Goal: Transaction & Acquisition: Purchase product/service

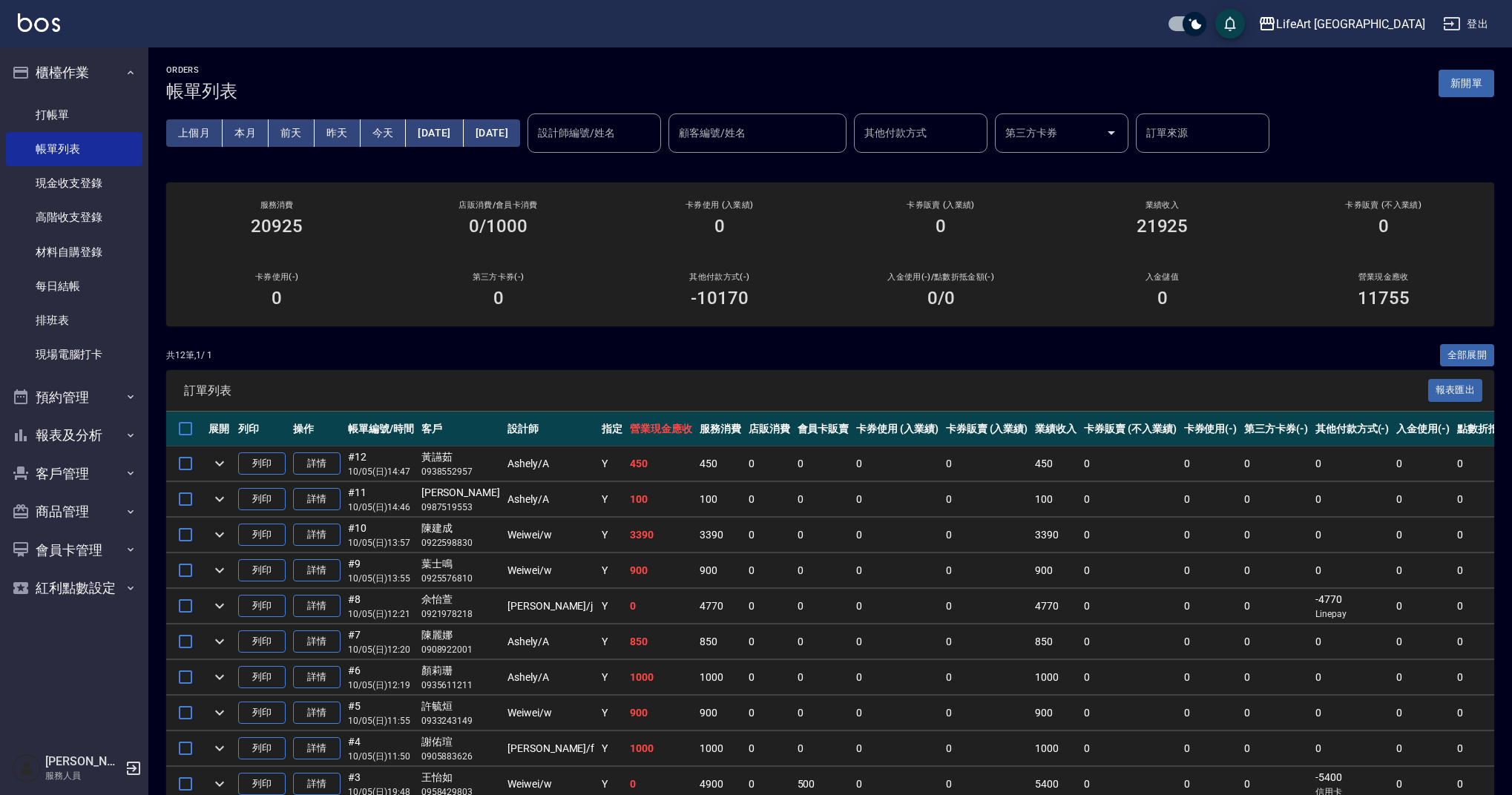
scroll to position [146, 0]
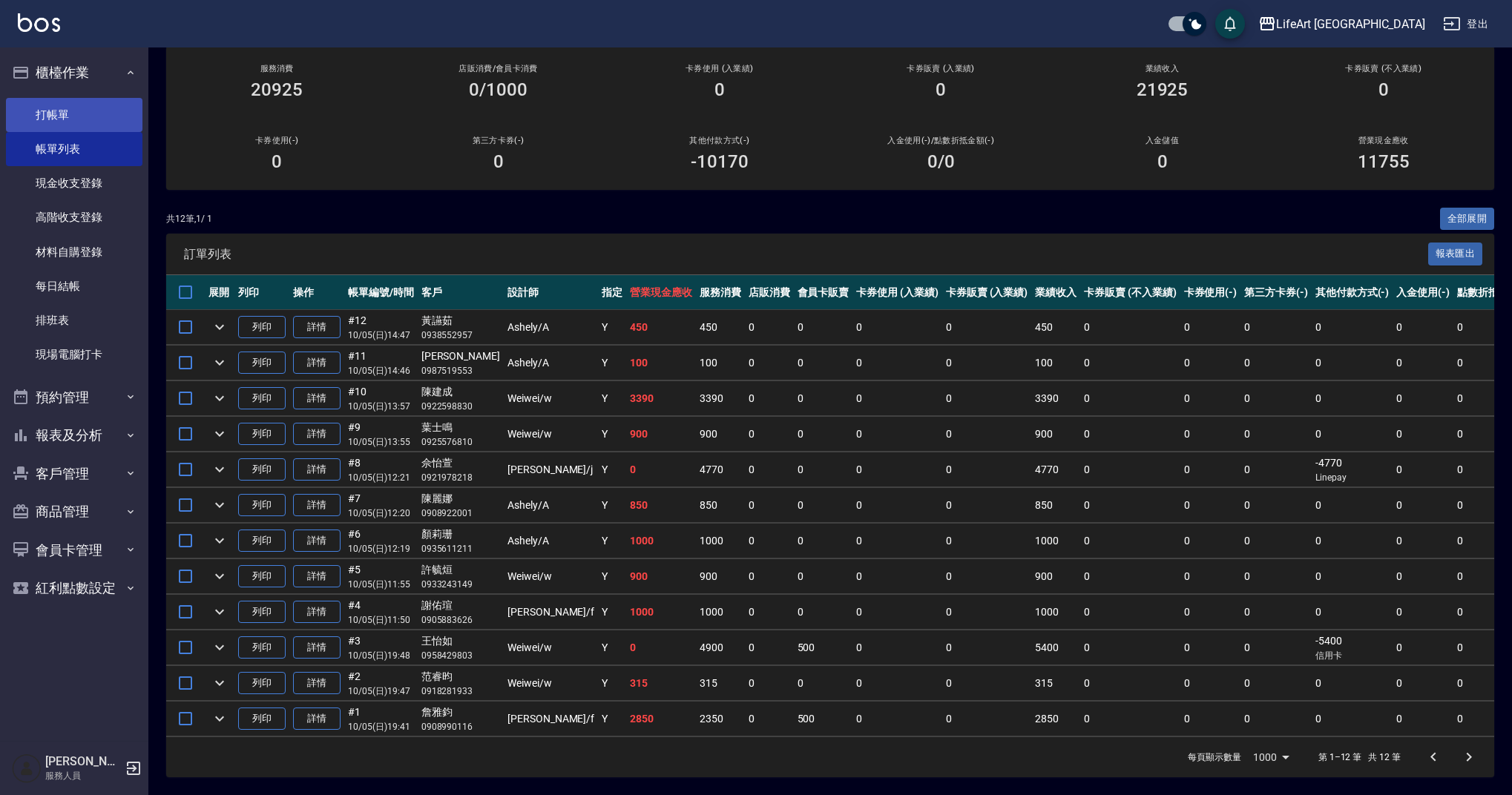
click at [105, 108] on link "打帳單" at bounding box center [74, 115] width 137 height 34
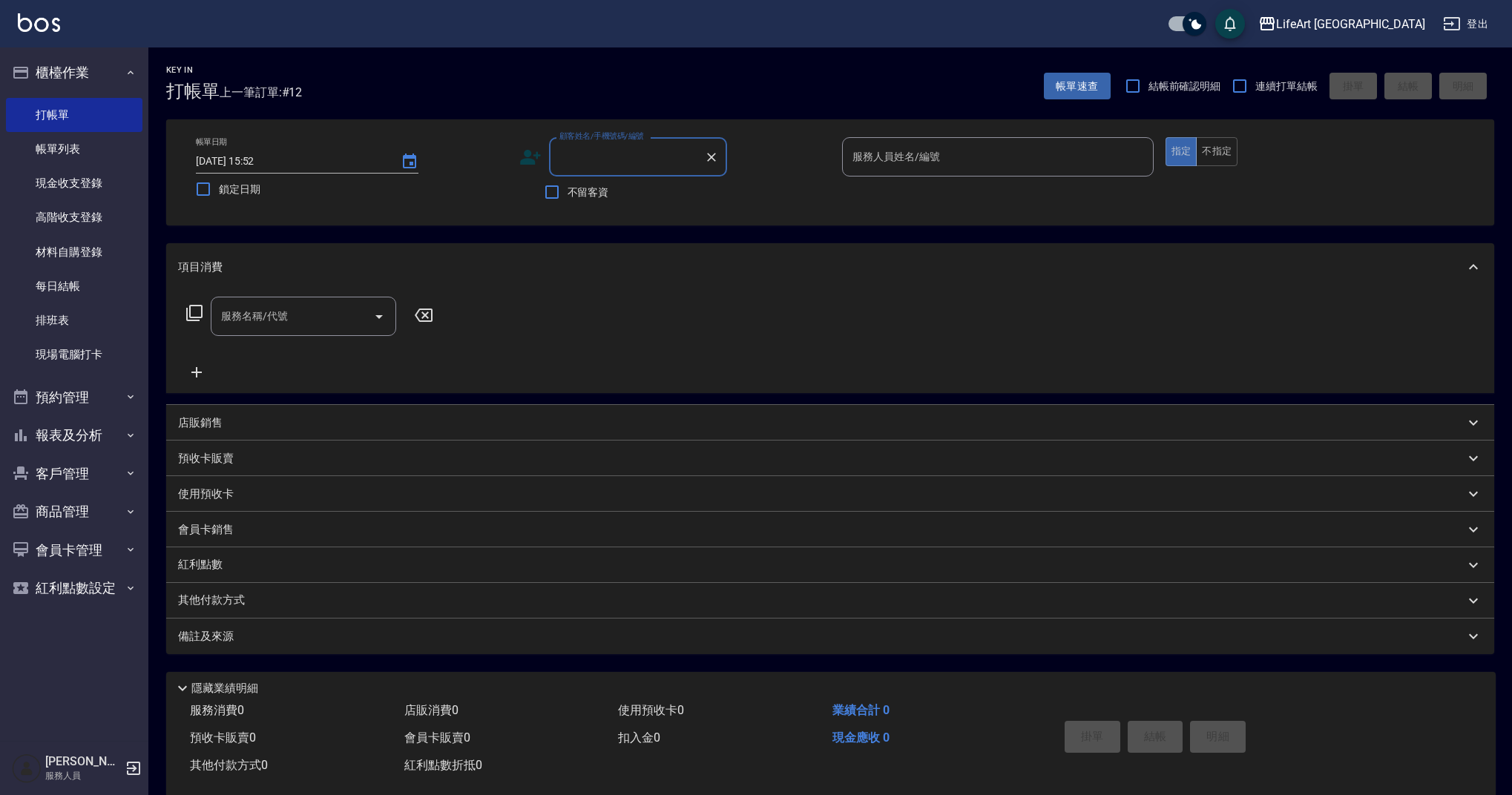
click at [604, 163] on input "顧客姓名/手機號碼/編號" at bounding box center [626, 156] width 142 height 26
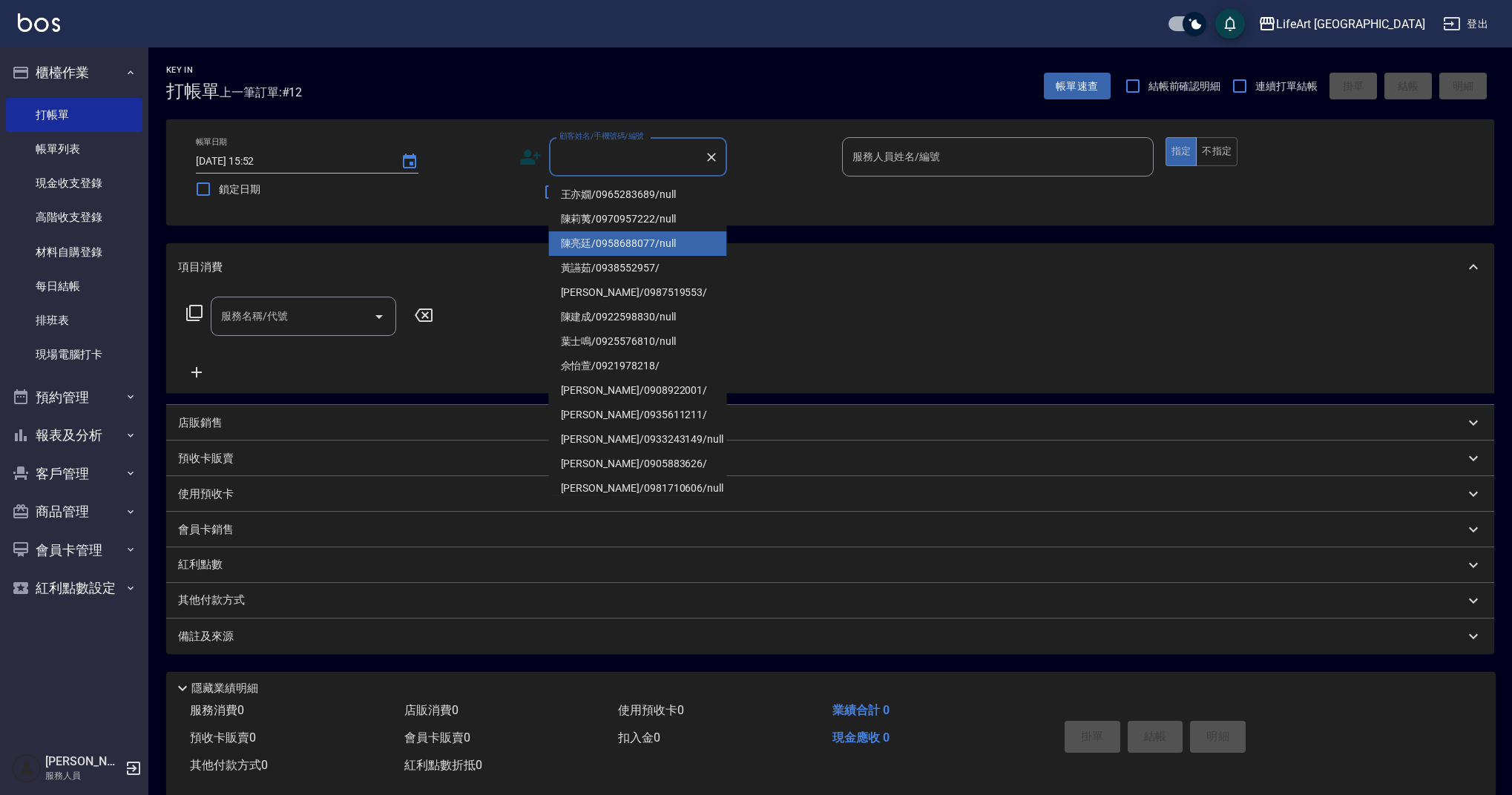
click at [699, 236] on li "[PERSON_NAME]/0958688077/null" at bounding box center [638, 244] width 178 height 25
type input "[PERSON_NAME]/0958688077/null"
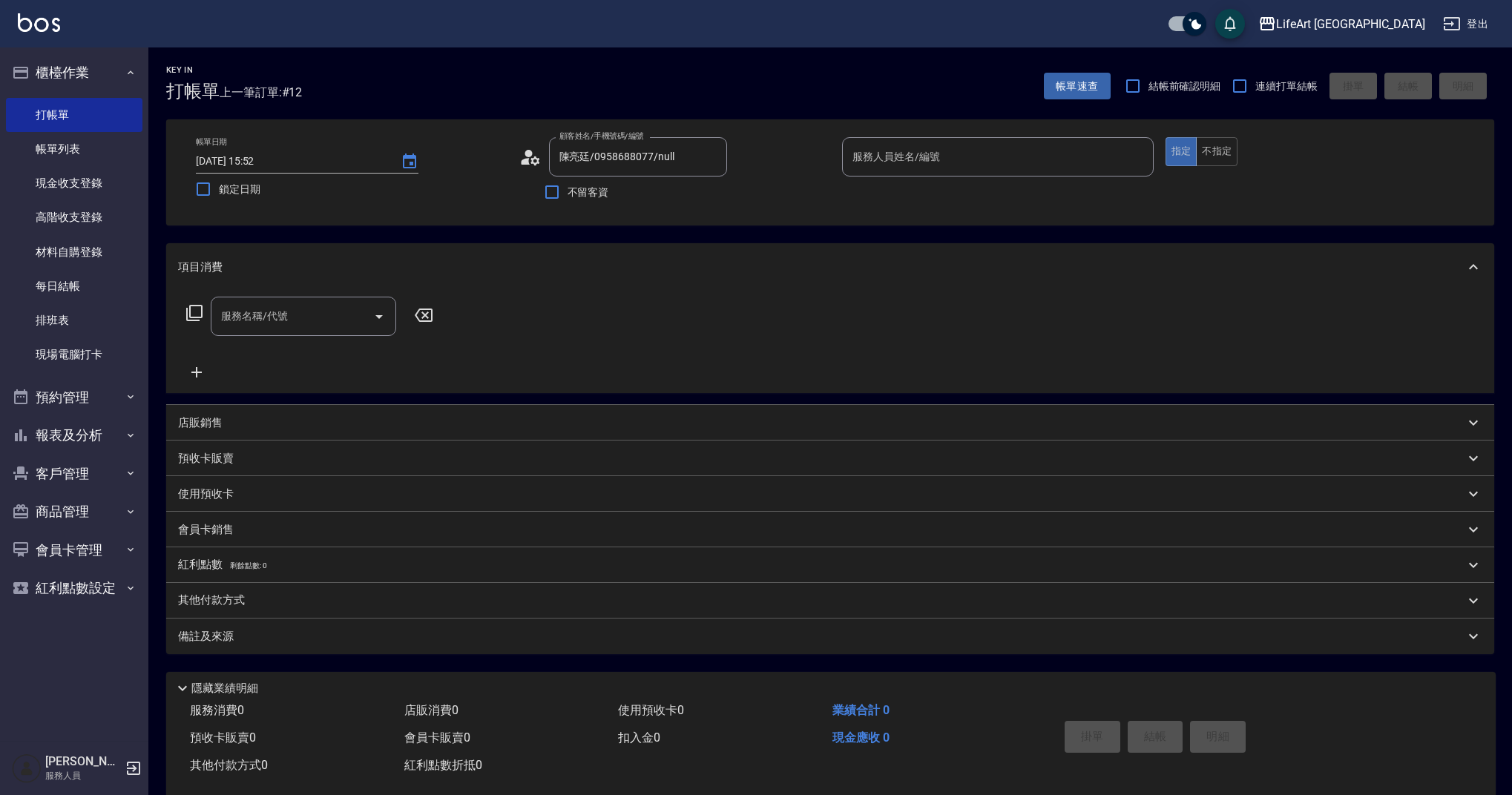
click at [768, 185] on div "顧客姓名/手機號碼/編號 陳亮廷/0958688077/null 顧客姓名/手機號碼/編號 不留客資" at bounding box center [675, 172] width 312 height 71
click at [537, 154] on icon at bounding box center [530, 157] width 22 height 22
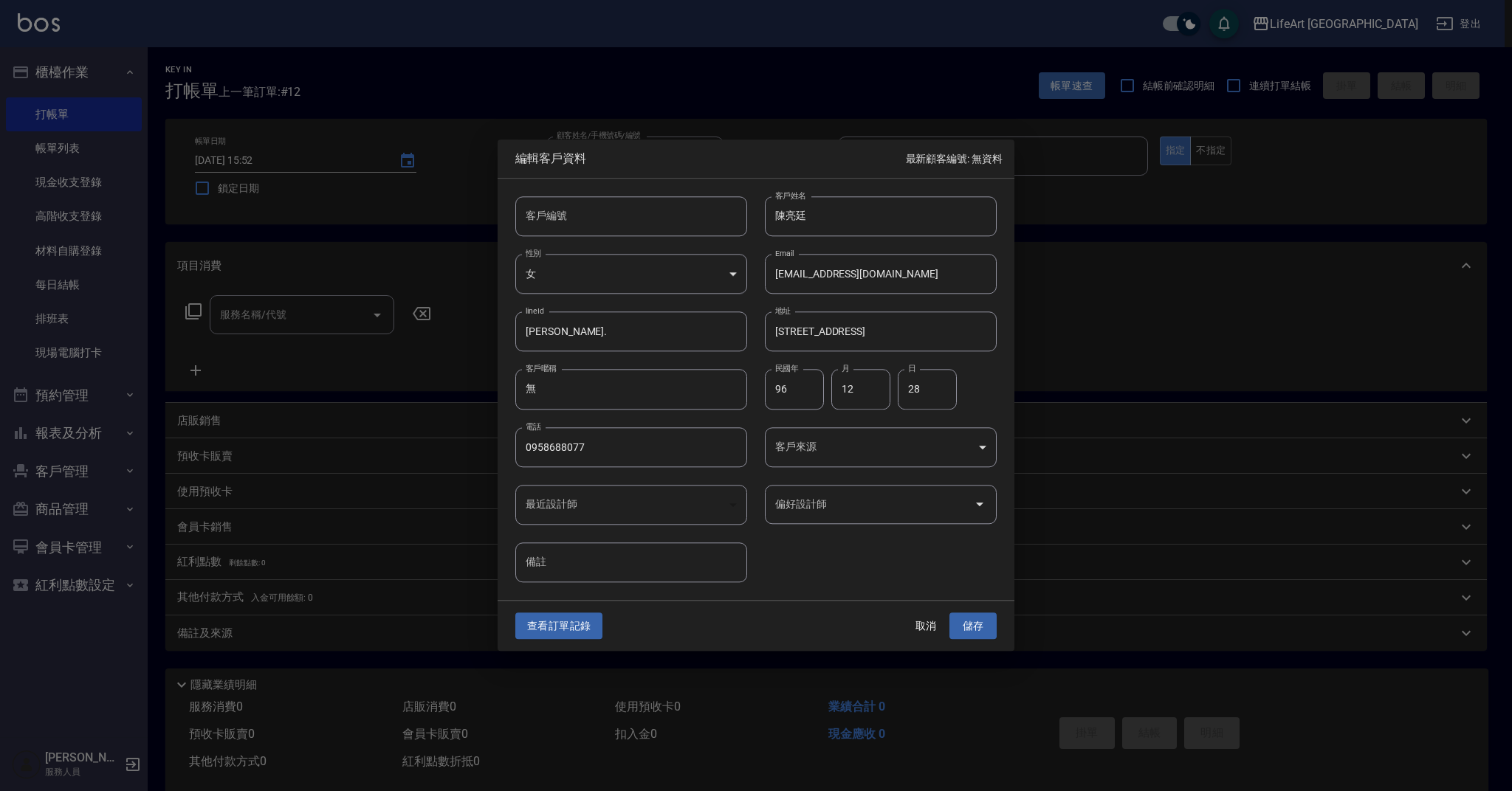
click at [821, 360] on div "民國年 96 民國年 月 12 月 日 28 日" at bounding box center [872, 381] width 249 height 57
click at [806, 547] on div "客戶編號 客戶編號 客戶姓名 陳亮廷 客戶姓名 性別 女 FEMALE 性別 Email killachen2007@gmail.com Email line…" at bounding box center [747, 381] width 499 height 404
click at [841, 464] on body "LifeArt 蘆洲 登出 櫃檯作業 打帳單 帳單列表 現金收支登錄 高階收支登錄 材料自購登錄 每日結帳 排班表 現場電腦打卡 預約管理 預約管理 單日預約…" at bounding box center [756, 405] width 1512 height 811
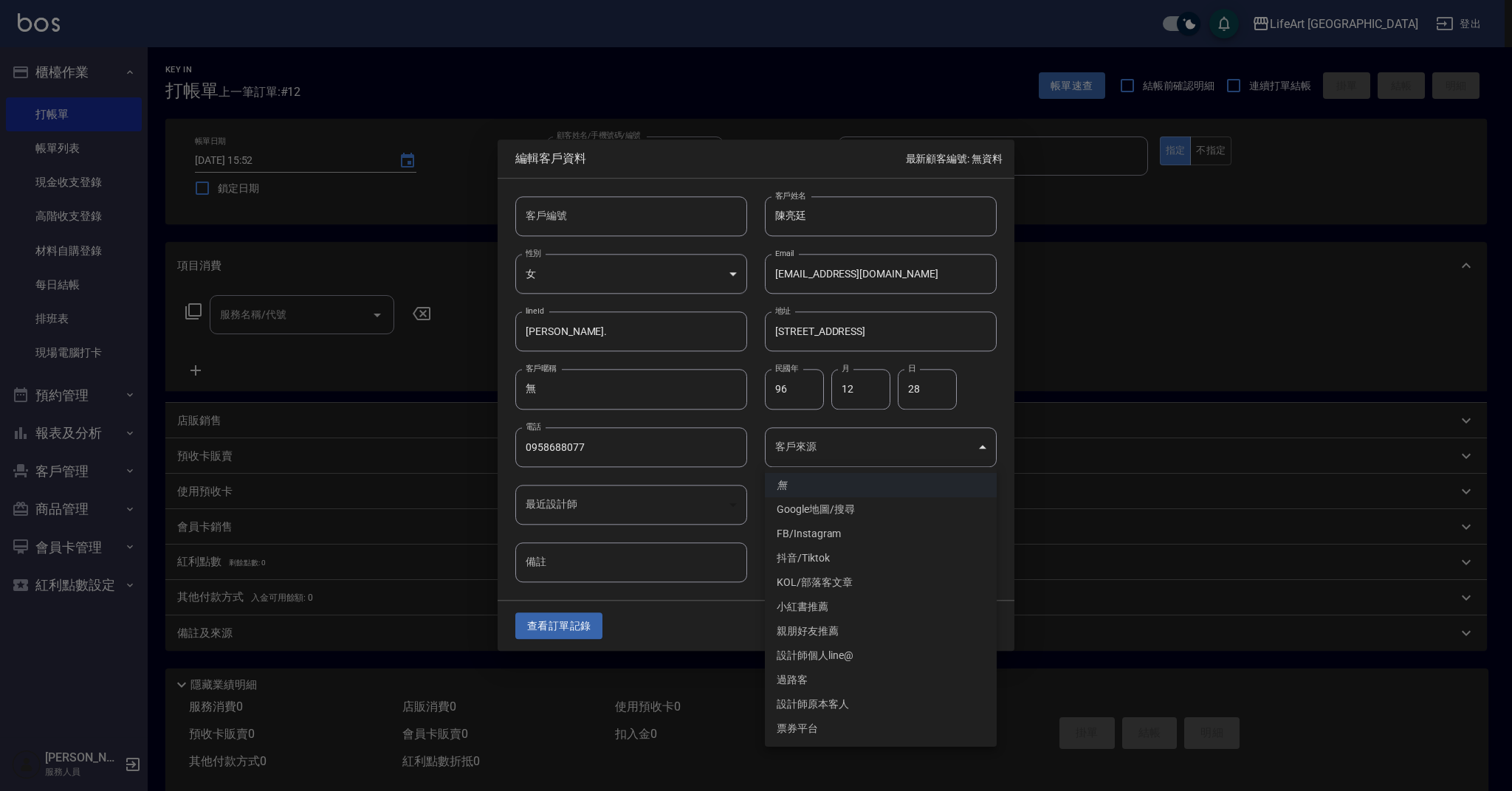
click at [761, 541] on div at bounding box center [756, 395] width 1512 height 791
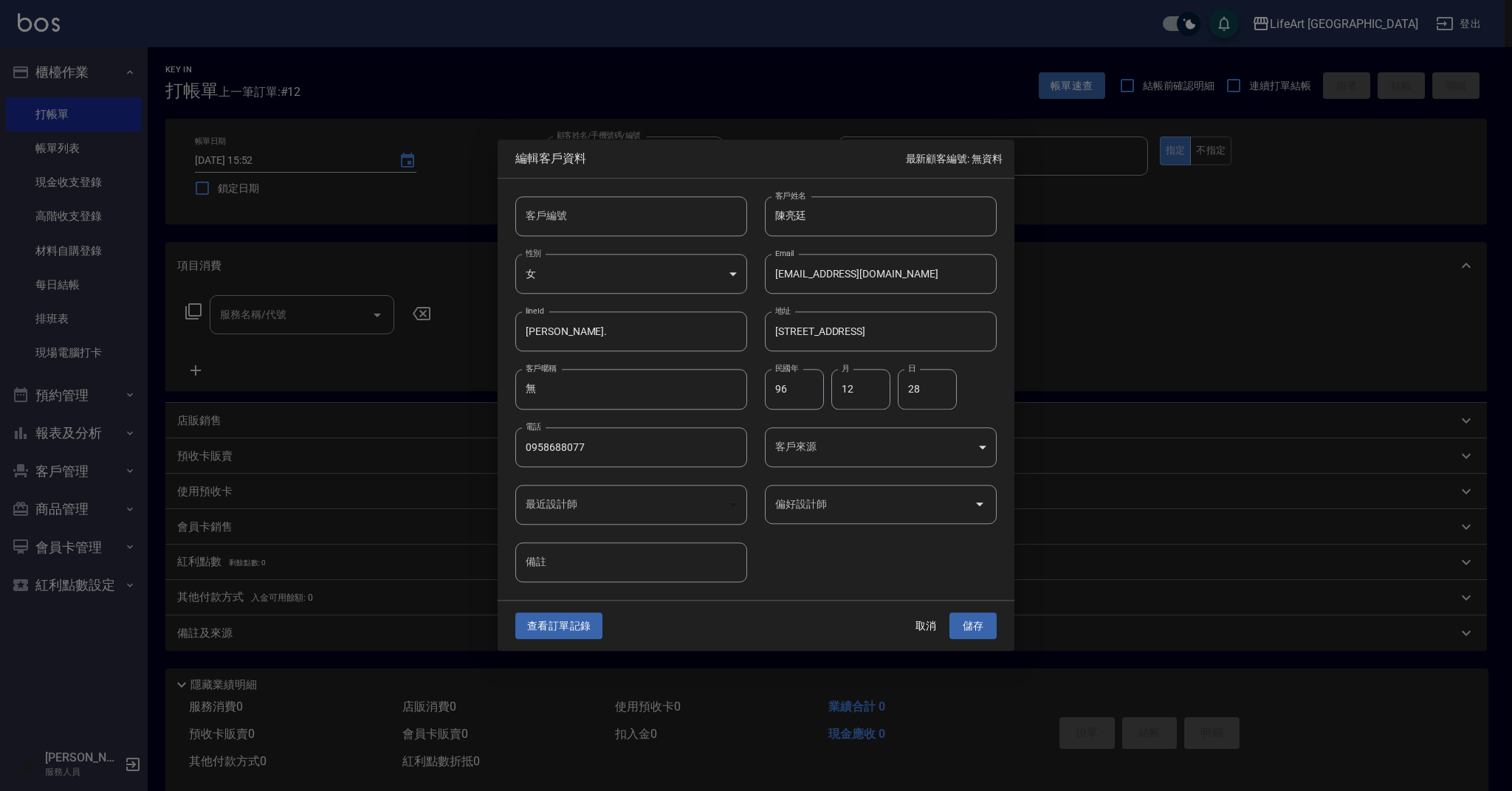
click at [936, 560] on div "客戶編號 客戶編號 客戶姓名 陳亮廷 客戶姓名 性別 女 FEMALE 性別 Email killachen2007@gmail.com Email line…" at bounding box center [747, 381] width 499 height 404
click at [920, 627] on button "取消" at bounding box center [926, 626] width 48 height 28
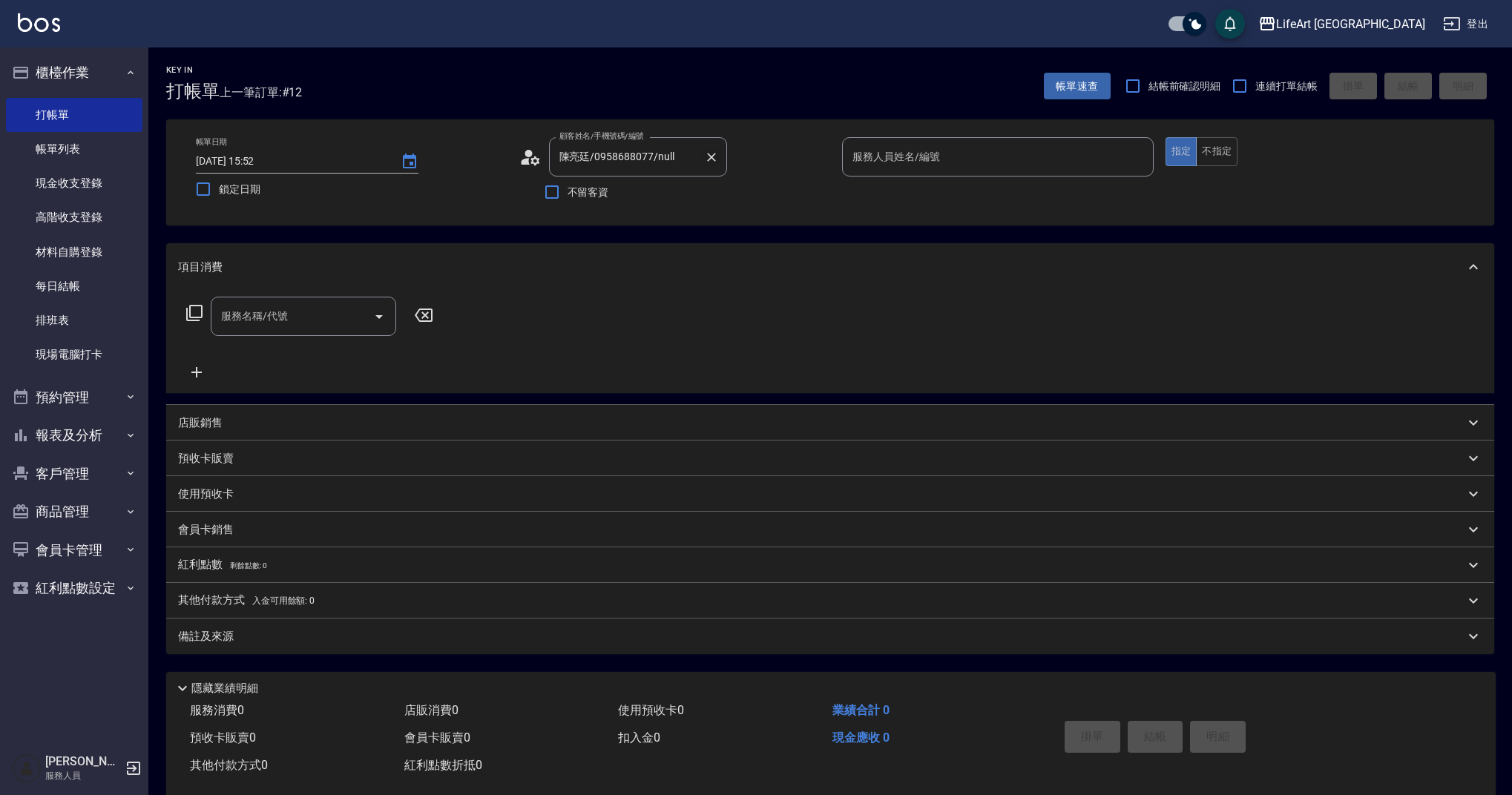
click at [712, 161] on icon "Clear" at bounding box center [712, 158] width 15 height 15
click at [630, 149] on input "顧客姓名/手機號碼/編號" at bounding box center [626, 156] width 142 height 26
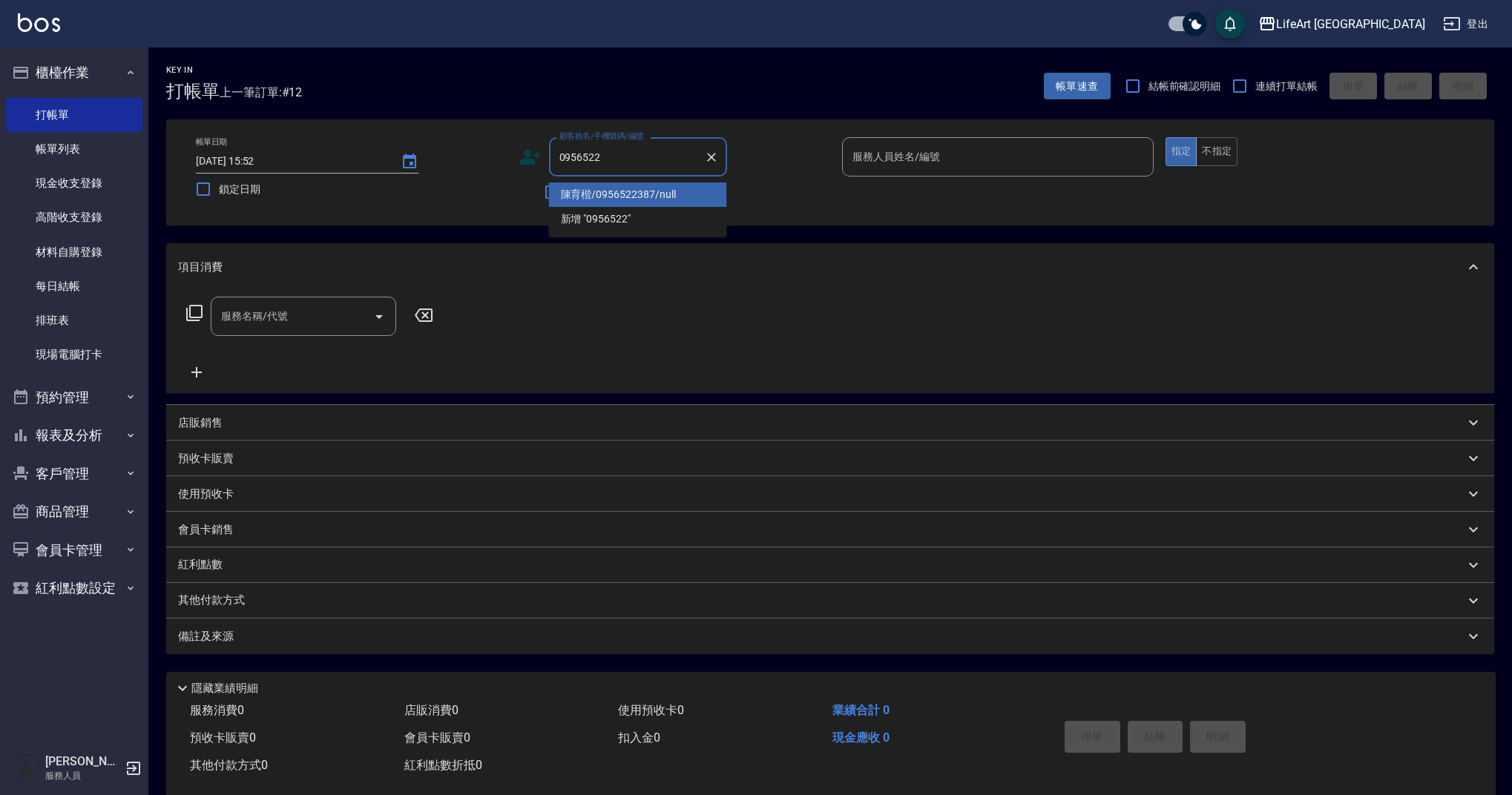
click at [656, 200] on li "[PERSON_NAME]/0956522387/null" at bounding box center [638, 195] width 178 height 25
type input "[PERSON_NAME]/0956522387/null"
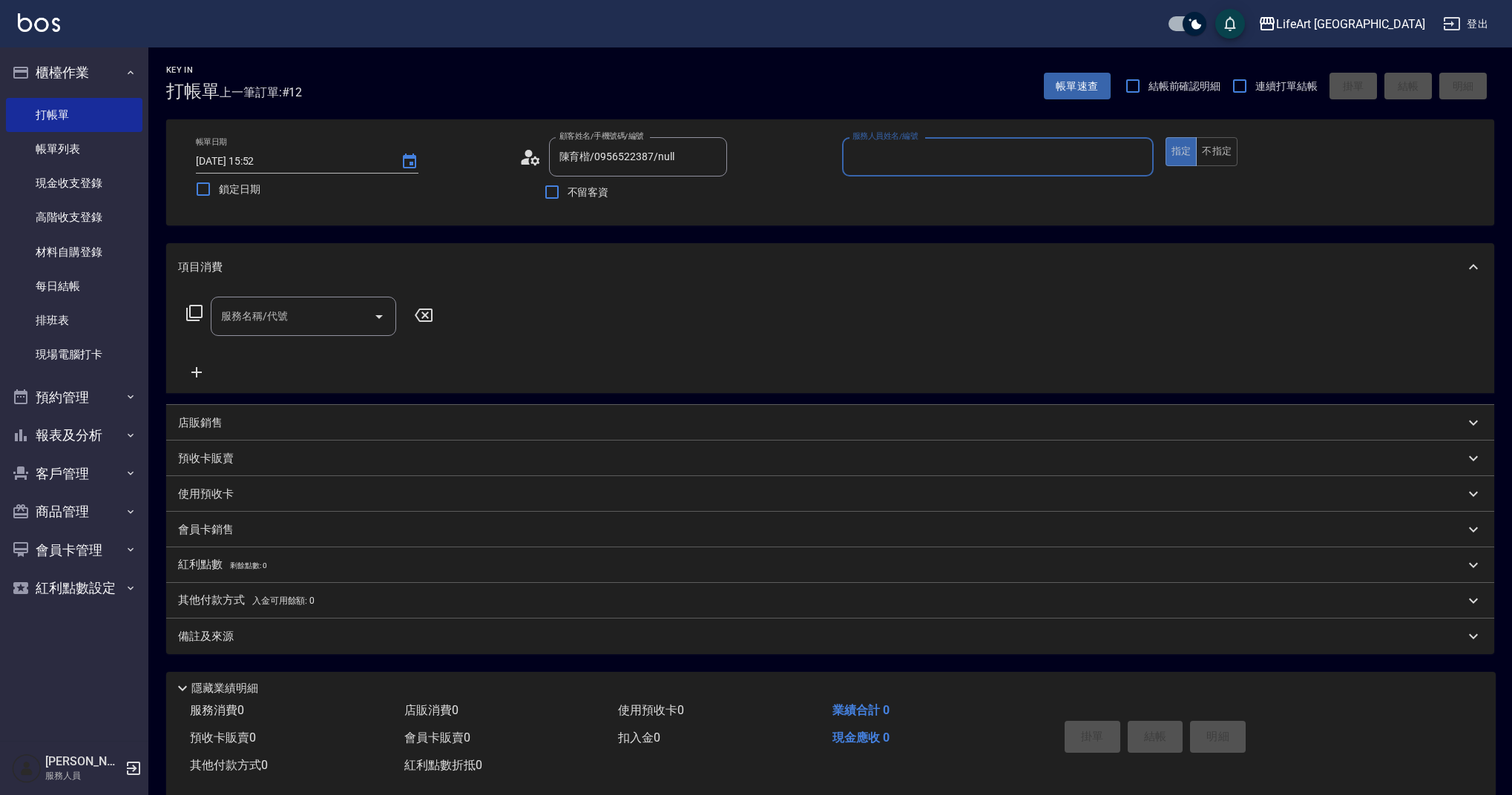
click at [268, 317] on div "服務名稱/代號 服務名稱/代號" at bounding box center [303, 316] width 186 height 39
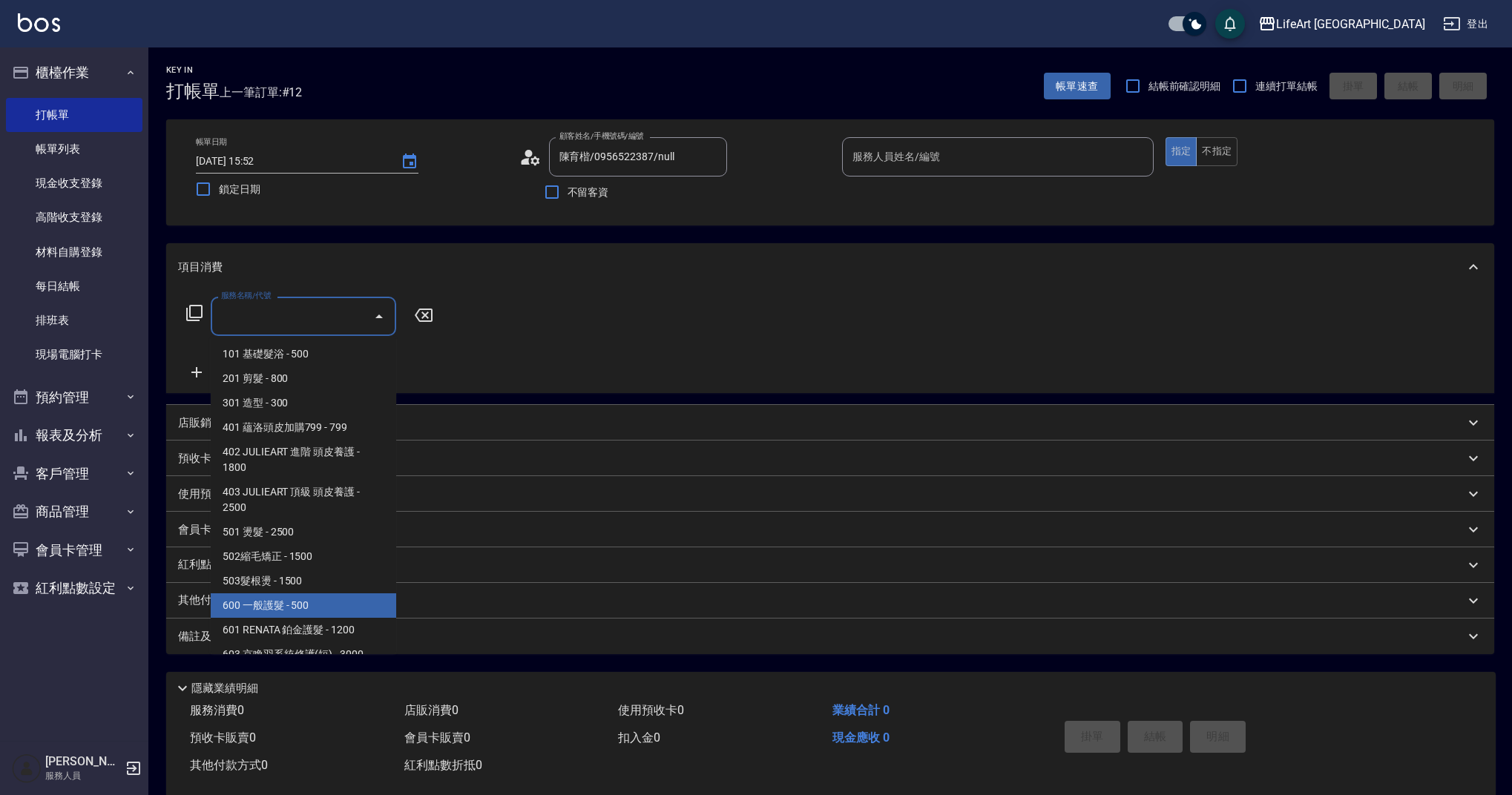
scroll to position [190, 0]
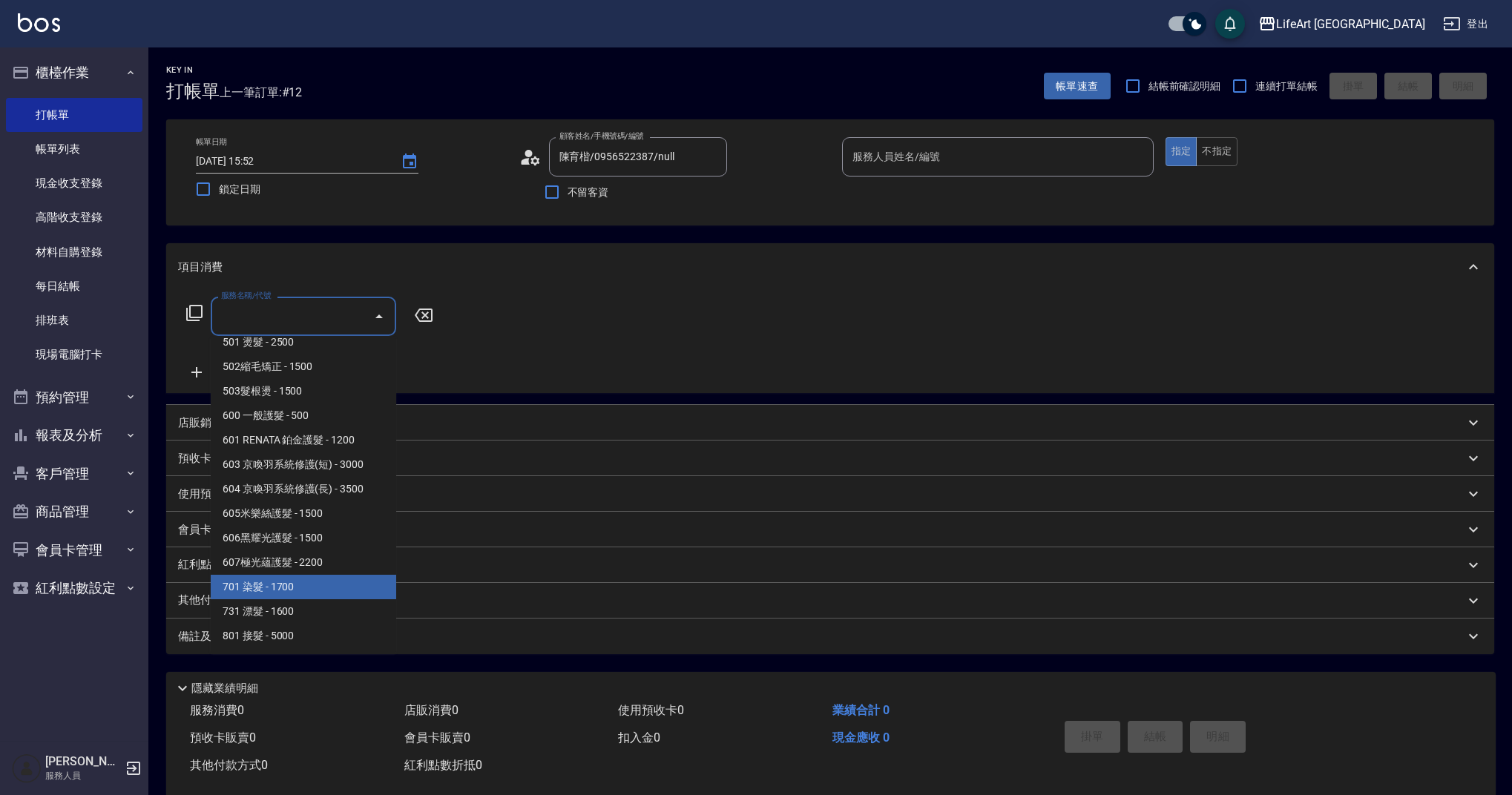
click at [247, 585] on span "701 染髮 - 1700" at bounding box center [303, 587] width 186 height 25
type input "701 染髮(701)"
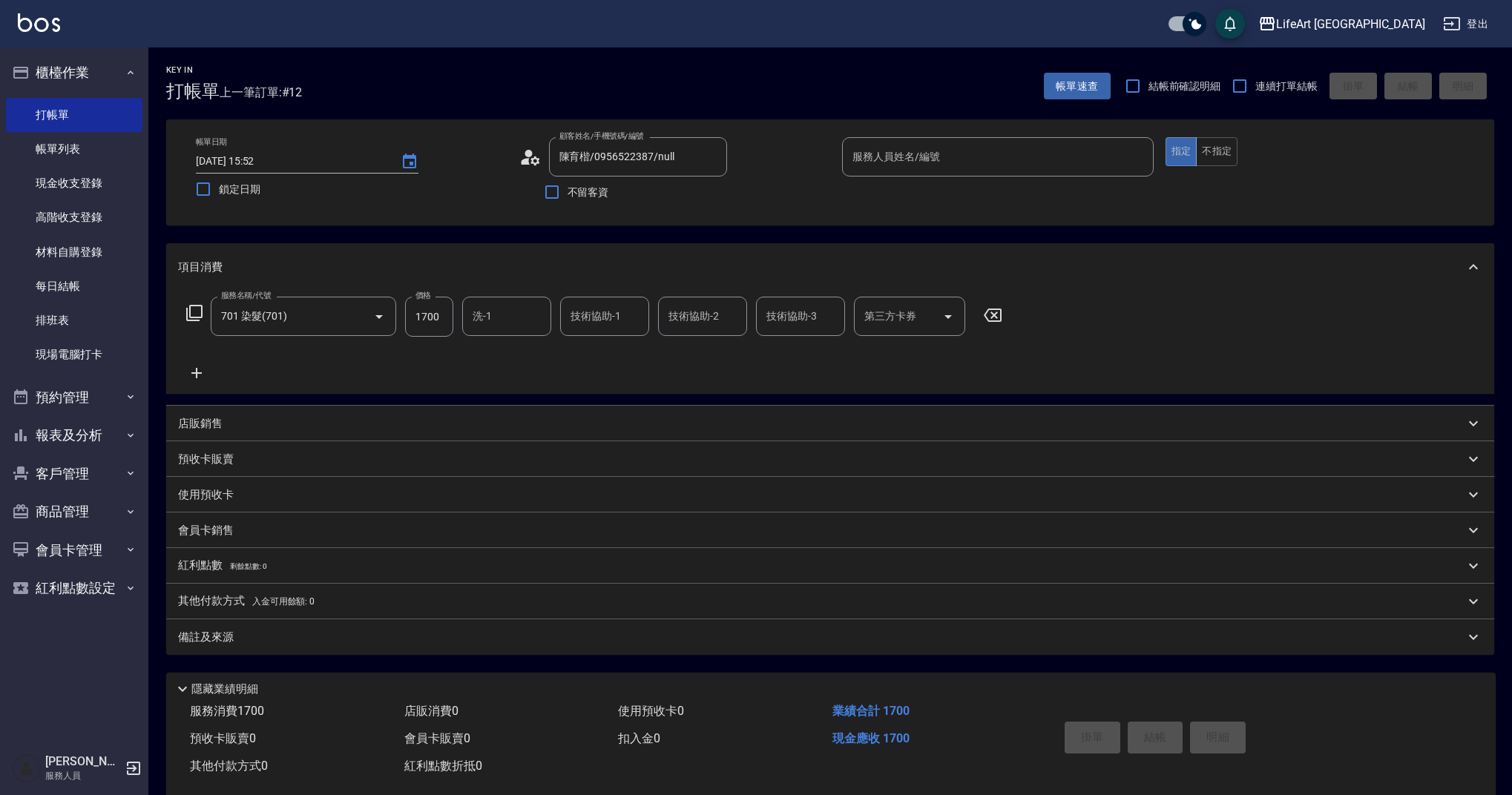
click at [193, 377] on icon at bounding box center [196, 373] width 37 height 18
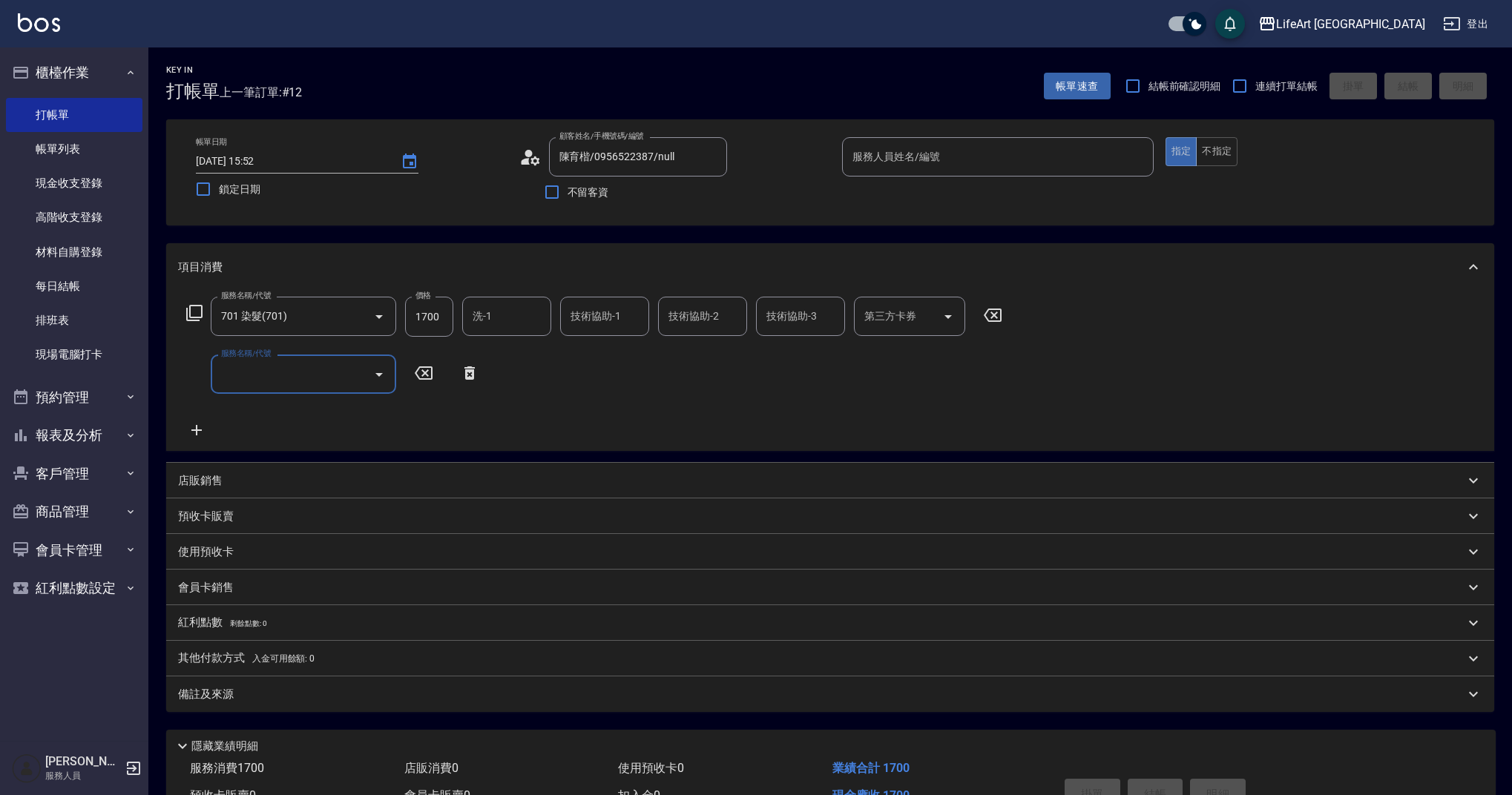
click at [276, 372] on input "服務名稱/代號" at bounding box center [292, 374] width 150 height 26
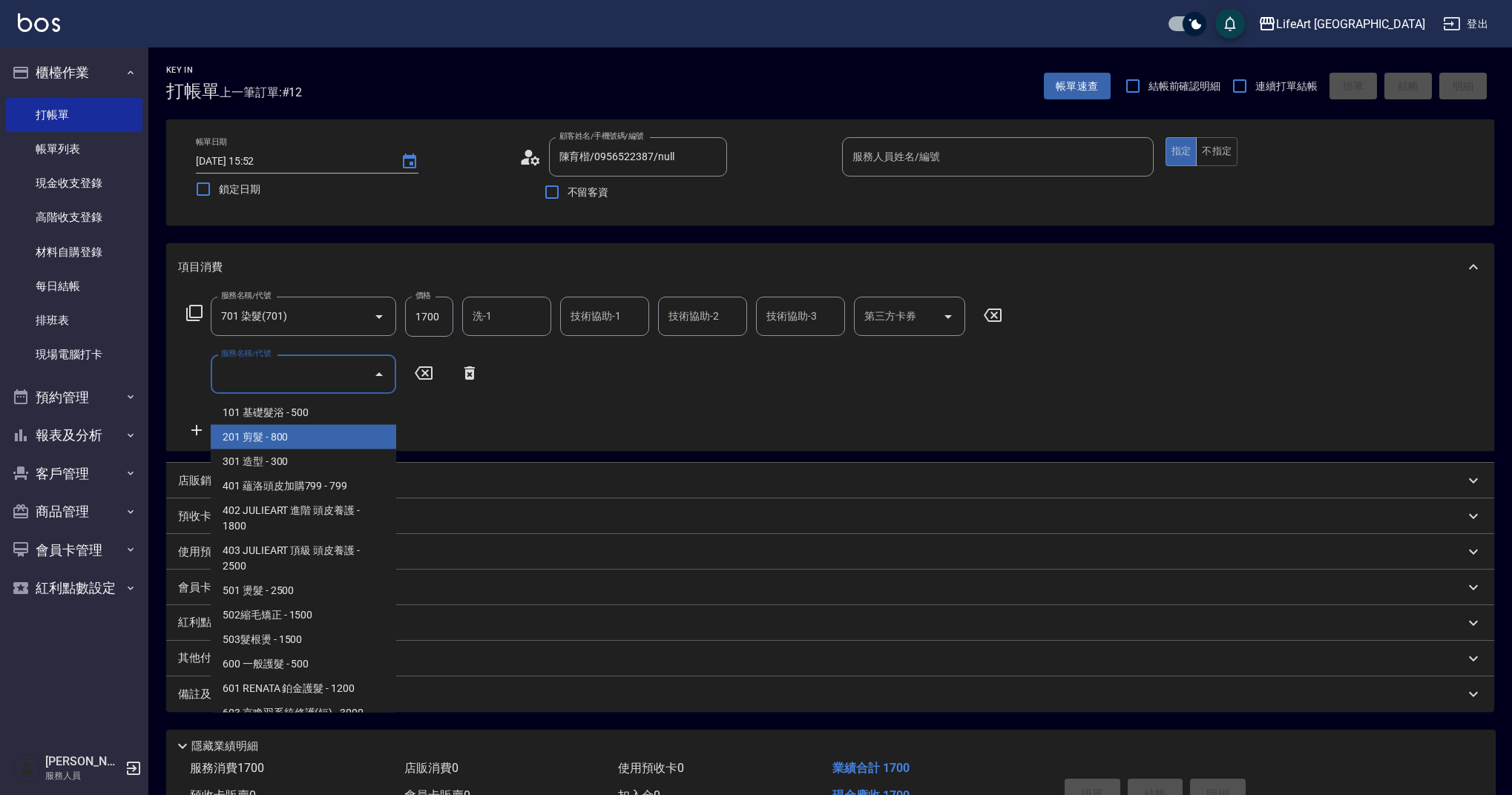
click at [292, 446] on span "201 剪髮 - 800" at bounding box center [303, 437] width 186 height 25
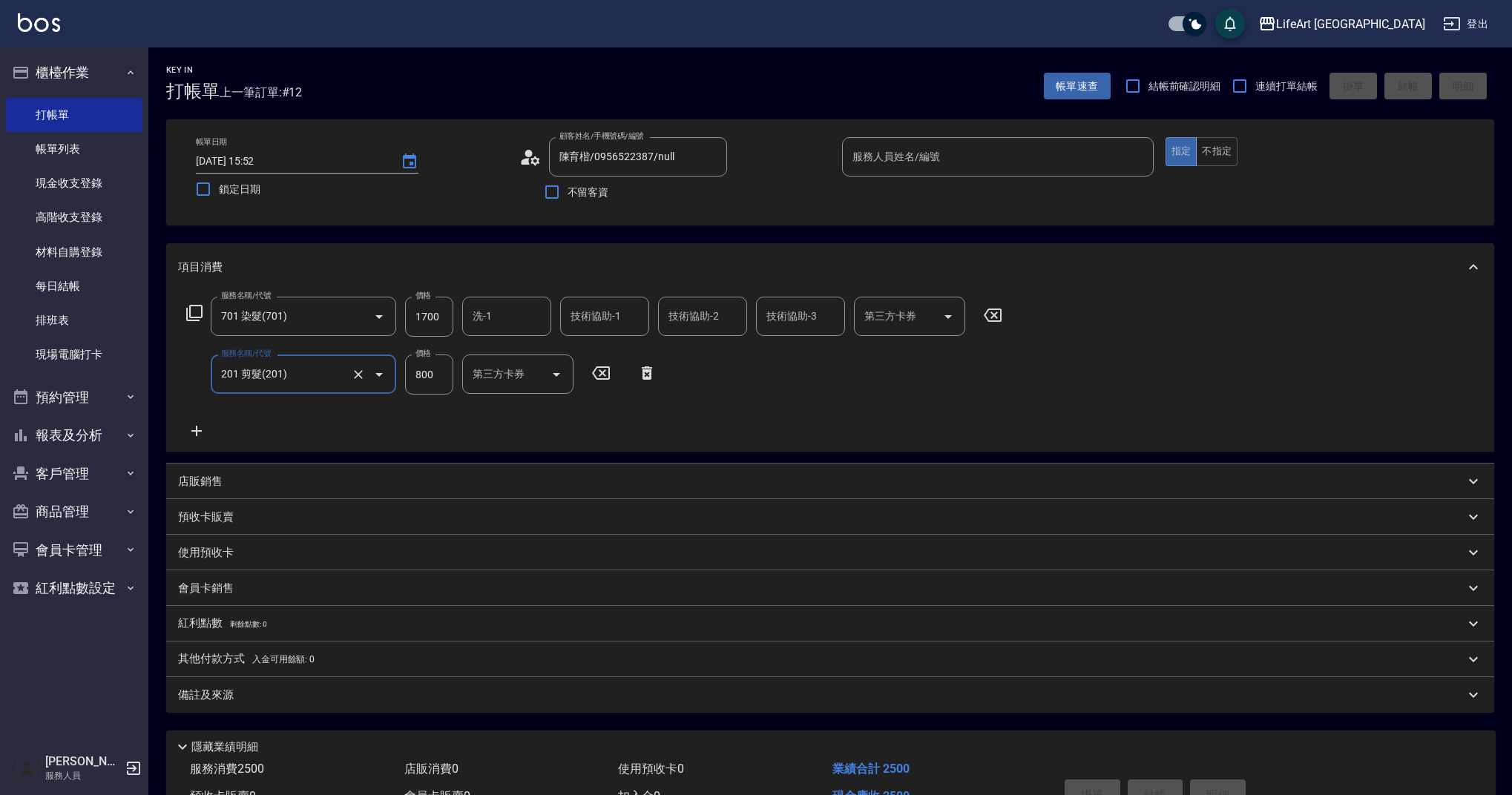
type input "201 剪髮(201)"
drag, startPoint x: 451, startPoint y: 321, endPoint x: 385, endPoint y: 320, distance: 66.0
click at [363, 324] on div "服務名稱/代號 701 染髮(701) 服務名稱/代號 價格 1700 價格 洗-1 洗-1 技術協助-1 技術協助-1 技術協助-2 技術協助-2 技術協助…" at bounding box center [594, 317] width 833 height 40
drag, startPoint x: 448, startPoint y: 319, endPoint x: 395, endPoint y: 326, distance: 53.5
click at [395, 326] on div "服務名稱/代號 701 染髮(701) 服務名稱/代號 價格 1700 價格 洗-1 洗-1 技術協助-1 技術協助-1 技術協助-2 技術協助-2 技術協助…" at bounding box center [594, 317] width 833 height 40
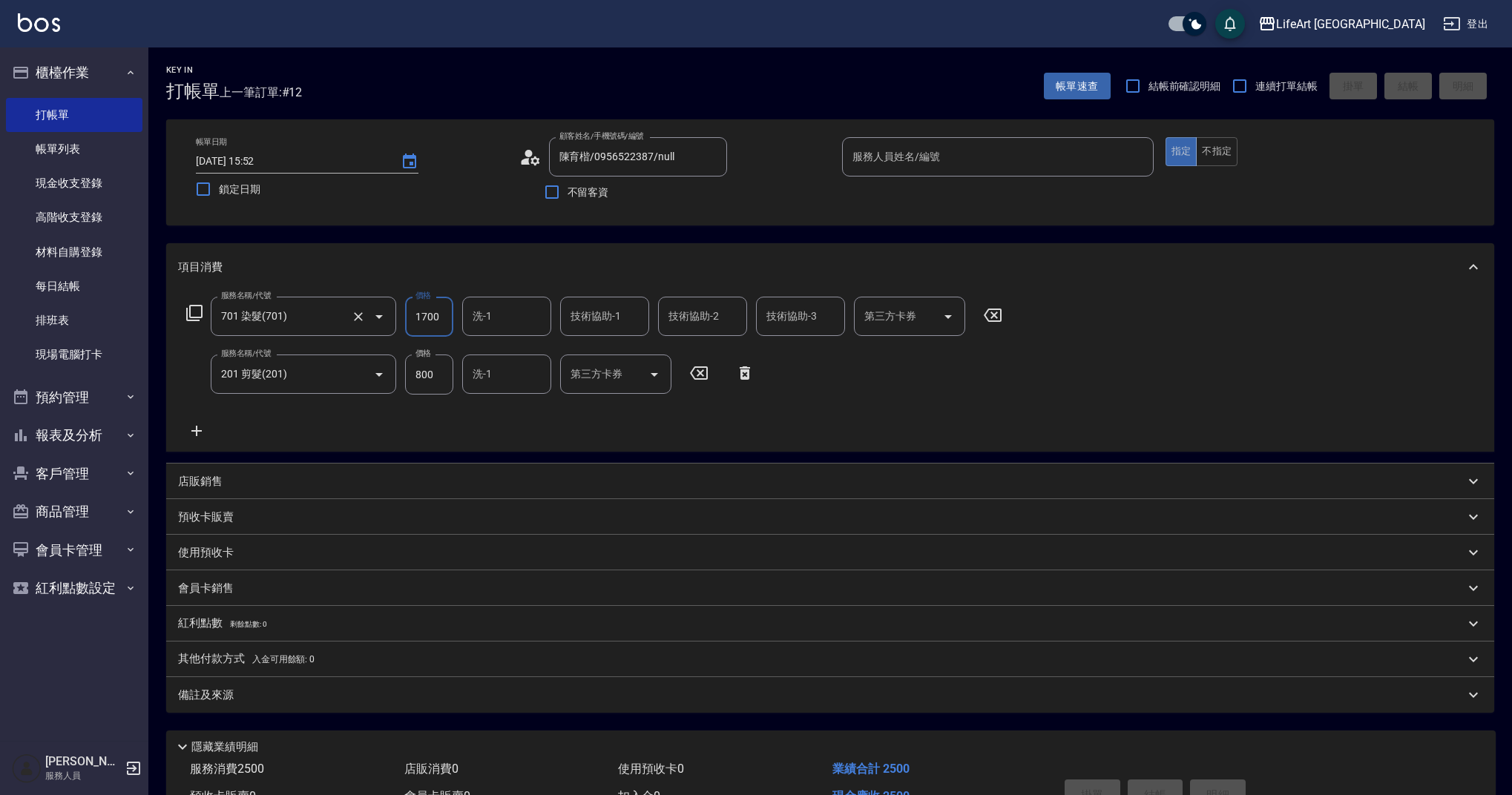
drag, startPoint x: 448, startPoint y: 316, endPoint x: 390, endPoint y: 317, distance: 58.0
click at [390, 317] on div "服務名稱/代號 701 染髮(701) 服務名稱/代號 價格 1700 價格 洗-1 洗-1 技術協助-1 技術協助-1 技術協助-2 技術協助-2 技術協助…" at bounding box center [594, 317] width 833 height 40
type input "3440"
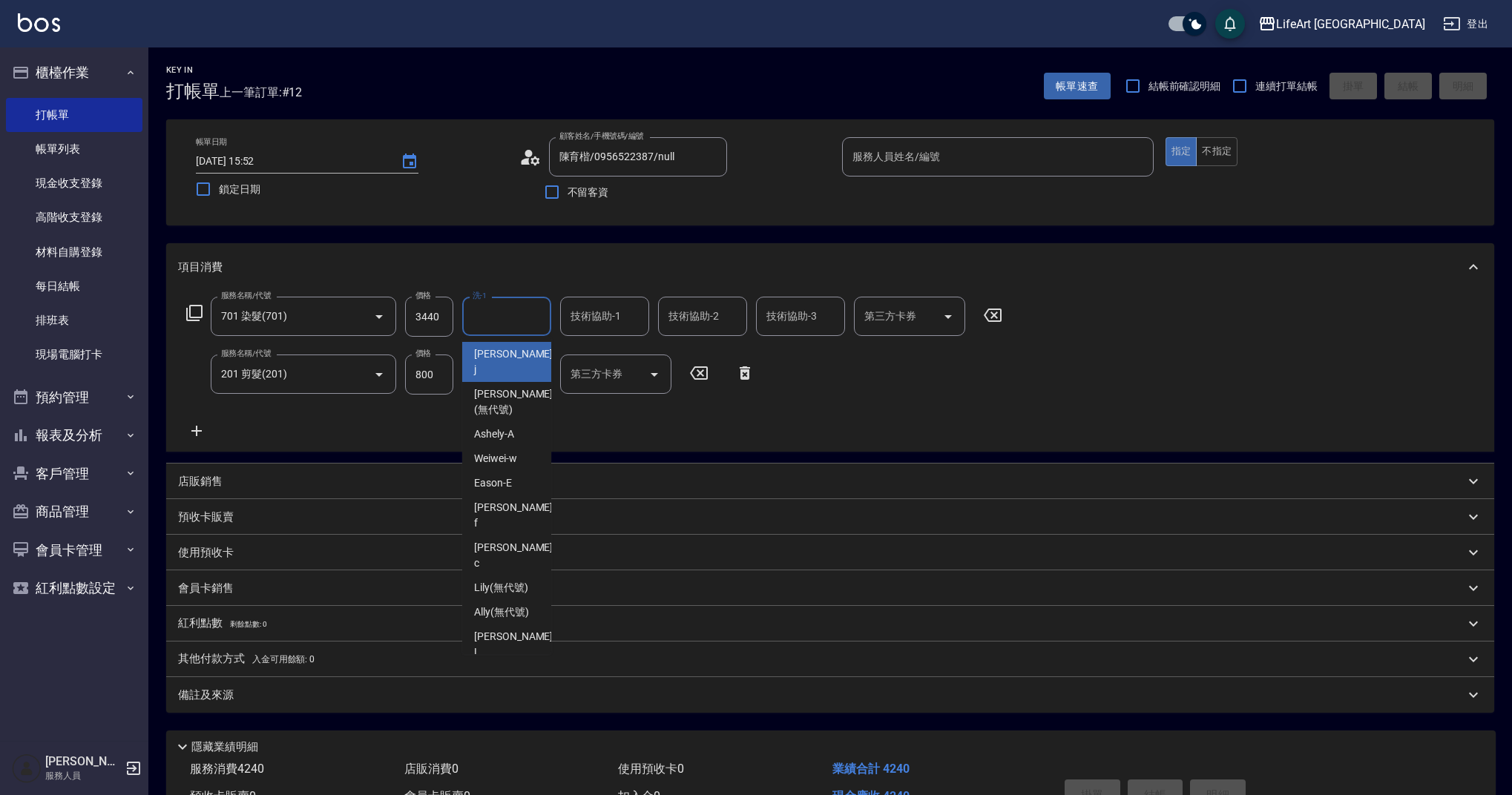
click at [494, 318] on input "洗-1" at bounding box center [506, 316] width 76 height 26
click at [645, 416] on div "服務名稱/代號 701 染髮(701) 服務名稱/代號 價格 3440 價格 洗-1 洗-1 技術協助-1 技術協助-1 技術協助-2 技術協助-2 技術協助…" at bounding box center [594, 368] width 833 height 144
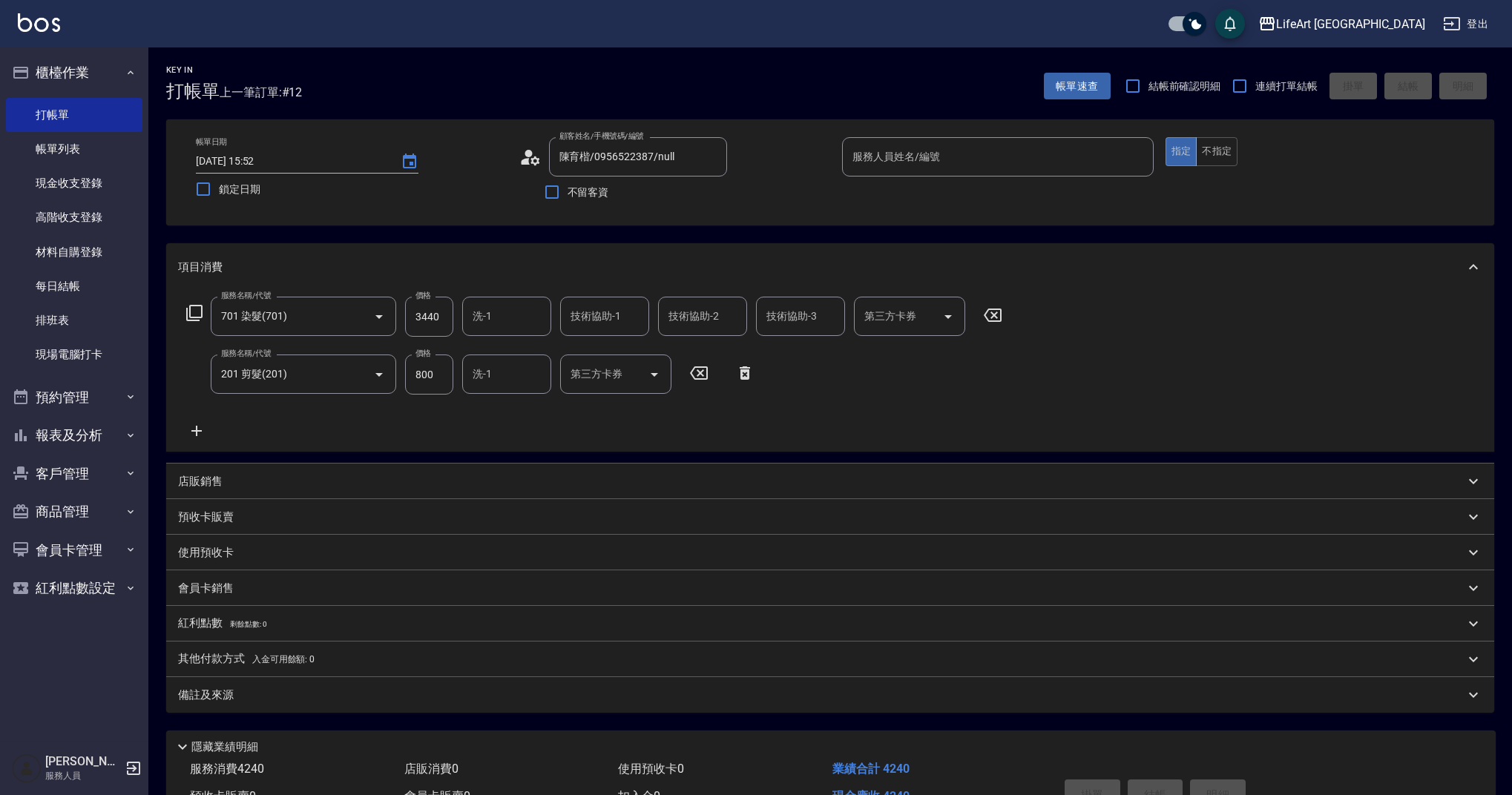
click at [309, 709] on div "備註及來源" at bounding box center [830, 695] width 1327 height 35
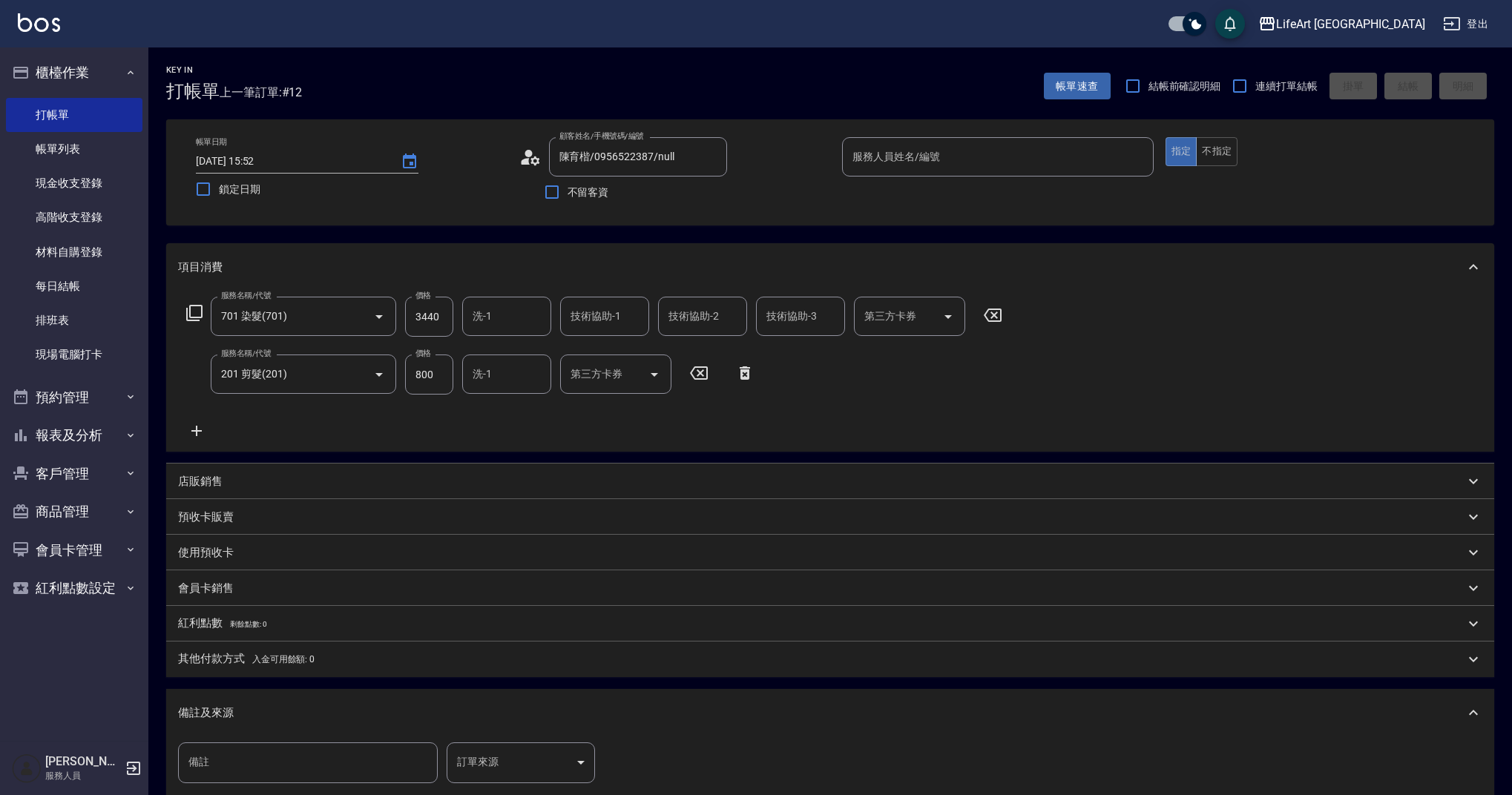
click at [494, 760] on body "LifeArt 蘆洲 登出 櫃檯作業 打帳單 帳單列表 現金收支登錄 高階收支登錄 材料自購登錄 每日結帳 排班表 現場電腦打卡 預約管理 預約管理 單日預約…" at bounding box center [756, 487] width 1512 height 974
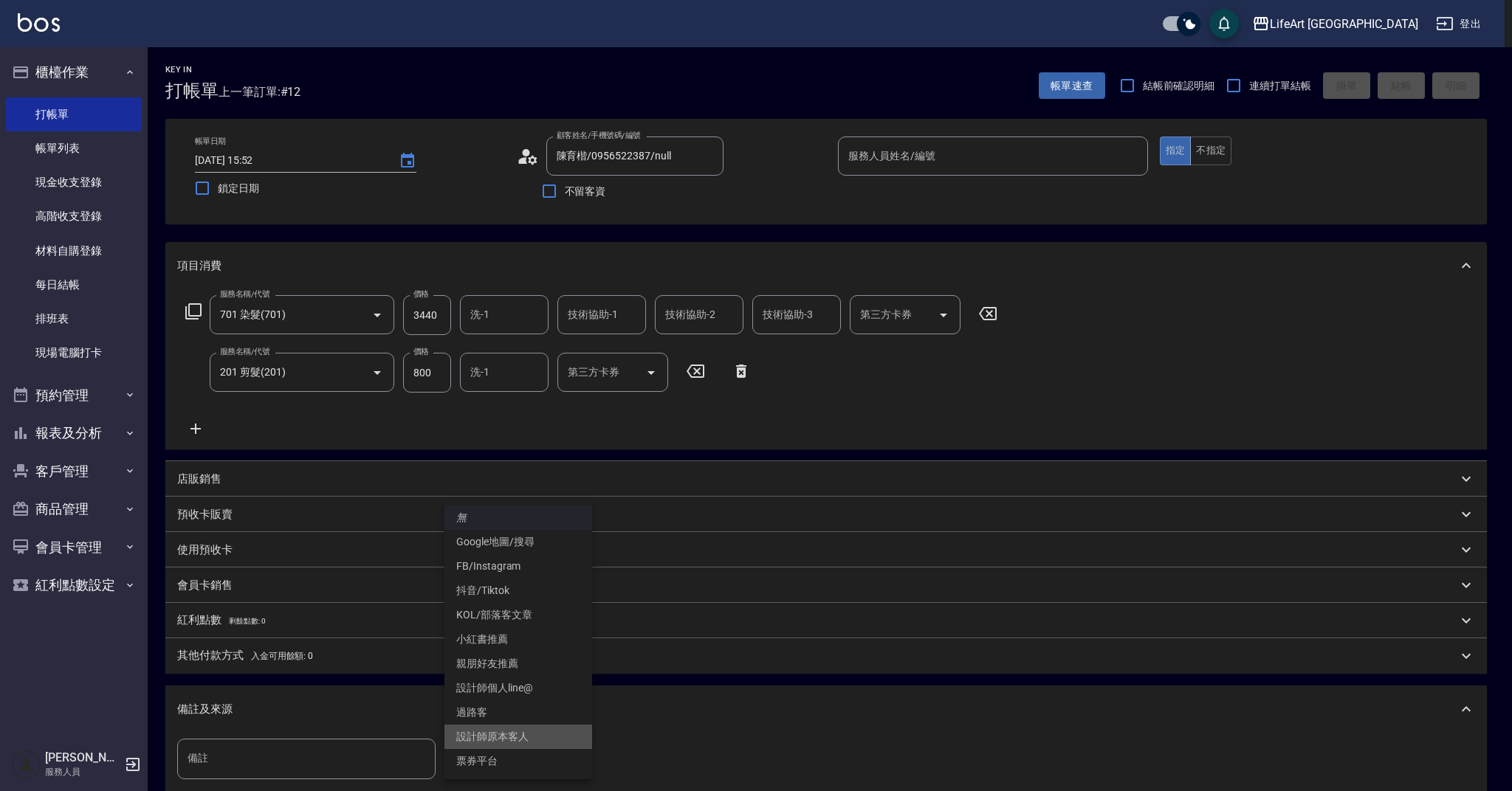
click at [492, 741] on li "設計師原本客人" at bounding box center [518, 738] width 148 height 25
type input "設計師原本客人"
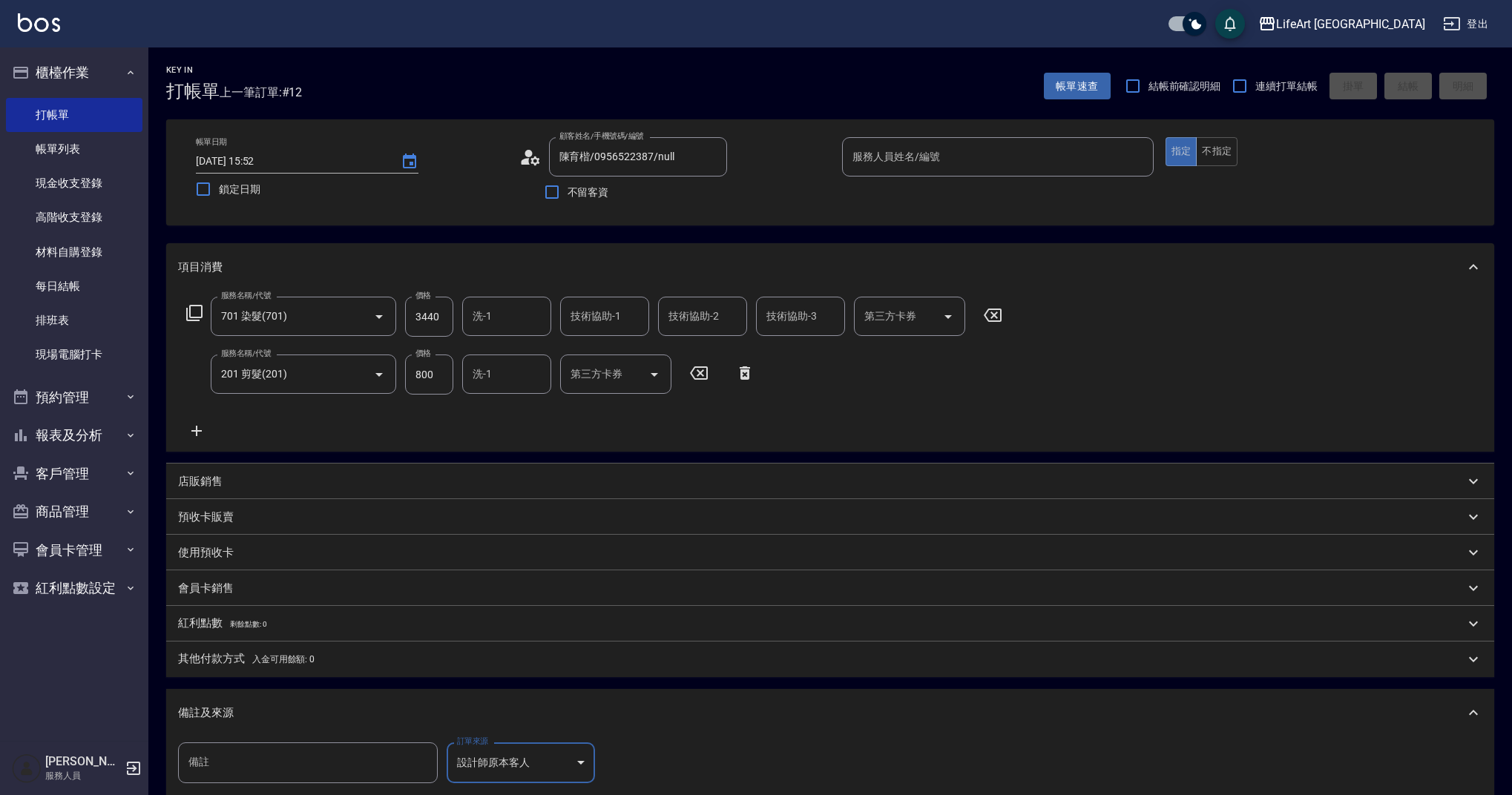
click at [415, 703] on div "無 Google地圖/搜尋 FB/Instagram 抖音/Tiktok KOL/部落客文章 小紅書推薦 親朋好友推薦 設計師個人line@ 過路客 設計師原…" at bounding box center [756, 397] width 1512 height 795
click at [997, 144] on input "服務人員姓名/編號" at bounding box center [997, 156] width 298 height 26
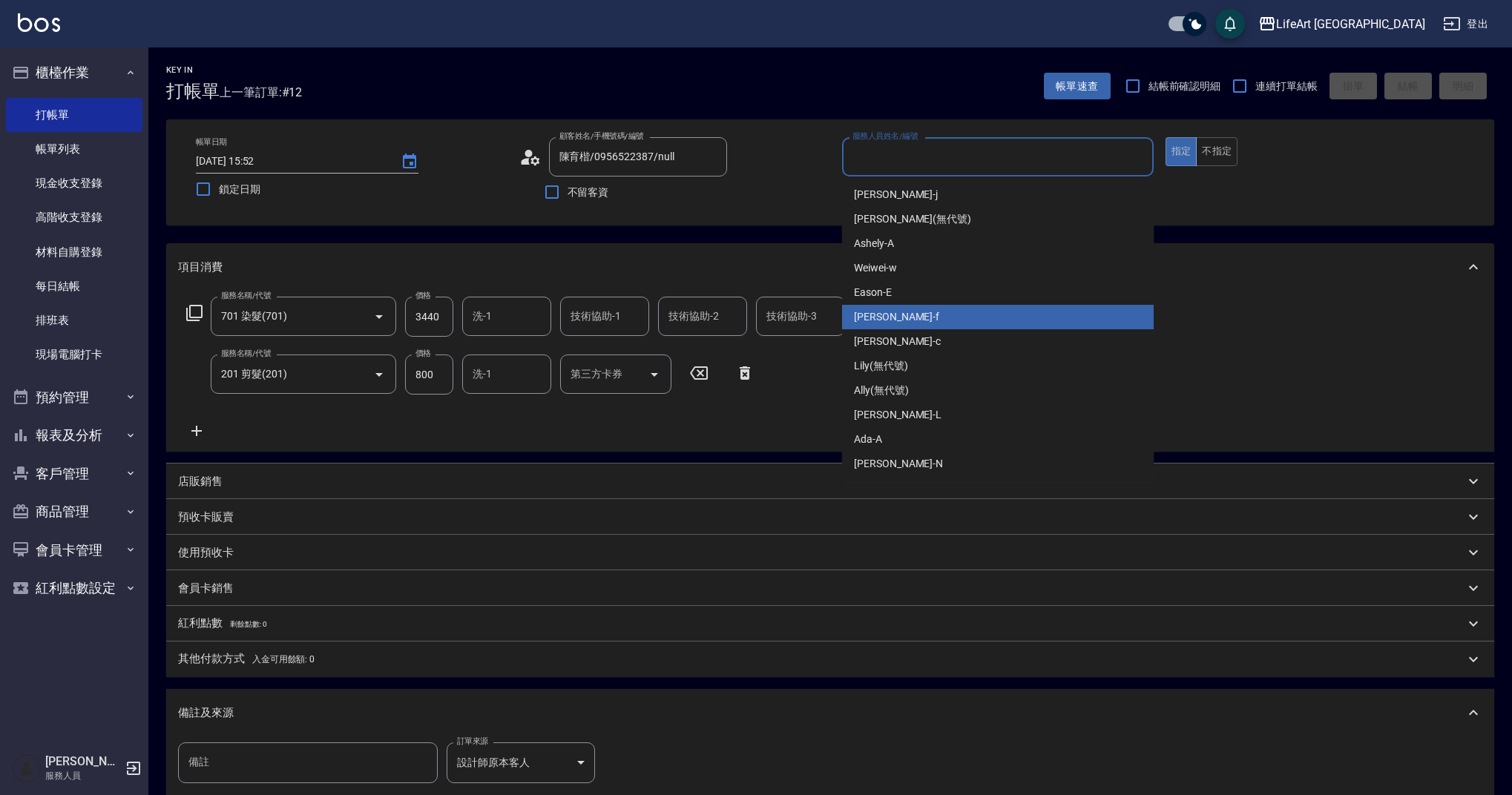
click at [895, 318] on div "Finney -f" at bounding box center [997, 318] width 312 height 25
type input "Finney-f"
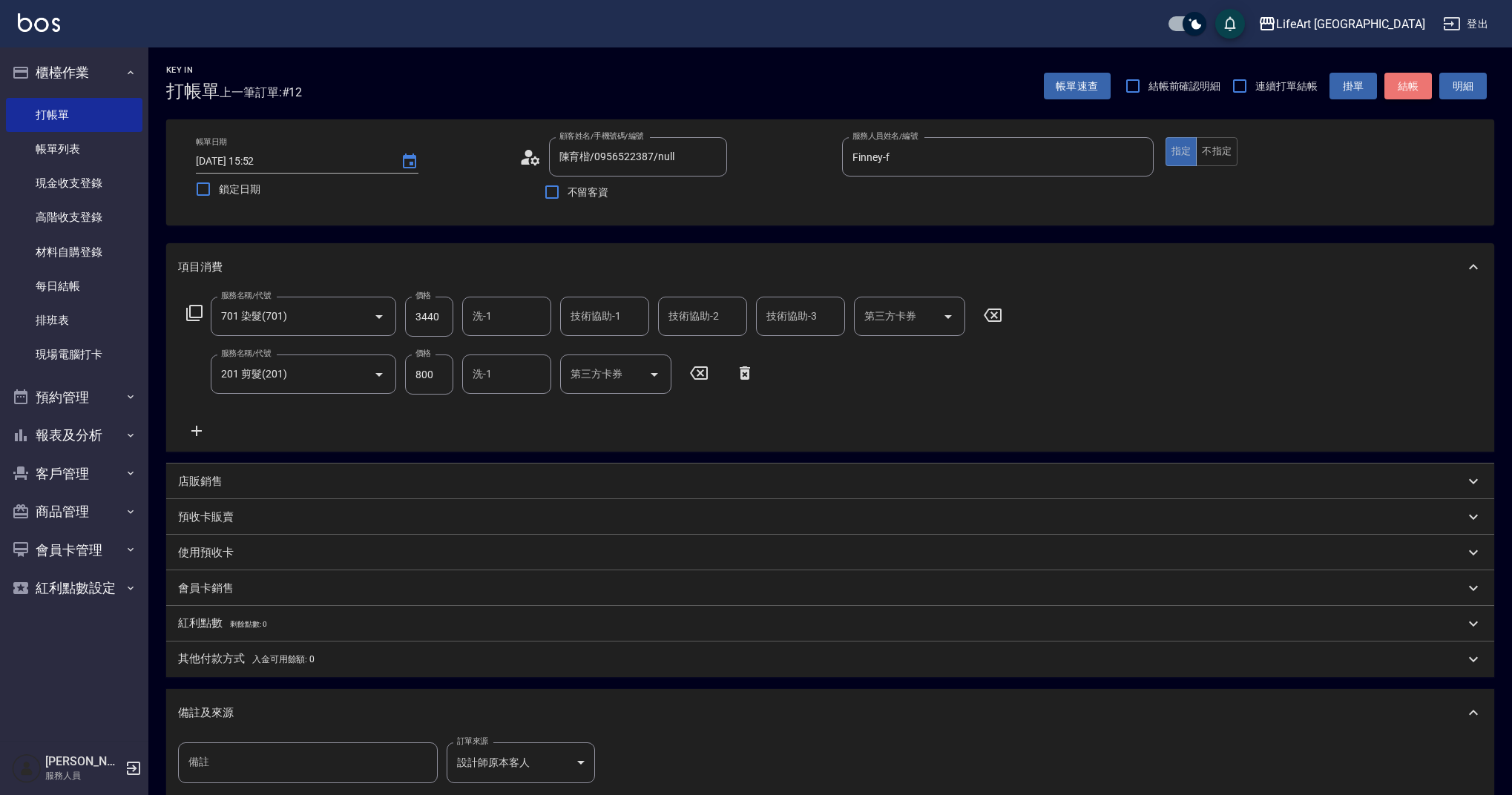
click at [1402, 95] on button "結帳" at bounding box center [1408, 86] width 48 height 28
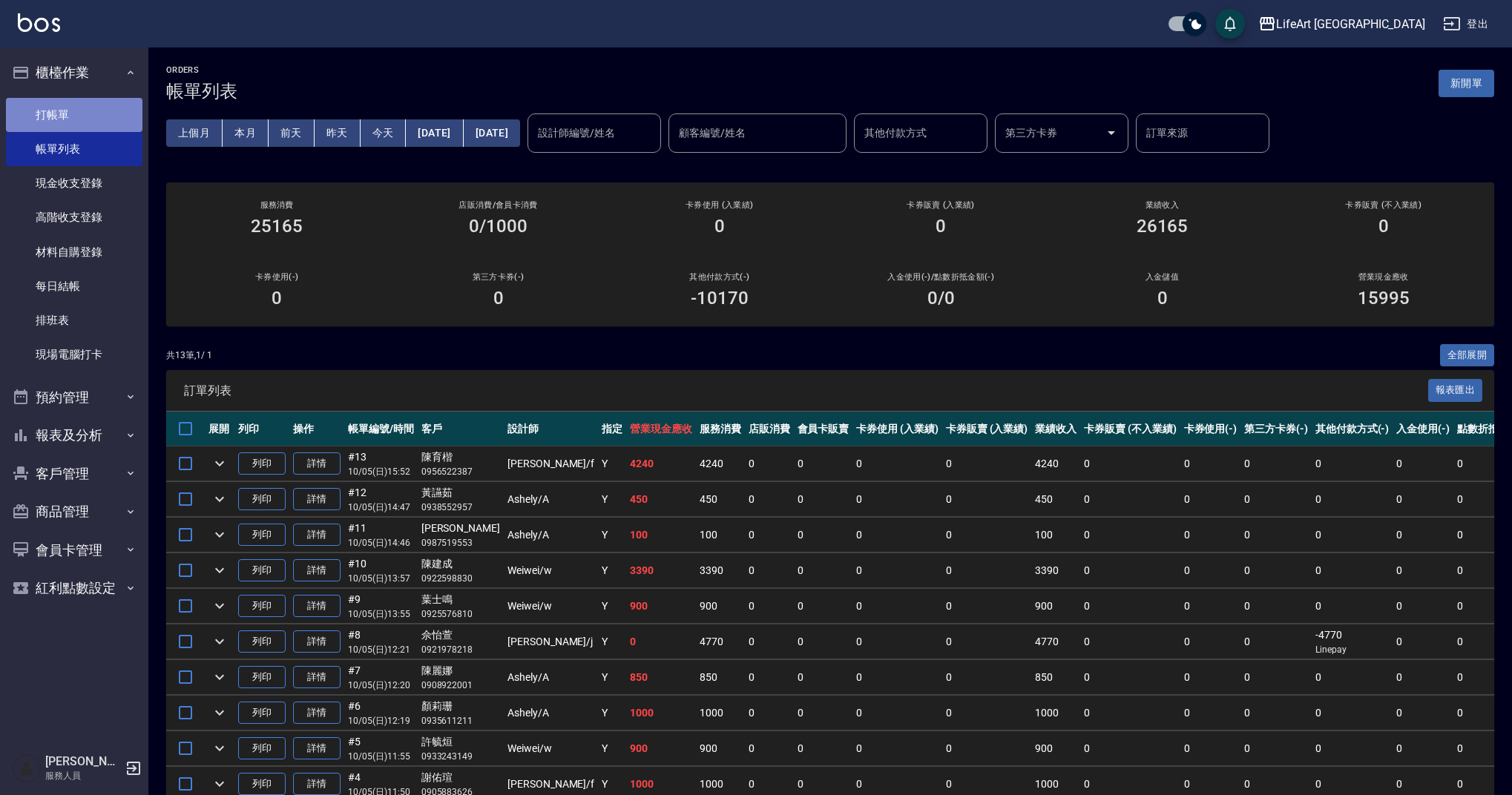
click at [82, 119] on link "打帳單" at bounding box center [74, 115] width 137 height 34
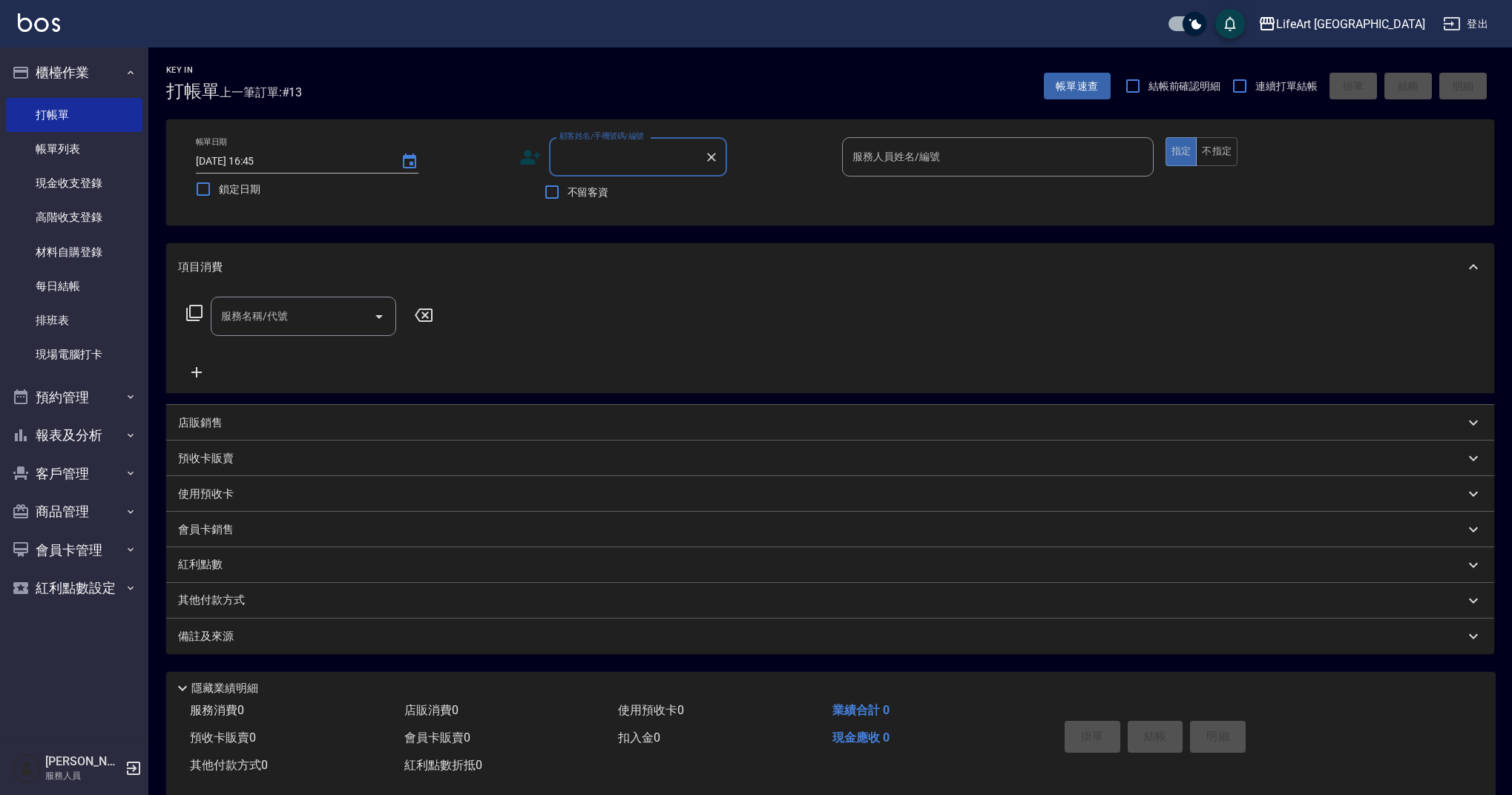
click at [582, 156] on input "顧客姓名/手機號碼/編號" at bounding box center [626, 156] width 142 height 26
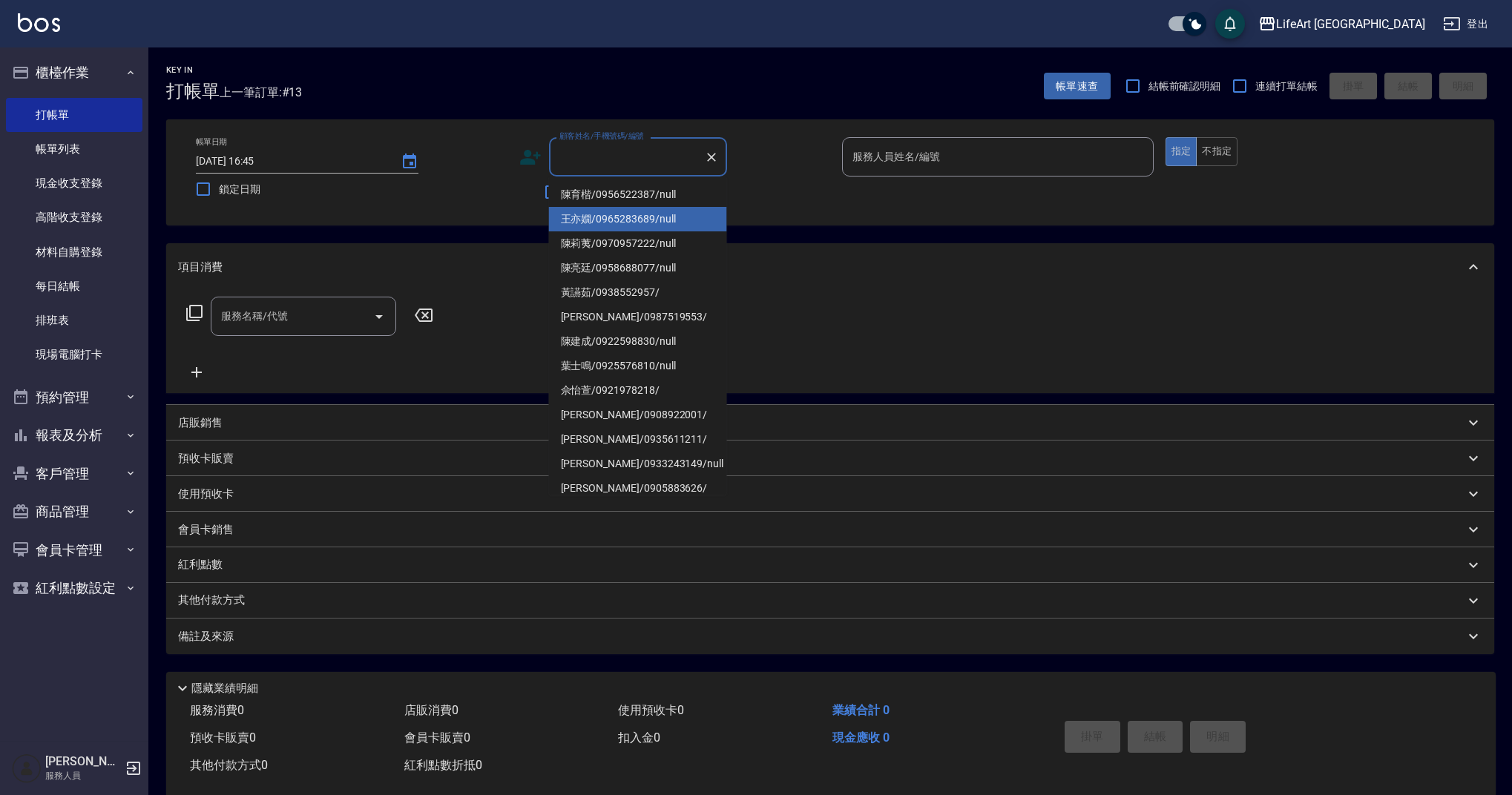
click at [600, 210] on li "[PERSON_NAME]/0965283689/null" at bounding box center [638, 219] width 178 height 25
type input "[PERSON_NAME]/0965283689/null"
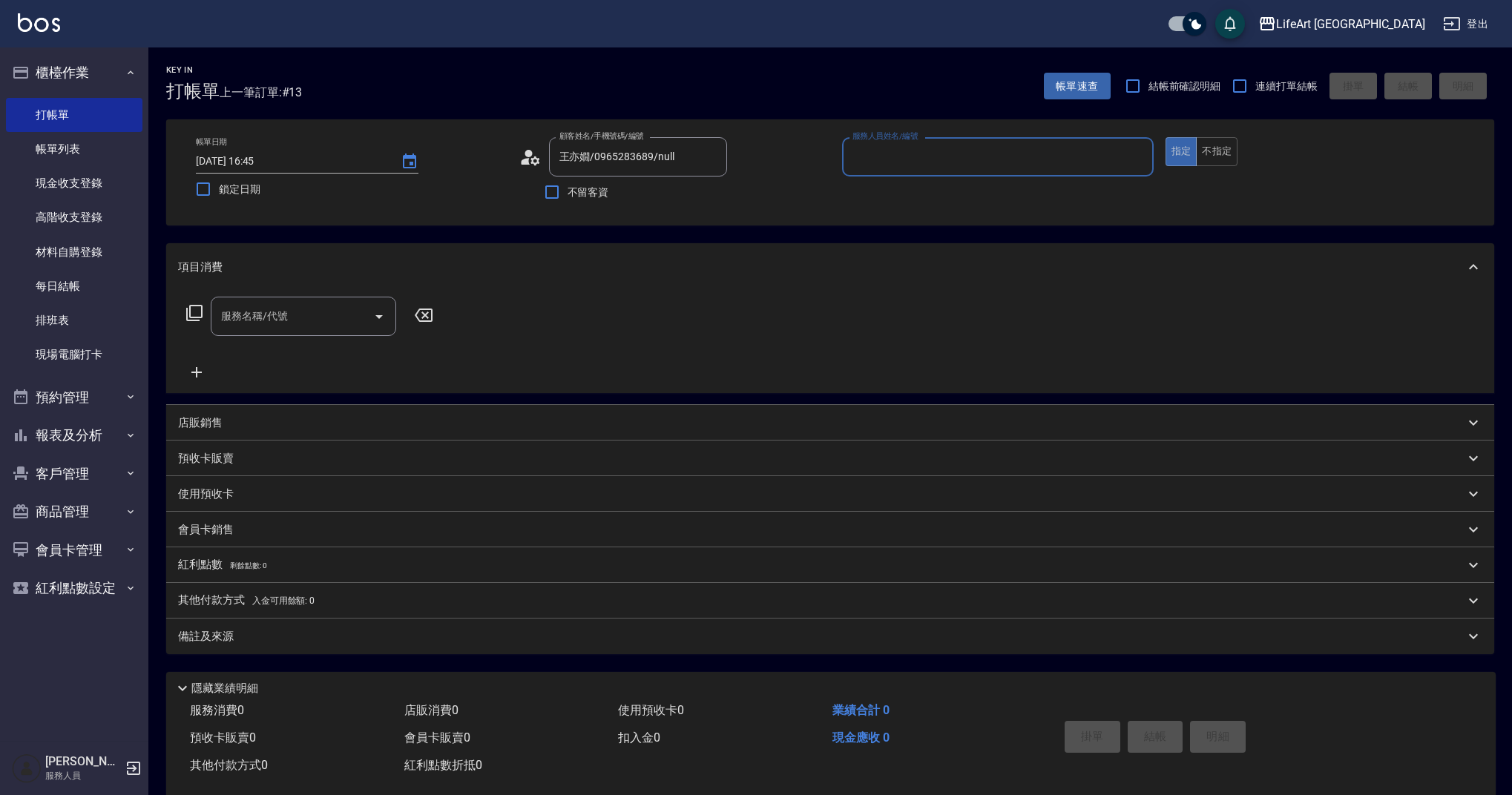
click at [881, 163] on input "服務人員姓名/編號" at bounding box center [997, 156] width 298 height 26
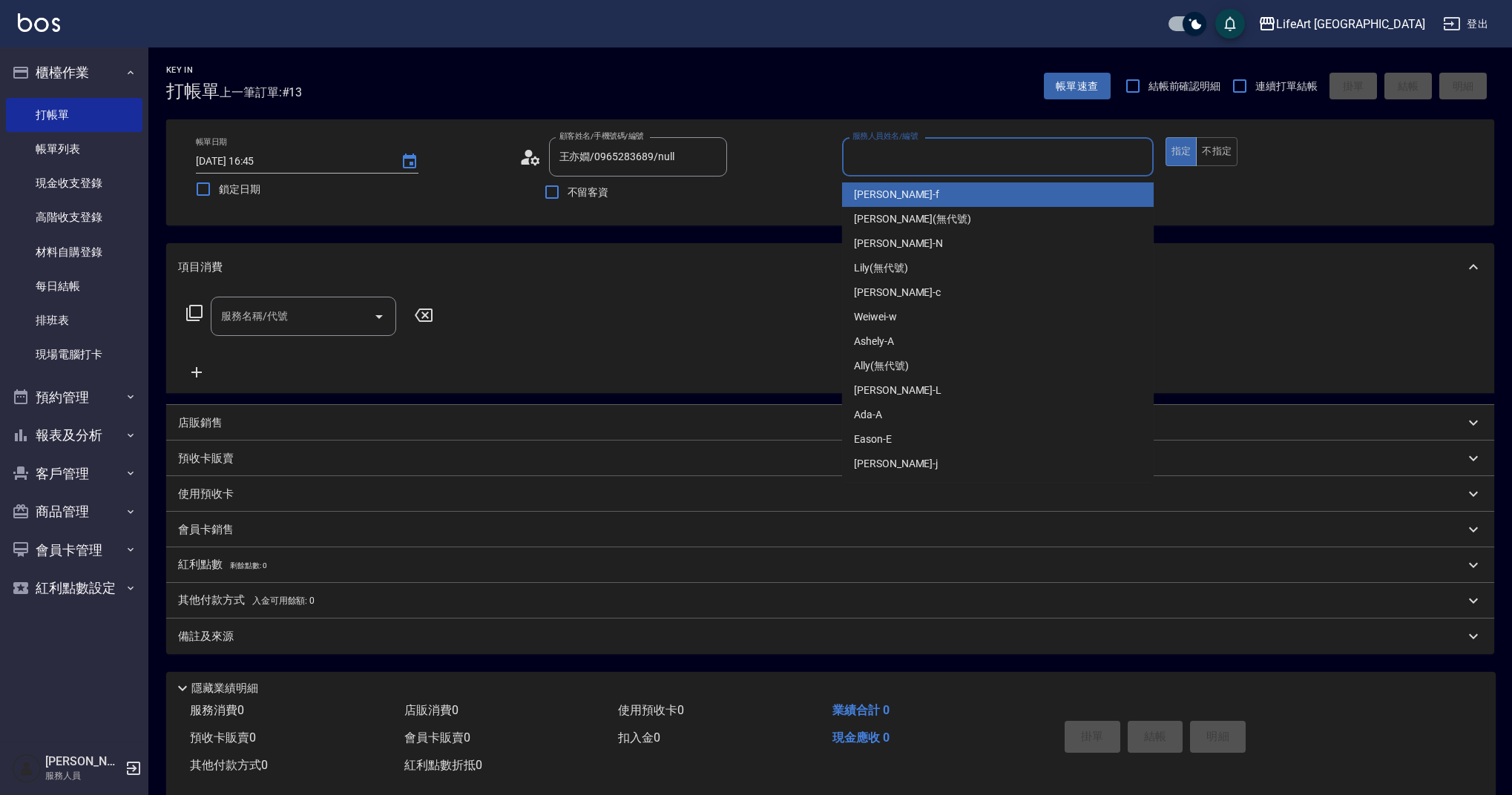
click at [857, 182] on ul "Finney -f Chloe (無代號) Nikki -N Lily (無代號) Casey -c Weiwei -w Ashely -A Ally (無代…" at bounding box center [997, 330] width 312 height 306
click at [875, 193] on span "Finney -f" at bounding box center [896, 194] width 85 height 15
type input "Finney-f"
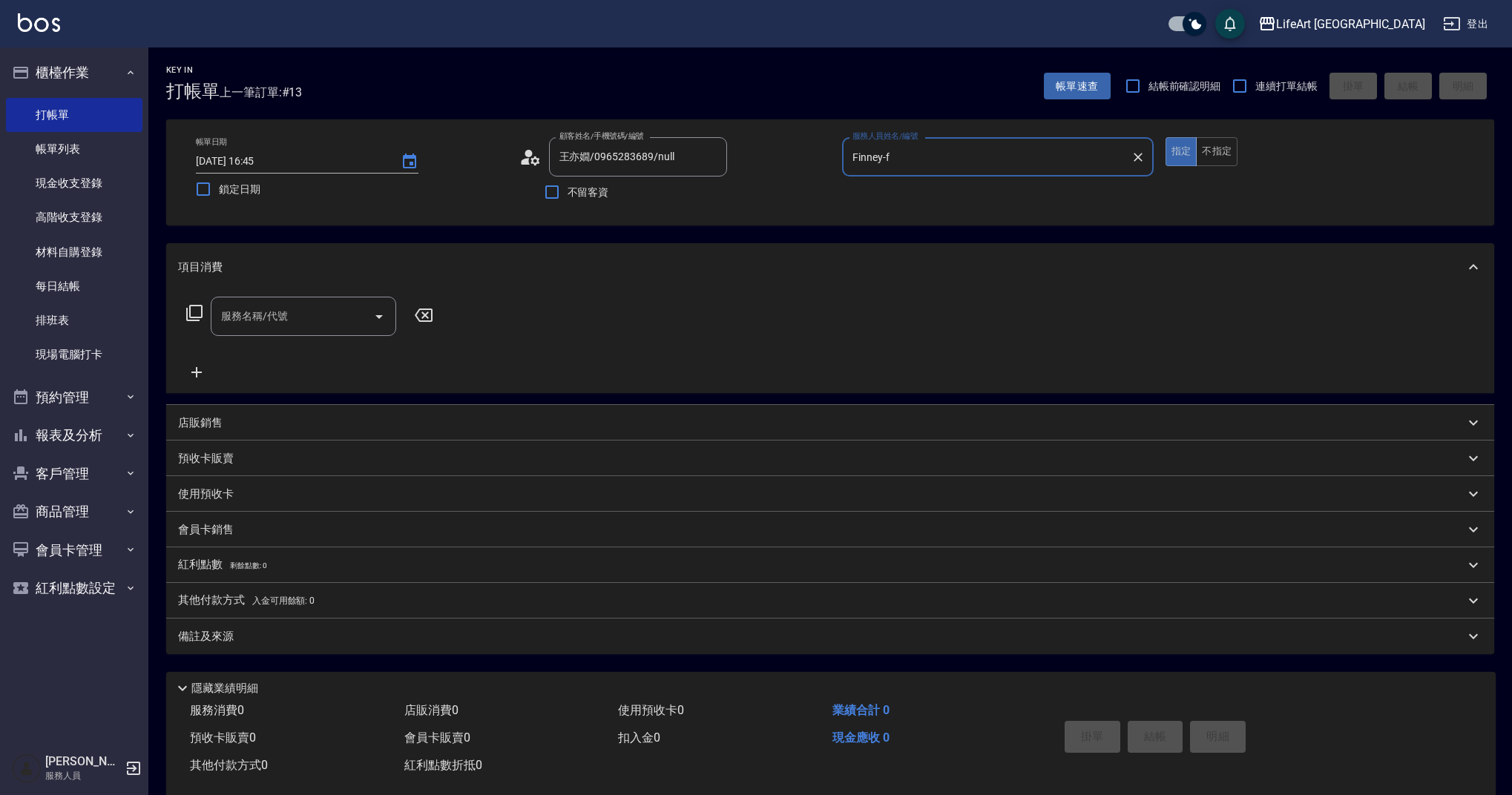
click at [334, 332] on div "服務名稱/代號" at bounding box center [303, 316] width 186 height 39
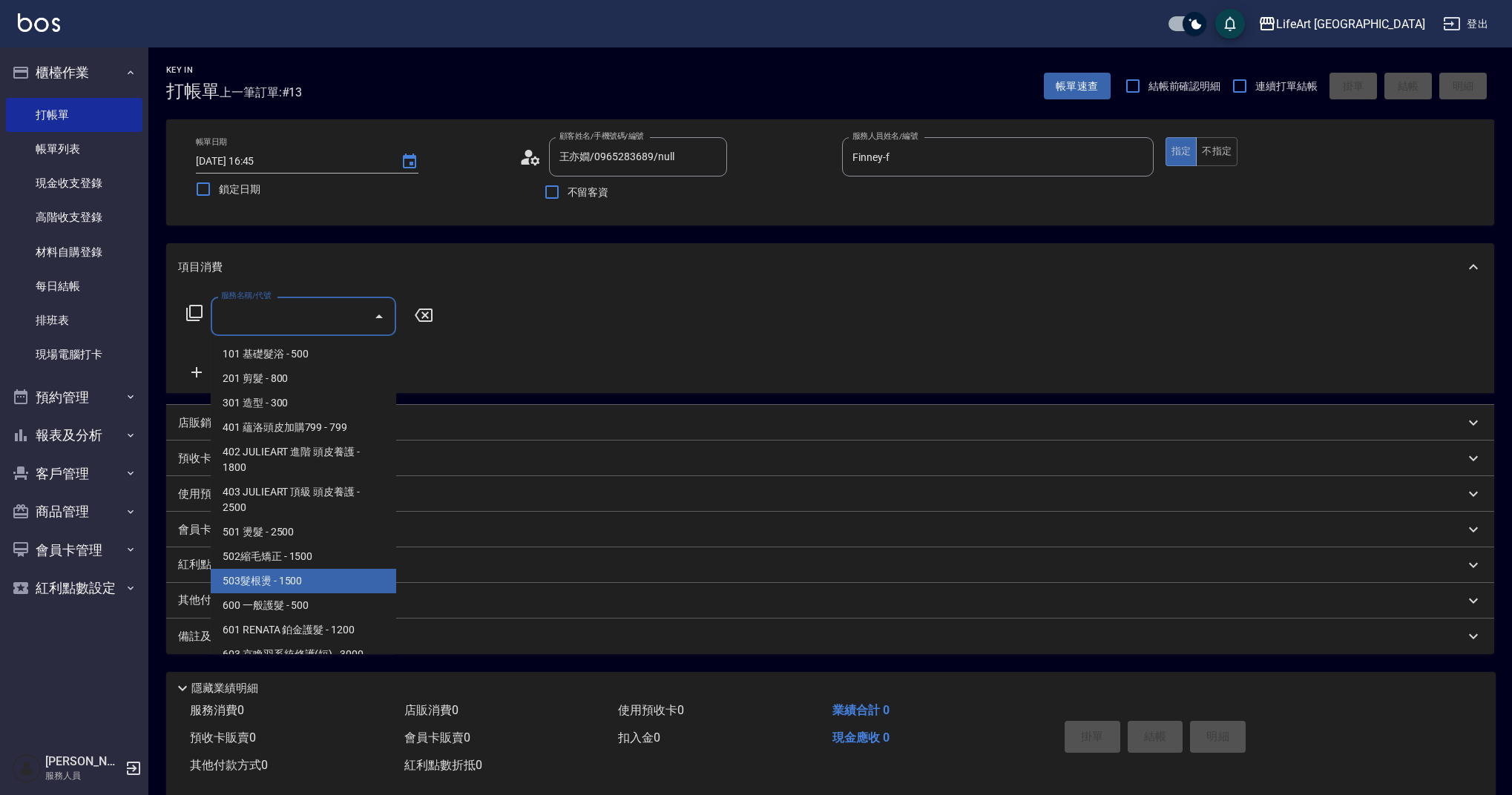
scroll to position [190, 0]
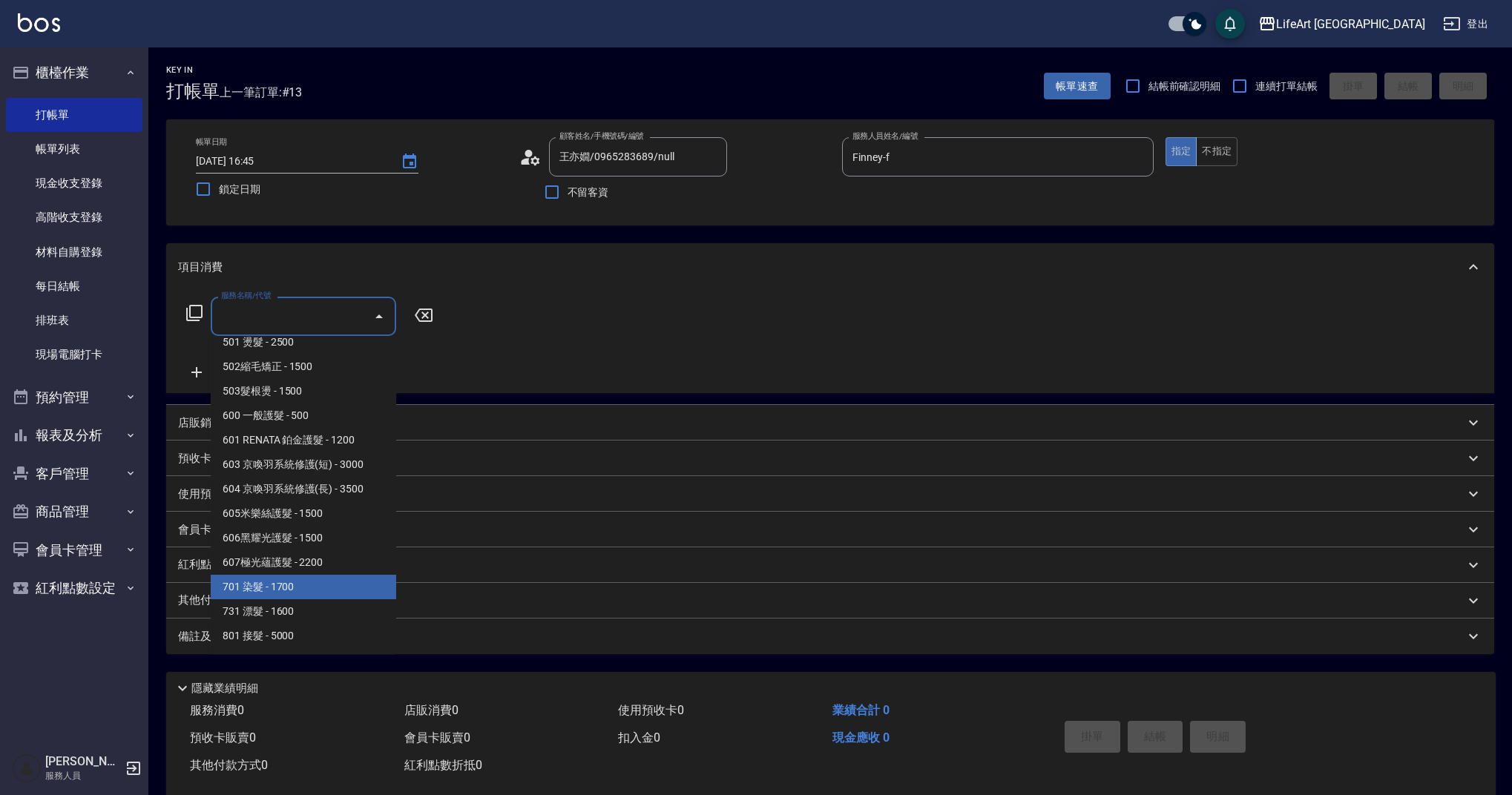
click at [312, 593] on span "701 染髮 - 1700" at bounding box center [303, 587] width 186 height 25
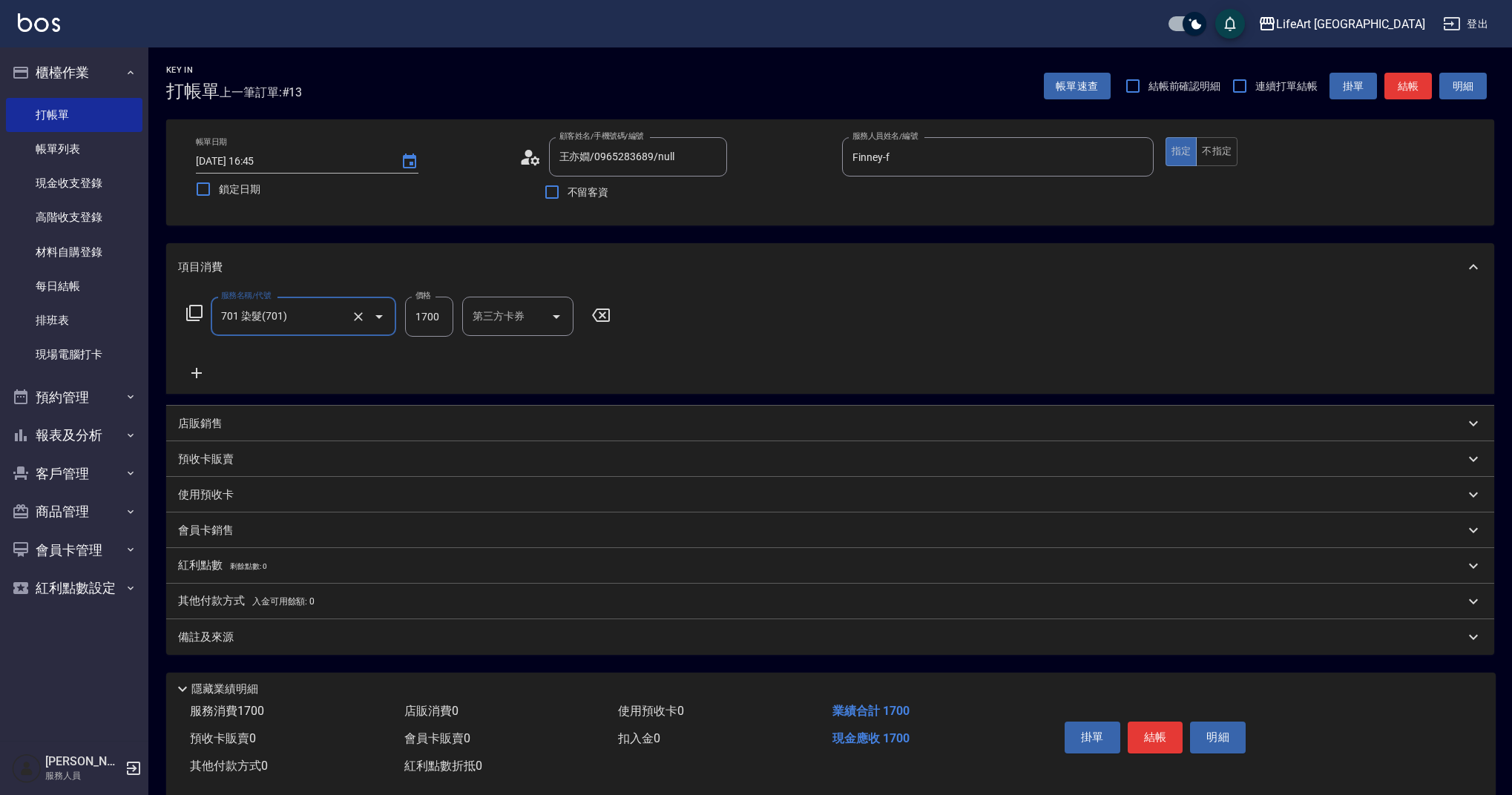
type input "701 染髮(701)"
click at [189, 366] on icon at bounding box center [196, 373] width 37 height 18
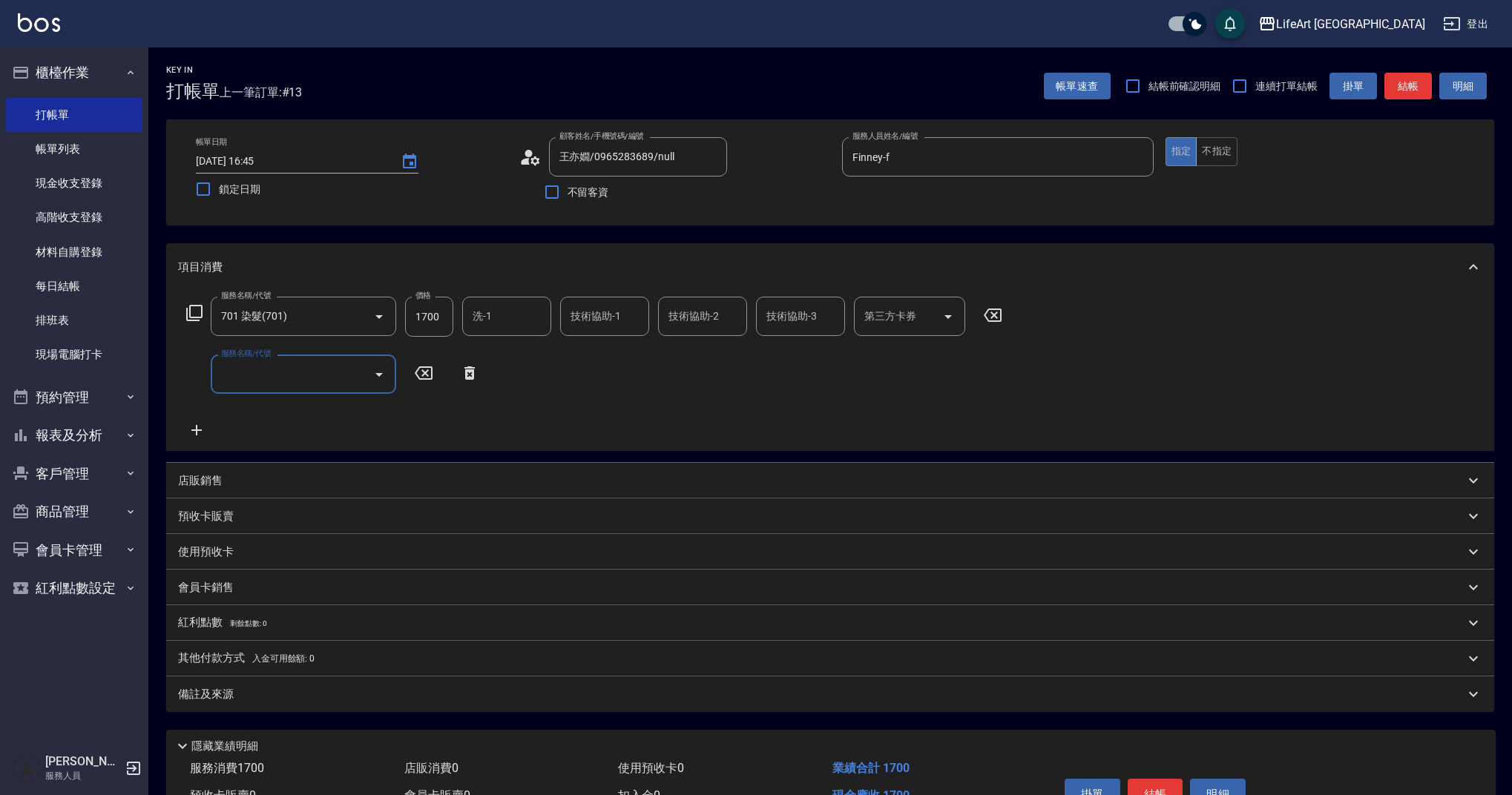
click at [232, 369] on input "服務名稱/代號" at bounding box center [292, 374] width 150 height 26
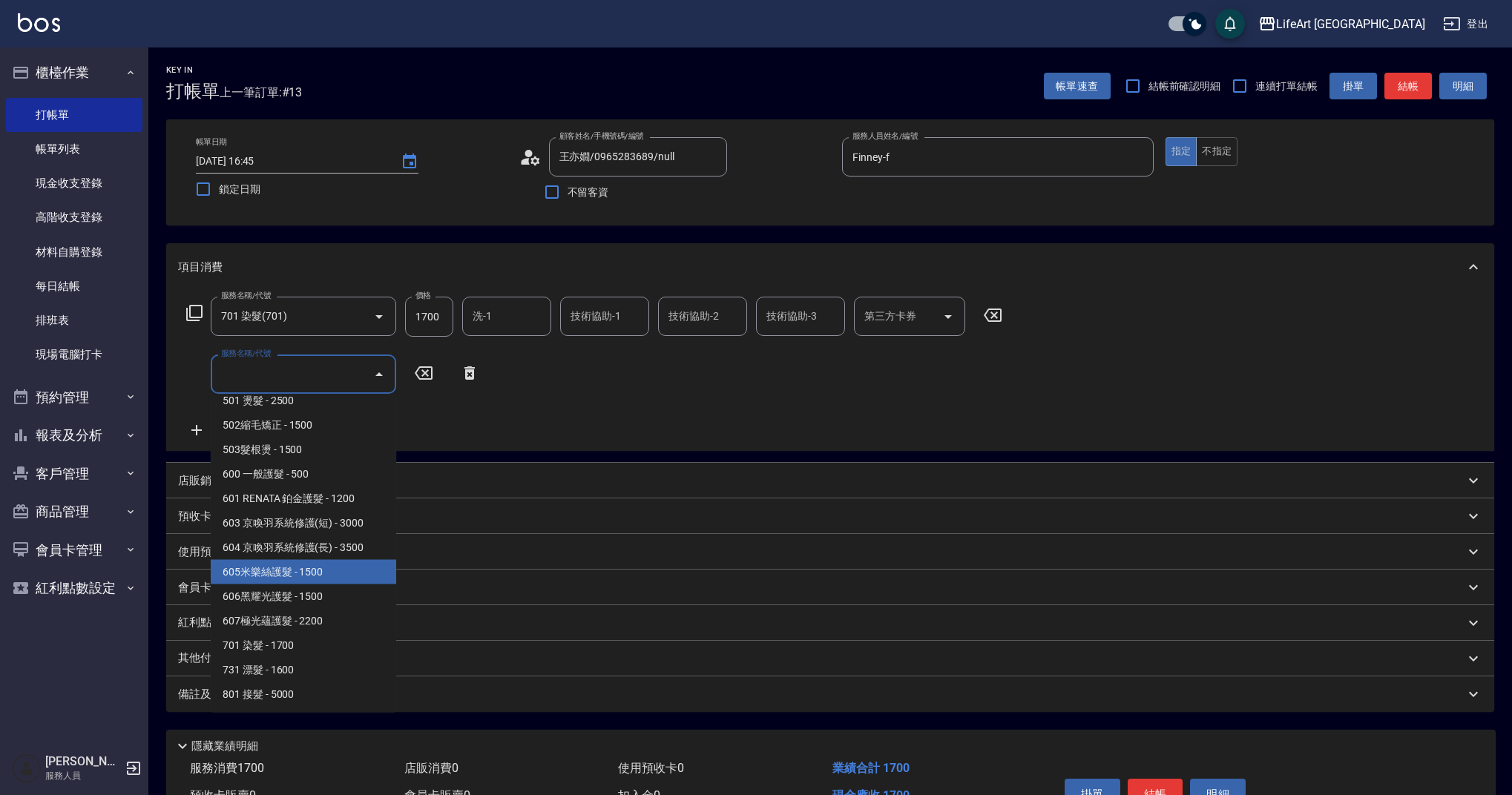
click at [294, 574] on span "605米樂絲護髮 - 1500" at bounding box center [303, 573] width 186 height 25
type input "605米樂絲護髮(605)"
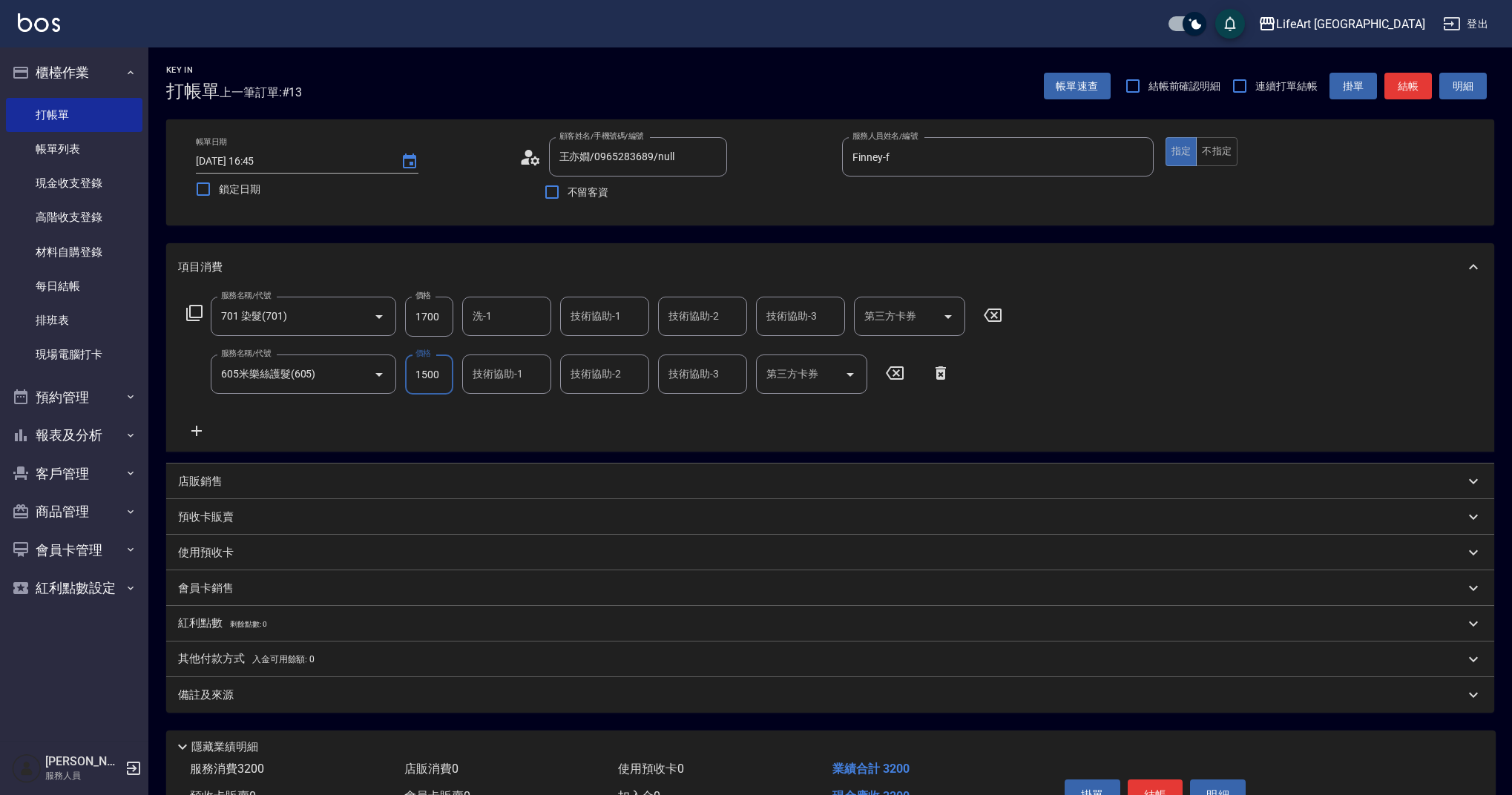
drag, startPoint x: 452, startPoint y: 320, endPoint x: 412, endPoint y: 317, distance: 40.1
click at [412, 317] on input "1700" at bounding box center [428, 317] width 48 height 40
drag, startPoint x: 438, startPoint y: 320, endPoint x: 409, endPoint y: 313, distance: 29.8
click at [409, 313] on input "1700" at bounding box center [428, 317] width 48 height 40
click at [630, 445] on div "服務名稱/代號 701 染髮(701) 服務名稱/代號 價格 1700 價格 洗-1 洗-1 技術協助-1 技術協助-1 技術協助-2 技術協助-2 技術協助…" at bounding box center [830, 371] width 1327 height 161
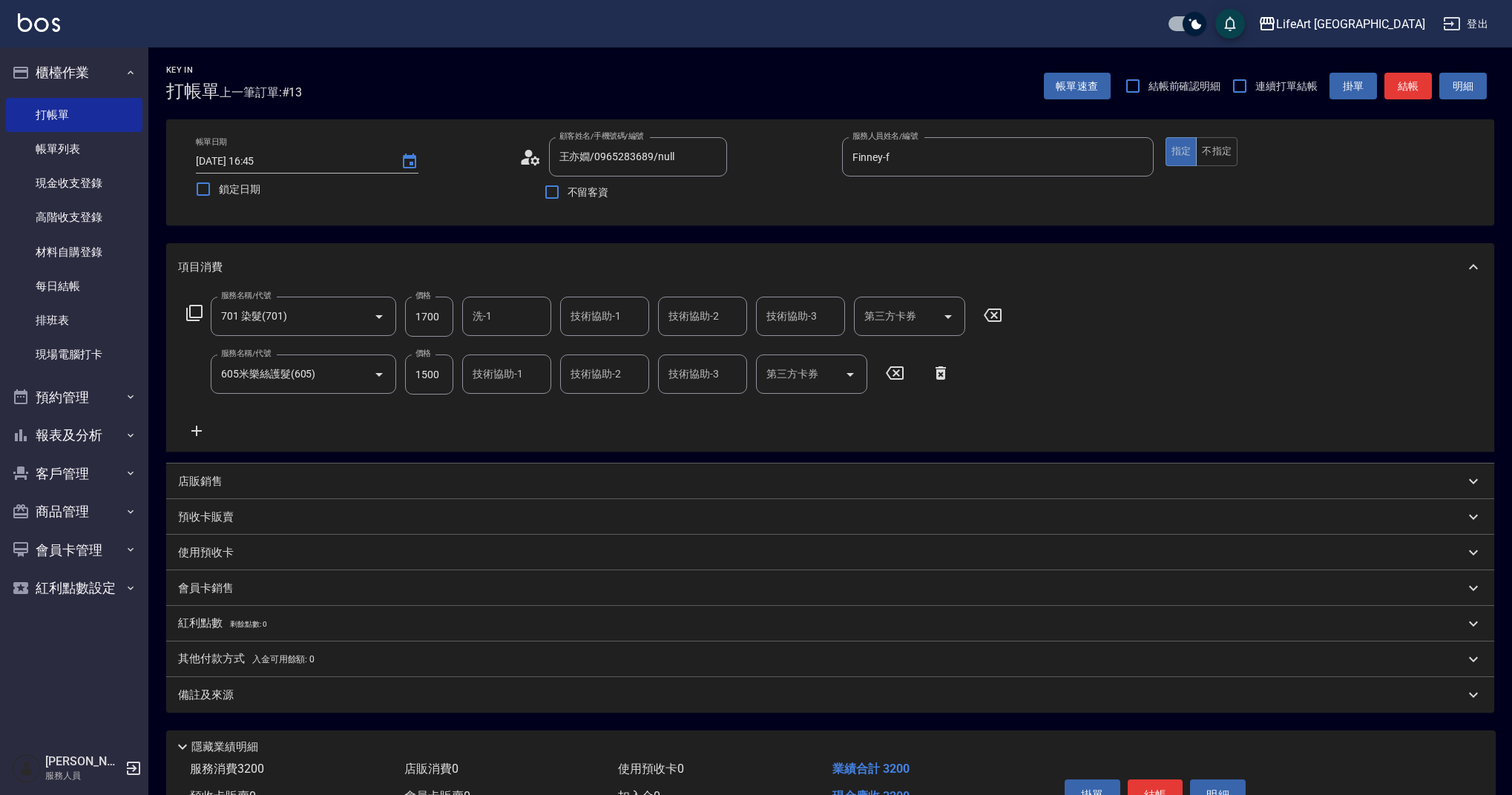
click at [504, 320] on input "洗-1" at bounding box center [506, 316] width 76 height 26
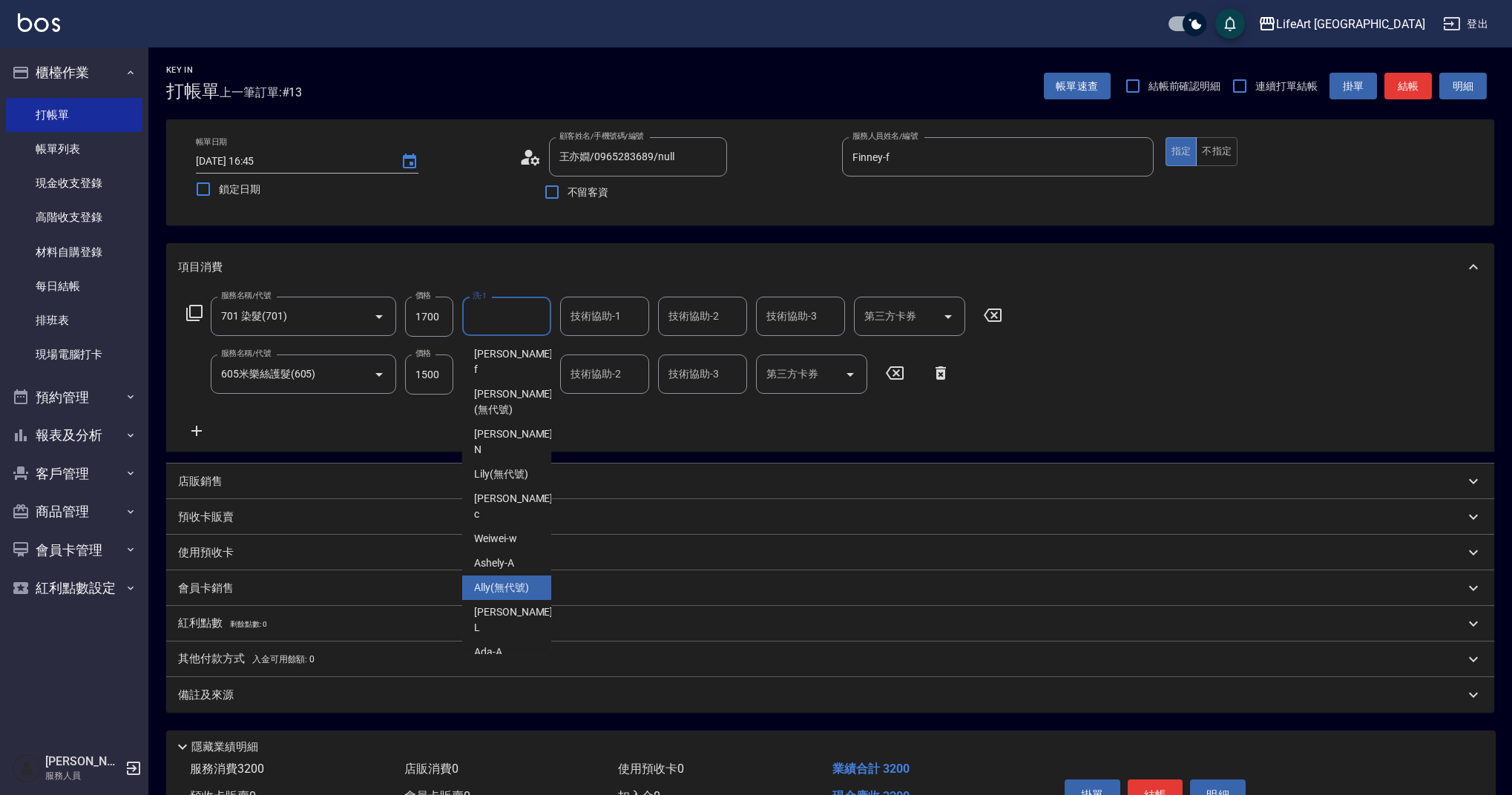
click at [511, 580] on span "Ally (無代號)" at bounding box center [501, 587] width 55 height 15
type input "Ally(無代號)"
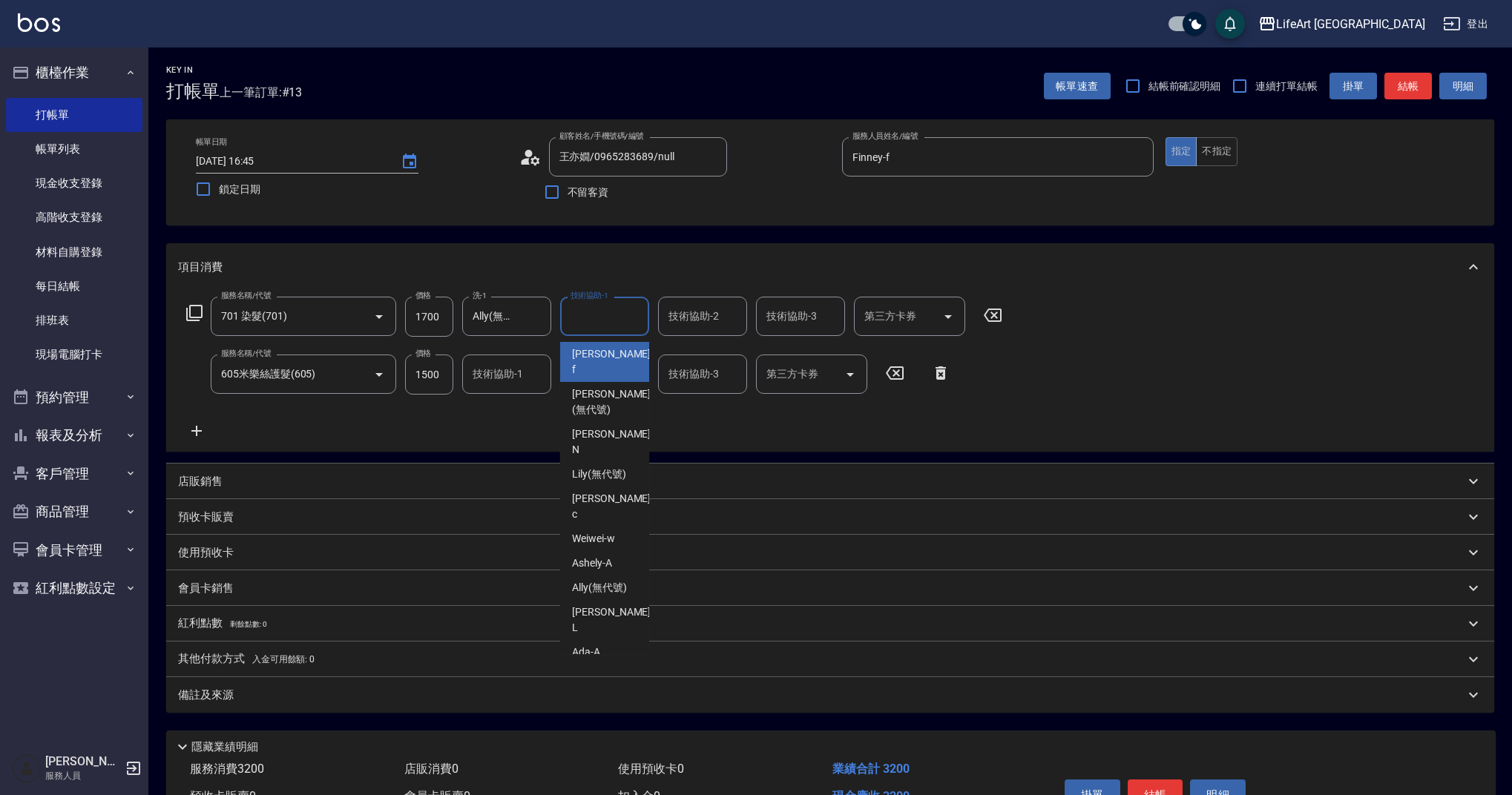
drag, startPoint x: 596, startPoint y: 319, endPoint x: 590, endPoint y: 386, distance: 67.3
click at [596, 319] on input "技術協助-1" at bounding box center [604, 316] width 76 height 26
click at [606, 580] on span "Ally (無代號)" at bounding box center [599, 587] width 55 height 15
type input "Ally(無代號)"
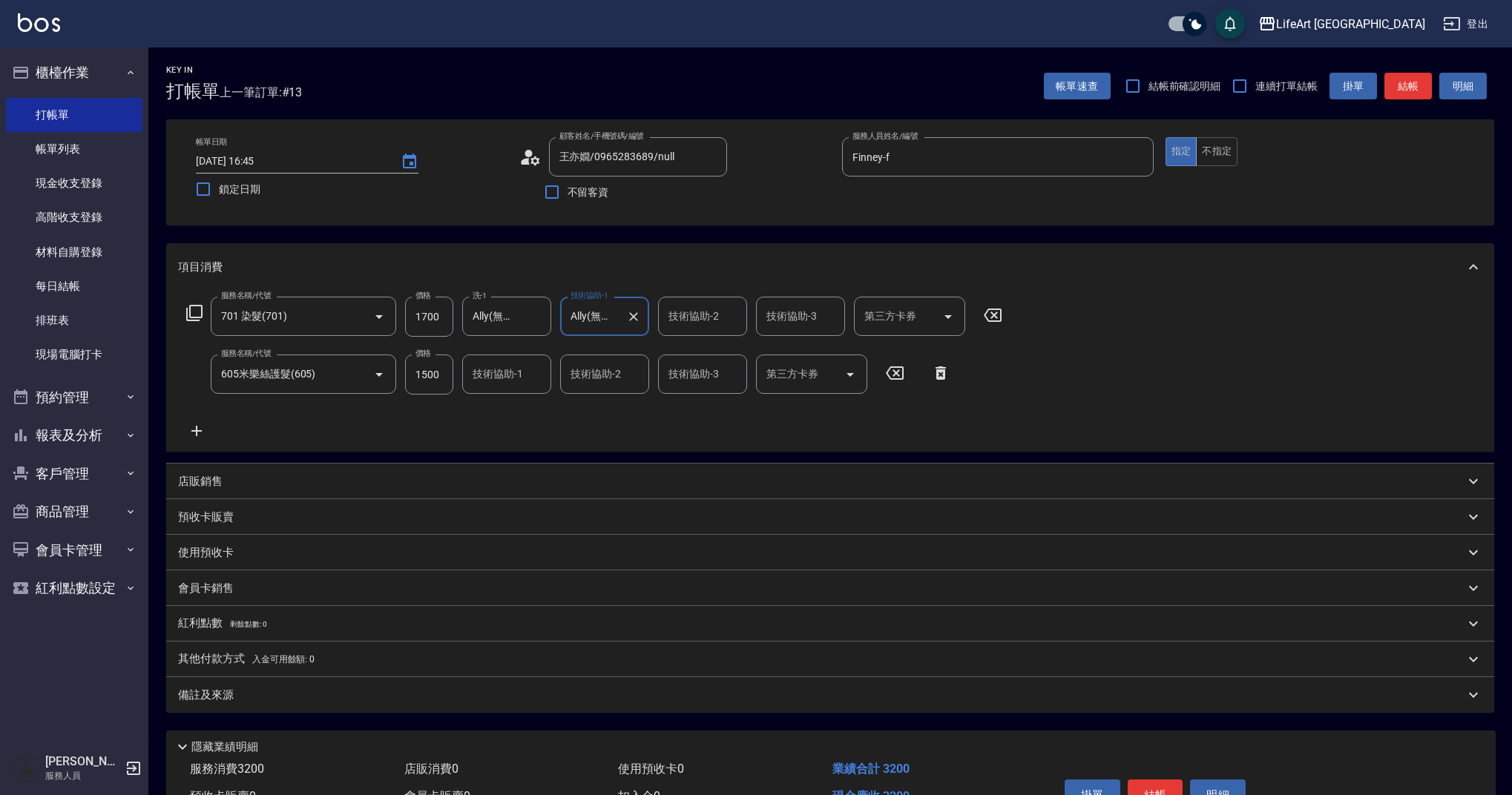
click at [497, 380] on input "技術協助-1" at bounding box center [506, 374] width 76 height 26
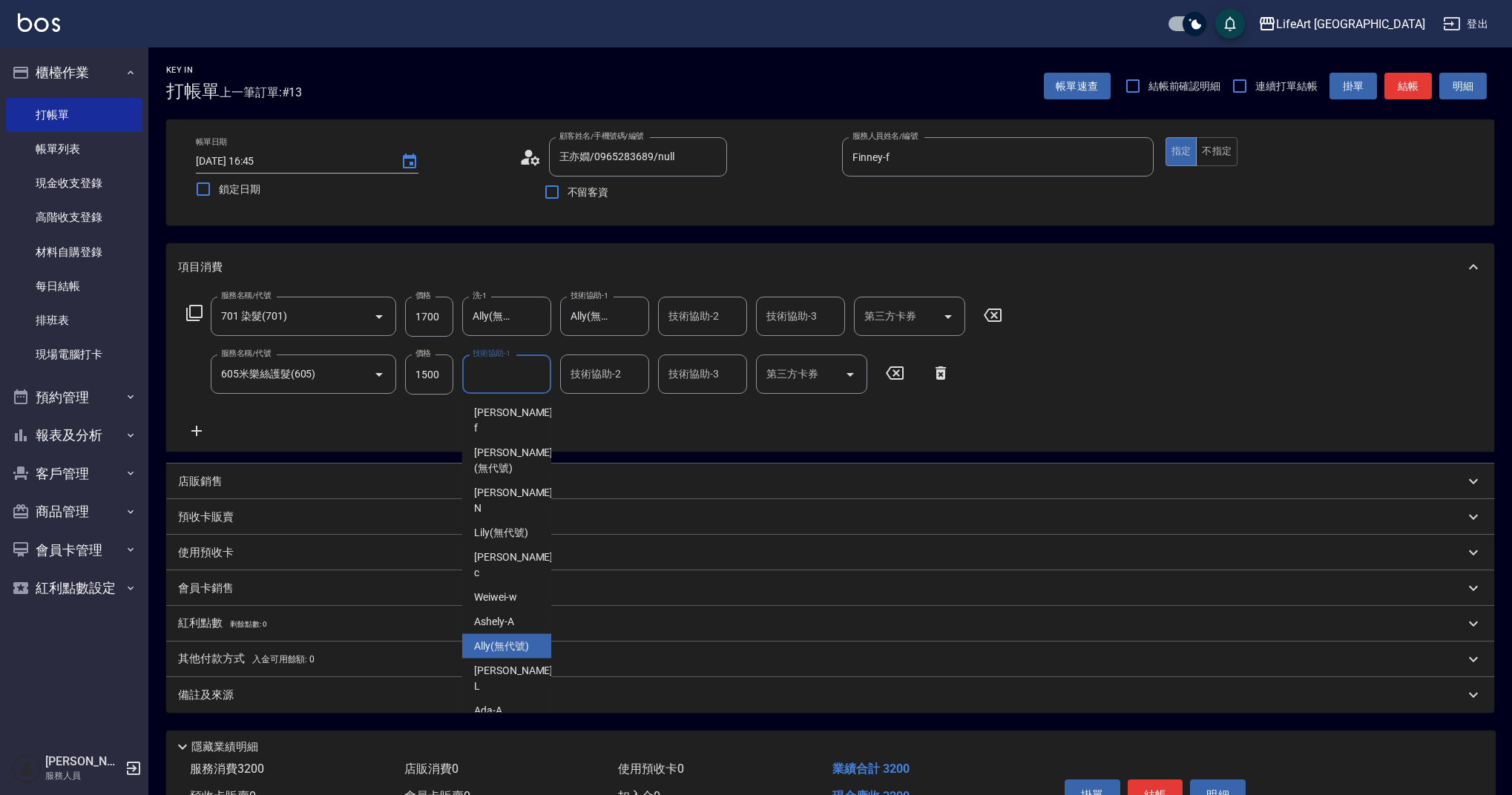
click at [507, 634] on div "Ally (無代號)" at bounding box center [506, 647] width 89 height 25
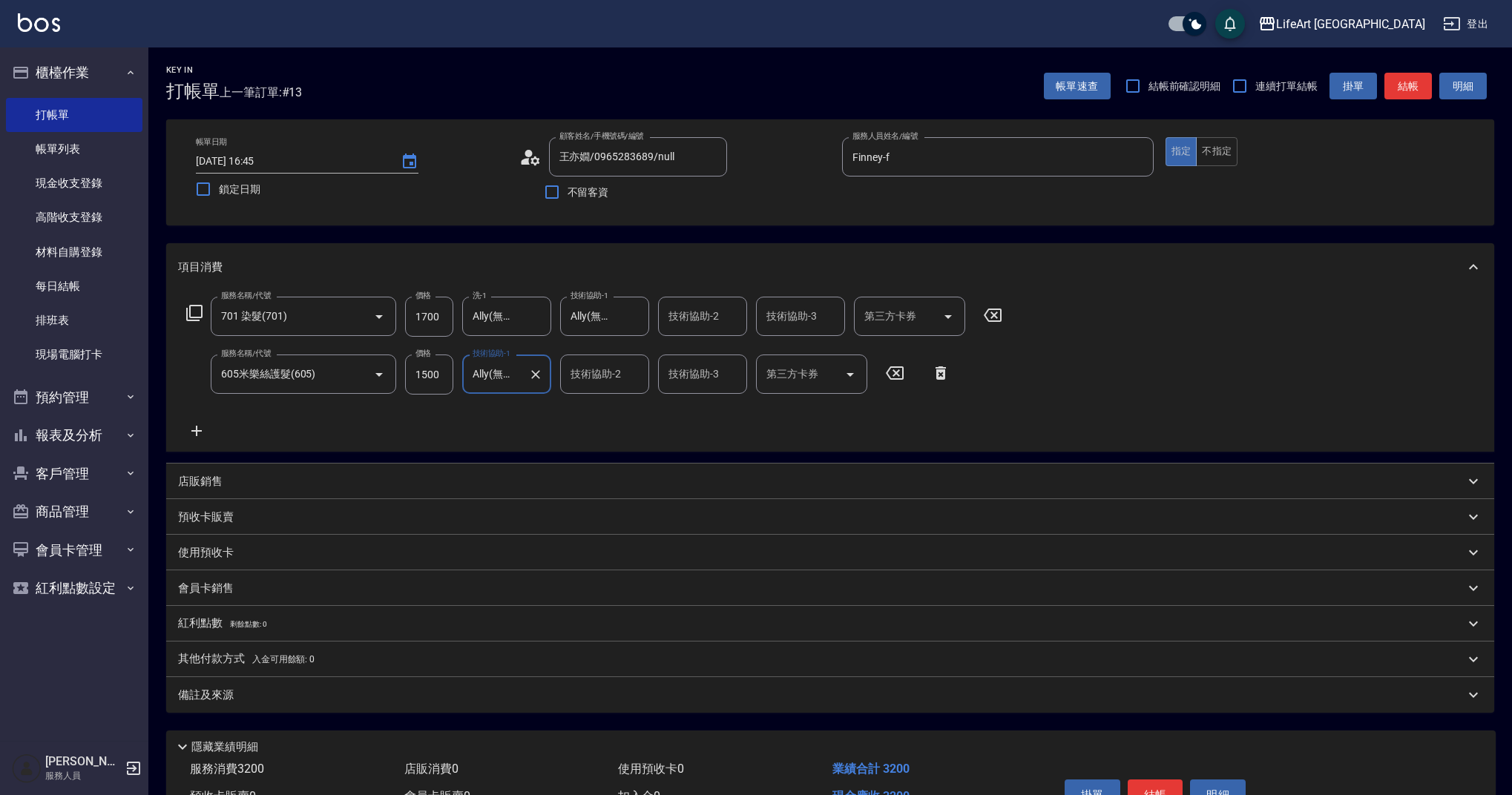
type input "Ally(無代號)"
click at [992, 691] on div "備註及來源" at bounding box center [821, 696] width 1286 height 15
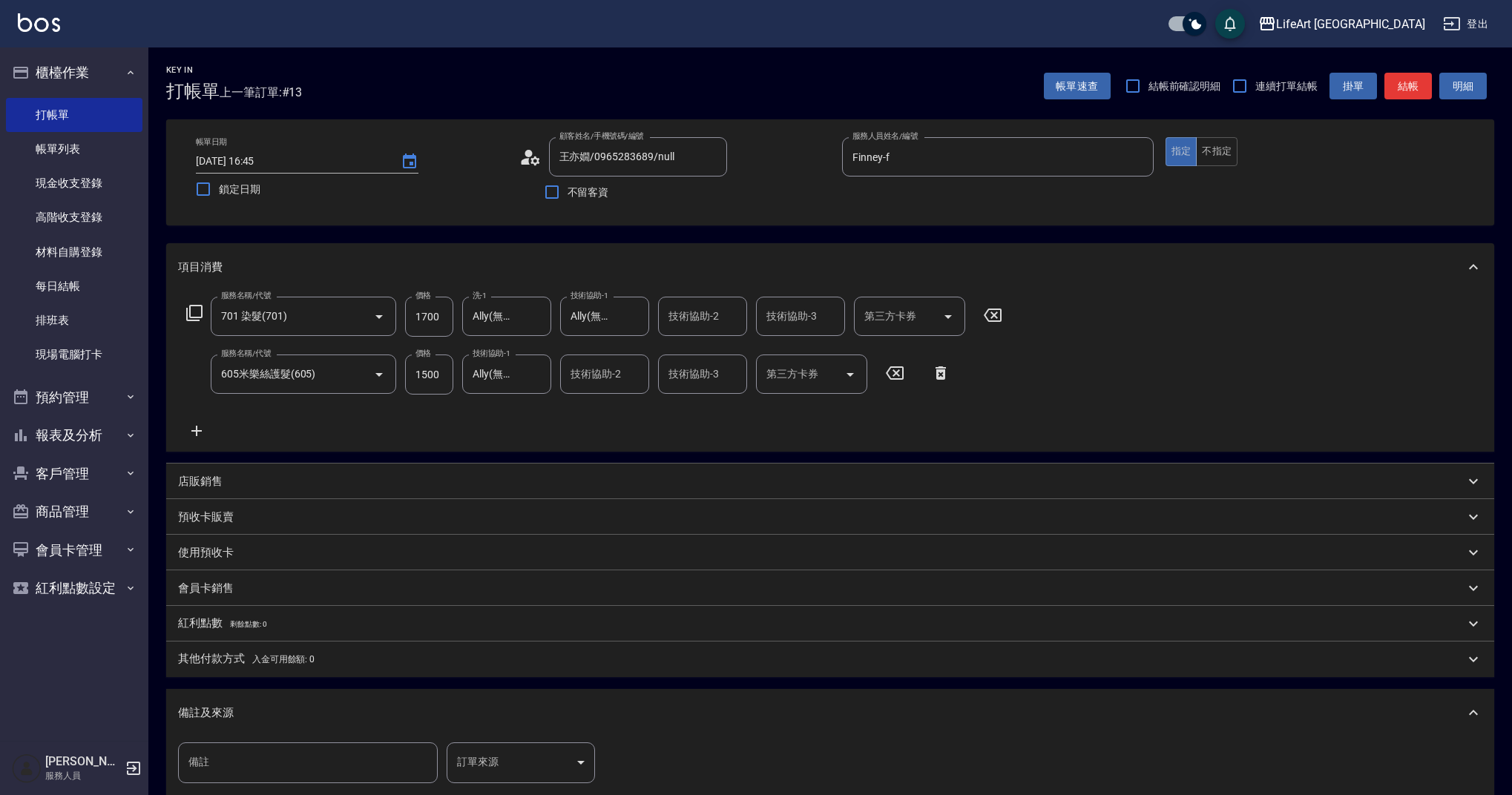
click at [581, 759] on body "LifeArt 蘆洲 登出 櫃檯作業 打帳單 帳單列表 現金收支登錄 高階收支登錄 材料自購登錄 每日結帳 排班表 現場電腦打卡 預約管理 預約管理 單日預約…" at bounding box center [756, 487] width 1512 height 974
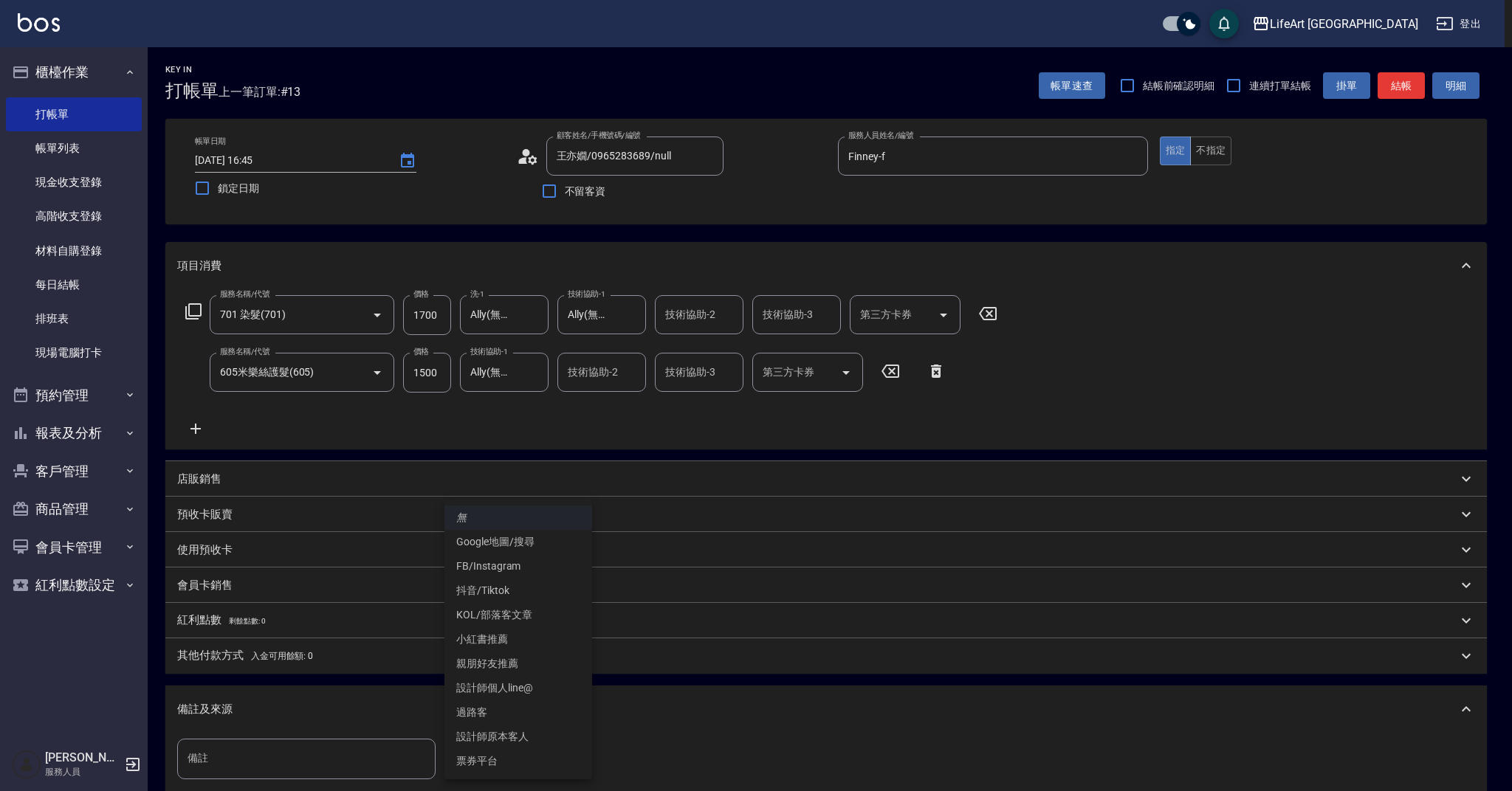
click at [512, 735] on li "設計師原本客人" at bounding box center [518, 738] width 148 height 25
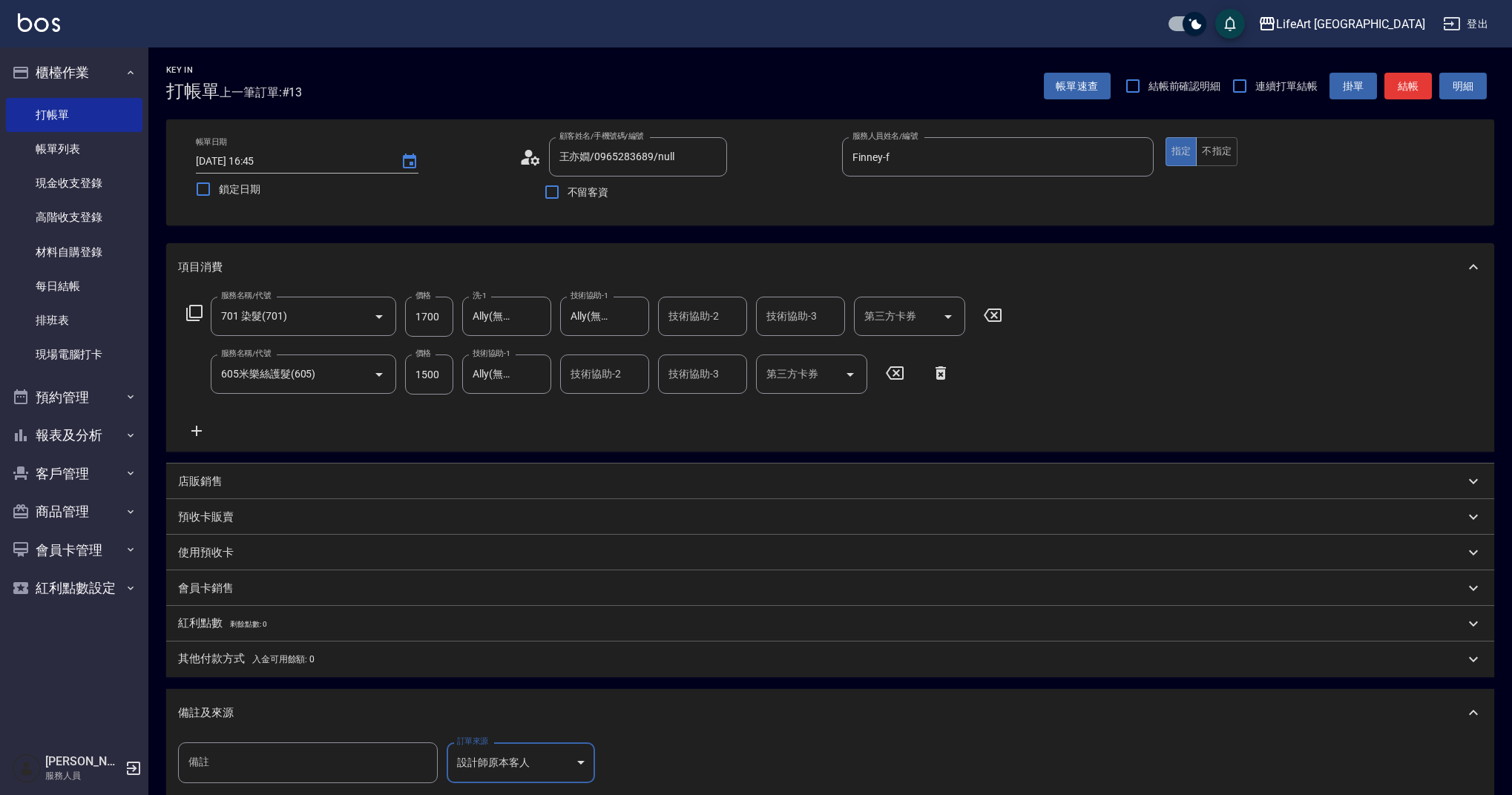
click at [527, 762] on body "LifeArt 蘆洲 登出 櫃檯作業 打帳單 帳單列表 現金收支登錄 高階收支登錄 材料自購登錄 每日結帳 排班表 現場電腦打卡 預約管理 預約管理 單日預約…" at bounding box center [756, 487] width 1512 height 974
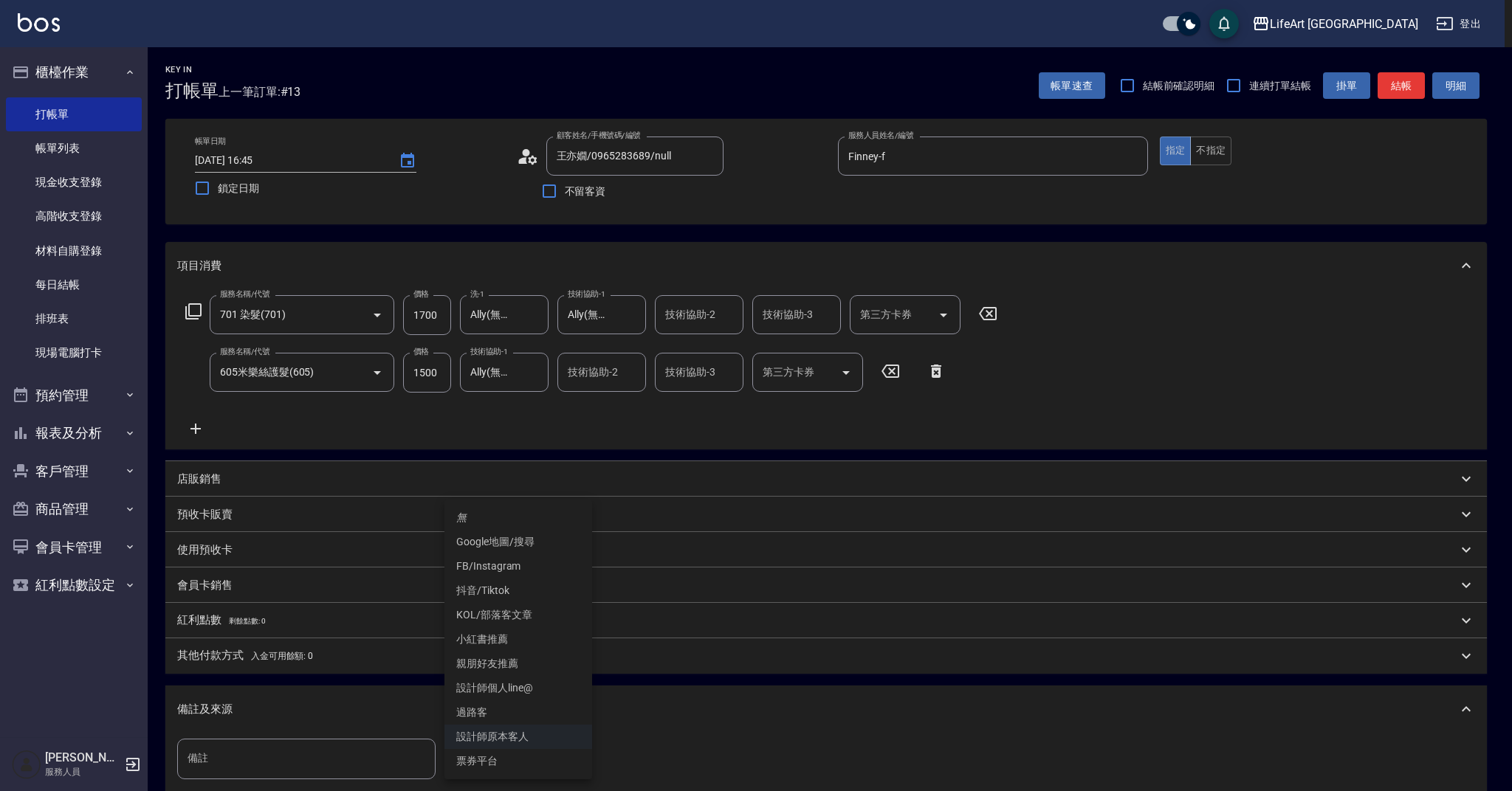
click at [487, 565] on li "FB/Instagram" at bounding box center [518, 566] width 148 height 25
type input "FB/Instagram"
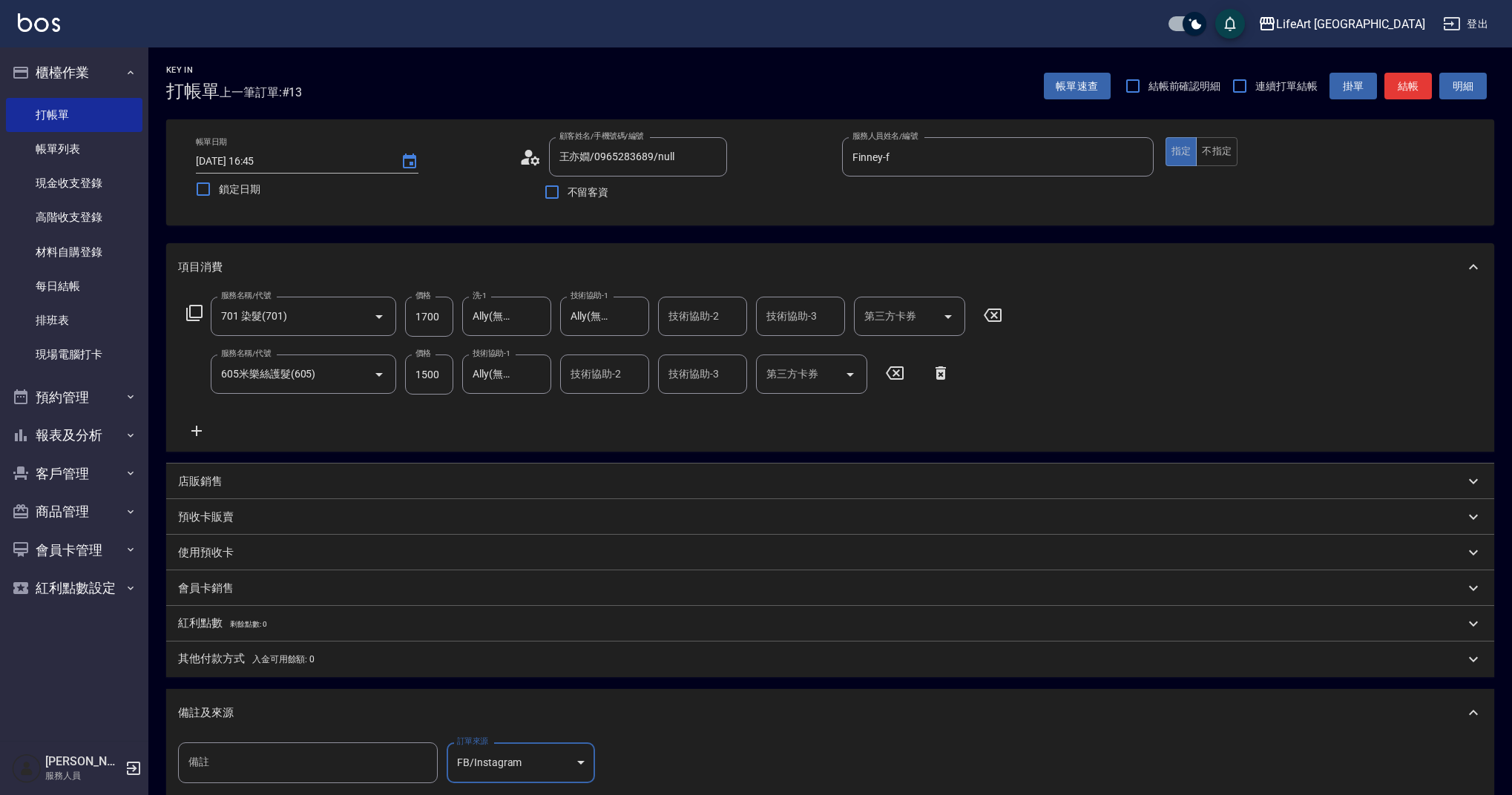
click at [477, 698] on div "備註及來源" at bounding box center [830, 713] width 1327 height 48
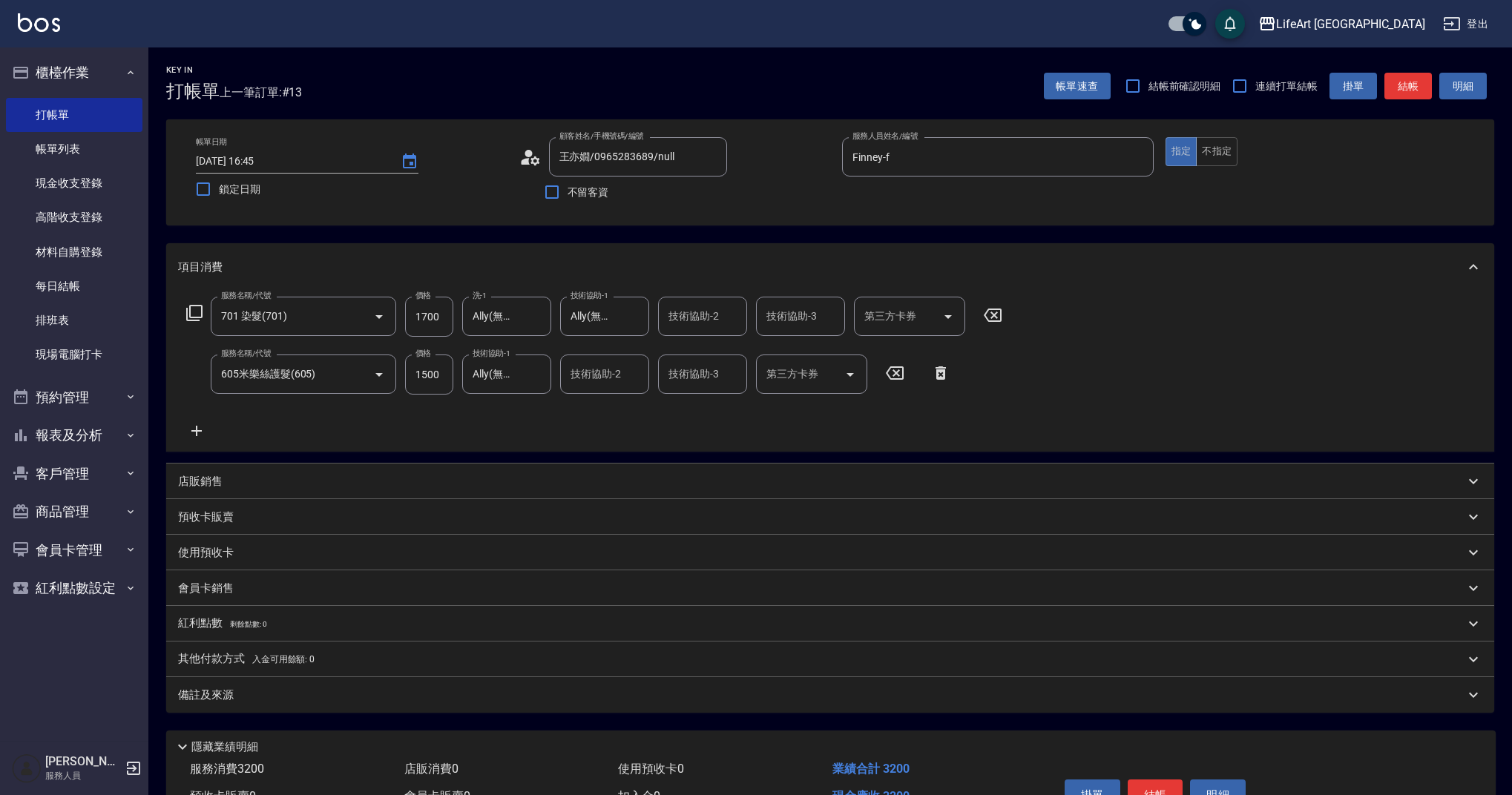
scroll to position [85, 0]
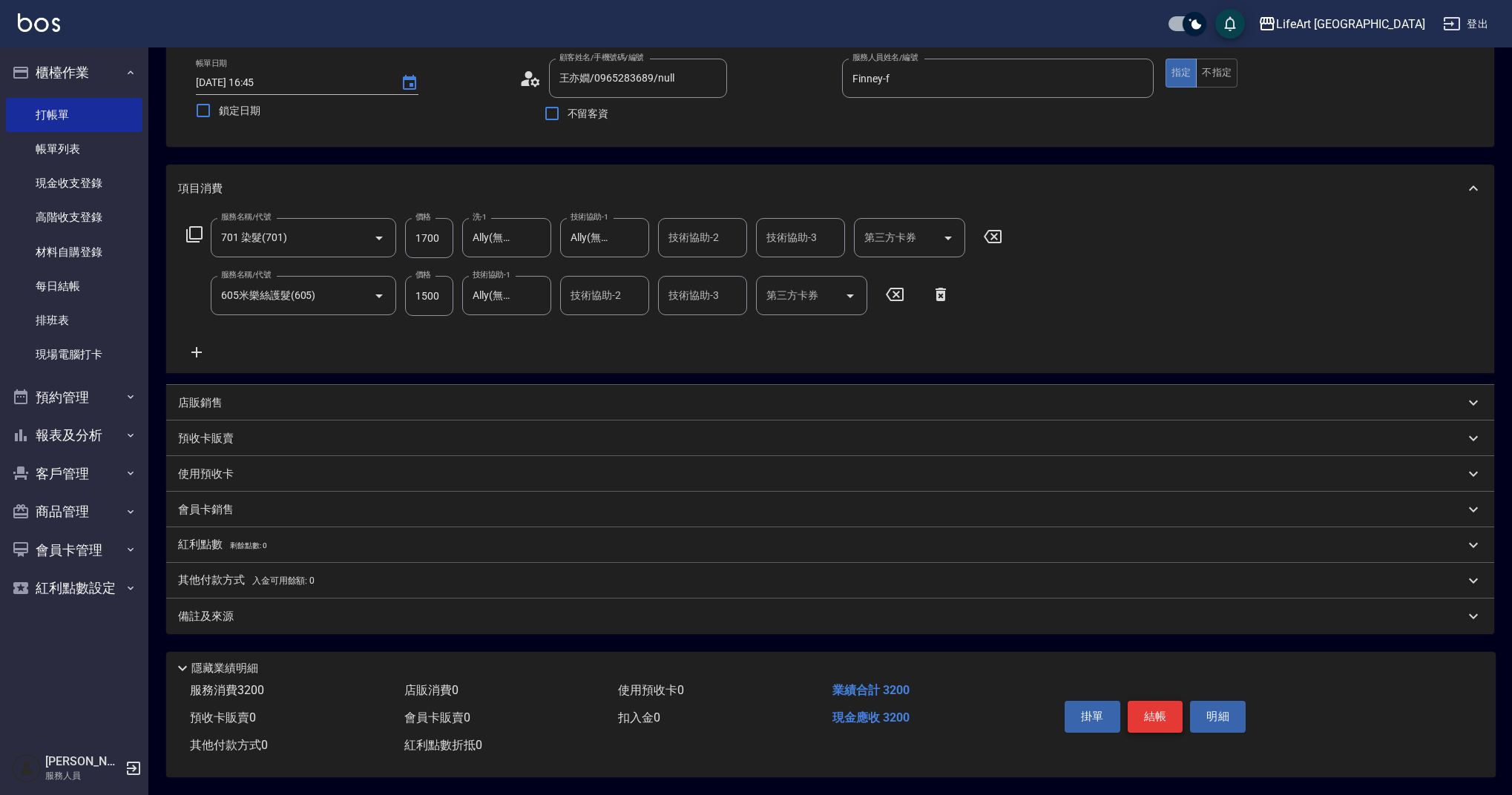
click at [1166, 710] on button "結帳" at bounding box center [1155, 717] width 55 height 32
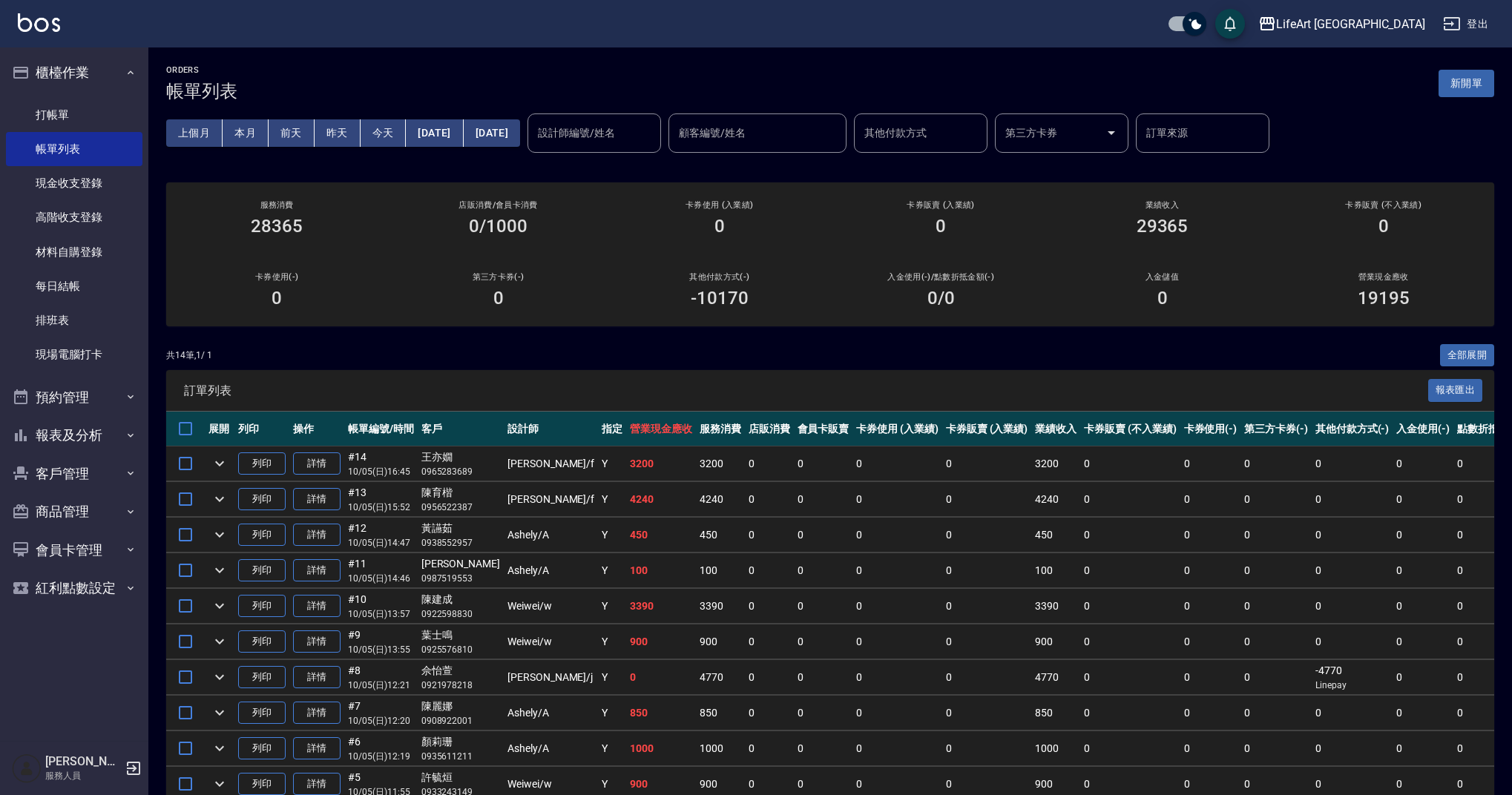
scroll to position [3, 0]
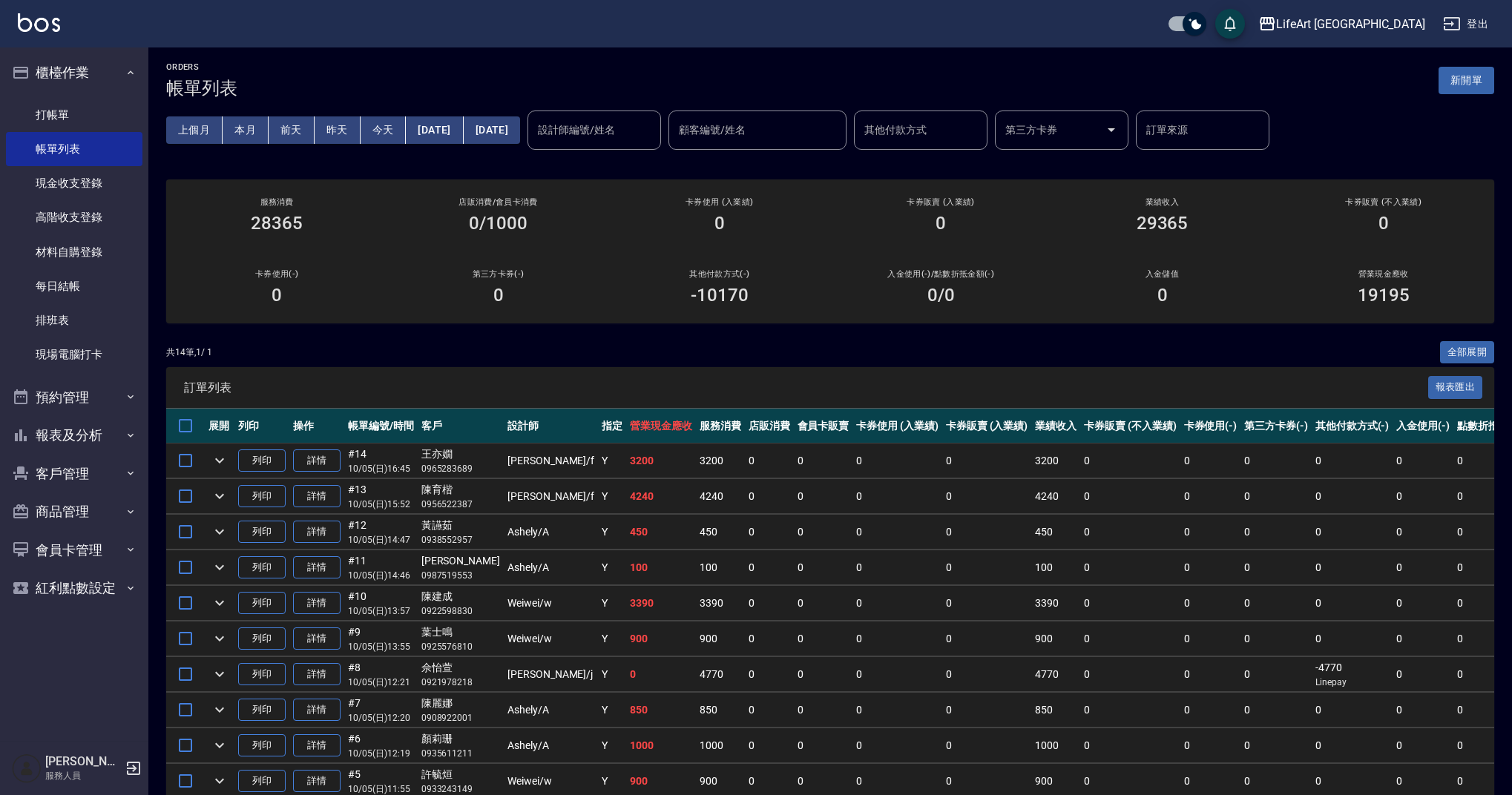
click at [1140, 0] on html "LifeArt 蘆洲 登出 櫃檯作業 打帳單 帳單列表 現金收支登錄 高階收支登錄 材料自購登錄 每日結帳 排班表 現場電腦打卡 預約管理 預約管理 單日預約…" at bounding box center [756, 498] width 1512 height 1004
click at [1107, 795] on tbody "列印 詳情 #14 10/05 (日) 16:45 王亦嫺 0965283689 Finney /f Y 3200 3200 0 0 0 0 3200 0 0…" at bounding box center [907, 693] width 1480 height 498
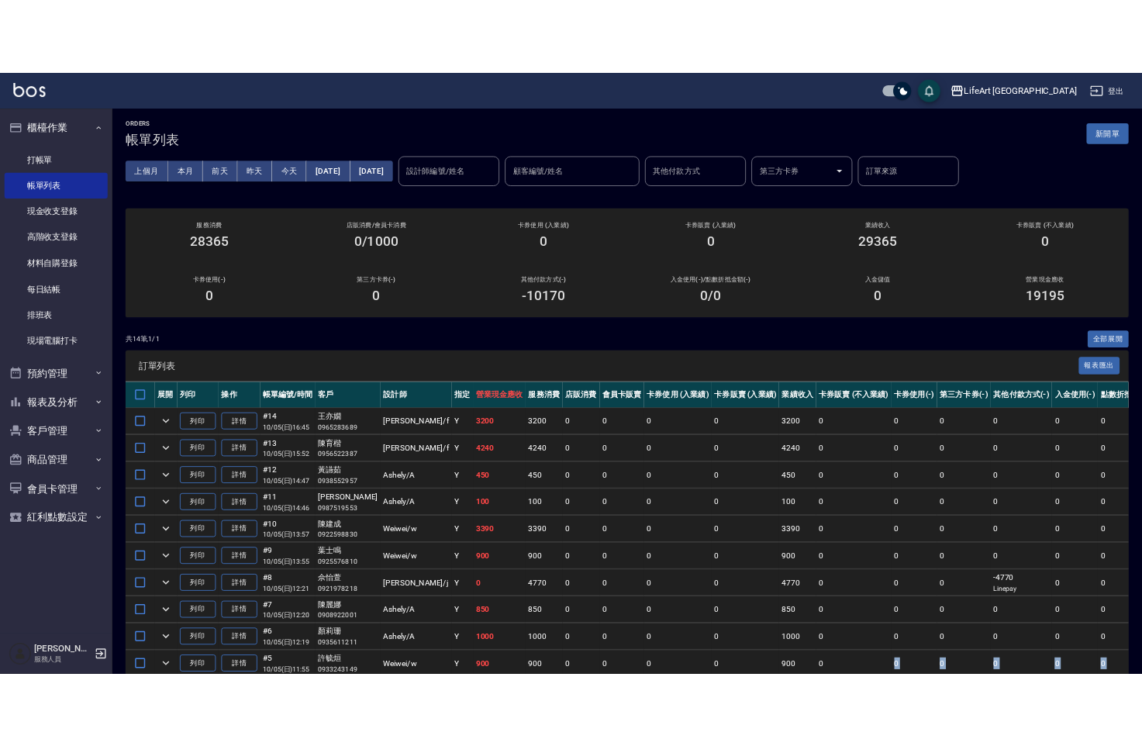
scroll to position [30, 0]
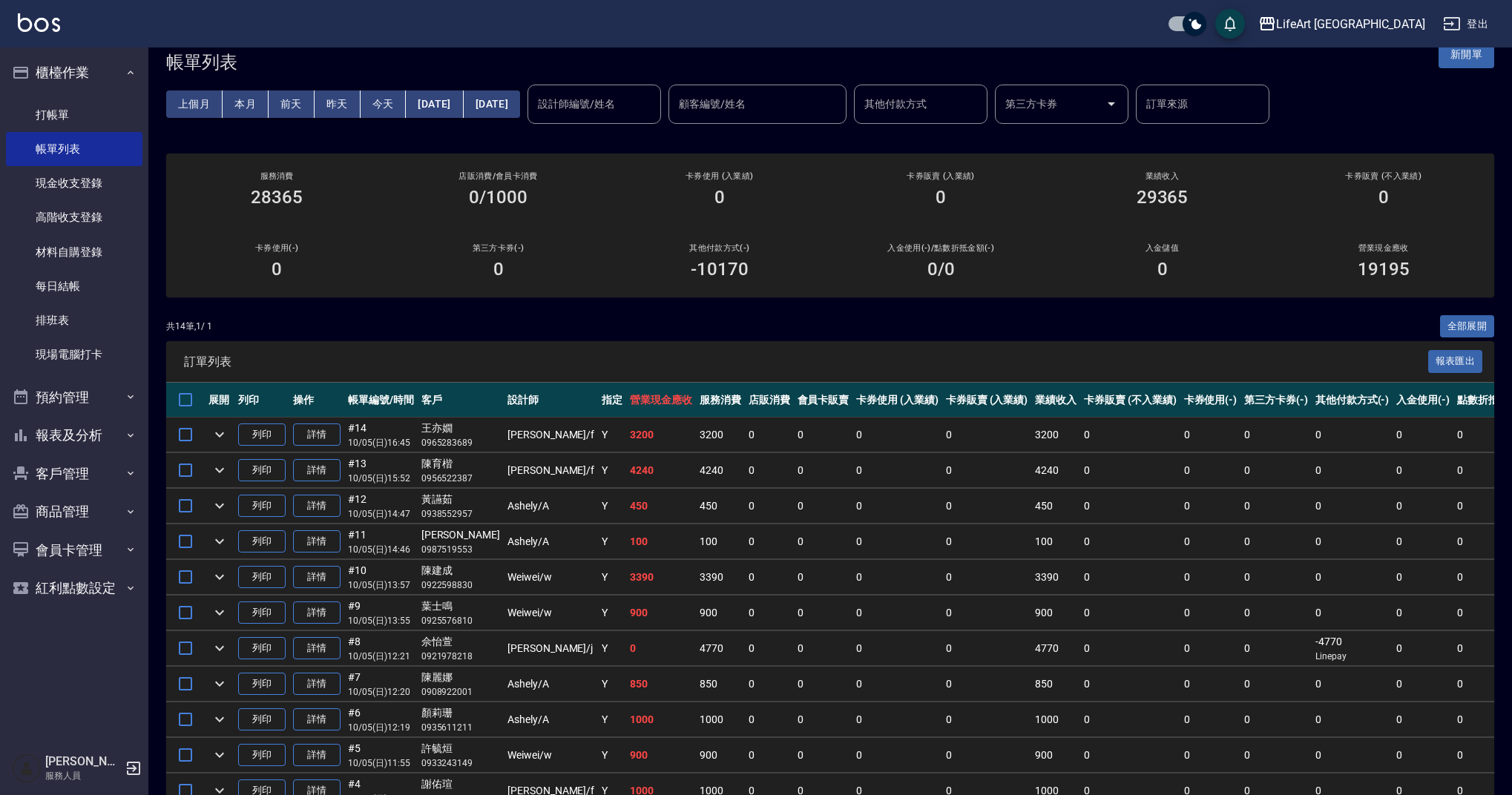
click at [1080, 517] on td "0" at bounding box center [1129, 506] width 99 height 34
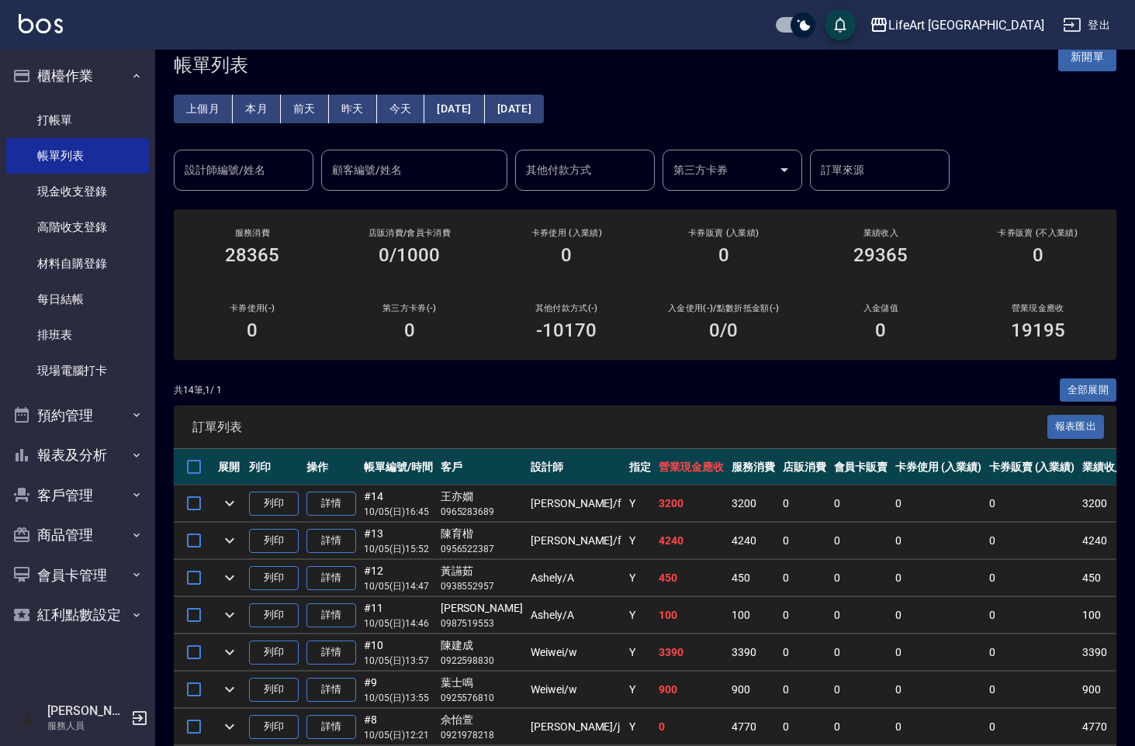
click at [478, 106] on button "[DATE]" at bounding box center [454, 109] width 60 height 29
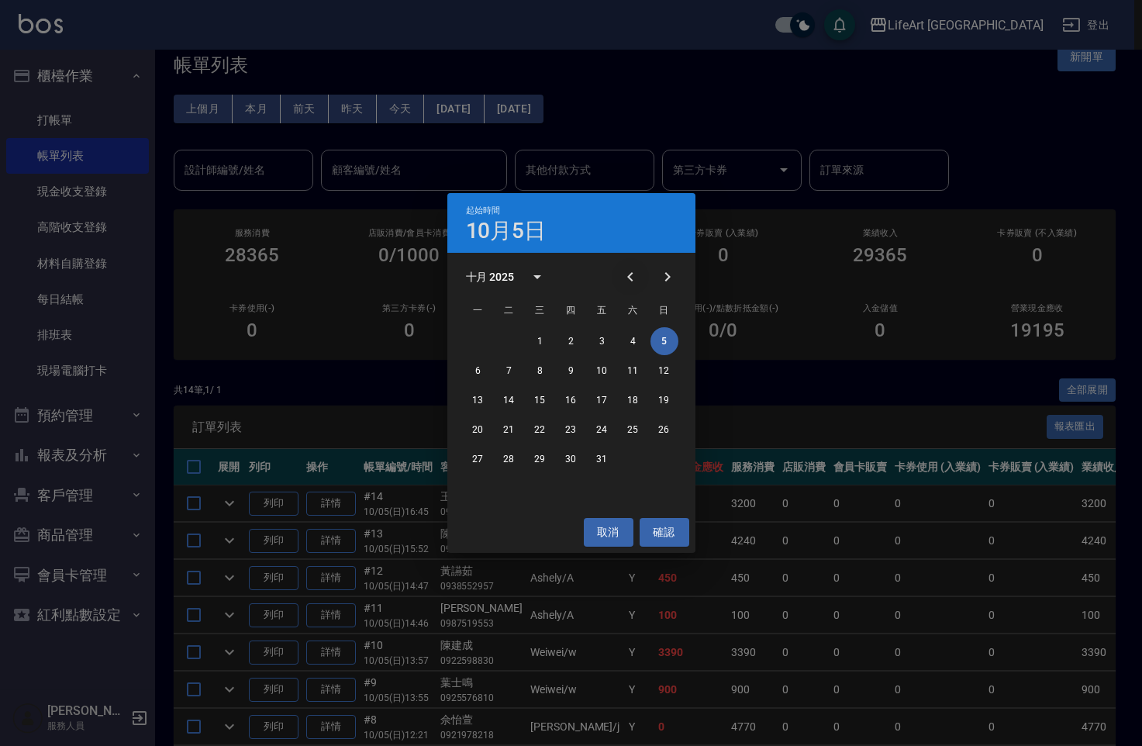
click at [627, 278] on icon "Previous month" at bounding box center [630, 277] width 19 height 19
click at [480, 337] on button "1" at bounding box center [479, 341] width 28 height 28
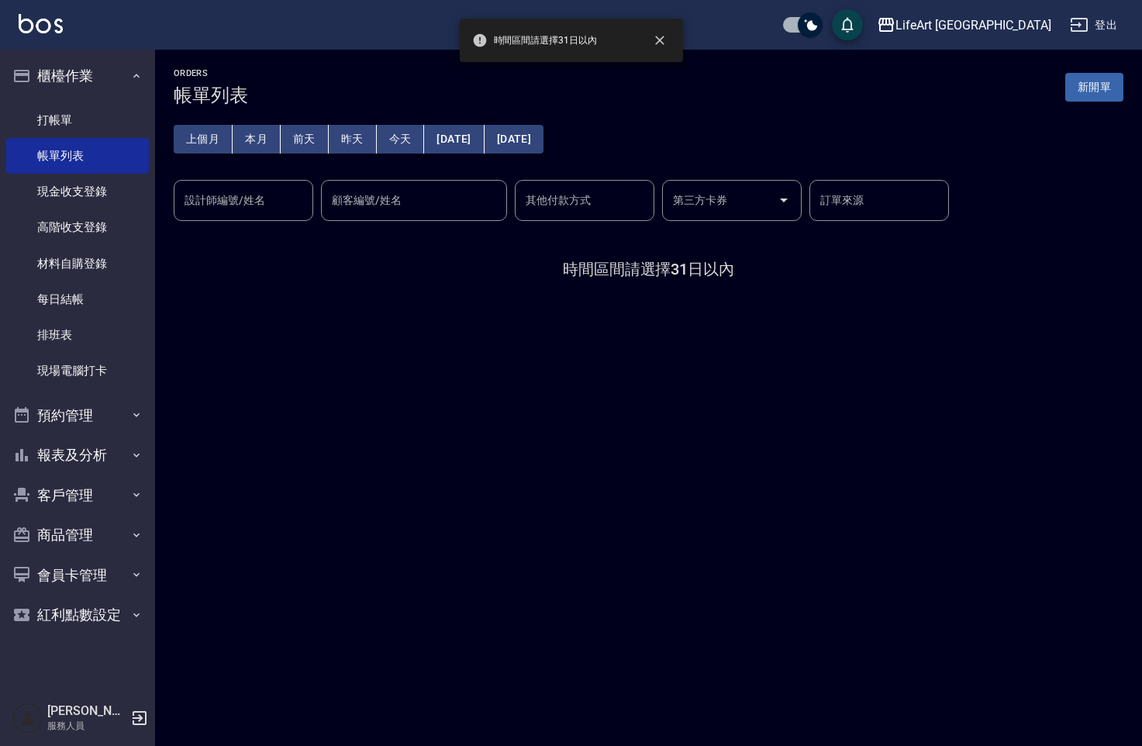
click at [544, 143] on button "[DATE]" at bounding box center [514, 139] width 59 height 29
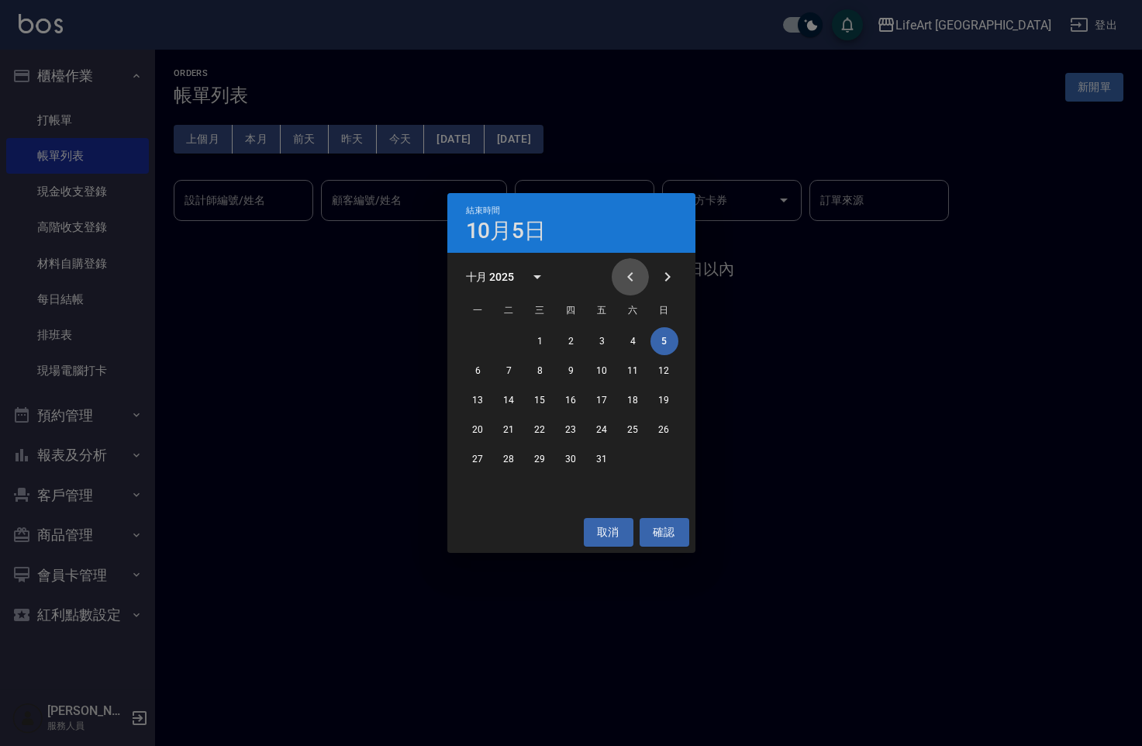
click at [634, 263] on button "Previous month" at bounding box center [630, 276] width 37 height 37
click at [473, 336] on button "1" at bounding box center [479, 341] width 28 height 28
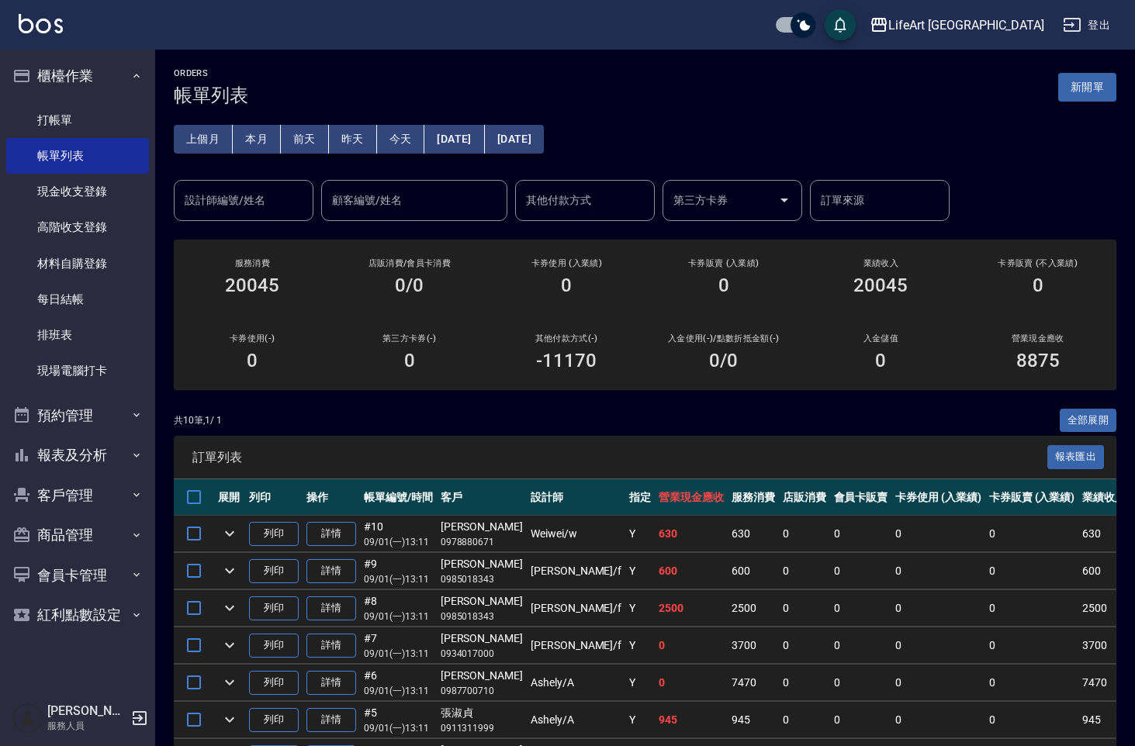
click at [257, 201] on input "設計師編號/姓名" at bounding box center [244, 200] width 126 height 27
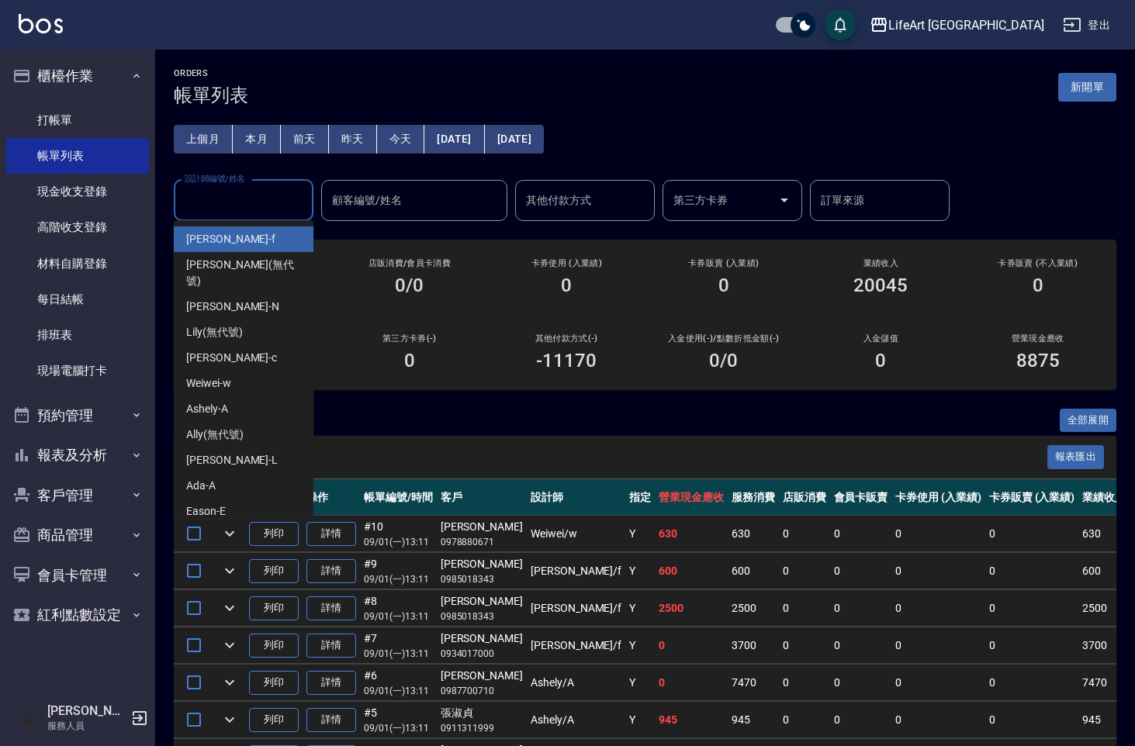
click at [228, 237] on div "Finney -f" at bounding box center [244, 239] width 140 height 26
type input "Finney-f"
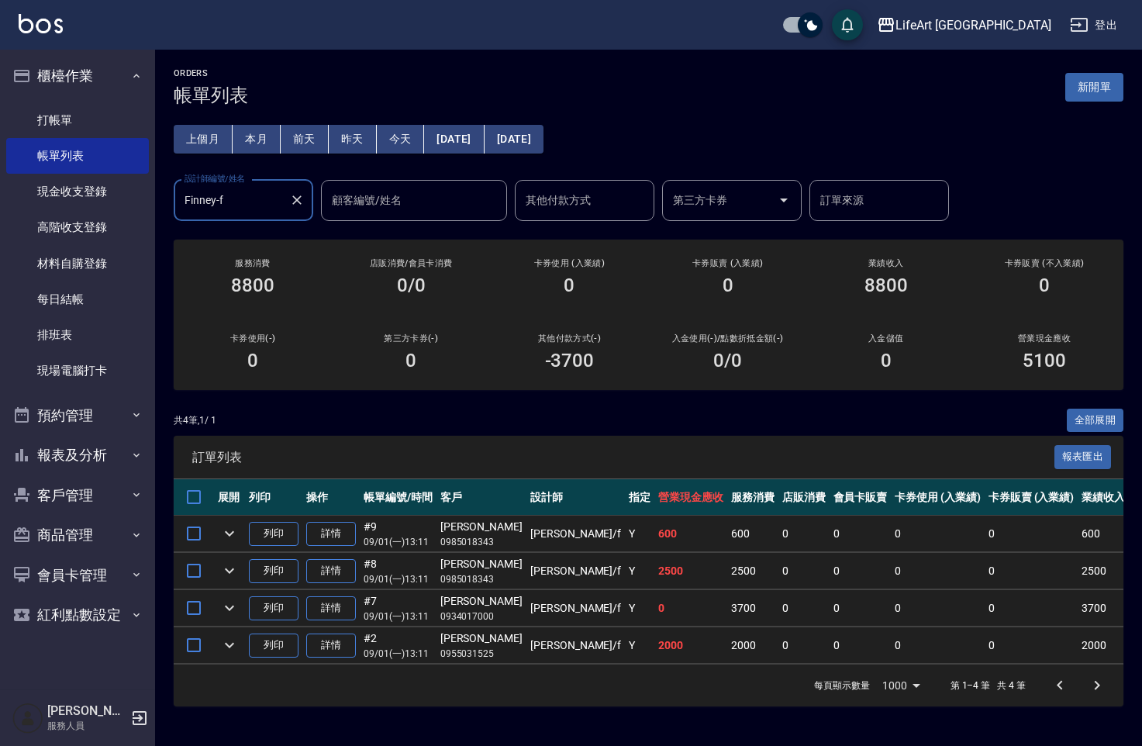
click at [838, 204] on input "訂單來源" at bounding box center [880, 200] width 126 height 27
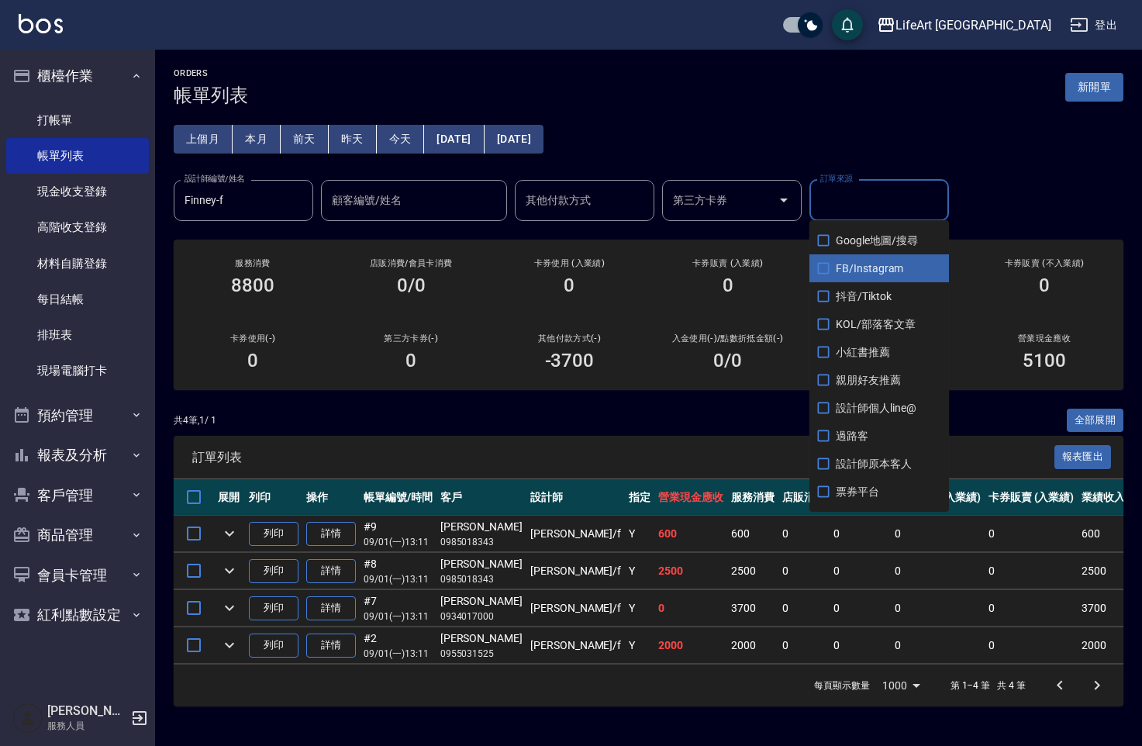
click at [851, 264] on span "FB/Instagram" at bounding box center [880, 268] width 140 height 28
checkbox input "true"
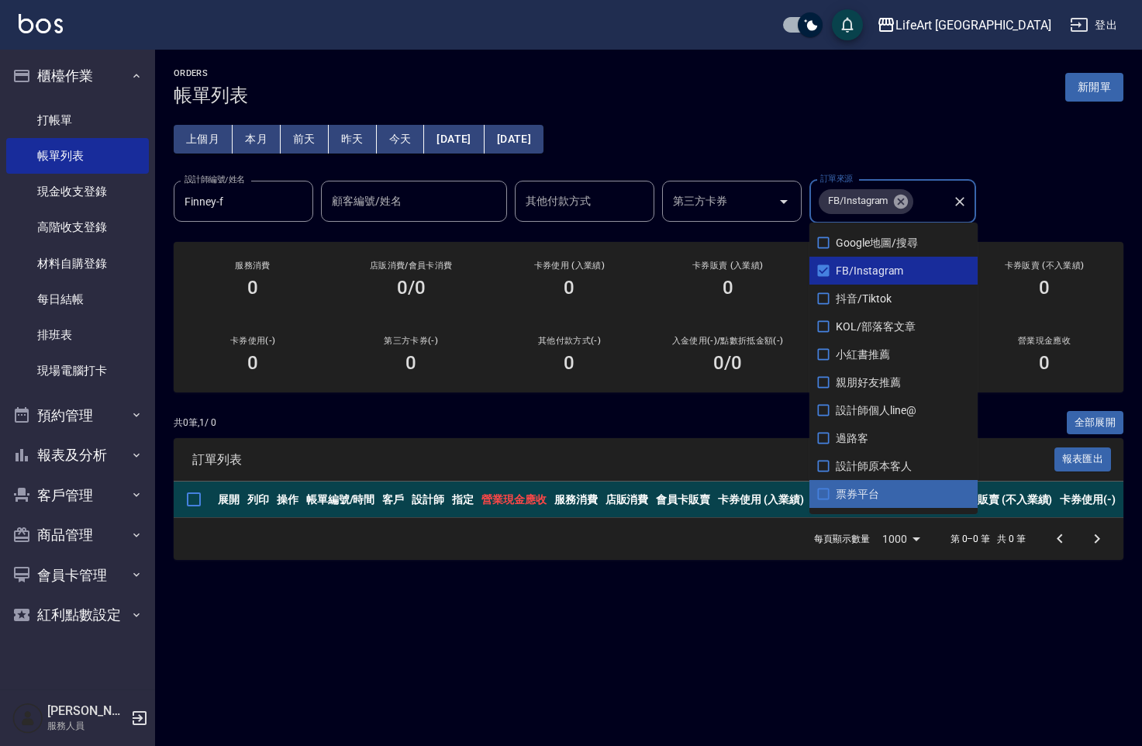
click at [544, 140] on button "[DATE]" at bounding box center [514, 139] width 59 height 29
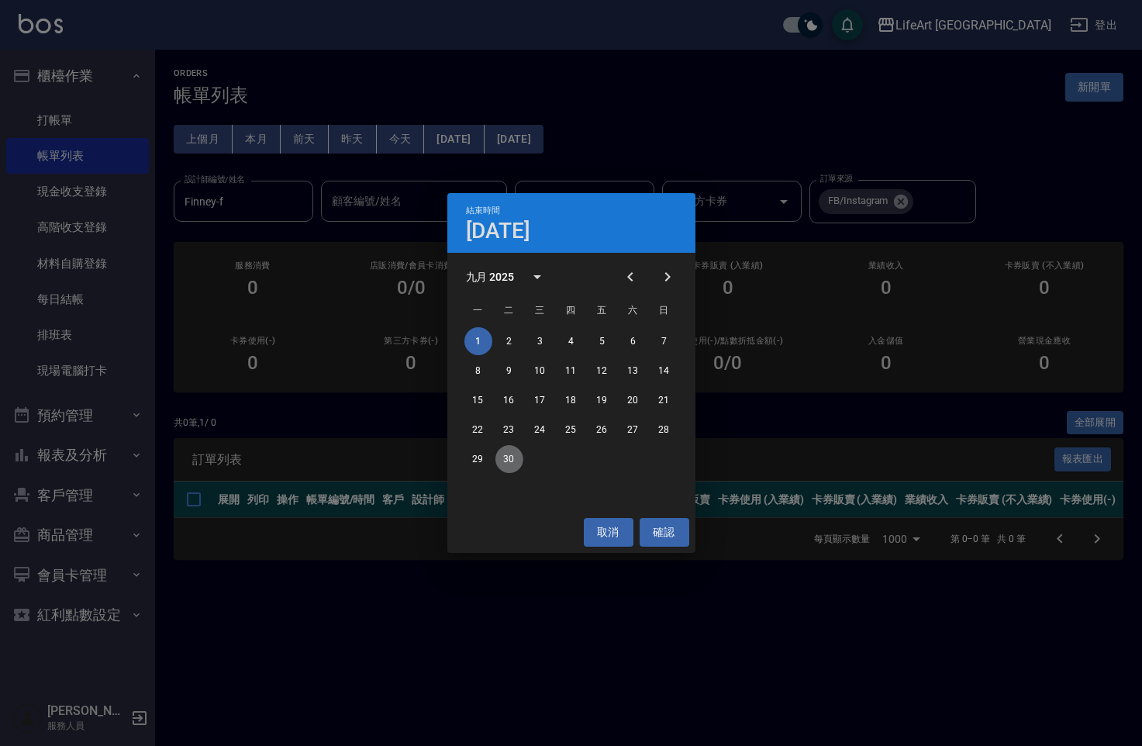
click at [508, 459] on button "30" at bounding box center [510, 459] width 28 height 28
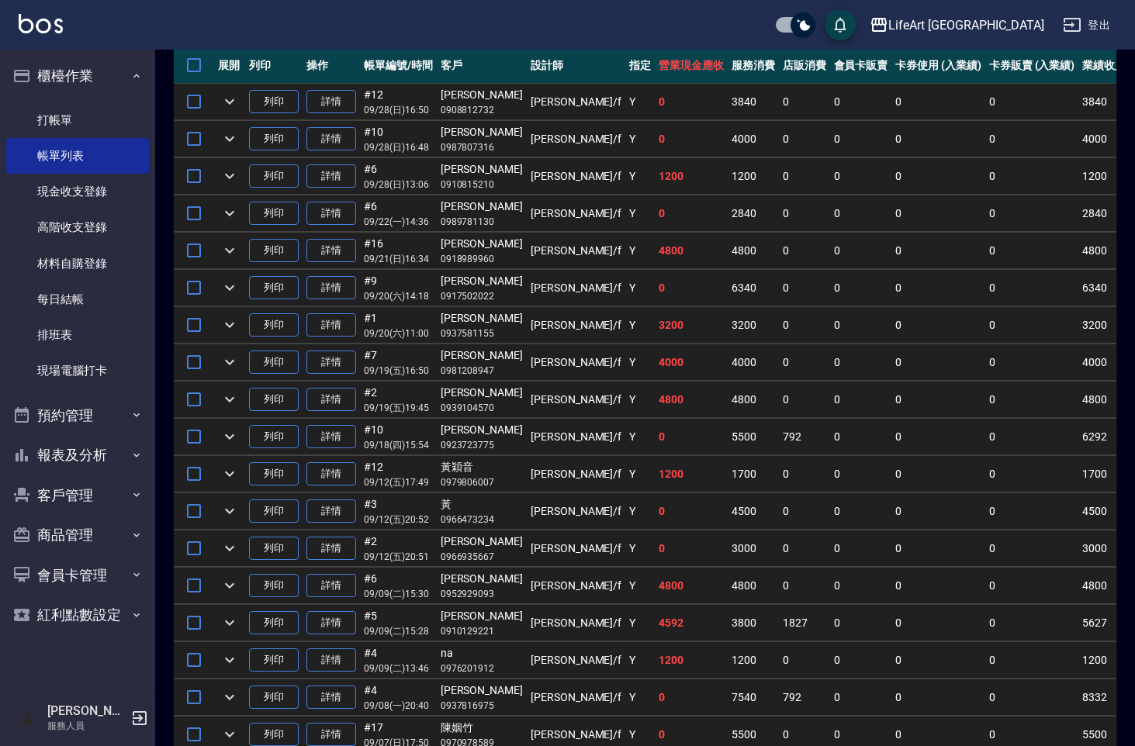
scroll to position [662, 0]
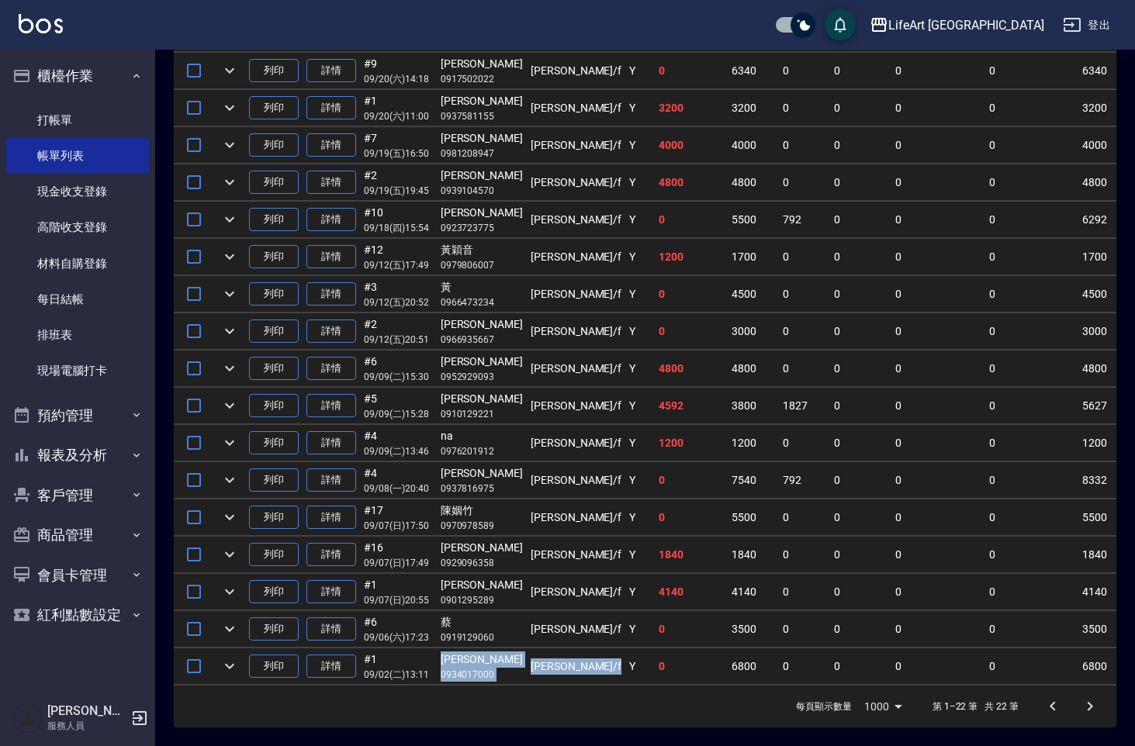
drag, startPoint x: 444, startPoint y: 644, endPoint x: 493, endPoint y: 662, distance: 52.7
click at [501, 665] on tr "列印 詳情 #1 09/02 (二) 13:11 李思妍 0934017000 Finney /f Y 0 6800 0 0 0 0 6800 0 0 0 -…" at bounding box center [942, 666] width 1536 height 36
copy tr "李思妍 0934017000 Finney /f"
click at [71, 122] on link "打帳單" at bounding box center [77, 120] width 143 height 36
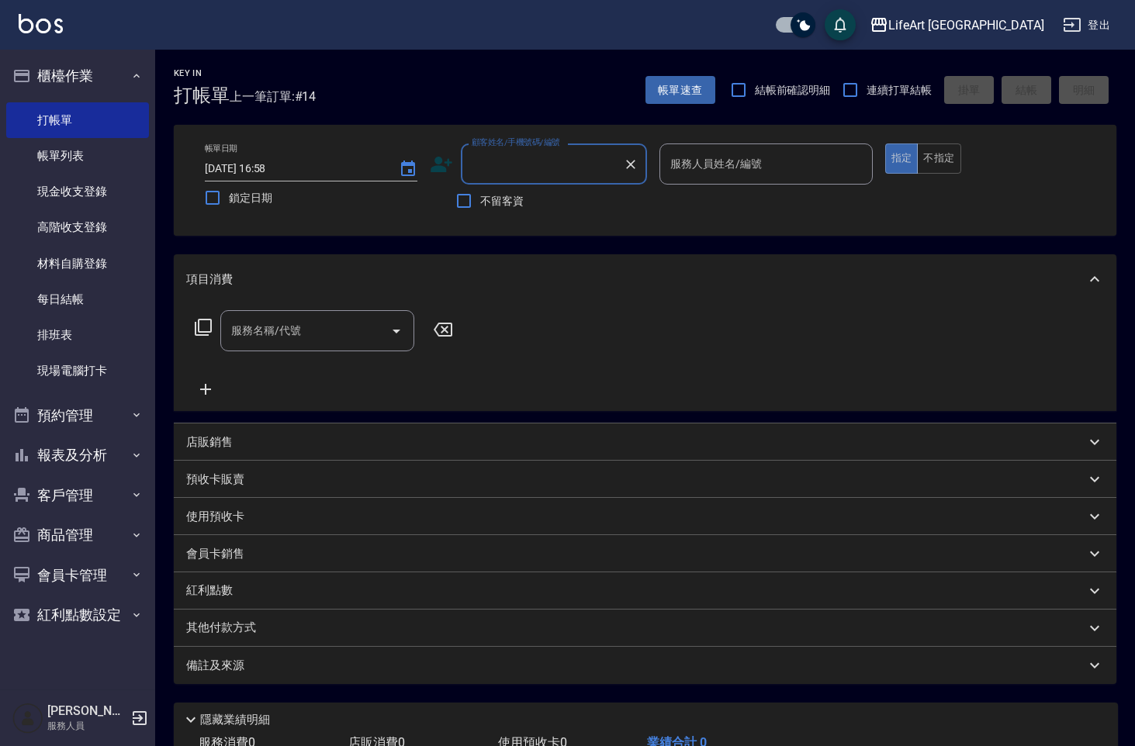
click at [496, 167] on input "顧客姓名/手機號碼/編號" at bounding box center [542, 163] width 149 height 27
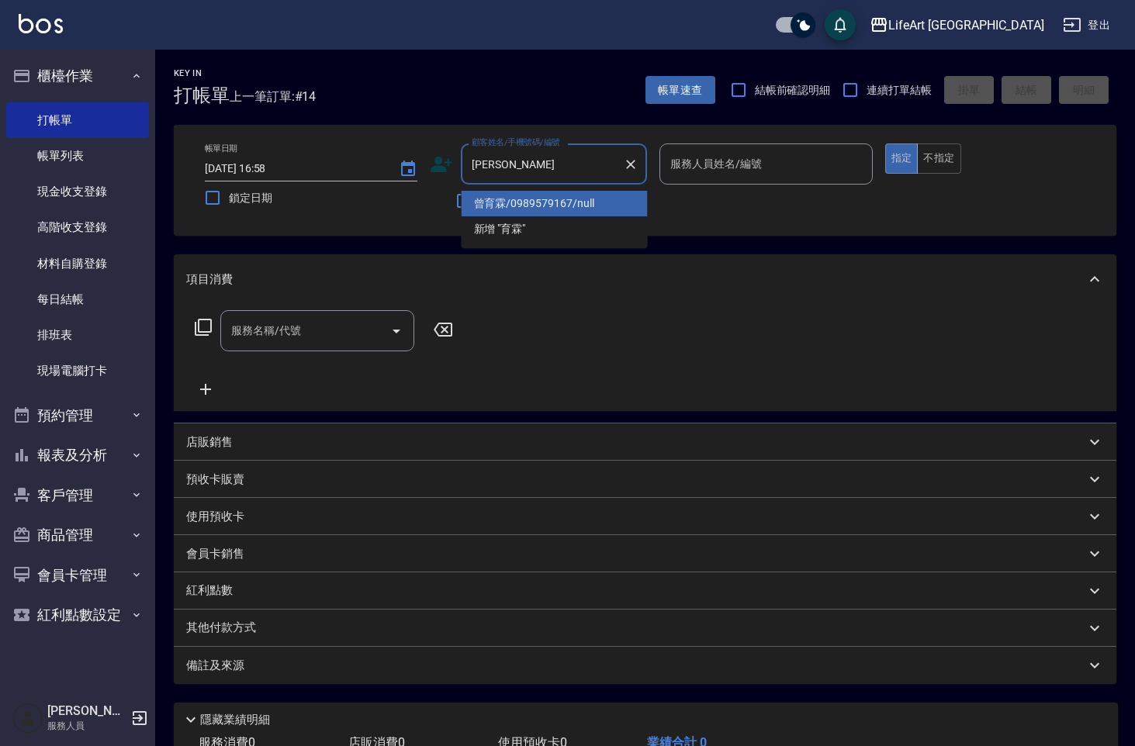
click at [495, 212] on li "[PERSON_NAME]/0989579167/null" at bounding box center [554, 204] width 186 height 26
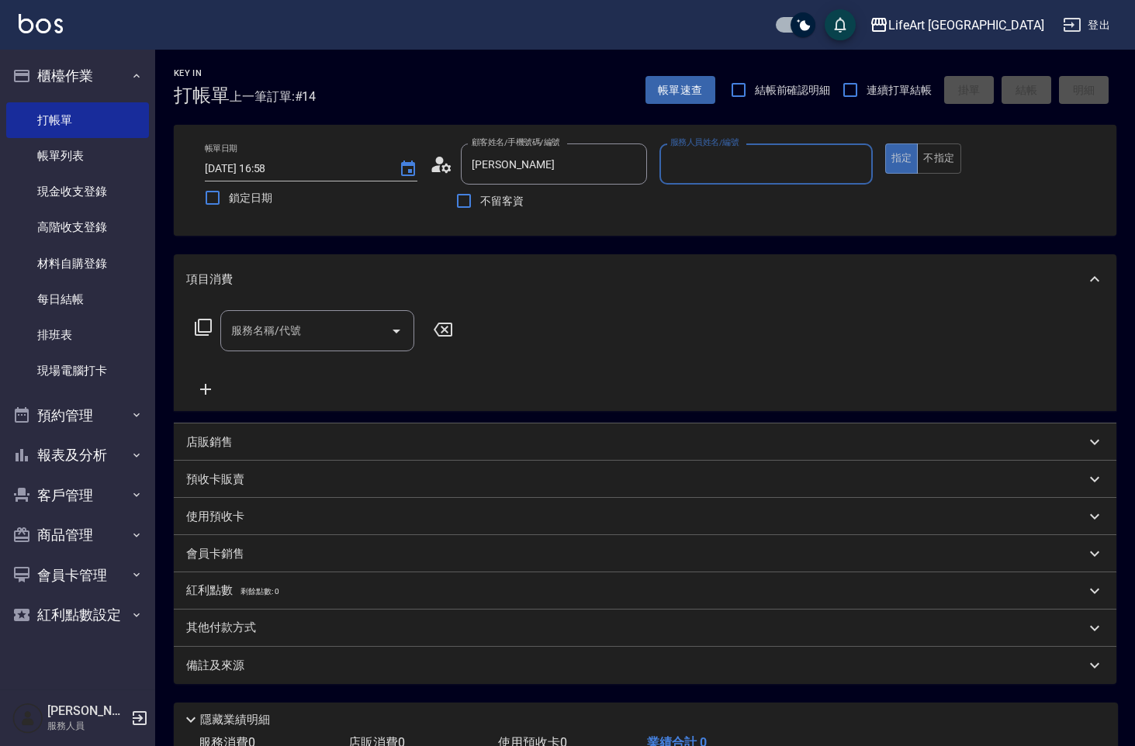
type input "[PERSON_NAME]/0989579167/null"
type input "Weiwei-w"
click at [435, 165] on icon at bounding box center [441, 164] width 23 height 23
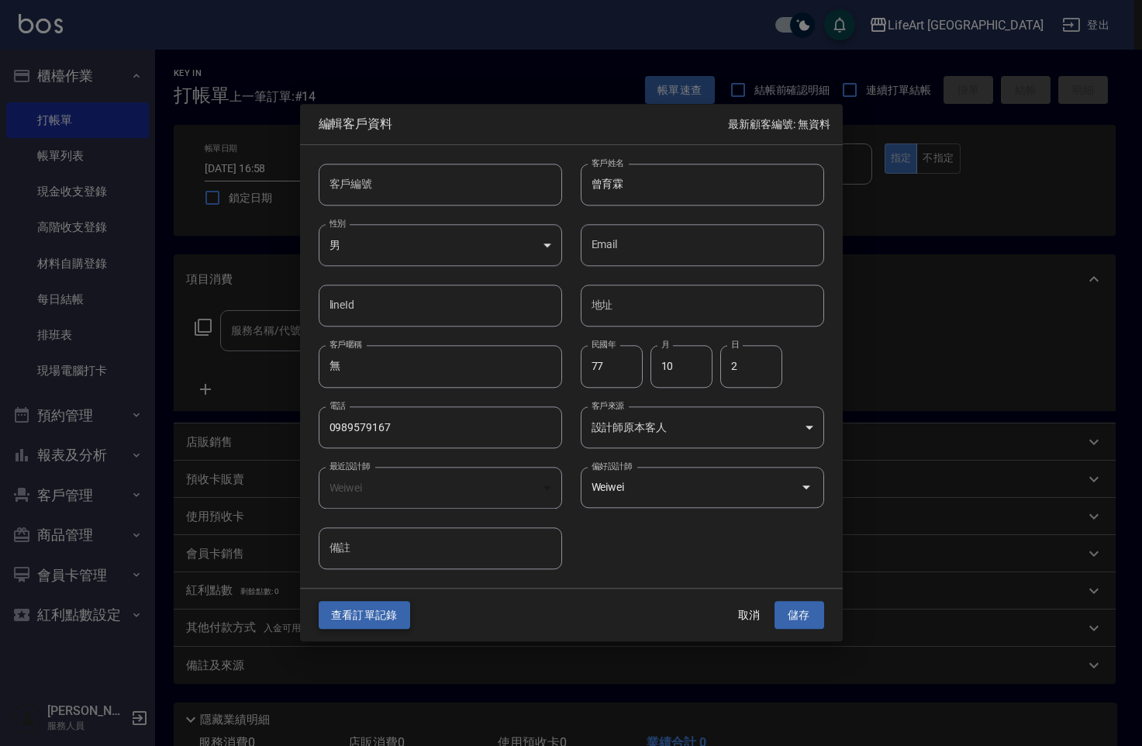
click at [380, 618] on button "查看訂單記錄" at bounding box center [365, 615] width 92 height 29
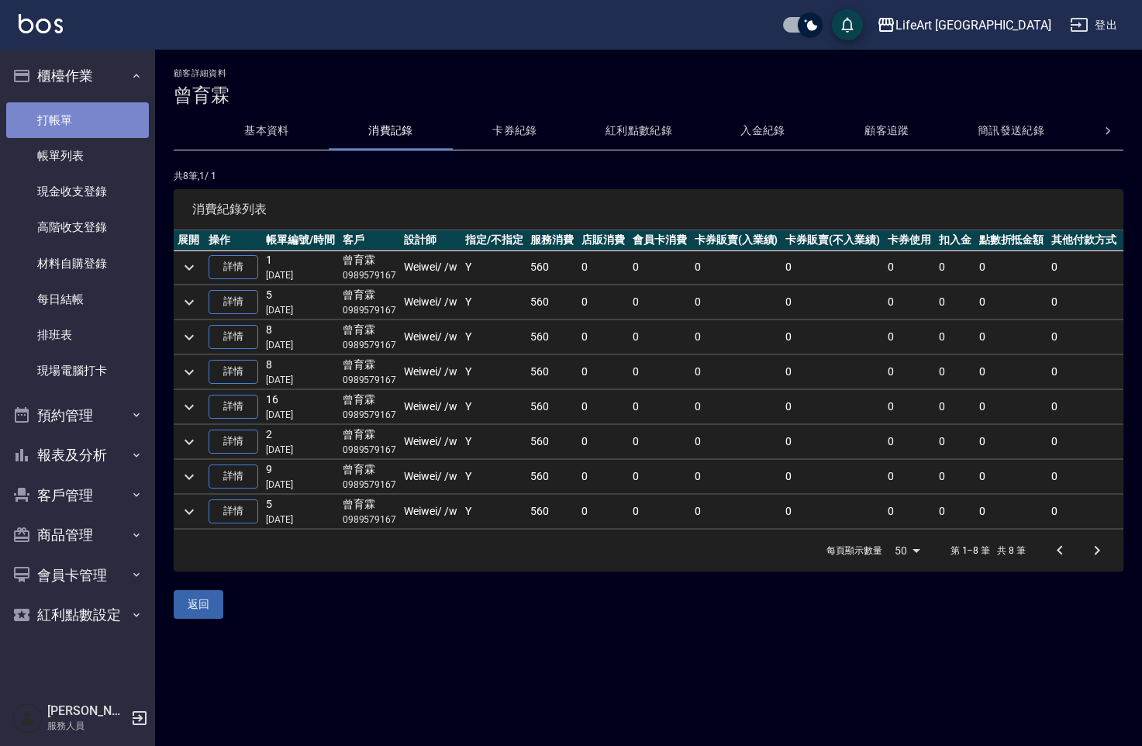
click at [74, 123] on link "打帳單" at bounding box center [77, 120] width 143 height 36
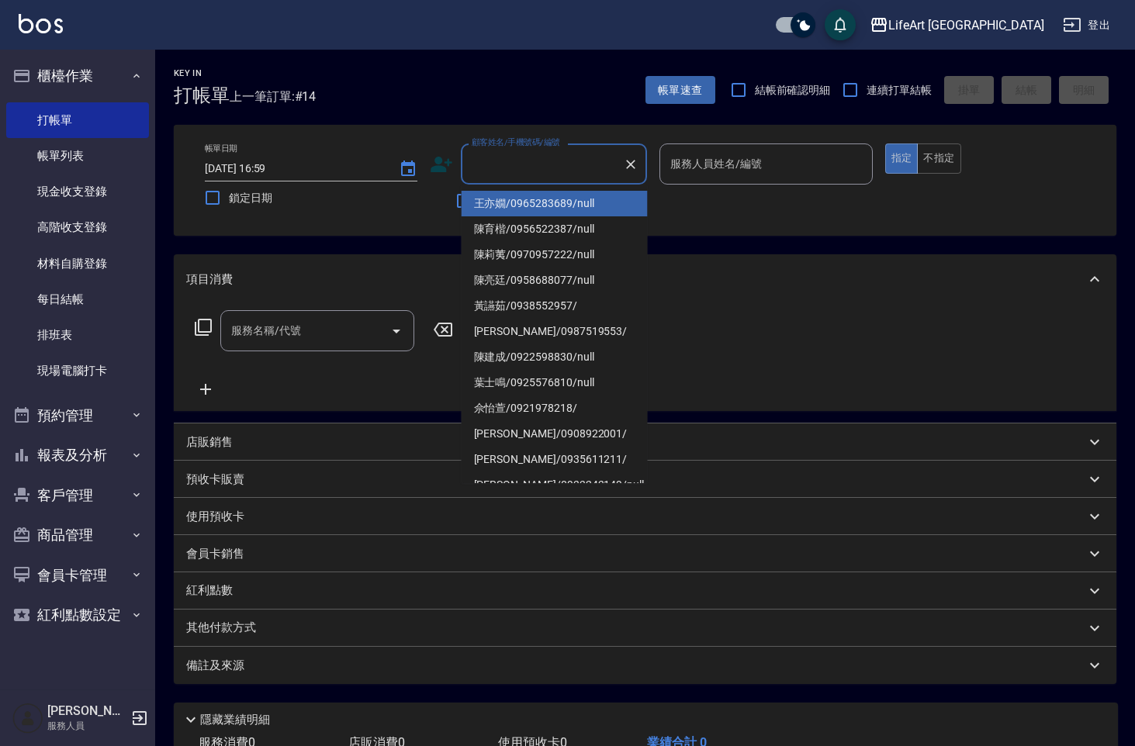
click at [507, 160] on input "顧客姓名/手機號碼/編號" at bounding box center [542, 163] width 149 height 27
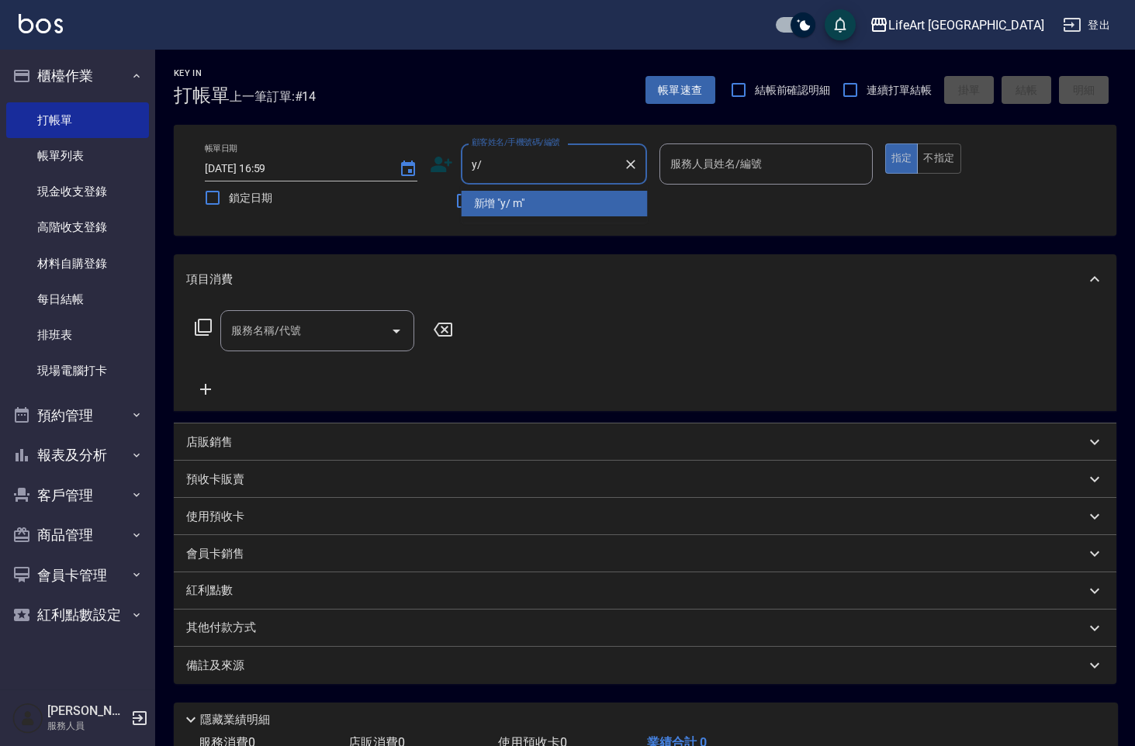
type input "y"
click at [492, 208] on li "[PERSON_NAME]/0989579167/null" at bounding box center [554, 204] width 186 height 26
type input "[PERSON_NAME]/0989579167/null"
type input "Weiwei-w"
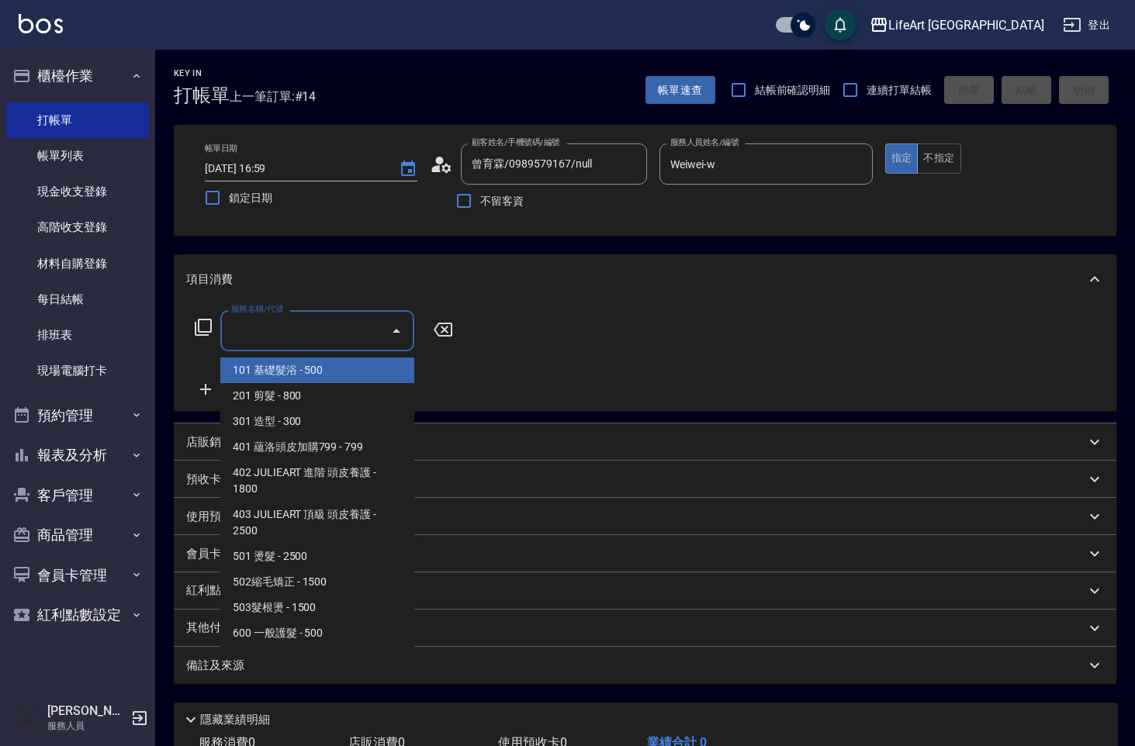
click at [290, 340] on input "服務名稱/代號" at bounding box center [305, 330] width 157 height 27
click at [286, 397] on span "201 剪髮 - 800" at bounding box center [317, 396] width 194 height 26
type input "201 剪髮(201)"
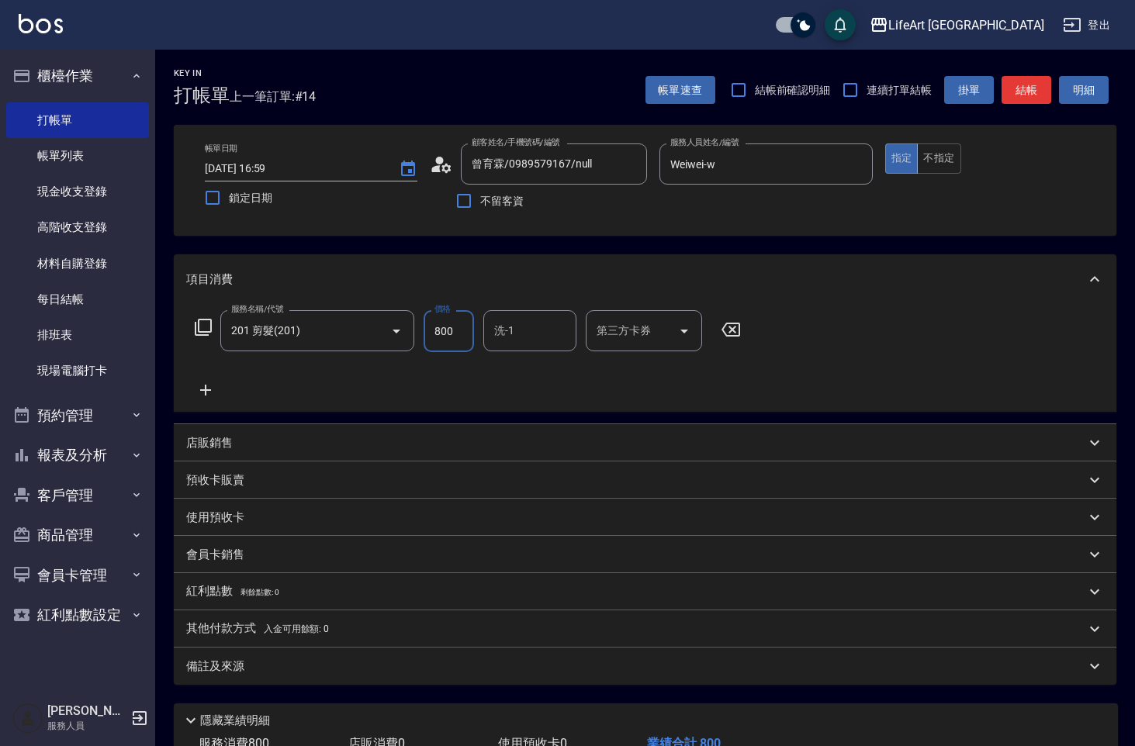
drag, startPoint x: 465, startPoint y: 331, endPoint x: 429, endPoint y: 332, distance: 35.7
click at [429, 332] on input "800" at bounding box center [448, 331] width 50 height 42
type input "560"
click at [403, 667] on div "備註及來源" at bounding box center [635, 666] width 899 height 16
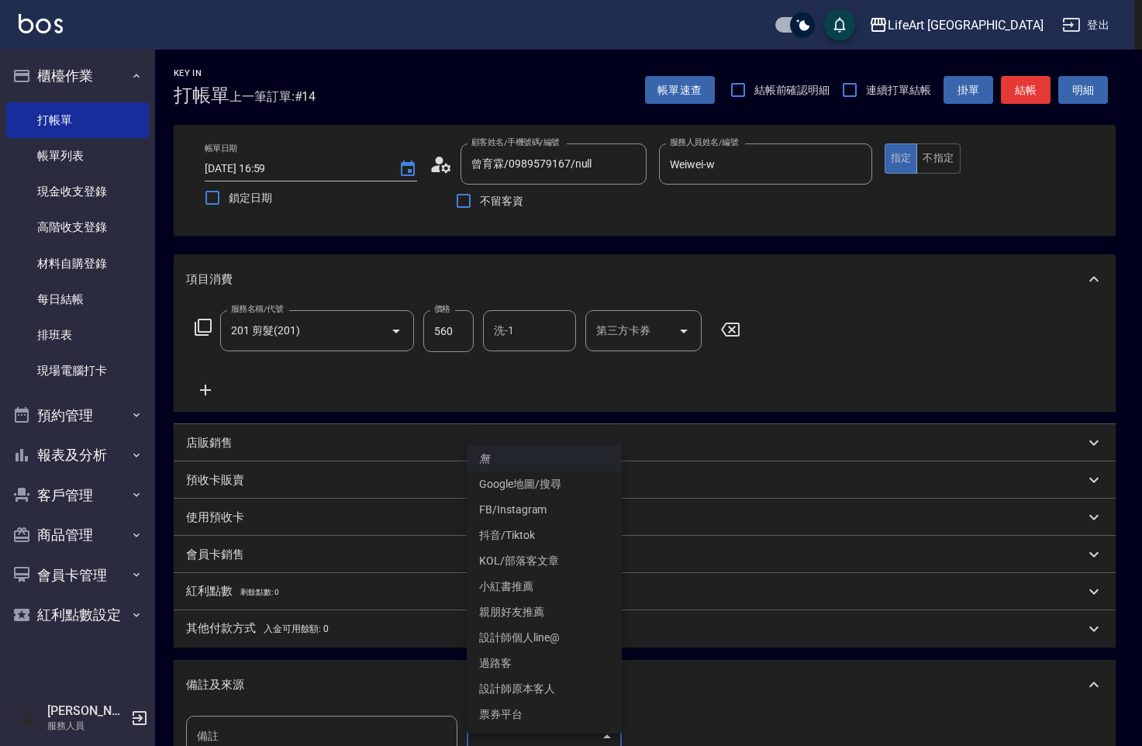
click at [514, 741] on body "LifeArt 蘆洲 登出 櫃檯作業 打帳單 帳單列表 現金收支登錄 高階收支登錄 材料自購登錄 每日結帳 排班表 現場電腦打卡 預約管理 預約管理 單日預約…" at bounding box center [571, 478] width 1142 height 957
click at [551, 688] on li "設計師原本客人" at bounding box center [544, 689] width 155 height 26
type input "設計師原本客人"
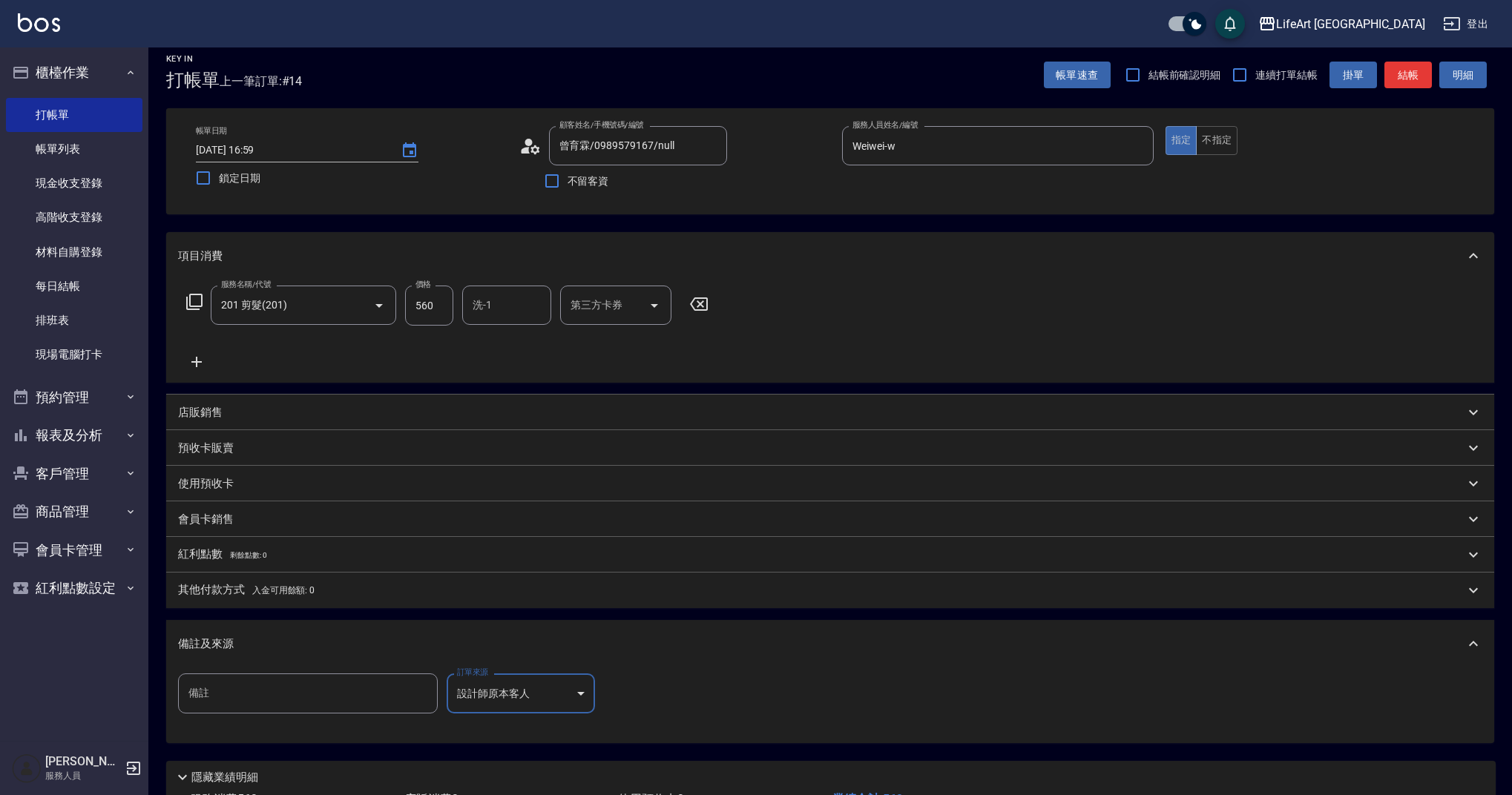
scroll to position [127, 0]
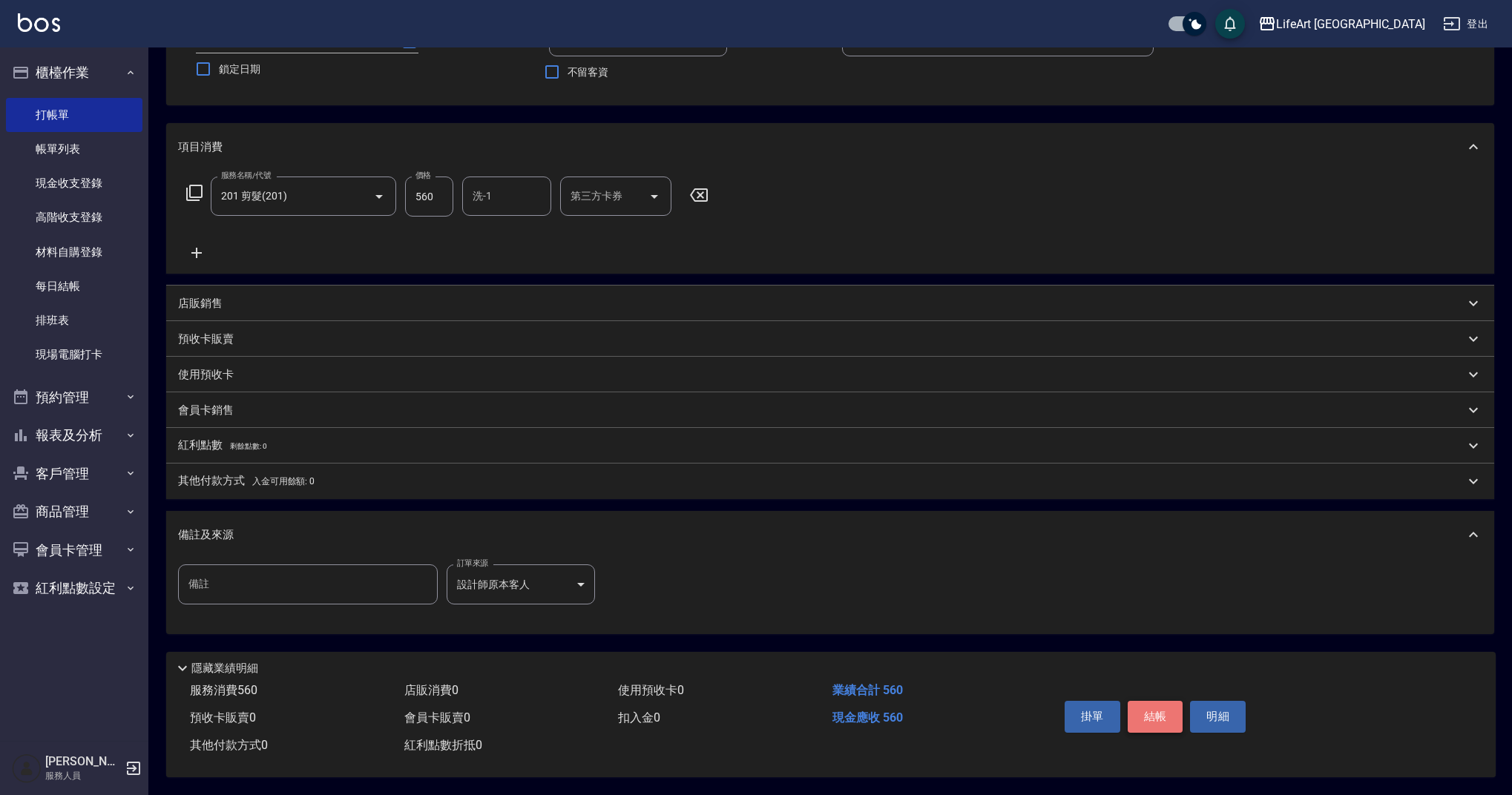
click at [1150, 714] on button "結帳" at bounding box center [1155, 717] width 55 height 32
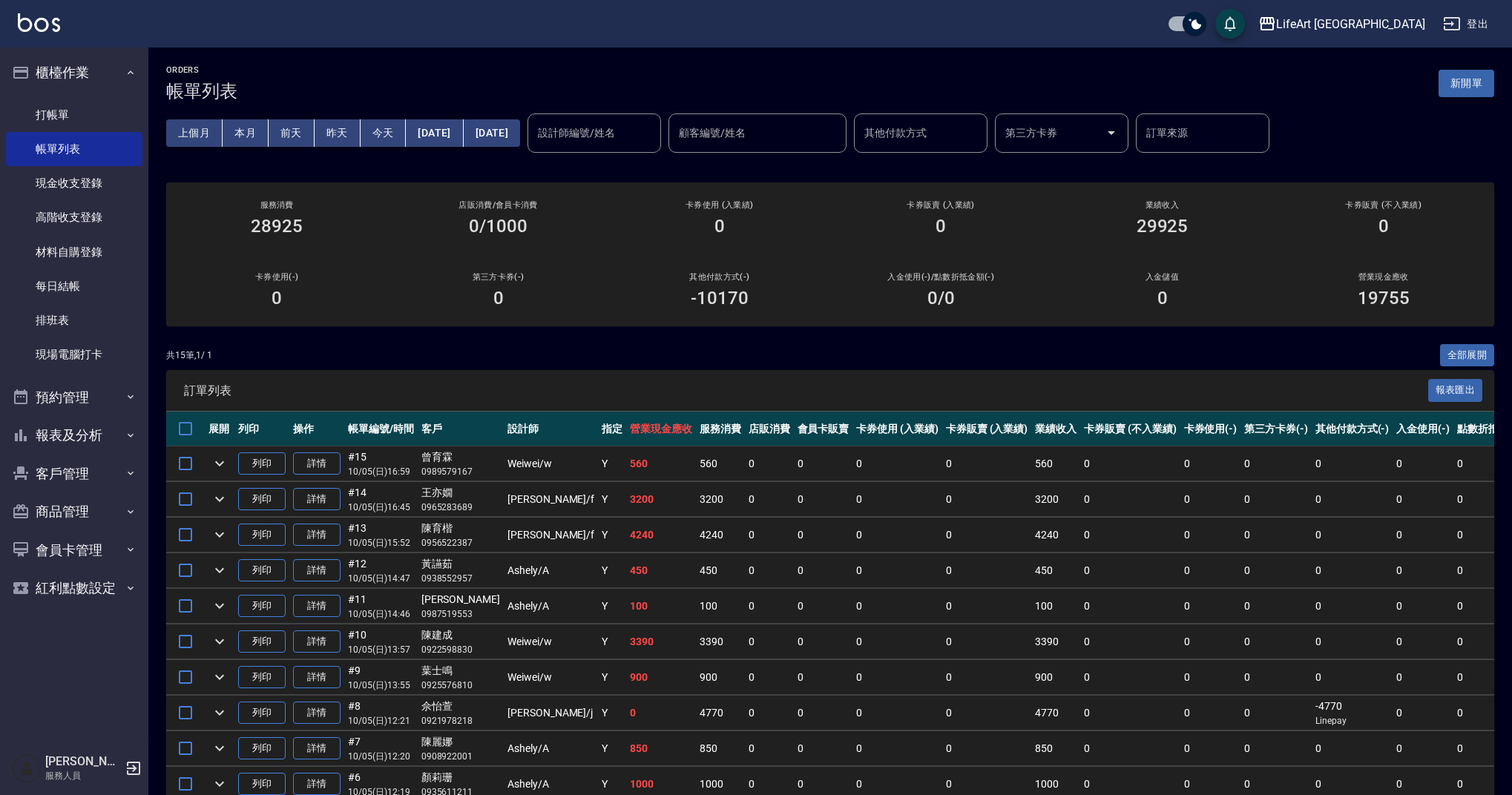
click at [1471, 83] on button "新開單" at bounding box center [1466, 83] width 55 height 28
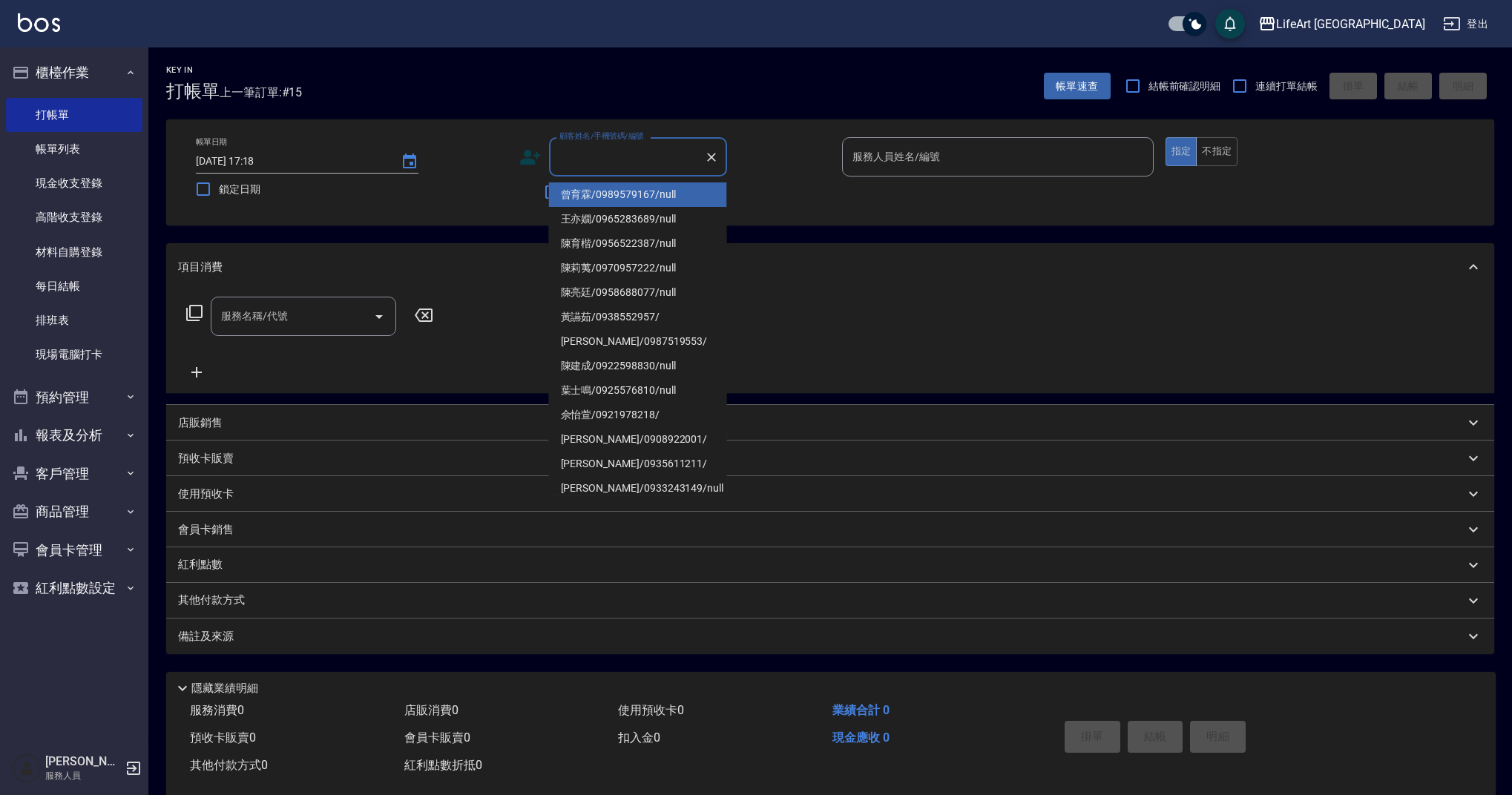
click at [623, 156] on input "顧客姓名/手機號碼/編號" at bounding box center [626, 156] width 142 height 26
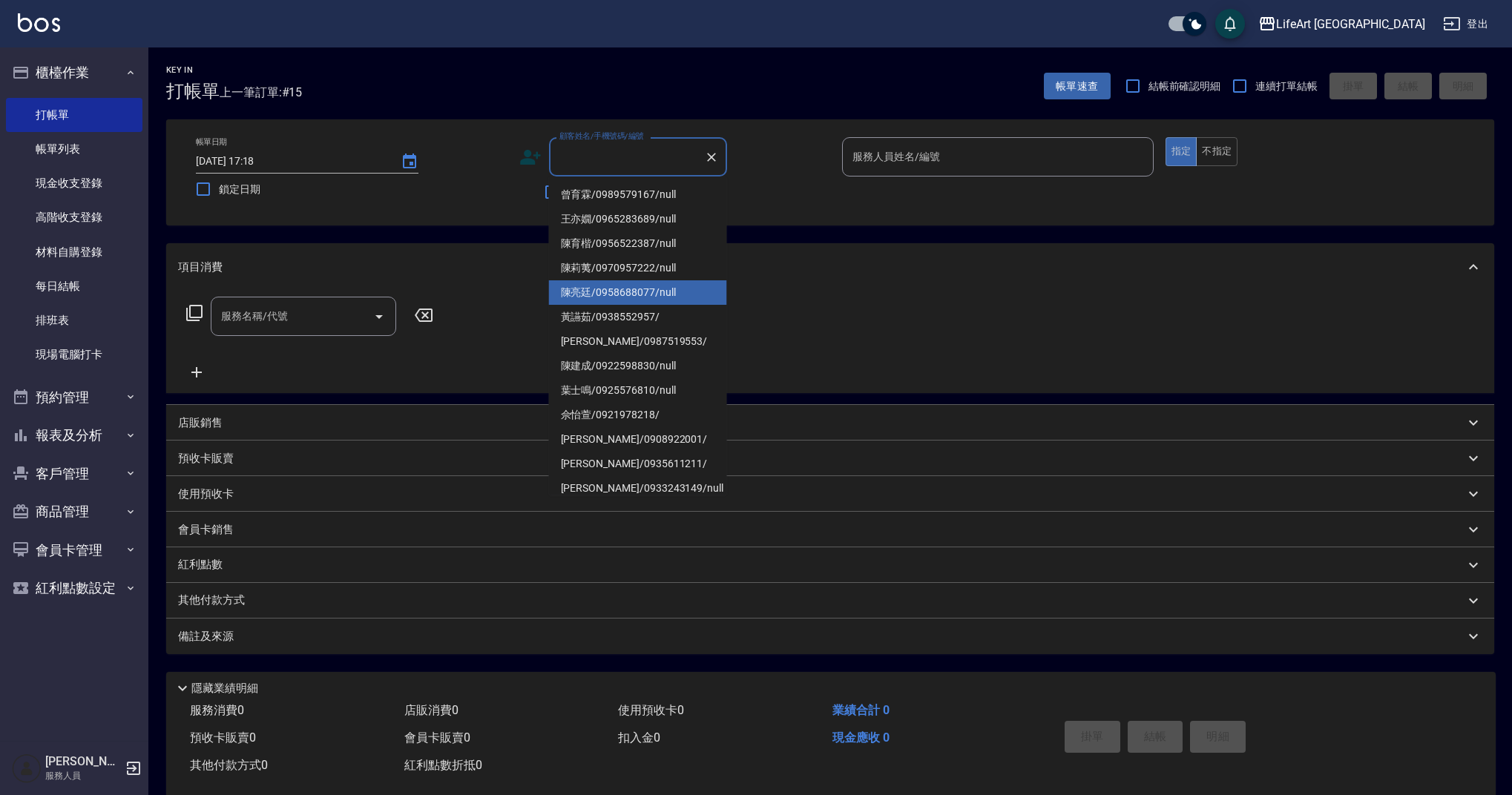
click at [610, 296] on li "[PERSON_NAME]/0958688077/null" at bounding box center [638, 293] width 178 height 25
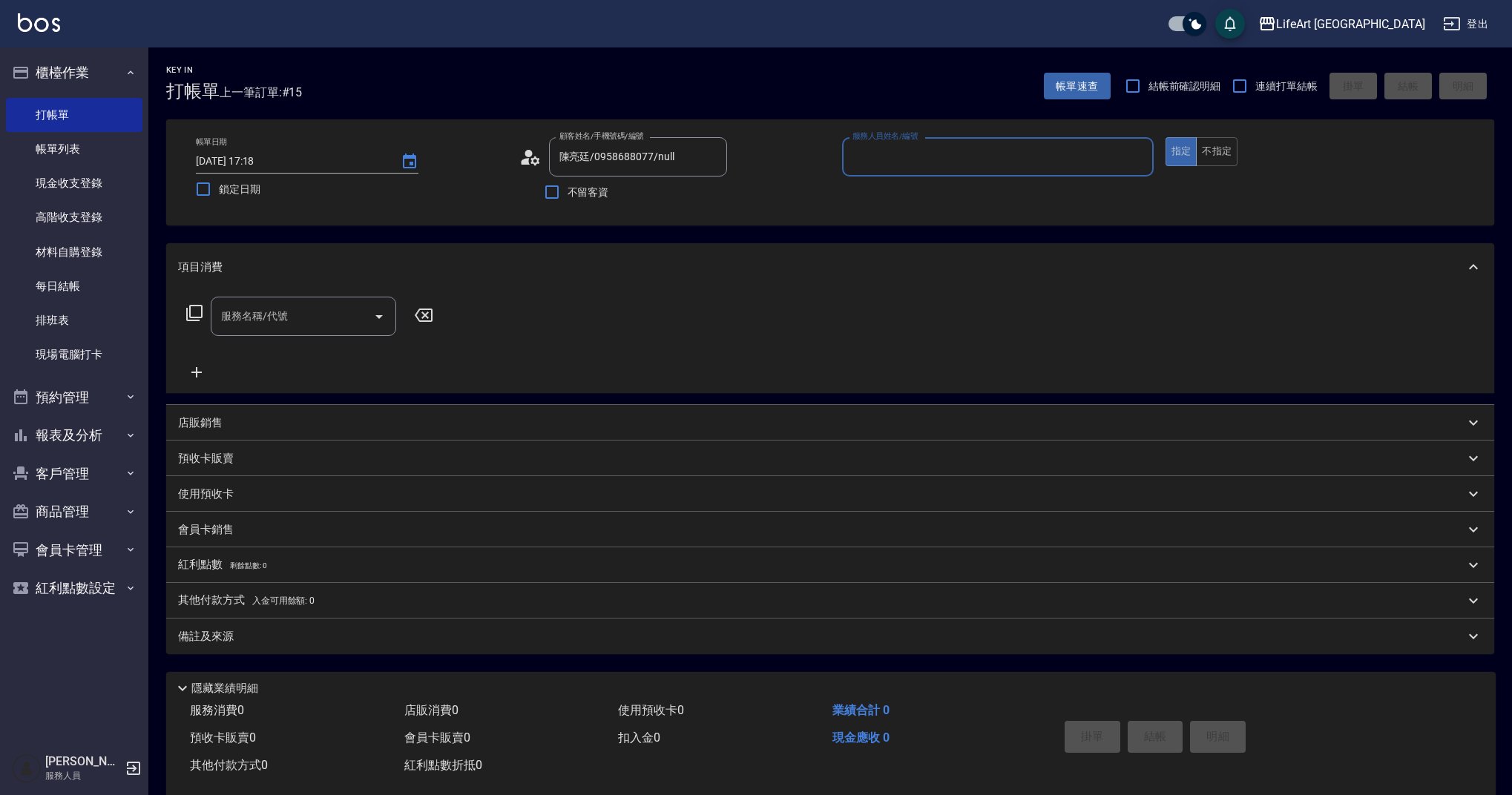
type input "[PERSON_NAME]/0958688077/null"
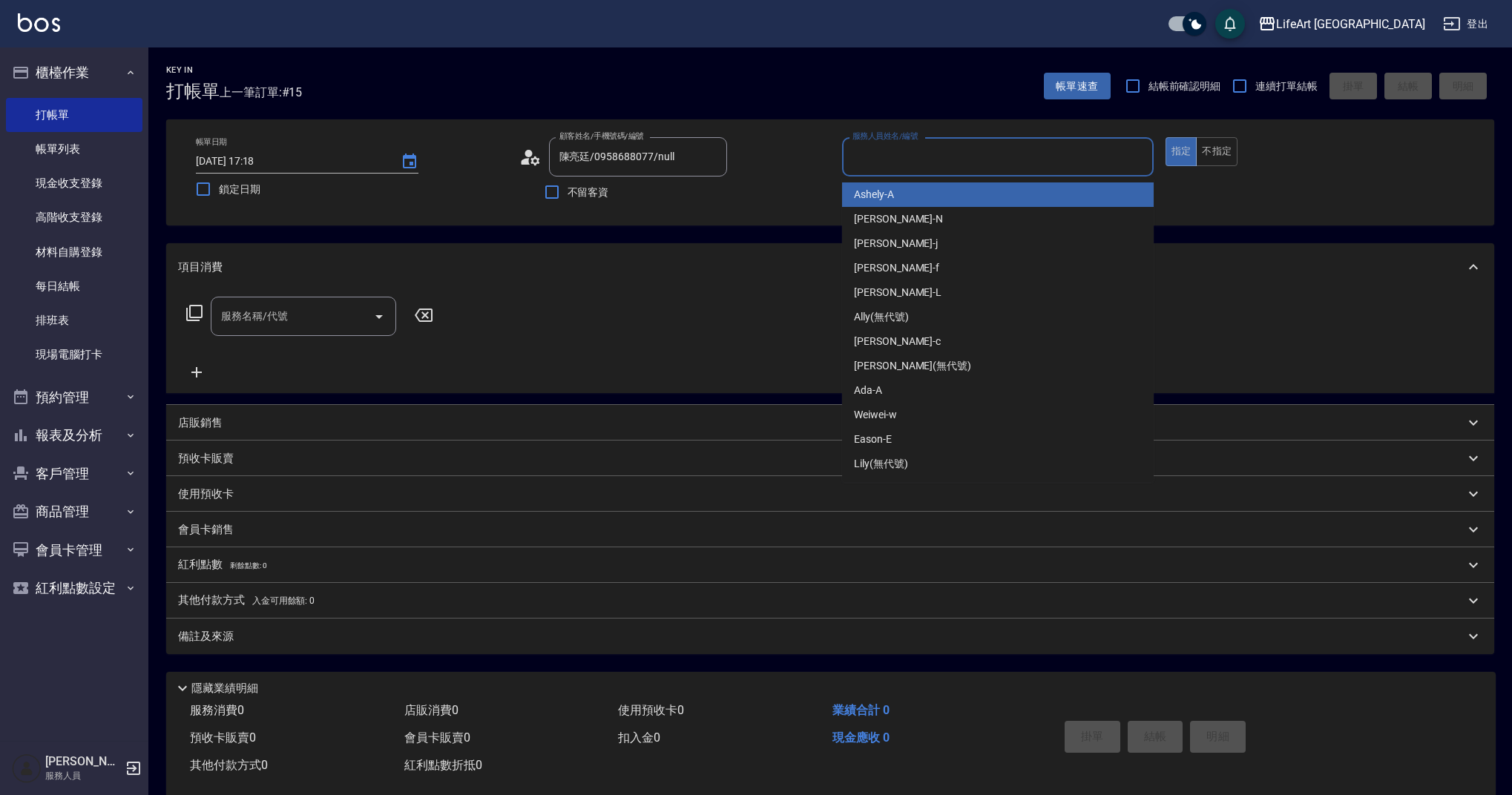
click at [927, 161] on input "服務人員姓名/編號" at bounding box center [997, 156] width 298 height 26
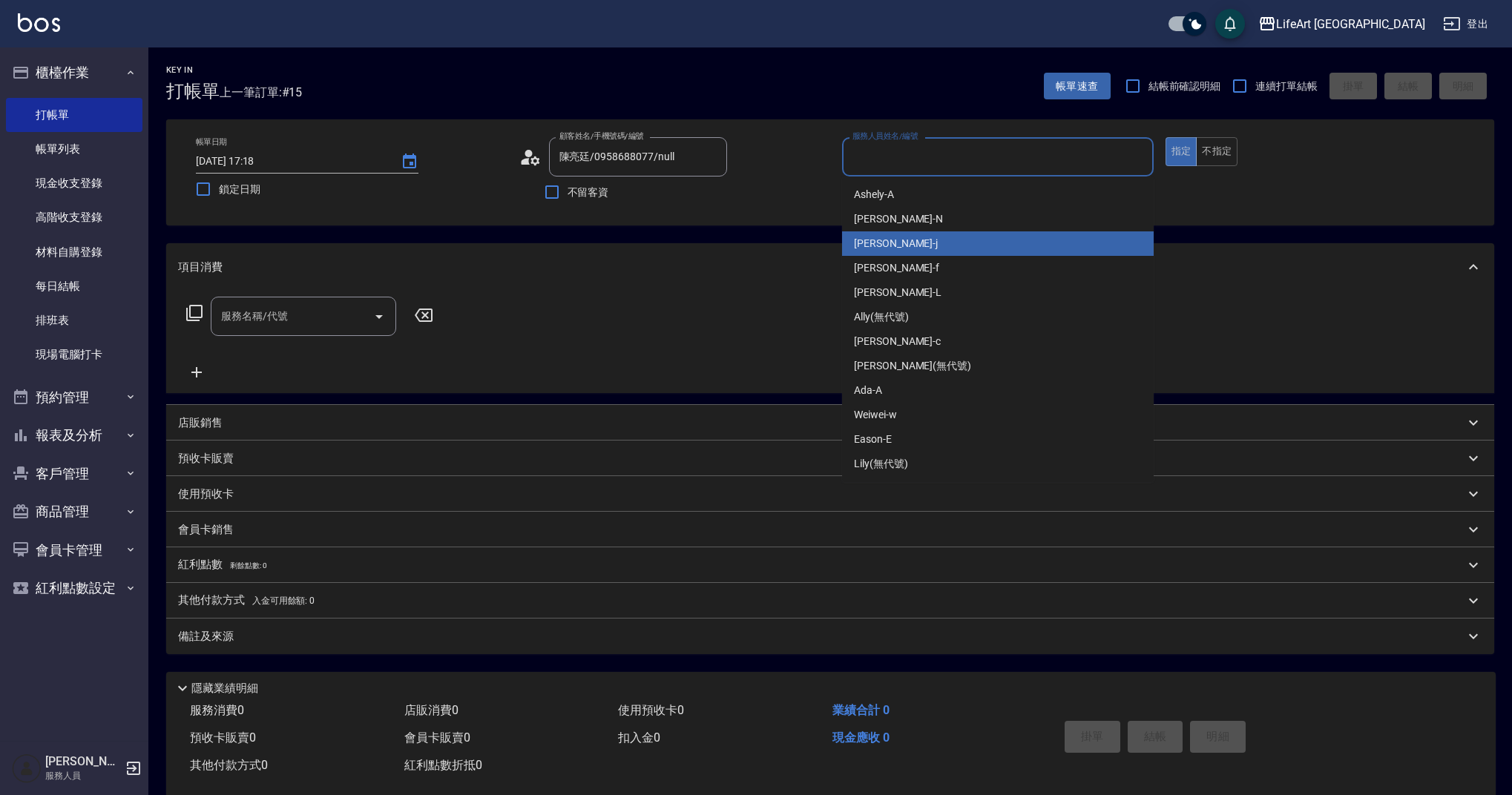
drag, startPoint x: 884, startPoint y: 244, endPoint x: 795, endPoint y: 293, distance: 101.6
click at [884, 244] on span "[PERSON_NAME]" at bounding box center [896, 244] width 84 height 15
type input "[PERSON_NAME]"
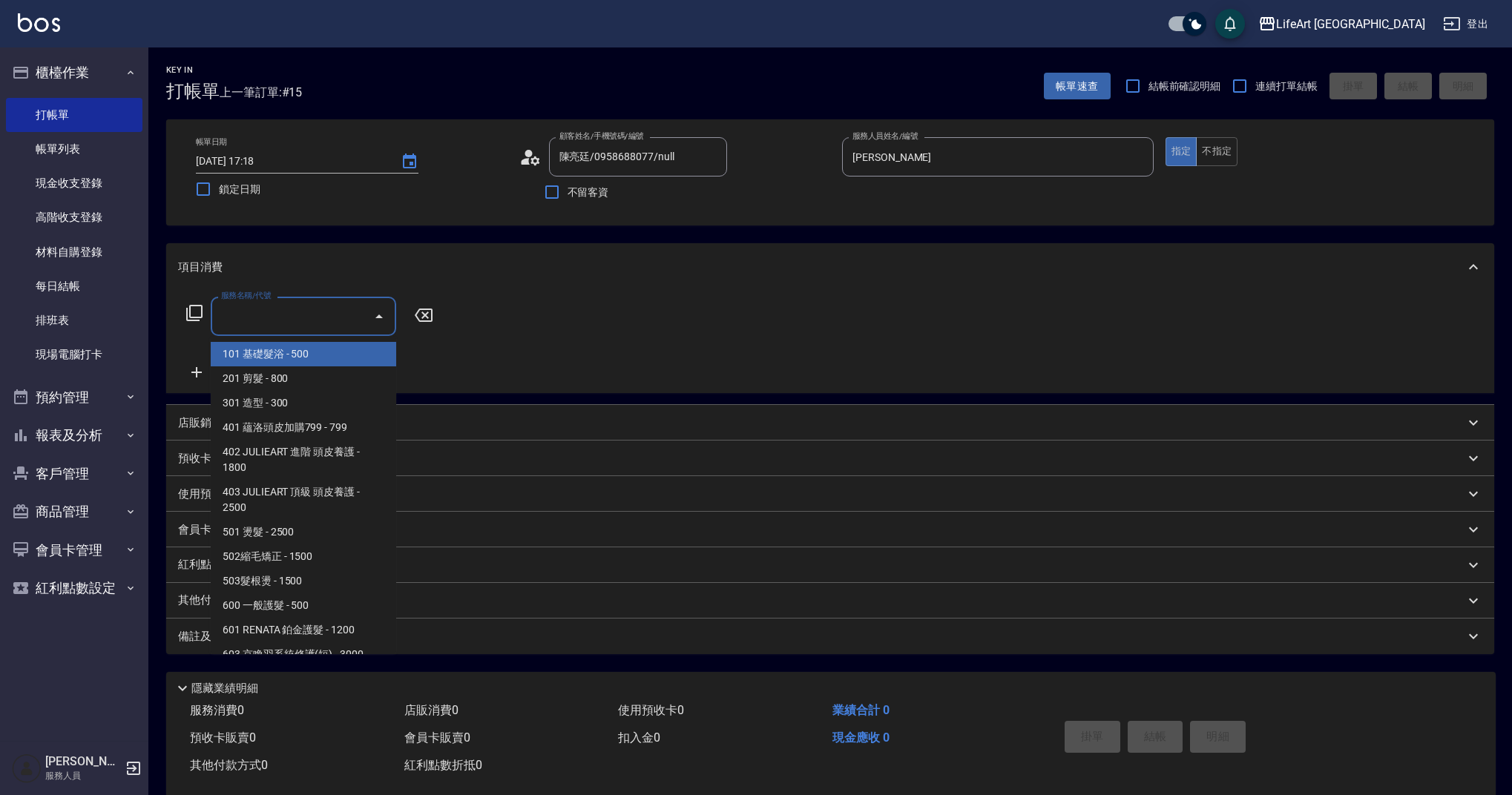
click at [238, 312] on div "服務名稱/代號 服務名稱/代號" at bounding box center [303, 316] width 186 height 39
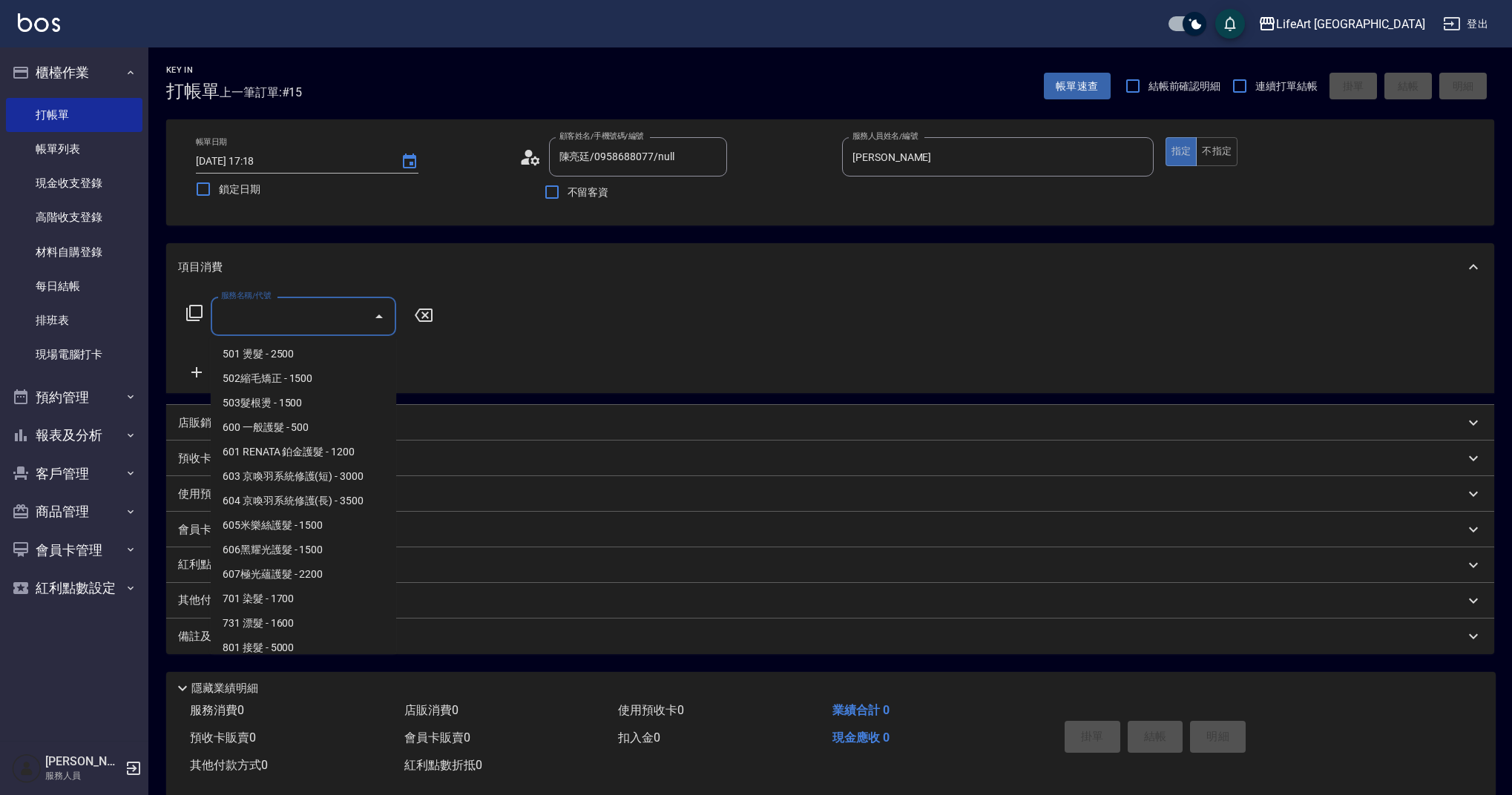
scroll to position [180, 0]
click at [341, 581] on span "607極光蘊護髮 - 2200" at bounding box center [303, 573] width 186 height 25
type input "607極光蘊護髮(607)"
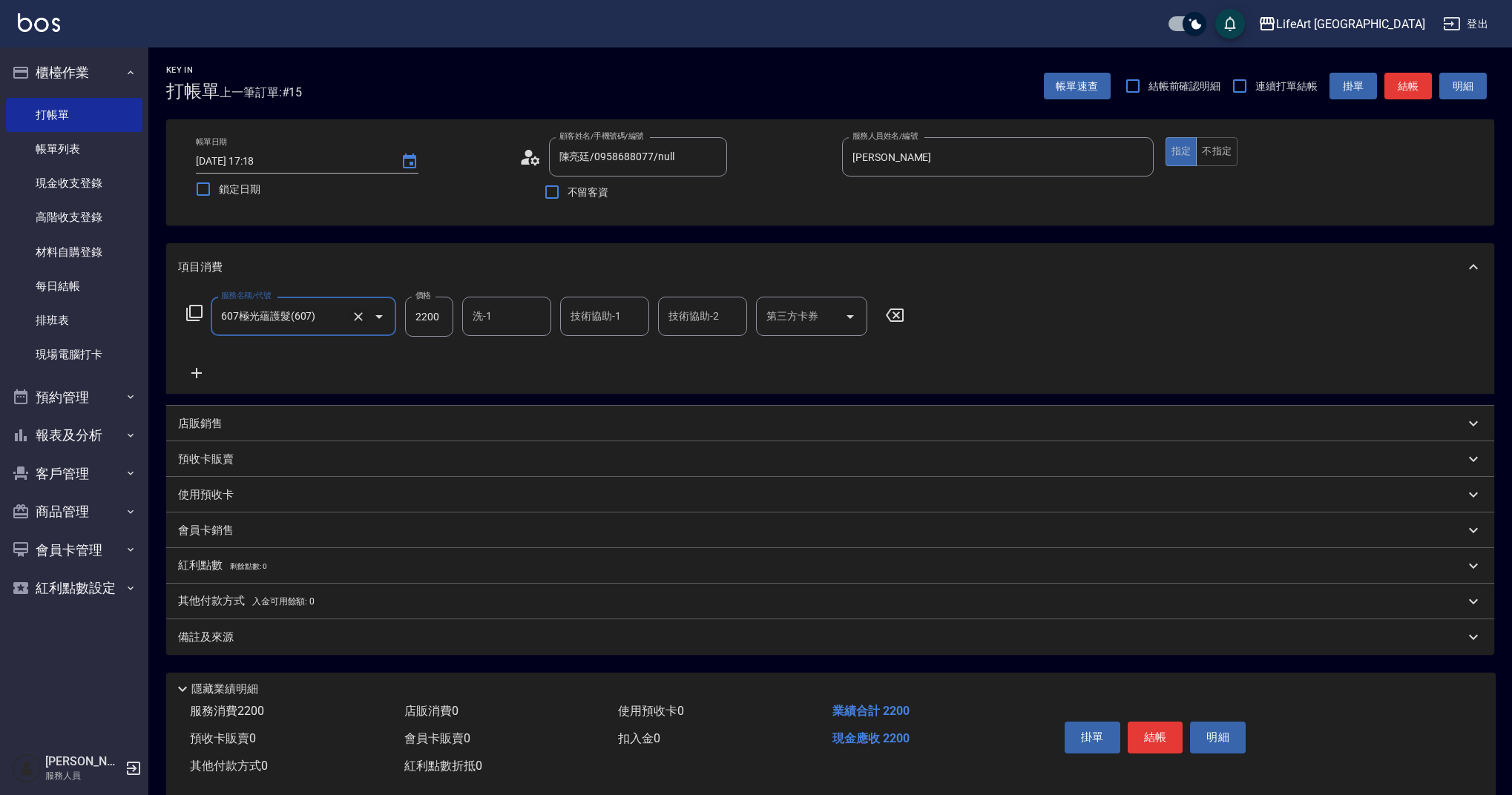
click at [355, 314] on icon "Clear" at bounding box center [359, 317] width 15 height 15
click at [332, 316] on input "服務名稱/代號" at bounding box center [282, 316] width 130 height 26
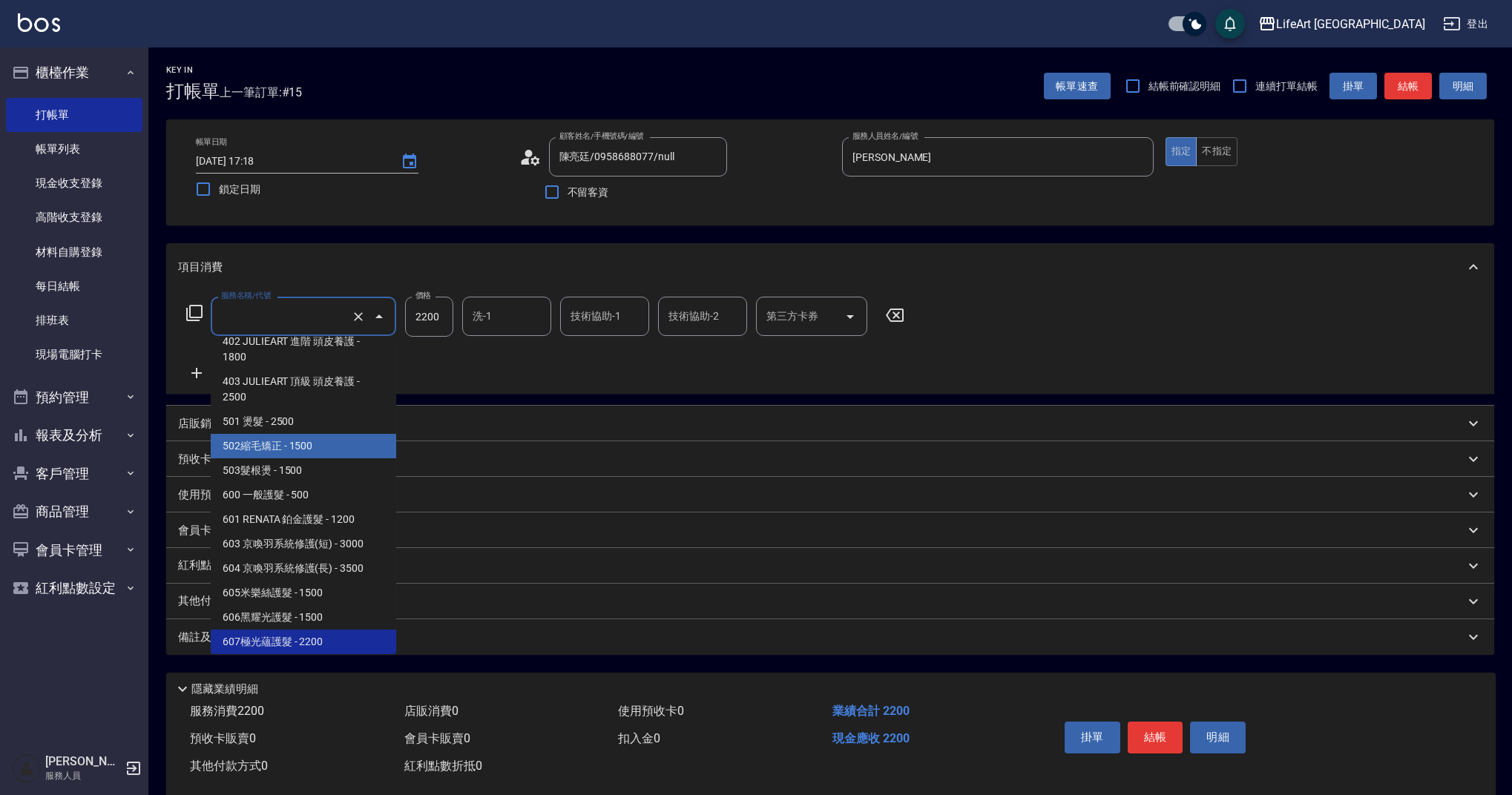
scroll to position [190, 0]
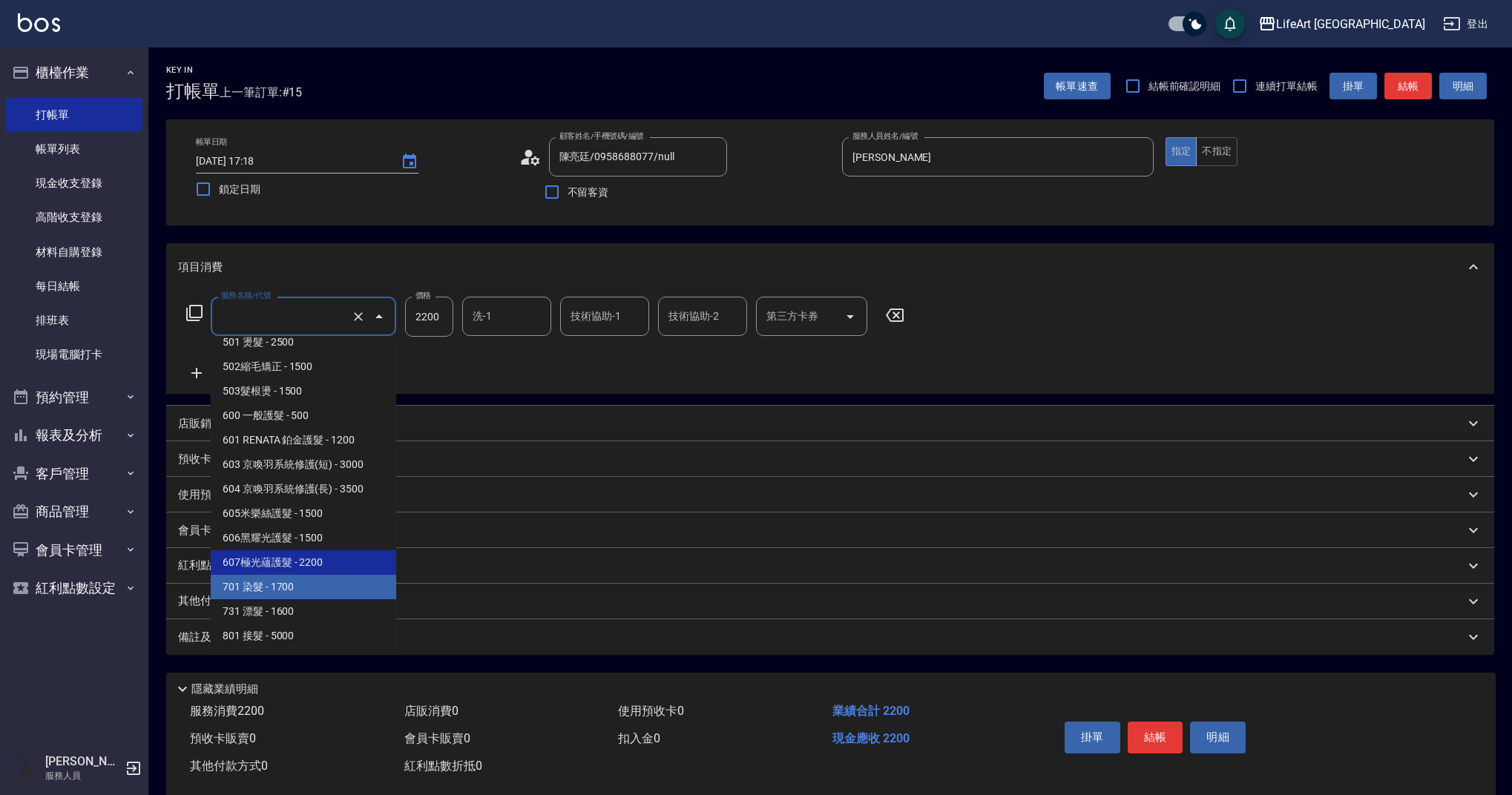
click at [340, 586] on span "701 染髮 - 1700" at bounding box center [303, 587] width 186 height 25
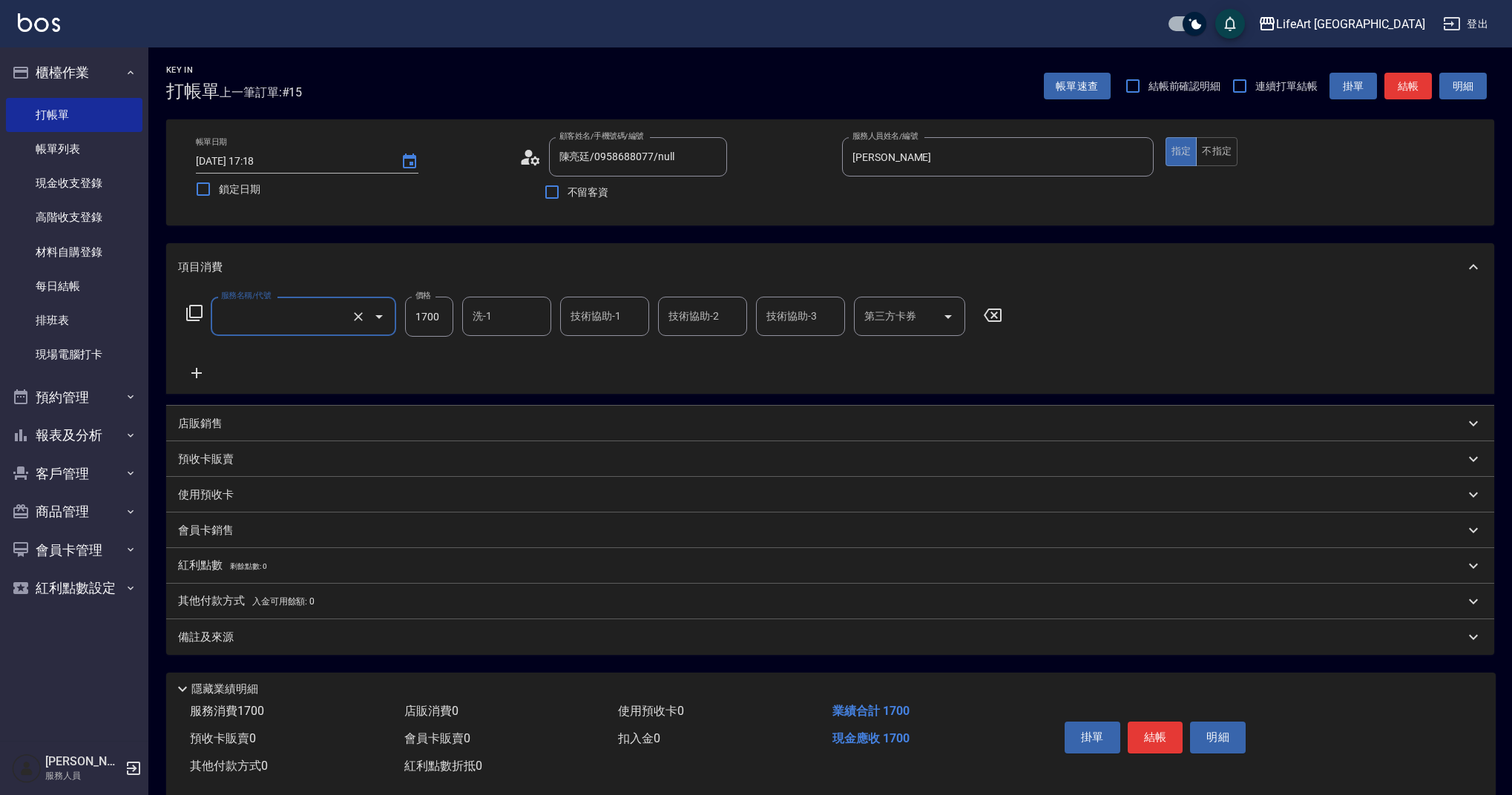
type input "701 染髮(701)"
type input "1700"
click at [200, 372] on icon at bounding box center [196, 373] width 37 height 18
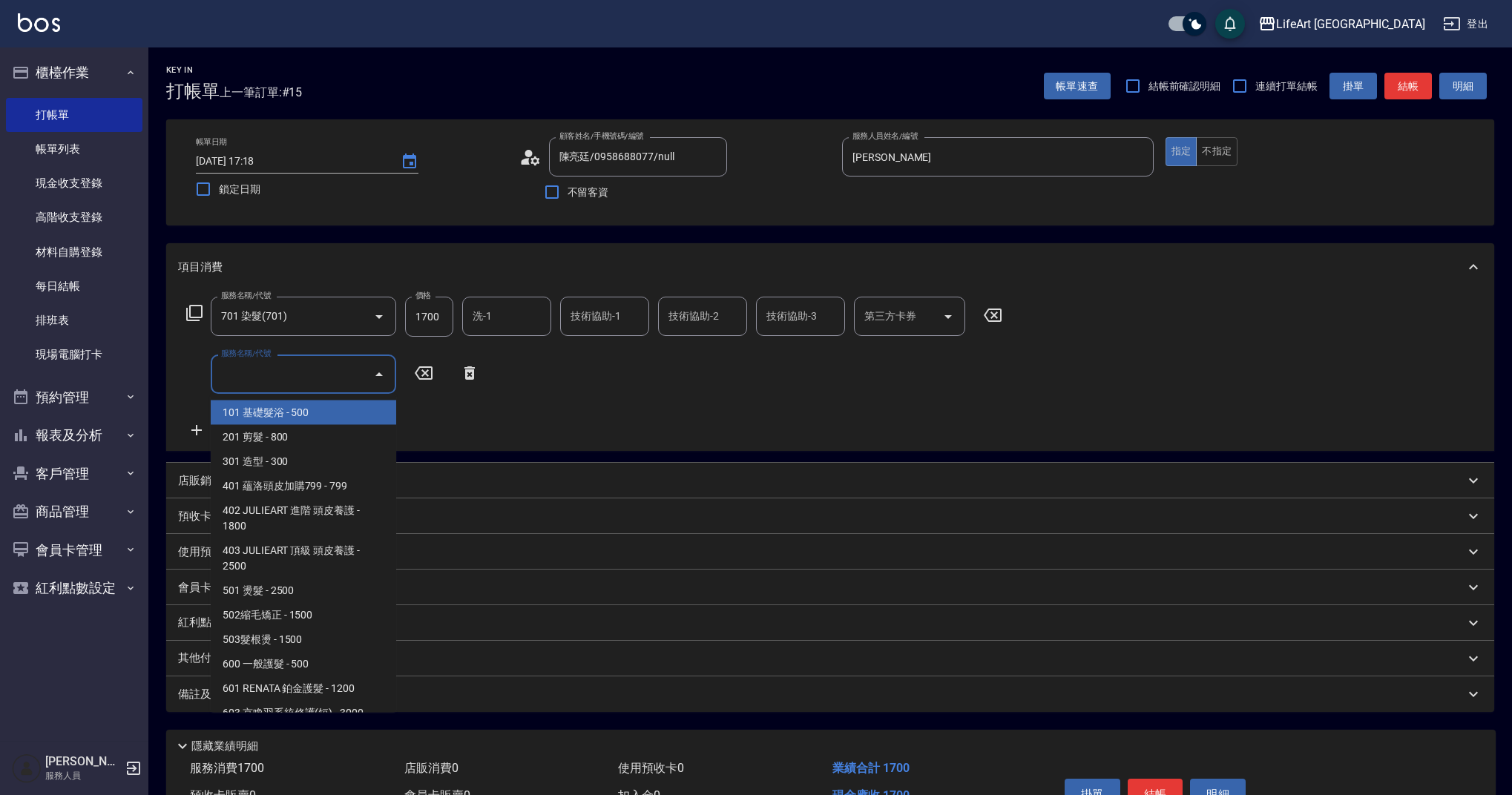
click at [338, 379] on input "服務名稱/代號" at bounding box center [292, 374] width 150 height 26
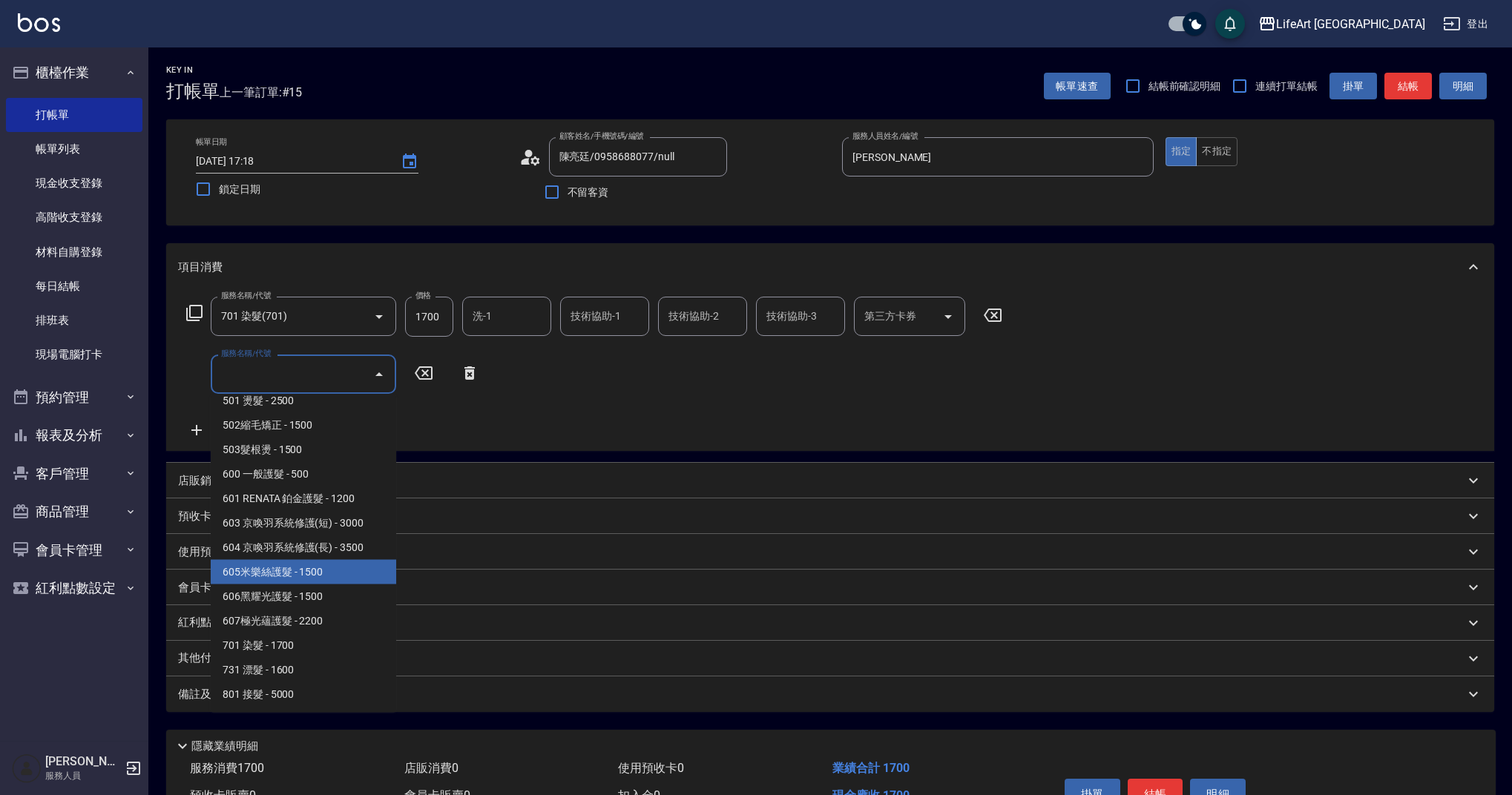
click at [332, 567] on span "605米樂絲護髮 - 1500" at bounding box center [303, 573] width 186 height 25
type input "605米樂絲護髮(605)"
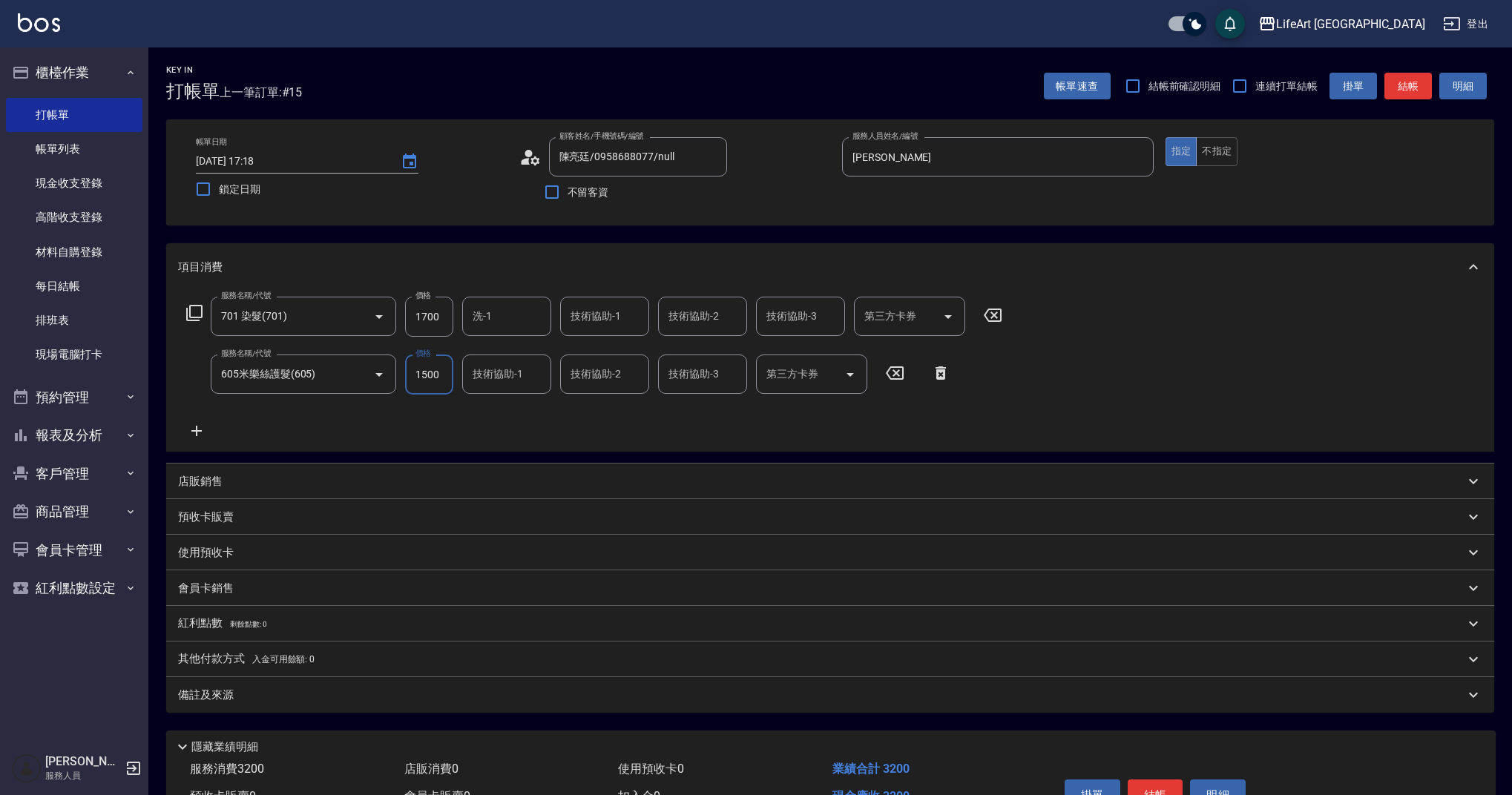
drag, startPoint x: 446, startPoint y: 315, endPoint x: 400, endPoint y: 316, distance: 46.0
click at [400, 316] on div "服務名稱/代號 701 染髮(701) 服務名稱/代號 價格 1700 價格 洗-1 洗-1 技術協助-1 技術協助-1 技術協助-2 技術協助-2 技術協助…" at bounding box center [594, 317] width 833 height 40
drag, startPoint x: 407, startPoint y: 317, endPoint x: 475, endPoint y: 320, distance: 68.1
click at [475, 320] on div "服務名稱/代號 701 染髮(701) 服務名稱/代號 價格 1700 價格 洗-1 洗-1 技術協助-1 技術協助-1 技術協助-2 技術協助-2 技術協助…" at bounding box center [594, 317] width 833 height 40
type input "2100"
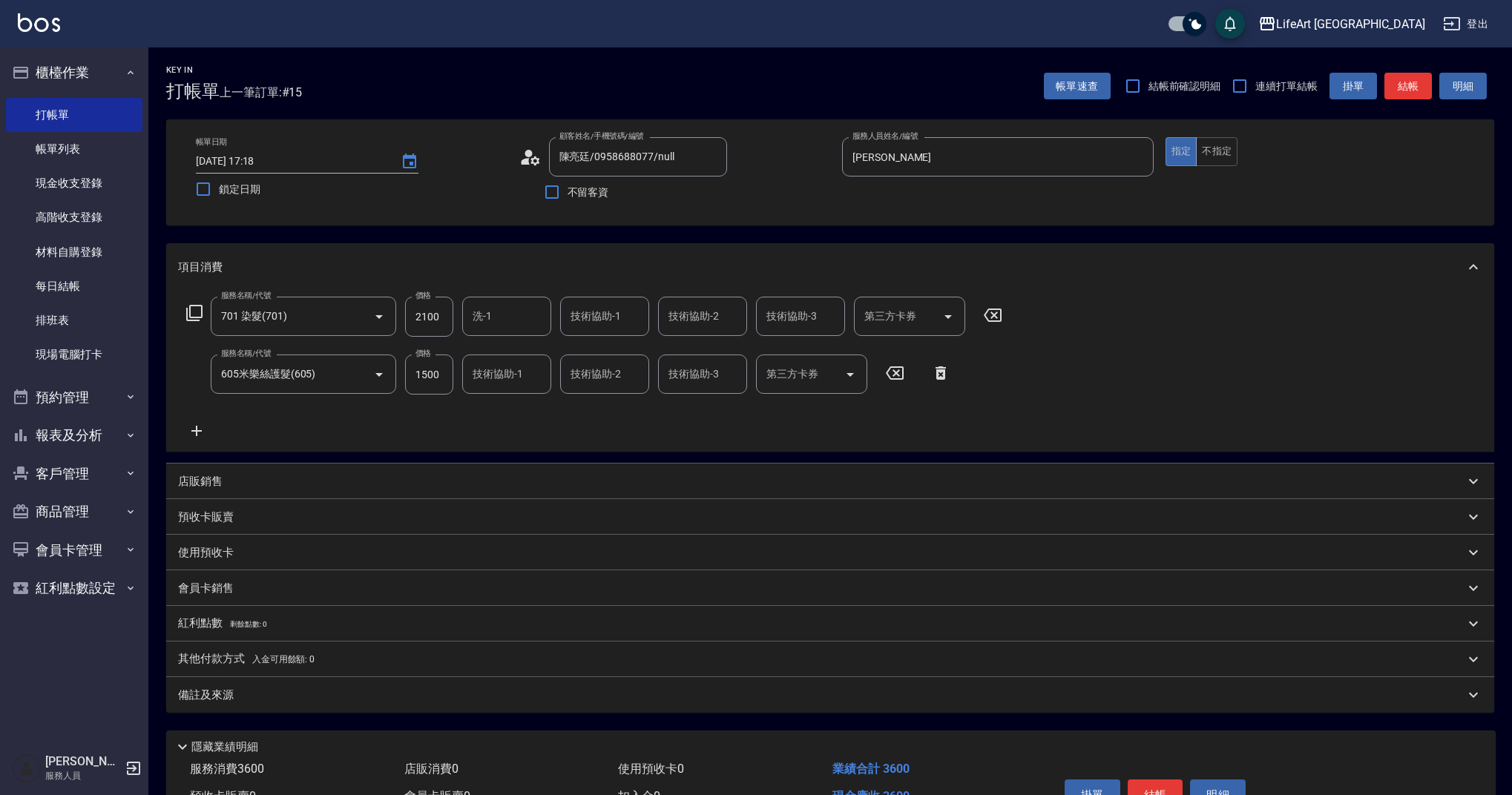
click at [258, 697] on div "備註及來源" at bounding box center [821, 696] width 1286 height 15
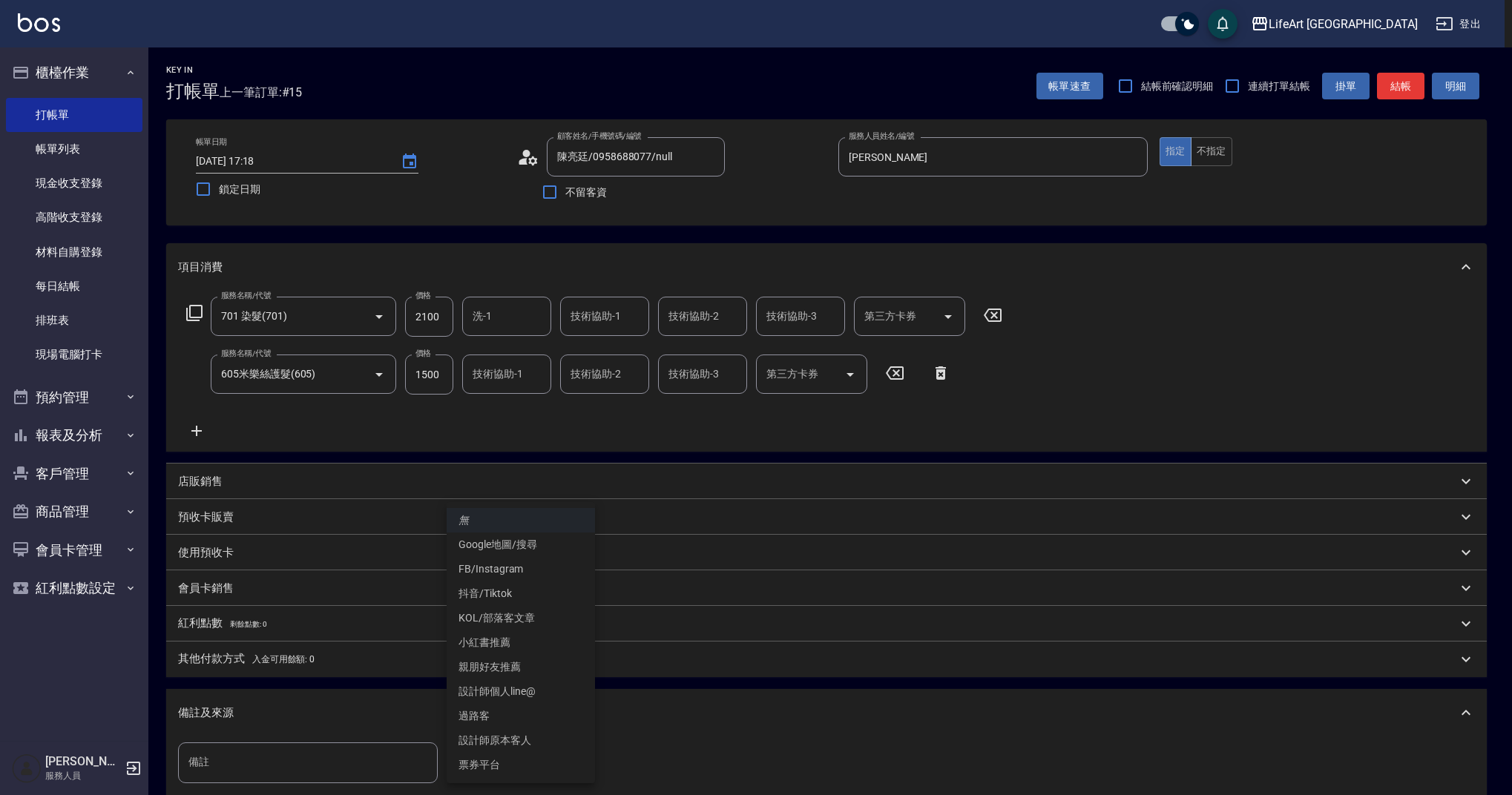
drag, startPoint x: 541, startPoint y: 756, endPoint x: 543, endPoint y: 737, distance: 19.1
click at [541, 756] on body "LifeArt 蘆洲 登出 櫃檯作業 打帳單 帳單列表 現金收支登錄 高階收支登錄 材料自購登錄 每日結帳 排班表 現場電腦打卡 預約管理 預約管理 單日預約…" at bounding box center [756, 487] width 1512 height 974
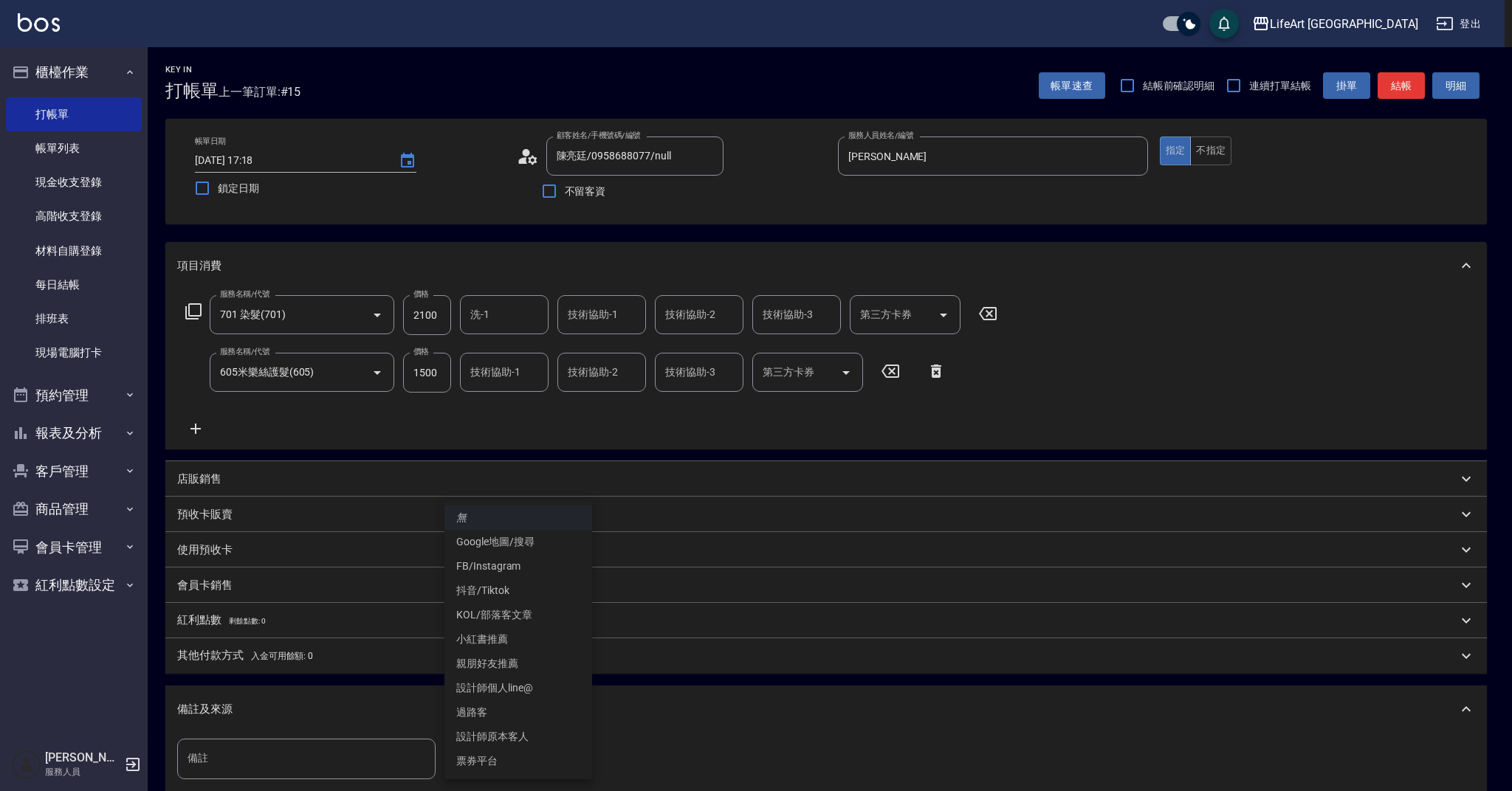
click at [520, 693] on li "設計師個人line@" at bounding box center [518, 688] width 148 height 25
type input "設計師個人line@"
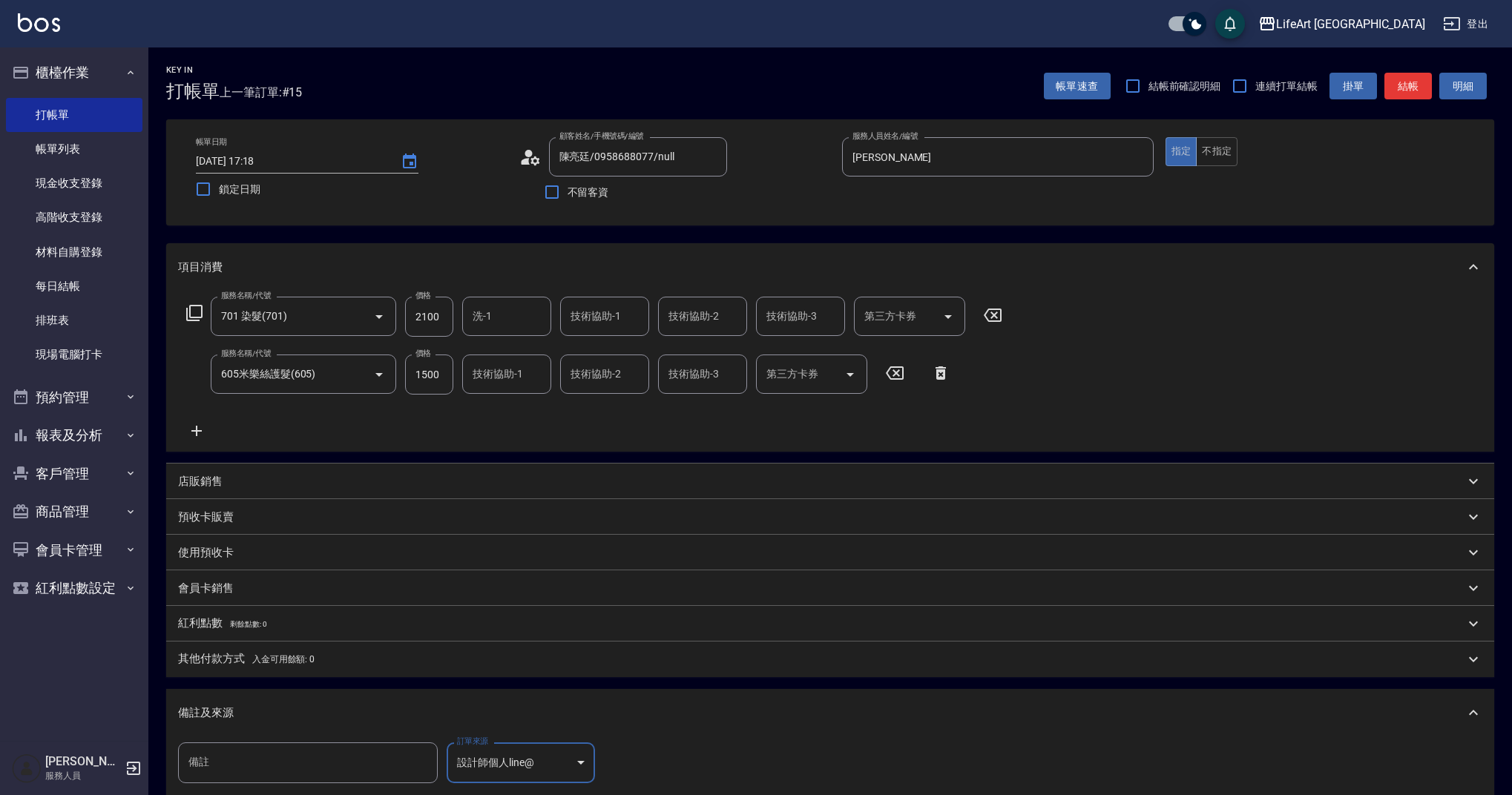
click at [254, 771] on input "備註" at bounding box center [307, 762] width 259 height 40
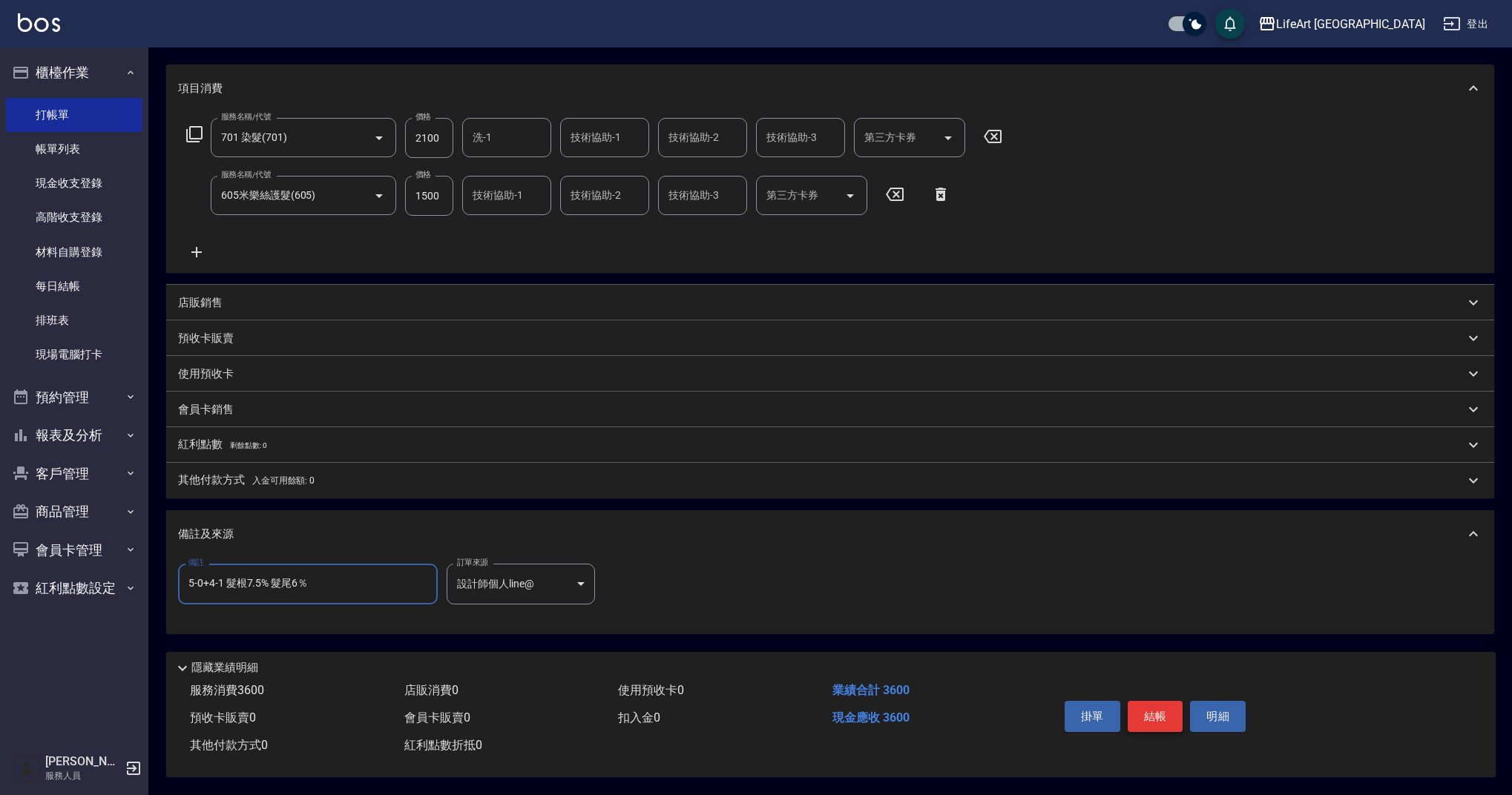
type input "5-0+4-1 髮根7.5% 髮尾6％"
click at [1158, 713] on button "結帳" at bounding box center [1155, 717] width 55 height 32
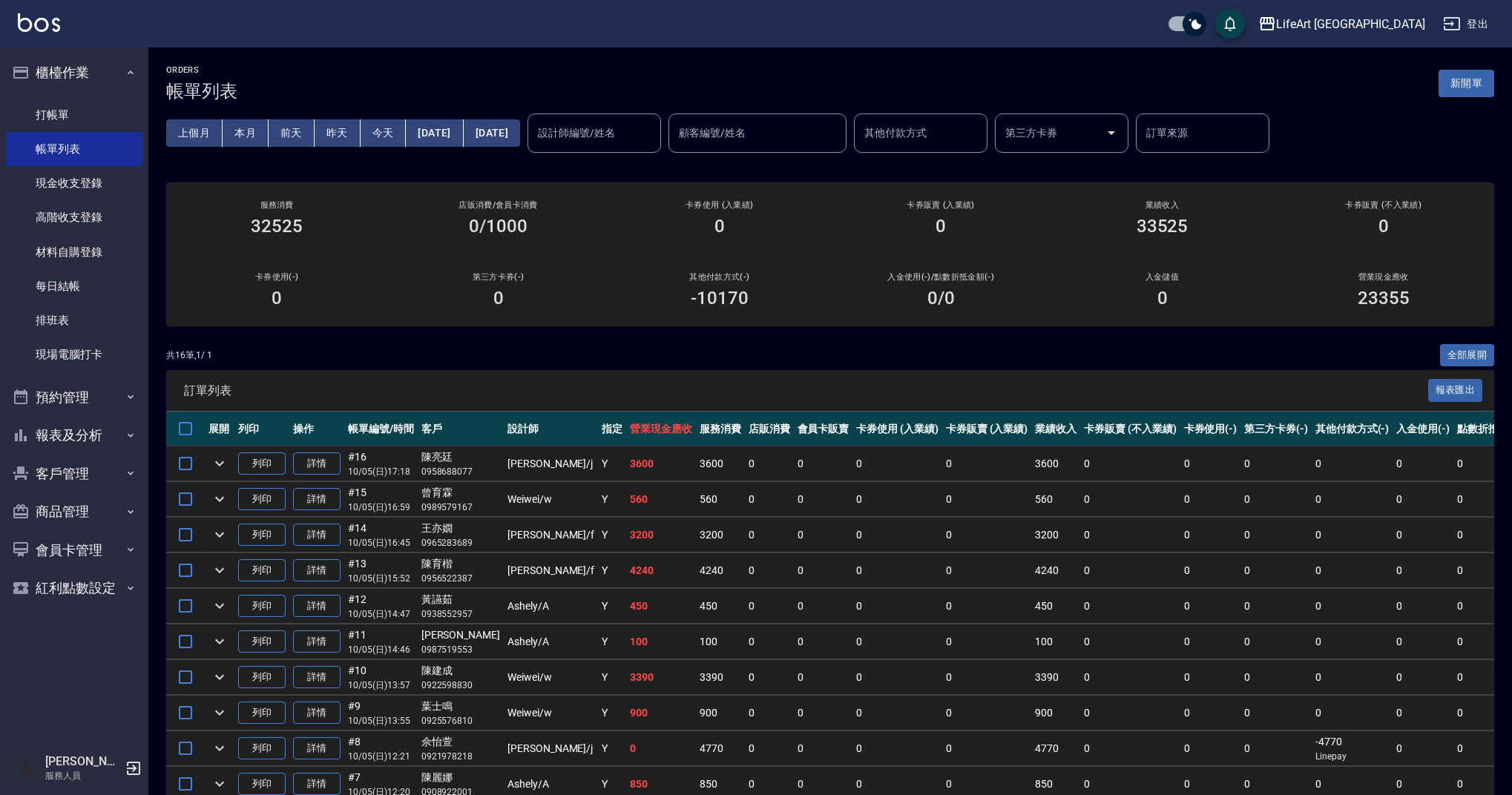
click at [1444, 90] on button "新開單" at bounding box center [1466, 83] width 55 height 28
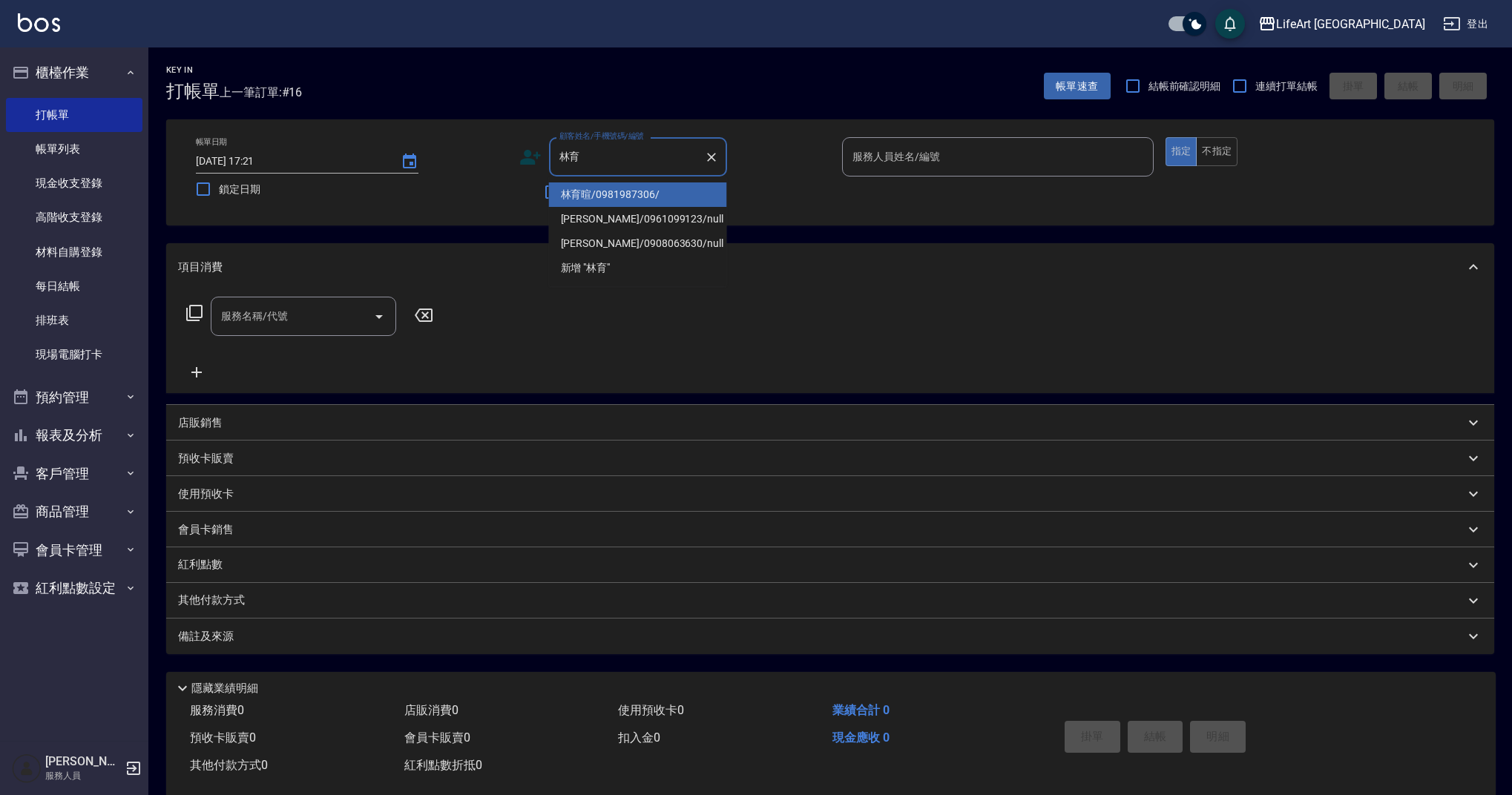
type input "[PERSON_NAME]/0981987306/"
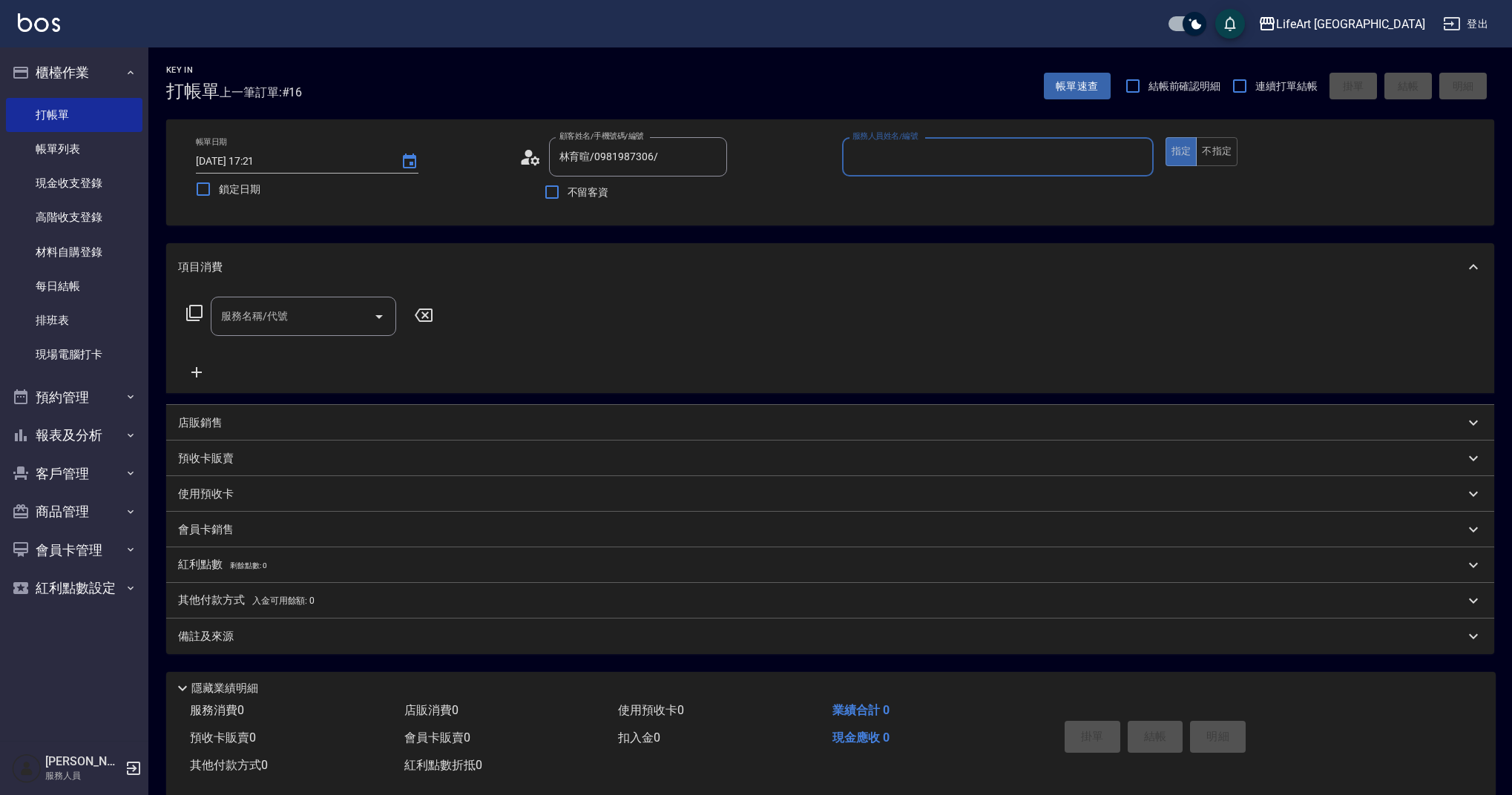
type input "[PERSON_NAME]"
click at [710, 193] on icon "button" at bounding box center [710, 194] width 15 height 11
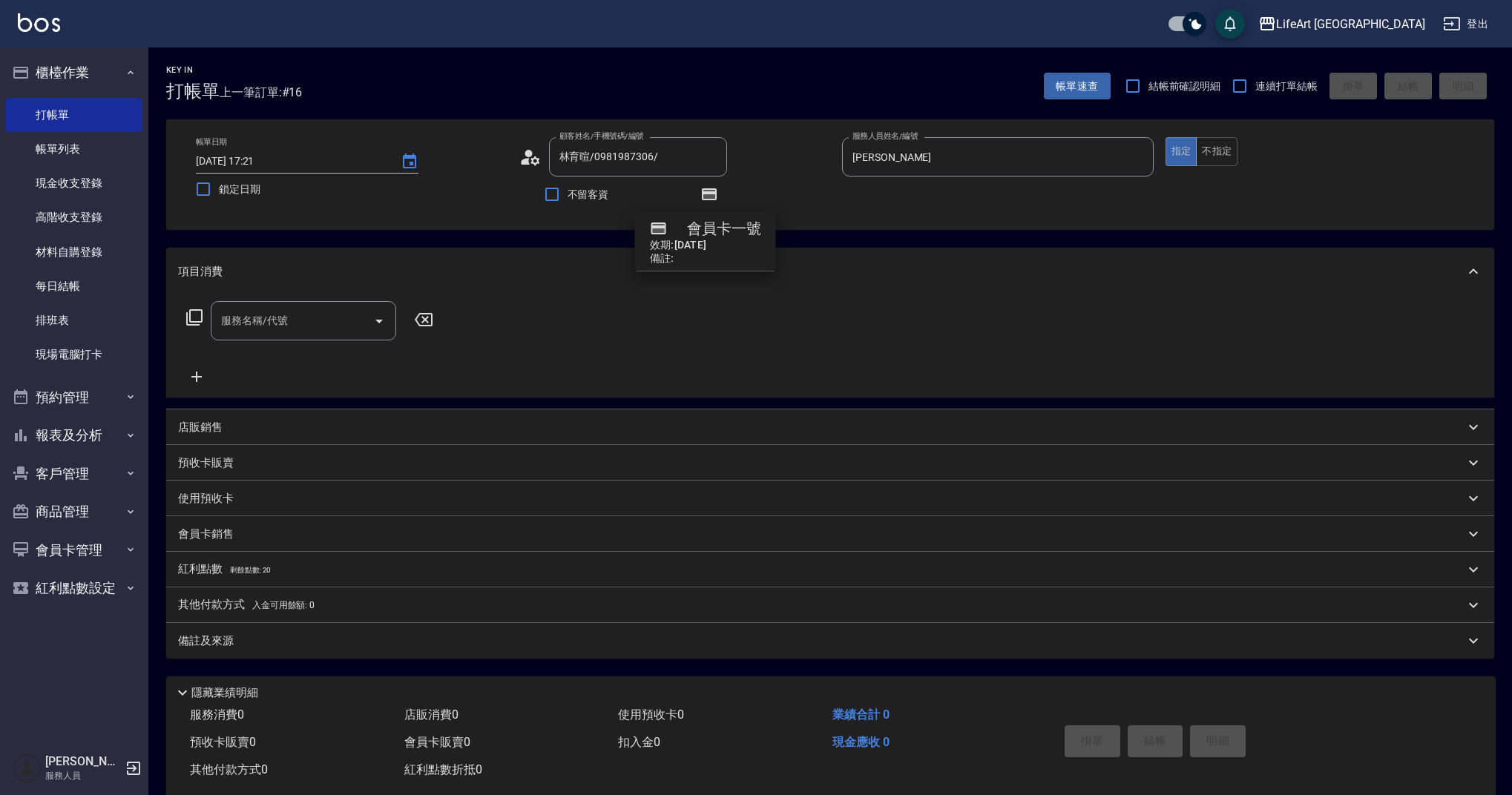
click at [658, 304] on div "服務名稱/代號 服務名稱/代號" at bounding box center [830, 346] width 1327 height 102
click at [531, 161] on icon at bounding box center [530, 157] width 22 height 22
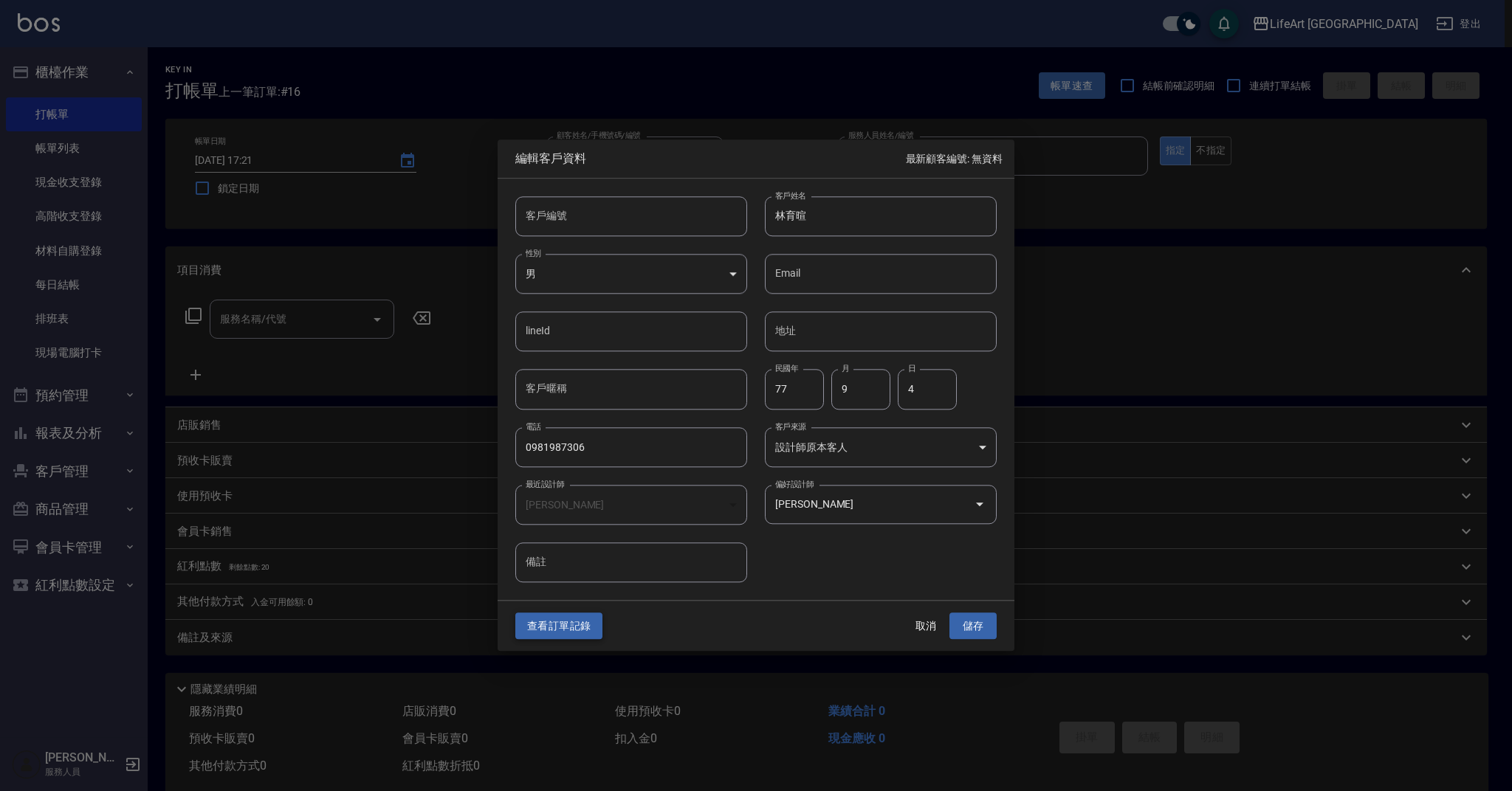
click at [570, 623] on button "查看訂單記錄" at bounding box center [559, 626] width 88 height 28
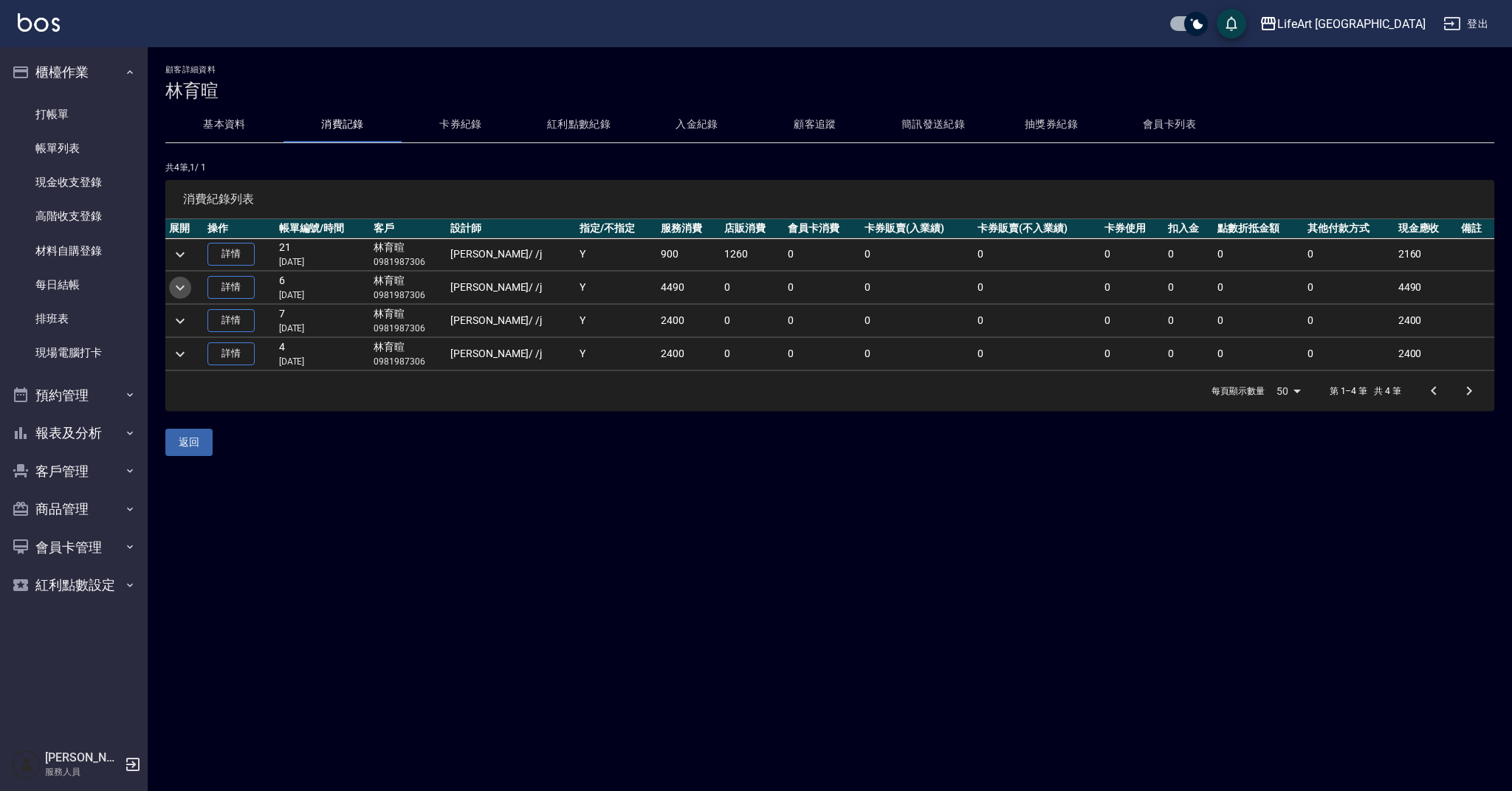
click at [189, 288] on icon "expand row" at bounding box center [180, 287] width 18 height 18
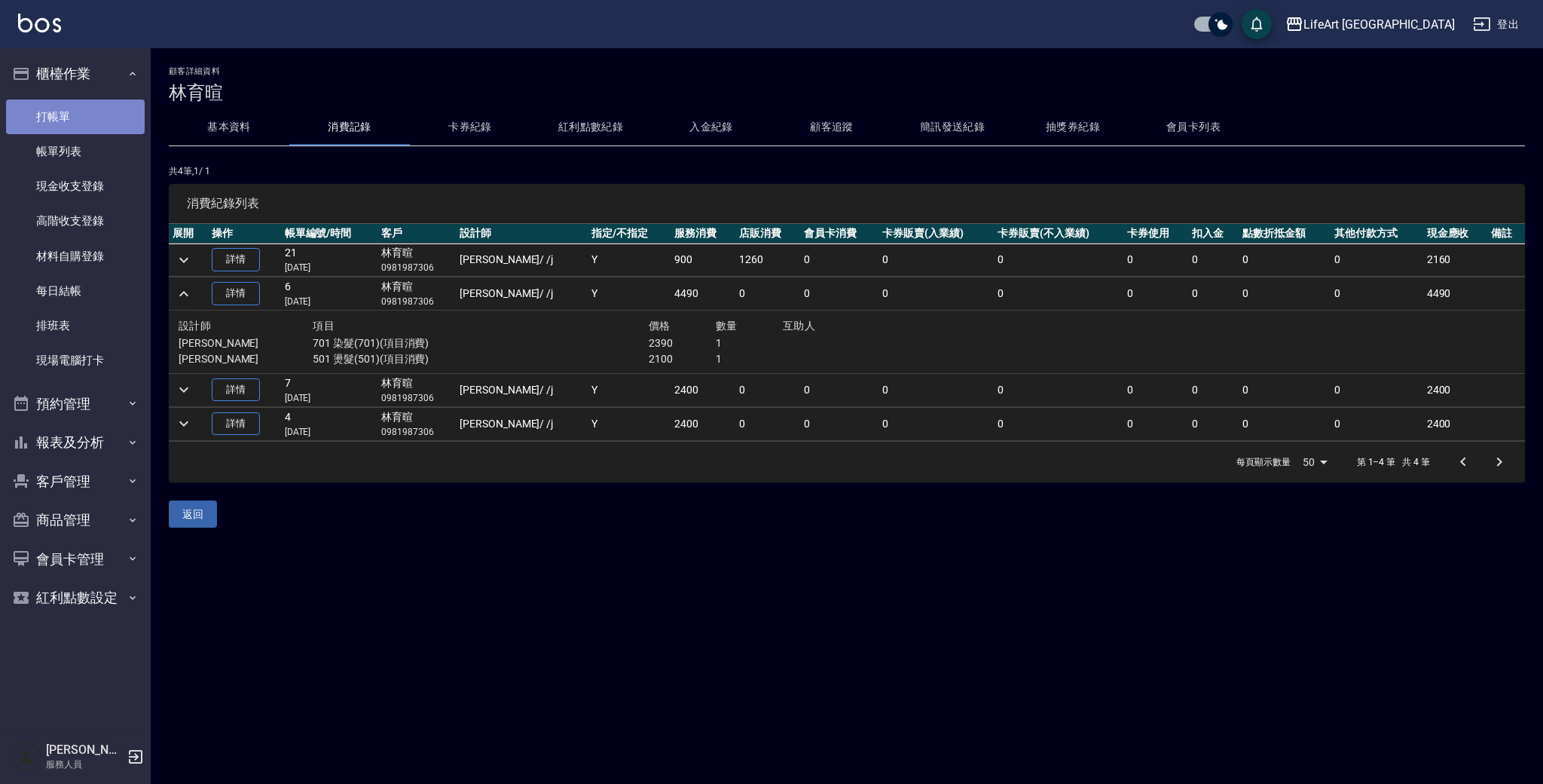
click at [79, 119] on link "打帳單" at bounding box center [75, 117] width 139 height 35
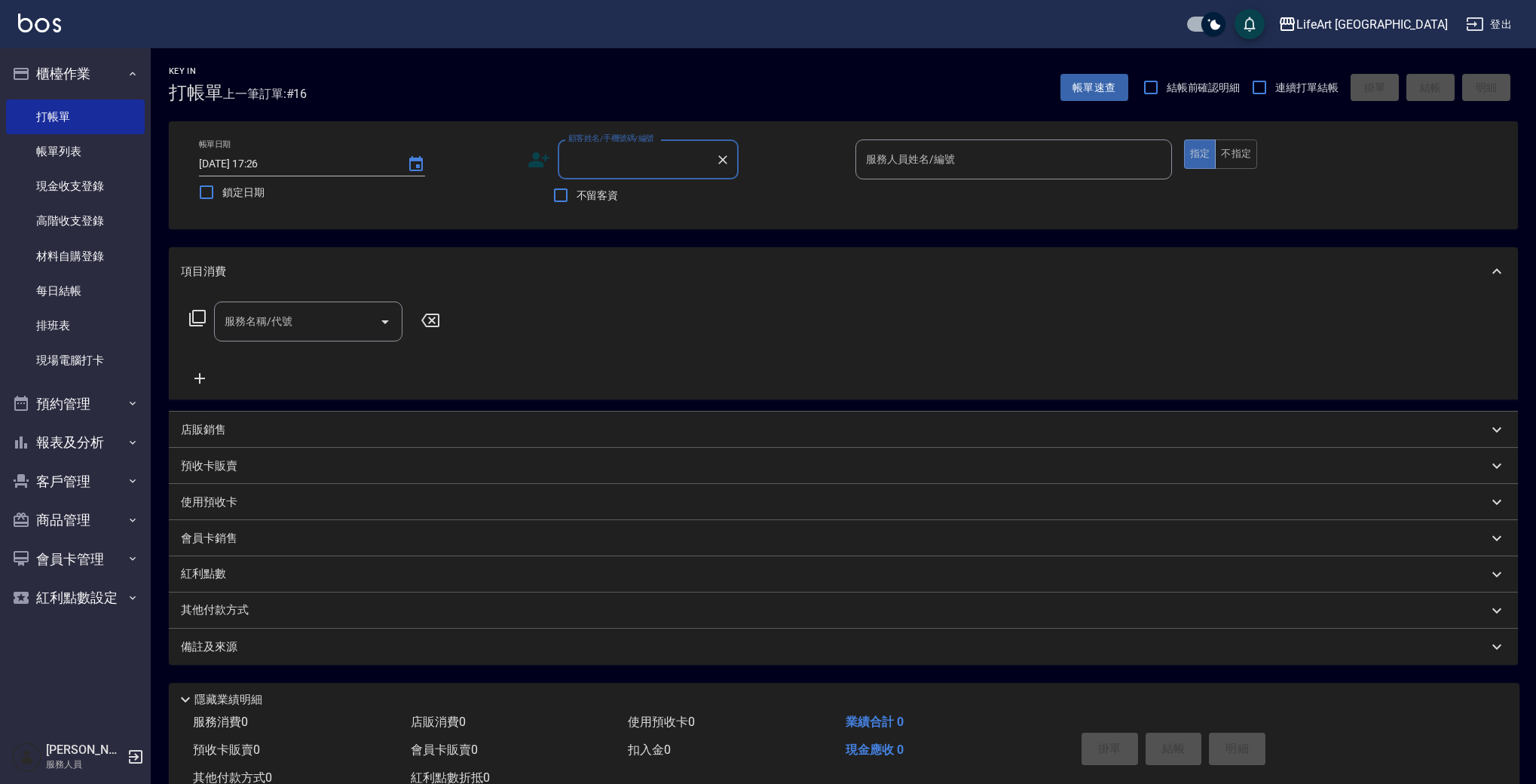
click at [650, 158] on input "顧客姓名/手機號碼/編號" at bounding box center [636, 158] width 145 height 26
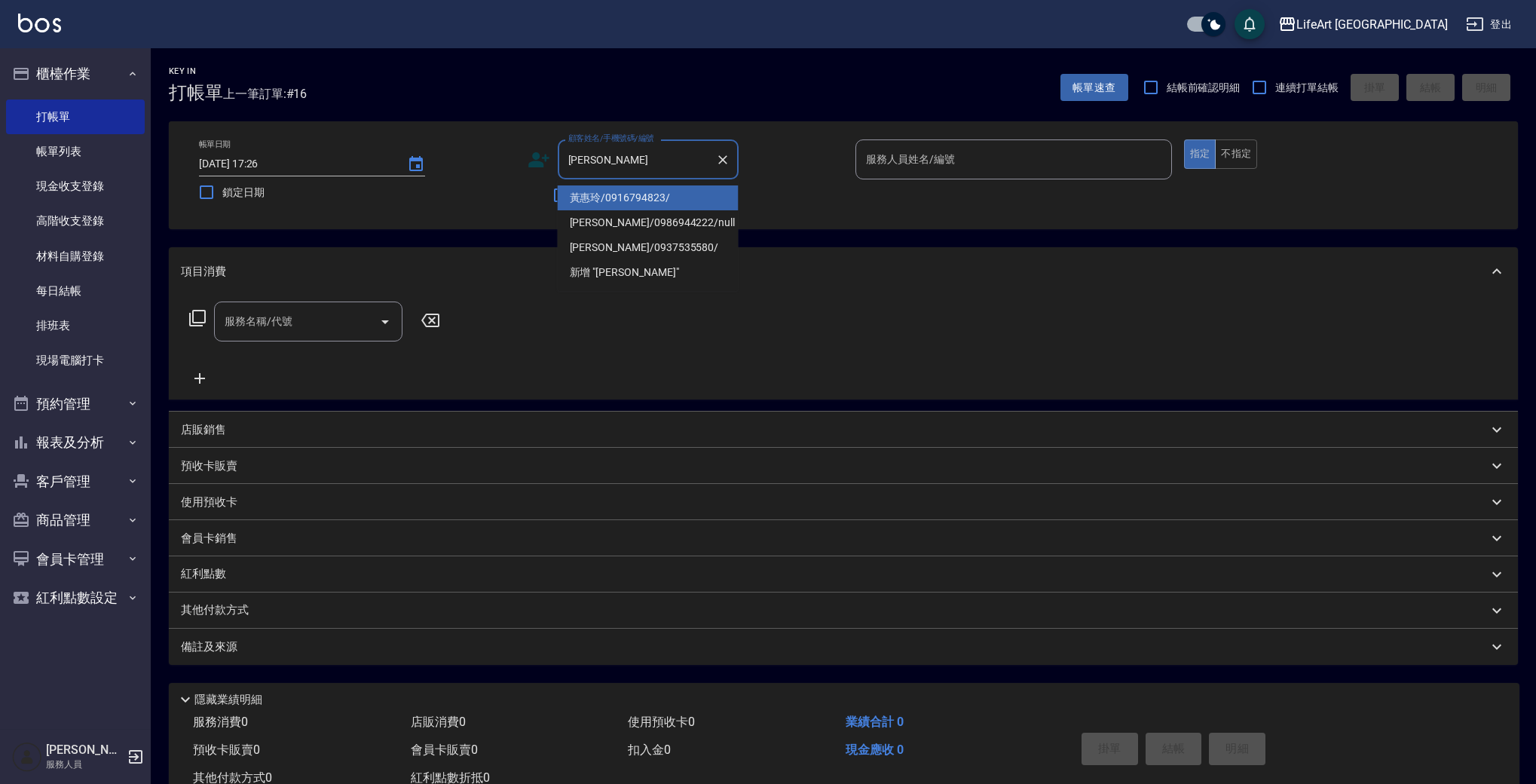
click at [610, 193] on li "[PERSON_NAME]/0916794823/" at bounding box center [648, 198] width 181 height 25
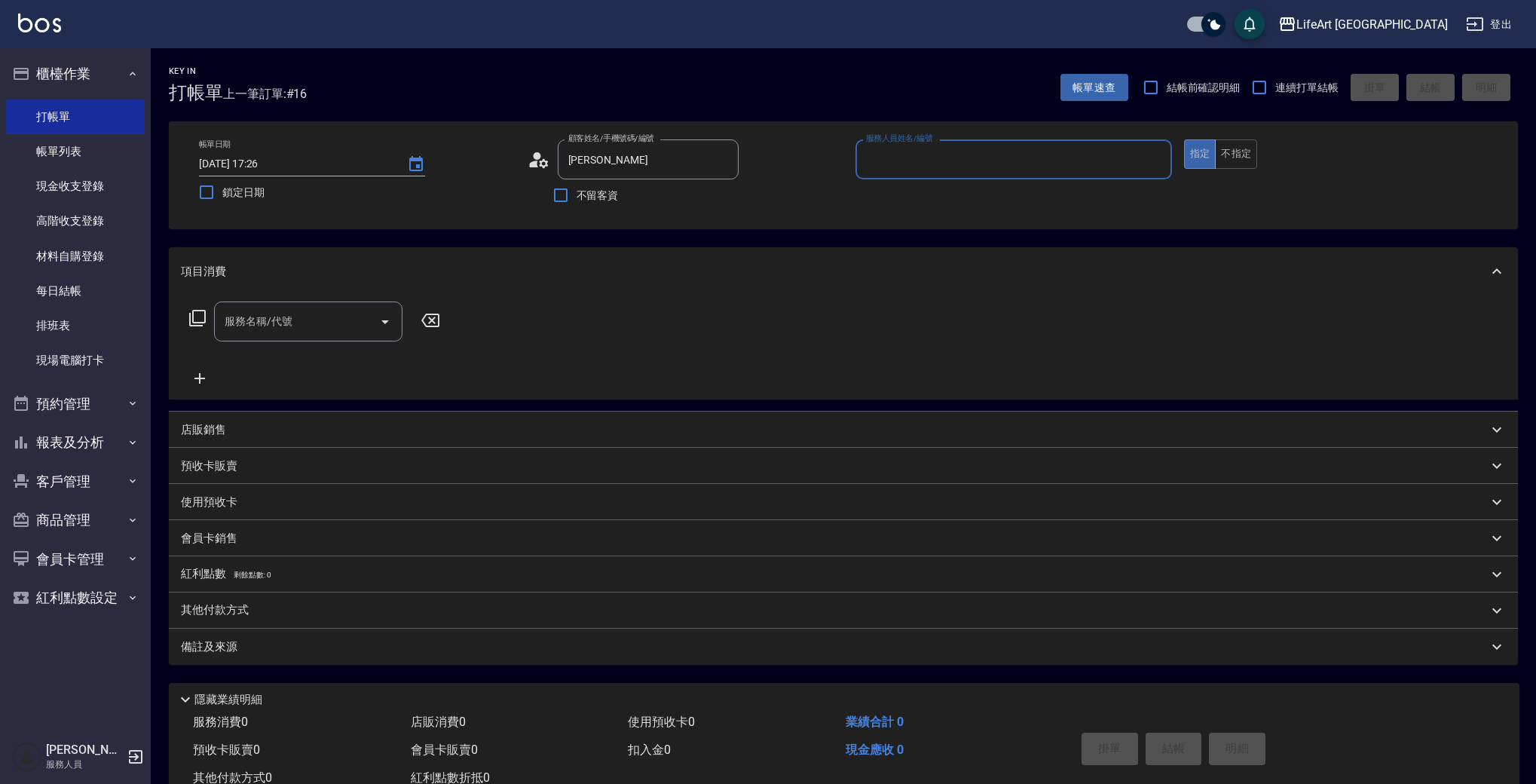
type input "[PERSON_NAME]/0916794823/"
type input "Finney-f"
click at [324, 330] on input "服務名稱/代號" at bounding box center [296, 321] width 153 height 26
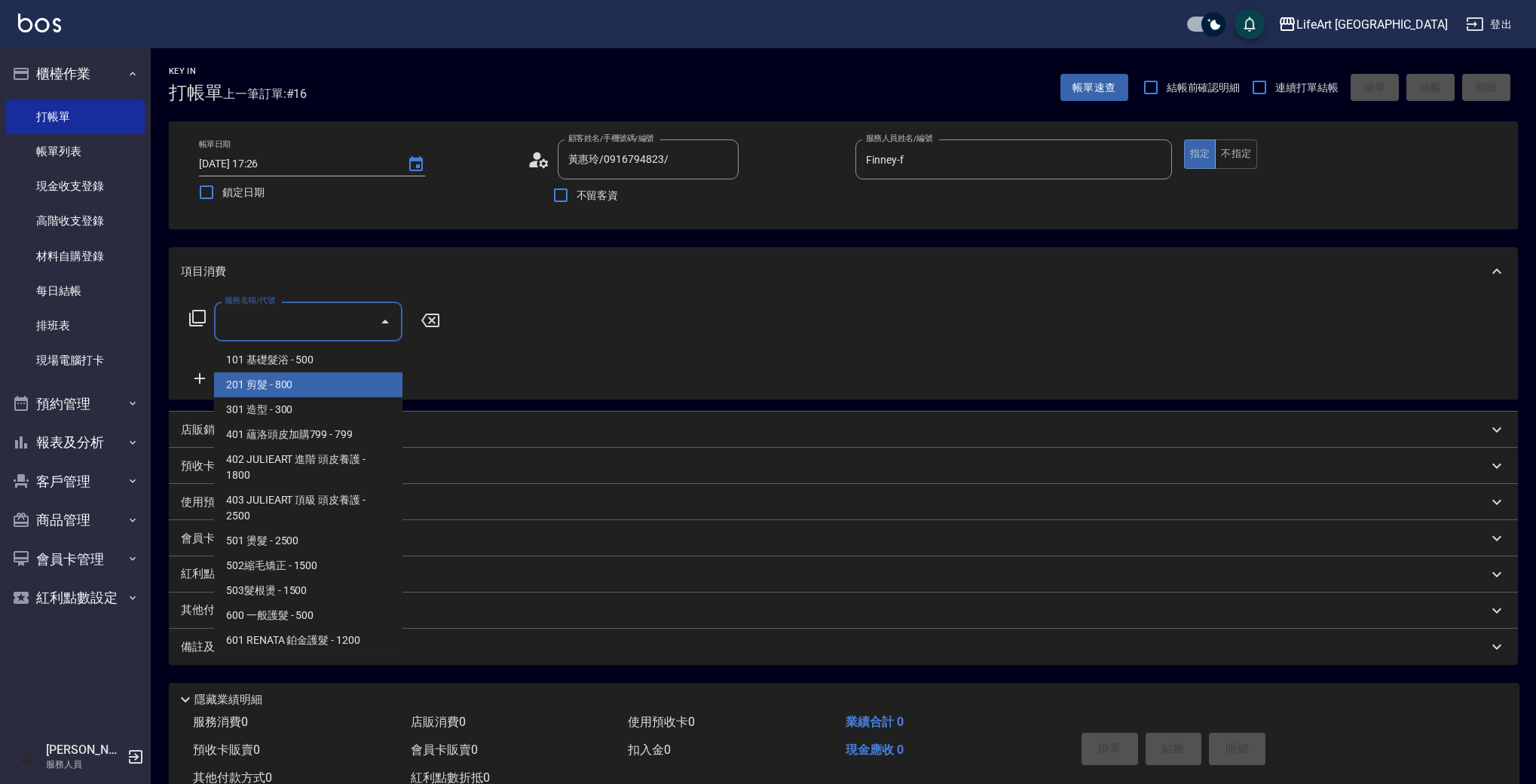
click at [340, 382] on span "201 剪髮 - 800" at bounding box center [308, 385] width 188 height 25
type input "201 剪髮(201)"
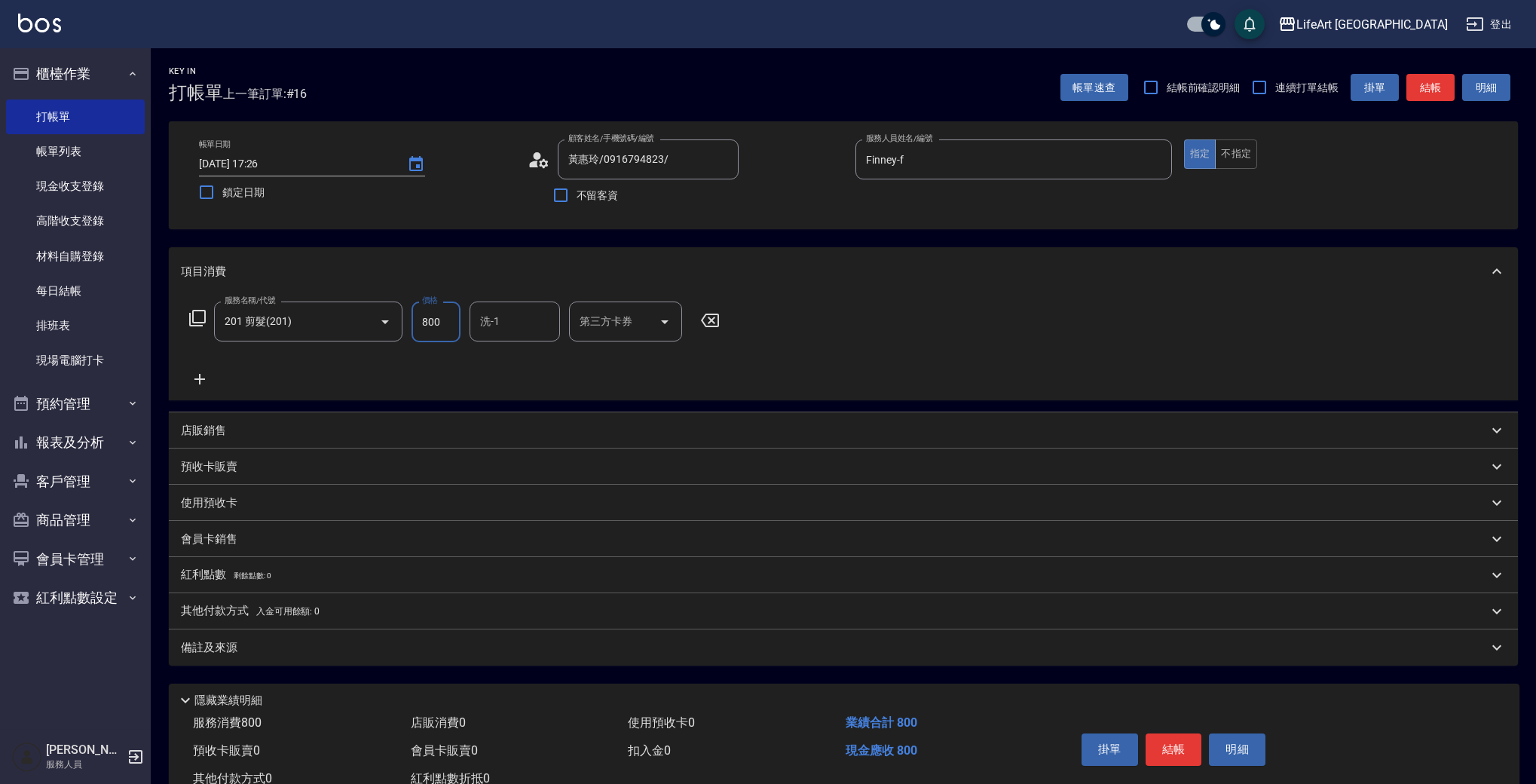
drag, startPoint x: 455, startPoint y: 321, endPoint x: 412, endPoint y: 321, distance: 43.0
click at [412, 321] on input "800" at bounding box center [435, 322] width 49 height 41
type input "1000"
click at [354, 652] on div "備註及來源" at bounding box center [834, 647] width 1307 height 16
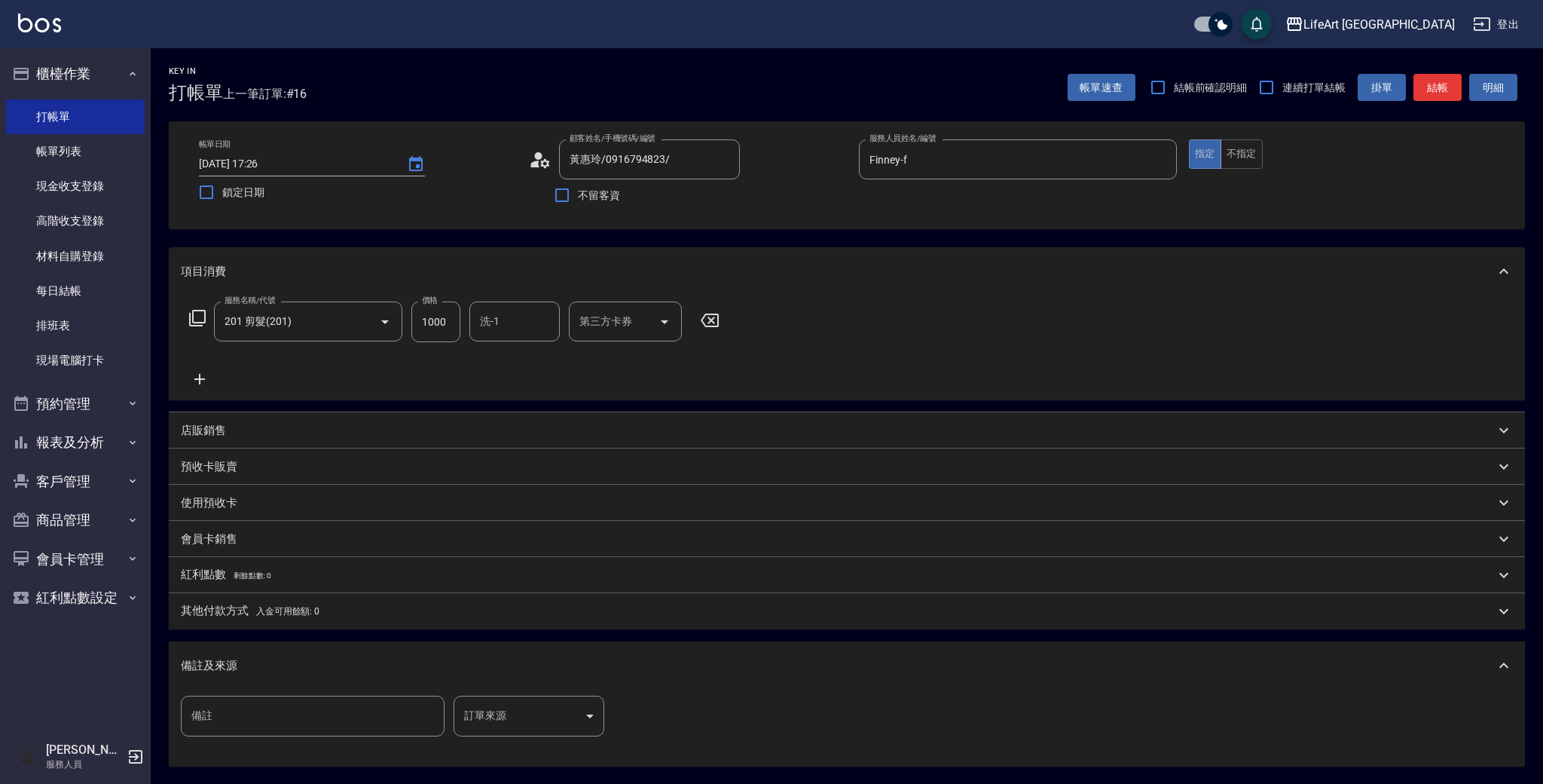
click at [572, 713] on body "LifeArt 蘆洲 登出 櫃檯作業 打帳單 帳單列表 現金收支登錄 高階收支登錄 材料自購登錄 每日結帳 排班表 現場電腦打卡 預約管理 預約管理 單日預約…" at bounding box center [772, 464] width 1543 height 930
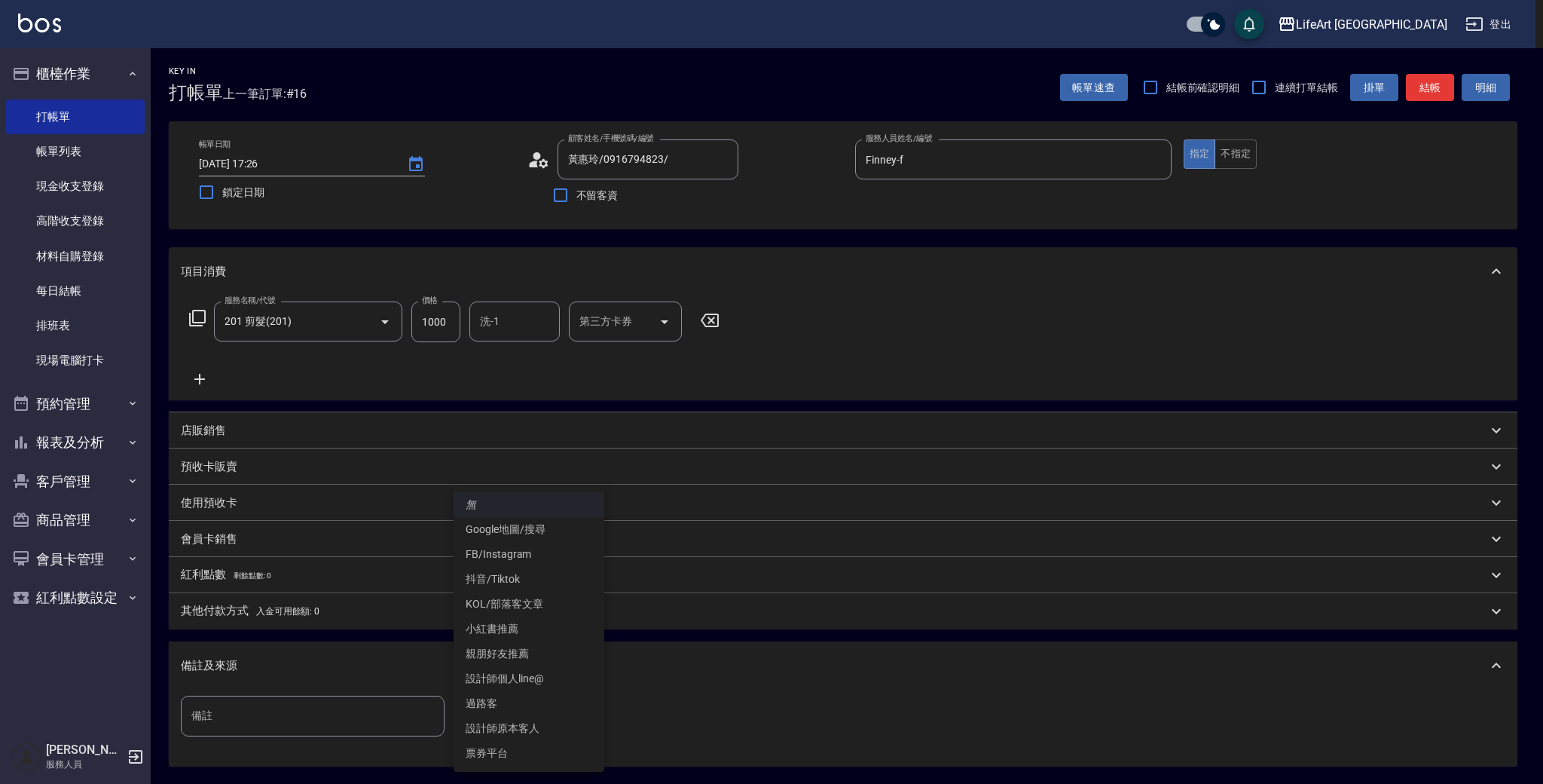
click at [518, 724] on li "設計師原本客人" at bounding box center [529, 729] width 151 height 25
type input "設計師原本客人"
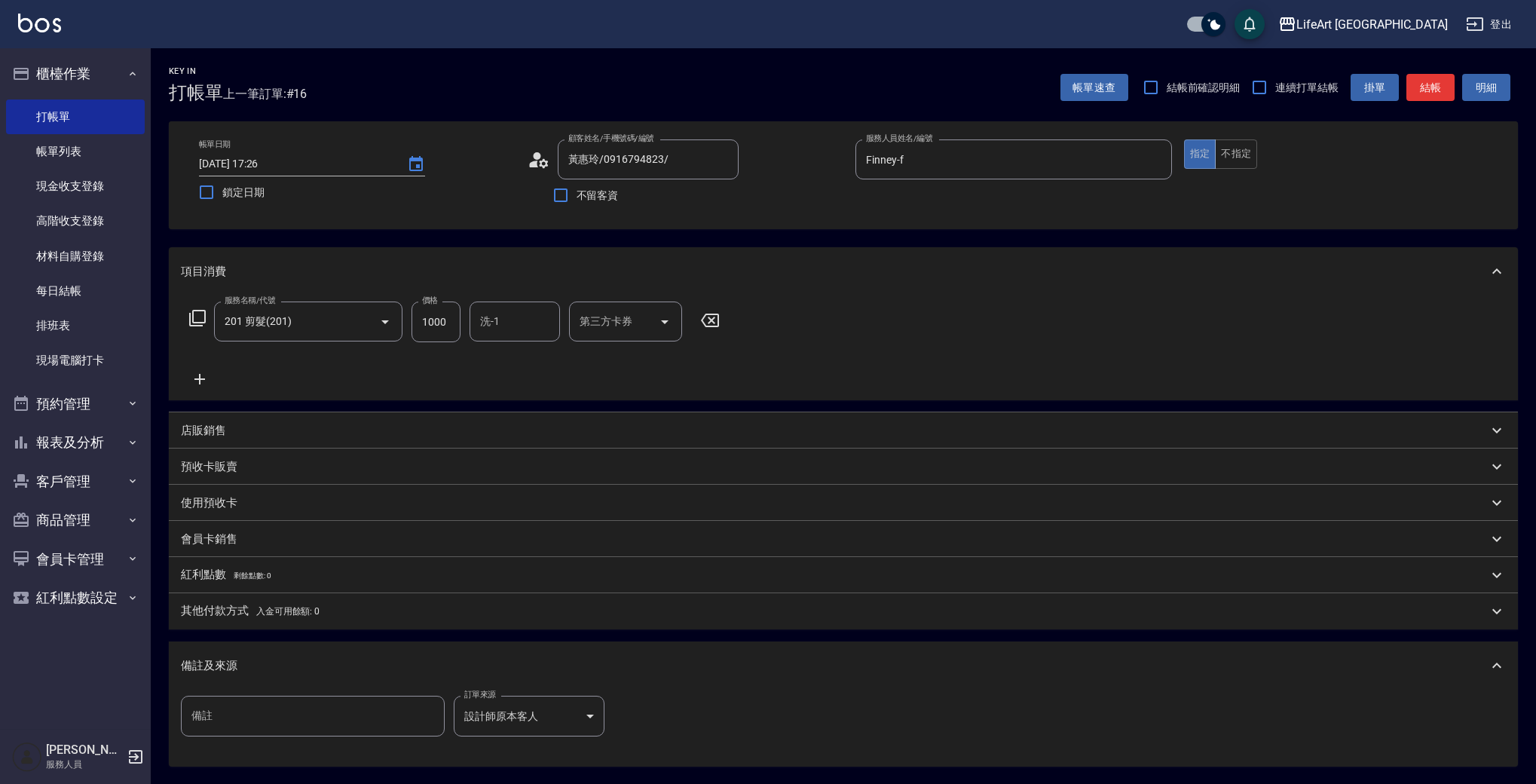
click at [1439, 663] on div "備註及來源" at bounding box center [834, 665] width 1307 height 16
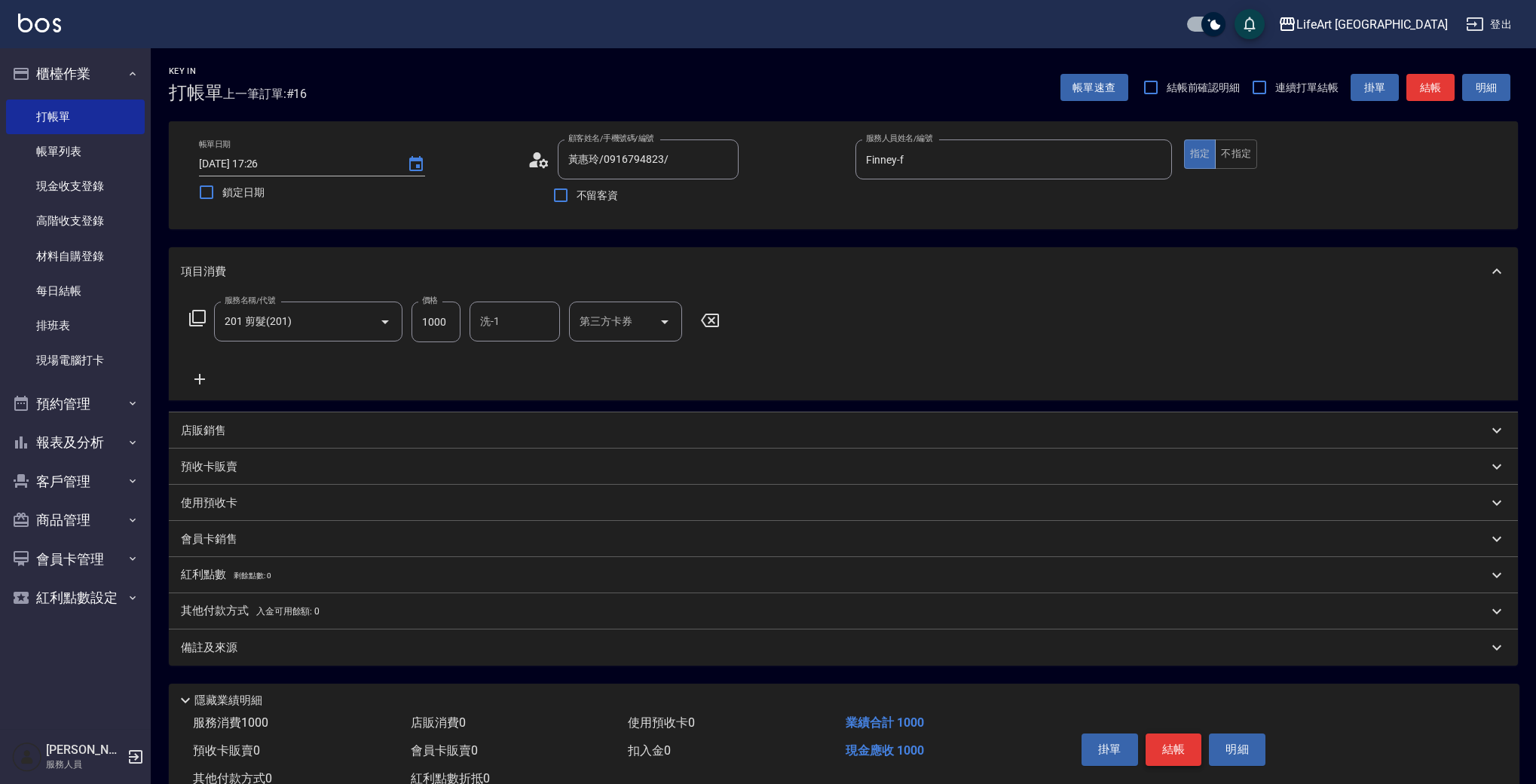
click at [1163, 757] on button "結帳" at bounding box center [1174, 749] width 56 height 32
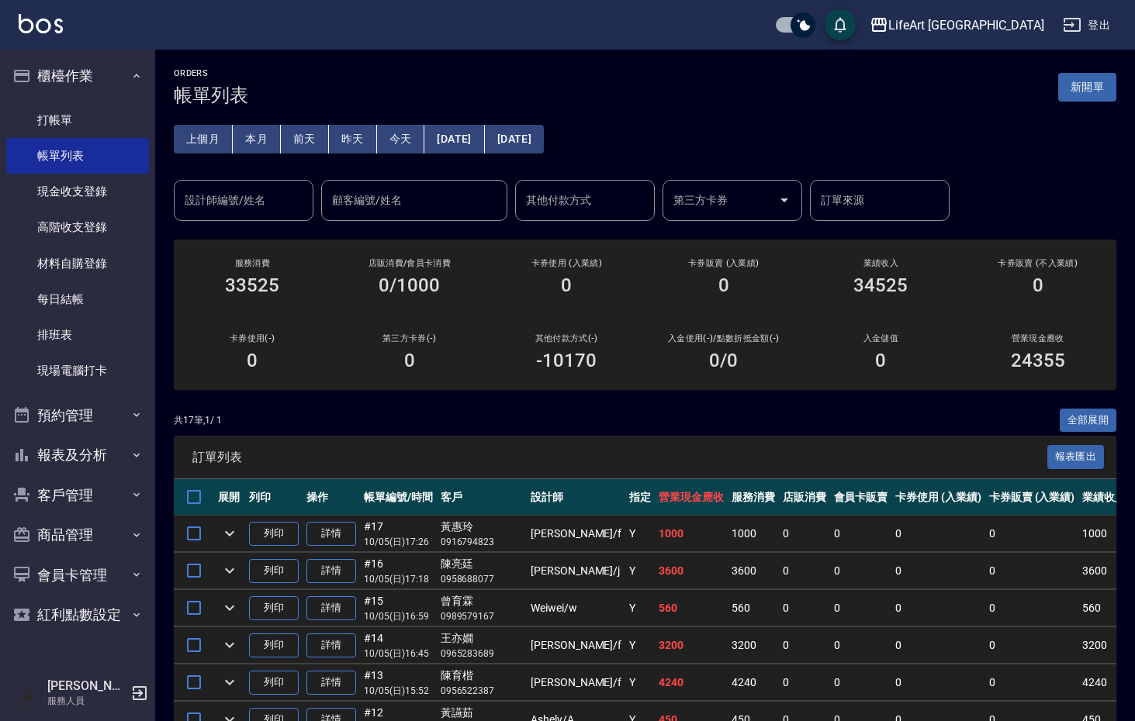
click at [437, 130] on button "[DATE]" at bounding box center [454, 139] width 60 height 29
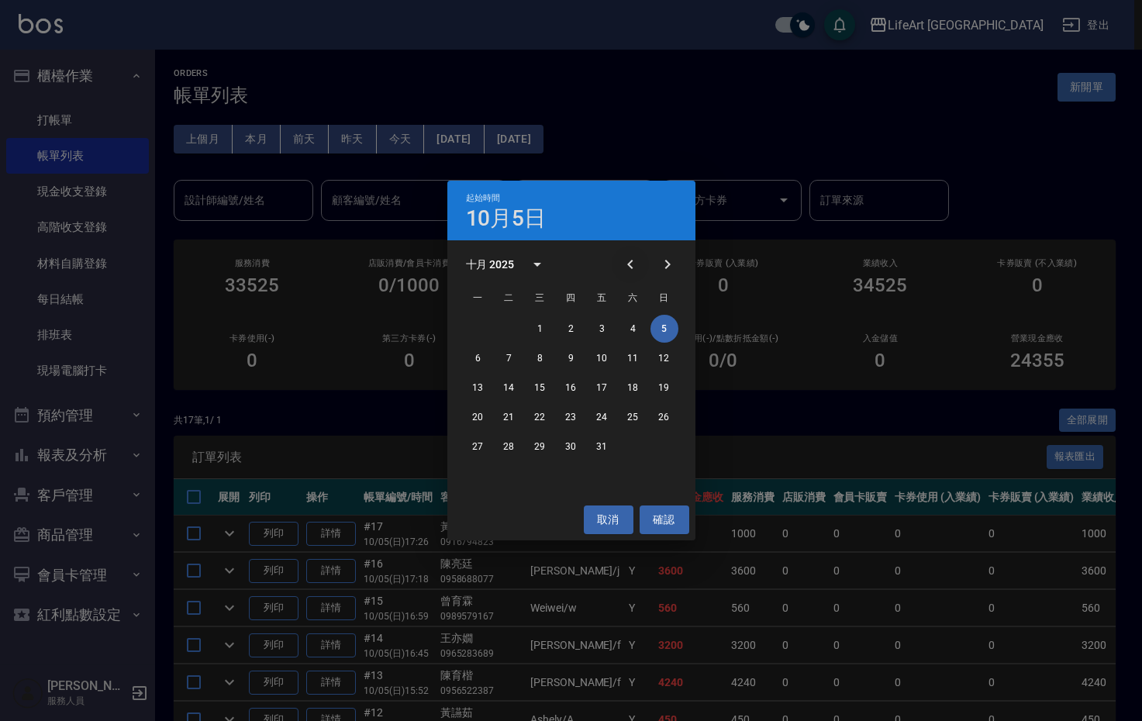
click at [625, 257] on icon "Previous month" at bounding box center [630, 264] width 19 height 19
click at [472, 325] on button "1" at bounding box center [479, 329] width 28 height 28
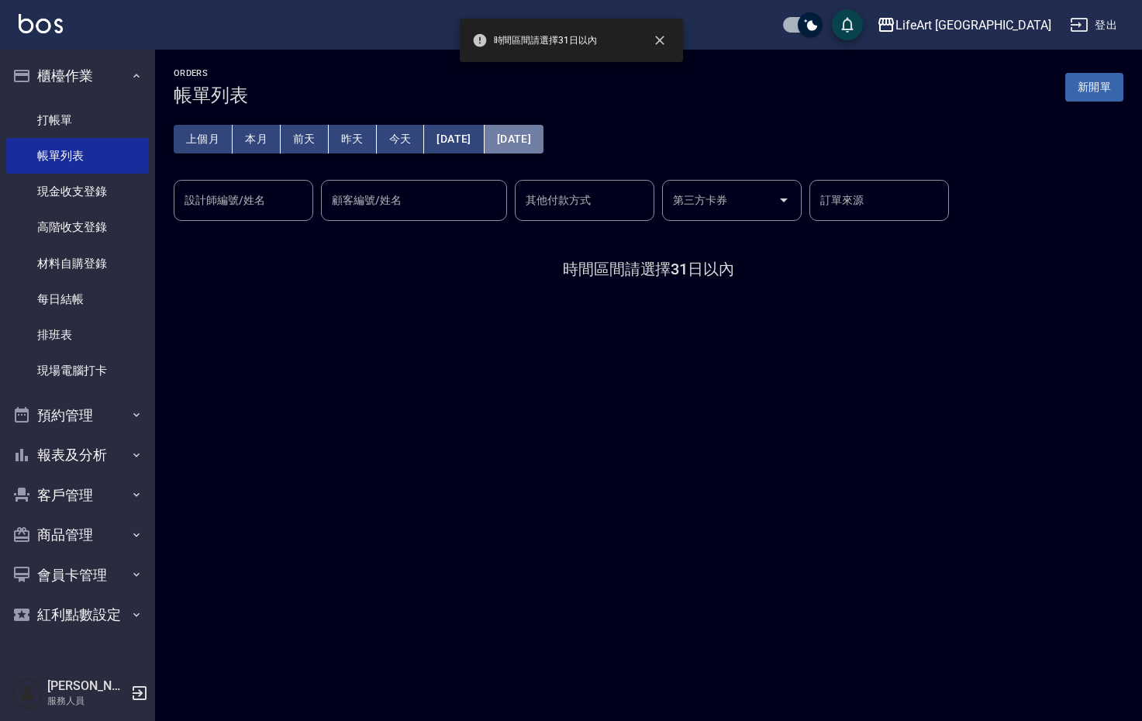
click at [544, 146] on button "[DATE]" at bounding box center [514, 139] width 59 height 29
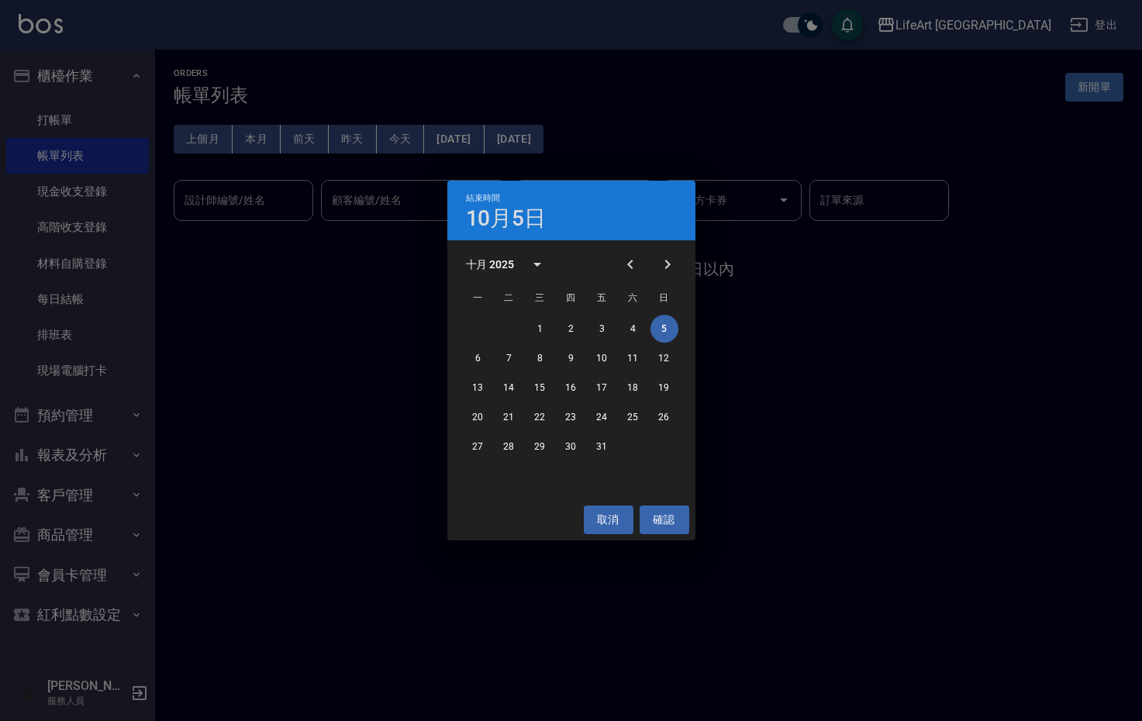
click at [634, 254] on button "Previous month" at bounding box center [630, 264] width 37 height 37
click at [517, 450] on button "30" at bounding box center [510, 447] width 28 height 28
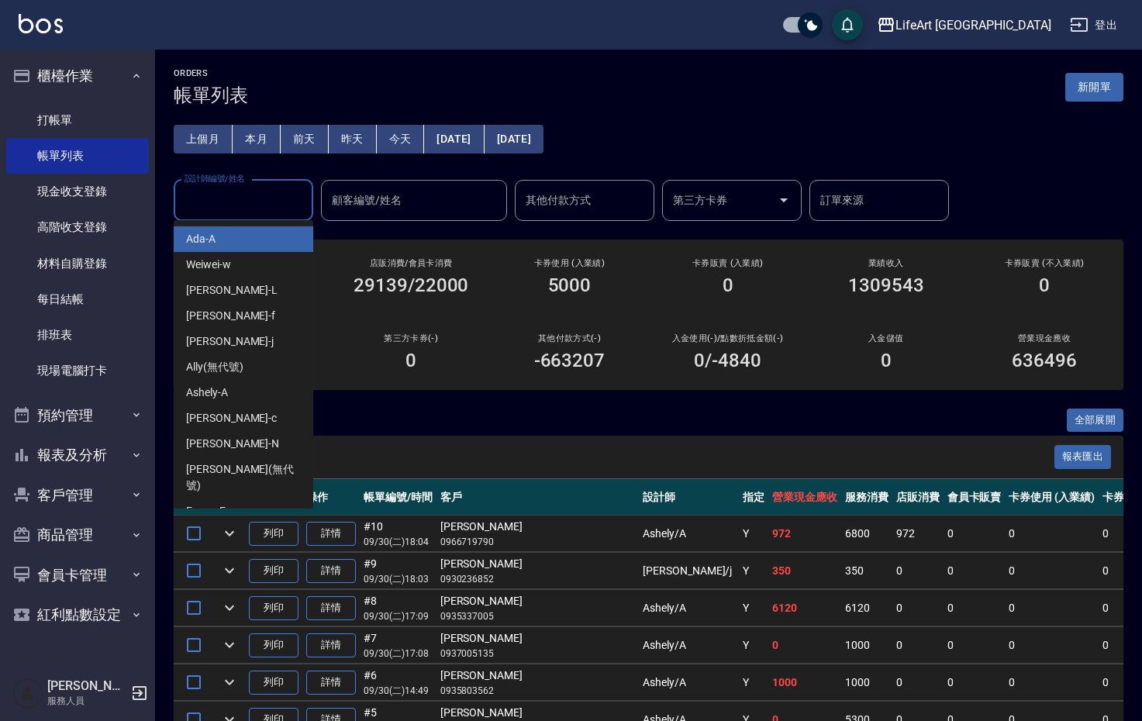
click at [235, 206] on input "設計師編號/姓名" at bounding box center [244, 200] width 126 height 27
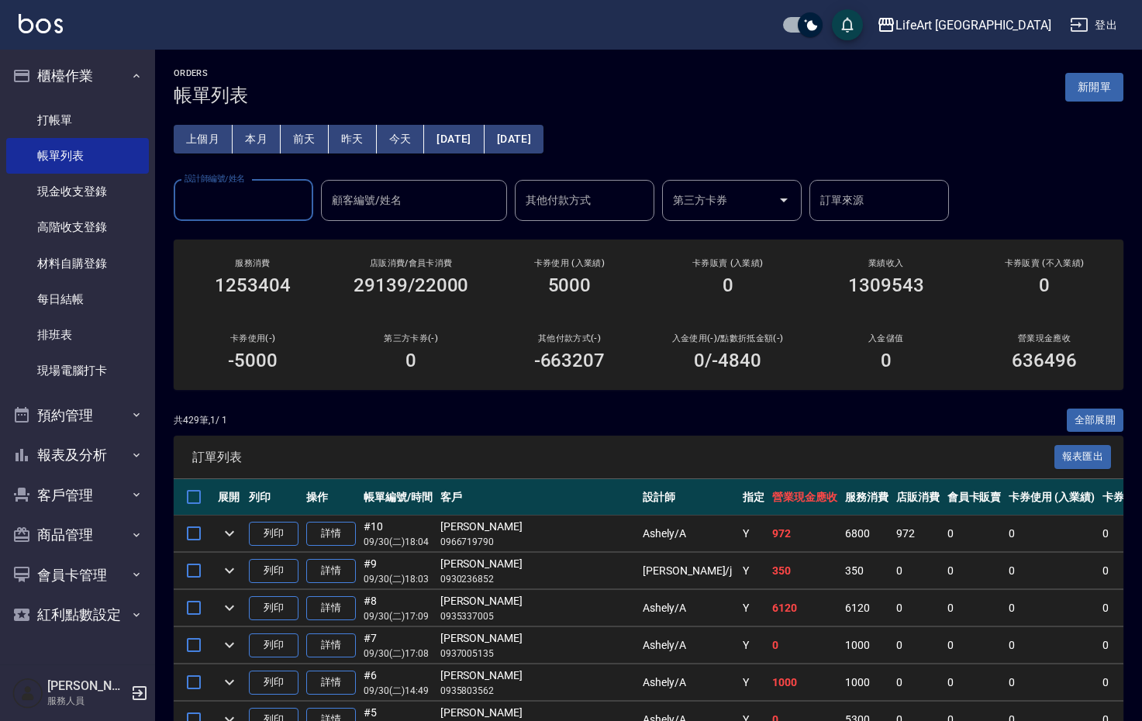
drag, startPoint x: 280, startPoint y: 193, endPoint x: 257, endPoint y: 207, distance: 27.1
click at [280, 194] on input "設計師編號/姓名" at bounding box center [244, 200] width 126 height 27
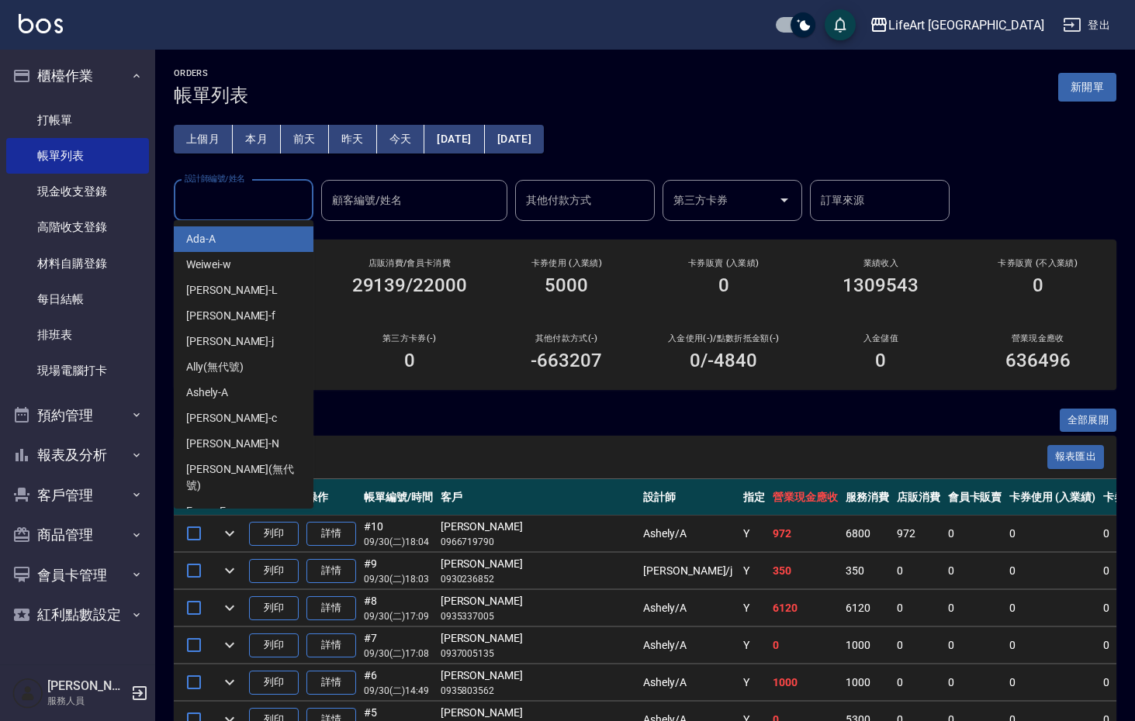
click at [257, 207] on input "設計師編號/姓名" at bounding box center [244, 200] width 126 height 27
drag, startPoint x: 202, startPoint y: 197, endPoint x: 219, endPoint y: 457, distance: 260.4
click at [202, 197] on input "設計師編號/姓名" at bounding box center [244, 200] width 126 height 27
click at [1104, 136] on div "上個月 本月 前天 昨天 今天 2025/09/01 2025/09/30 設計師編號/姓名 設計師編號/姓名 顧客編號/姓名 顧客編號/姓名 其他付款方式 …" at bounding box center [645, 163] width 942 height 115
click at [233, 200] on input "設計師編號/姓名" at bounding box center [244, 200] width 126 height 27
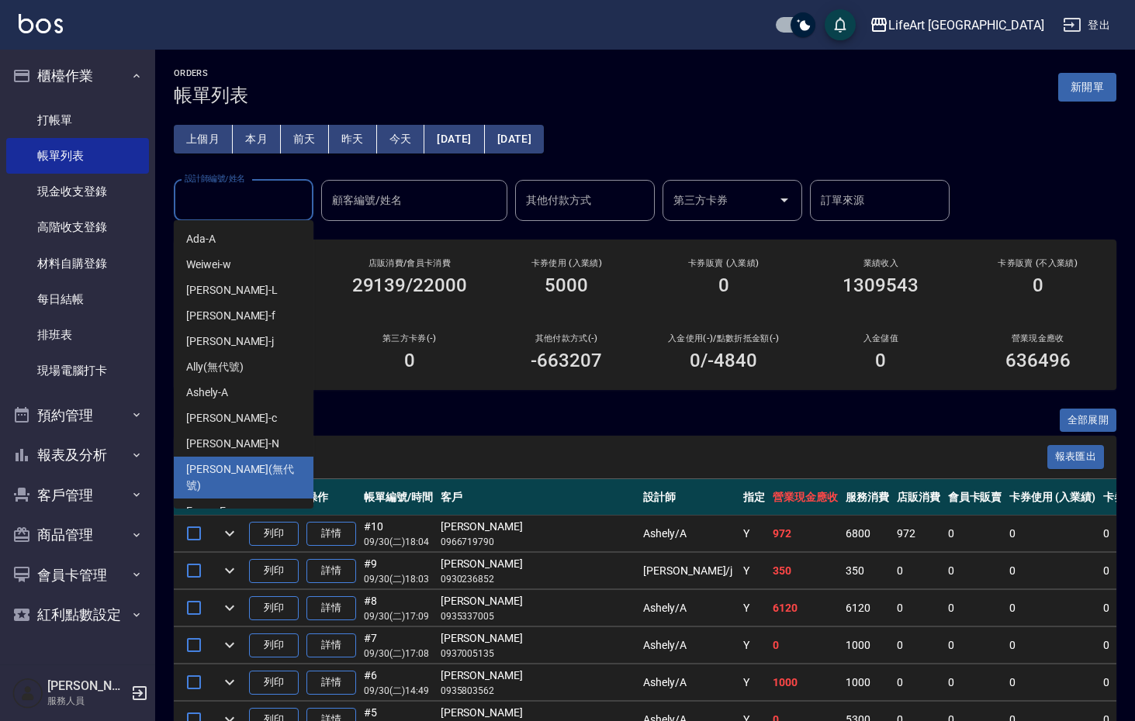
scroll to position [31, 0]
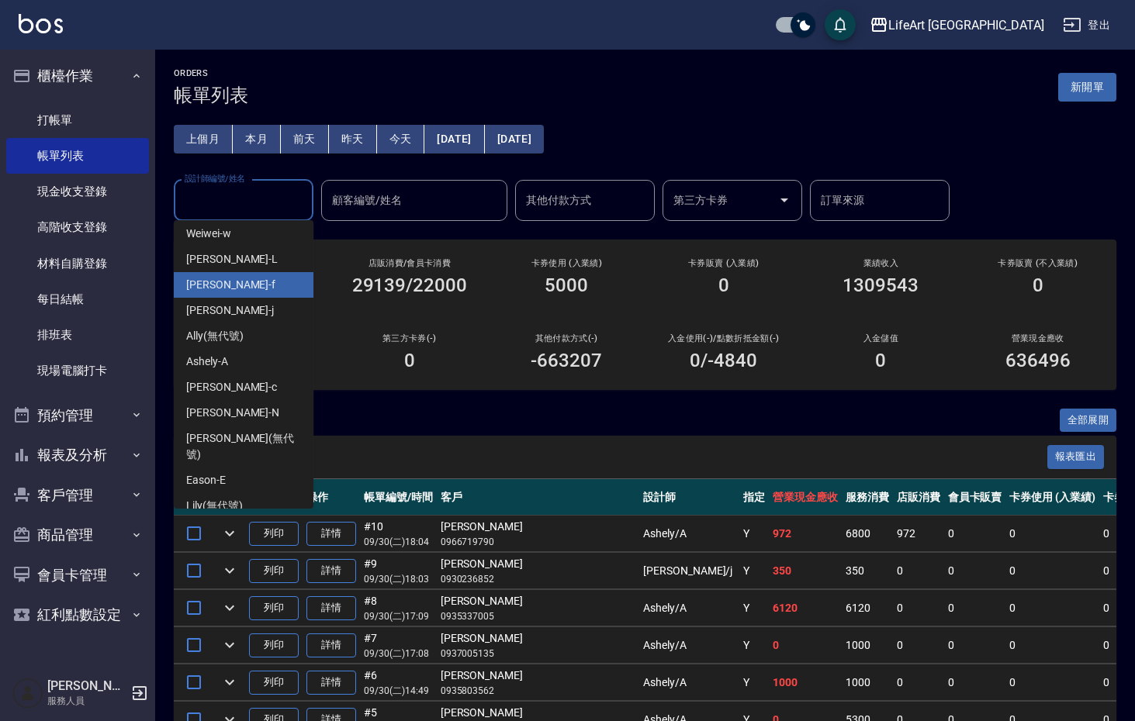
click at [289, 282] on div "Finney -f" at bounding box center [244, 285] width 140 height 26
type input "Finney-f"
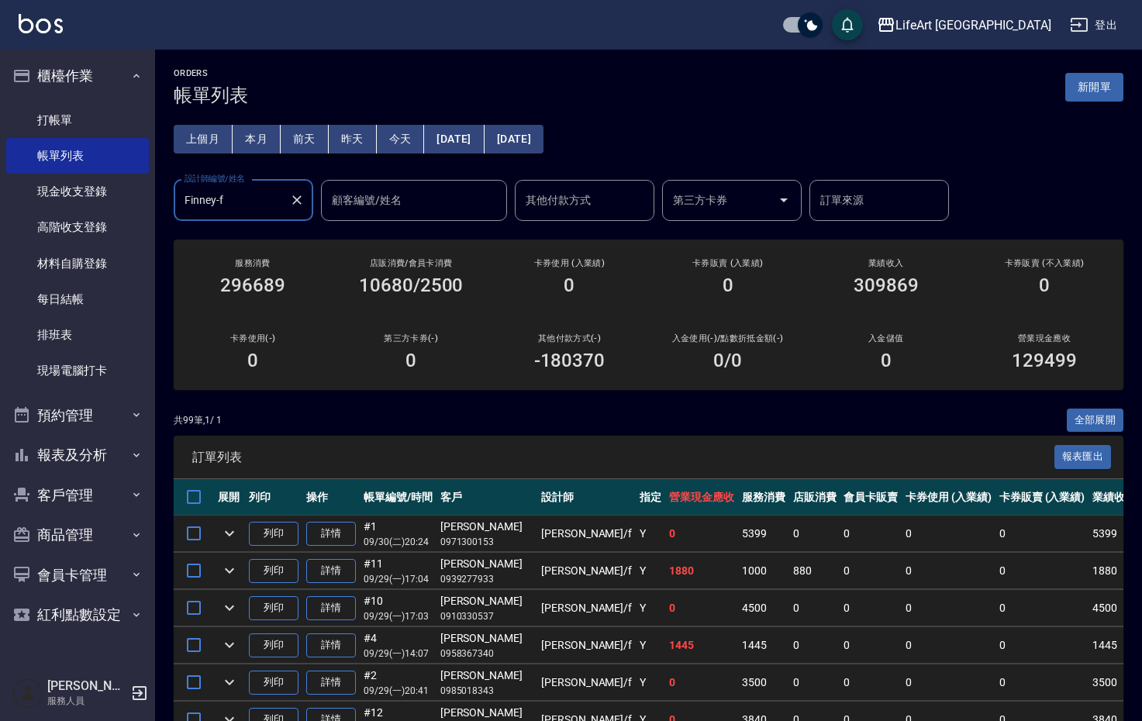
click at [847, 208] on input "訂單來源" at bounding box center [880, 200] width 126 height 27
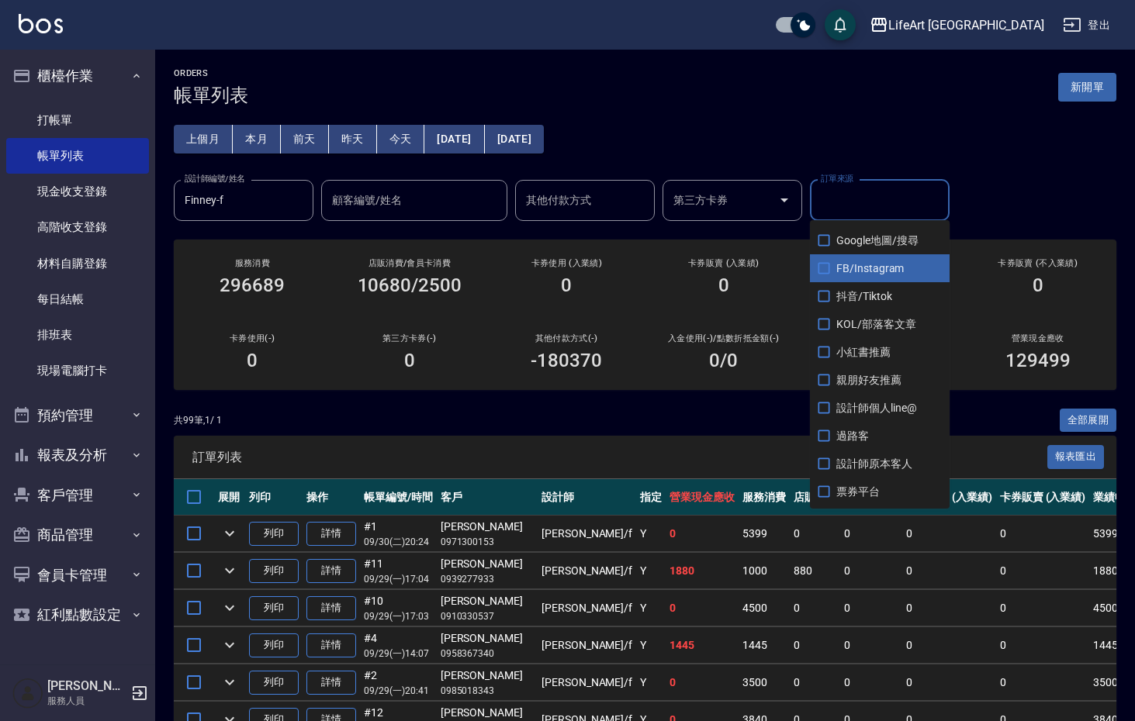
click at [858, 272] on span "FB/Instagram" at bounding box center [880, 268] width 140 height 28
checkbox input "true"
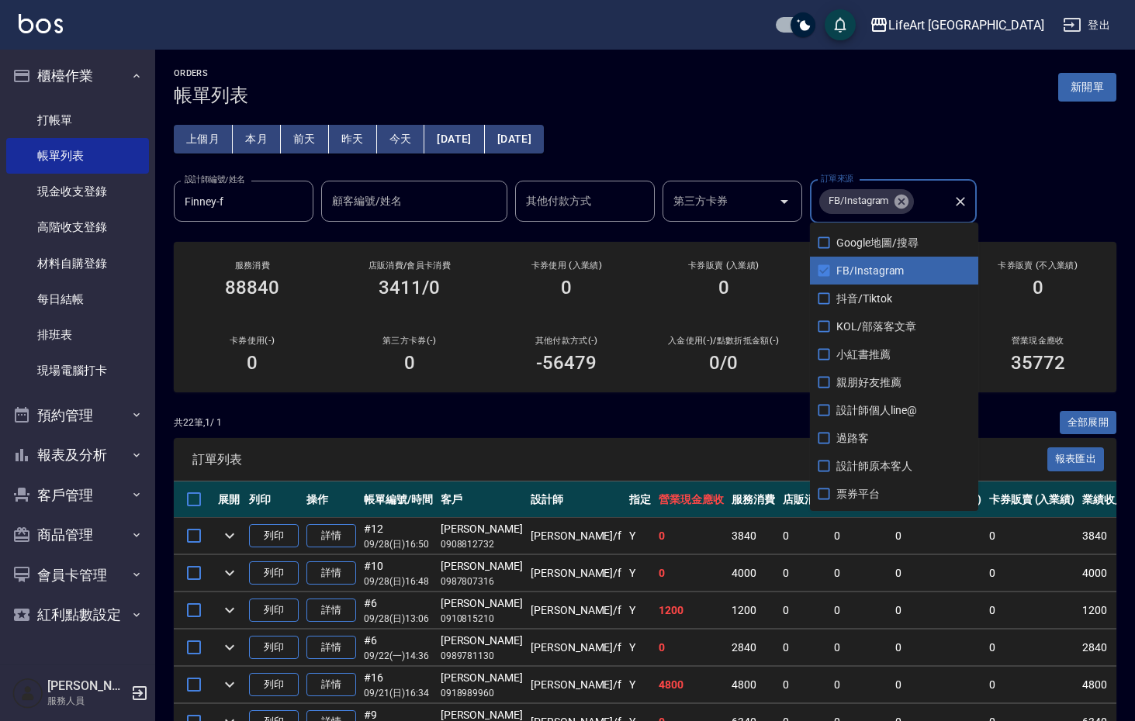
click at [1026, 206] on div "上個月 本月 前天 昨天 今天 2025/09/01 2025/09/30 設計師編號/姓名 Finney-f 設計師編號/姓名 顧客編號/姓名 顧客編號/姓…" at bounding box center [645, 164] width 942 height 117
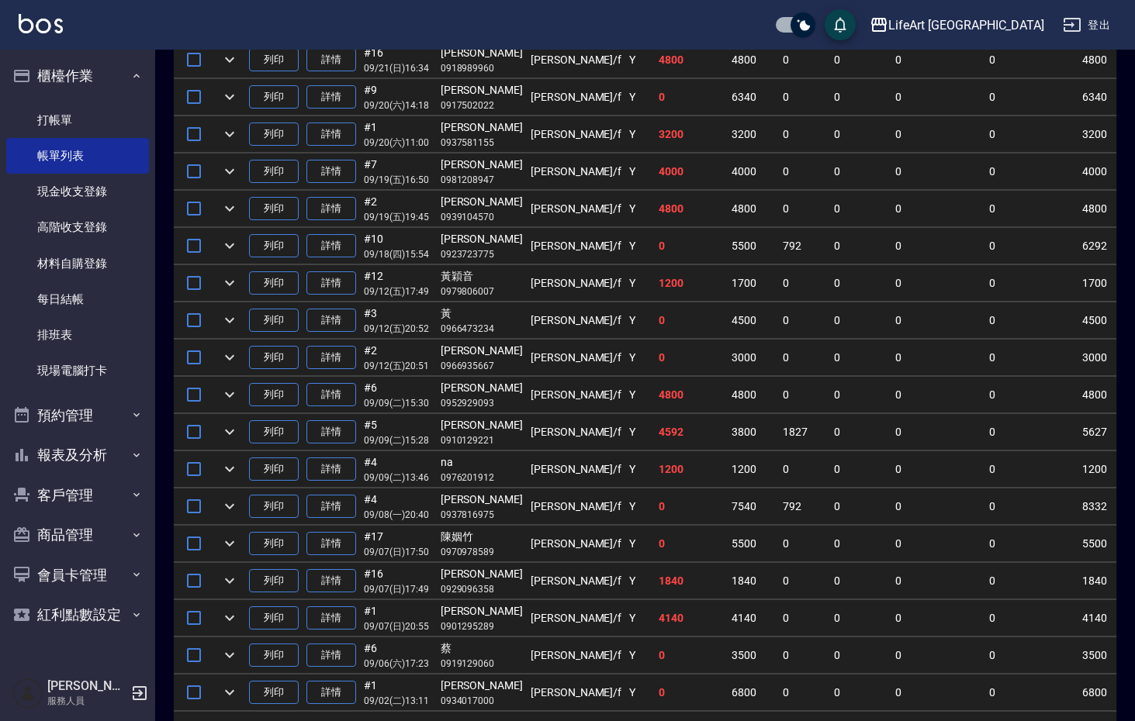
scroll to position [641, 0]
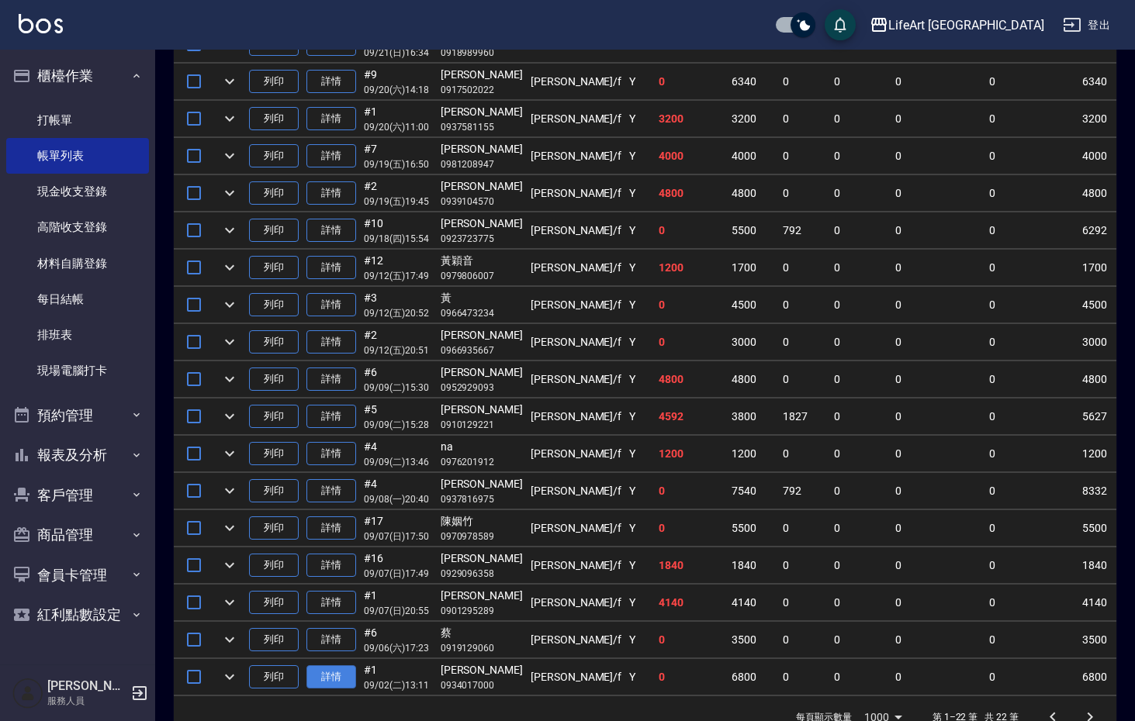
click at [336, 677] on link "詳情" at bounding box center [331, 677] width 50 height 24
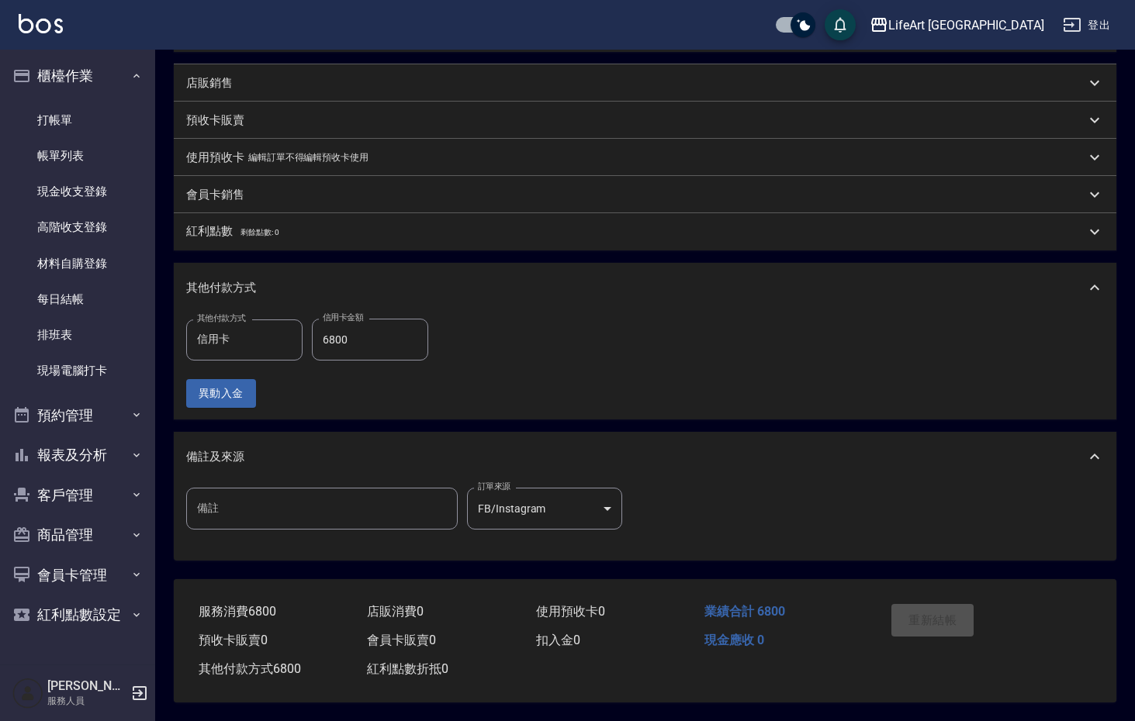
type input "2025/09/02 13:11"
type input "Finney-f"
type input "701 染髮(701)"
type input "201 剪髮(201)"
type input "605米樂絲護髮(605)"
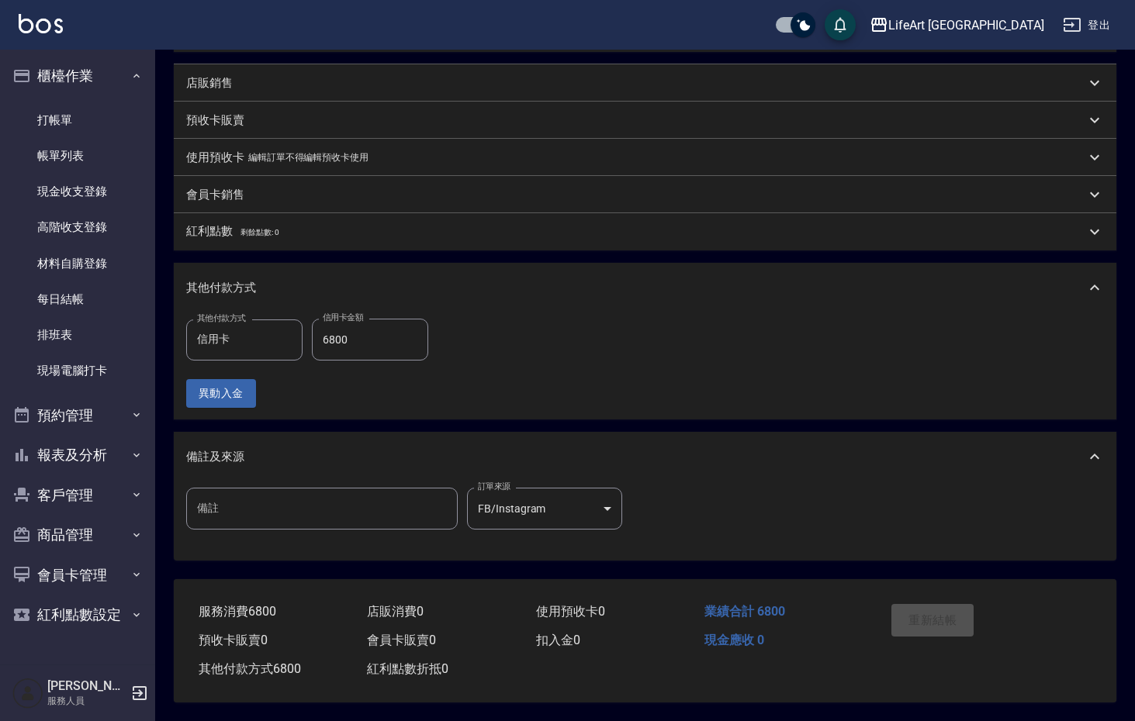
type input "李思妍/0934017000/null"
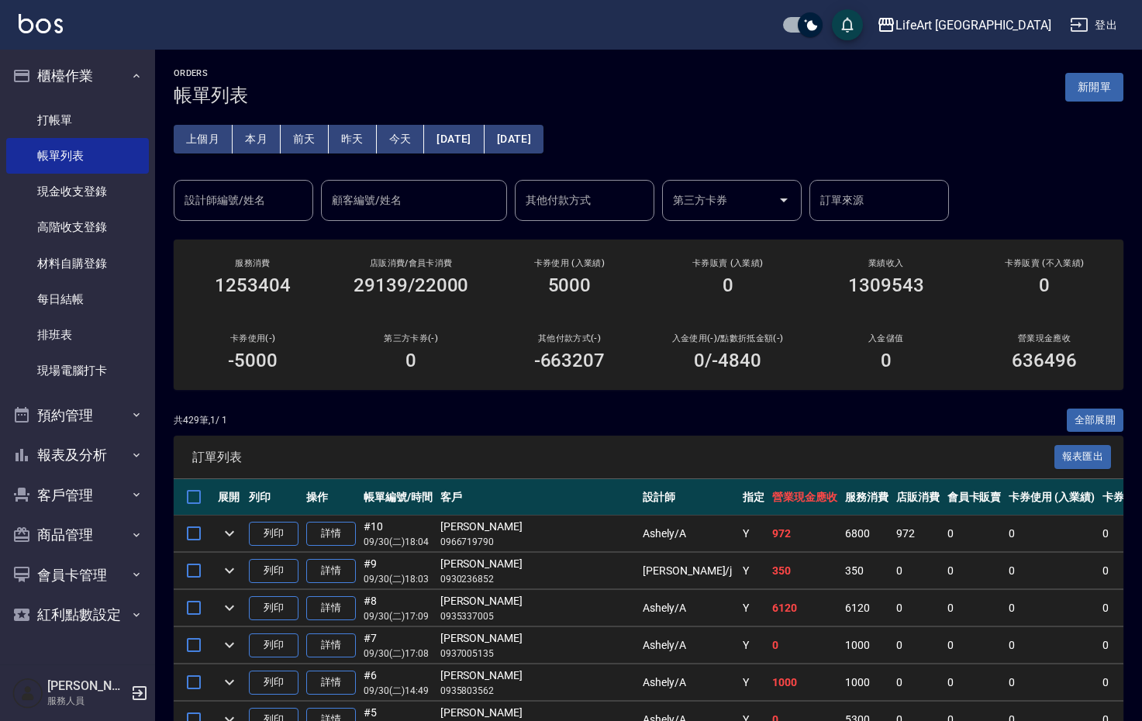
click at [265, 196] on input "設計師編號/姓名" at bounding box center [244, 200] width 126 height 27
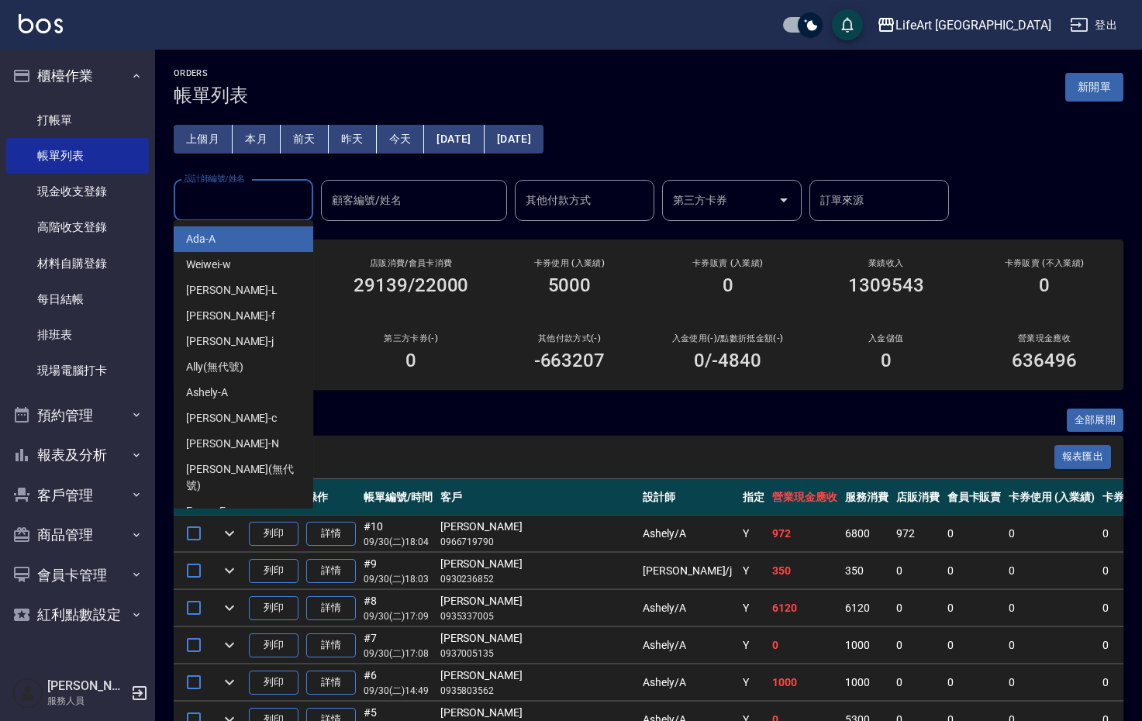
click at [262, 200] on input "設計師編號/姓名" at bounding box center [244, 200] width 126 height 27
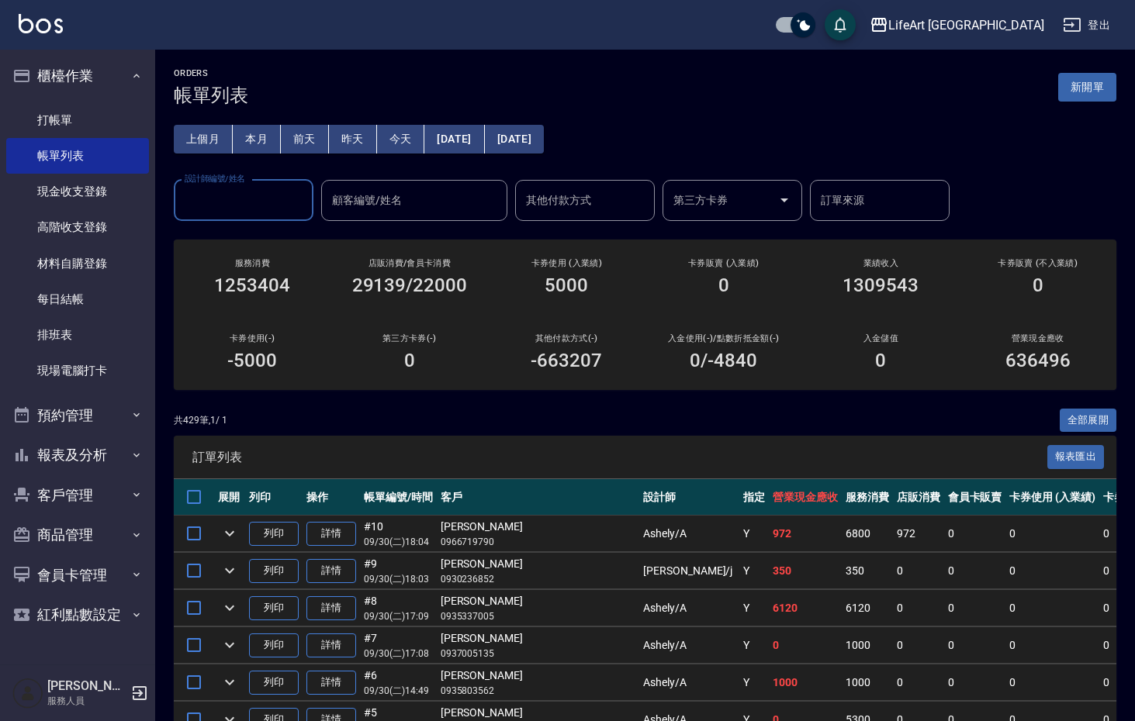
click at [226, 197] on input "設計師編號/姓名" at bounding box center [244, 200] width 126 height 27
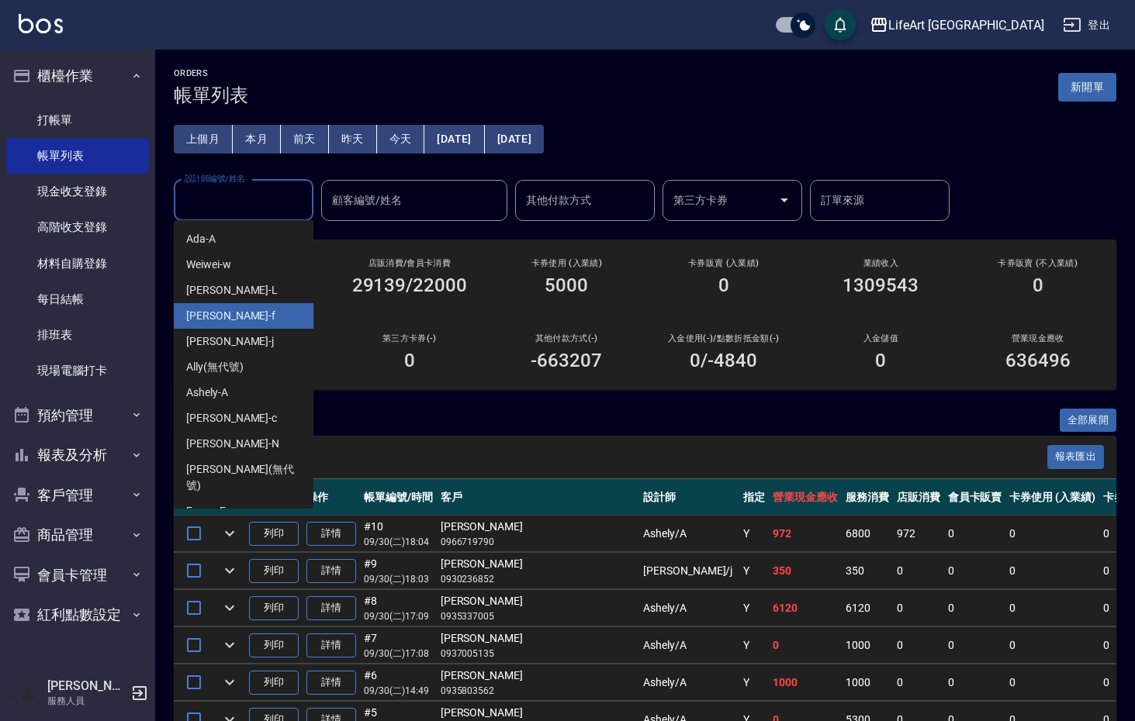
click at [233, 323] on div "Finney -f" at bounding box center [244, 316] width 140 height 26
type input "Finney-f"
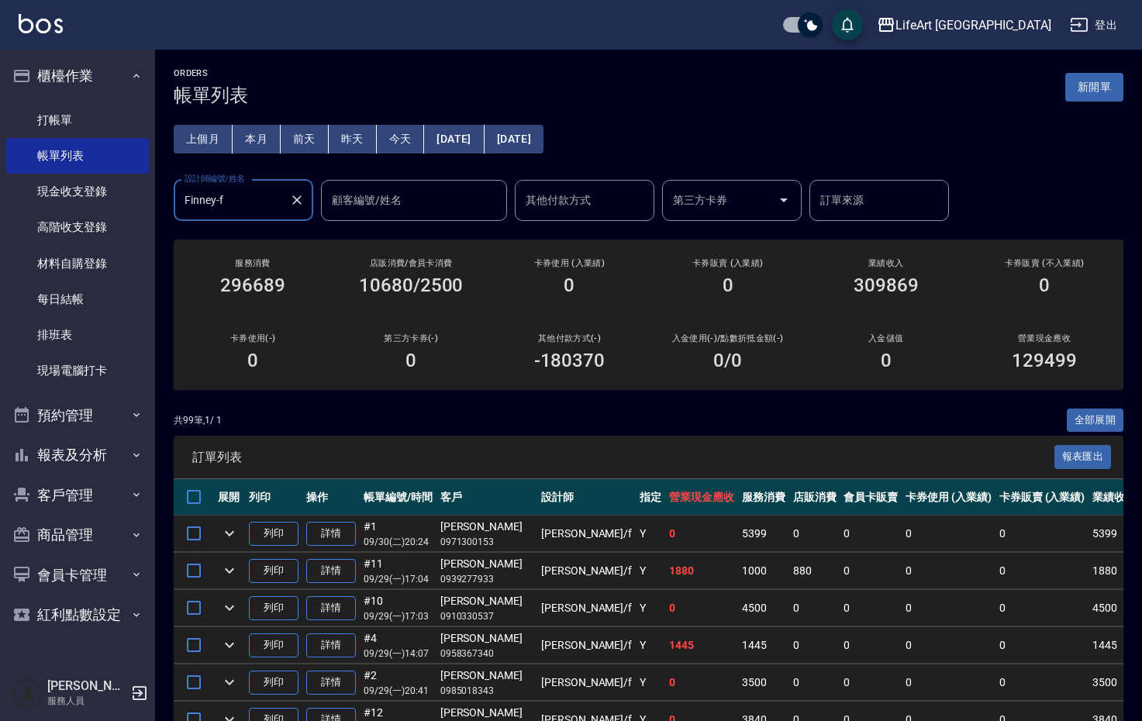
click at [861, 199] on input "訂單來源" at bounding box center [880, 200] width 126 height 27
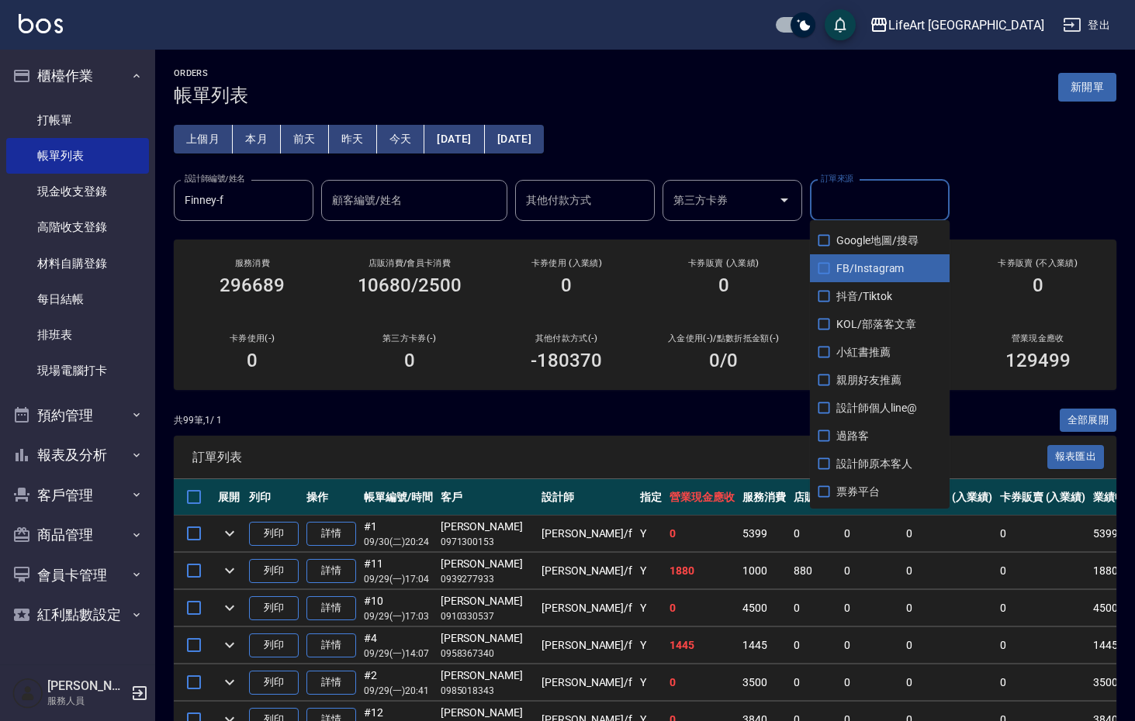
click at [874, 275] on span "FB/Instagram" at bounding box center [880, 268] width 140 height 28
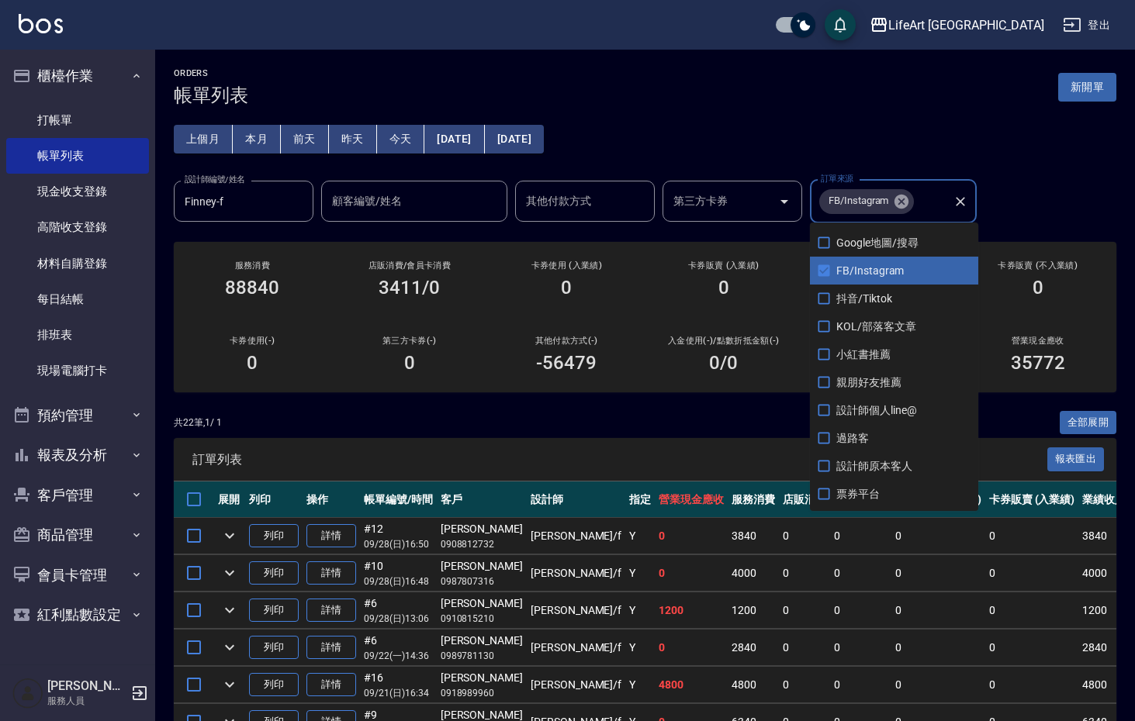
click at [867, 269] on span "FB/Instagram" at bounding box center [894, 271] width 168 height 28
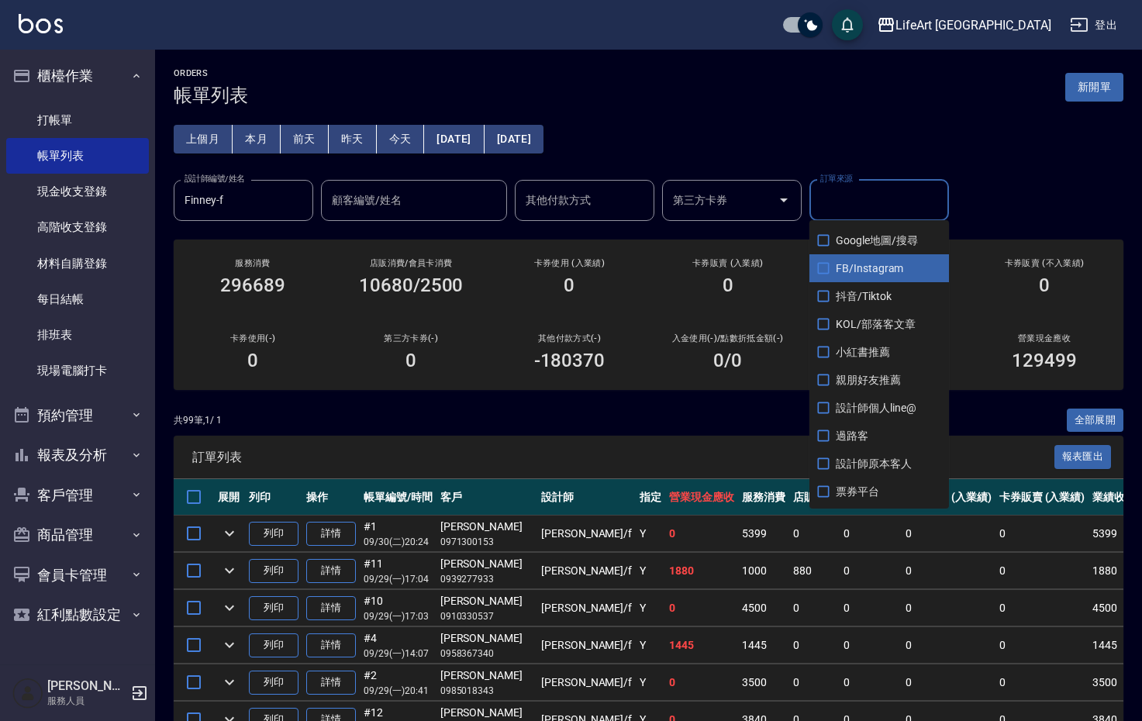
click at [859, 270] on span "FB/Instagram" at bounding box center [880, 268] width 140 height 28
click at [821, 271] on input "checkbox" at bounding box center [823, 268] width 19 height 19
click at [815, 270] on input "checkbox" at bounding box center [823, 268] width 19 height 19
checkbox input "true"
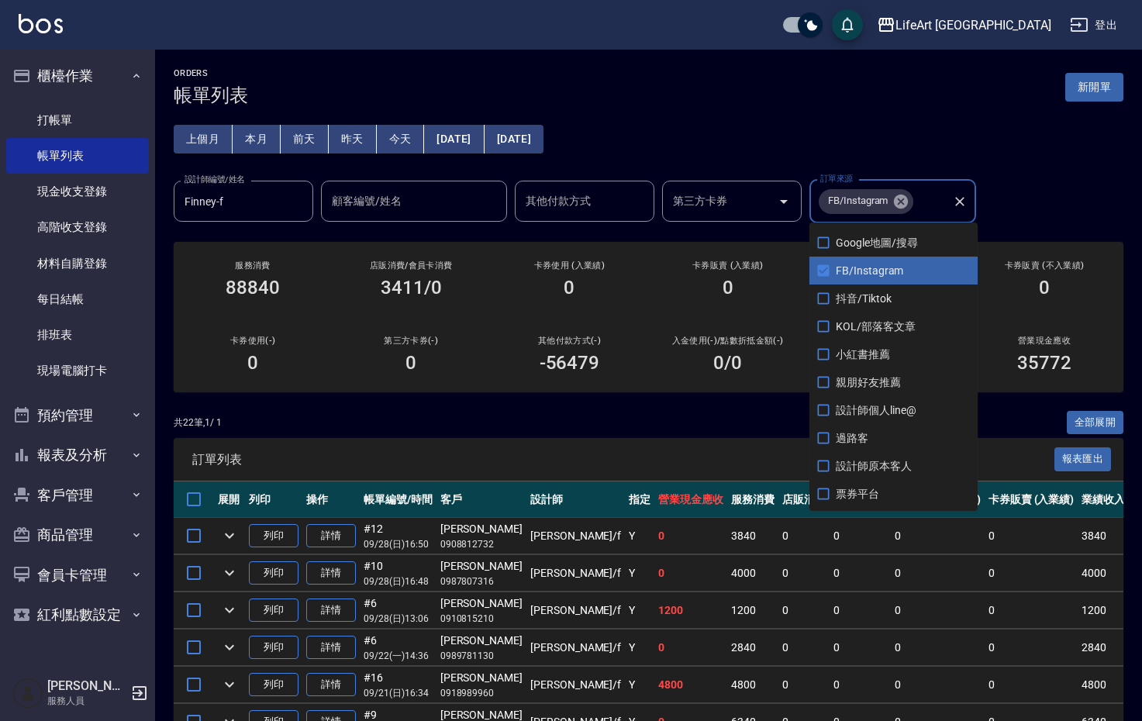
drag, startPoint x: 1015, startPoint y: 341, endPoint x: 1028, endPoint y: 247, distance: 94.8
click at [1028, 252] on div "卡券販賣 (不入業績) 0" at bounding box center [1045, 279] width 158 height 75
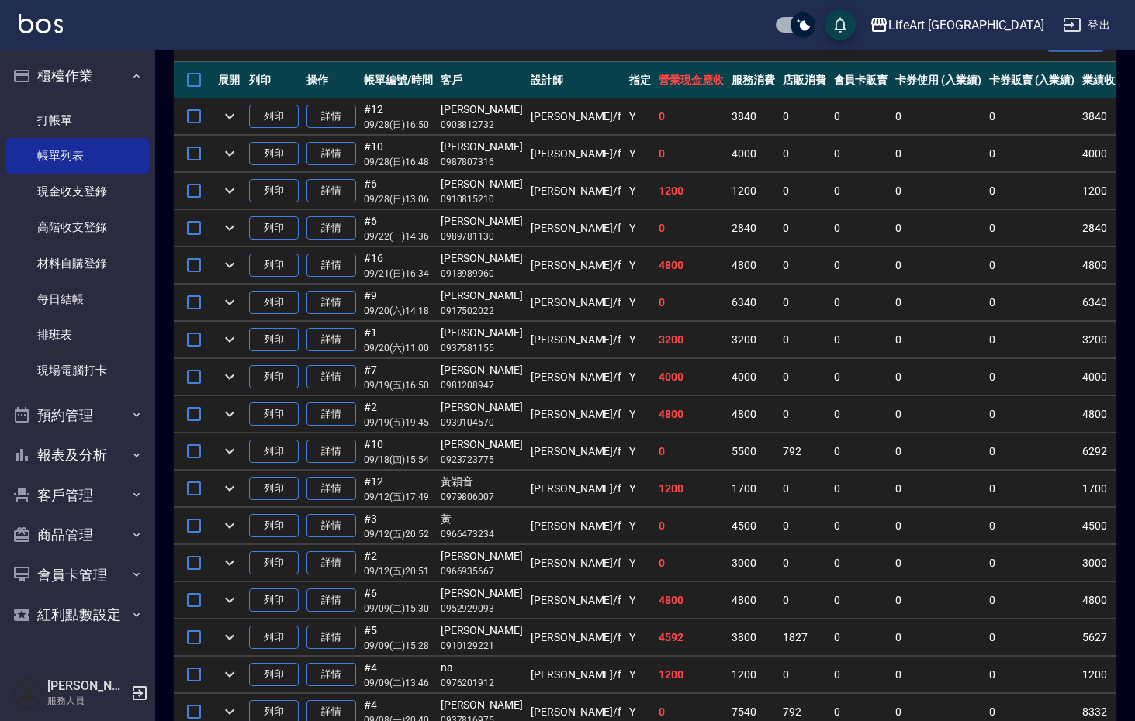
scroll to position [641, 0]
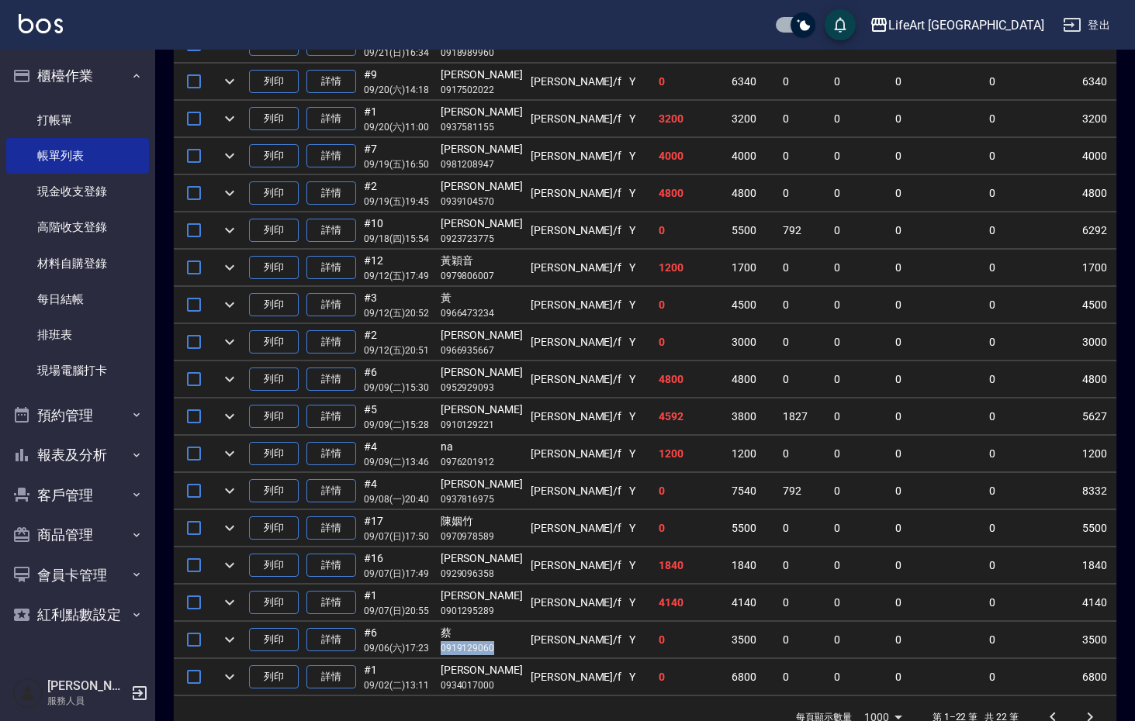
drag, startPoint x: 438, startPoint y: 631, endPoint x: 491, endPoint y: 644, distance: 54.4
click at [491, 644] on td "蔡 0919129060" at bounding box center [482, 640] width 90 height 36
copy td "0919129060"
click at [441, 591] on div "[PERSON_NAME]" at bounding box center [482, 596] width 82 height 16
drag, startPoint x: 441, startPoint y: 591, endPoint x: 479, endPoint y: 607, distance: 40.6
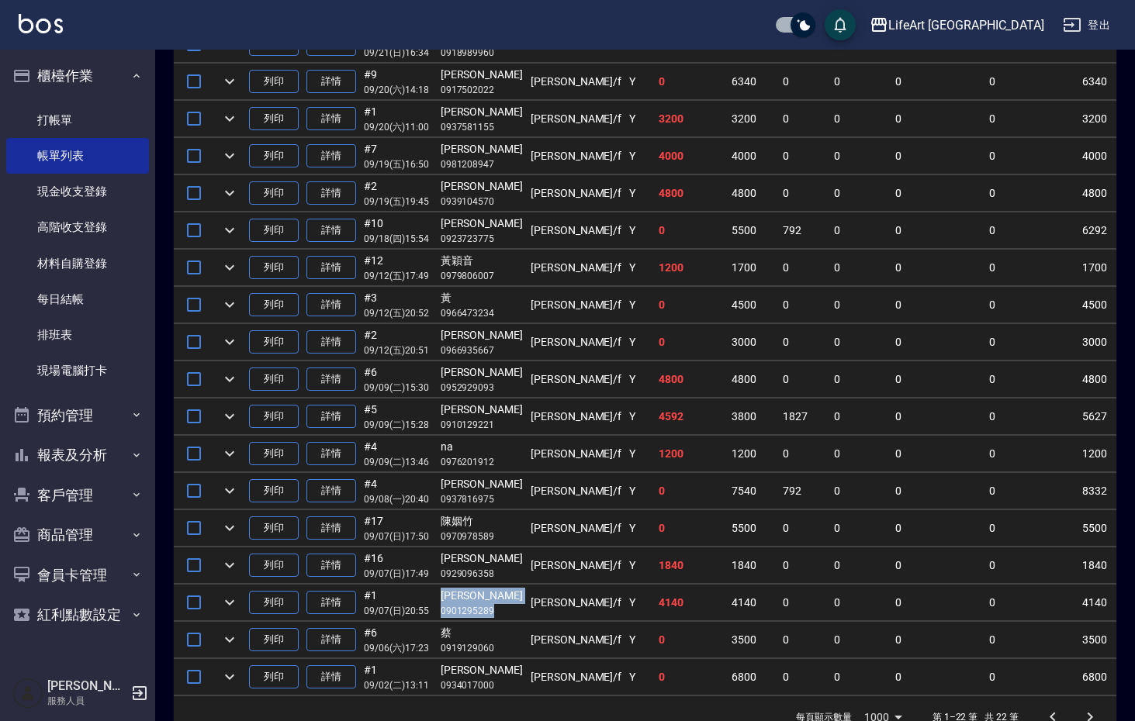
click at [479, 607] on td "洪禾芳 0901295289" at bounding box center [482, 603] width 90 height 36
copy td "洪禾芳 0901295289"
drag, startPoint x: 439, startPoint y: 557, endPoint x: 456, endPoint y: 556, distance: 17.1
click at [465, 561] on td "彭嘉雯 0929096358" at bounding box center [482, 566] width 90 height 36
drag, startPoint x: 441, startPoint y: 553, endPoint x: 490, endPoint y: 570, distance: 52.5
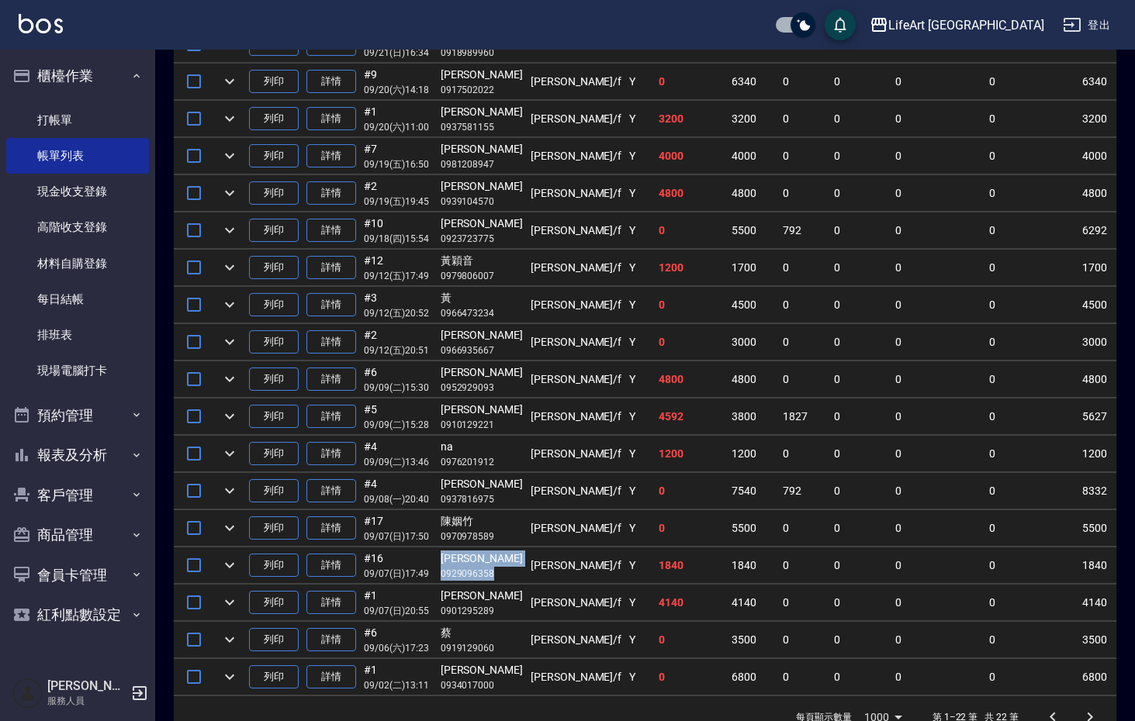
click at [490, 570] on td "彭嘉雯 0929096358" at bounding box center [482, 566] width 90 height 36
copy td "彭嘉雯 0929096358"
click at [447, 522] on div "陳姻竹" at bounding box center [482, 521] width 82 height 16
drag, startPoint x: 444, startPoint y: 520, endPoint x: 507, endPoint y: 529, distance: 63.5
click at [507, 529] on tr "列印 詳情 #17 09/07 (日) 17:50 陳姻竹 0970978589 Finney /f Y 0 5500 0 0 0 0 5500 0 0 0 …" at bounding box center [942, 528] width 1536 height 36
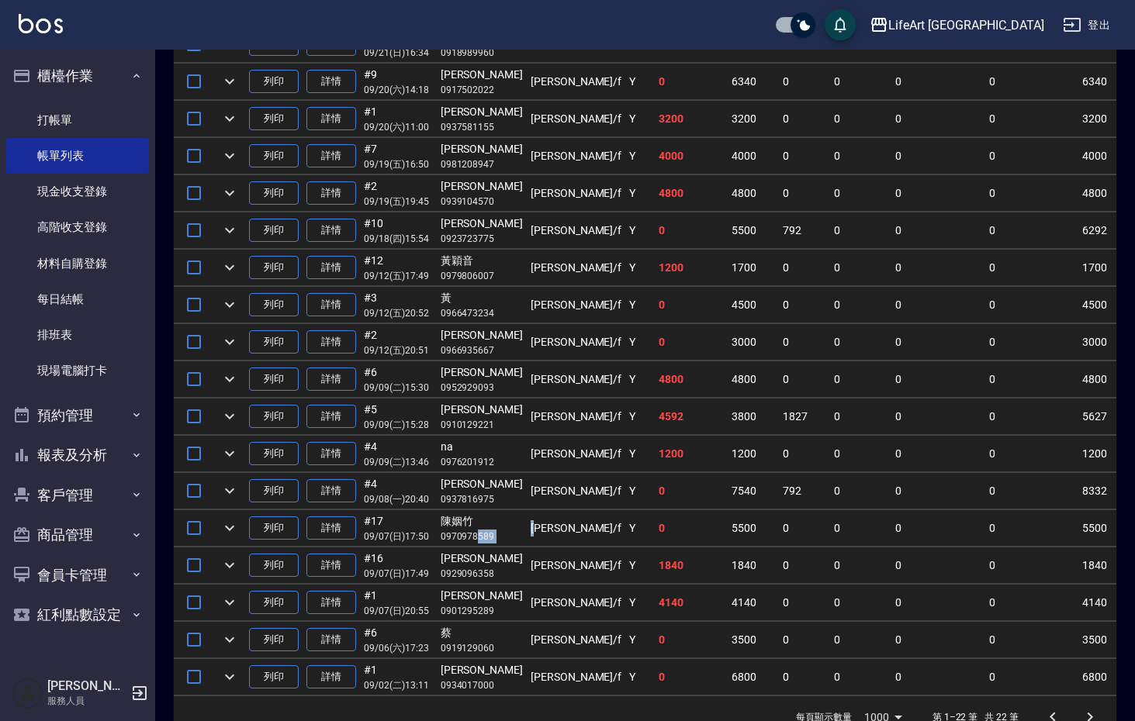
drag, startPoint x: 507, startPoint y: 529, endPoint x: 479, endPoint y: 530, distance: 28.7
click at [479, 530] on tr "列印 詳情 #17 09/07 (日) 17:50 陳姻竹 0970978589 Finney /f Y 0 5500 0 0 0 0 5500 0 0 0 …" at bounding box center [942, 528] width 1536 height 36
click at [444, 520] on div "陳姻竹" at bounding box center [482, 521] width 82 height 16
drag, startPoint x: 442, startPoint y: 517, endPoint x: 489, endPoint y: 530, distance: 48.4
click at [489, 530] on td "陳姻竹 0970978589" at bounding box center [482, 528] width 90 height 36
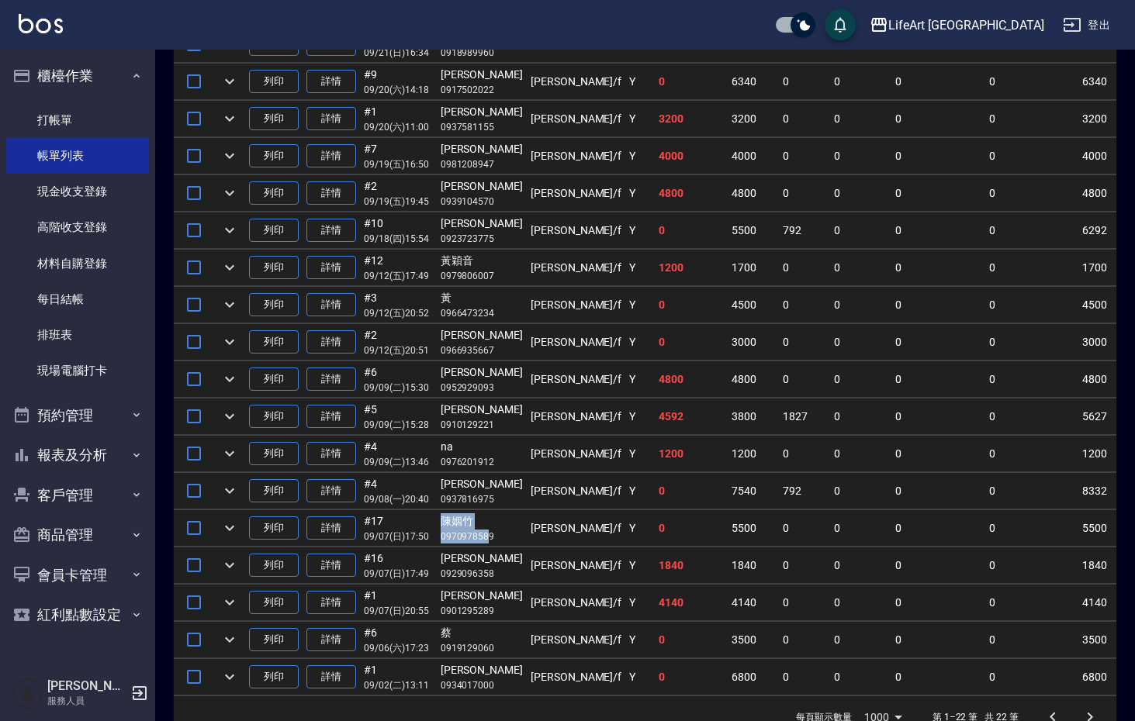
click at [444, 520] on div "陳姻竹" at bounding box center [482, 521] width 82 height 16
drag, startPoint x: 443, startPoint y: 520, endPoint x: 488, endPoint y: 532, distance: 46.7
click at [488, 532] on td "陳姻竹 0970978589" at bounding box center [482, 528] width 90 height 36
copy td "陳姻竹 0970978589"
click at [493, 490] on td "徐千茹 0937816975" at bounding box center [482, 491] width 90 height 36
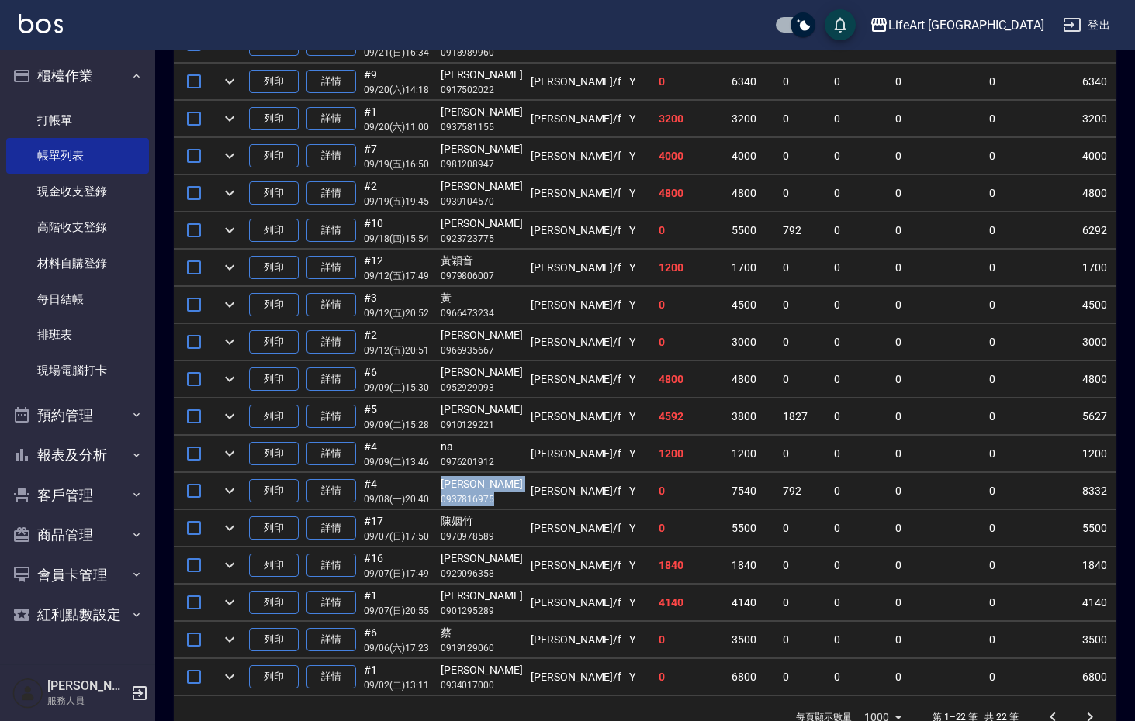
drag, startPoint x: 444, startPoint y: 479, endPoint x: 492, endPoint y: 496, distance: 51.3
click at [492, 496] on td "徐千茹 0937816975" at bounding box center [482, 491] width 90 height 36
copy td "徐千茹 0937816975"
click at [441, 447] on div "na" at bounding box center [482, 447] width 82 height 16
drag, startPoint x: 442, startPoint y: 446, endPoint x: 494, endPoint y: 458, distance: 53.2
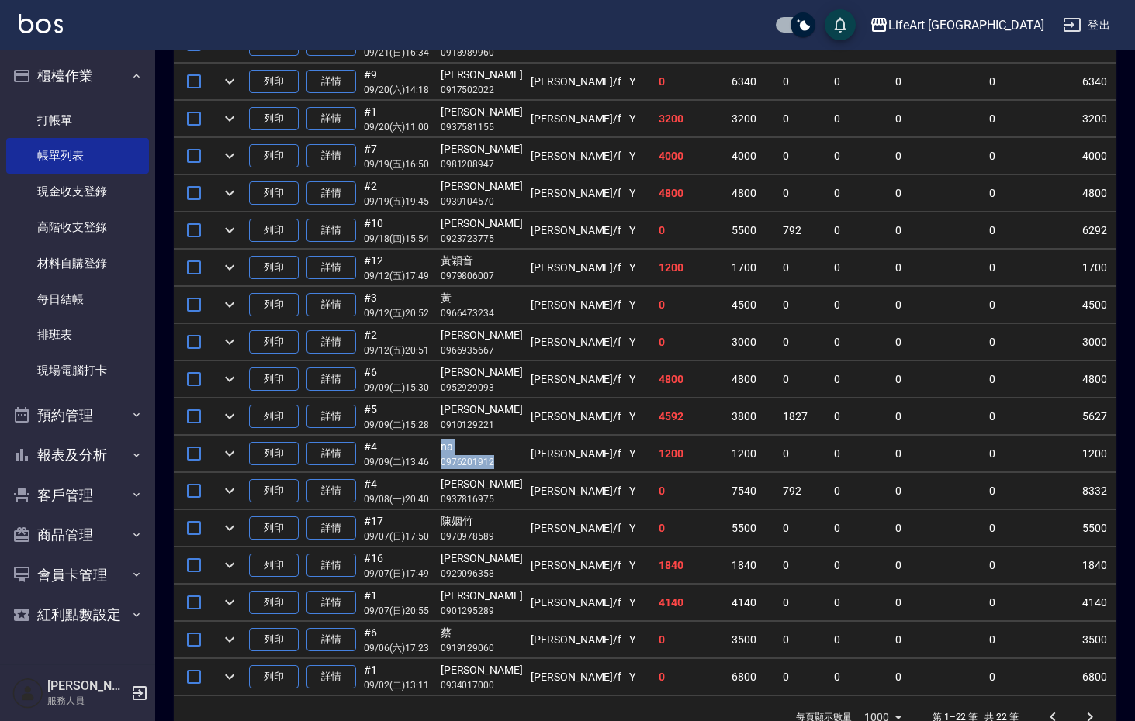
click at [494, 458] on td "na 0976201912" at bounding box center [482, 454] width 90 height 36
copy td "na 0976201912"
drag, startPoint x: 457, startPoint y: 415, endPoint x: 489, endPoint y: 424, distance: 33.1
click at [489, 424] on td "何方妤 0910129221" at bounding box center [482, 417] width 90 height 36
copy td "何方妤 091012922"
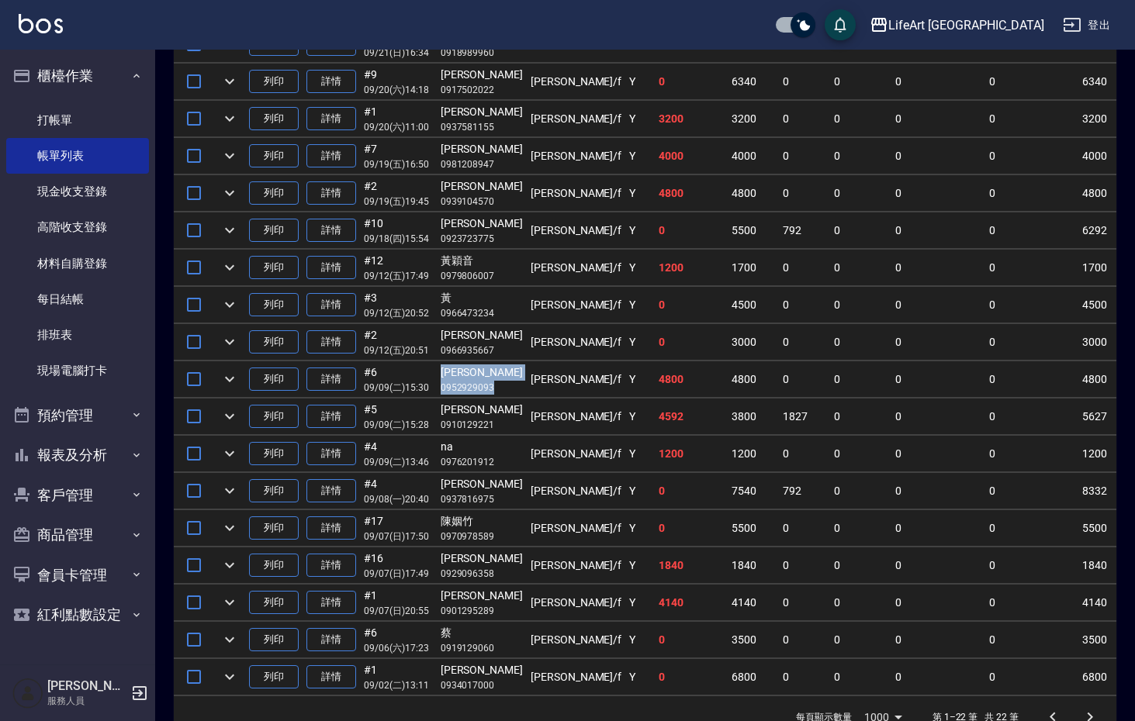
drag, startPoint x: 441, startPoint y: 368, endPoint x: 492, endPoint y: 386, distance: 53.5
click at [492, 386] on td "蔡沛如 0952929093" at bounding box center [482, 379] width 90 height 36
copy td "蔡沛如 0952929093"
click at [96, 125] on link "打帳單" at bounding box center [77, 120] width 143 height 36
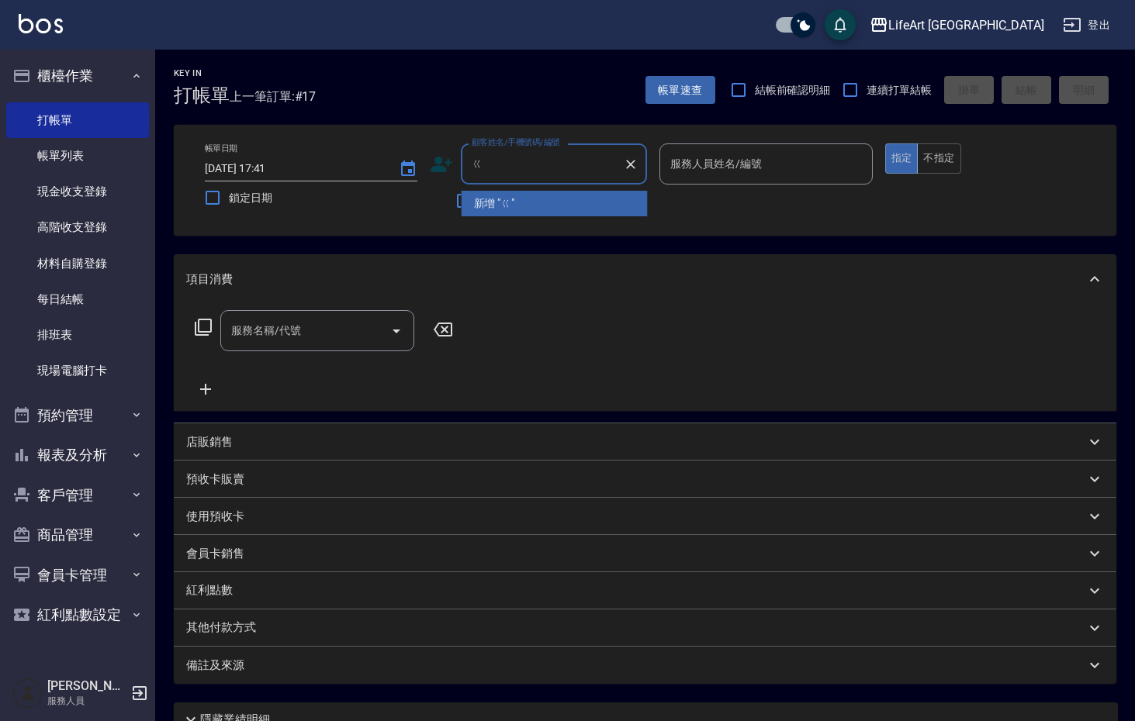
type input "ㄎ"
click at [551, 208] on li "edison/0968671009/" at bounding box center [554, 204] width 186 height 26
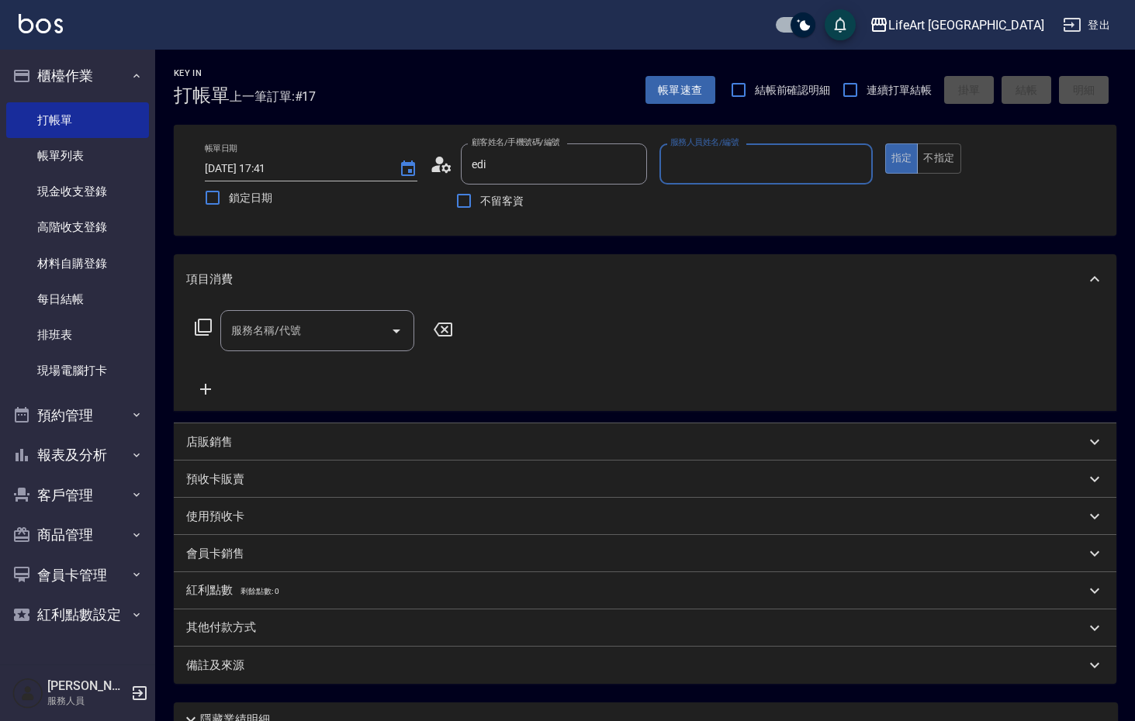
type input "edison/0968671009/"
type input "Weiwei-w"
drag, startPoint x: 328, startPoint y: 318, endPoint x: 337, endPoint y: 323, distance: 10.1
click at [328, 318] on input "服務名稱/代號" at bounding box center [305, 330] width 157 height 27
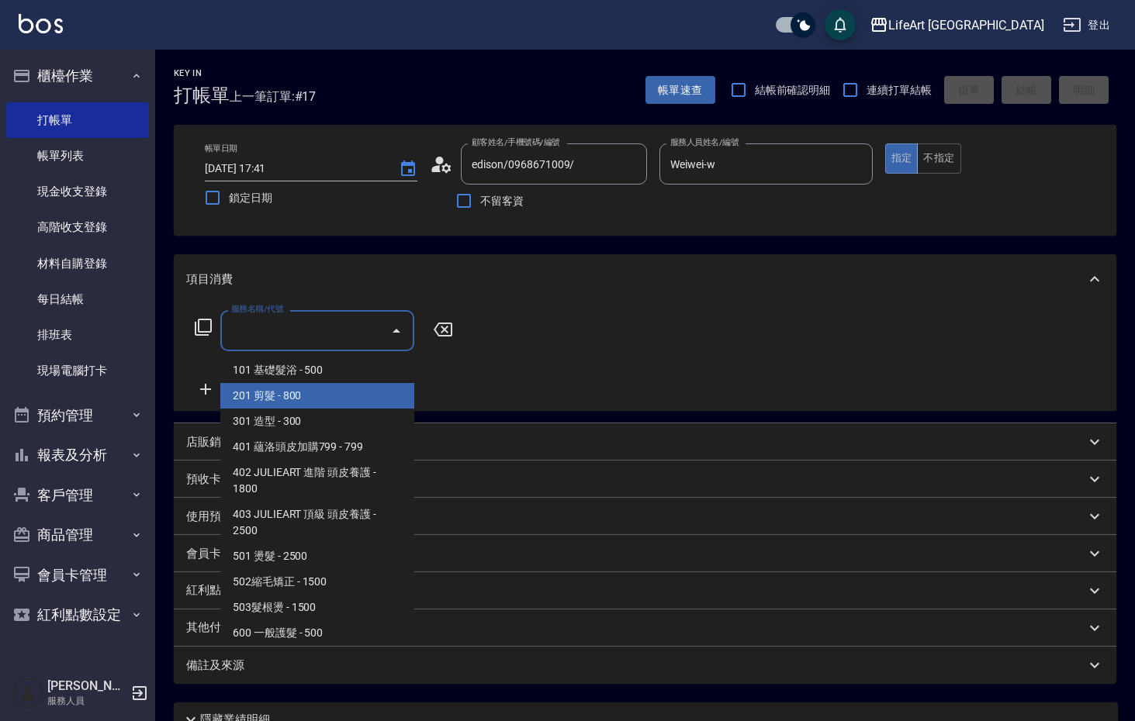
click at [278, 402] on span "201 剪髮 - 800" at bounding box center [317, 396] width 194 height 26
type input "201 剪髮(201)"
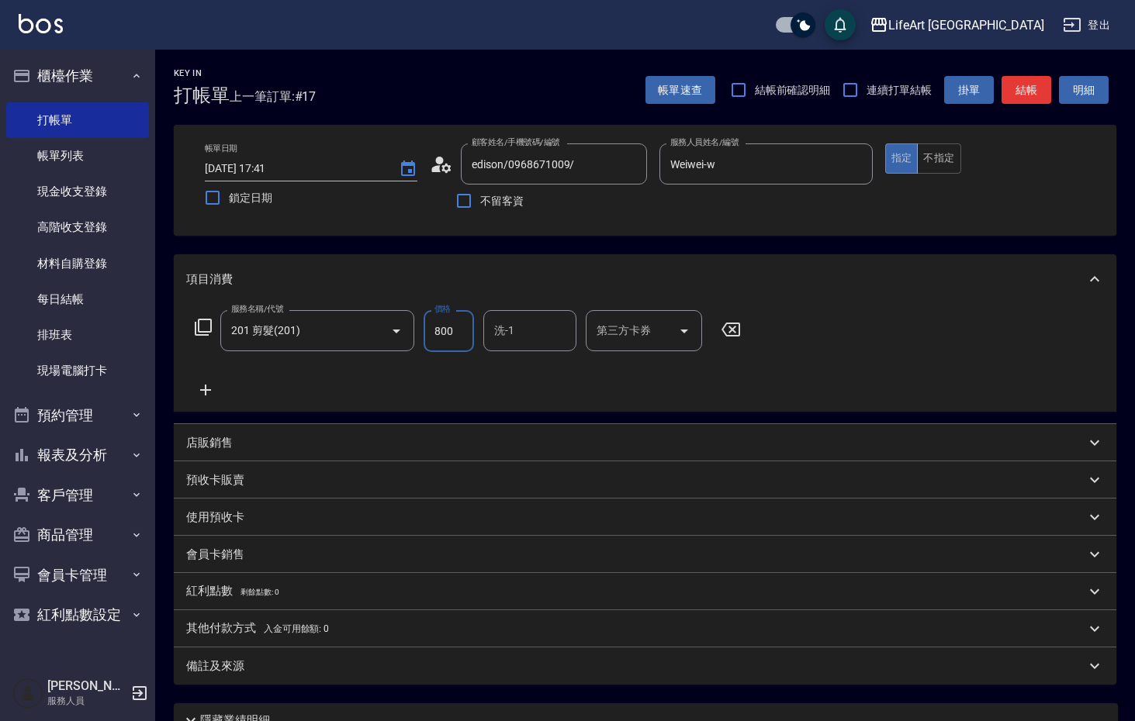
drag, startPoint x: 460, startPoint y: 328, endPoint x: 433, endPoint y: 330, distance: 27.2
click at [433, 330] on input "800" at bounding box center [448, 331] width 50 height 42
type input "1000"
click at [314, 670] on div "備註及來源" at bounding box center [635, 666] width 899 height 16
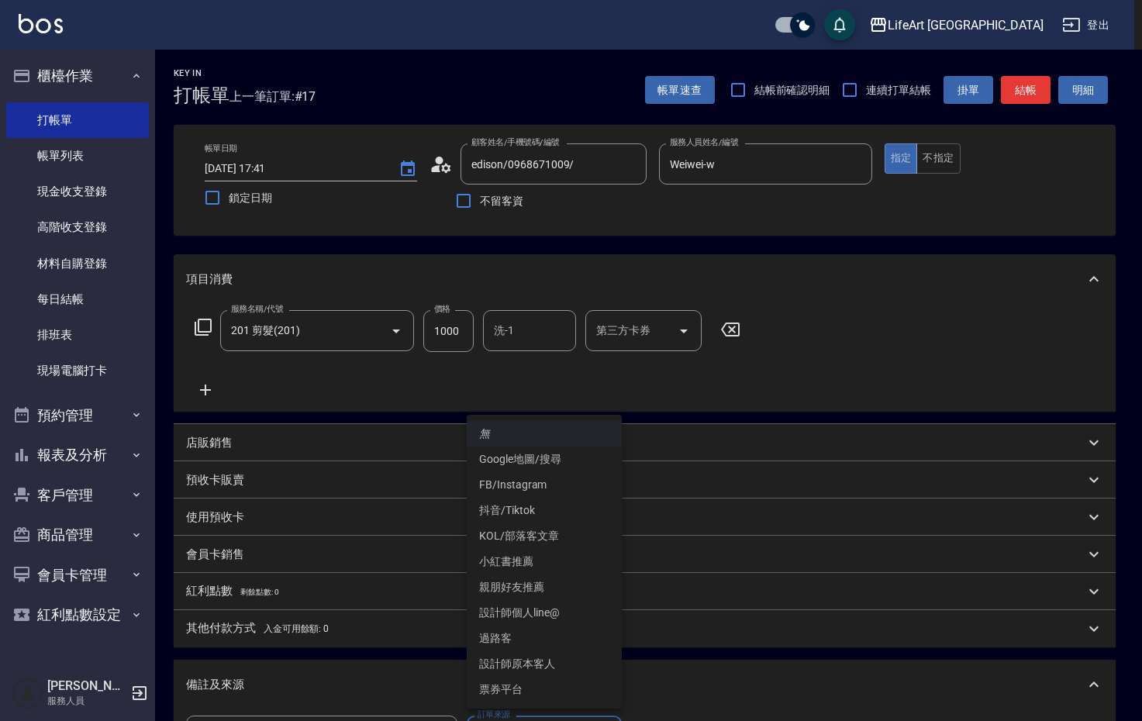
click at [537, 717] on body "LifeArt 蘆洲 登出 櫃檯作業 打帳單 帳單列表 現金收支登錄 高階收支登錄 材料自購登錄 每日結帳 排班表 現場電腦打卡 預約管理 預約管理 單日預約…" at bounding box center [571, 478] width 1142 height 957
click at [546, 661] on li "設計師原本客人" at bounding box center [544, 664] width 155 height 26
type input "設計師原本客人"
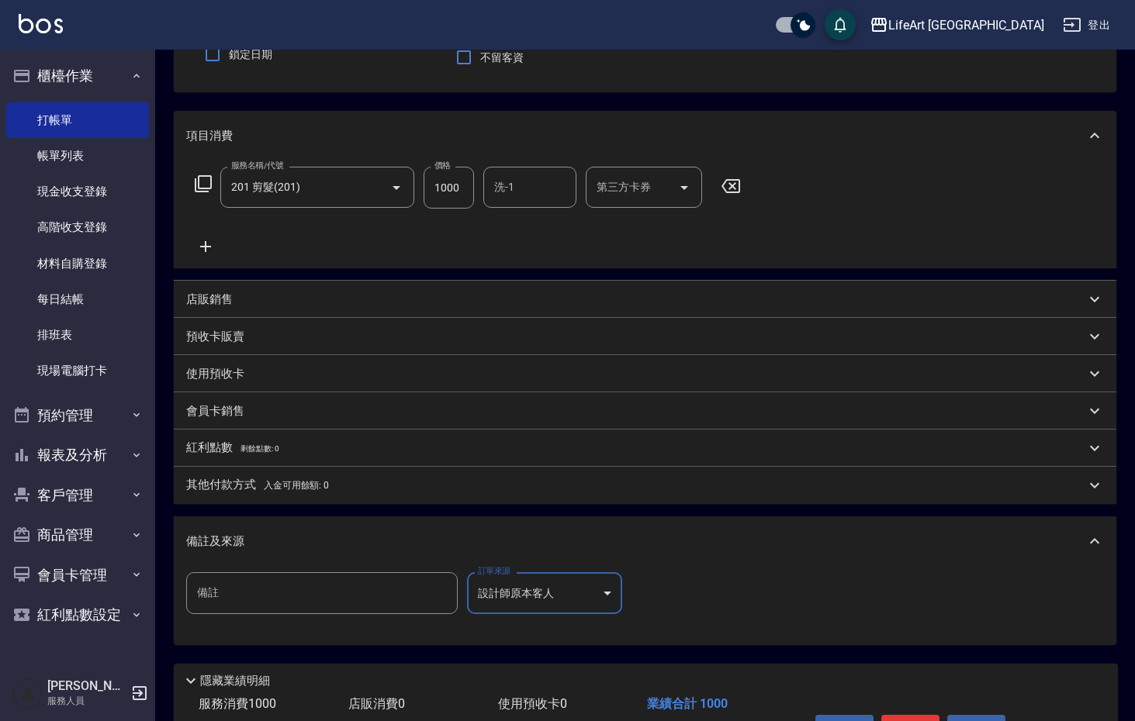
scroll to position [154, 0]
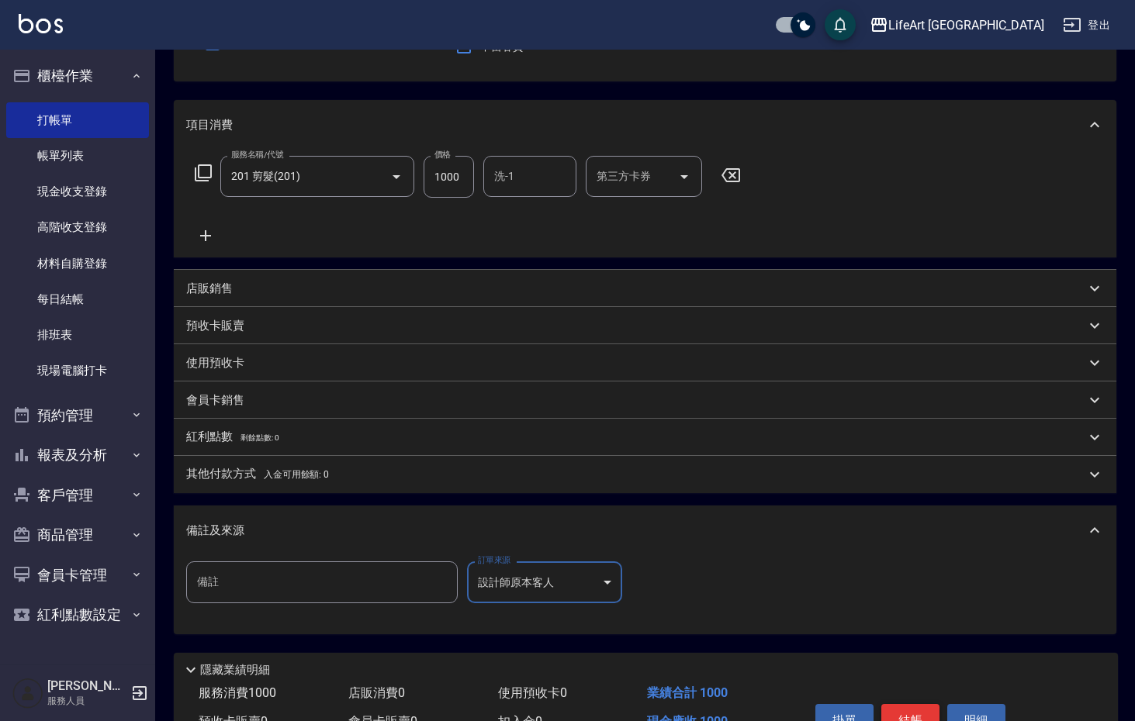
click at [915, 710] on button "結帳" at bounding box center [910, 720] width 58 height 33
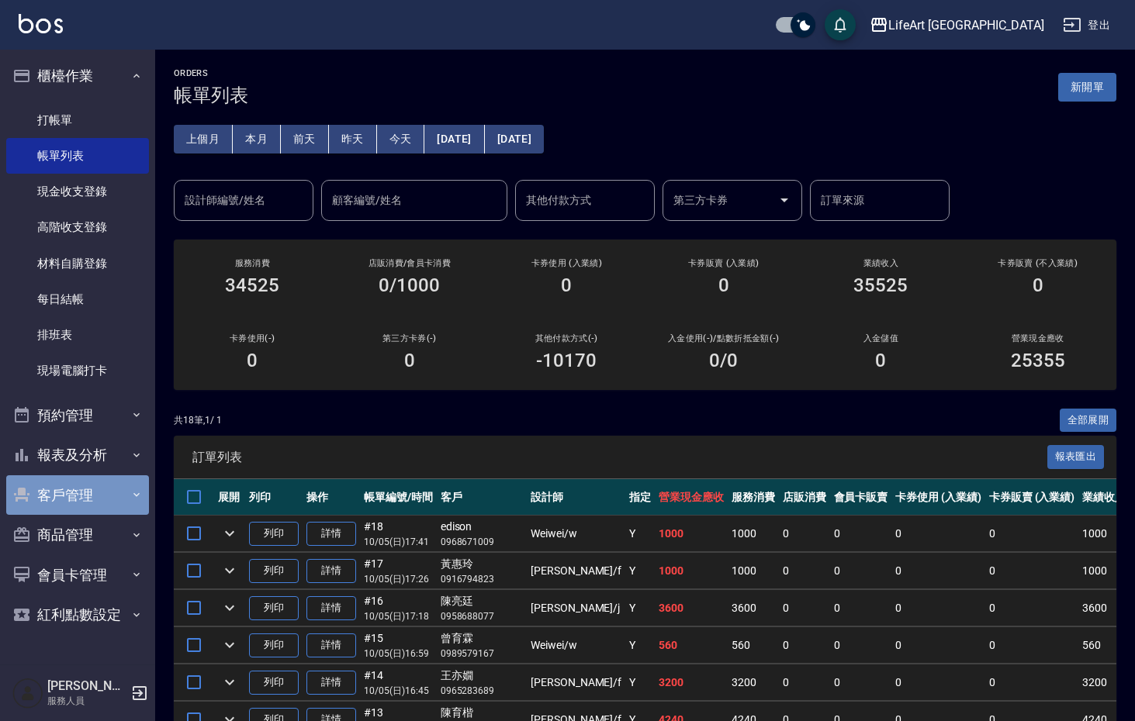
click at [82, 506] on button "客戶管理" at bounding box center [77, 495] width 143 height 40
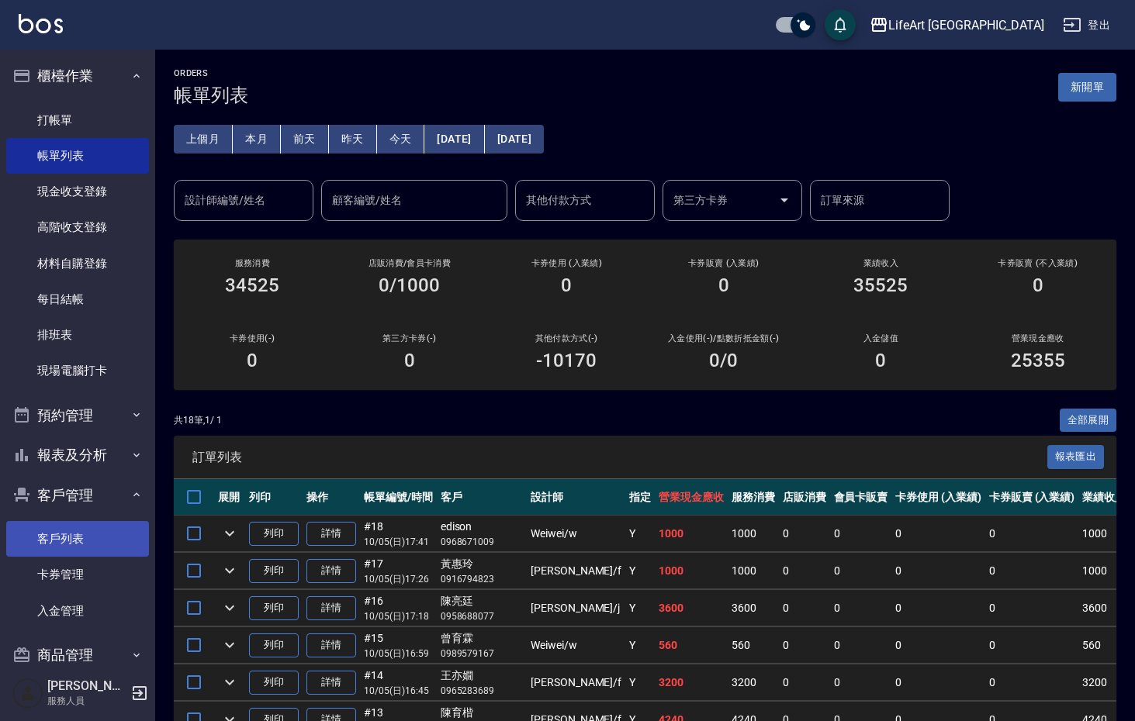
click at [85, 545] on link "客戶列表" at bounding box center [77, 539] width 143 height 36
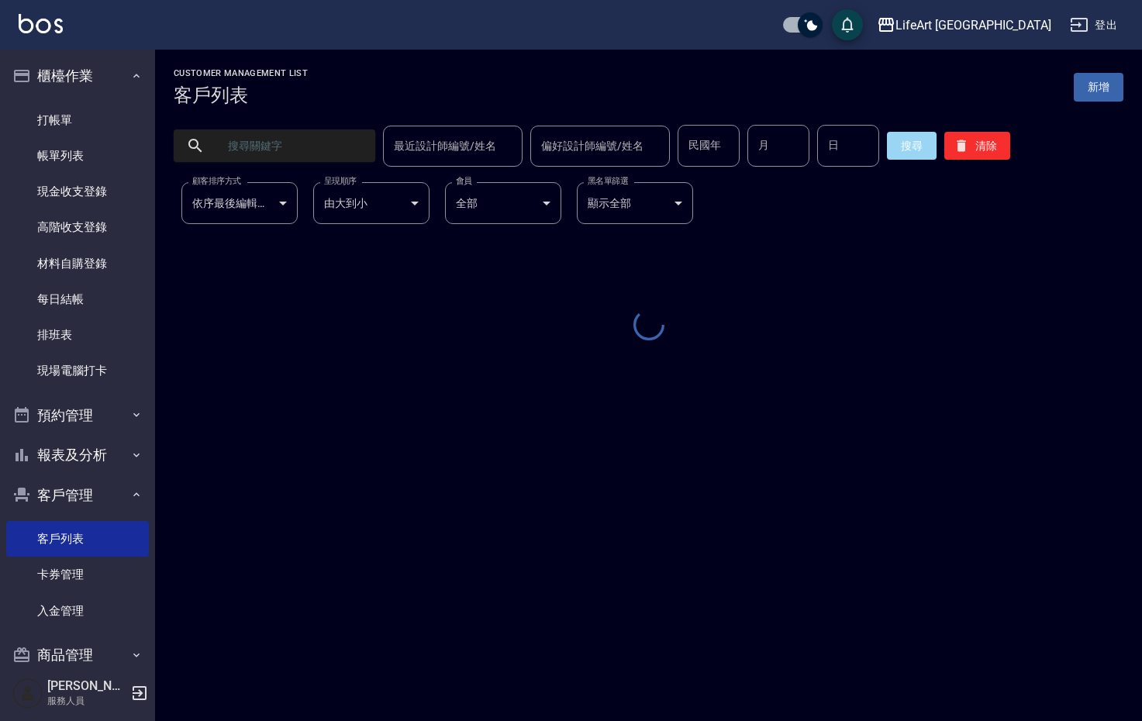
click at [316, 153] on input "text" at bounding box center [290, 146] width 146 height 42
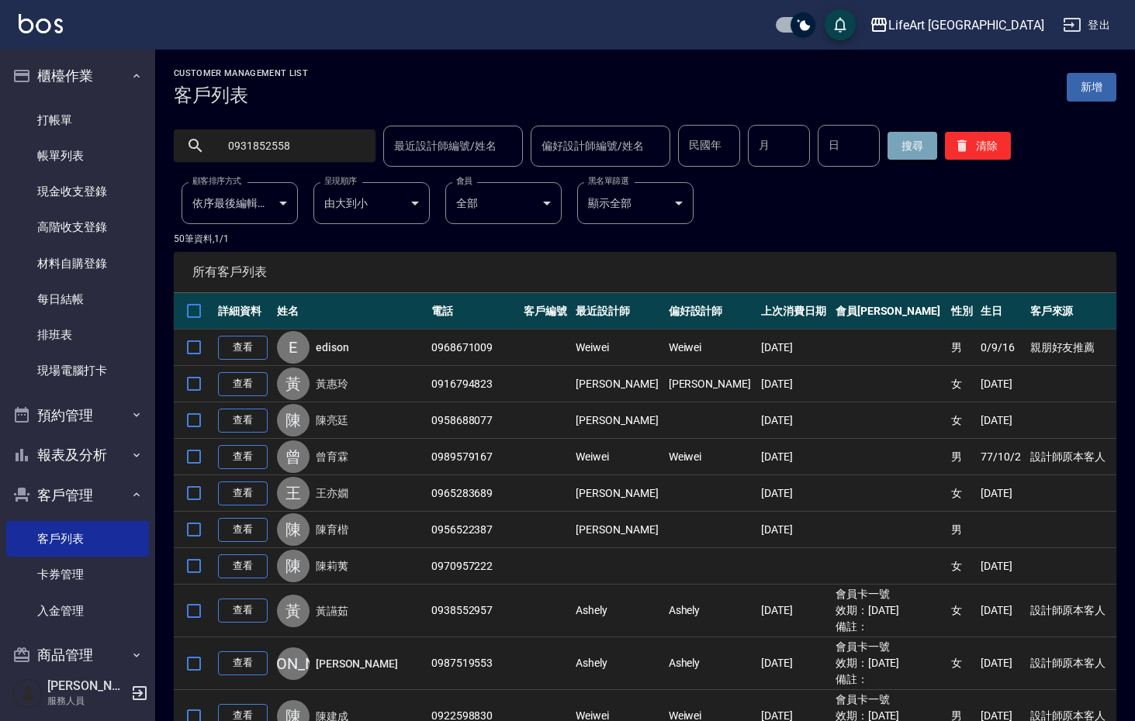
type input "0931852558"
click at [905, 146] on button "搜尋" at bounding box center [912, 146] width 50 height 28
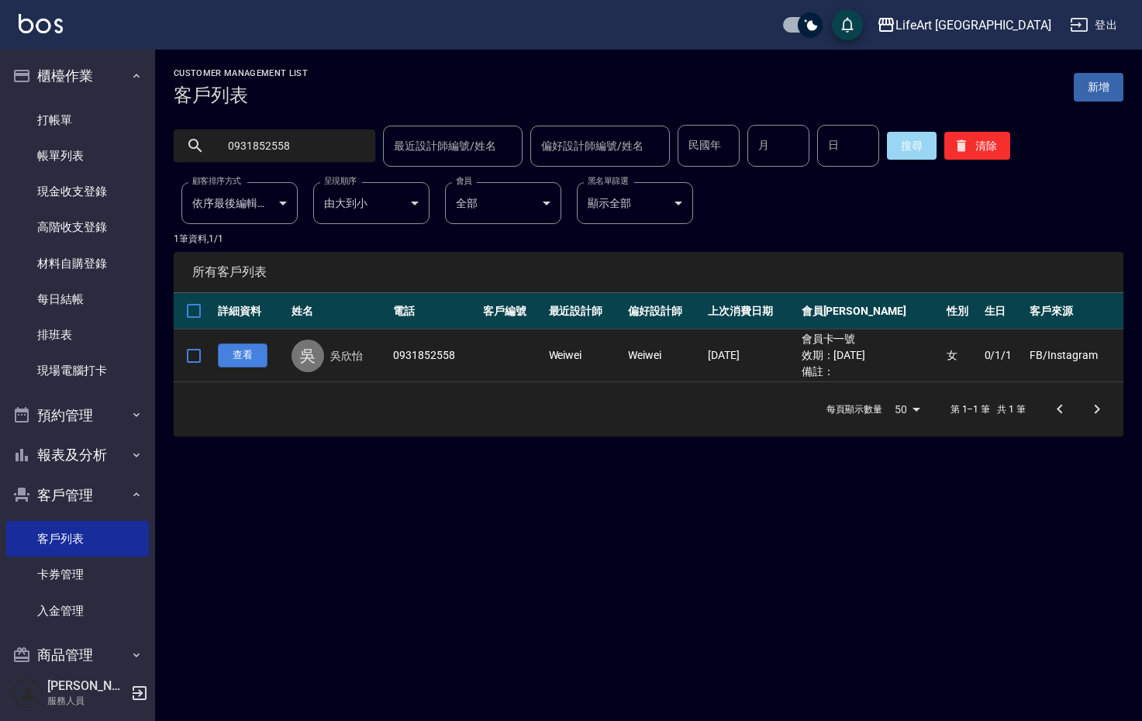
click at [244, 357] on link "查看" at bounding box center [243, 356] width 50 height 24
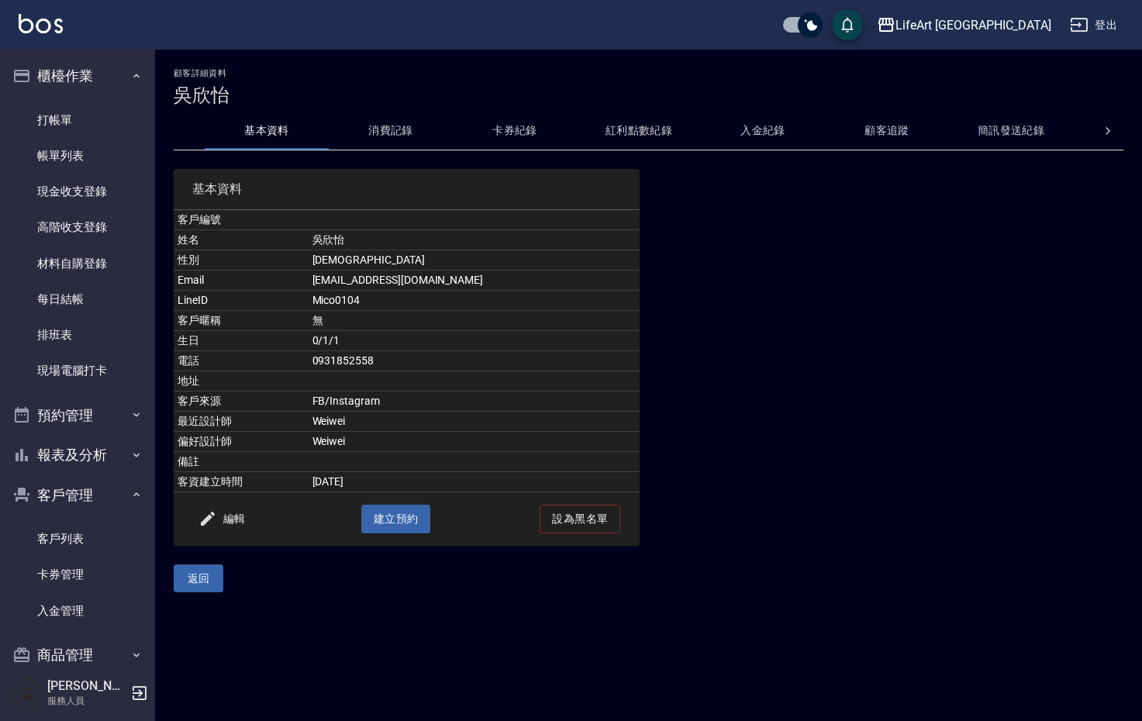
click at [541, 136] on button "卡券紀錄" at bounding box center [515, 130] width 124 height 37
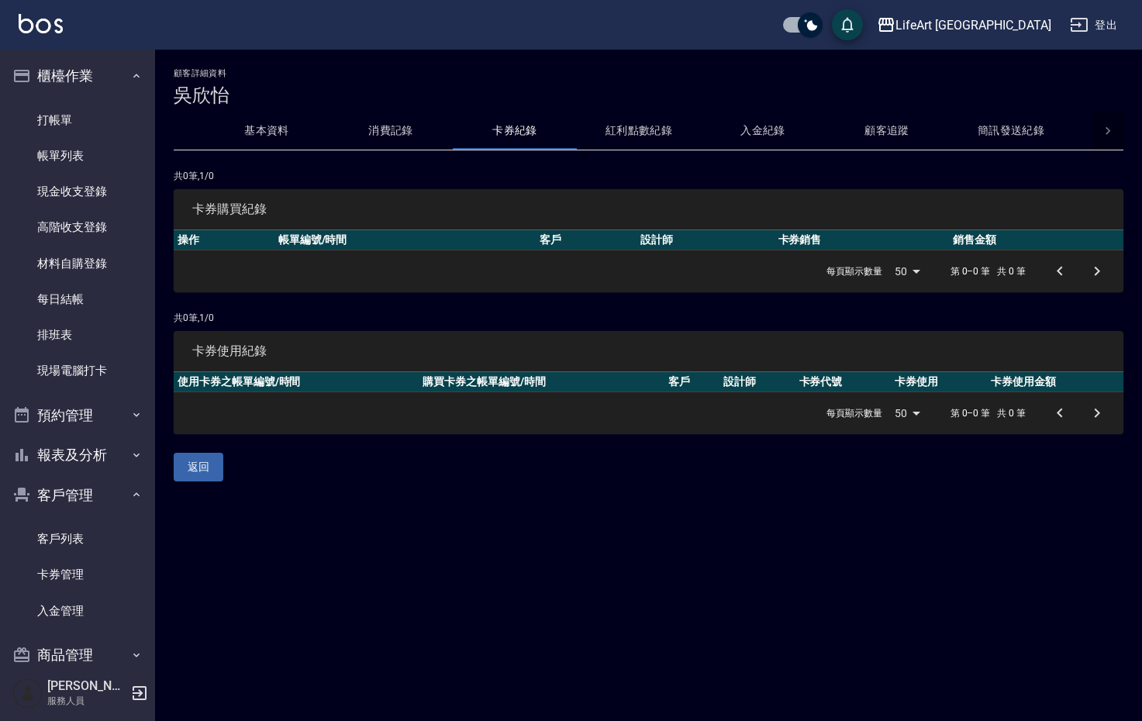
click at [1100, 133] on icon at bounding box center [1108, 131] width 16 height 16
click at [1024, 132] on button "會員卡列表" at bounding box center [1031, 130] width 124 height 37
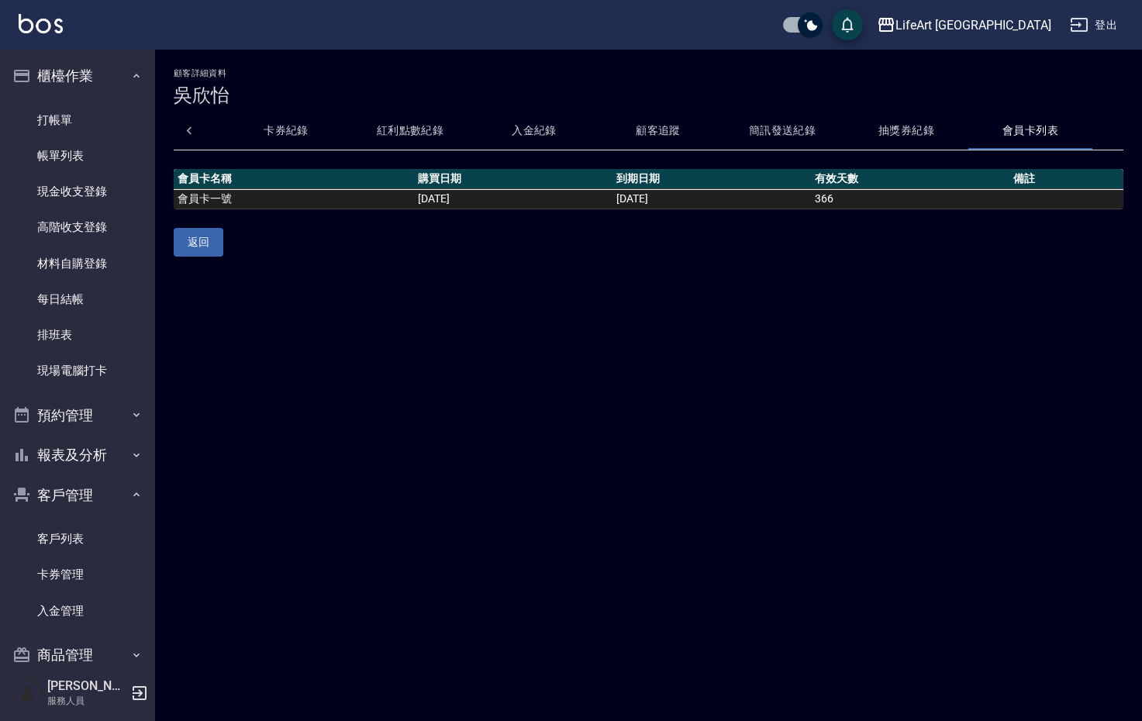
click at [300, 131] on button "卡券紀錄" at bounding box center [286, 130] width 124 height 37
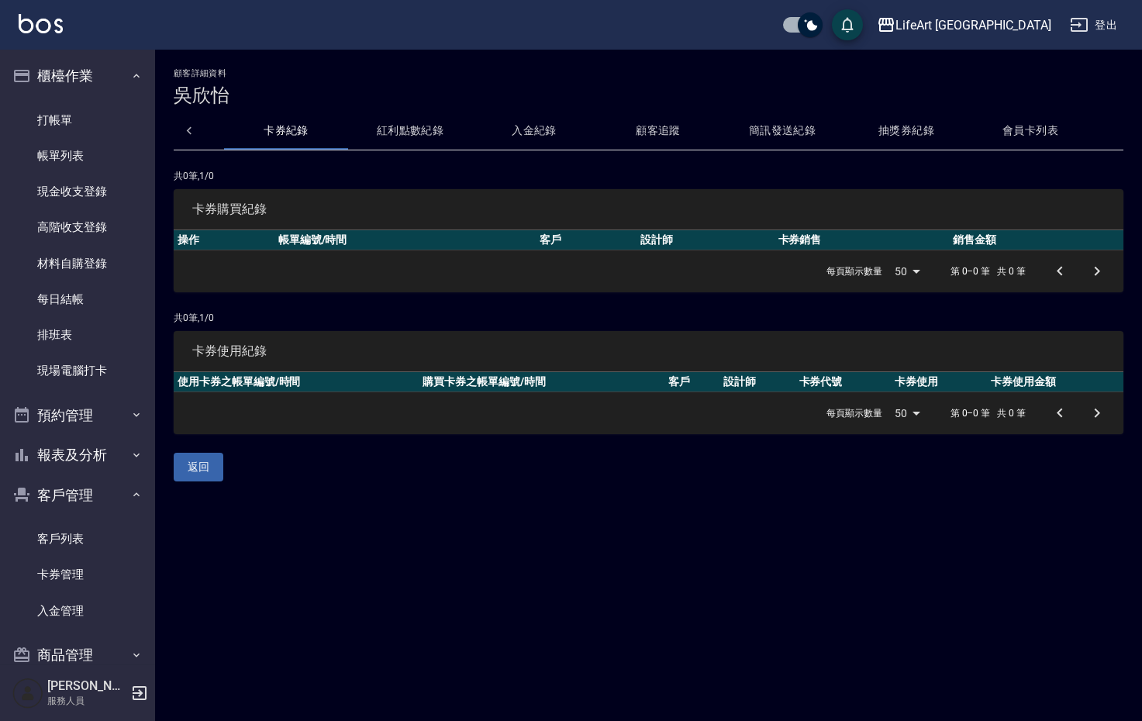
click at [186, 126] on icon at bounding box center [189, 131] width 16 height 16
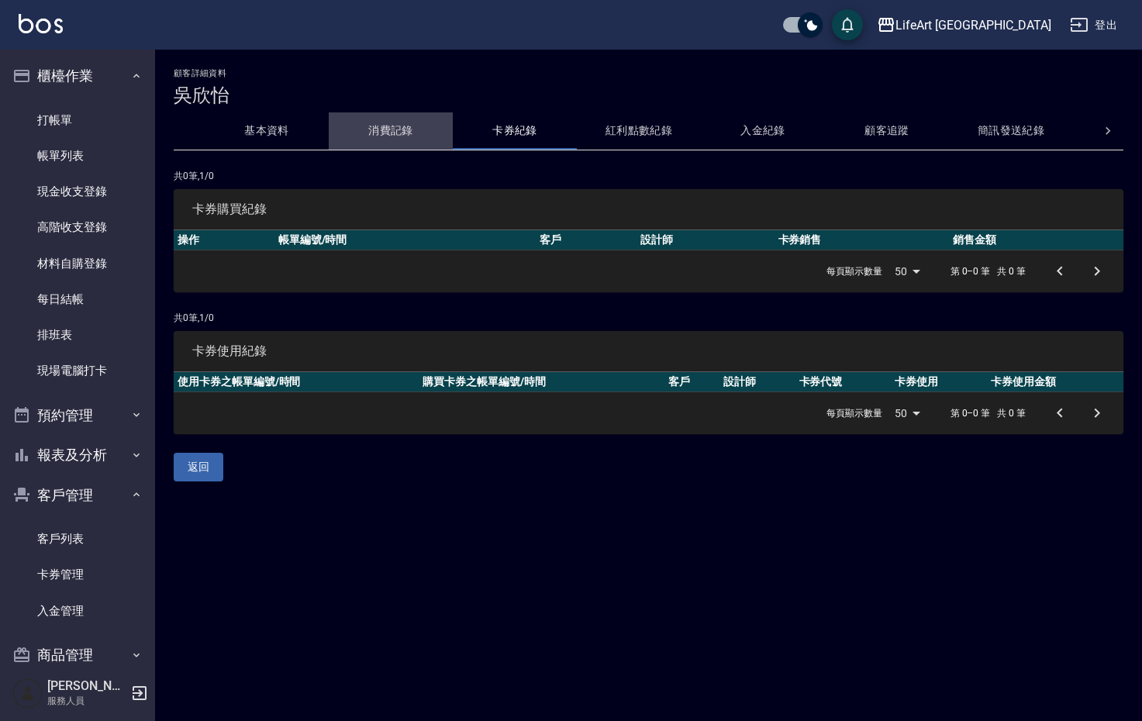
click at [387, 132] on button "消費記錄" at bounding box center [391, 130] width 124 height 37
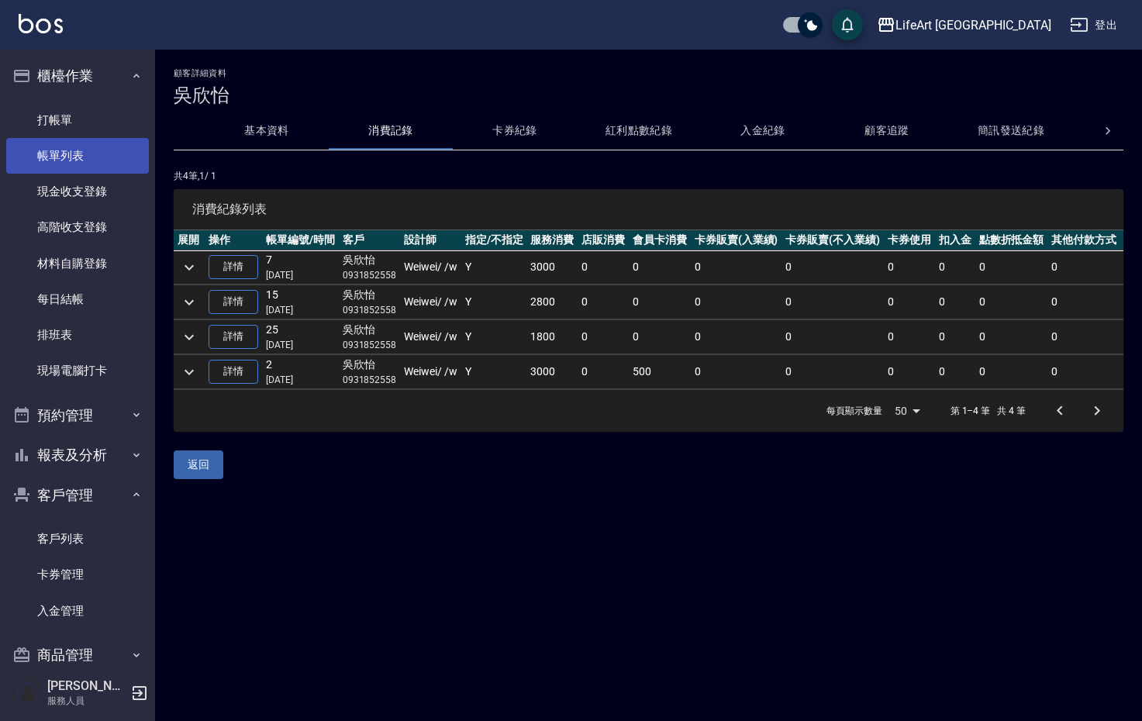
click at [81, 168] on link "帳單列表" at bounding box center [77, 156] width 143 height 36
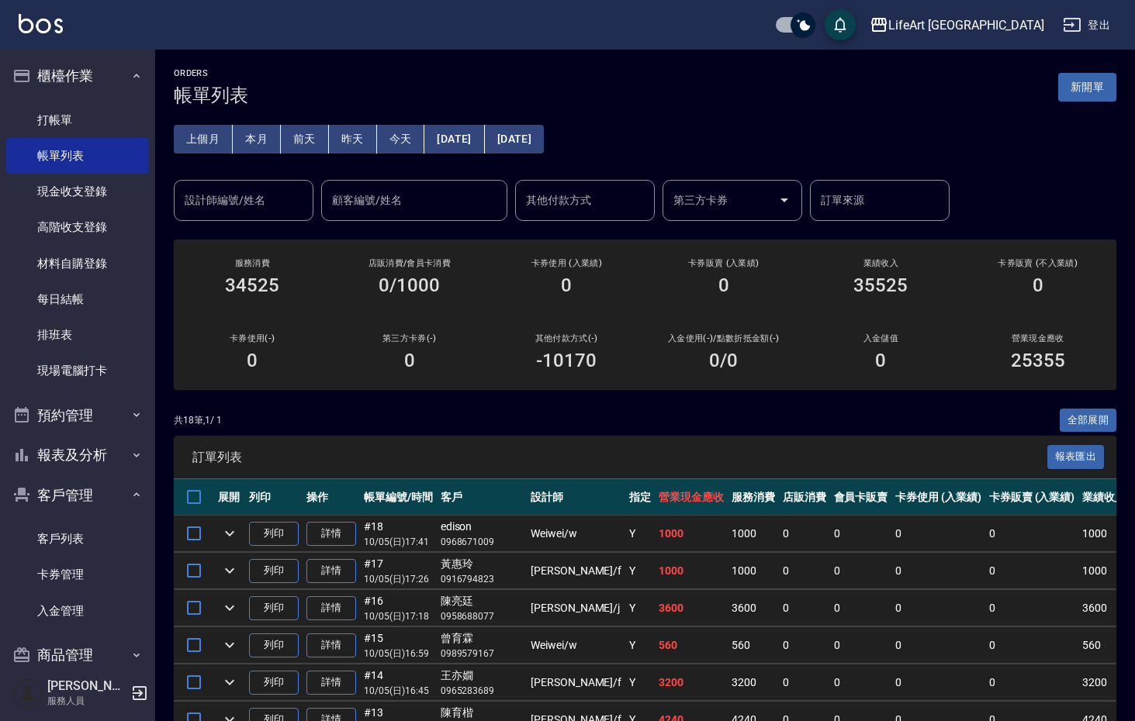
click at [484, 141] on button "[DATE]" at bounding box center [454, 139] width 60 height 29
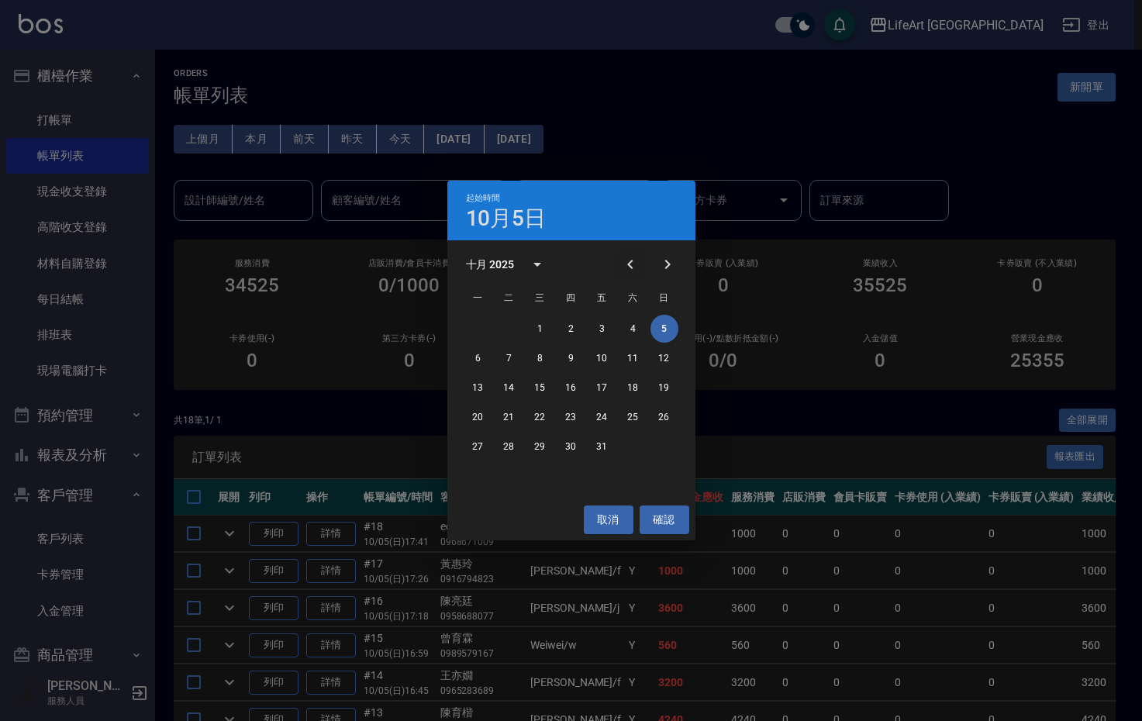
click at [630, 257] on icon "Previous month" at bounding box center [630, 264] width 19 height 19
click at [475, 323] on button "1" at bounding box center [479, 329] width 28 height 28
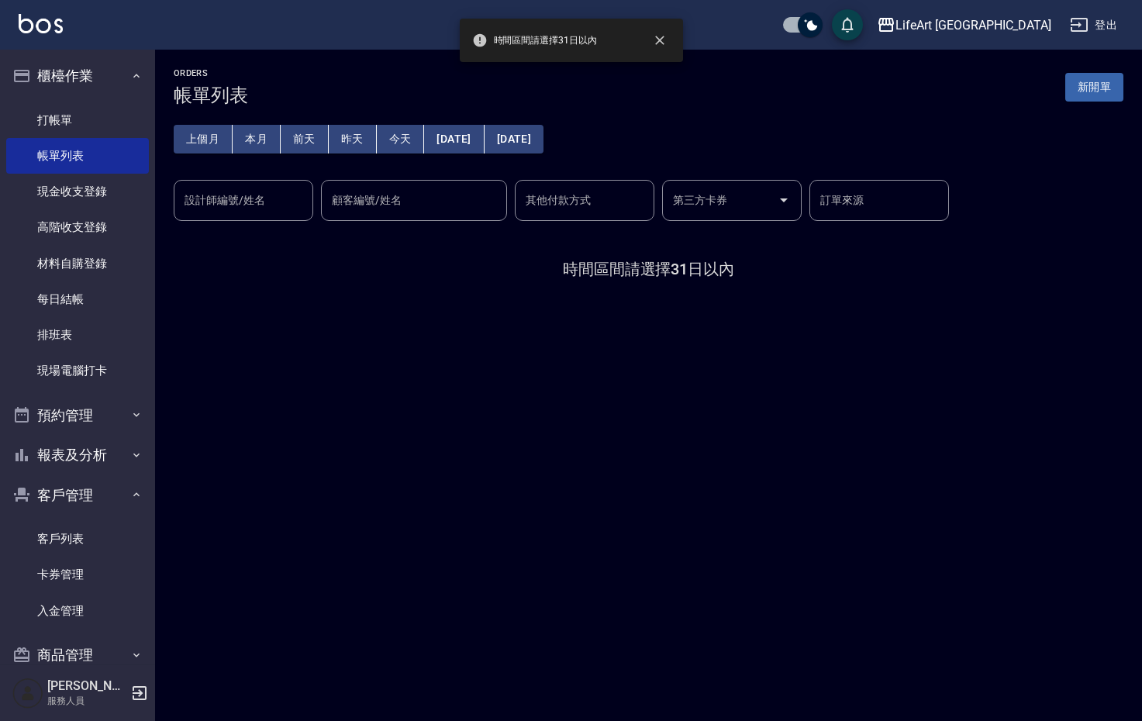
click at [544, 143] on button "[DATE]" at bounding box center [514, 139] width 59 height 29
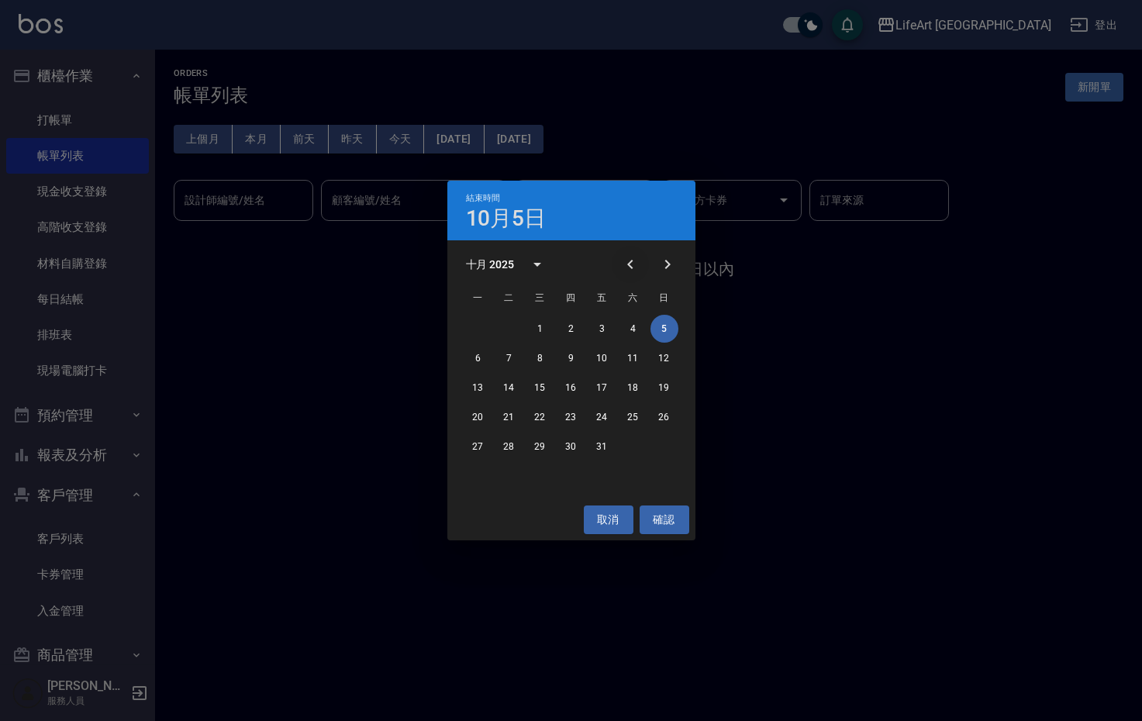
click at [638, 260] on icon "Previous month" at bounding box center [630, 264] width 19 height 19
click at [521, 453] on button "30" at bounding box center [510, 447] width 28 height 28
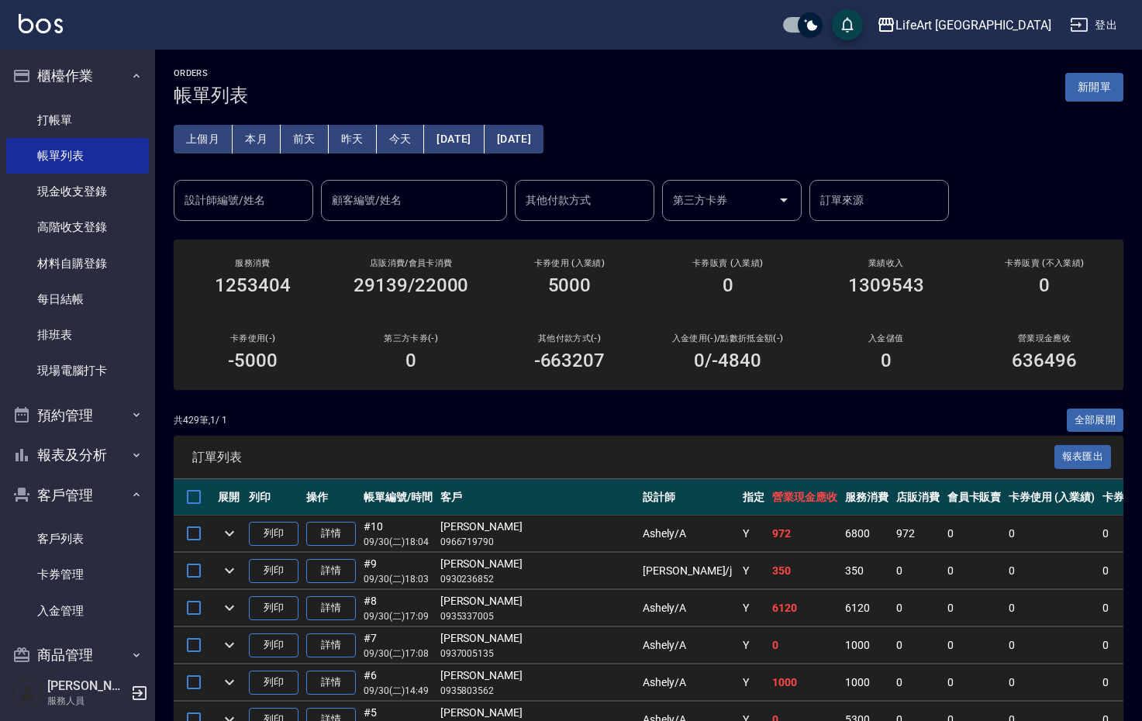
click at [892, 201] on input "訂單來源" at bounding box center [880, 200] width 126 height 27
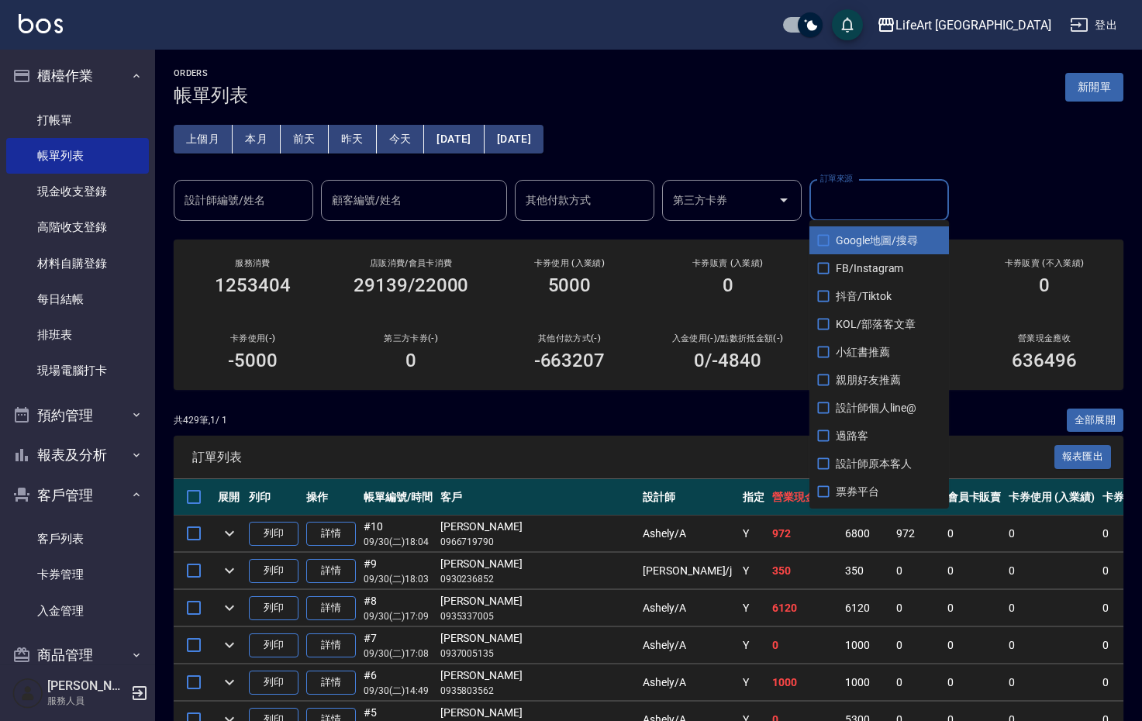
click at [838, 271] on span "FB/Instagram" at bounding box center [880, 268] width 140 height 28
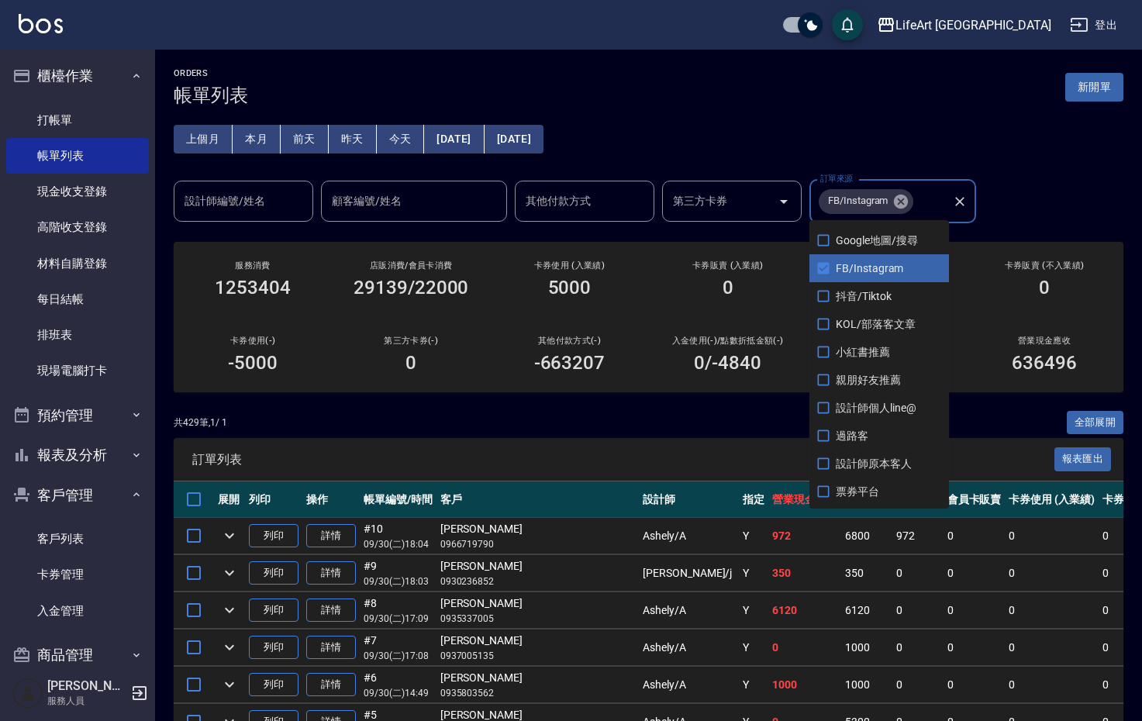
checkbox input "true"
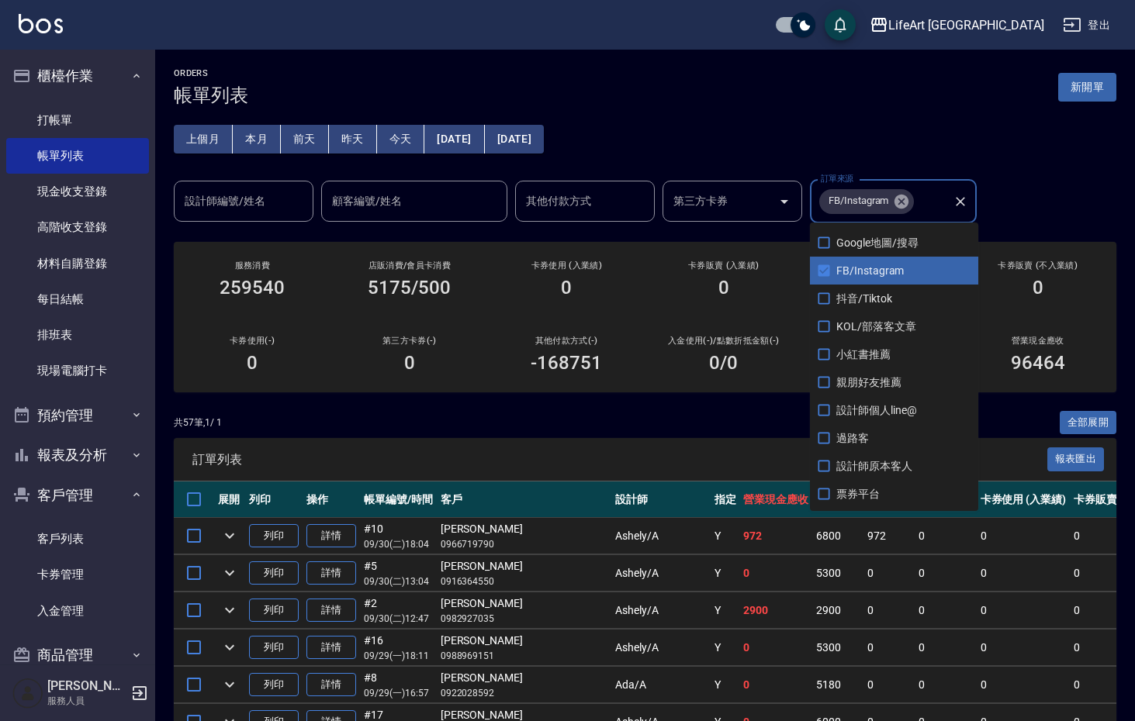
click at [284, 188] on input "設計師編號/姓名" at bounding box center [244, 201] width 126 height 27
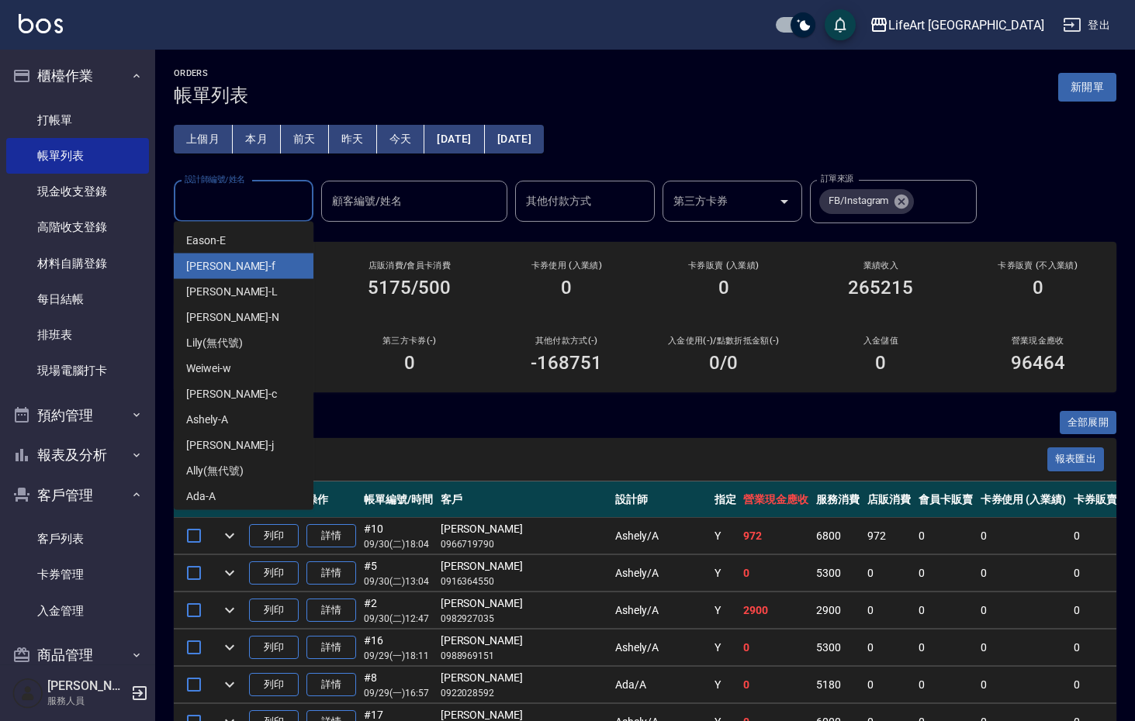
click at [273, 265] on div "Finney -f" at bounding box center [244, 267] width 140 height 26
type input "Finney-f"
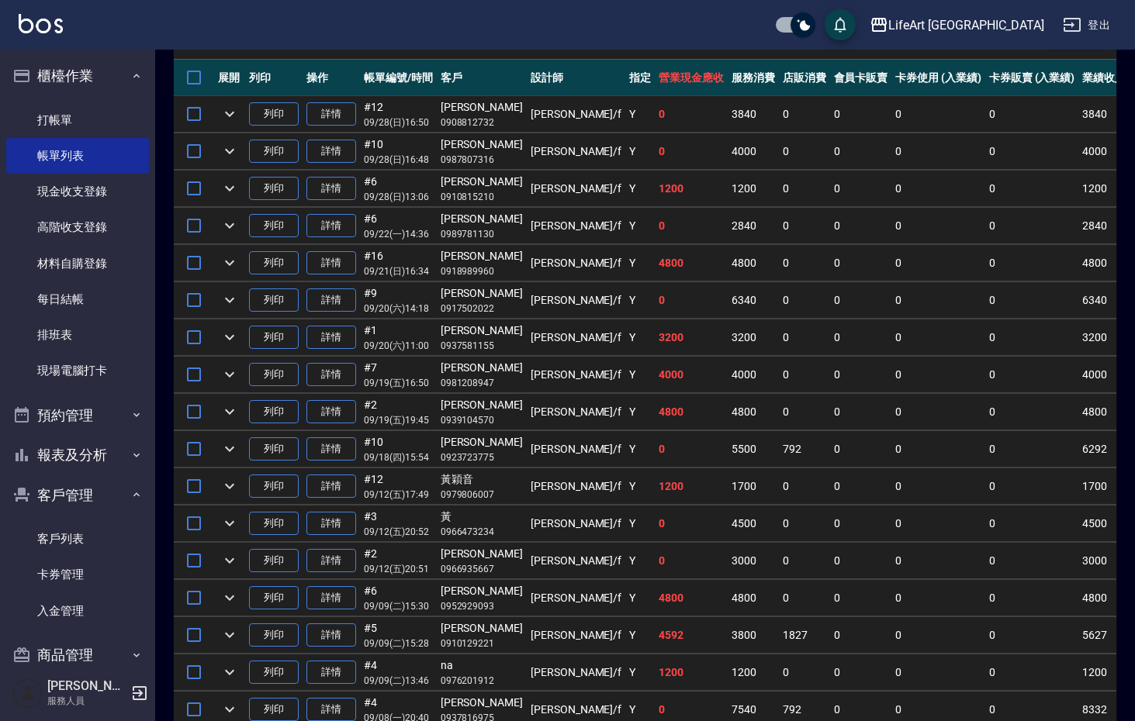
scroll to position [641, 0]
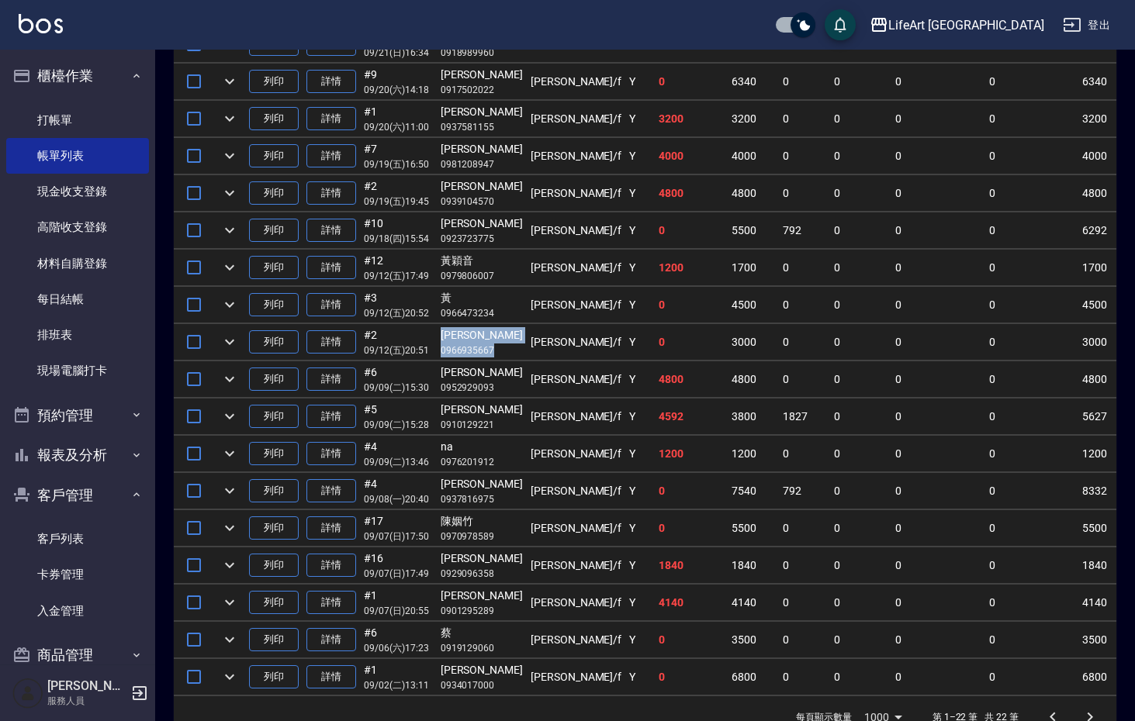
drag, startPoint x: 444, startPoint y: 330, endPoint x: 491, endPoint y: 347, distance: 50.3
click at [491, 347] on td "張心汝 0966935667" at bounding box center [482, 342] width 90 height 36
copy td "張心汝 0966935667"
click at [444, 295] on div "黃" at bounding box center [482, 298] width 82 height 16
drag, startPoint x: 440, startPoint y: 291, endPoint x: 477, endPoint y: 316, distance: 45.2
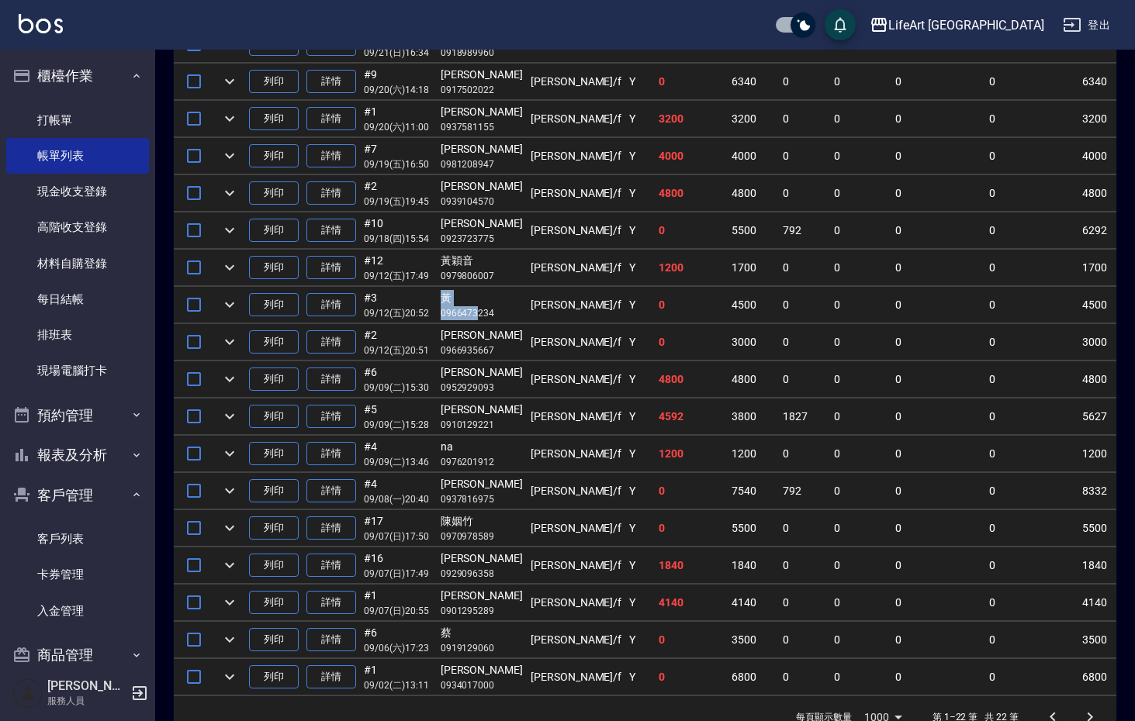
click at [477, 316] on td "黃 0966473234" at bounding box center [482, 305] width 90 height 36
click at [439, 292] on td "黃 0966473234" at bounding box center [482, 305] width 90 height 36
drag, startPoint x: 439, startPoint y: 292, endPoint x: 492, endPoint y: 319, distance: 59.3
click at [492, 319] on td "黃 0966473234" at bounding box center [482, 305] width 90 height 36
click at [444, 257] on div "黃穎音" at bounding box center [482, 261] width 82 height 16
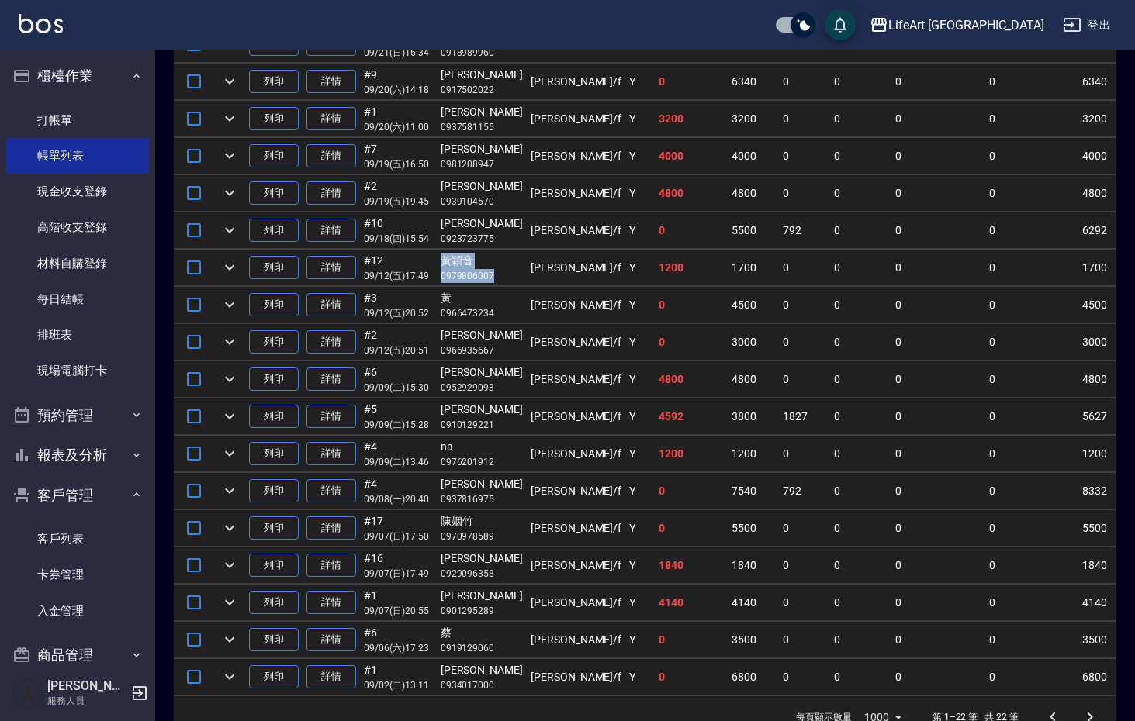
drag, startPoint x: 441, startPoint y: 255, endPoint x: 491, endPoint y: 272, distance: 53.2
click at [491, 272] on td "黃穎音 0979806007" at bounding box center [482, 268] width 90 height 36
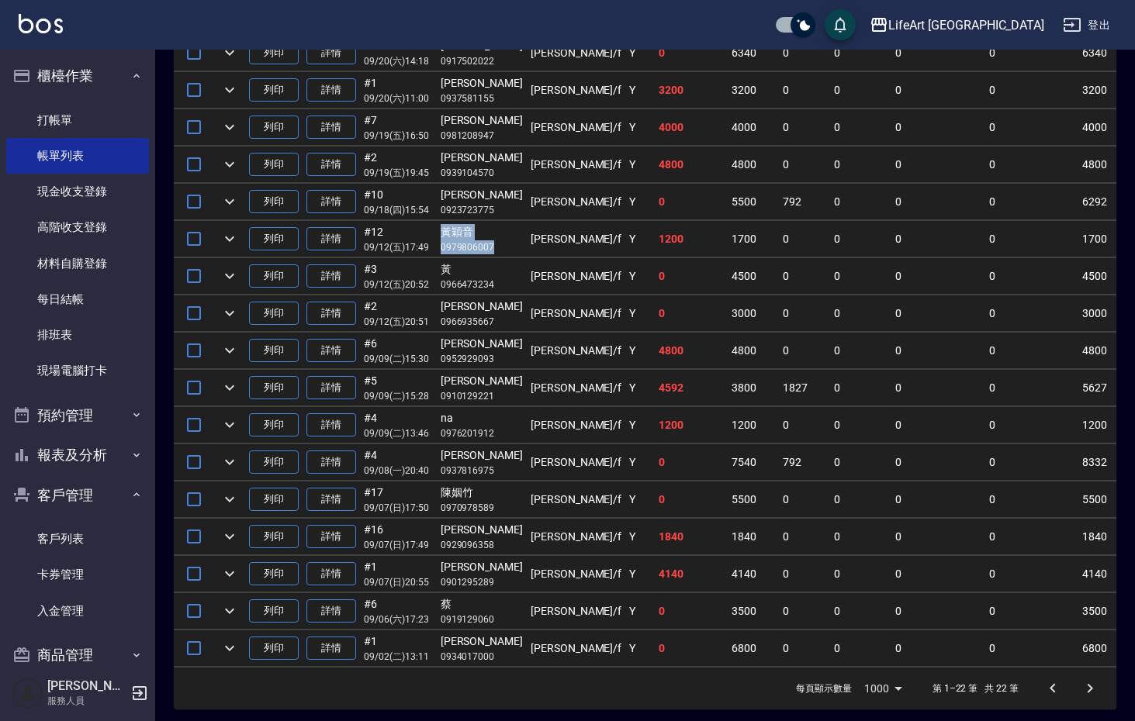
scroll to position [675, 0]
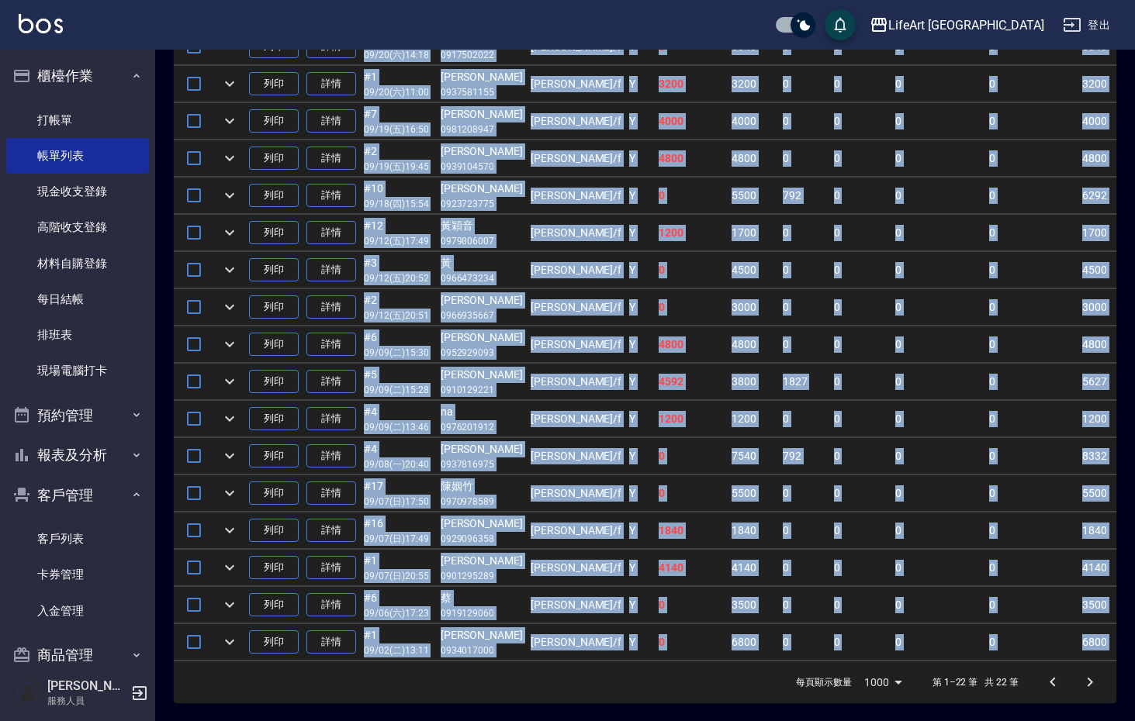
drag, startPoint x: 983, startPoint y: 672, endPoint x: 1071, endPoint y: 665, distance: 88.0
click at [1071, 665] on div "訂單列表 報表匯出 展開 列印 操作 帳單編號/時間 客戶 設計師 指定 營業現金應收 服務消費 店販消費 會員卡販賣 卡券使用 (入業績) 卡券販賣 (入業…" at bounding box center [645, 233] width 942 height 941
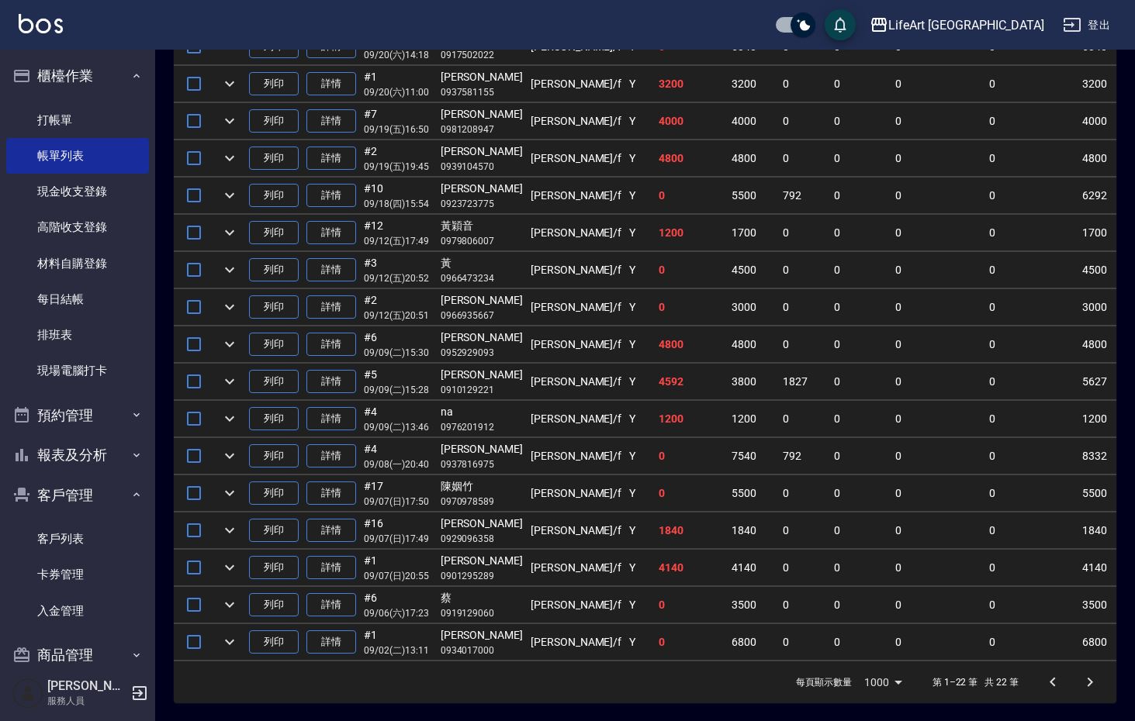
click at [1049, 661] on td at bounding box center [1006, 661] width 455 height 1
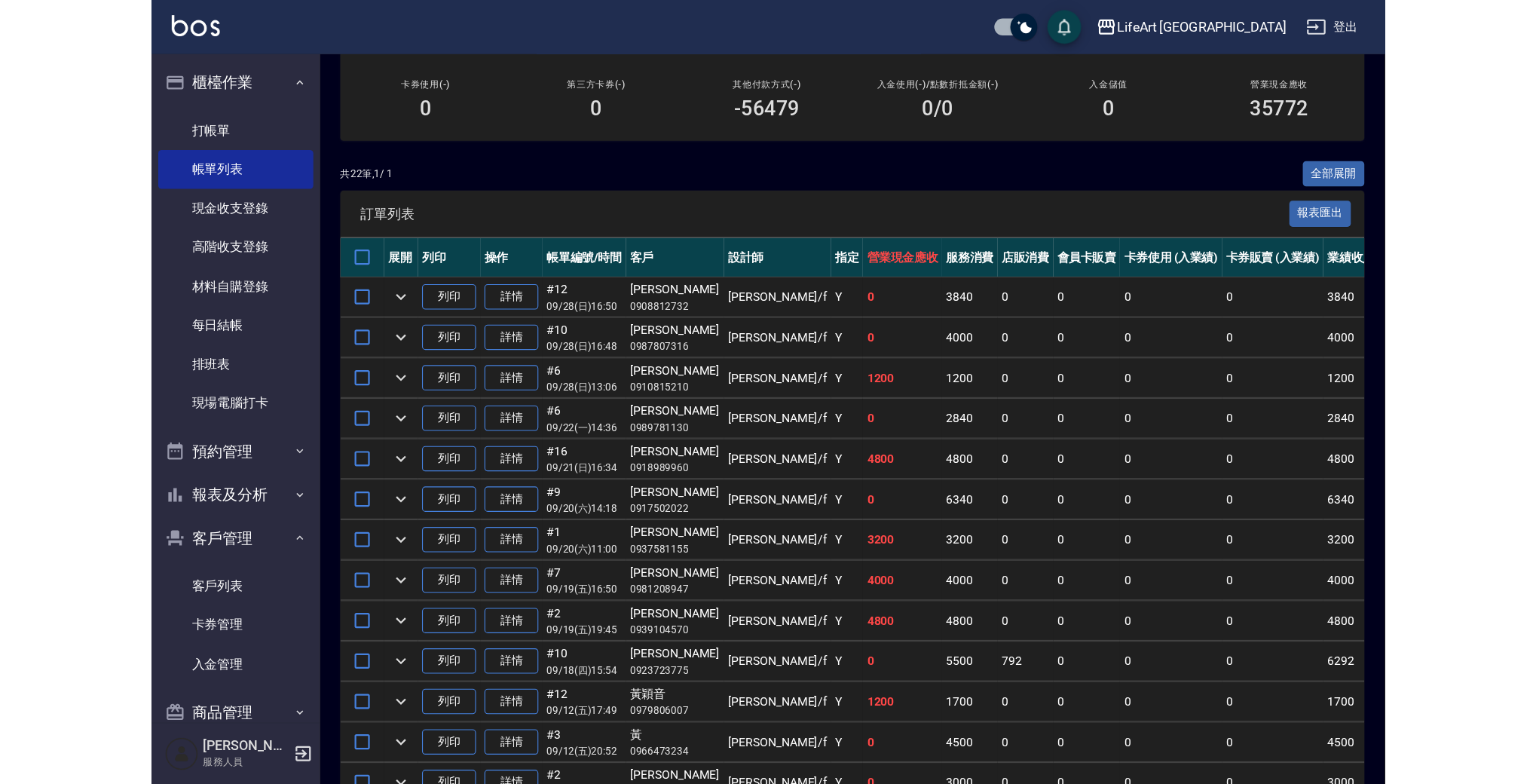
scroll to position [287, 0]
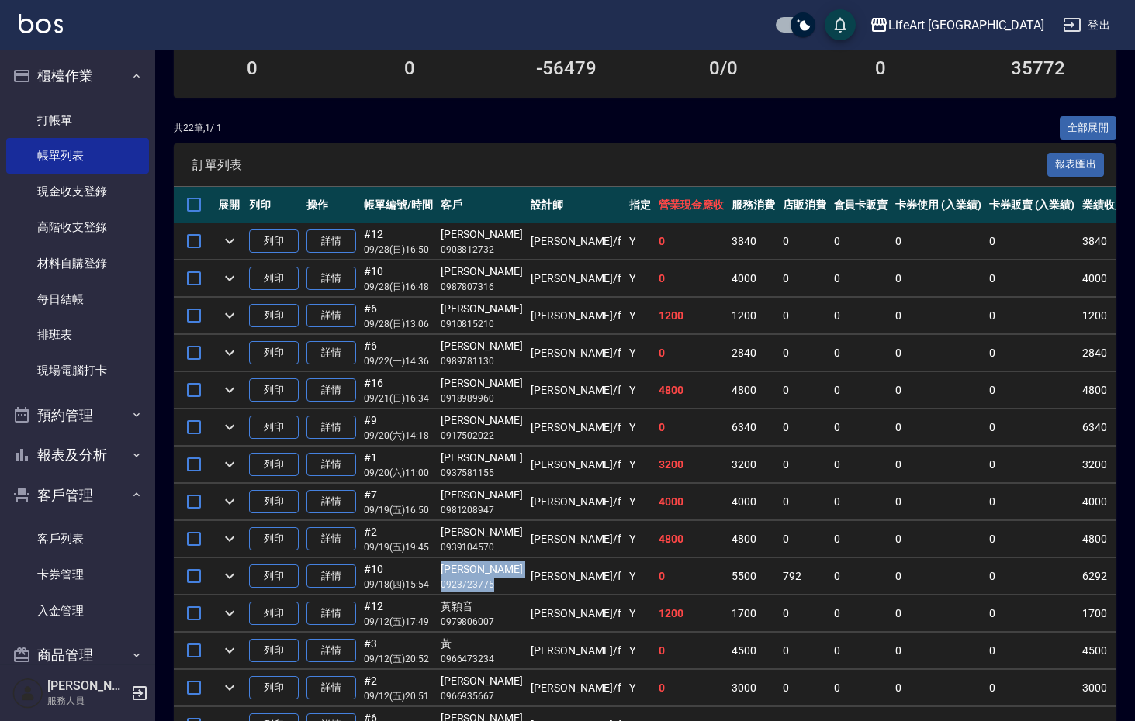
drag, startPoint x: 445, startPoint y: 566, endPoint x: 495, endPoint y: 583, distance: 52.5
click at [495, 583] on td "洪靖嵐 0923723775" at bounding box center [482, 576] width 90 height 36
click at [441, 527] on div "[PERSON_NAME]" at bounding box center [482, 532] width 82 height 16
drag, startPoint x: 440, startPoint y: 527, endPoint x: 489, endPoint y: 542, distance: 51.0
click at [489, 542] on td "吳詩婕 0939104570" at bounding box center [482, 539] width 90 height 36
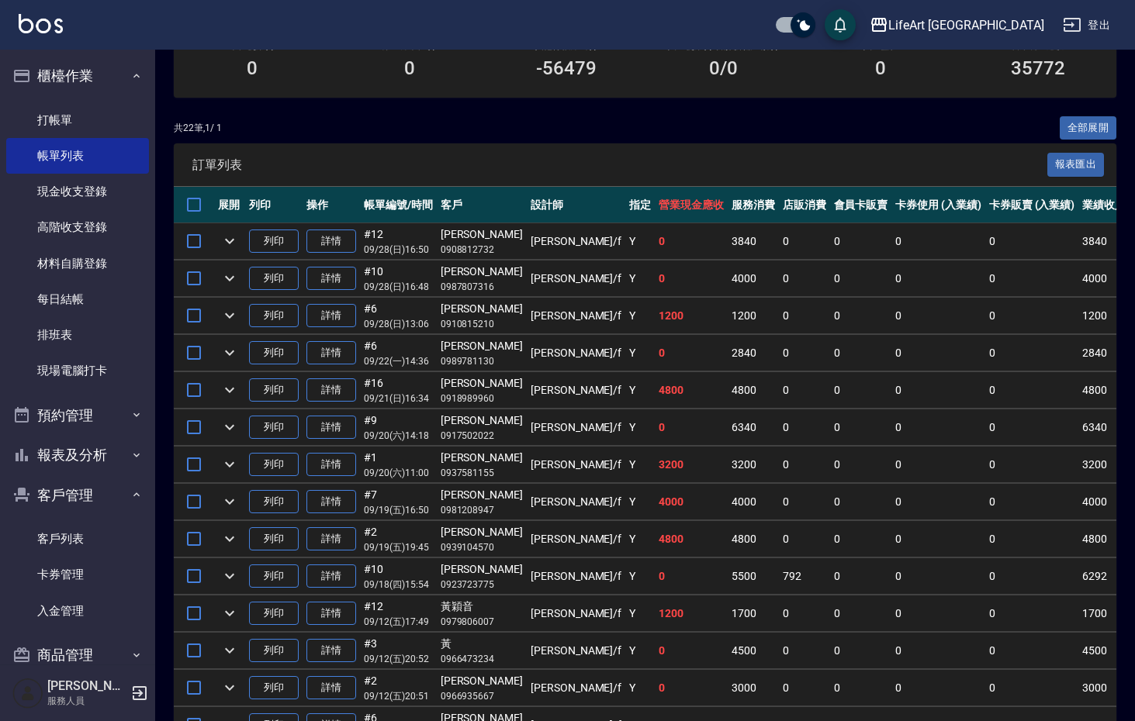
click at [655, 523] on td "4800" at bounding box center [691, 539] width 73 height 36
drag, startPoint x: 437, startPoint y: 490, endPoint x: 495, endPoint y: 512, distance: 61.4
click at [495, 512] on td "陳葳靈 0981208947" at bounding box center [482, 502] width 90 height 36
drag, startPoint x: 439, startPoint y: 494, endPoint x: 485, endPoint y: 507, distance: 48.4
click at [485, 507] on td "陳葳靈 0981208947" at bounding box center [482, 502] width 90 height 36
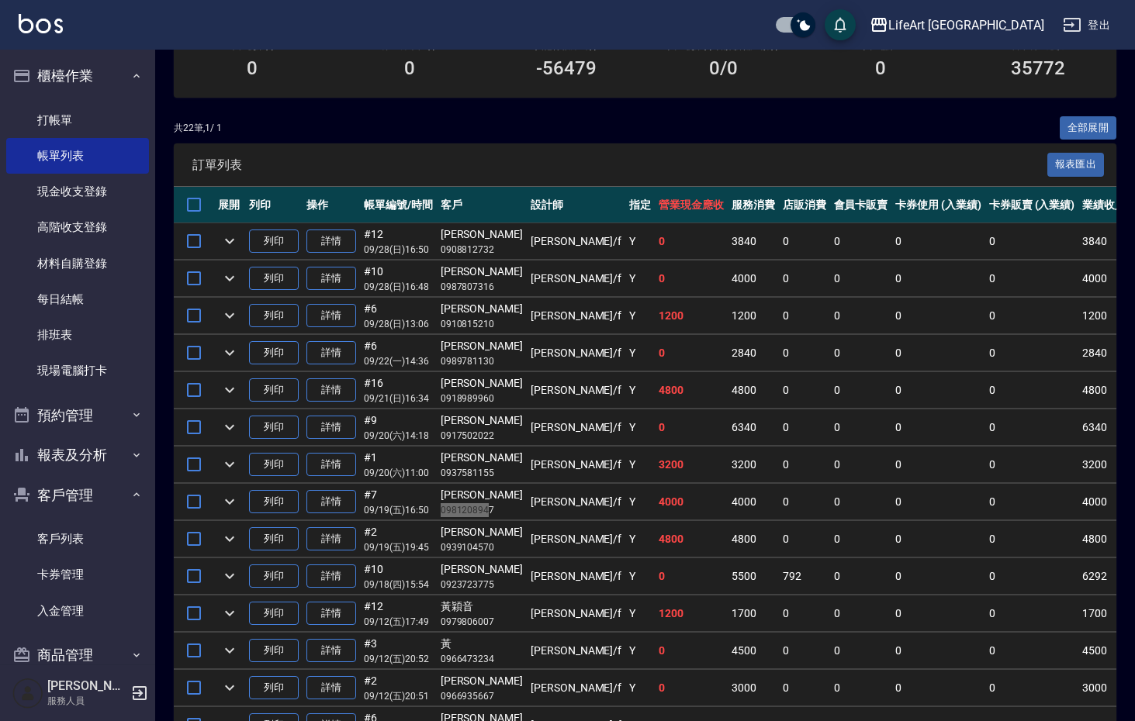
click at [445, 503] on p "0981208947" at bounding box center [482, 510] width 82 height 14
click at [419, 493] on td "#7 09/19 (五) 16:50" at bounding box center [398, 502] width 77 height 36
drag, startPoint x: 441, startPoint y: 492, endPoint x: 492, endPoint y: 505, distance: 52.7
click at [492, 505] on td "陳葳靈 0981208947" at bounding box center [482, 502] width 90 height 36
click at [453, 457] on div "[PERSON_NAME]" at bounding box center [482, 458] width 82 height 16
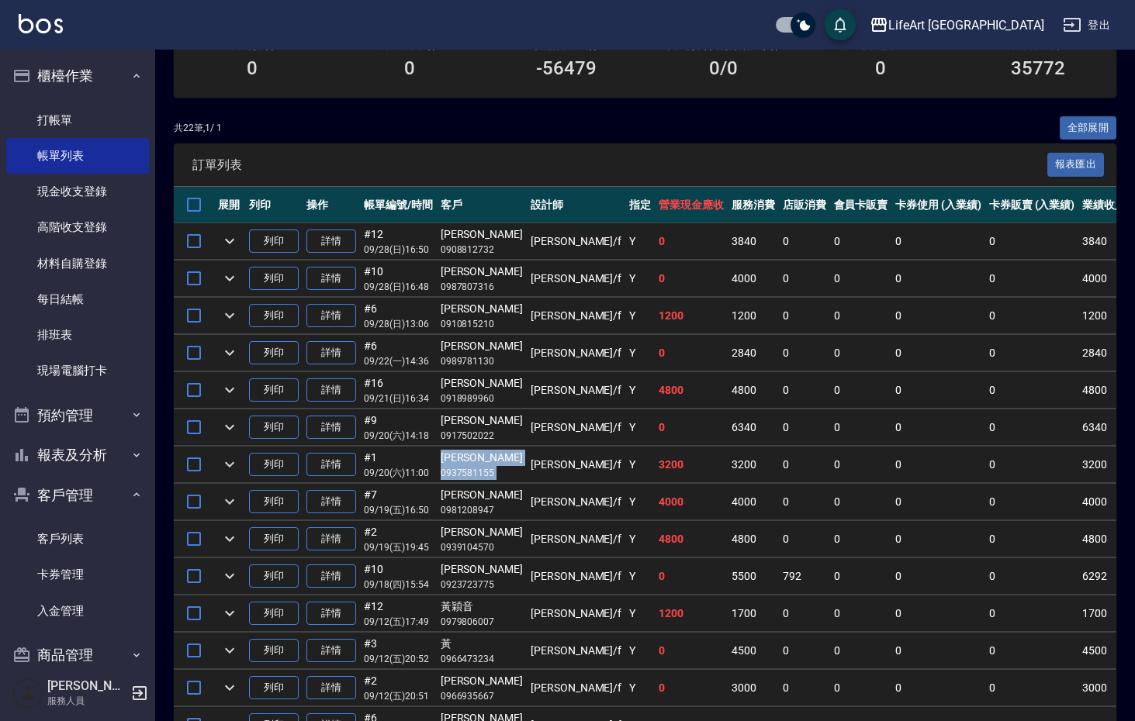
drag, startPoint x: 441, startPoint y: 454, endPoint x: 496, endPoint y: 468, distance: 56.6
click at [496, 468] on tr "列印 詳情 #1 09/20 (六) 11:00 劉芳妤 0937581155 Finney /f Y 3200 3200 0 0 0 0 3200 0 0 …" at bounding box center [942, 465] width 1536 height 36
click at [441, 423] on div "[PERSON_NAME]" at bounding box center [482, 421] width 82 height 16
drag, startPoint x: 441, startPoint y: 423, endPoint x: 493, endPoint y: 439, distance: 54.5
click at [493, 439] on td "林栩彤 0917502022" at bounding box center [482, 427] width 90 height 36
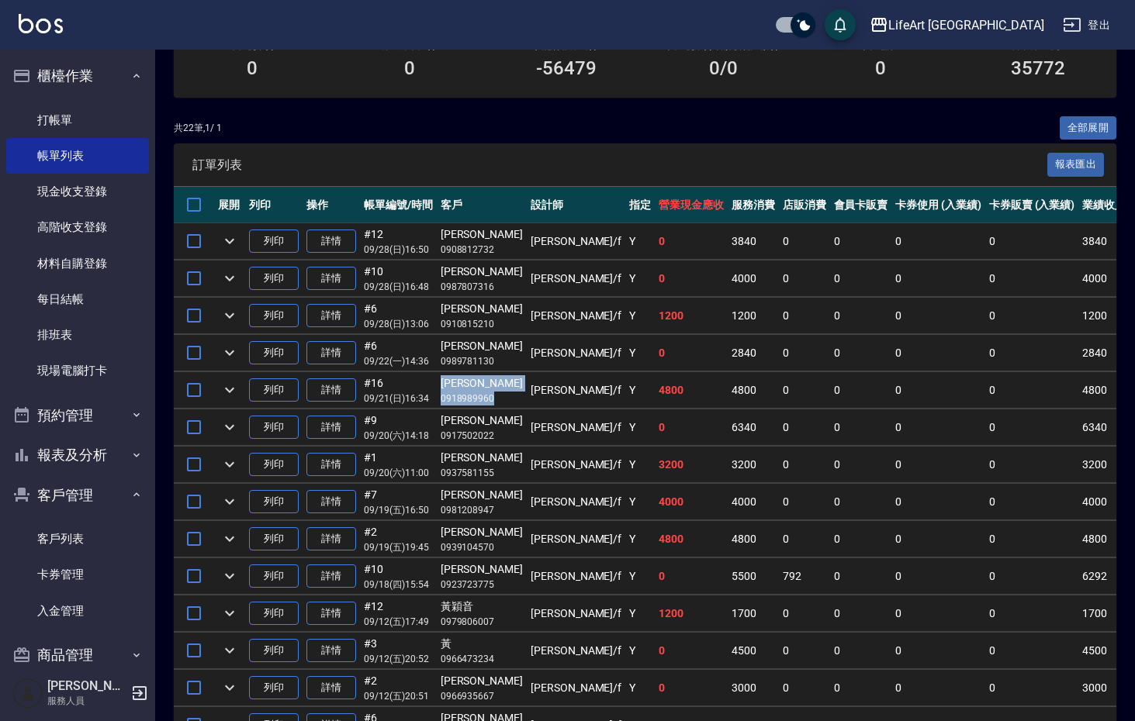
drag, startPoint x: 442, startPoint y: 382, endPoint x: 492, endPoint y: 398, distance: 53.0
click at [492, 398] on td "趙佳玲 0918989960" at bounding box center [482, 390] width 90 height 36
drag, startPoint x: 441, startPoint y: 344, endPoint x: 489, endPoint y: 356, distance: 49.7
click at [489, 356] on td "顏珮如 0989781130" at bounding box center [482, 353] width 90 height 36
click at [461, 309] on div "[PERSON_NAME]" at bounding box center [482, 309] width 82 height 16
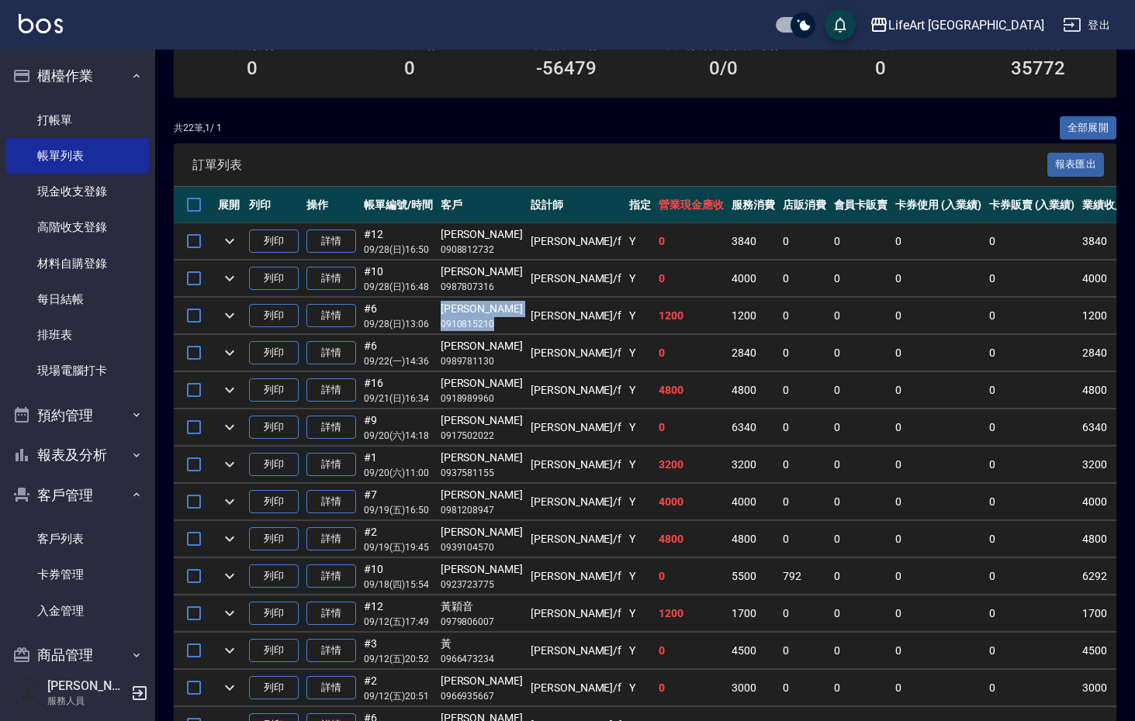
drag, startPoint x: 450, startPoint y: 310, endPoint x: 488, endPoint y: 327, distance: 41.7
click at [494, 331] on td "詹秀慧 0910815210" at bounding box center [482, 316] width 90 height 36
drag, startPoint x: 445, startPoint y: 266, endPoint x: 492, endPoint y: 284, distance: 49.8
click at [492, 284] on td "徐慈吟 0987807316" at bounding box center [482, 279] width 90 height 36
drag, startPoint x: 441, startPoint y: 232, endPoint x: 492, endPoint y: 249, distance: 54.0
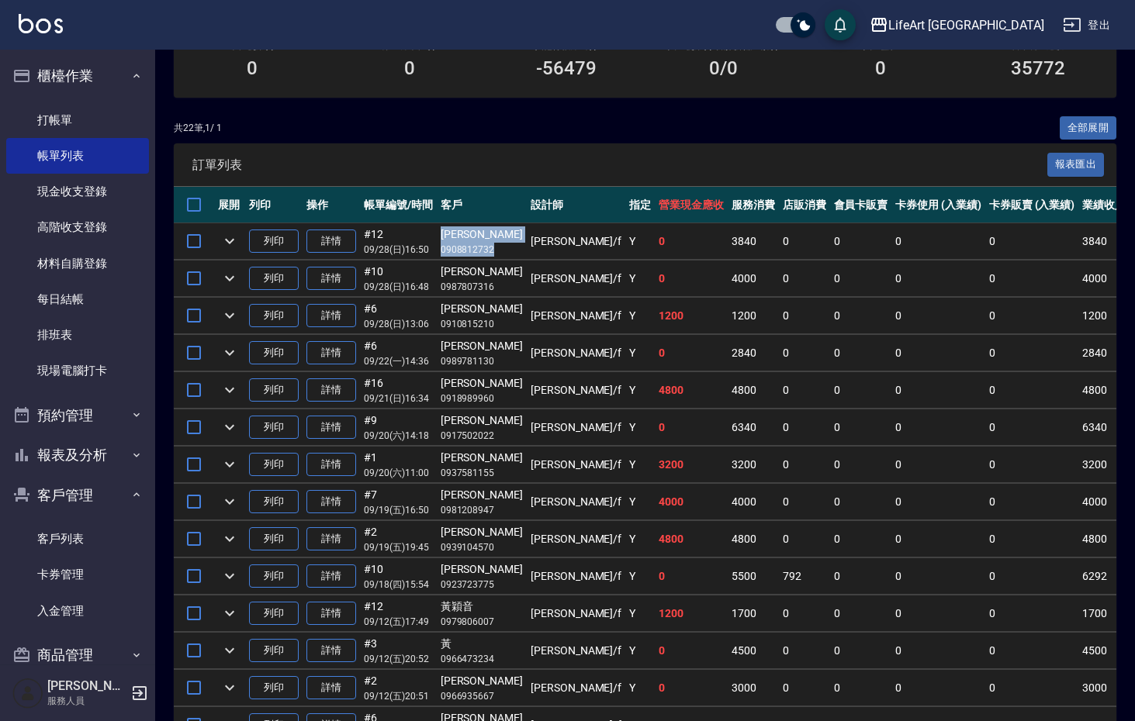
click at [492, 249] on td "汪詩鈺 0908812732" at bounding box center [482, 241] width 90 height 36
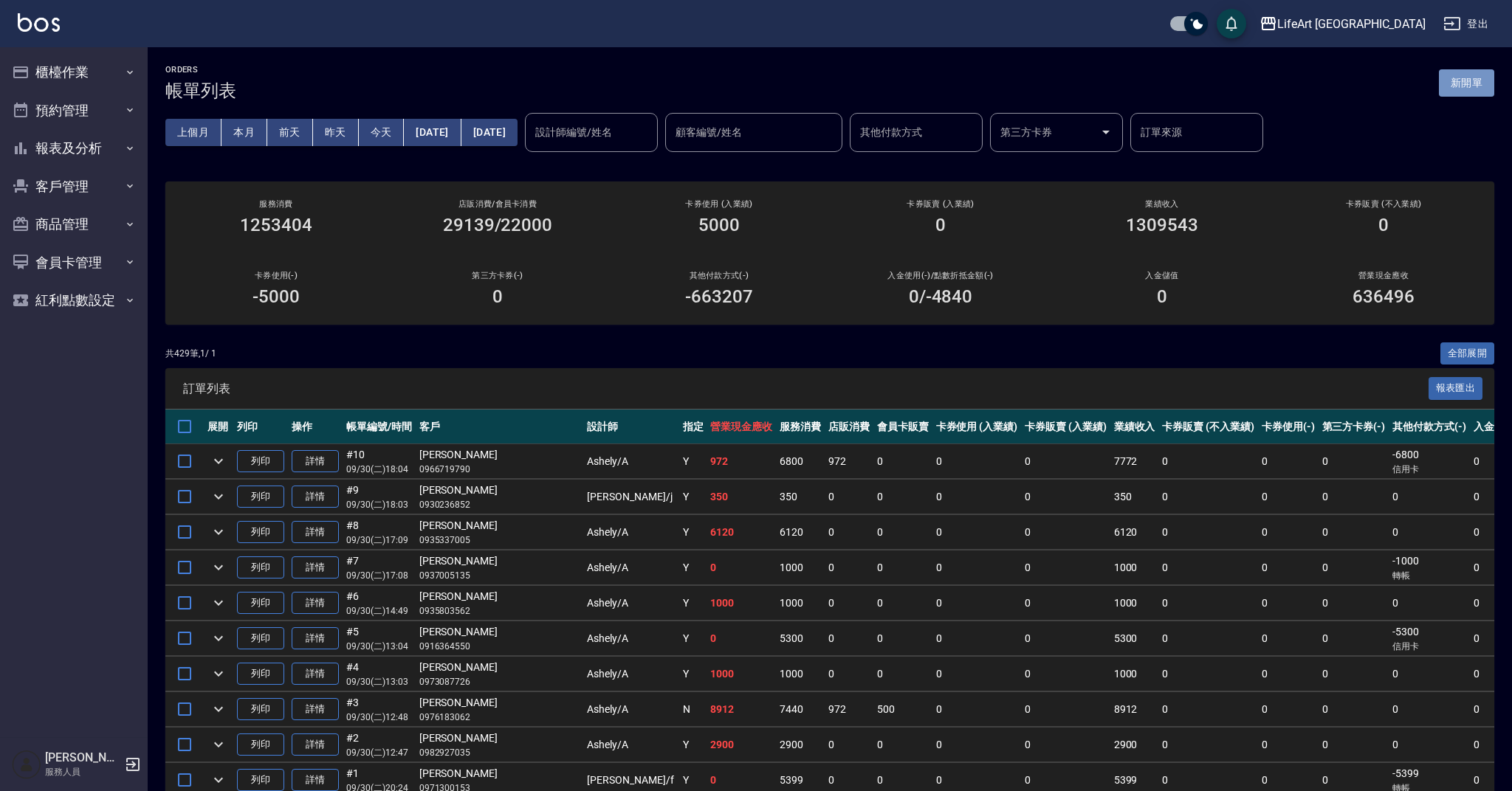
drag, startPoint x: 1467, startPoint y: 88, endPoint x: 1148, endPoint y: 129, distance: 321.6
click at [1467, 88] on button "新開單" at bounding box center [1467, 83] width 55 height 28
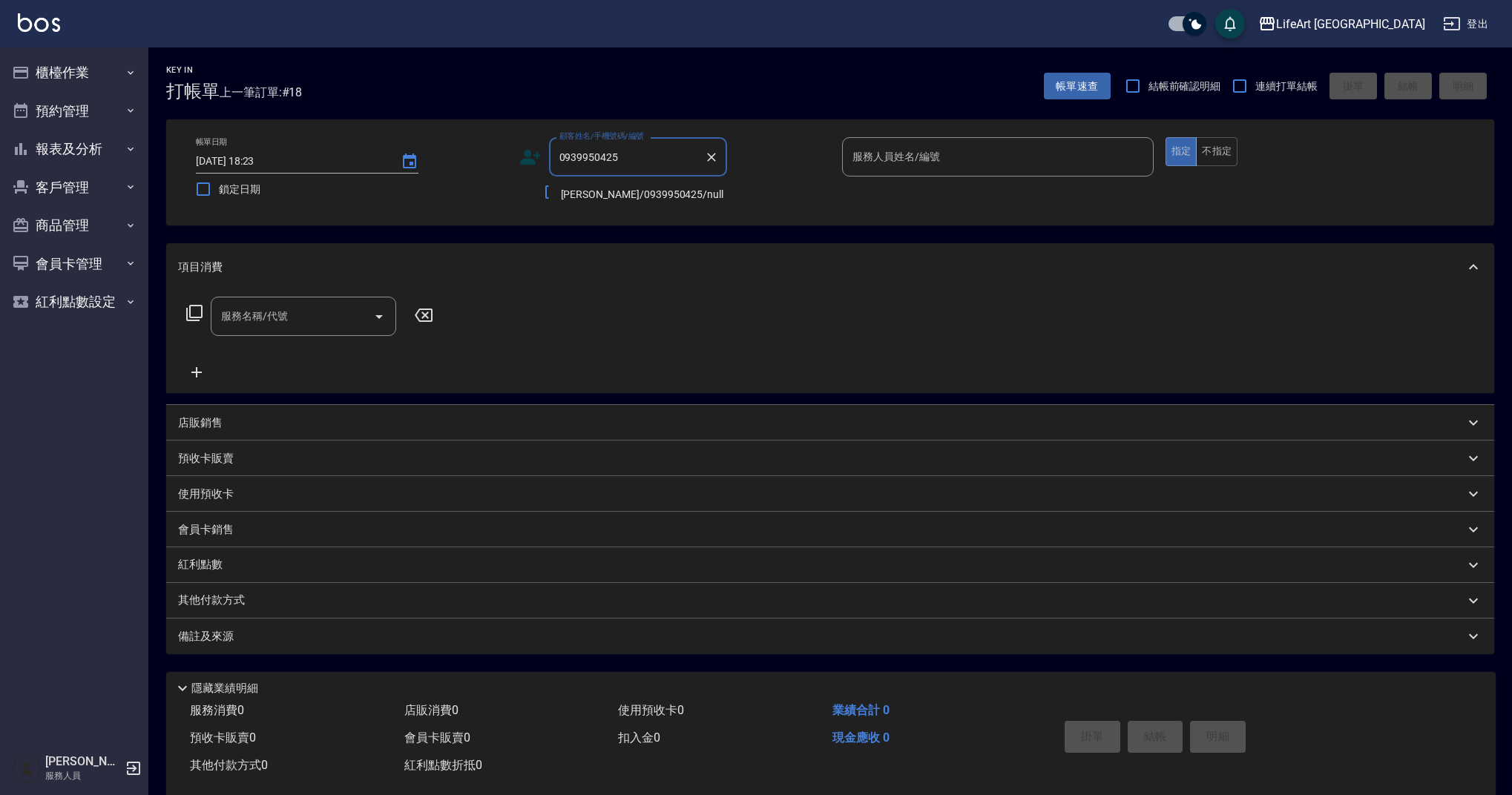
click at [637, 193] on li "[PERSON_NAME]/0939950425/null" at bounding box center [638, 195] width 178 height 25
type input "[PERSON_NAME]/0939950425/null"
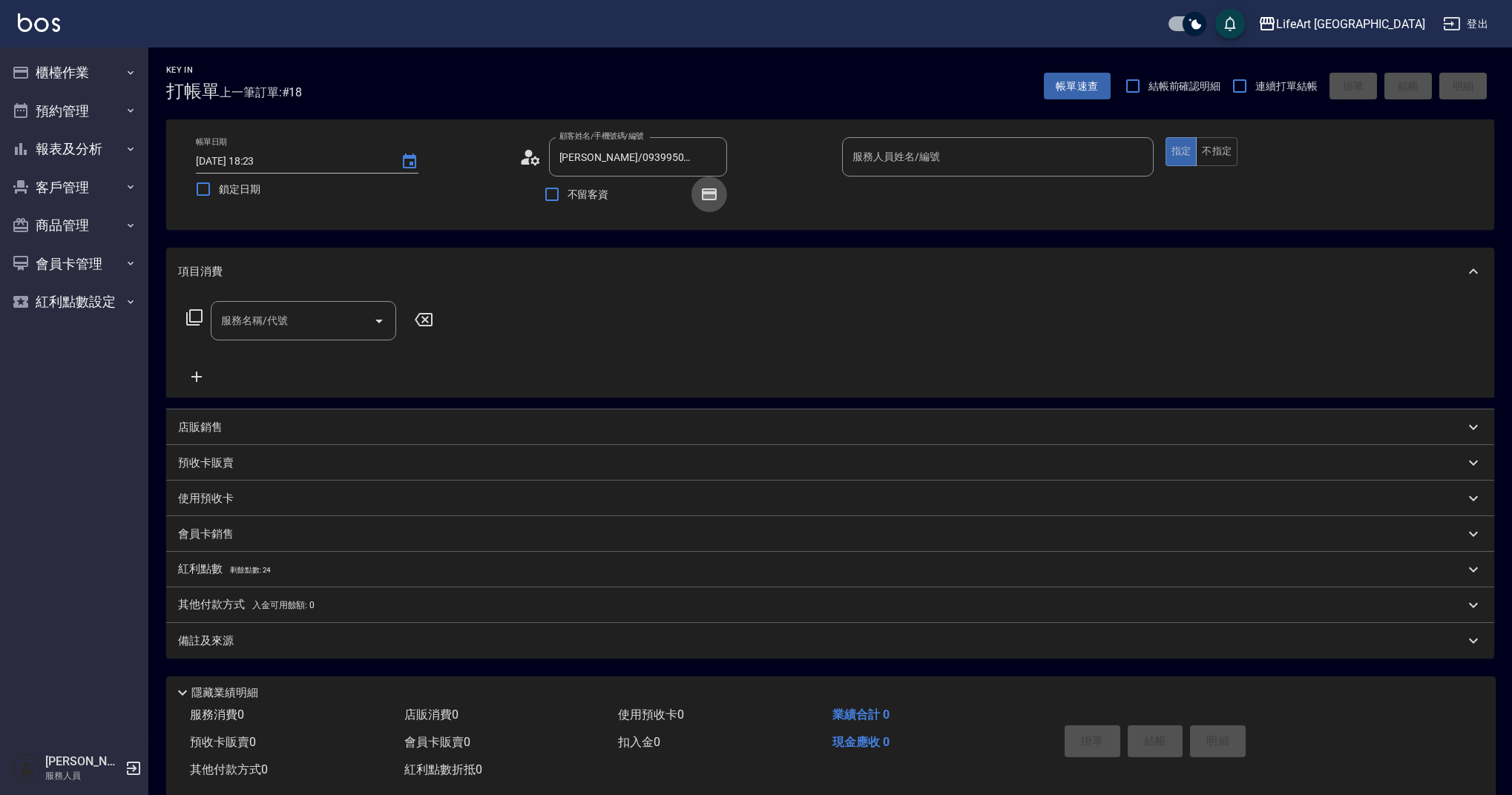
click at [712, 188] on icon "button" at bounding box center [709, 194] width 18 height 18
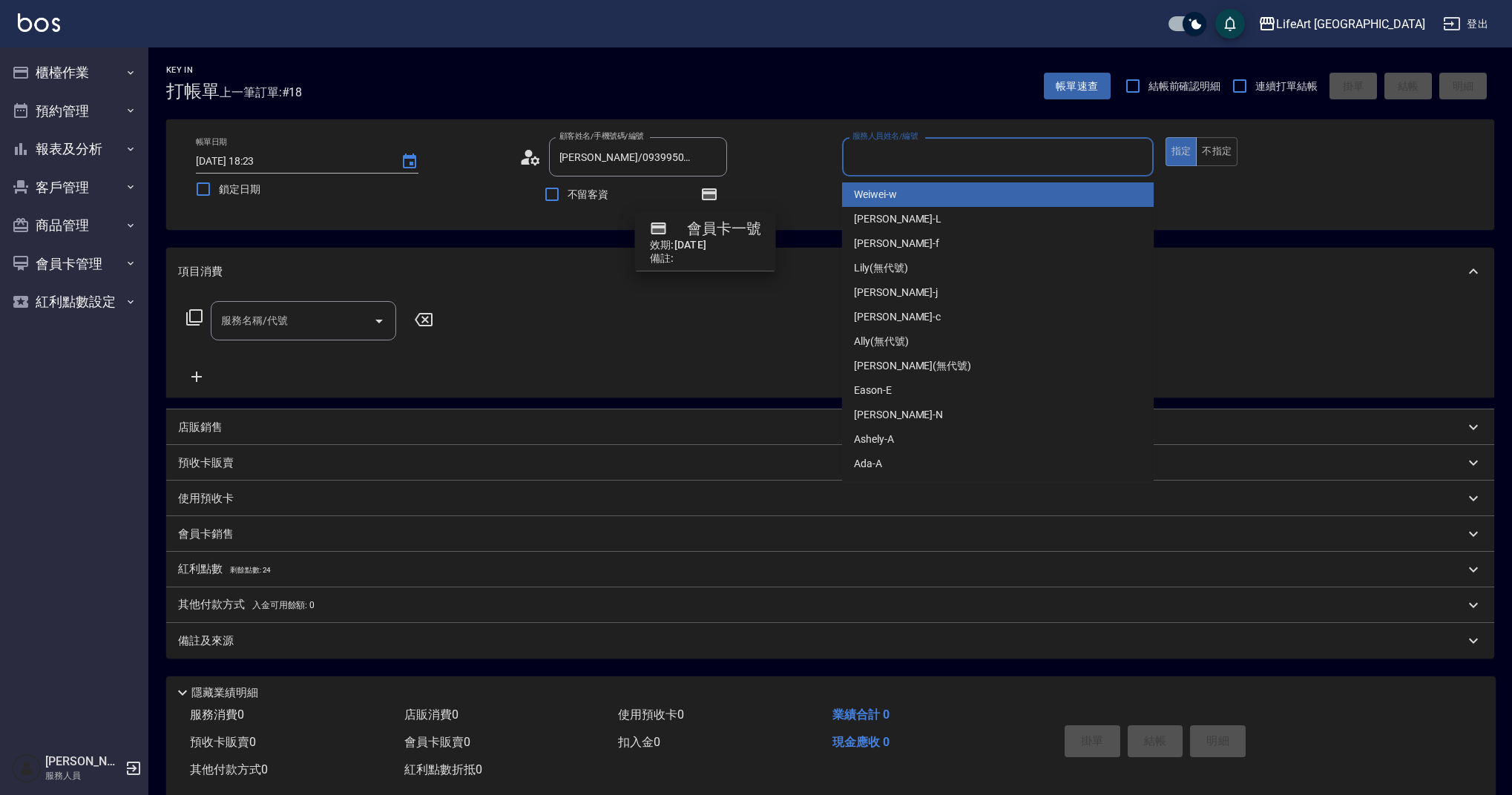
click at [944, 159] on input "服務人員姓名/編號" at bounding box center [997, 156] width 298 height 26
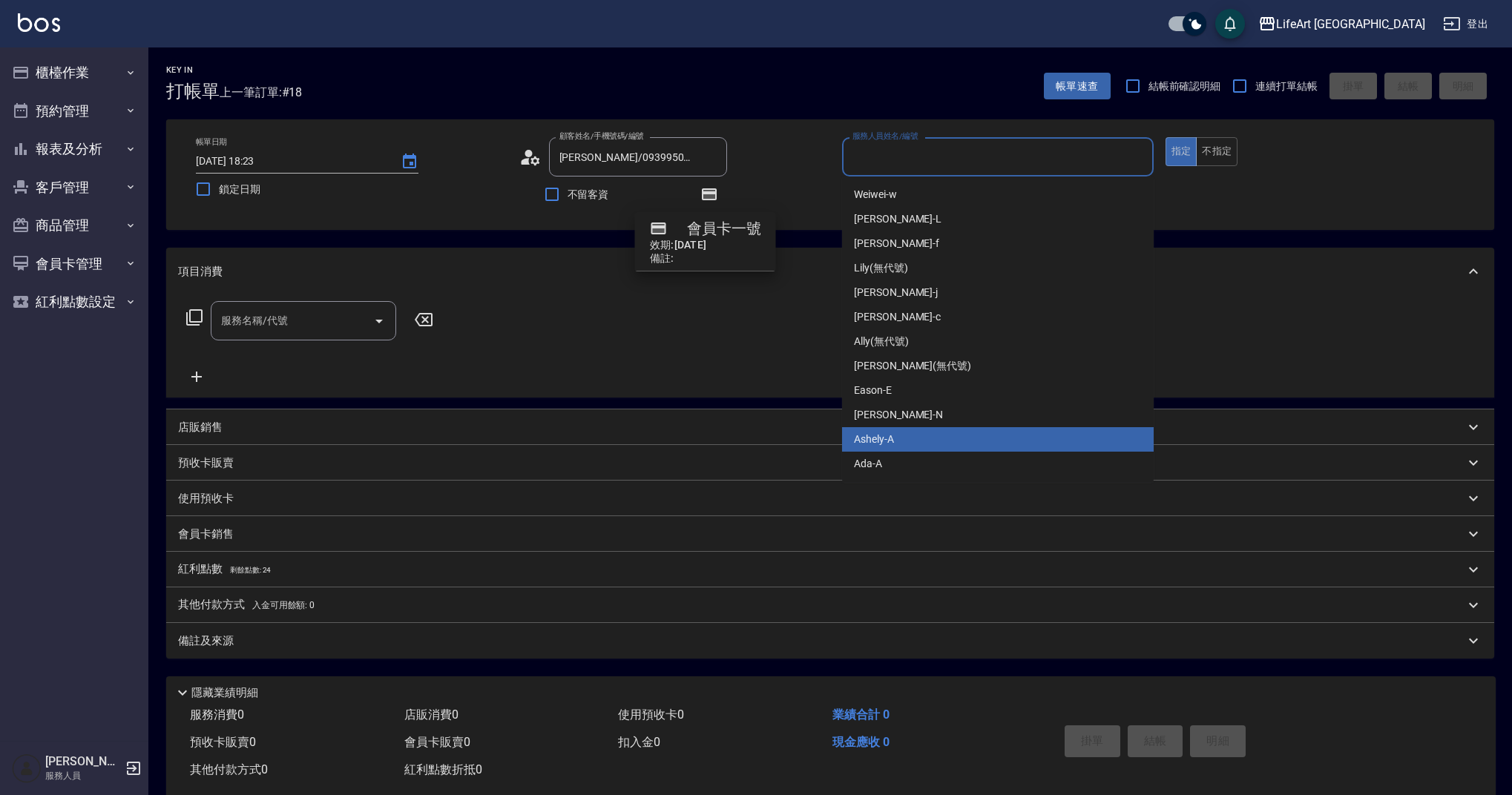
click at [927, 431] on div "Ashely -A" at bounding box center [997, 440] width 312 height 25
type input "Ashely-A"
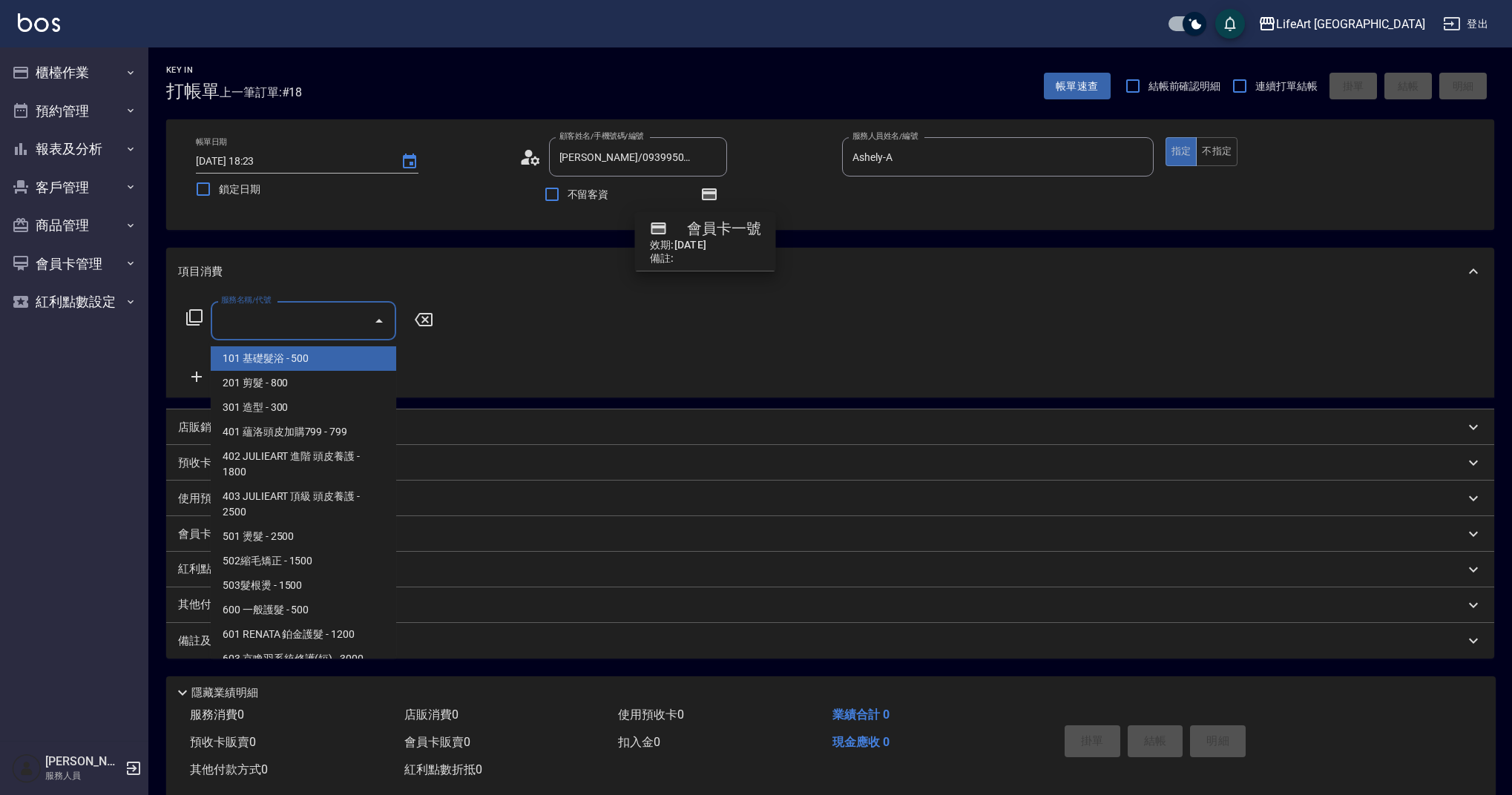
click at [271, 322] on input "服務名稱/代號" at bounding box center [292, 320] width 150 height 26
click at [302, 386] on span "201 剪髮 - 800" at bounding box center [303, 384] width 186 height 25
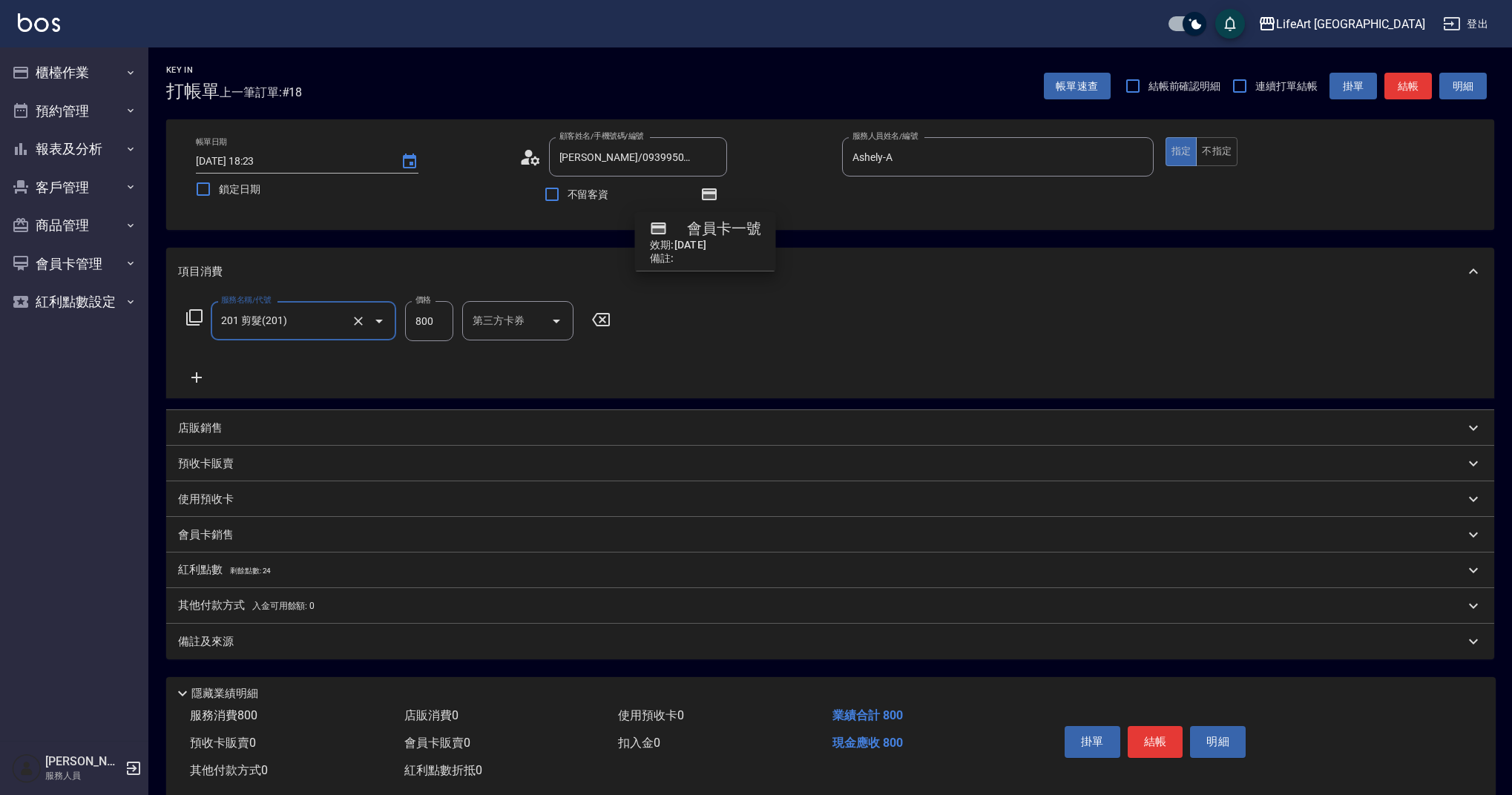
type input "201 剪髮(201)"
click at [204, 375] on icon at bounding box center [196, 377] width 37 height 18
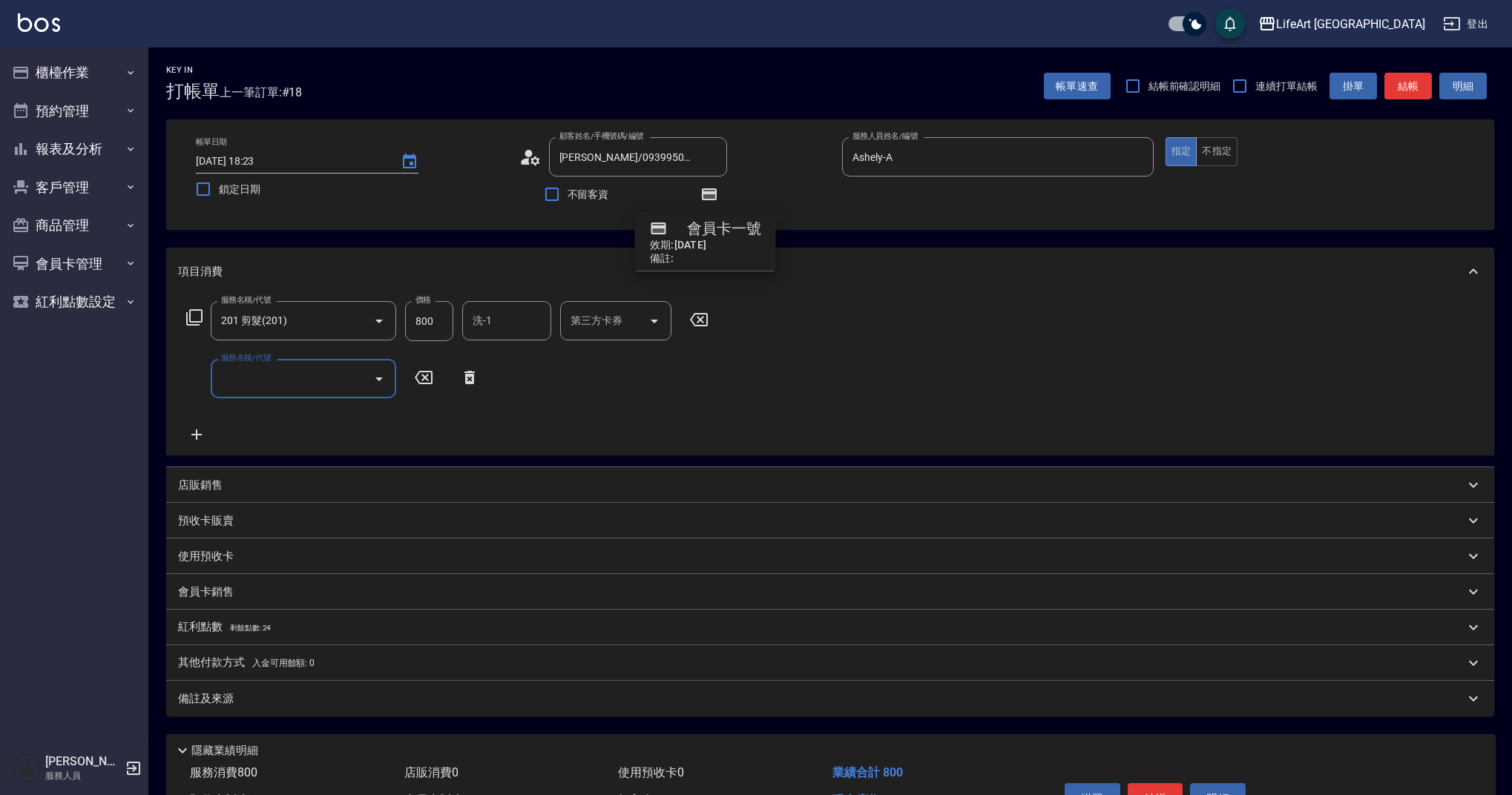
click at [266, 383] on input "服務名稱/代號" at bounding box center [292, 378] width 150 height 26
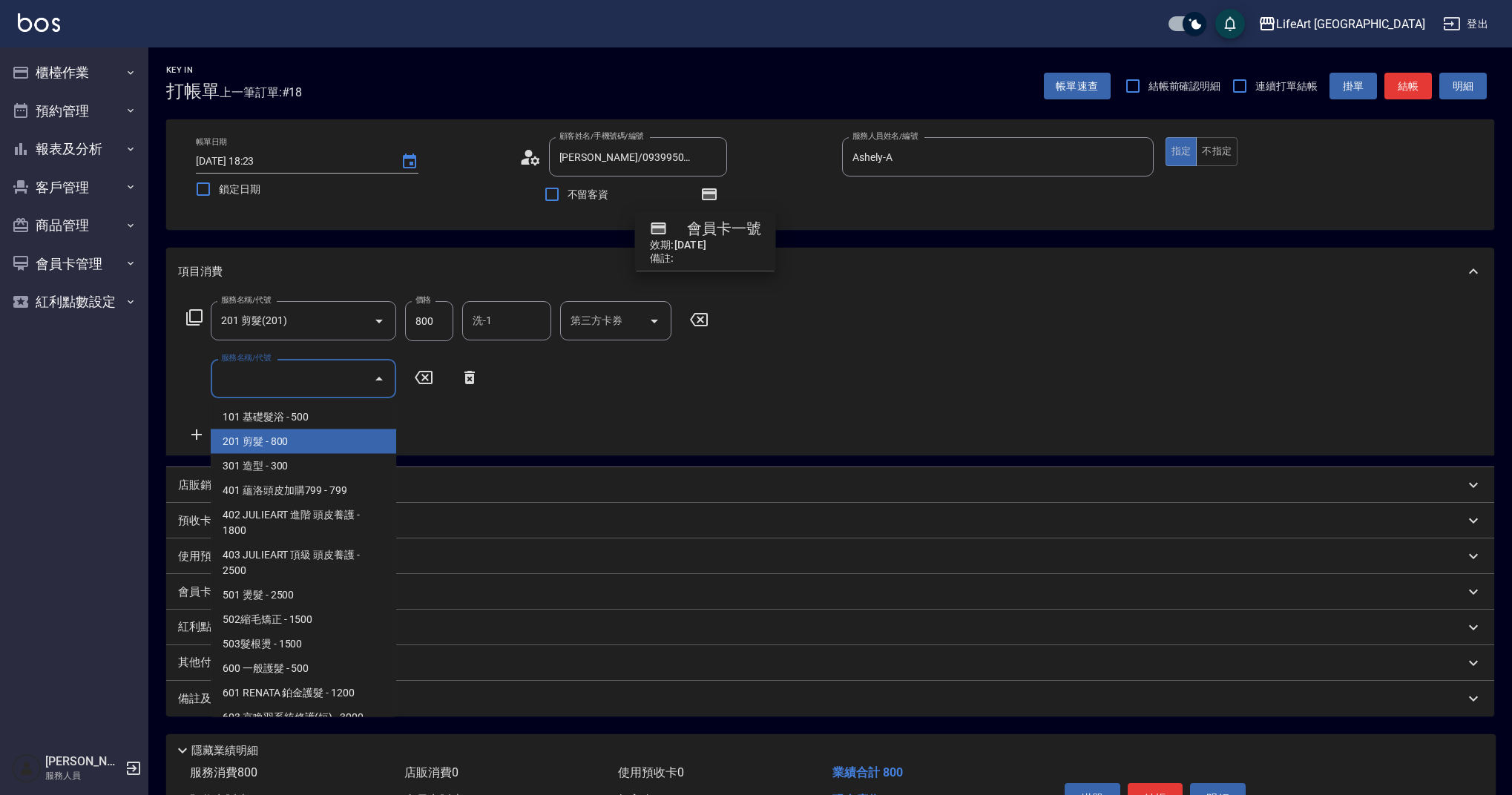
scroll to position [133, 0]
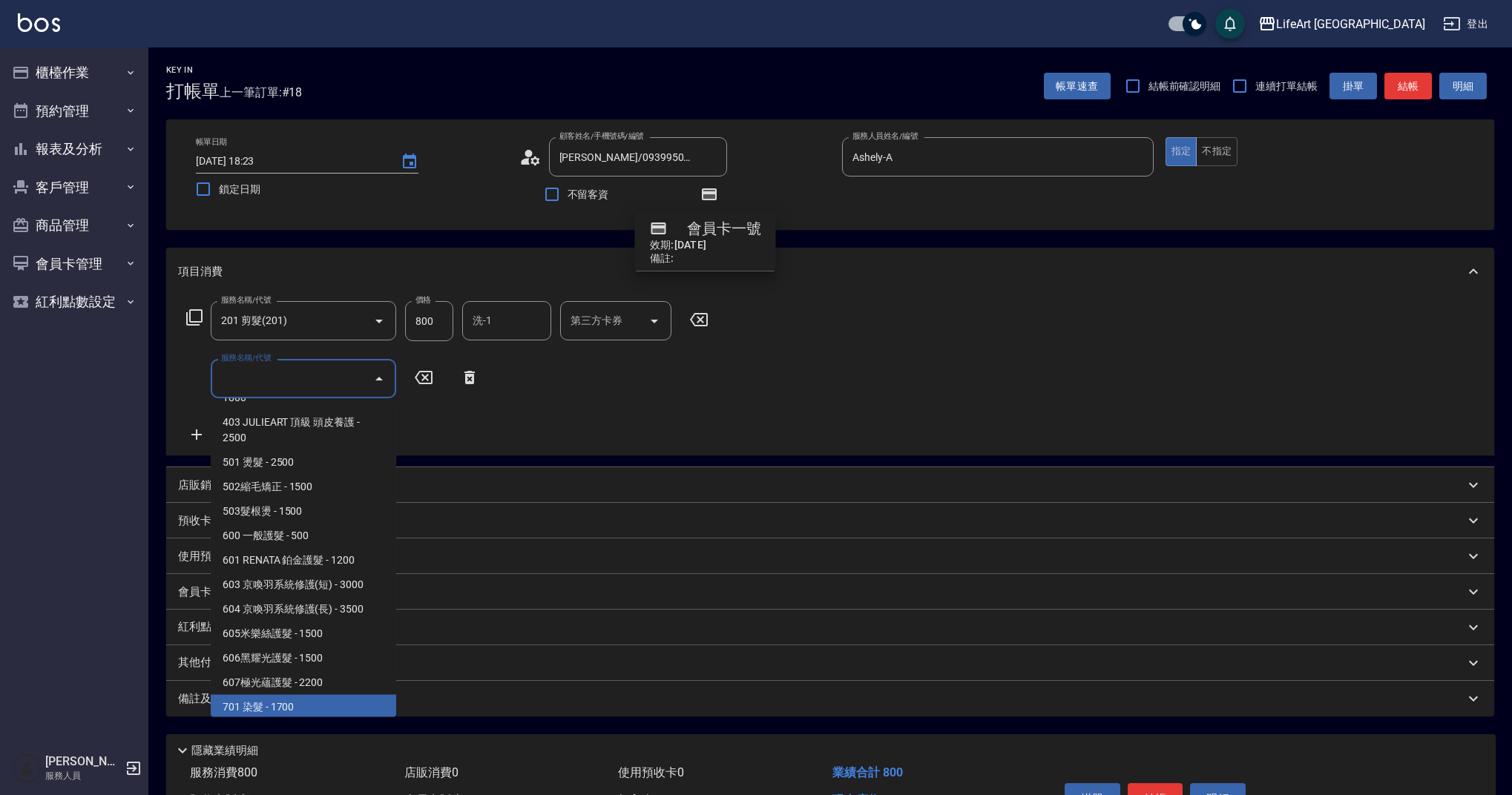
click at [325, 712] on span "701 染髮 - 1700" at bounding box center [303, 708] width 186 height 25
type input "701 染髮(701)"
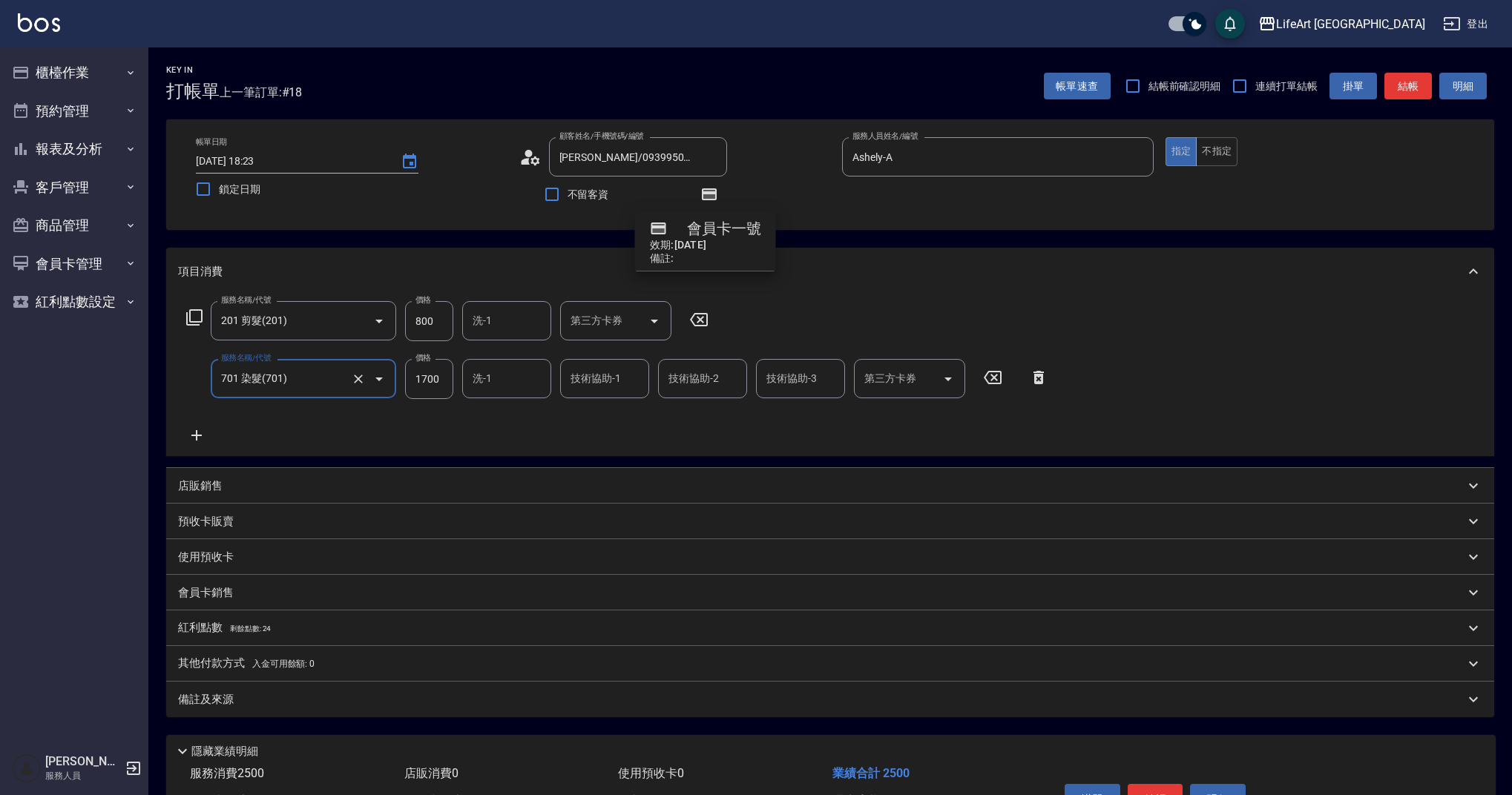
click at [202, 434] on icon at bounding box center [196, 435] width 37 height 18
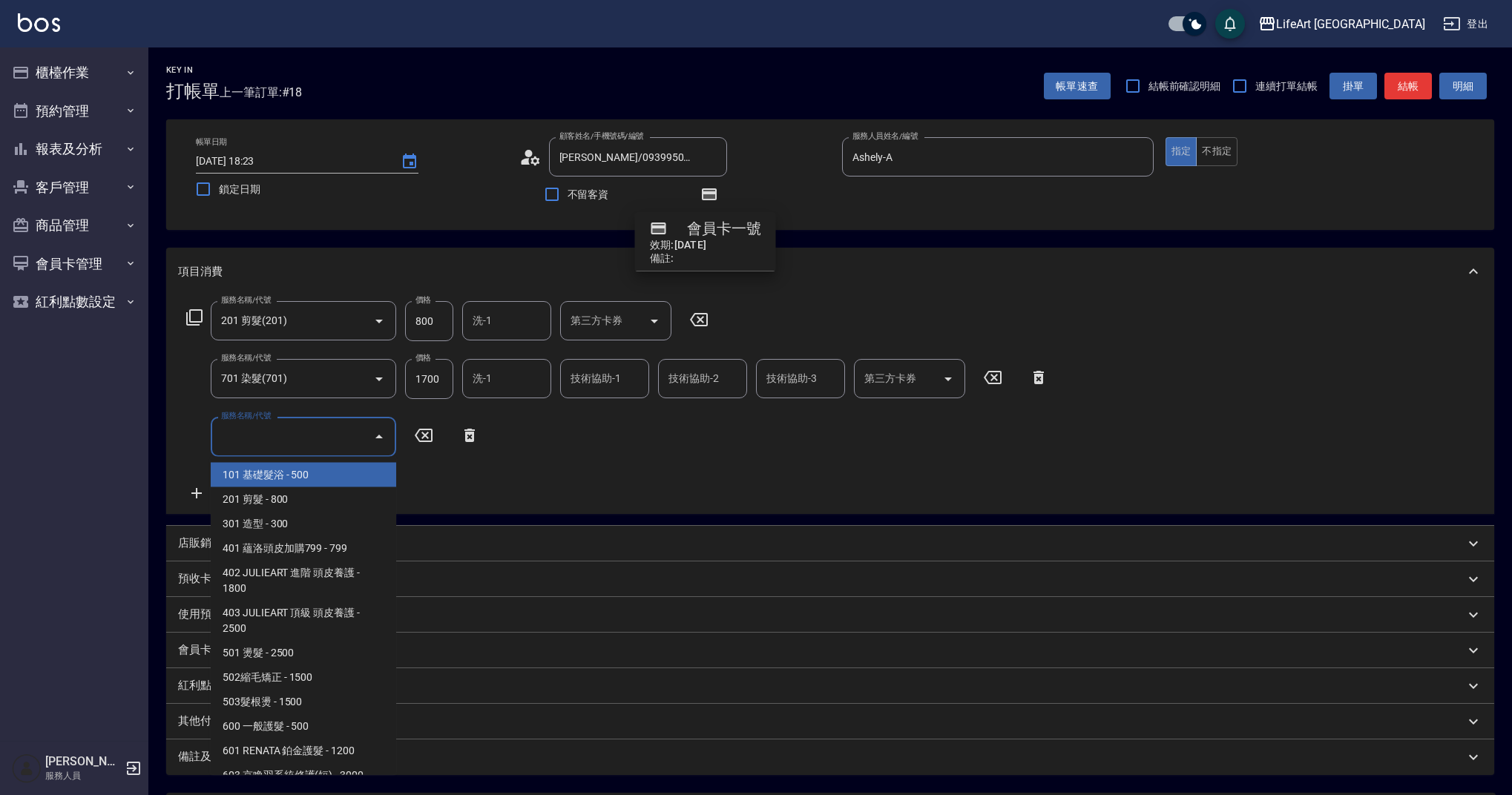
click at [306, 428] on input "服務名稱/代號" at bounding box center [292, 436] width 150 height 26
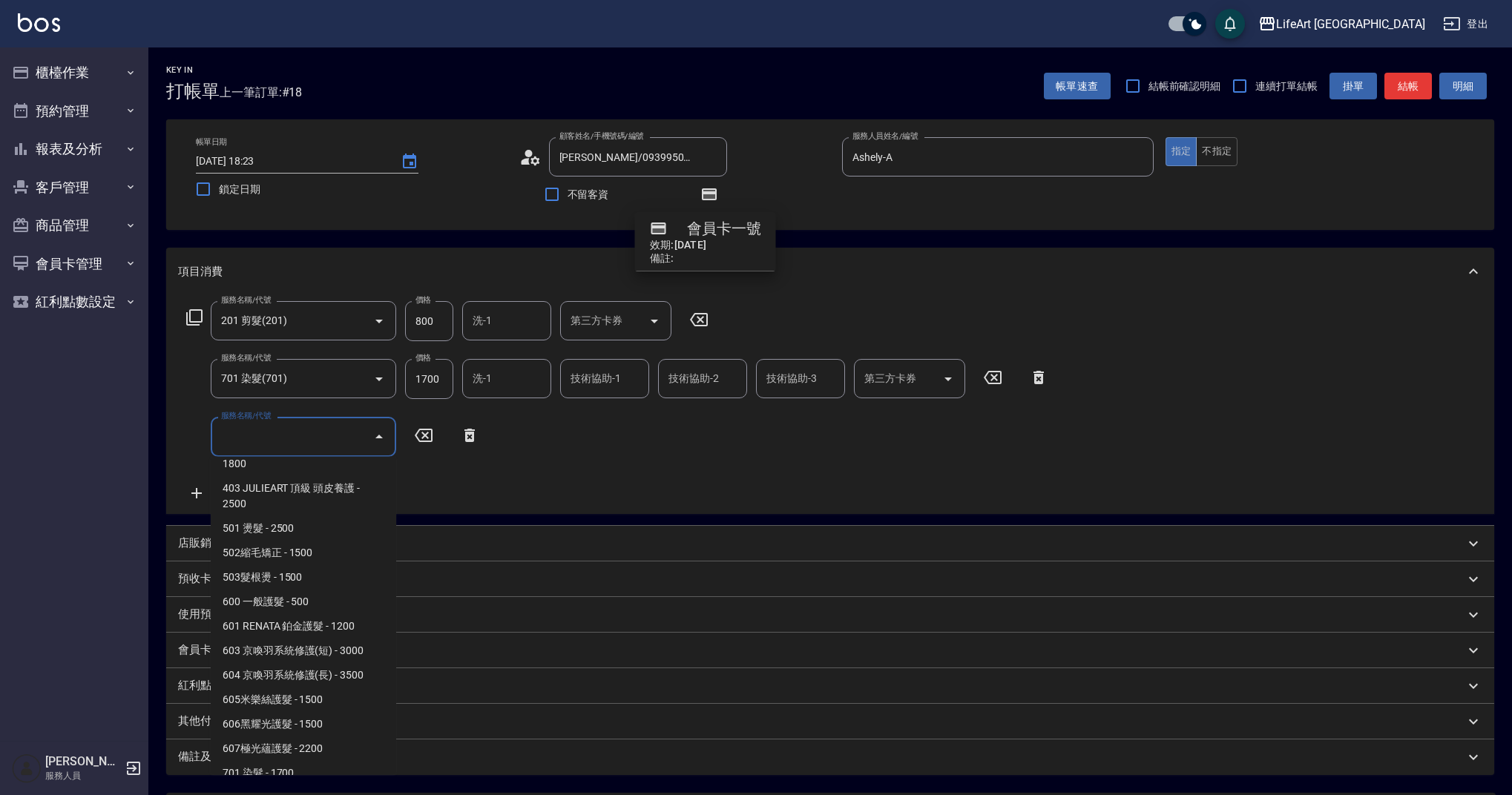
scroll to position [190, 0]
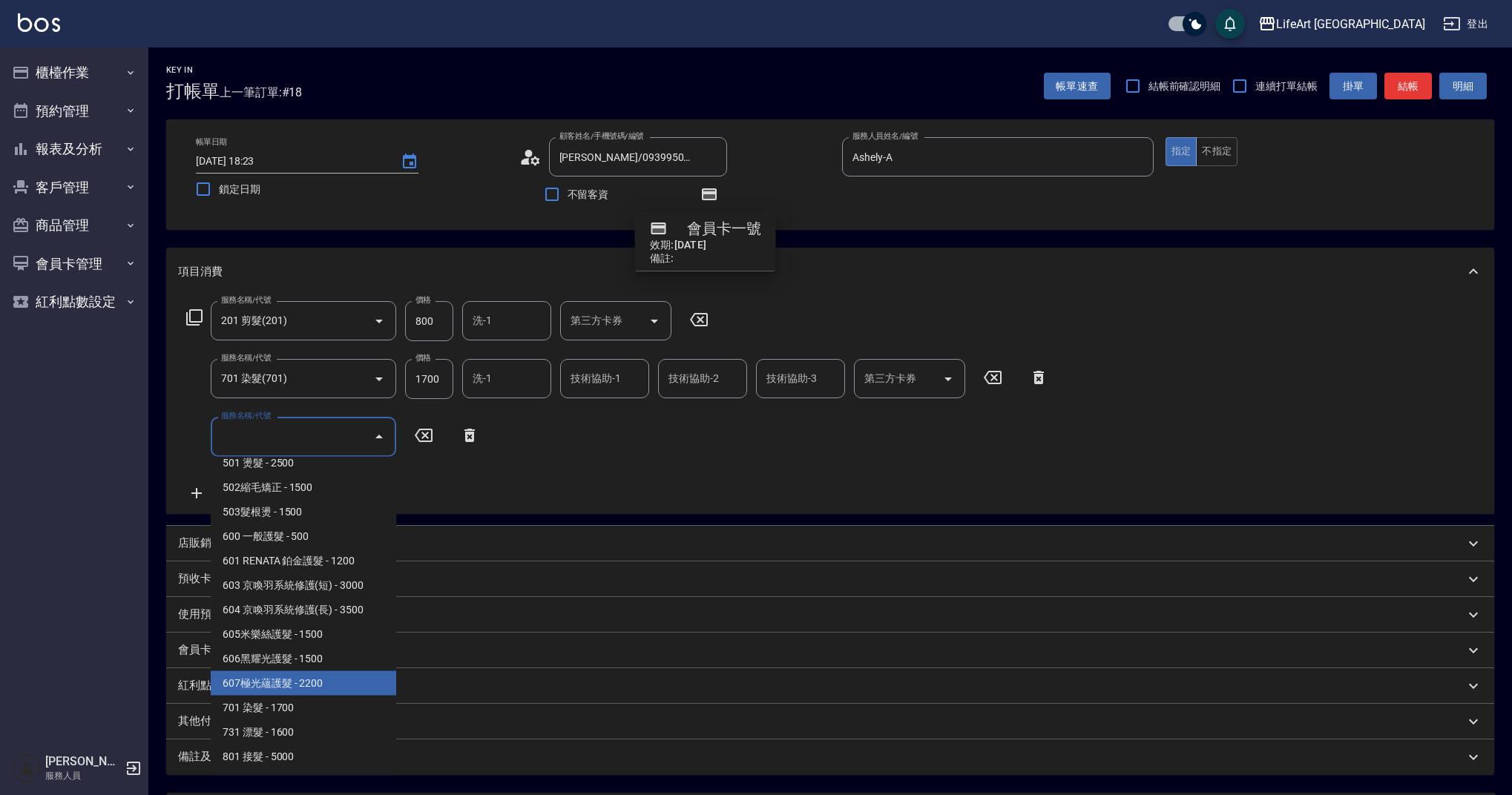
click at [309, 676] on span "607極光蘊護髮 - 2200" at bounding box center [303, 684] width 186 height 25
type input "607極光蘊護髮(607)"
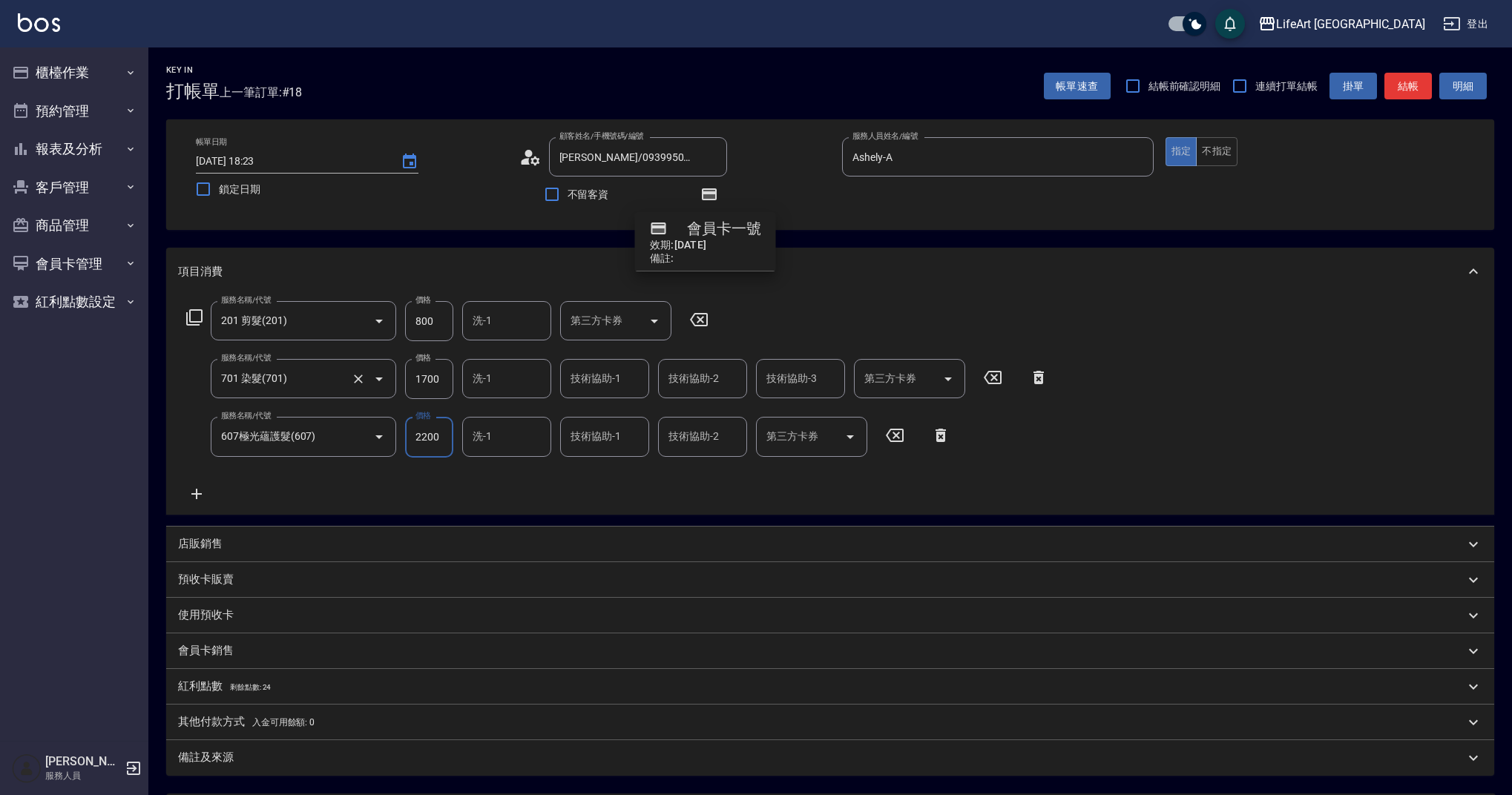
drag, startPoint x: 441, startPoint y: 380, endPoint x: 385, endPoint y: 382, distance: 56.0
click at [385, 382] on div "服務名稱/代號 701 染髮(701) 服務名稱/代號 價格 1700 價格 洗-1 洗-1 技術協助-1 技術協助-1 技術協助-2 技術協助-2 技術協助…" at bounding box center [617, 379] width 879 height 40
drag, startPoint x: 417, startPoint y: 375, endPoint x: 464, endPoint y: 379, distance: 47.2
click at [464, 379] on div "服務名稱/代號 701 染髮(701) 服務名稱/代號 價格 1700 價格 洗-1 洗-1 技術協助-1 技術協助-1 技術協助-2 技術協助-2 技術協助…" at bounding box center [617, 379] width 879 height 40
type input "4140"
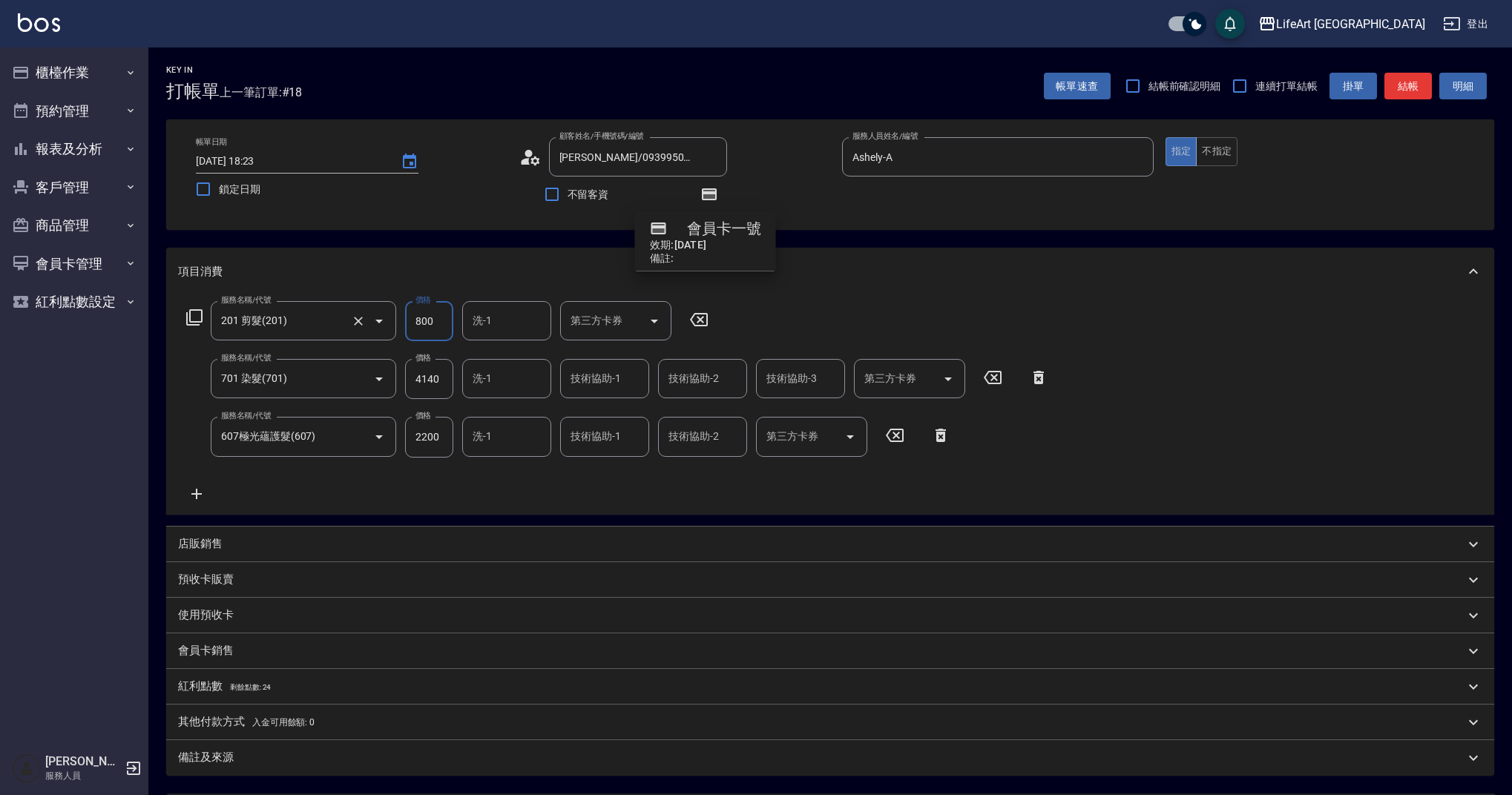
drag, startPoint x: 445, startPoint y: 320, endPoint x: 390, endPoint y: 324, distance: 55.1
click at [390, 324] on div "服務名稱/代號 201 剪髮(201) 服務名稱/代號 價格 800 價格 洗-1 洗-1 第三方卡券 第三方卡券" at bounding box center [448, 321] width 539 height 40
type input "630"
click at [533, 491] on div "服務名稱/代號 201 剪髮(201) 服務名稱/代號 價格 630 價格 洗-1 洗-1 第三方卡券 第三方卡券 服務名稱/代號 701 染髮(701) 服…" at bounding box center [617, 402] width 879 height 201
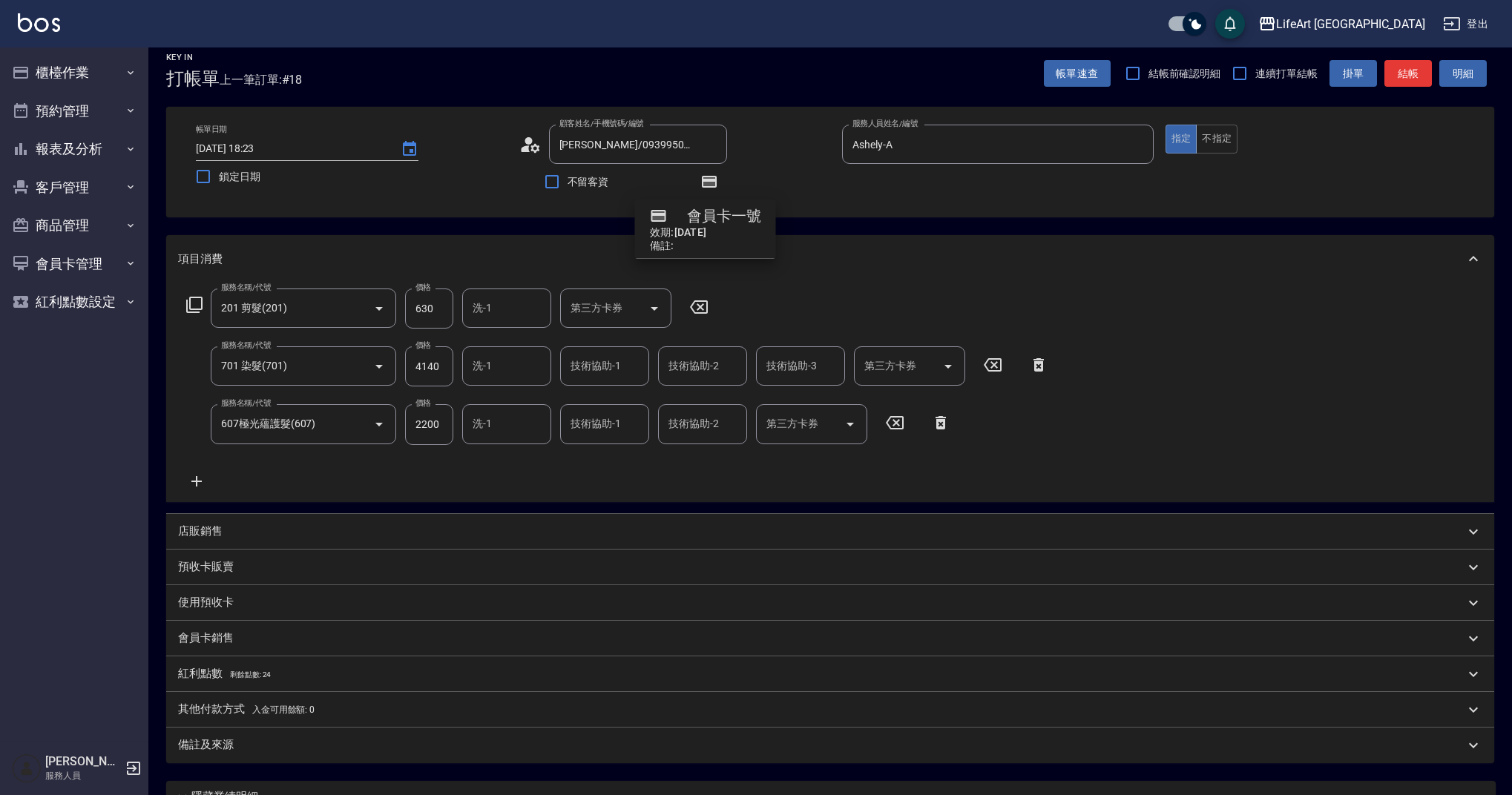
scroll to position [0, 0]
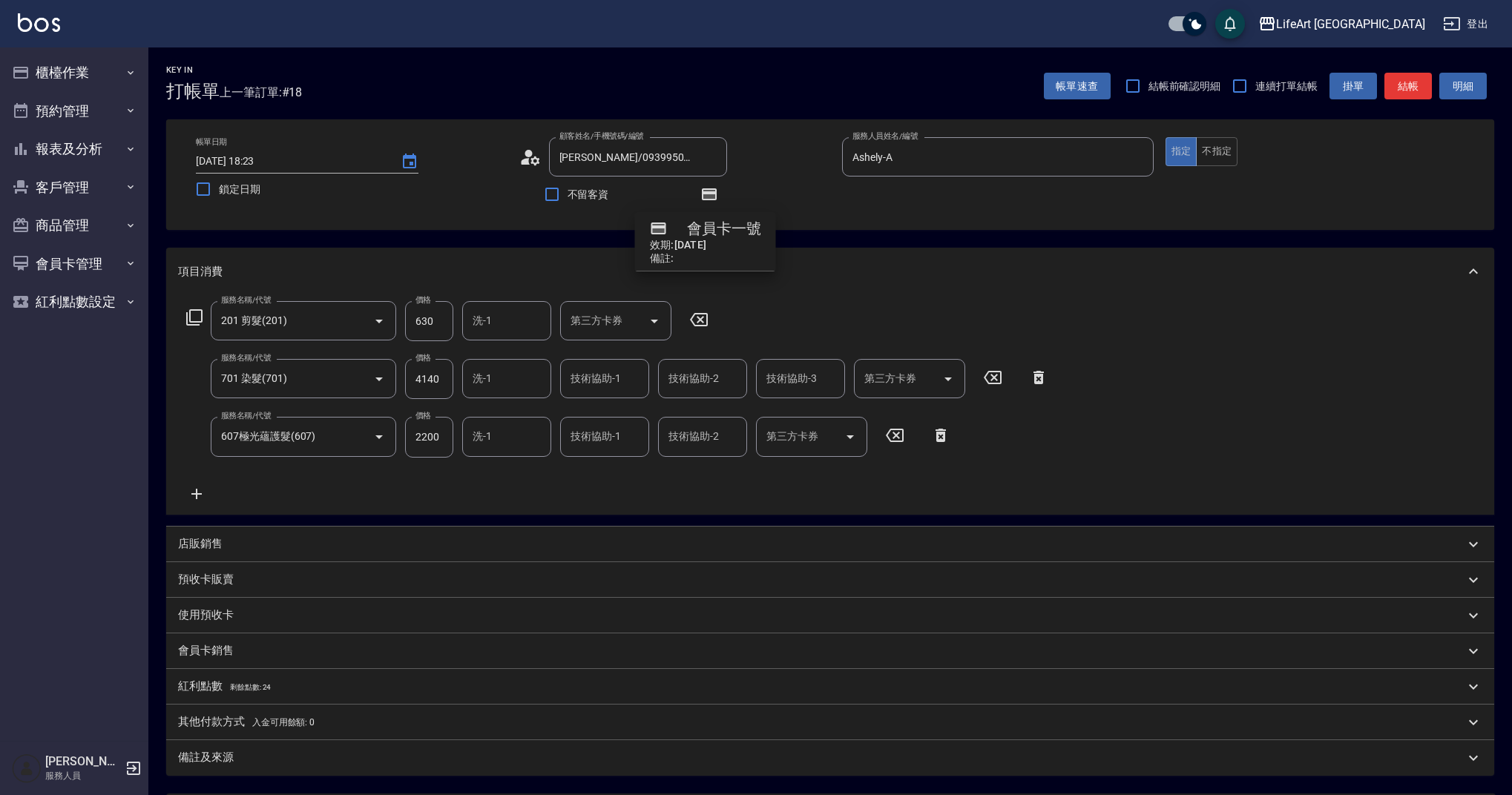
click at [529, 386] on input "洗-1" at bounding box center [506, 378] width 76 height 26
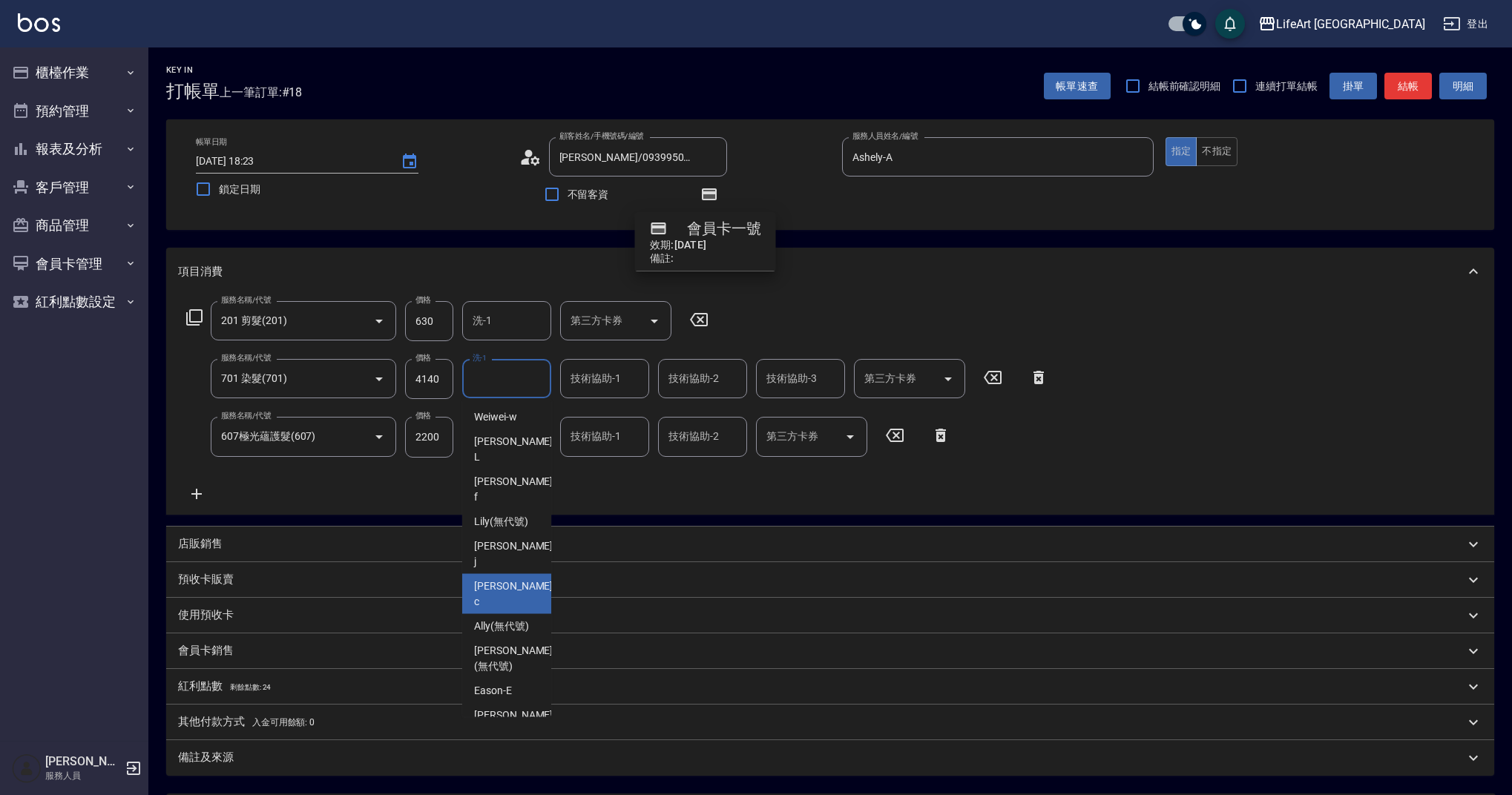
click at [498, 579] on span "Casey -c" at bounding box center [515, 594] width 81 height 32
type input "Casey-c"
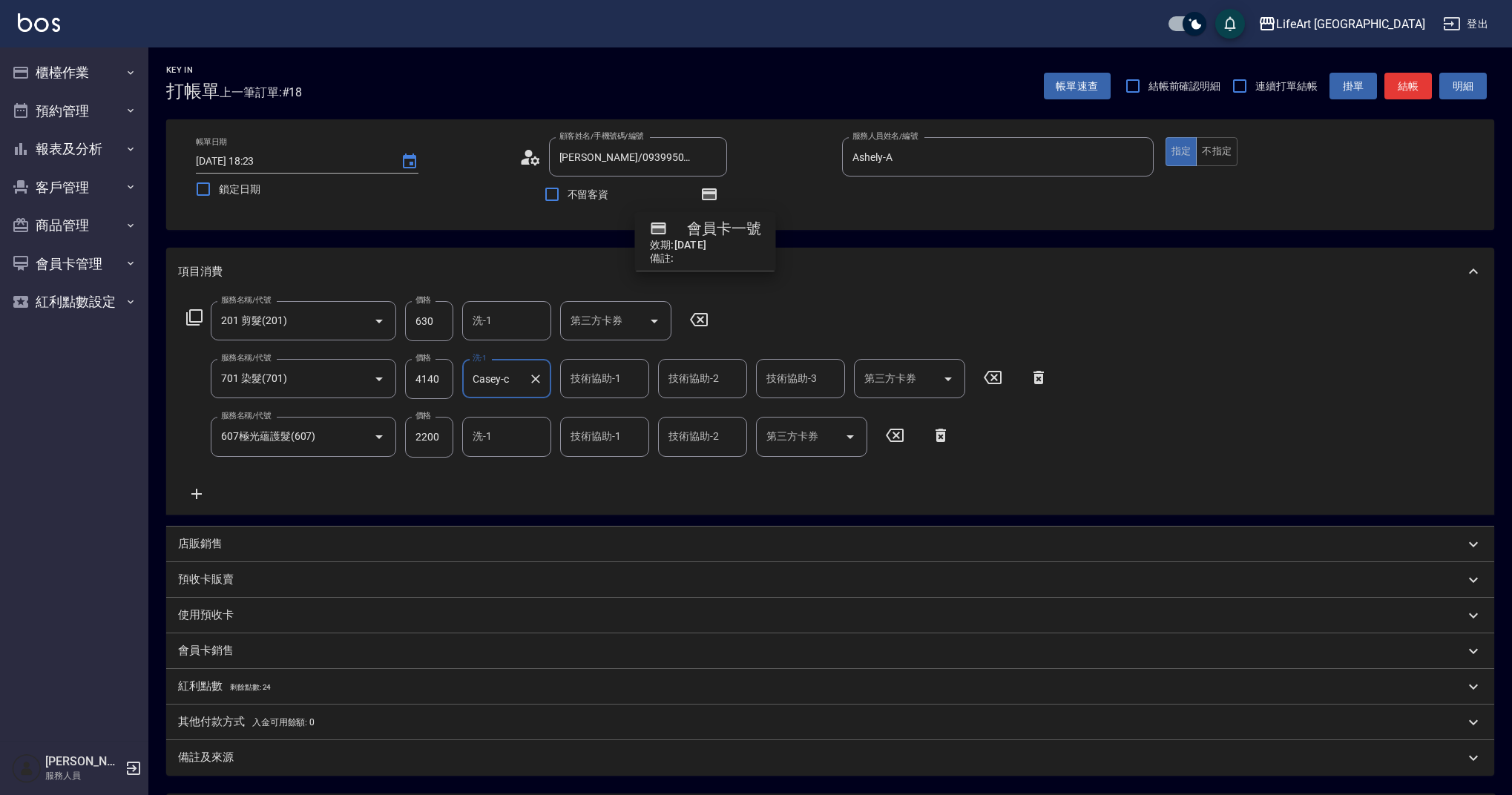
click at [620, 373] on input "技術協助-1" at bounding box center [604, 378] width 76 height 26
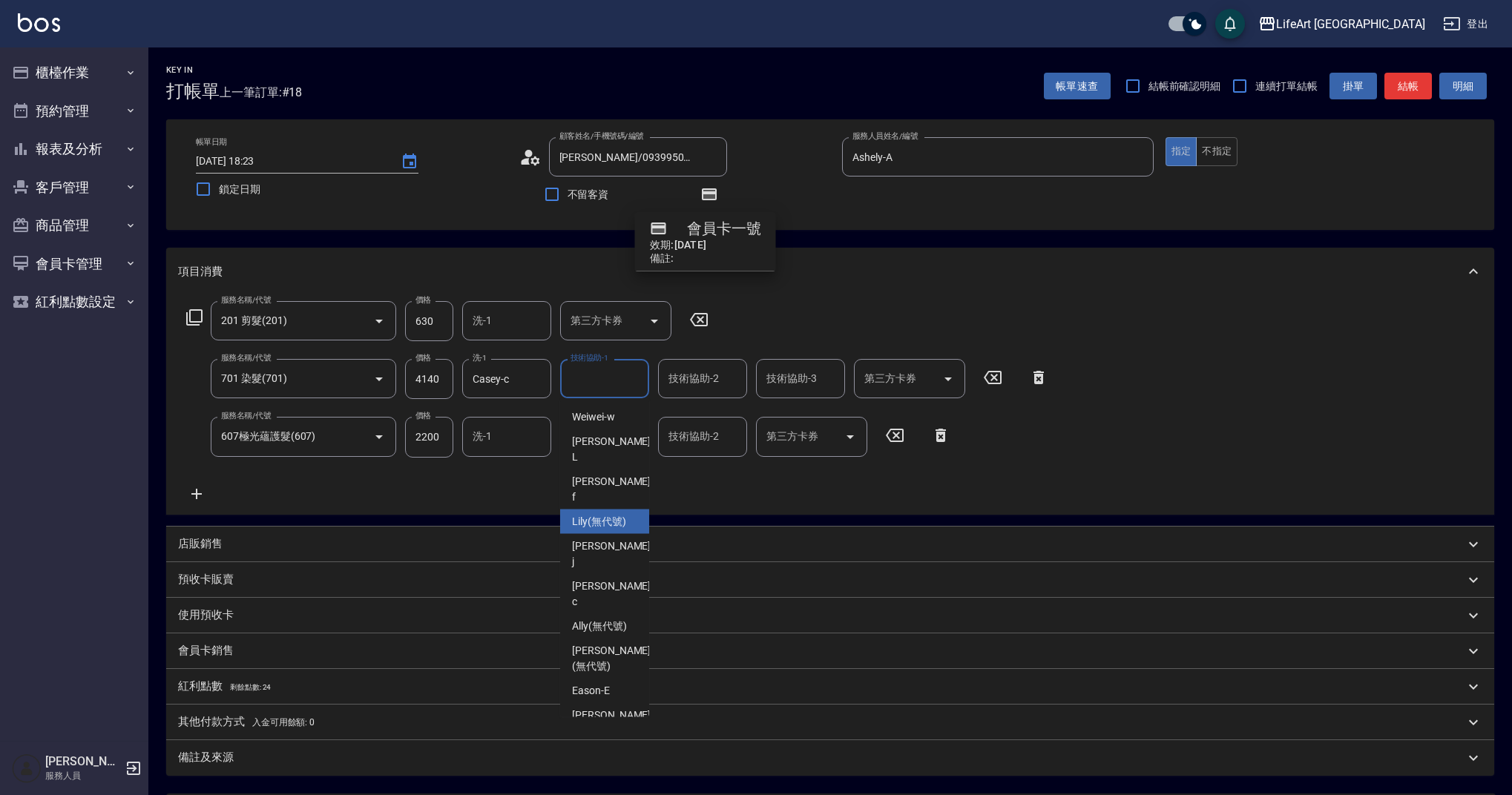
click at [606, 514] on span "Lily (無代號)" at bounding box center [599, 521] width 55 height 15
type input "[PERSON_NAME](無代號)"
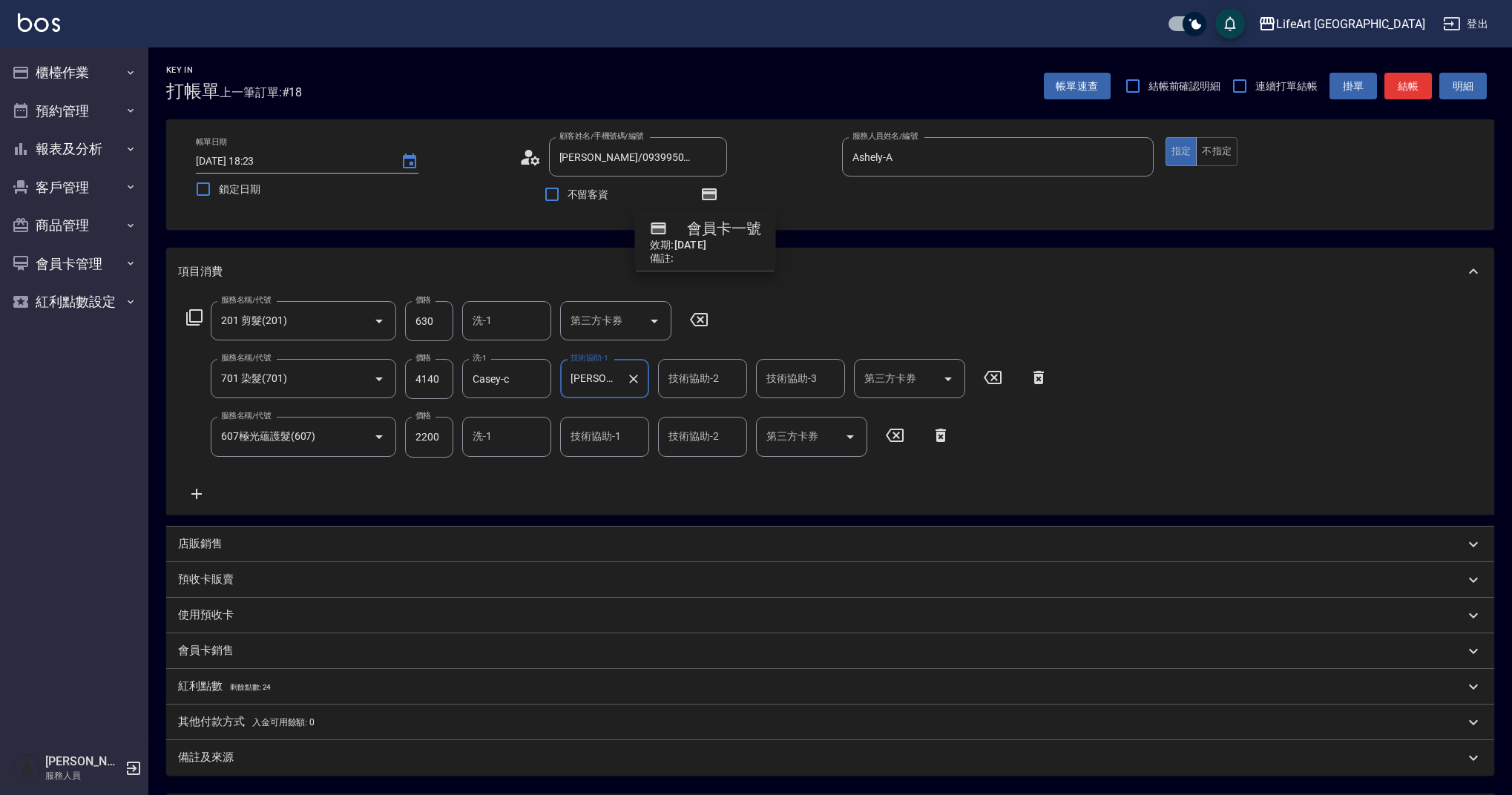
click at [690, 391] on input "技術協助-2" at bounding box center [702, 378] width 76 height 26
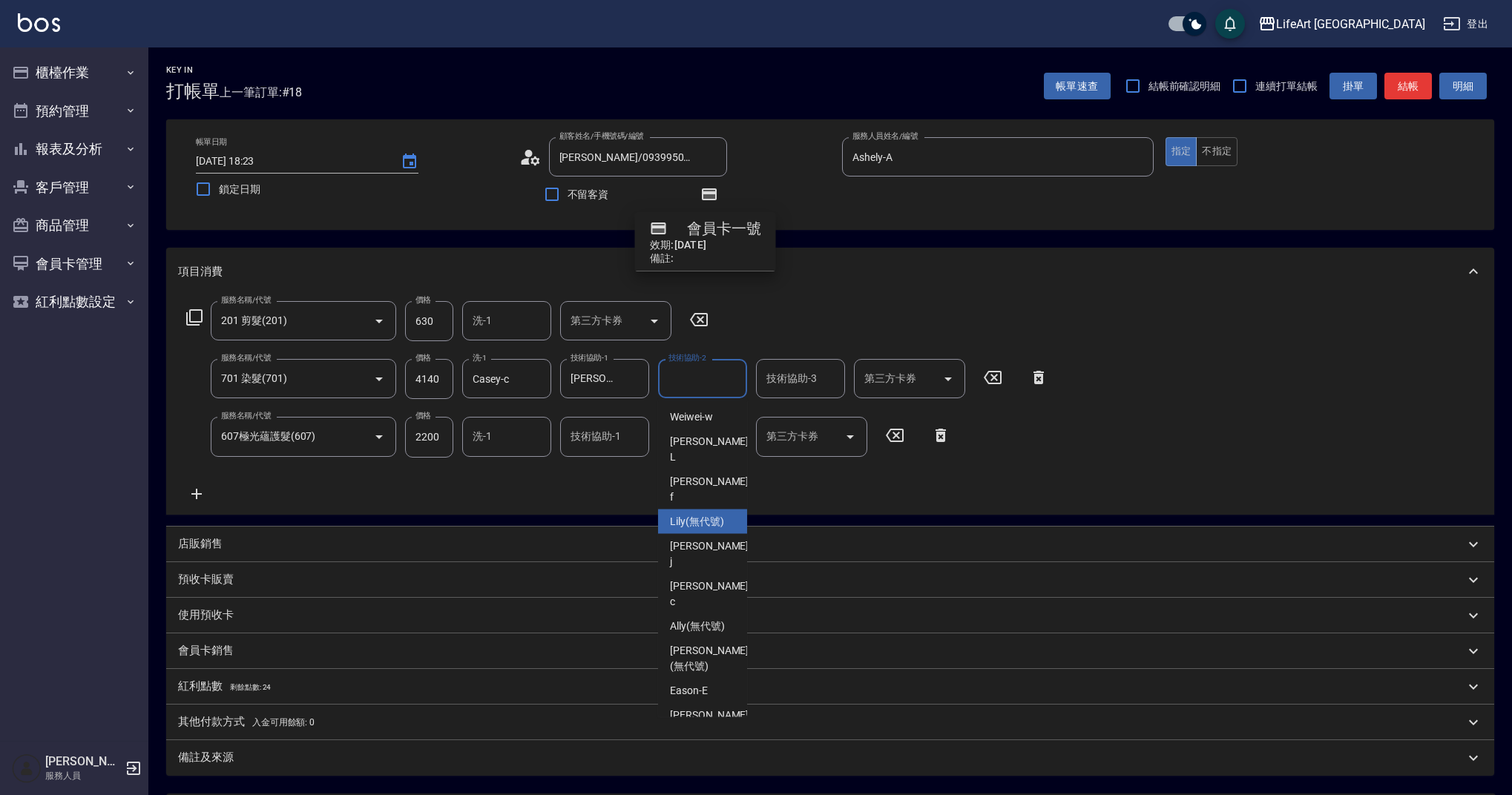
click at [683, 514] on span "Lily (無代號)" at bounding box center [696, 521] width 55 height 15
type input "[PERSON_NAME](無代號)"
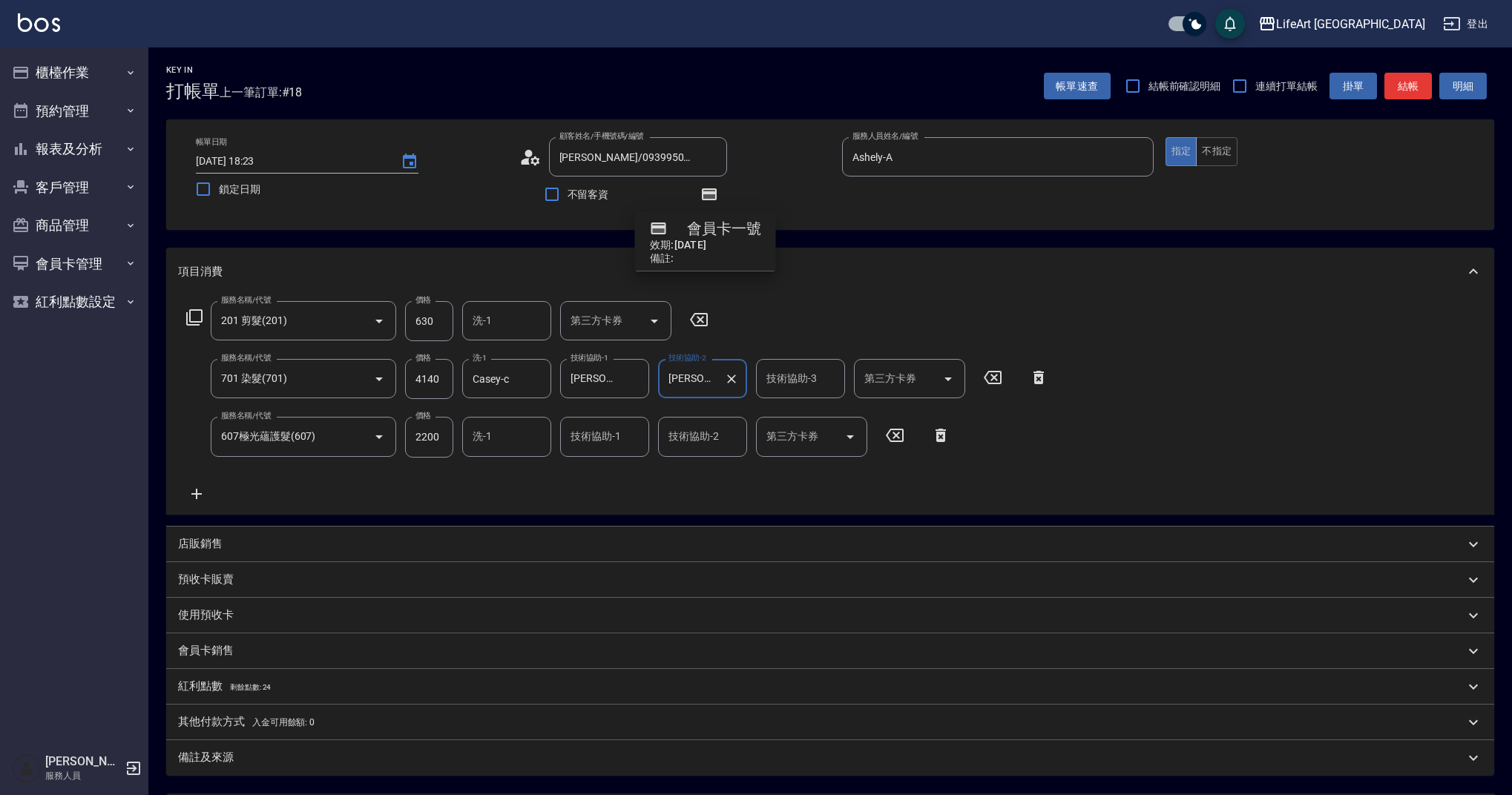
click at [469, 450] on input "洗-1" at bounding box center [506, 436] width 76 height 26
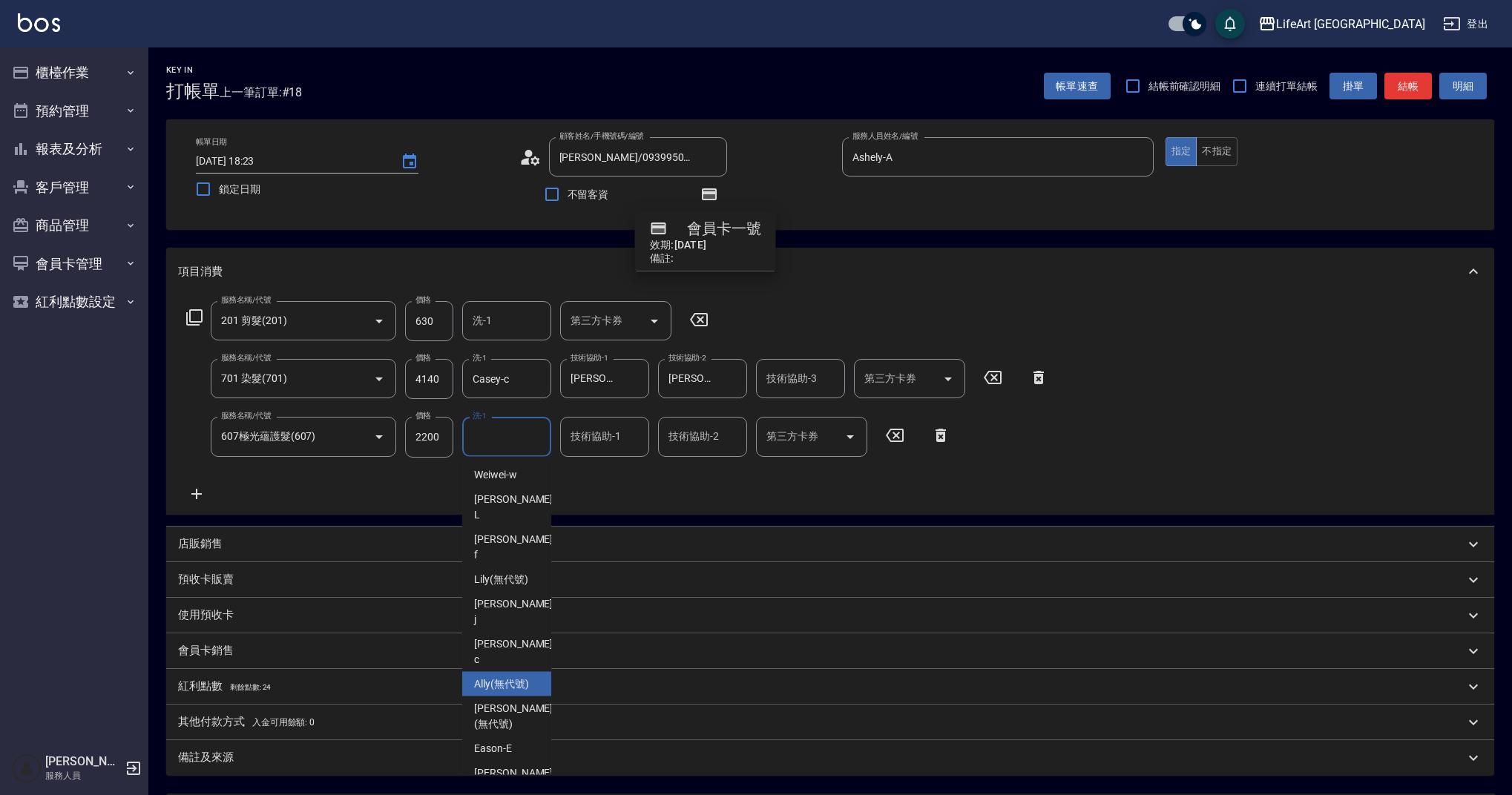
click at [508, 676] on span "Ally (無代號)" at bounding box center [501, 684] width 55 height 15
type input "Ally(無代號)"
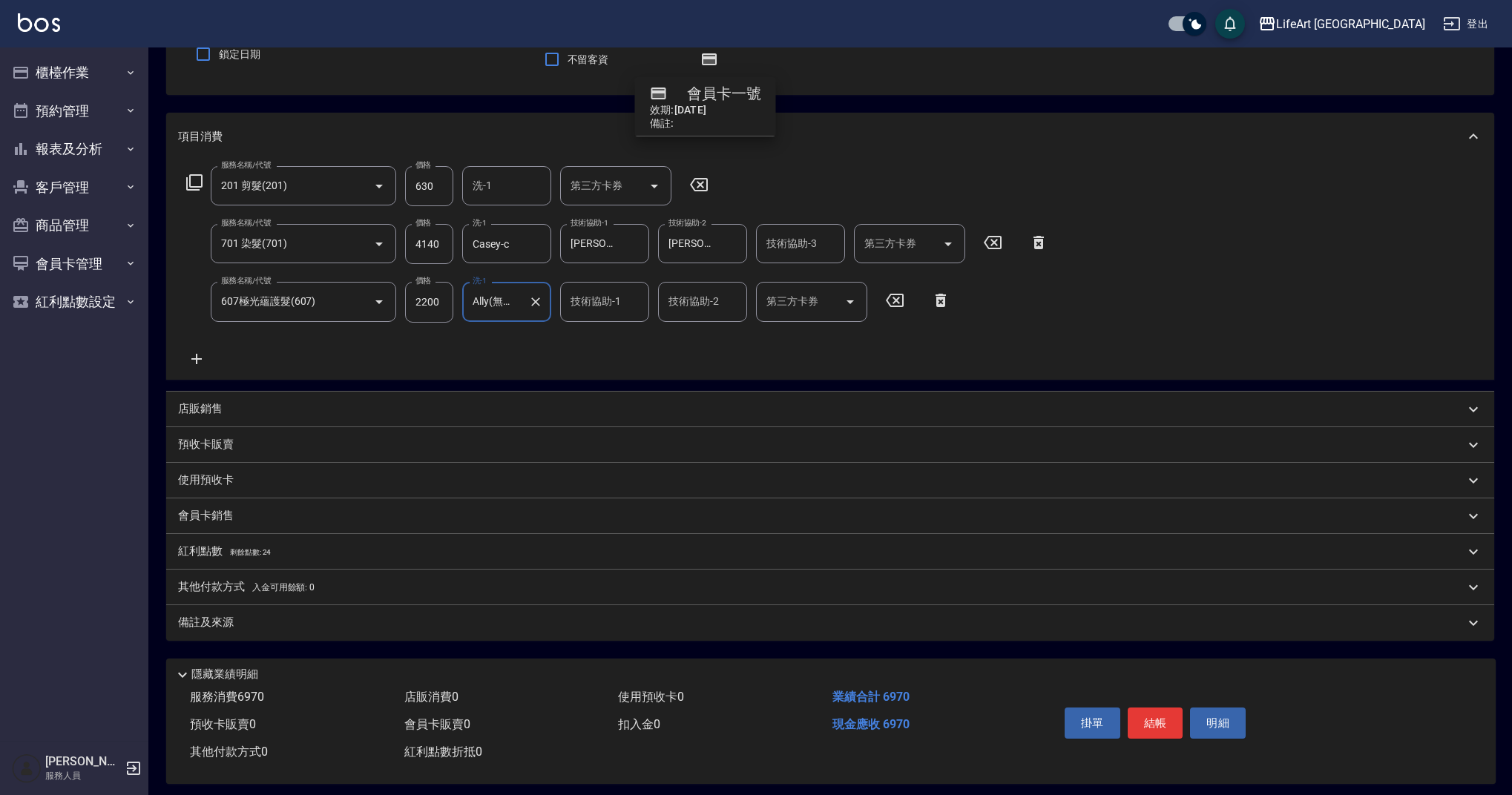
scroll to position [147, 0]
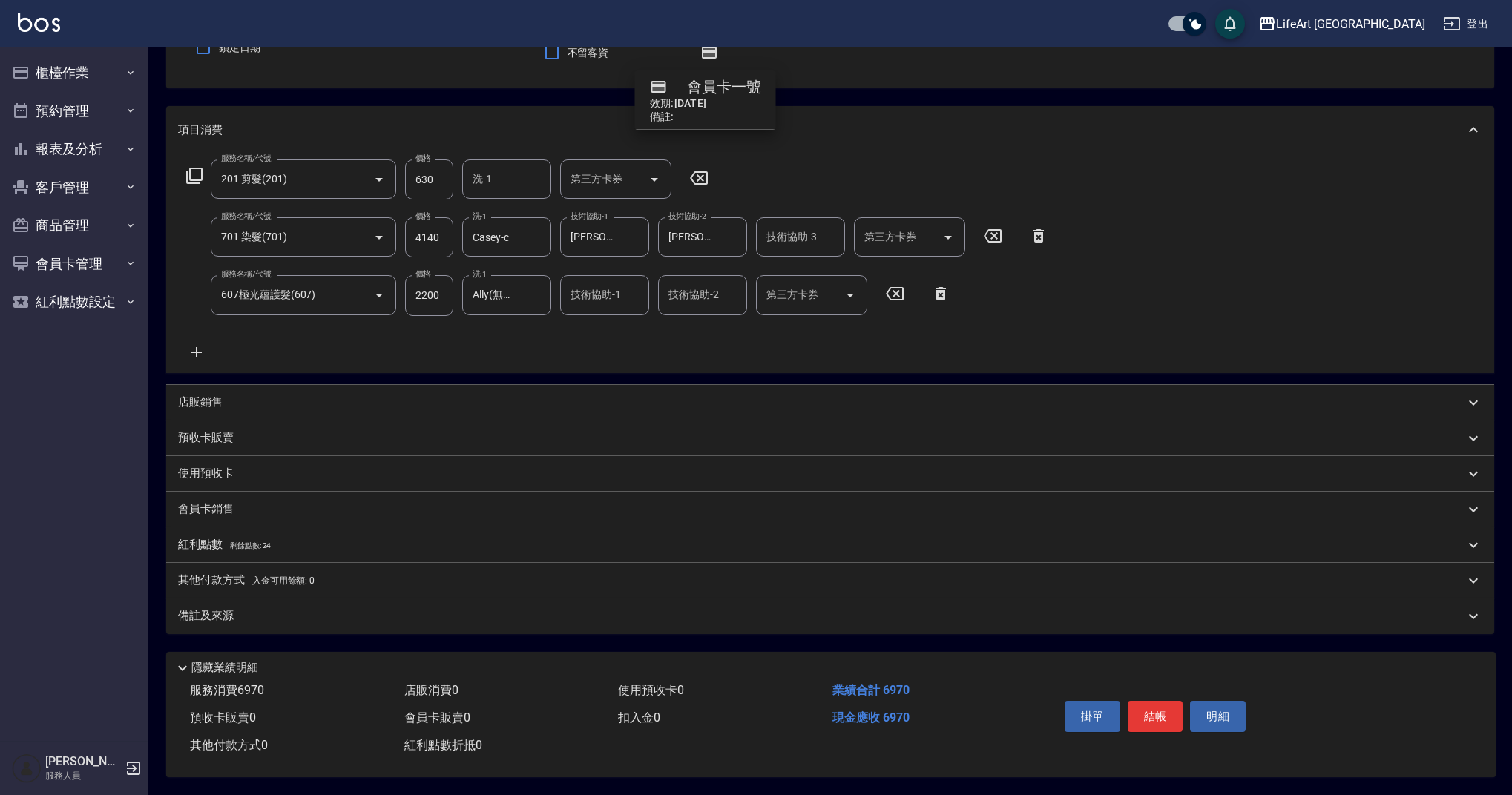
click at [266, 541] on span "剩餘點數: 24" at bounding box center [250, 545] width 41 height 9
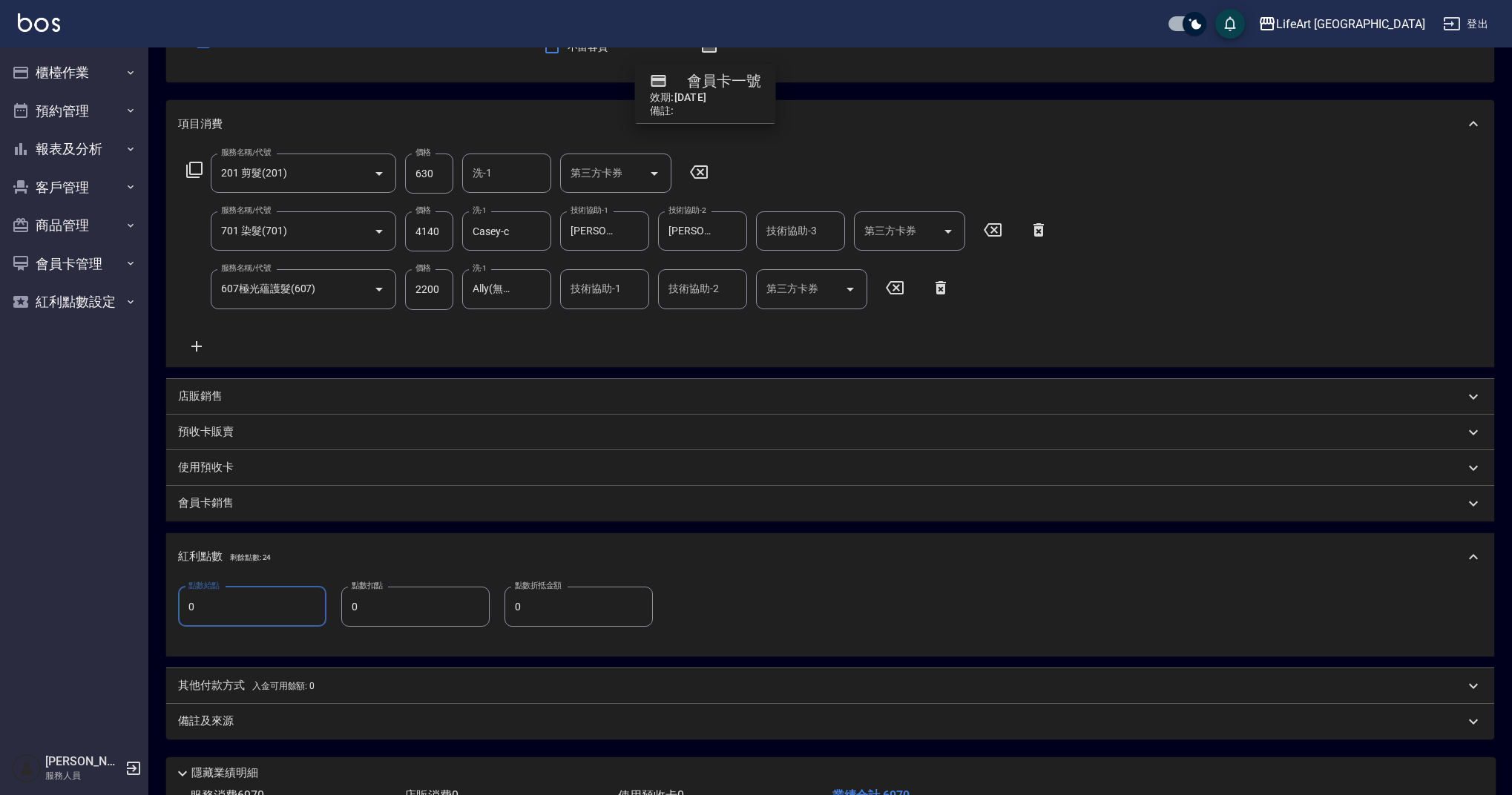
drag, startPoint x: 231, startPoint y: 612, endPoint x: 166, endPoint y: 613, distance: 65.0
click at [166, 613] on div "點數給點 0 點數給點 點數扣點 0 點數扣點 點數折抵金額 0 點數折抵金額" at bounding box center [830, 618] width 1327 height 76
drag, startPoint x: 223, startPoint y: 608, endPoint x: 157, endPoint y: 603, distance: 66.2
click at [157, 603] on div "Key In 打帳單 上一筆訂單:#18 帳單速查 結帳前確認明細 連續打單結帳 掛單 結帳 明細 帳單日期 [DATE] 18:23 鎖定日期 顧客姓名/手…" at bounding box center [829, 400] width 1363 height 1001
type input "13"
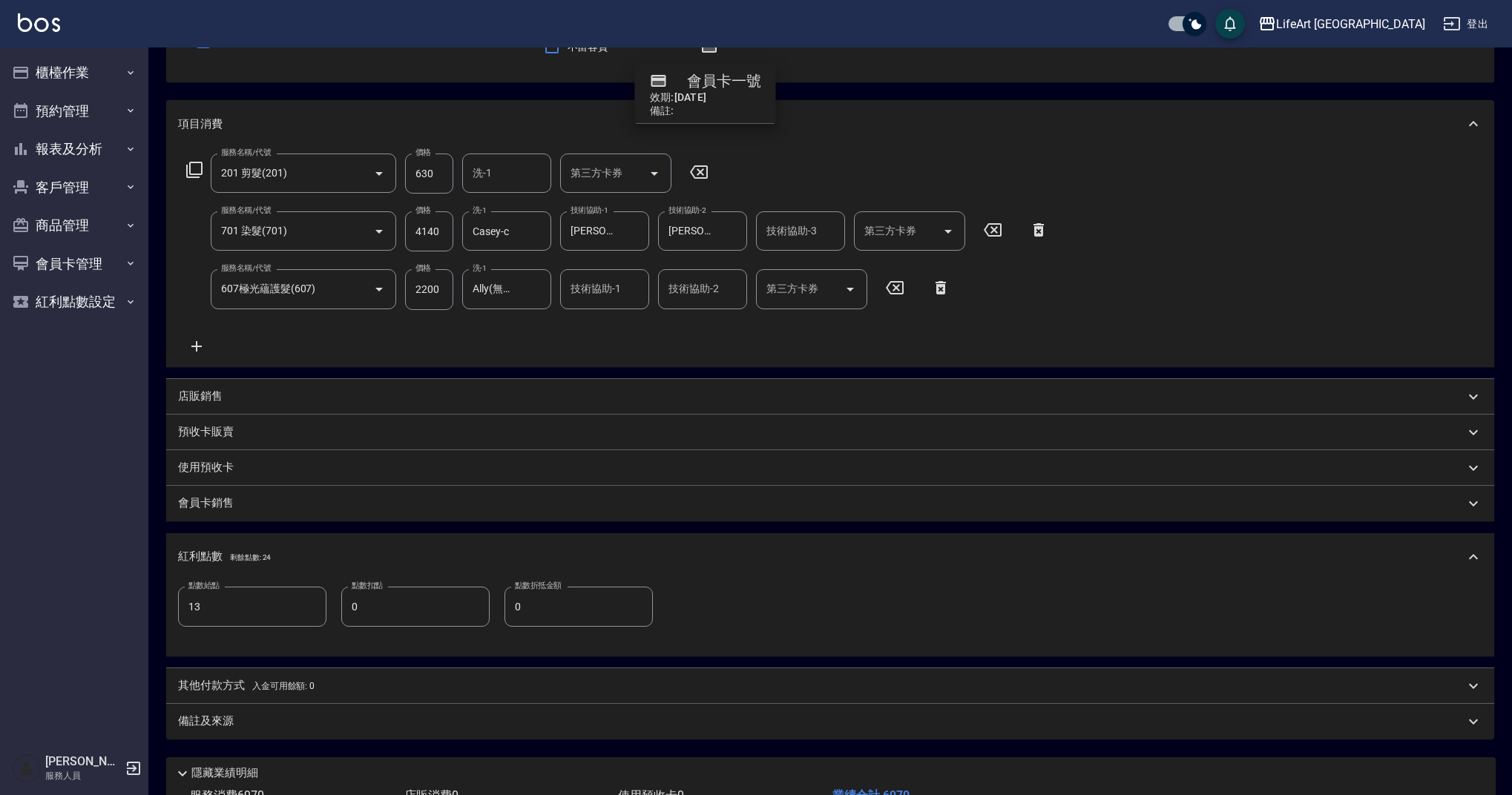
click at [211, 676] on div "其他付款方式 入金可用餘額: 0" at bounding box center [830, 686] width 1327 height 35
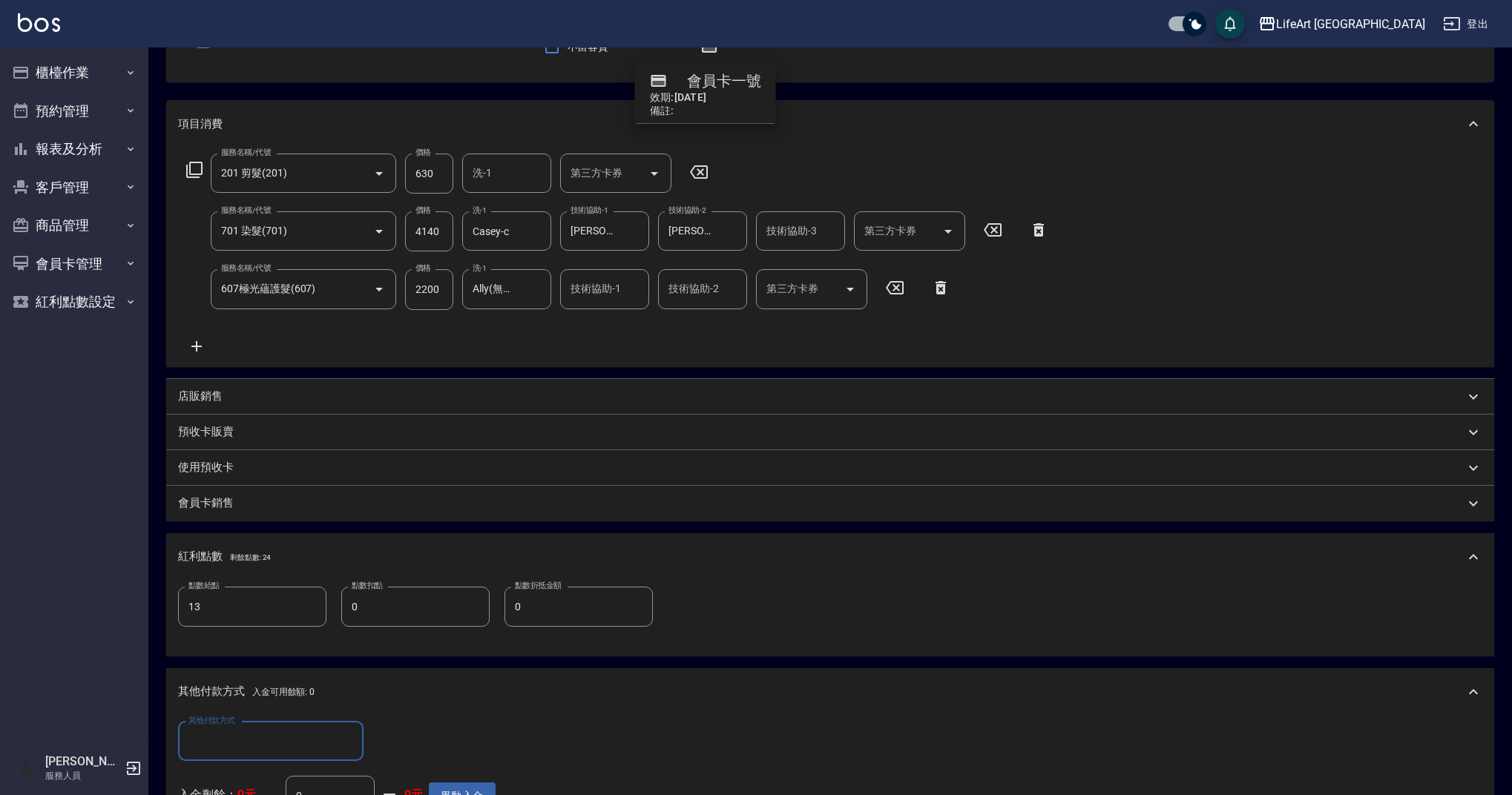
click at [325, 736] on input "其他付款方式" at bounding box center [271, 741] width 172 height 26
click at [256, 664] on span "Linepay" at bounding box center [271, 655] width 186 height 25
type input "Linepay"
drag, startPoint x: 411, startPoint y: 739, endPoint x: 339, endPoint y: 732, distance: 72.3
click at [339, 732] on div "其他付款方式 Linepay 其他付款方式 Linepay金額 0 Linepay金額" at bounding box center [337, 742] width 318 height 40
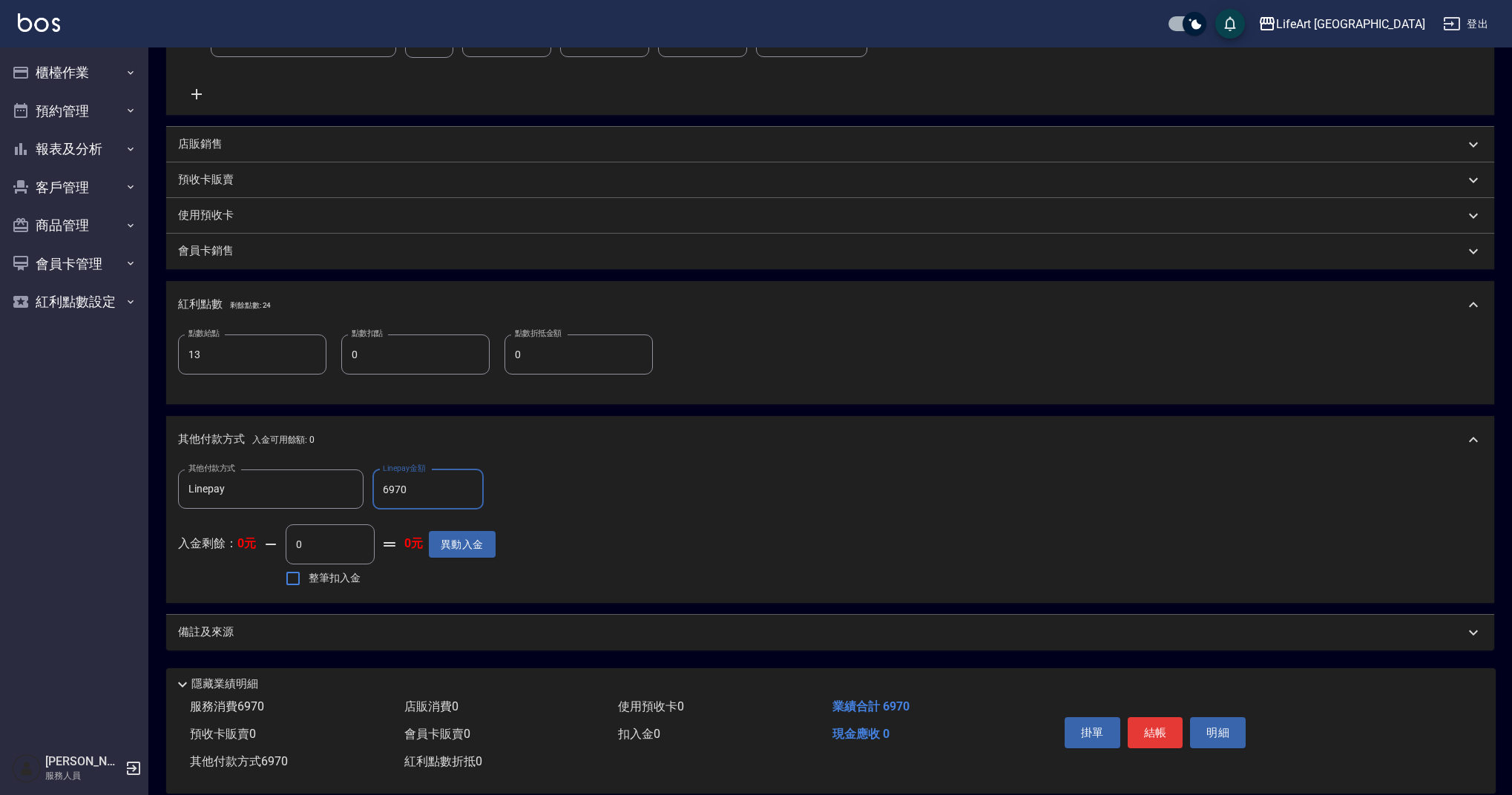
scroll to position [423, 0]
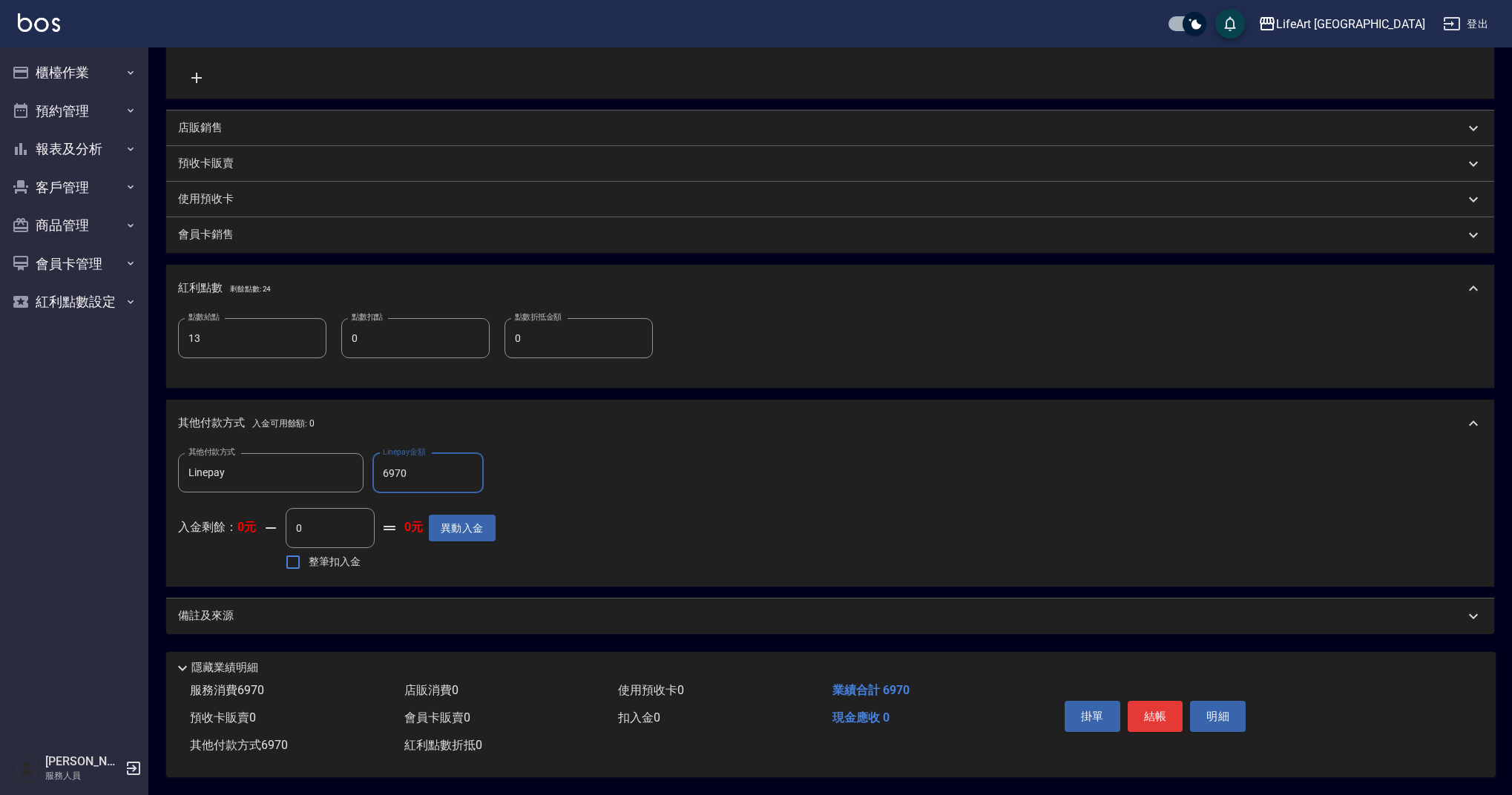
type input "6970"
click at [487, 608] on div "備註及來源" at bounding box center [821, 616] width 1286 height 15
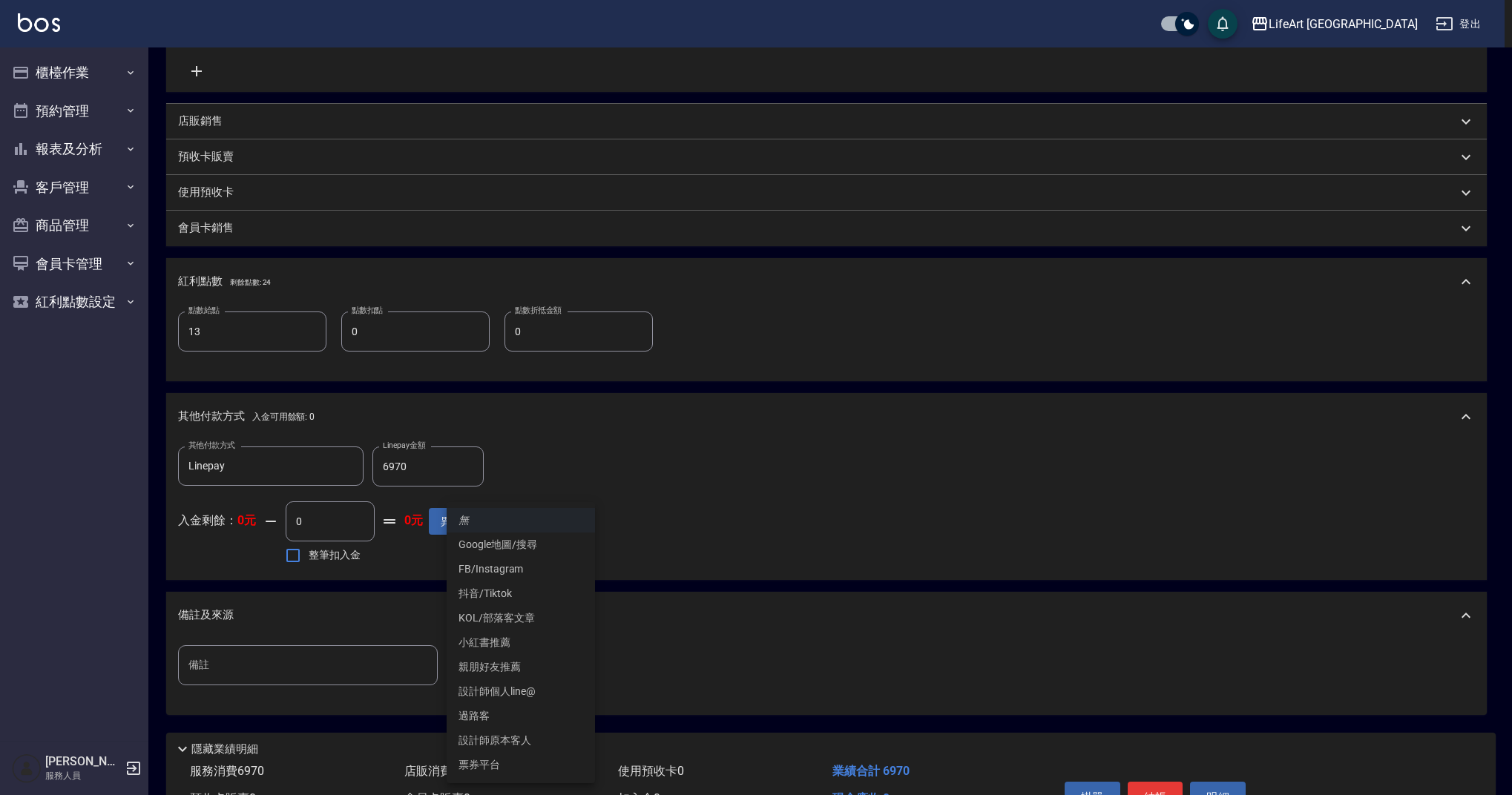
drag, startPoint x: 514, startPoint y: 653, endPoint x: 519, endPoint y: 627, distance: 26.5
click at [514, 653] on body "LifeArt 蘆洲 登出 櫃檯作業 打帳單 帳單列表 現金收支登錄 高階收支登錄 材料自購登錄 每日結帳 排班表 現場電腦打卡 預約管理 預約管理 單日預約…" at bounding box center [756, 227] width 1512 height 1299
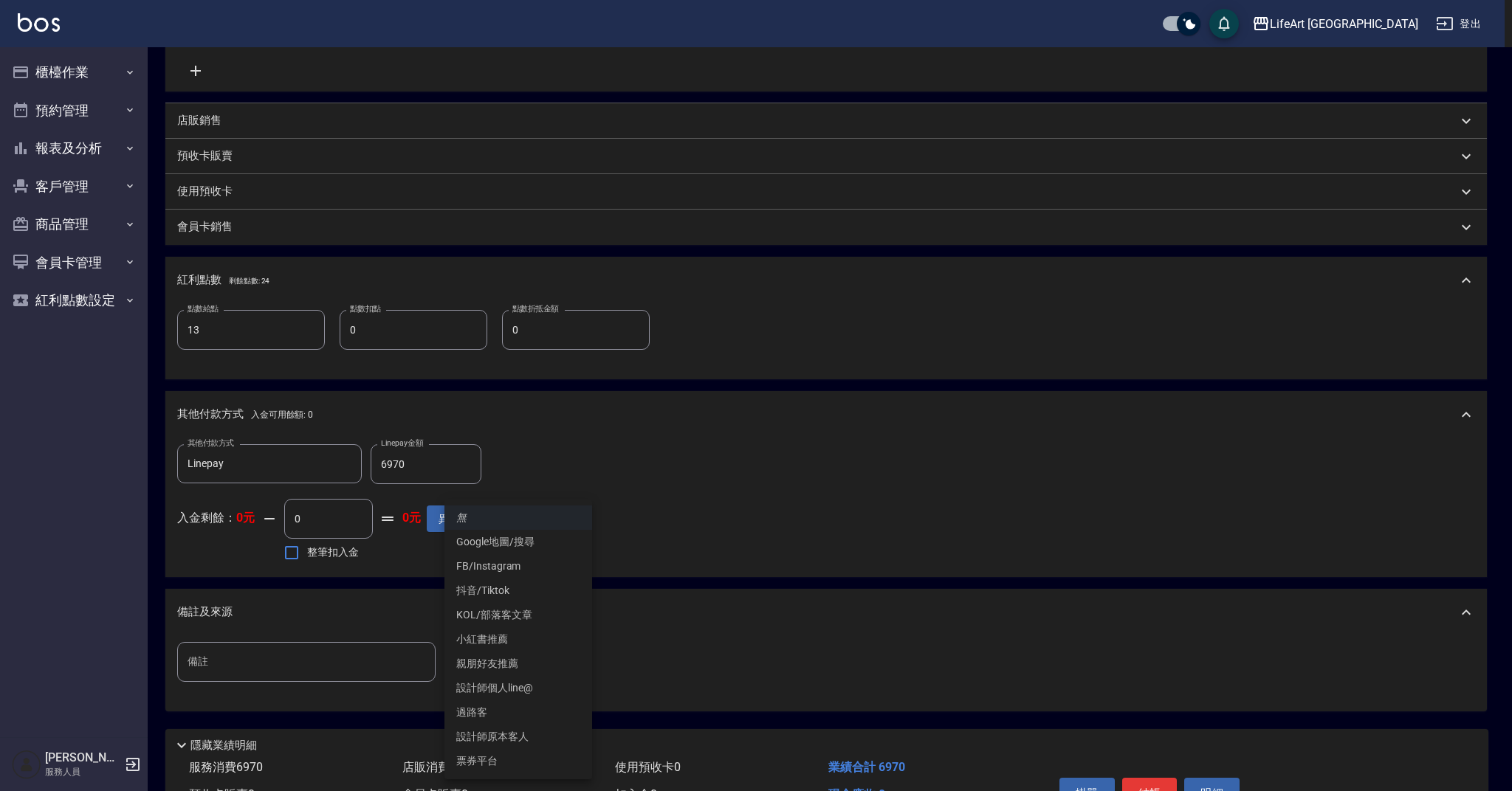
click at [529, 725] on li "設計師原本客人" at bounding box center [518, 738] width 148 height 25
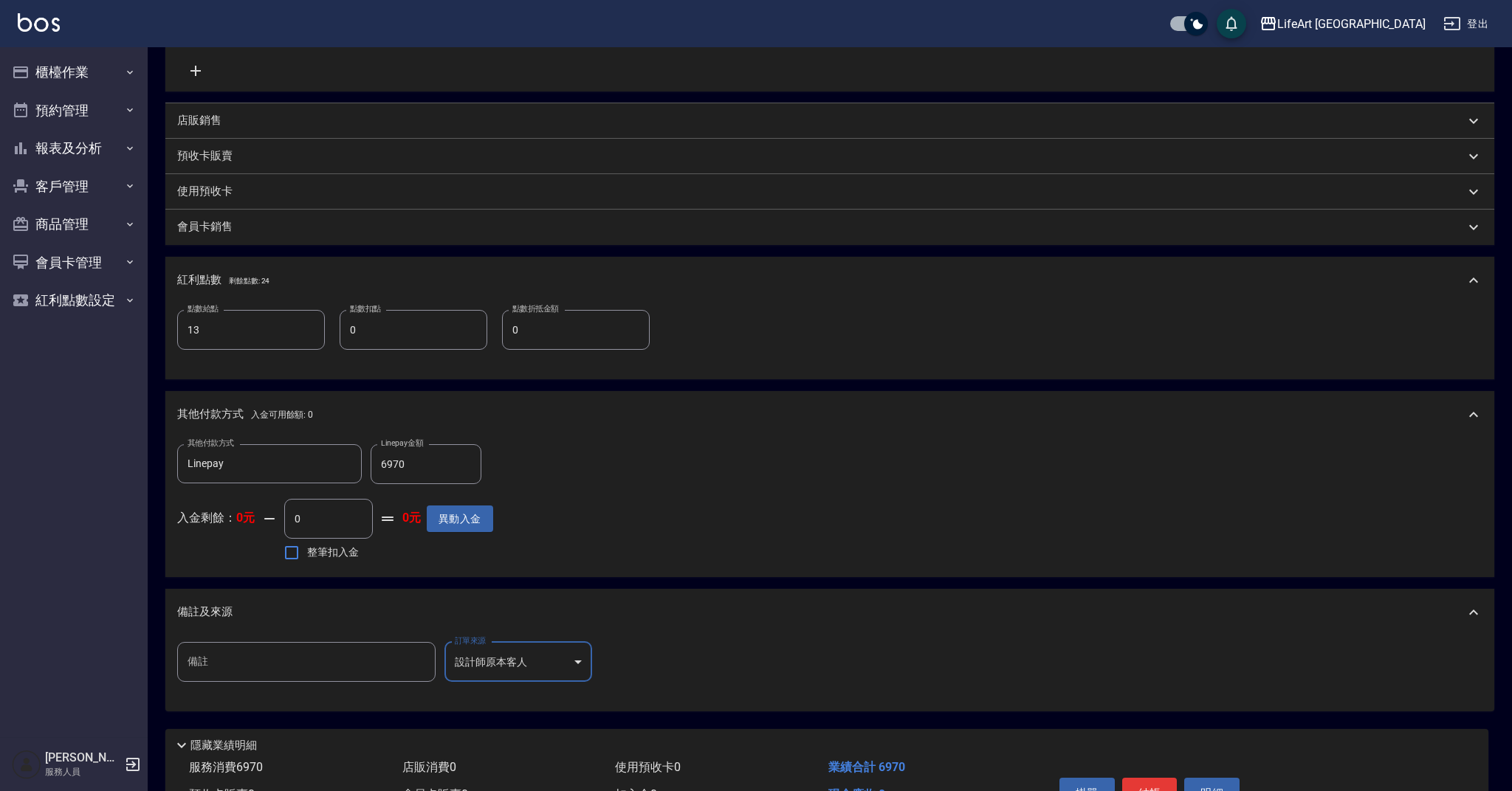
type input "設計師原本客人"
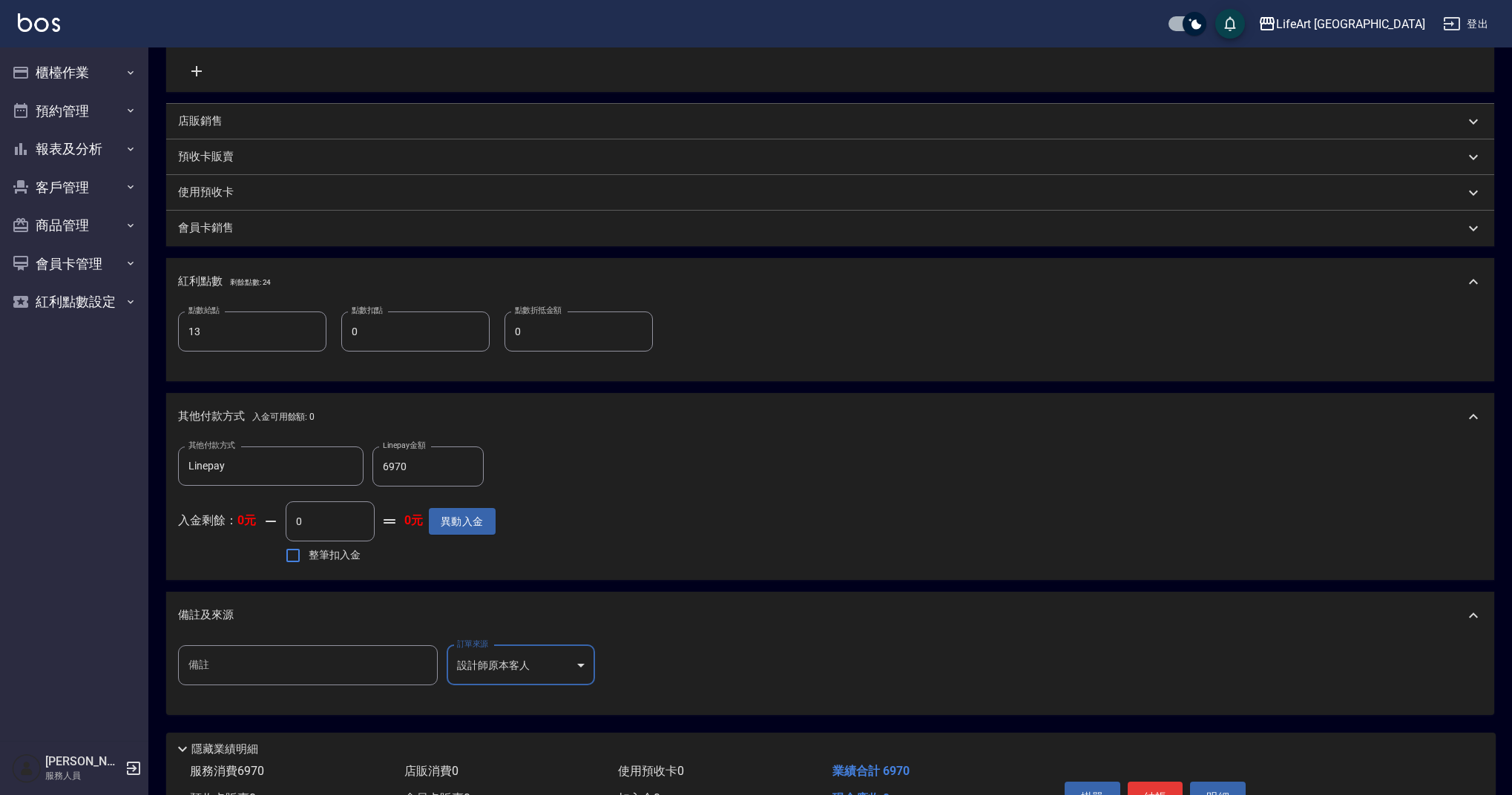
scroll to position [511, 0]
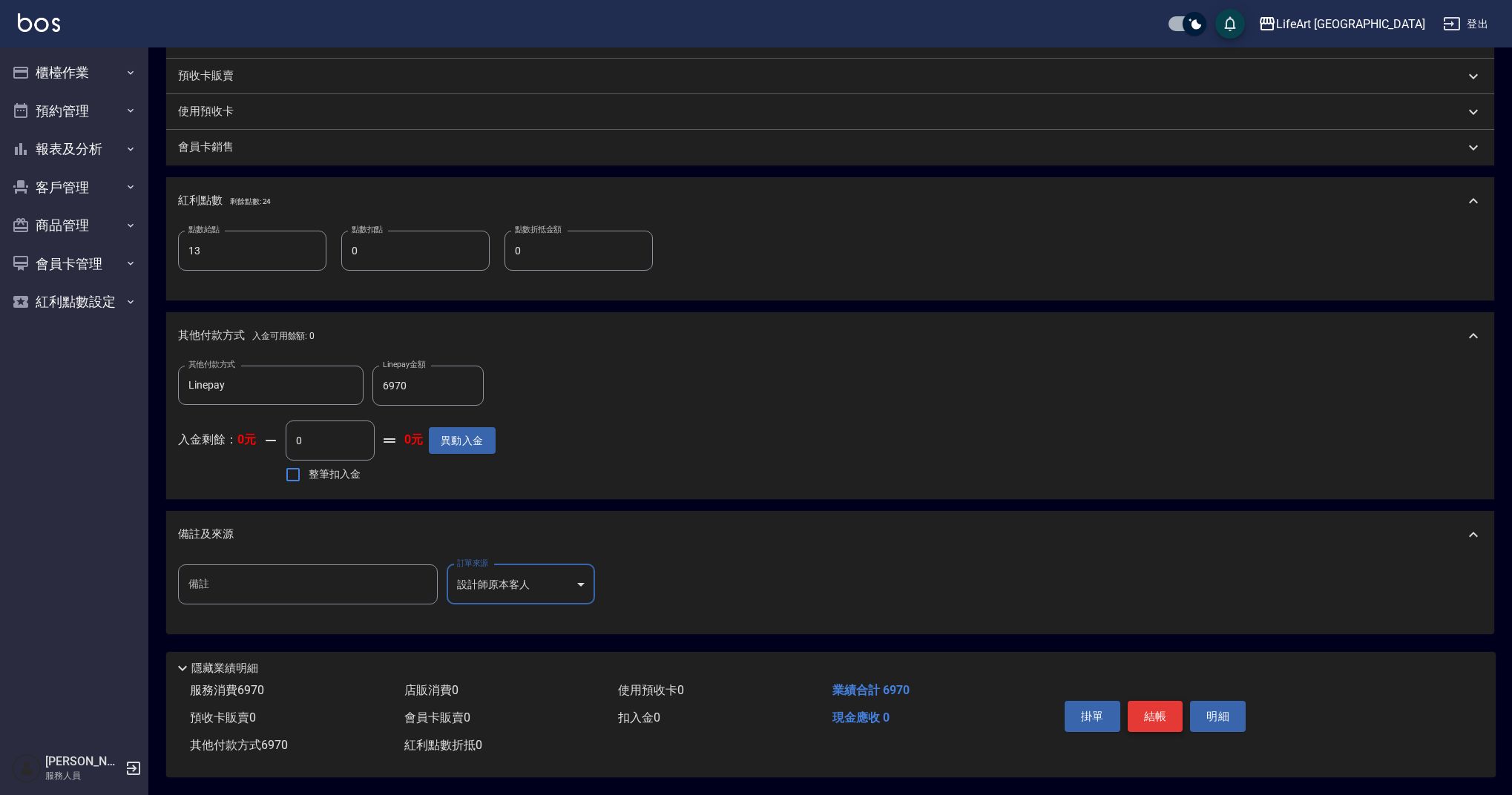
click at [1142, 701] on button "結帳" at bounding box center [1155, 717] width 55 height 32
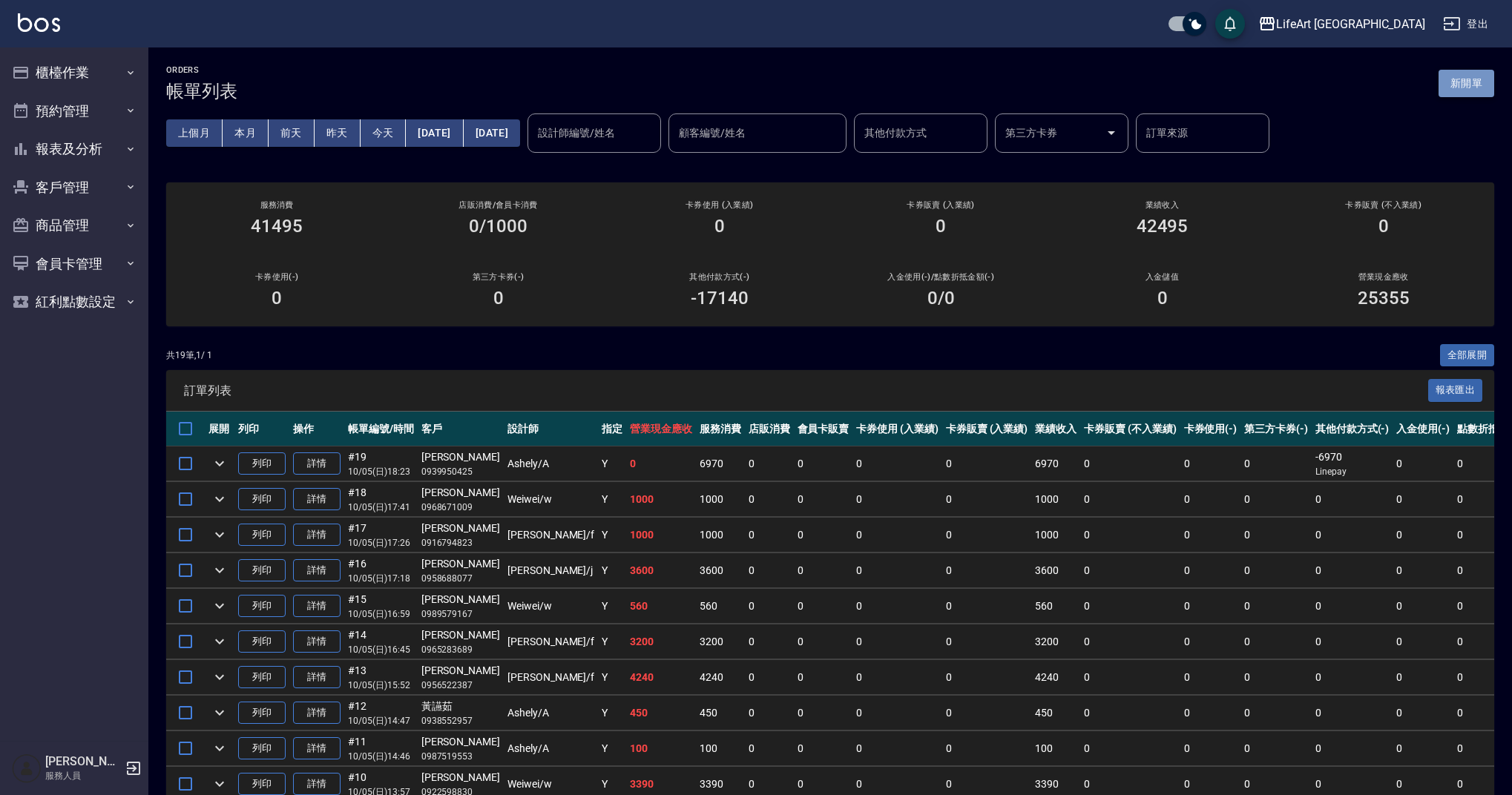
click at [1465, 79] on button "新開單" at bounding box center [1466, 83] width 55 height 28
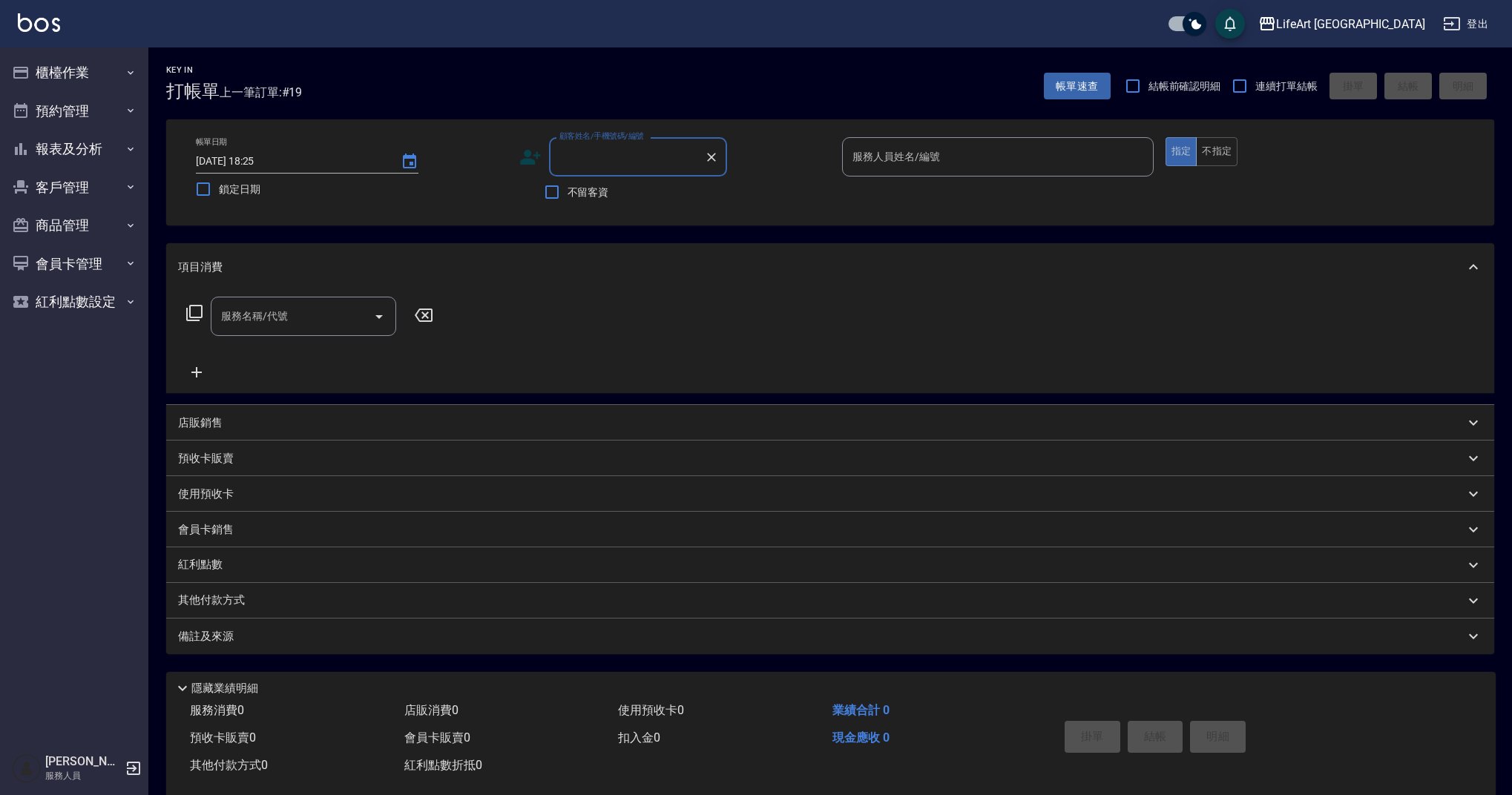
type input "c"
click at [659, 193] on li "[PERSON_NAME]/0916716215/" at bounding box center [638, 195] width 178 height 25
type input "[PERSON_NAME]/0916716215/"
type input "Weiwei-w"
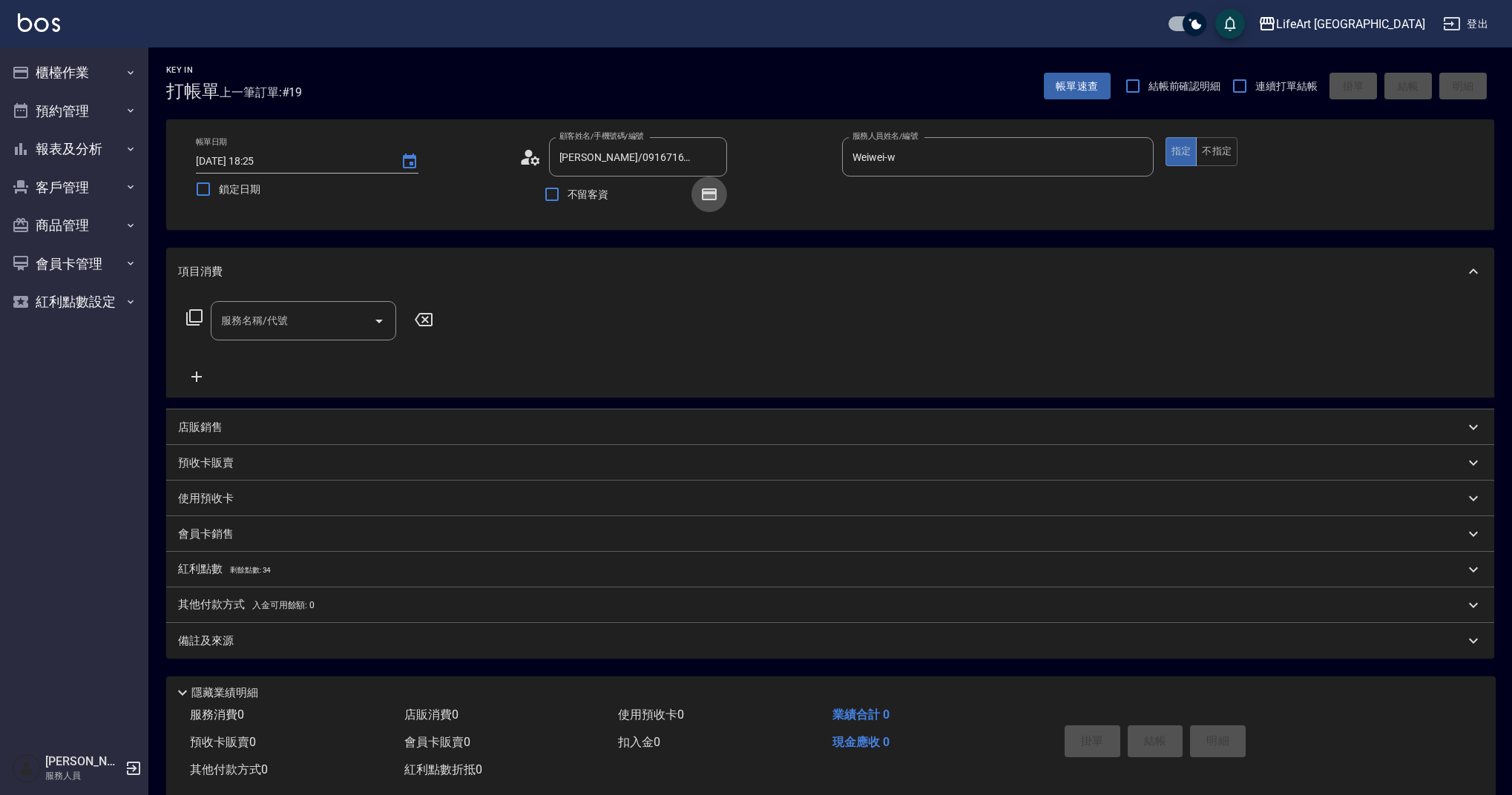
click at [715, 195] on icon "button" at bounding box center [710, 194] width 15 height 11
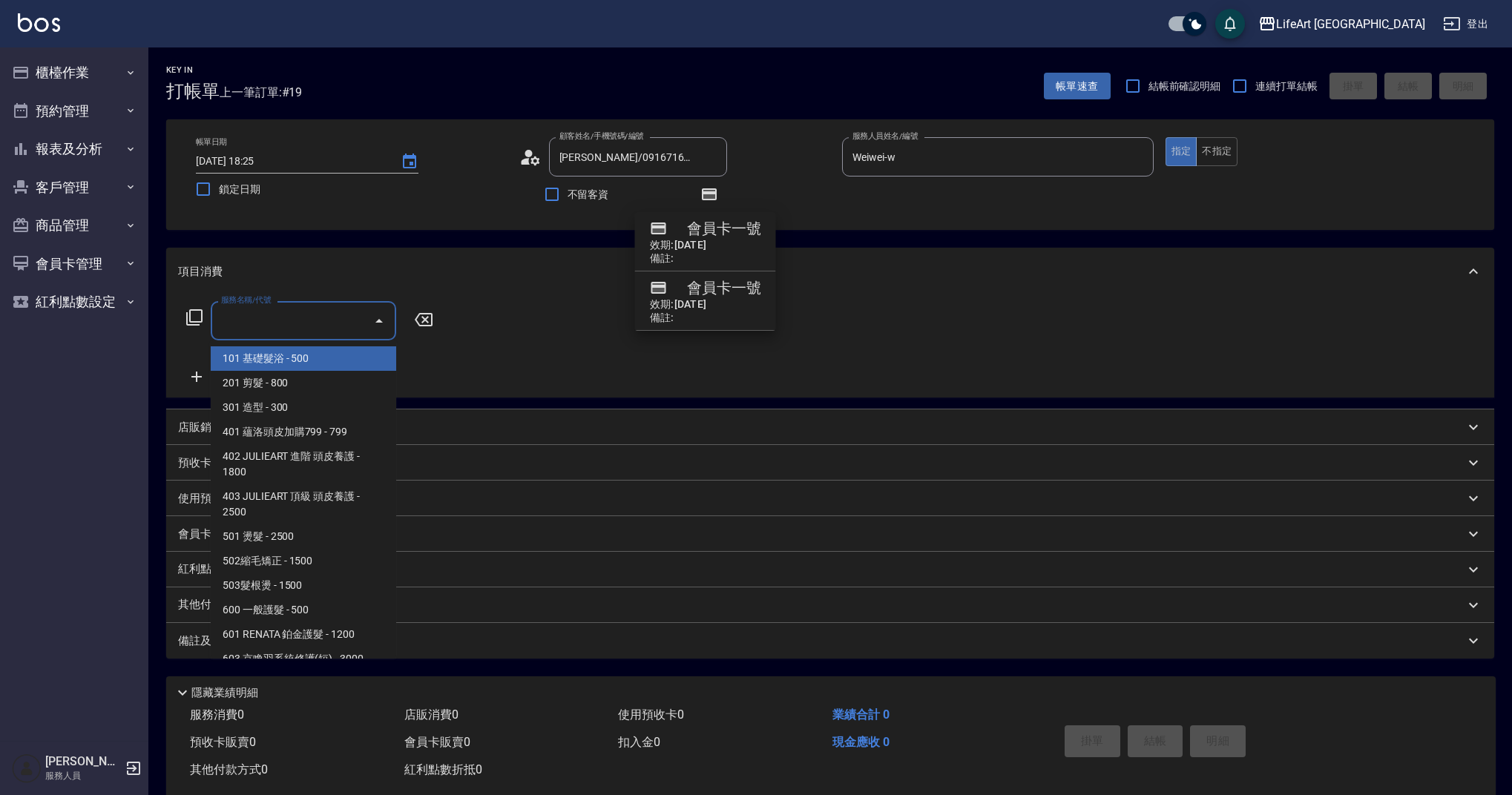
click at [274, 326] on input "服務名稱/代號" at bounding box center [292, 320] width 150 height 26
click at [273, 375] on span "201 剪髮 - 800" at bounding box center [303, 384] width 186 height 25
type input "201 剪髮(201)"
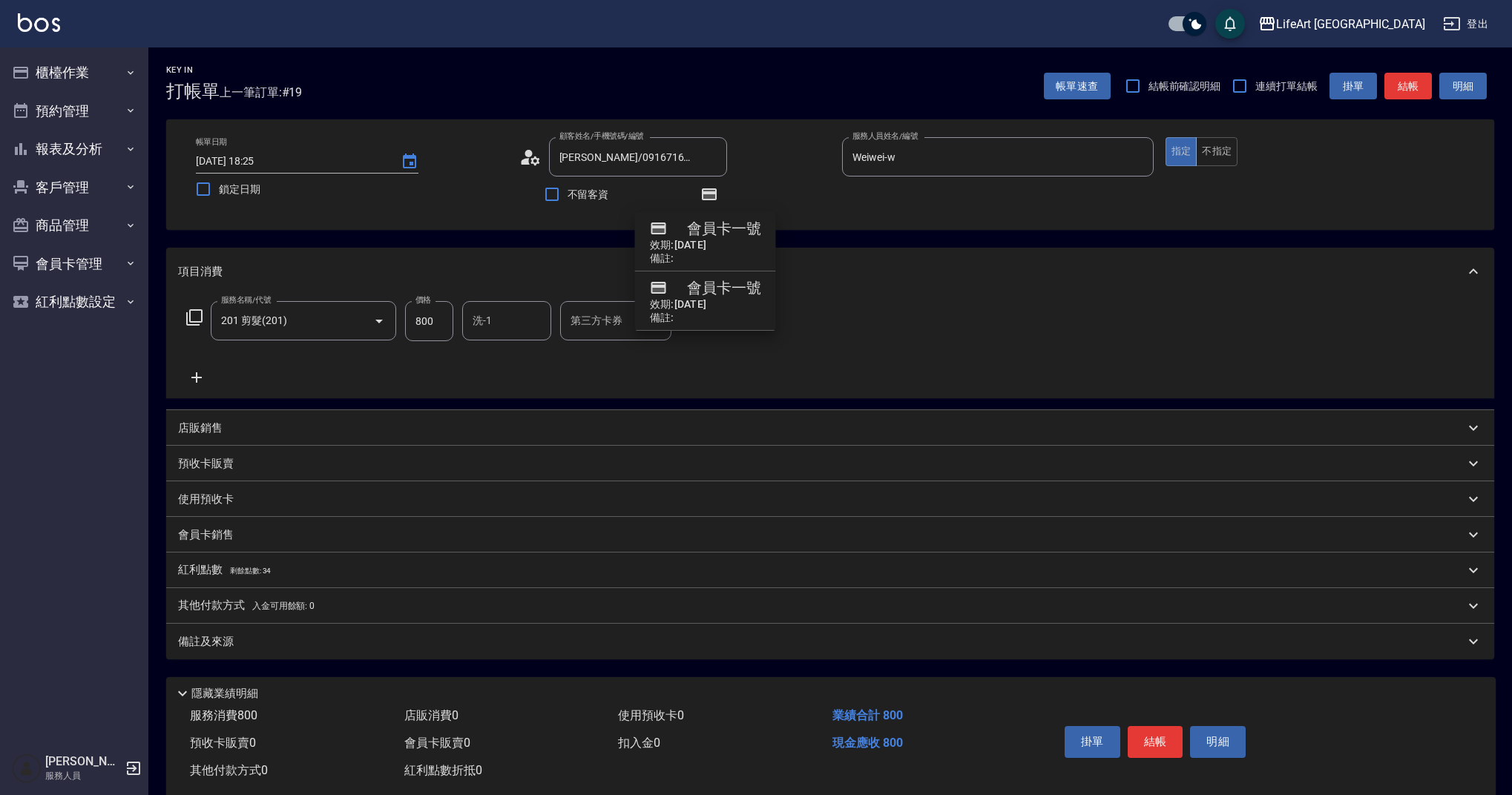
click at [196, 377] on icon at bounding box center [196, 377] width 11 height 11
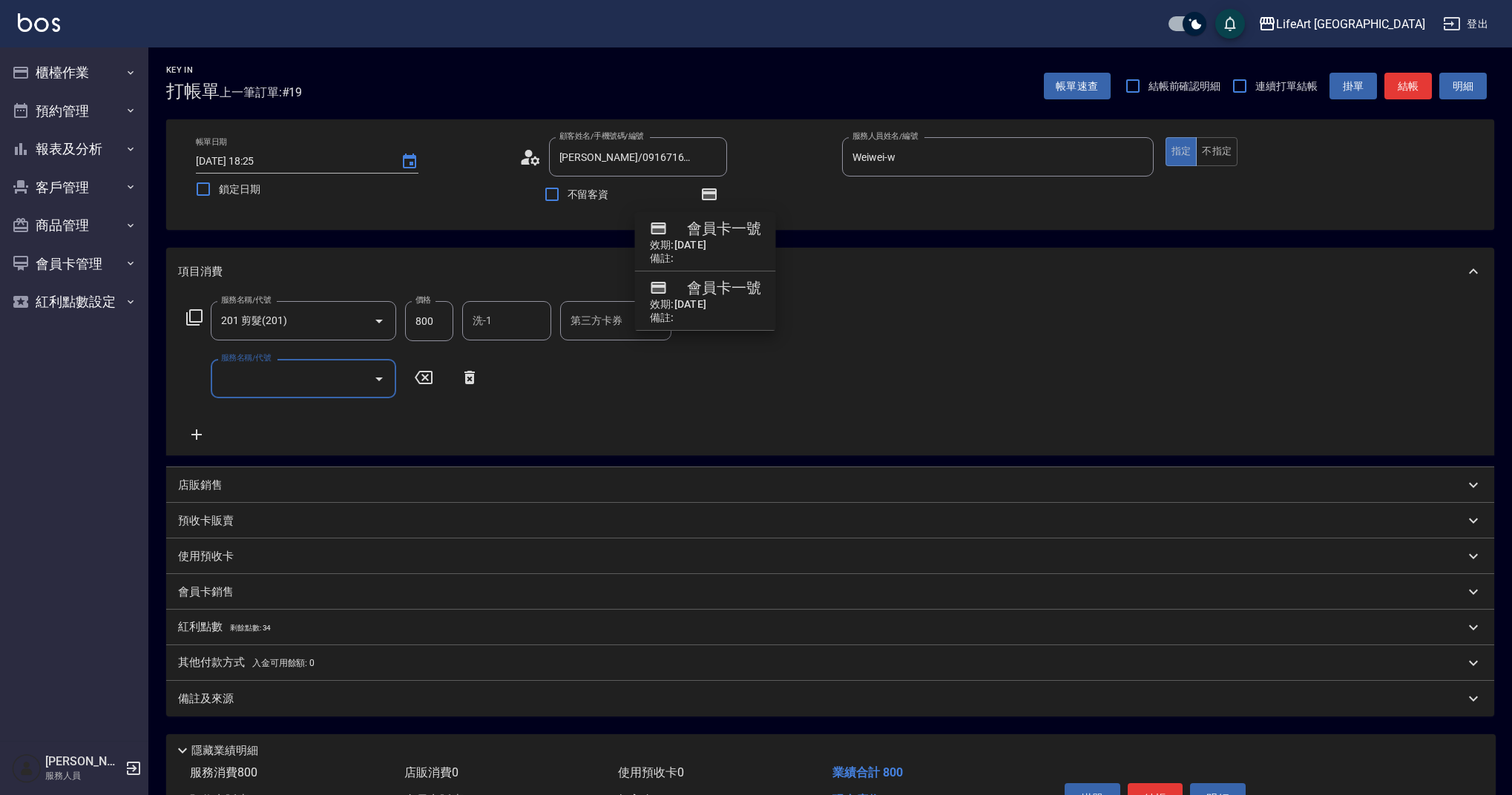
click at [256, 377] on input "服務名稱/代號" at bounding box center [292, 378] width 150 height 26
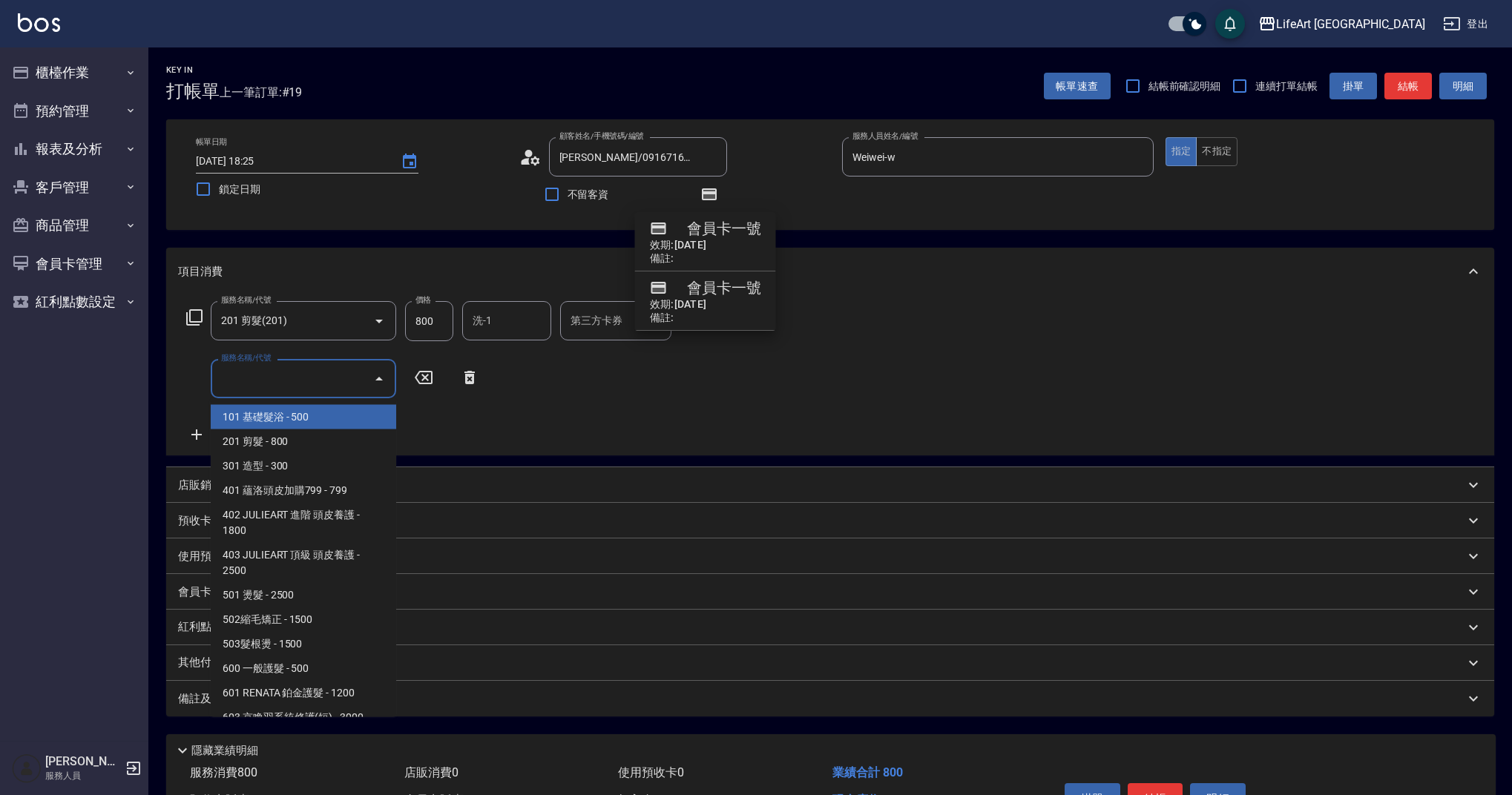
click at [273, 415] on span "101 基礎髮浴 - 500" at bounding box center [303, 417] width 186 height 25
type input "101 基礎髮浴 (101)"
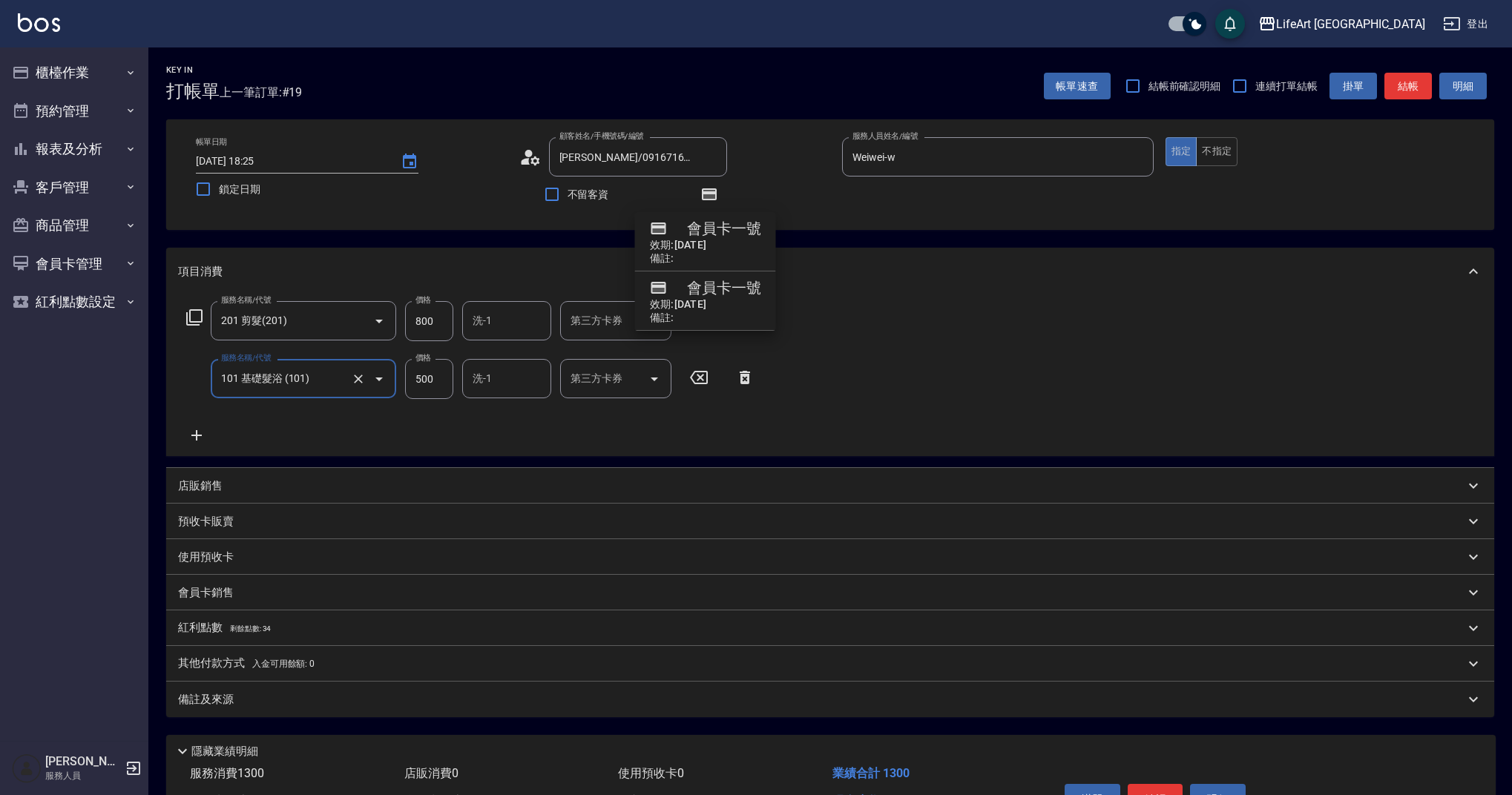
click at [203, 438] on icon at bounding box center [196, 435] width 37 height 18
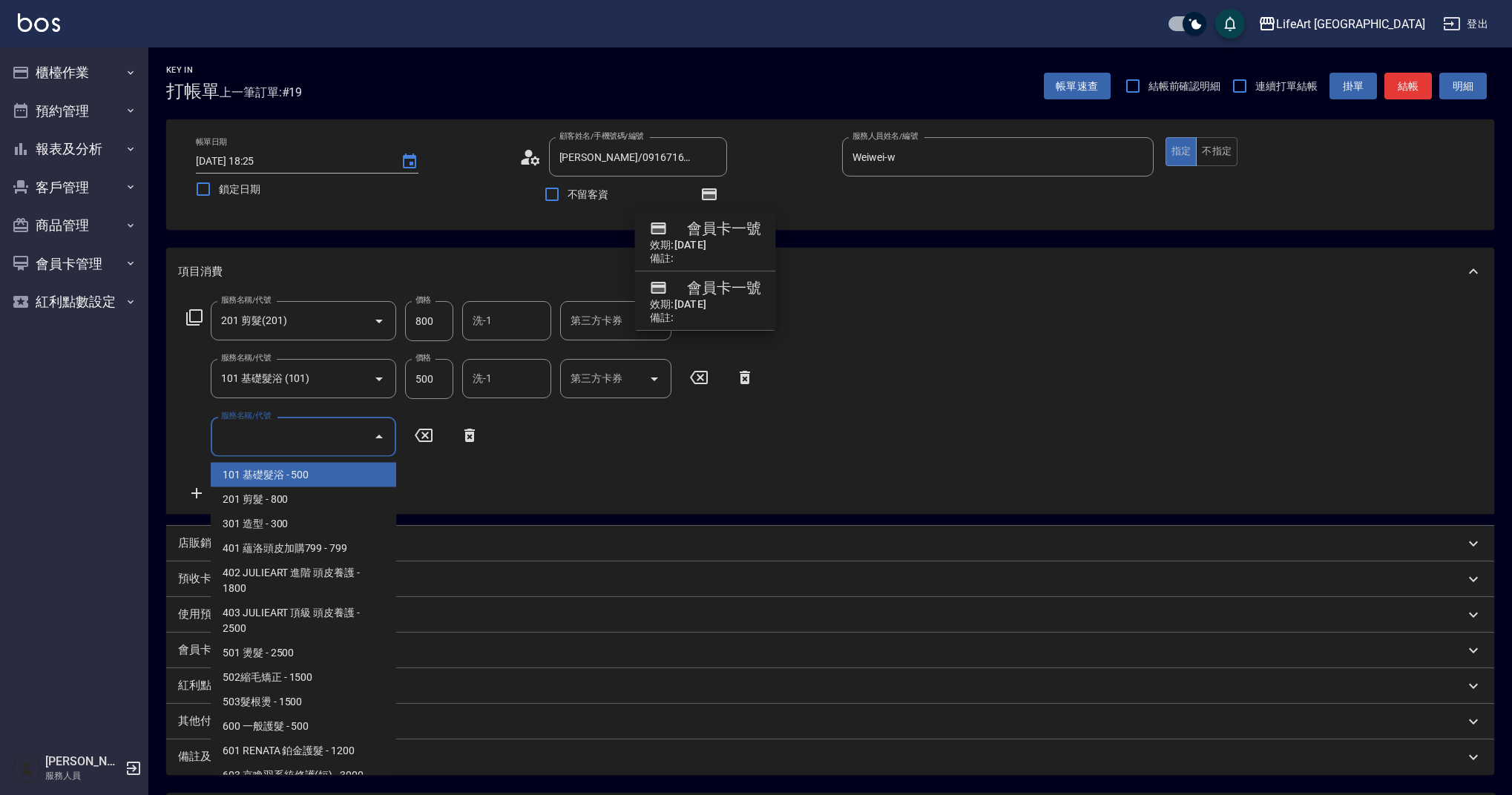
click at [281, 441] on input "服務名稱/代號" at bounding box center [292, 436] width 150 height 26
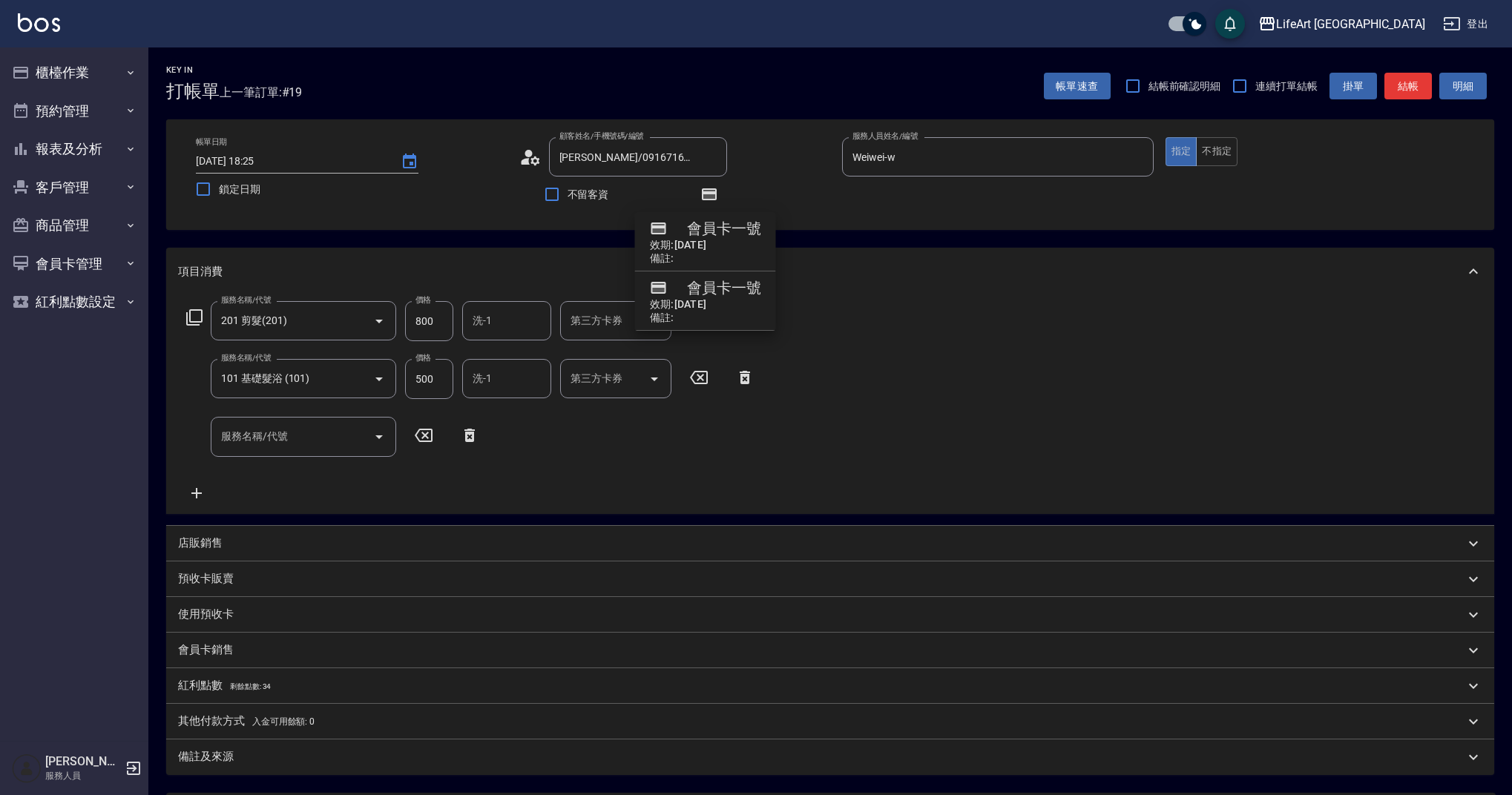
drag, startPoint x: 397, startPoint y: 469, endPoint x: 374, endPoint y: 484, distance: 27.5
click at [396, 527] on div "項目消費 服務名稱/代號 201 剪髮(201) 服務名稱/代號 價格 800 價格 洗-1 洗-1 第三方卡券 第三方卡券 服務名稱/代號 101 基礎髮浴…" at bounding box center [830, 511] width 1327 height 527
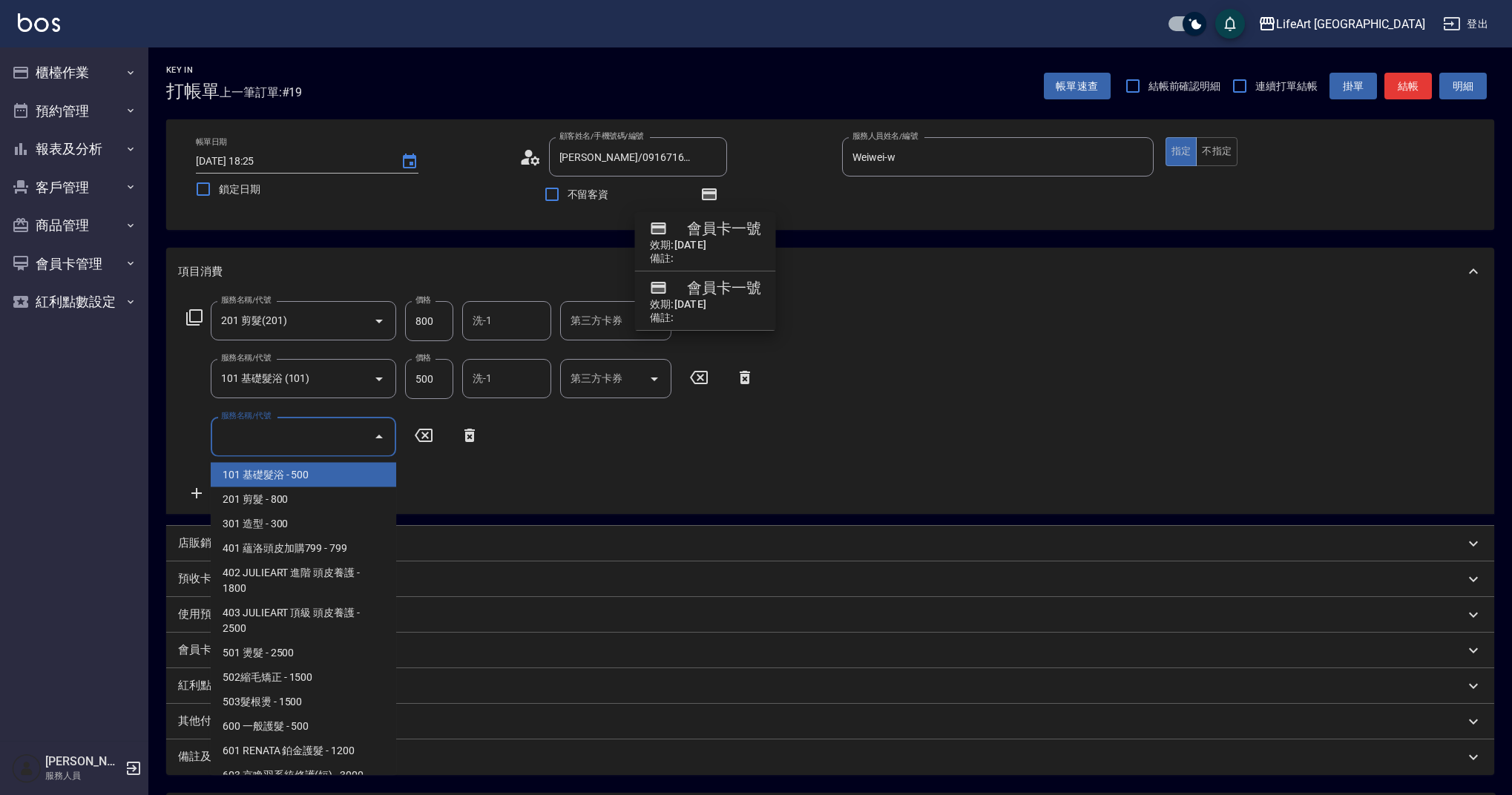
click at [307, 433] on input "服務名稱/代號" at bounding box center [292, 436] width 150 height 26
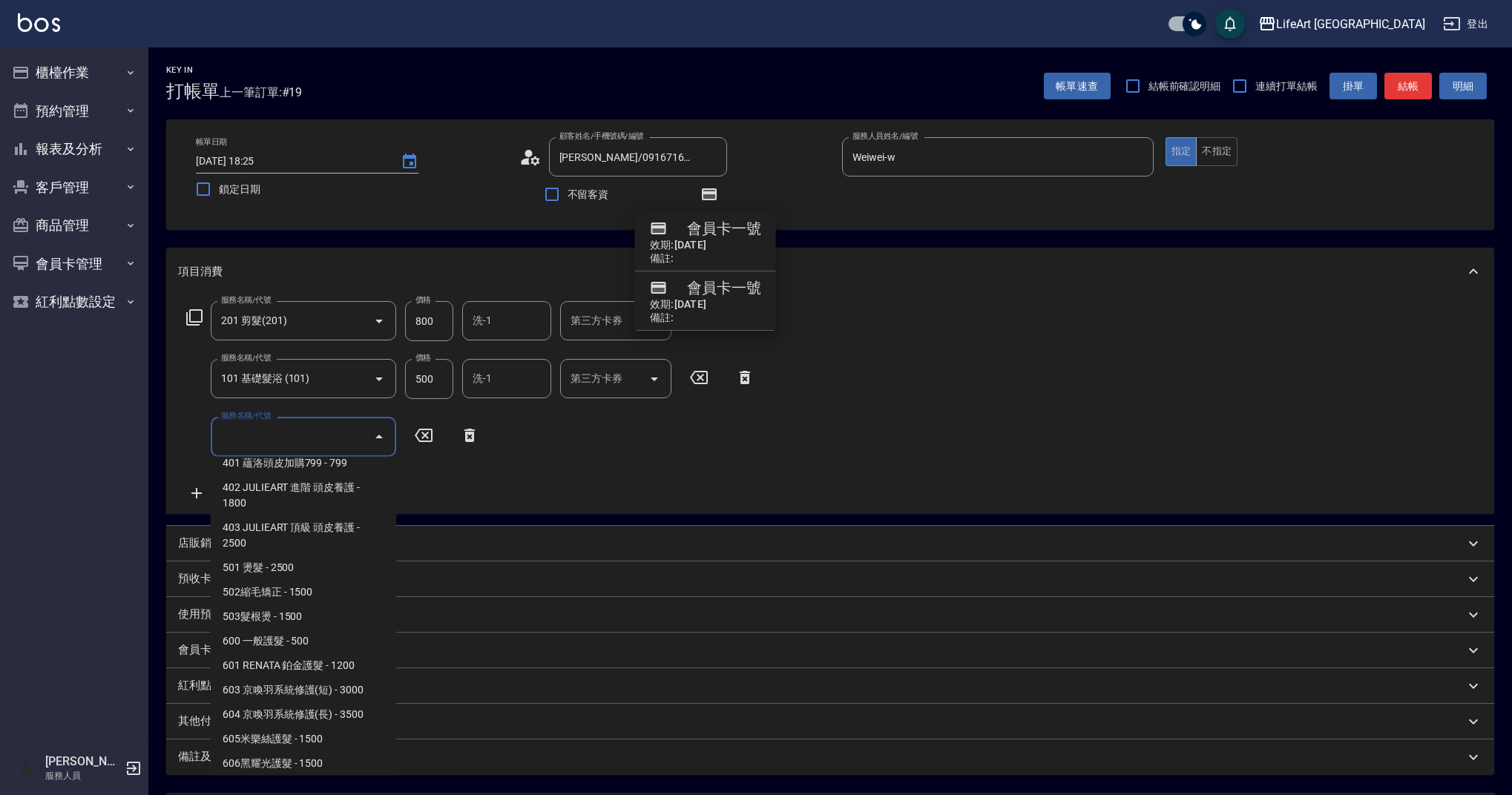
scroll to position [190, 0]
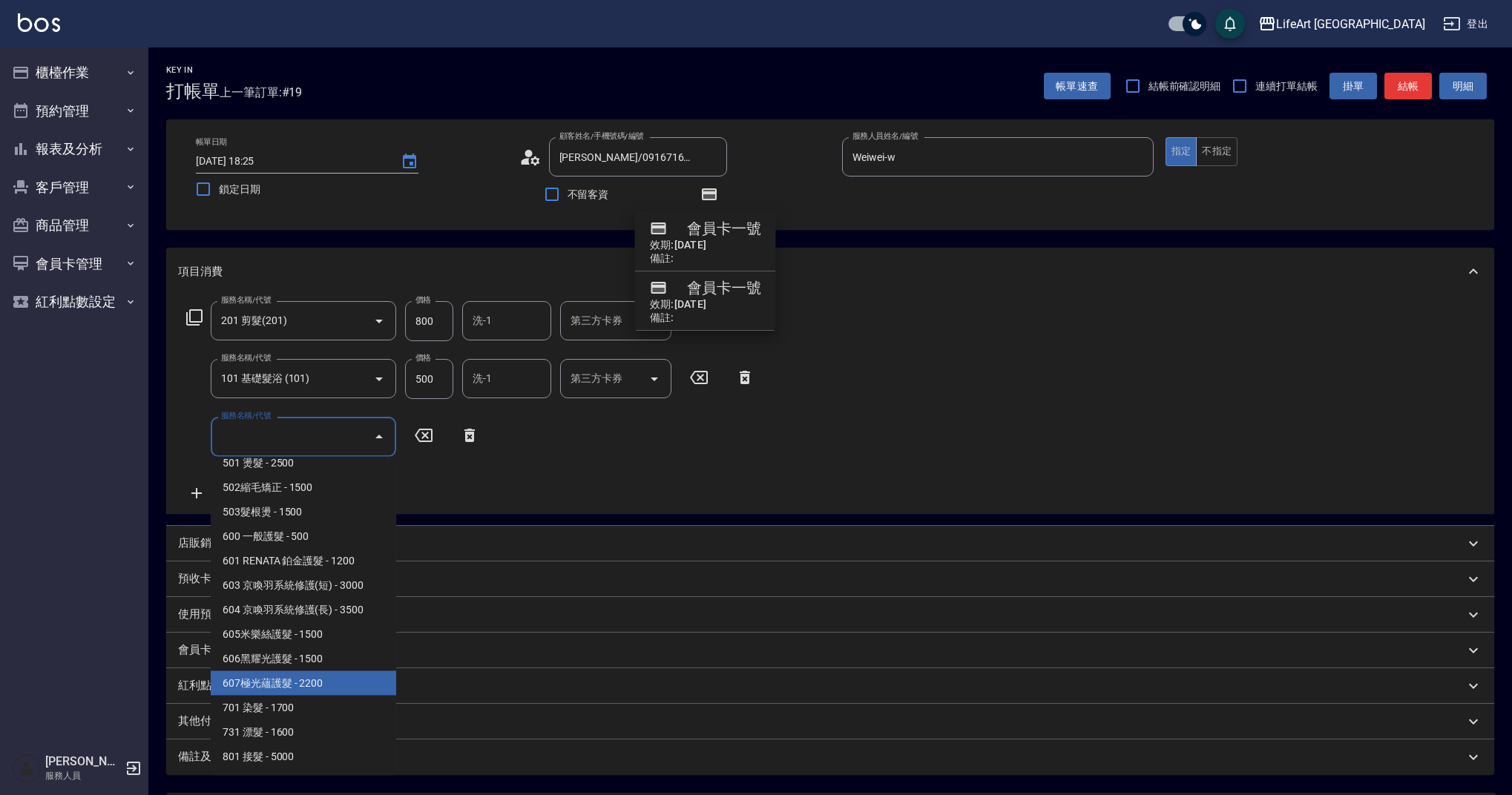
click at [345, 685] on span "607極光蘊護髮 - 2200" at bounding box center [303, 684] width 186 height 25
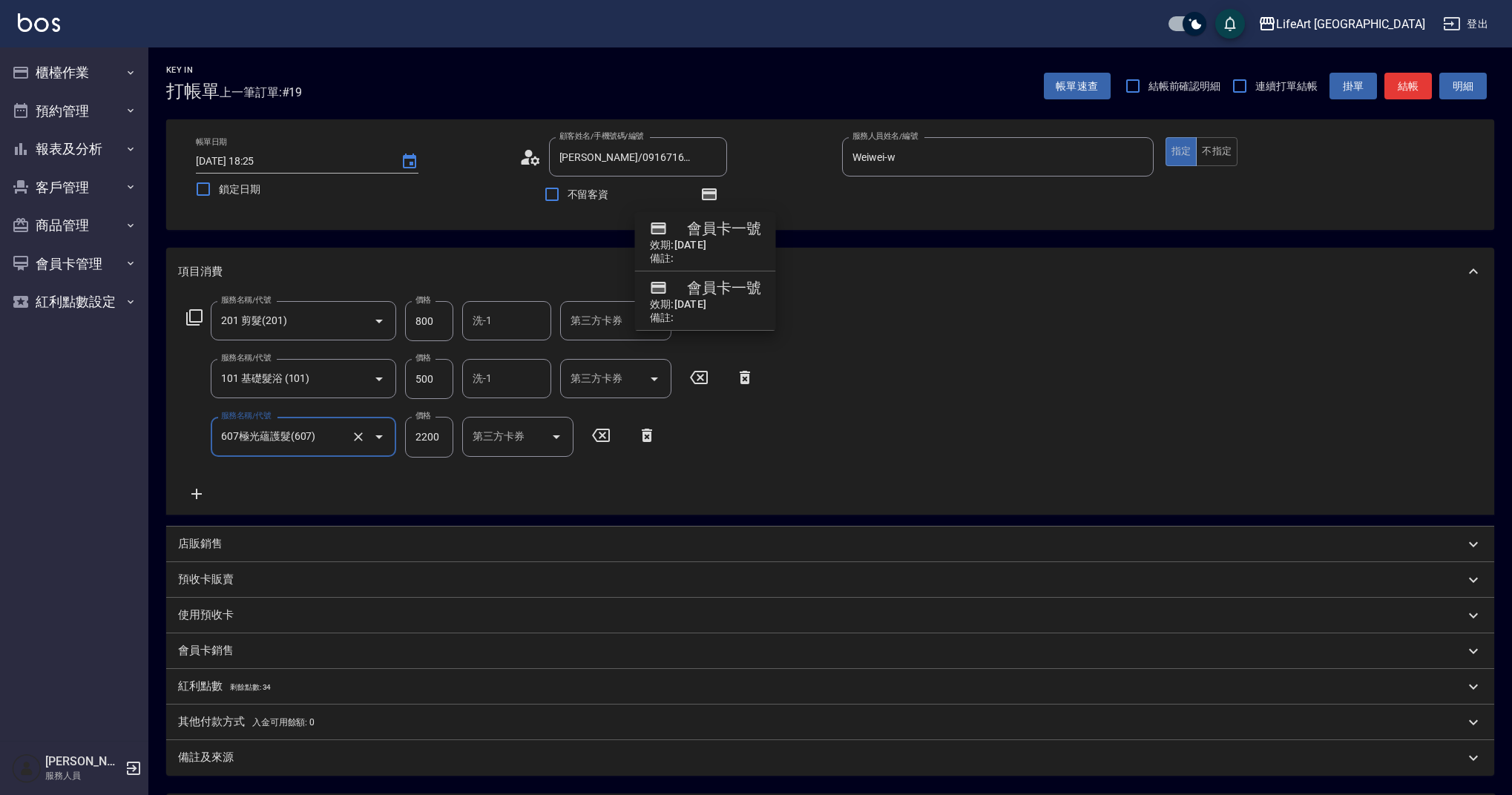
type input "607極光蘊護髮(607)"
drag, startPoint x: 443, startPoint y: 325, endPoint x: 395, endPoint y: 320, distance: 48.3
click at [395, 320] on div "服務名稱/代號 201 剪髮(201) 服務名稱/代號 價格 800 價格 洗-1 洗-1 第三方卡券 第三方卡券" at bounding box center [448, 321] width 539 height 40
drag, startPoint x: 448, startPoint y: 317, endPoint x: 400, endPoint y: 319, distance: 48.0
click at [400, 319] on div "服務名稱/代號 201 剪髮(201) 服務名稱/代號 價格 800 價格 洗-1 洗-1 第三方卡券 第三方卡券" at bounding box center [448, 321] width 539 height 40
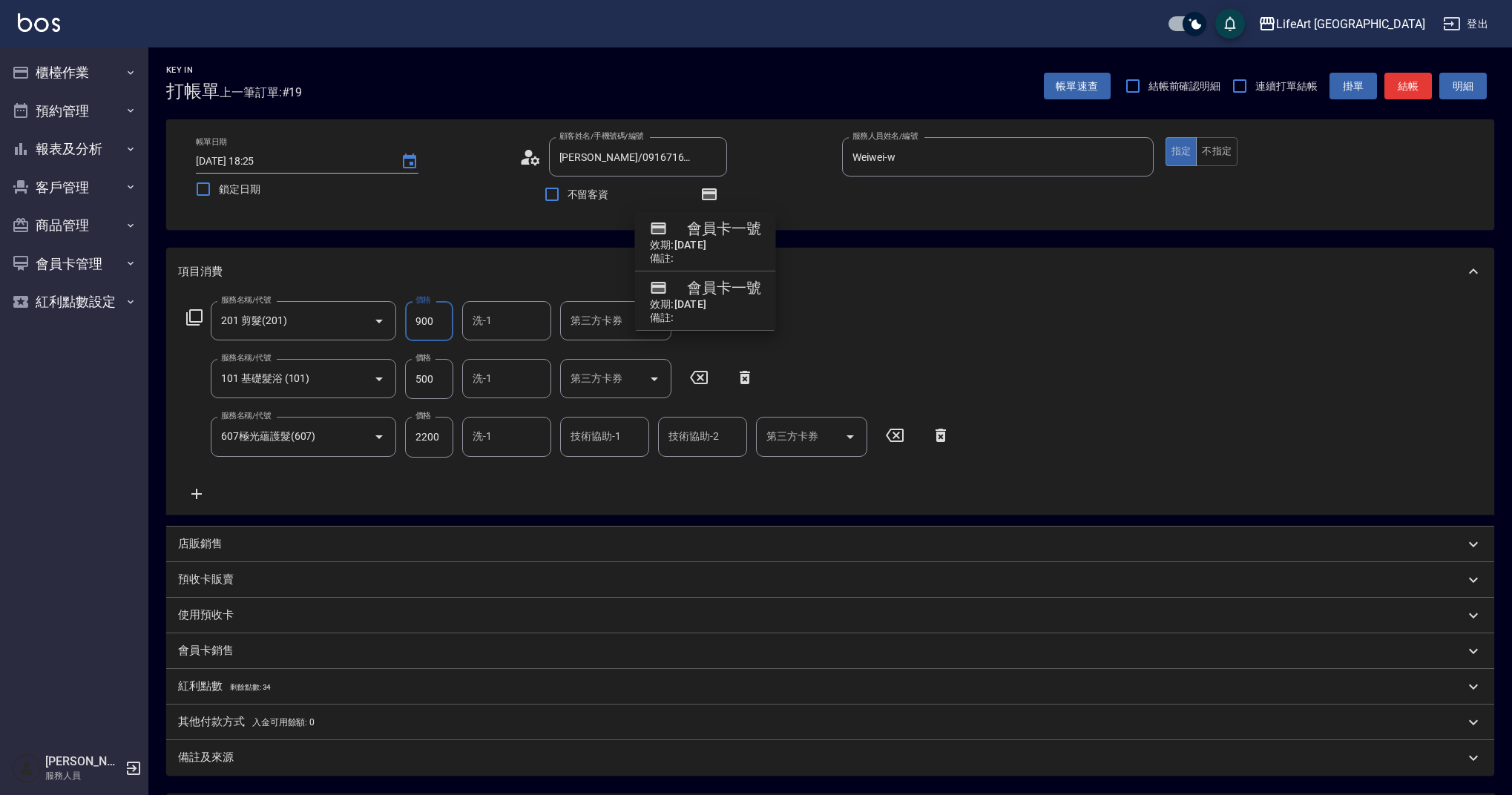
type input "900"
click at [492, 332] on input "洗-1" at bounding box center [506, 320] width 76 height 26
click at [501, 674] on span "Ally (無代號)" at bounding box center [501, 681] width 55 height 15
type input "Ally(無代號)"
click at [492, 363] on div "洗-1" at bounding box center [506, 378] width 89 height 39
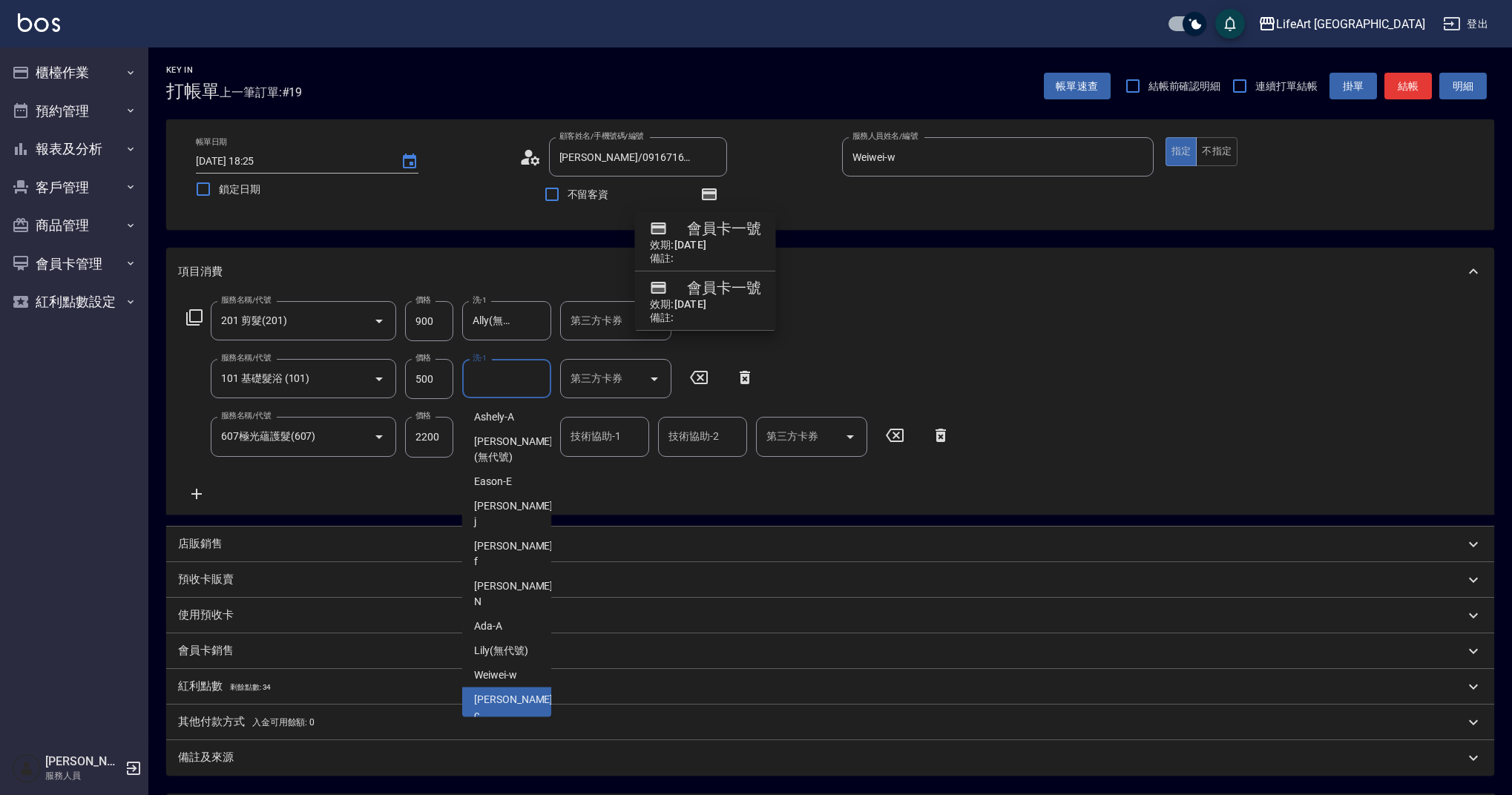
click at [510, 693] on span "Casey -c" at bounding box center [515, 708] width 81 height 32
type input "Casey-c"
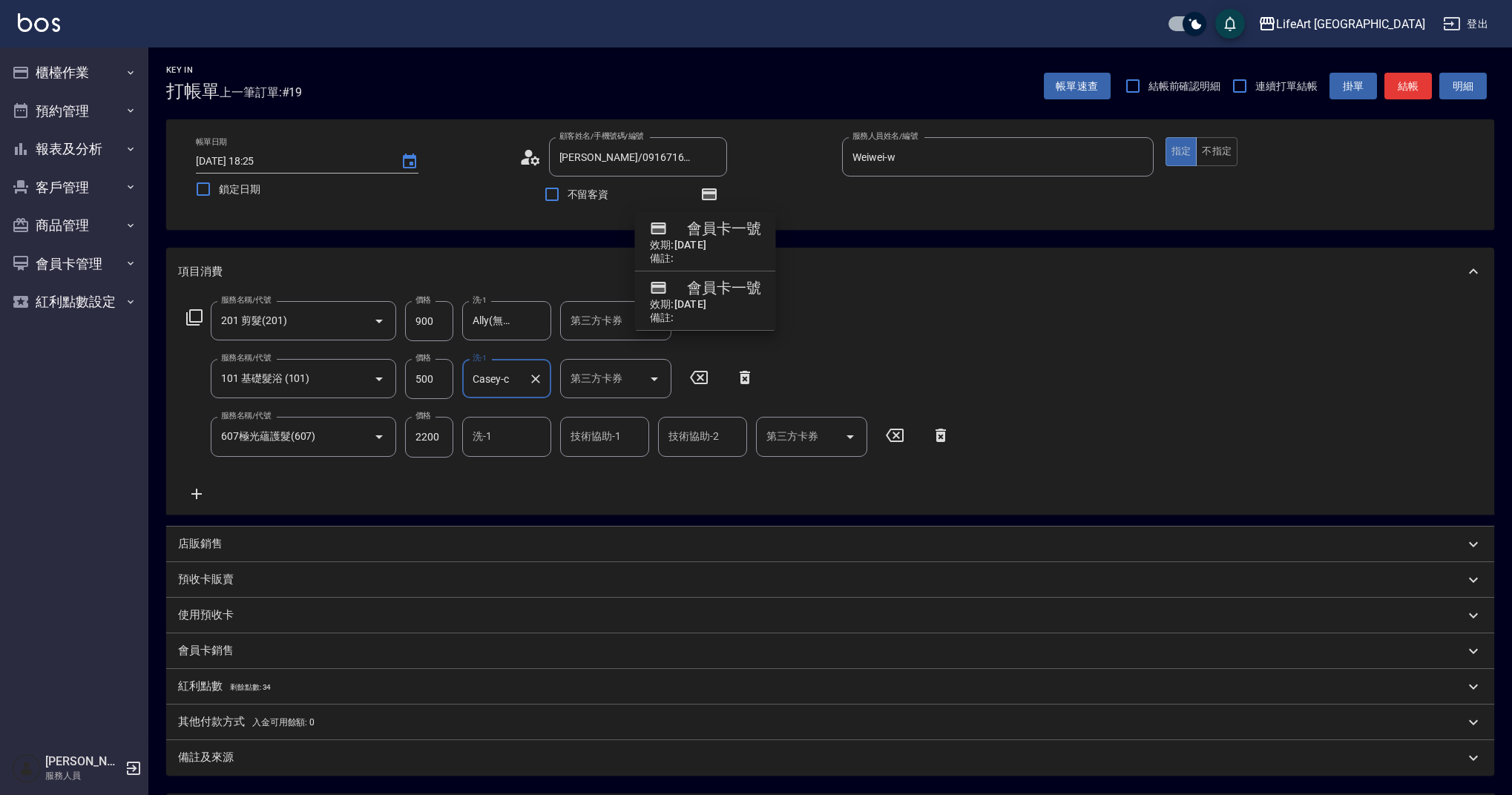
click at [500, 452] on div "洗-1" at bounding box center [506, 436] width 89 height 39
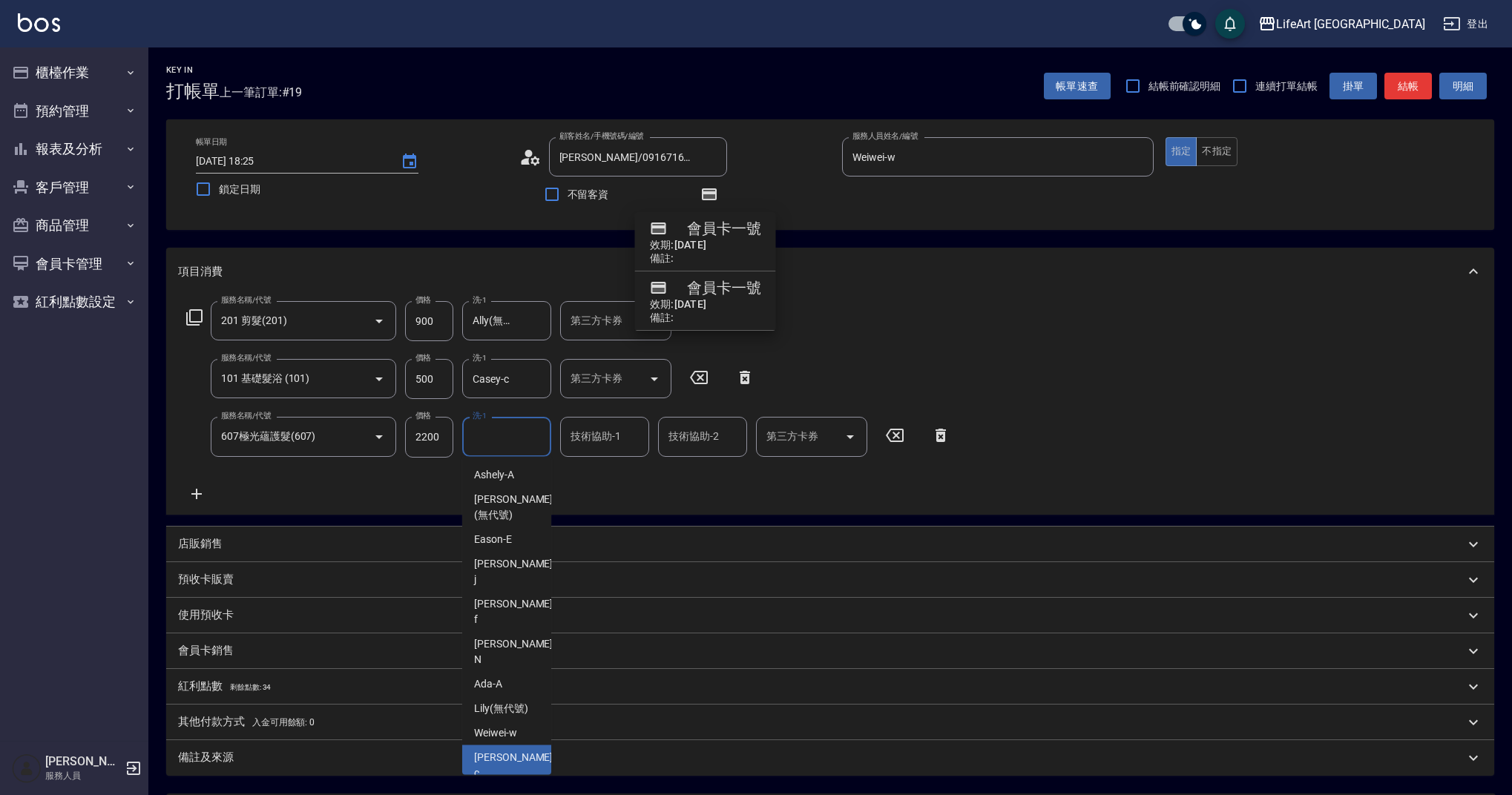
drag, startPoint x: 507, startPoint y: 685, endPoint x: 489, endPoint y: 673, distance: 21.6
click at [507, 745] on div "Casey -c" at bounding box center [506, 765] width 89 height 40
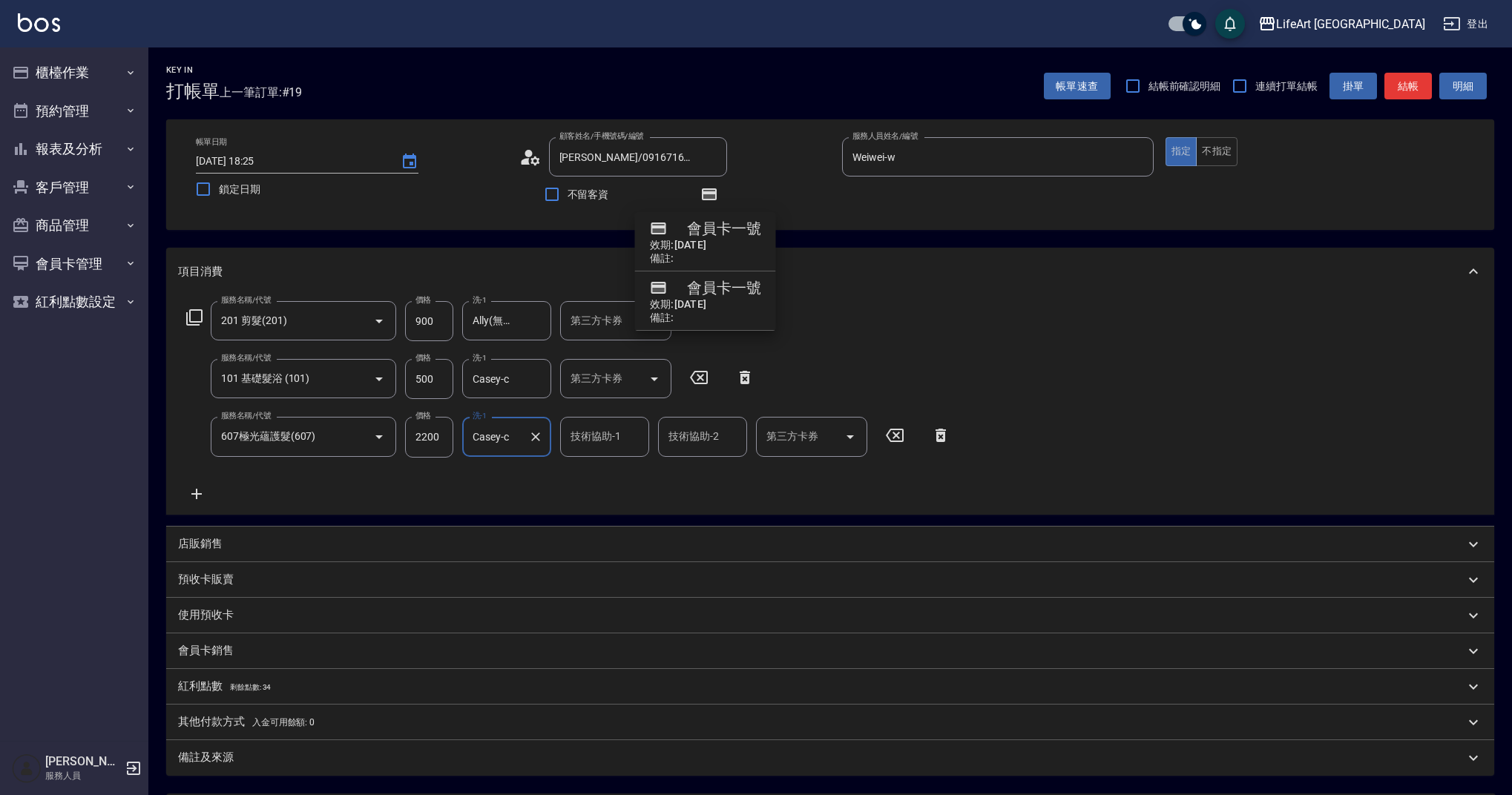
type input "Casey-c"
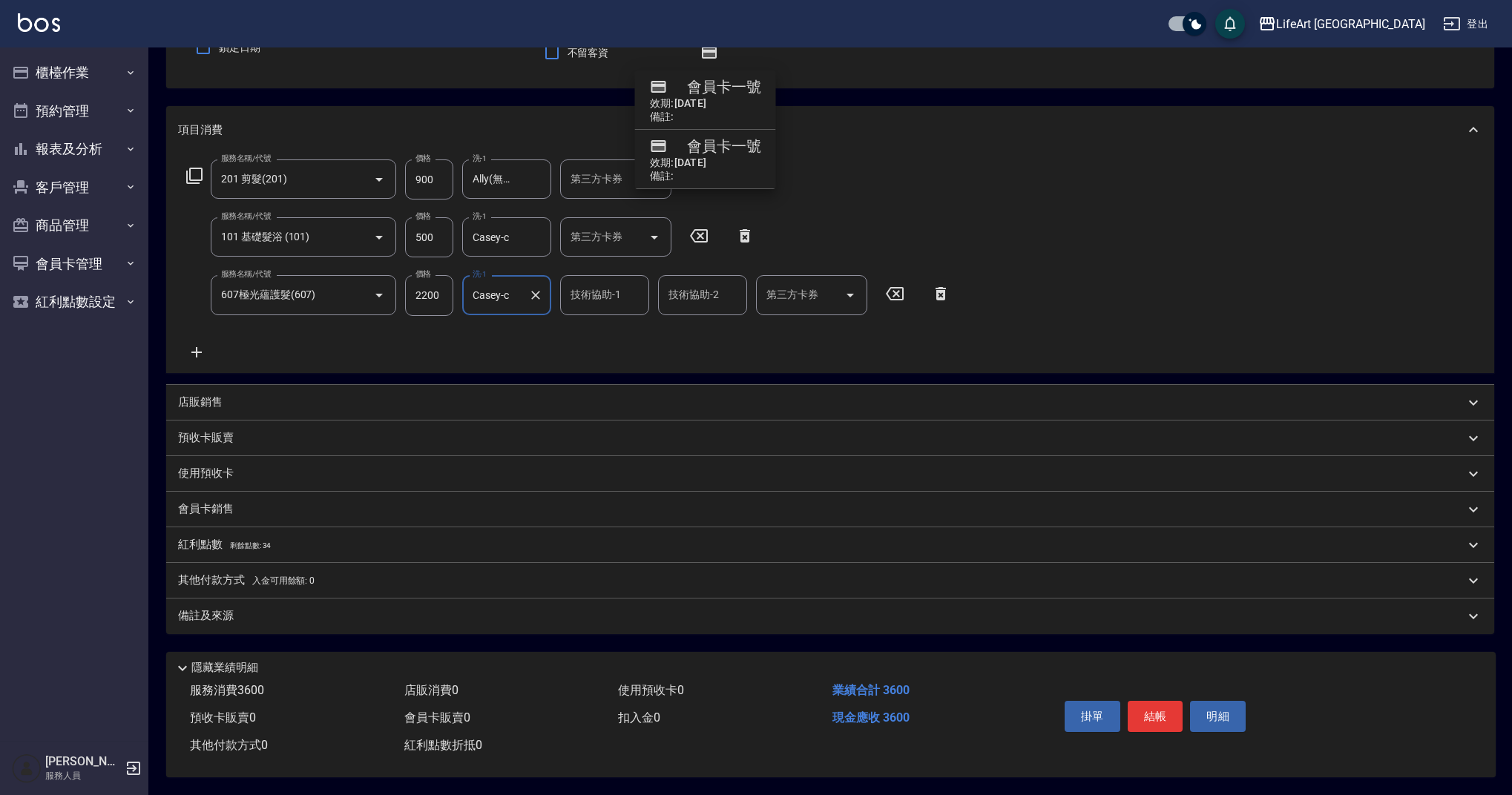
drag, startPoint x: 208, startPoint y: 543, endPoint x: 213, endPoint y: 561, distance: 18.7
click at [208, 543] on p "紅利點數 剩餘點數: 34" at bounding box center [224, 544] width 93 height 16
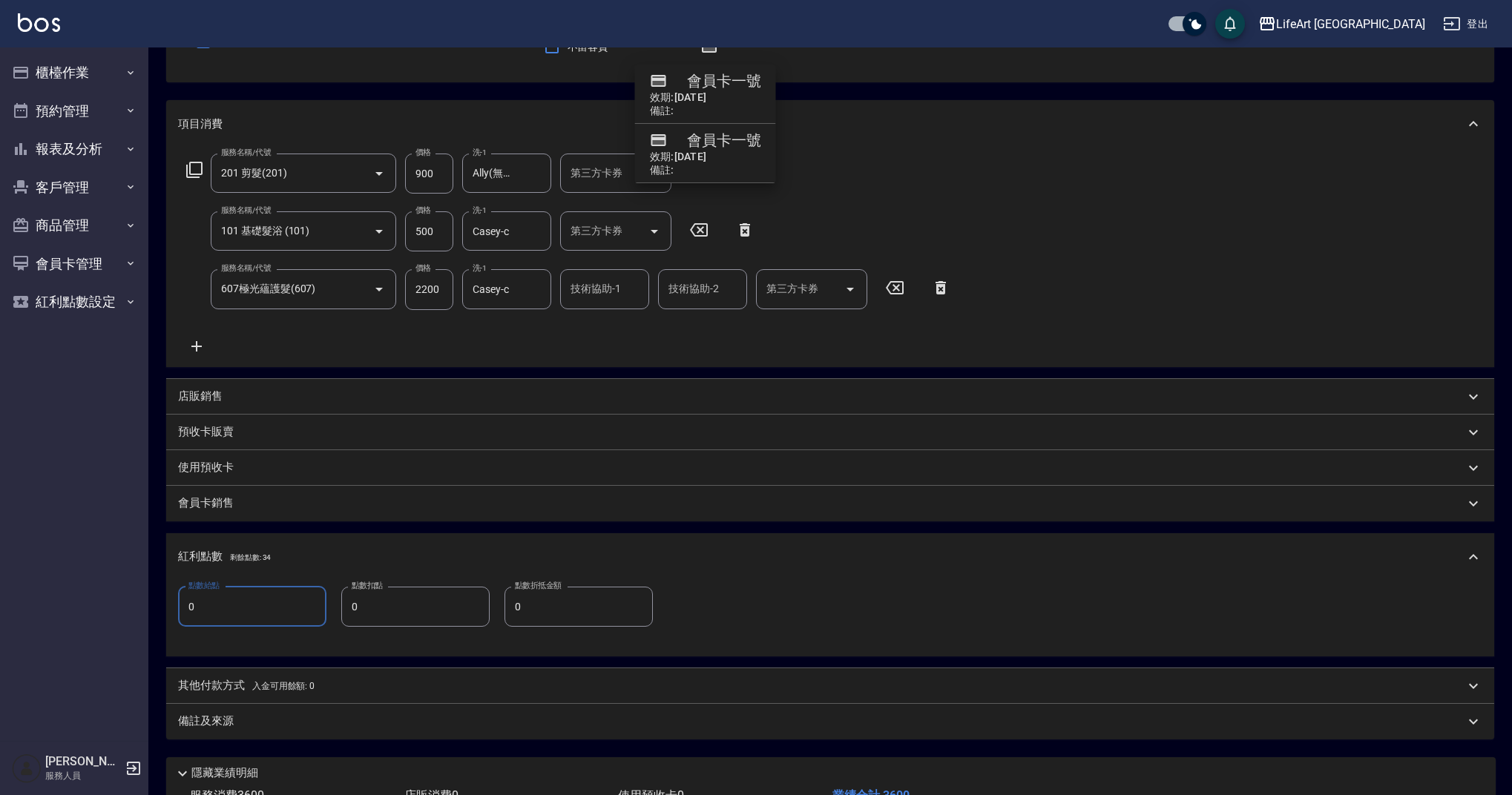
drag, startPoint x: 225, startPoint y: 607, endPoint x: 170, endPoint y: 606, distance: 55.0
click at [170, 606] on div "點數給點 0 點數給點 點數扣點 0 點數扣點 點數折抵金額 0 點數折抵金額" at bounding box center [830, 618] width 1327 height 76
type input "7"
click at [246, 689] on p "其他付款方式 入金可用餘額: 0" at bounding box center [246, 686] width 137 height 16
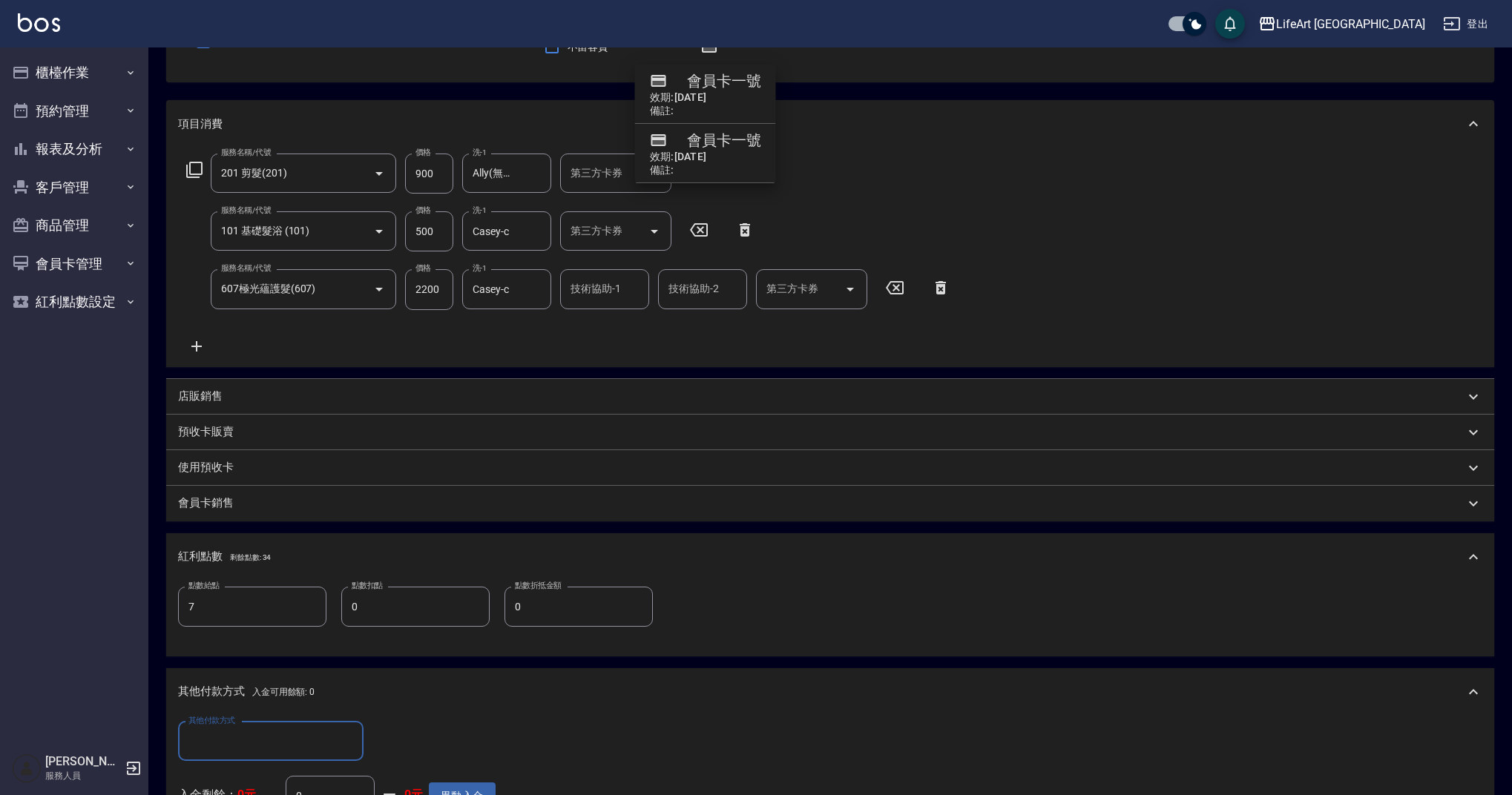
click at [352, 738] on input "其他付款方式" at bounding box center [271, 741] width 172 height 26
click at [262, 658] on span "Linepay" at bounding box center [271, 655] width 186 height 25
type input "Linepay"
drag, startPoint x: 411, startPoint y: 737, endPoint x: 355, endPoint y: 736, distance: 56.0
click at [355, 736] on div "其他付款方式 Linepay 其他付款方式 Linepay金額 0 Linepay金額" at bounding box center [337, 742] width 318 height 40
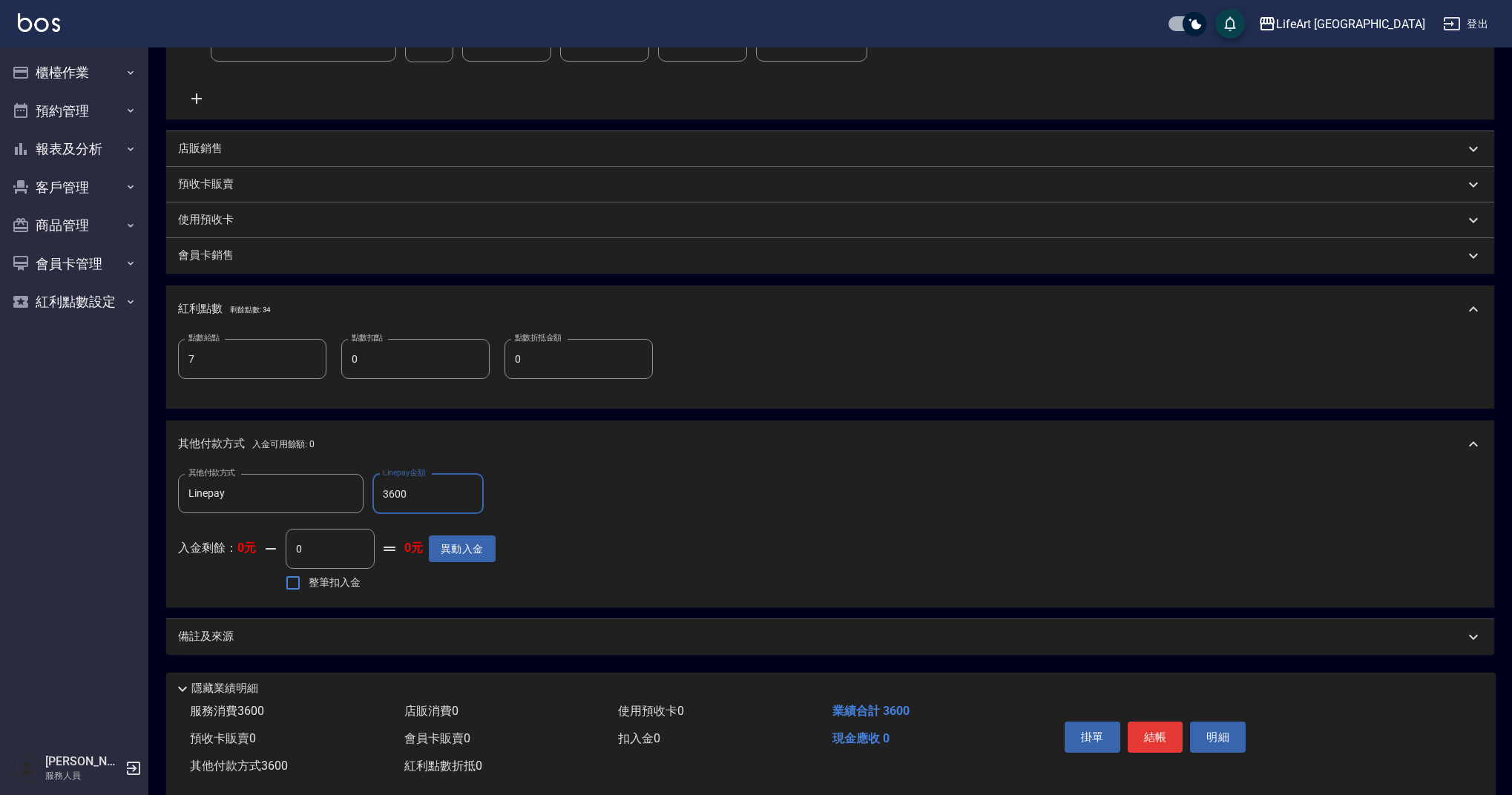
scroll to position [411, 0]
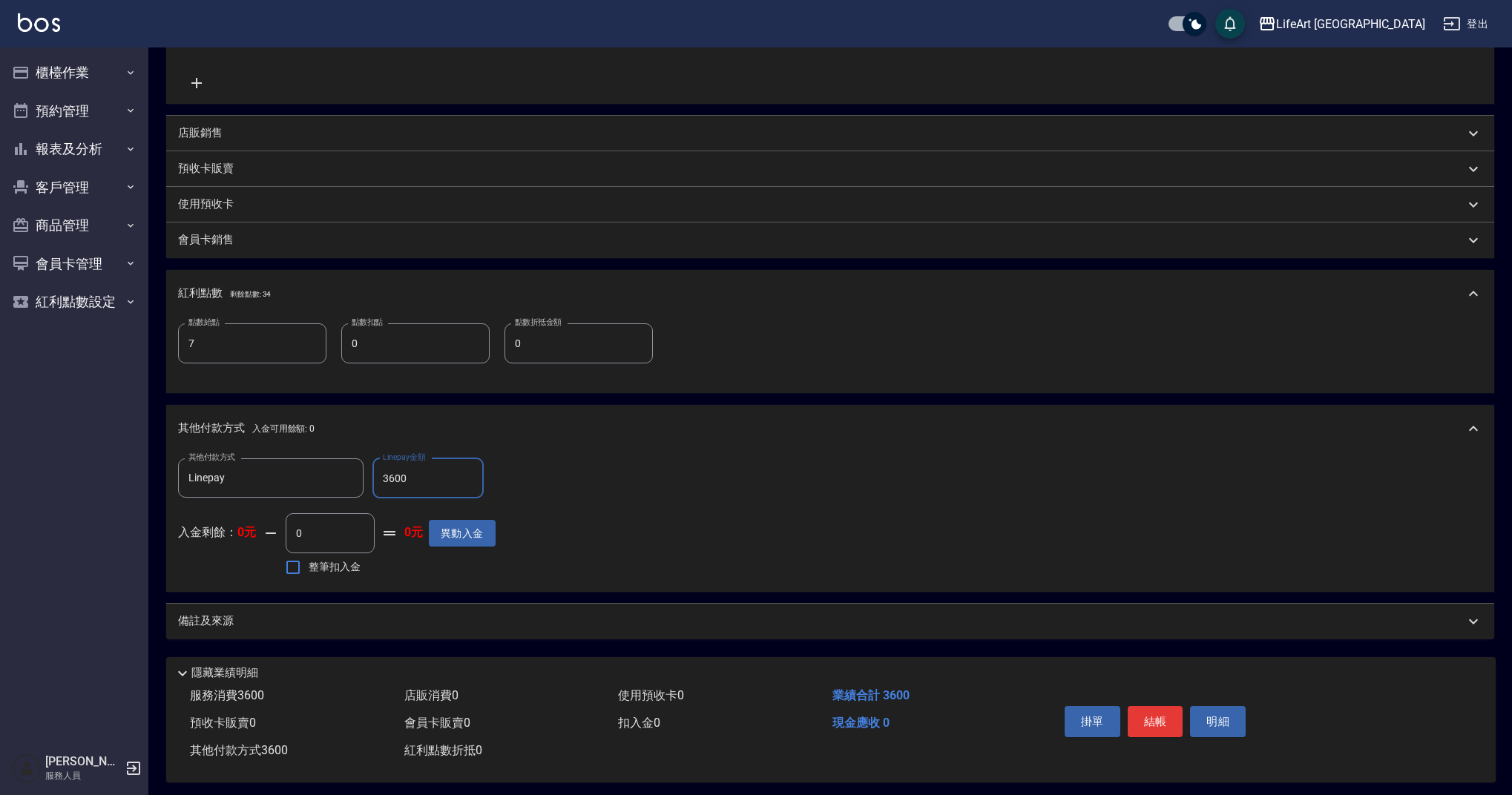
type input "3600"
click at [230, 623] on p "備註及來源" at bounding box center [206, 621] width 55 height 15
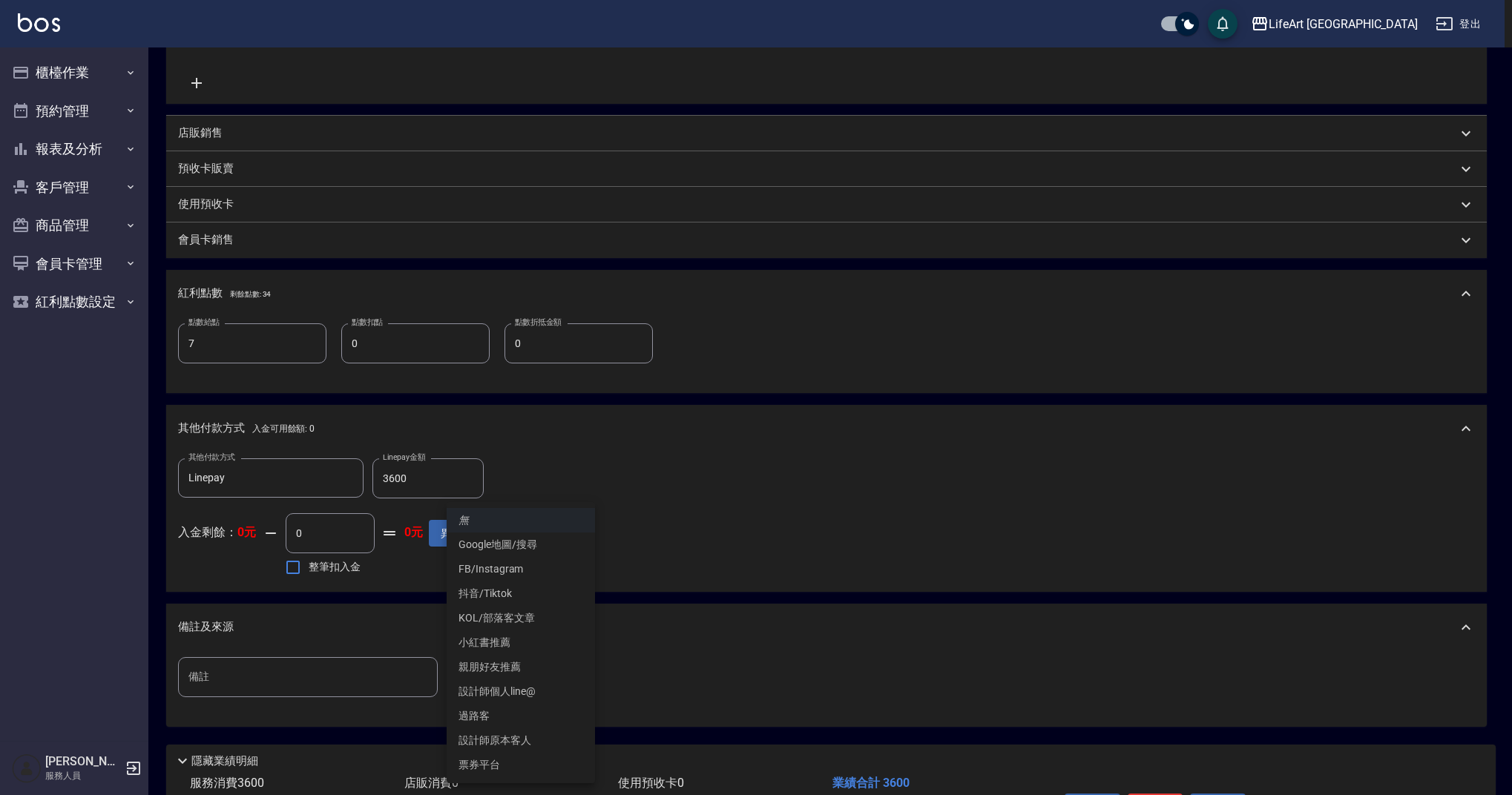
click at [505, 670] on body "LifeArt 蘆洲 登出 櫃檯作業 打帳單 帳單列表 現金收支登錄 高階收支登錄 材料自購登錄 每日結帳 排班表 現場電腦打卡 預約管理 預約管理 單日預約…" at bounding box center [756, 238] width 1512 height 1299
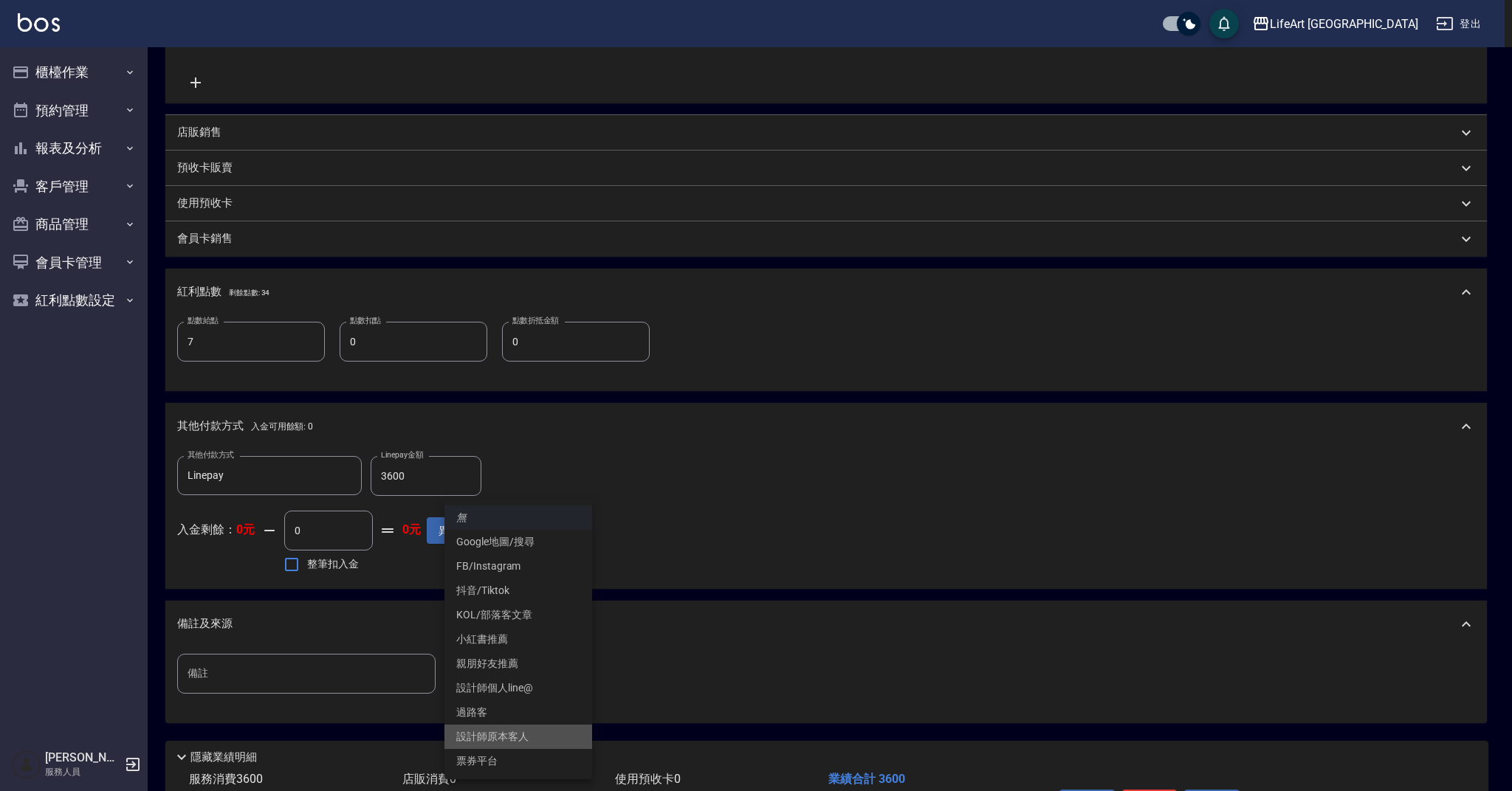
click at [507, 737] on li "設計師原本客人" at bounding box center [518, 738] width 148 height 25
type input "設計師原本客人"
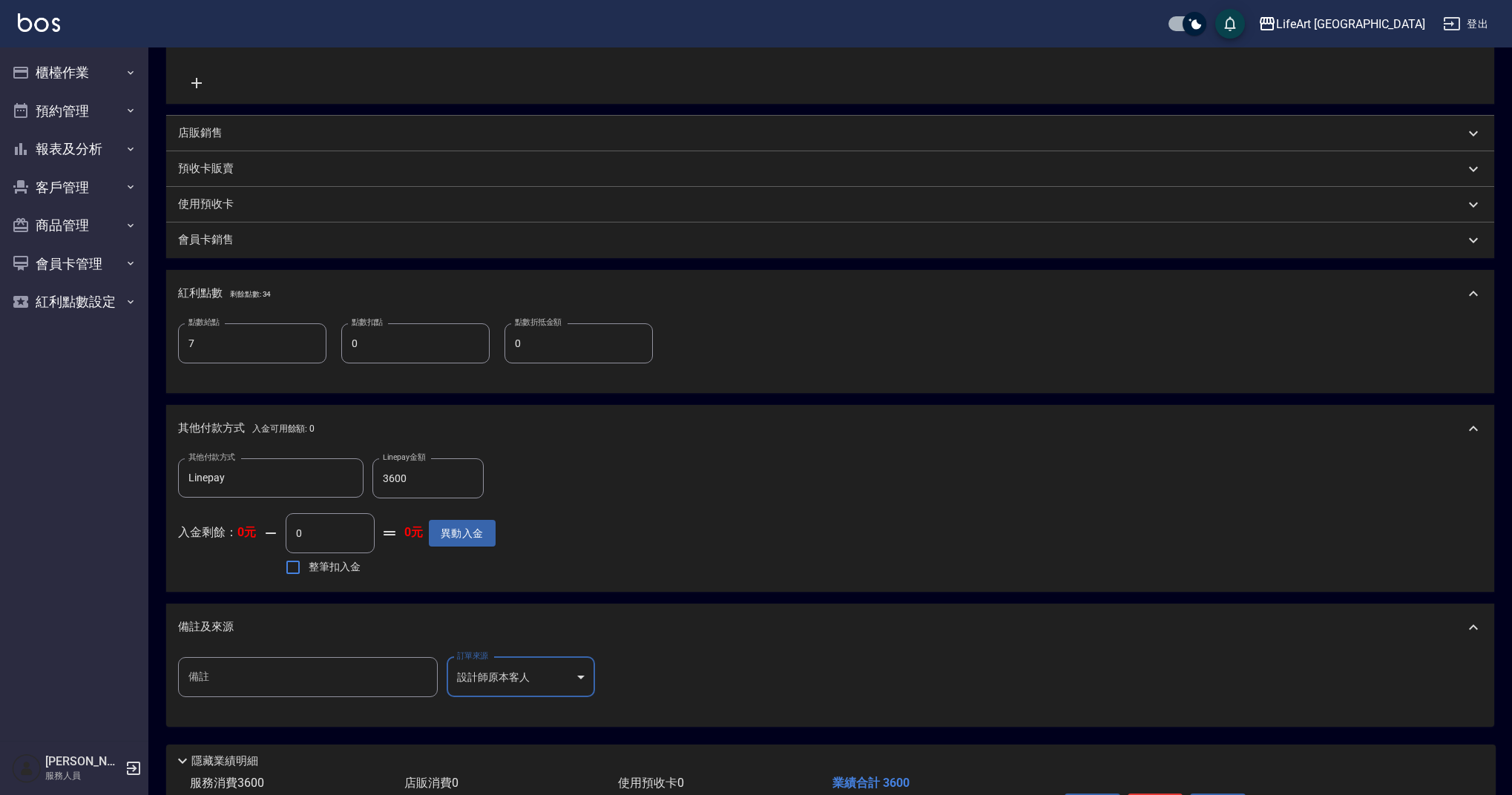
scroll to position [511, 0]
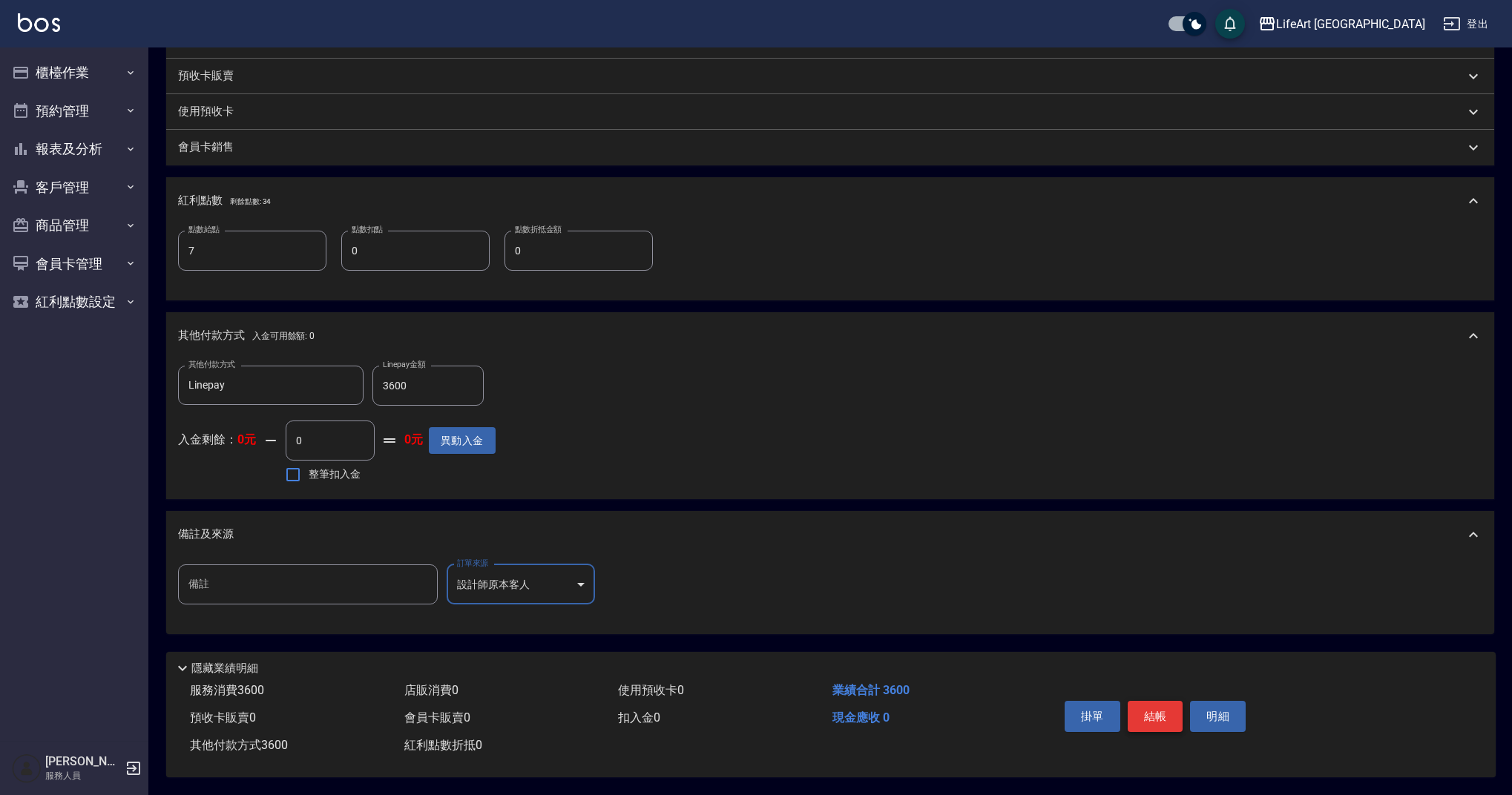
click at [1149, 701] on button "結帳" at bounding box center [1155, 717] width 55 height 32
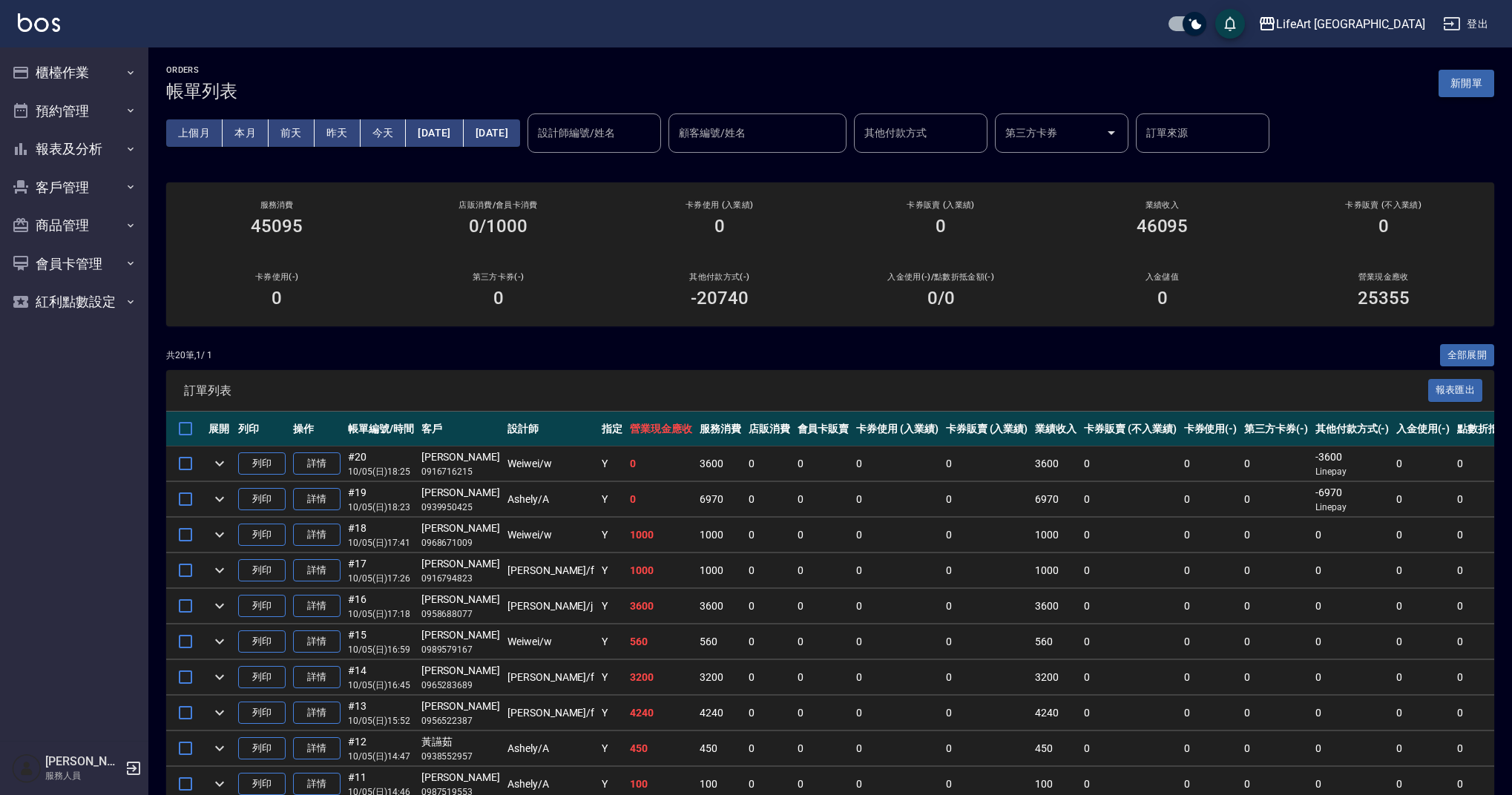
click at [1452, 79] on button "新開單" at bounding box center [1466, 83] width 55 height 28
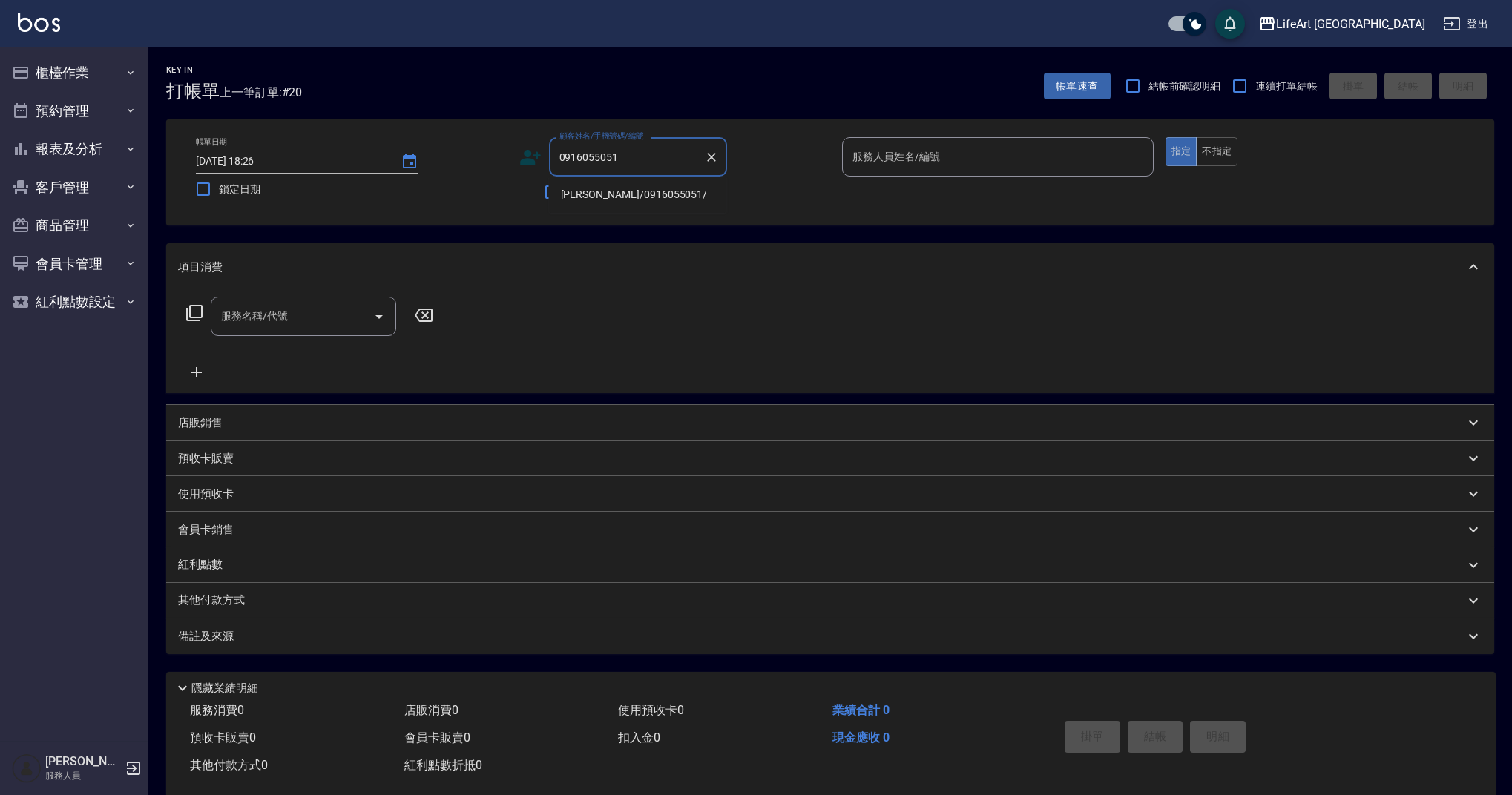
click at [629, 193] on li "[PERSON_NAME]/0916055051/" at bounding box center [638, 195] width 178 height 25
type input "[PERSON_NAME]/0916055051/"
type input "Ashely-A"
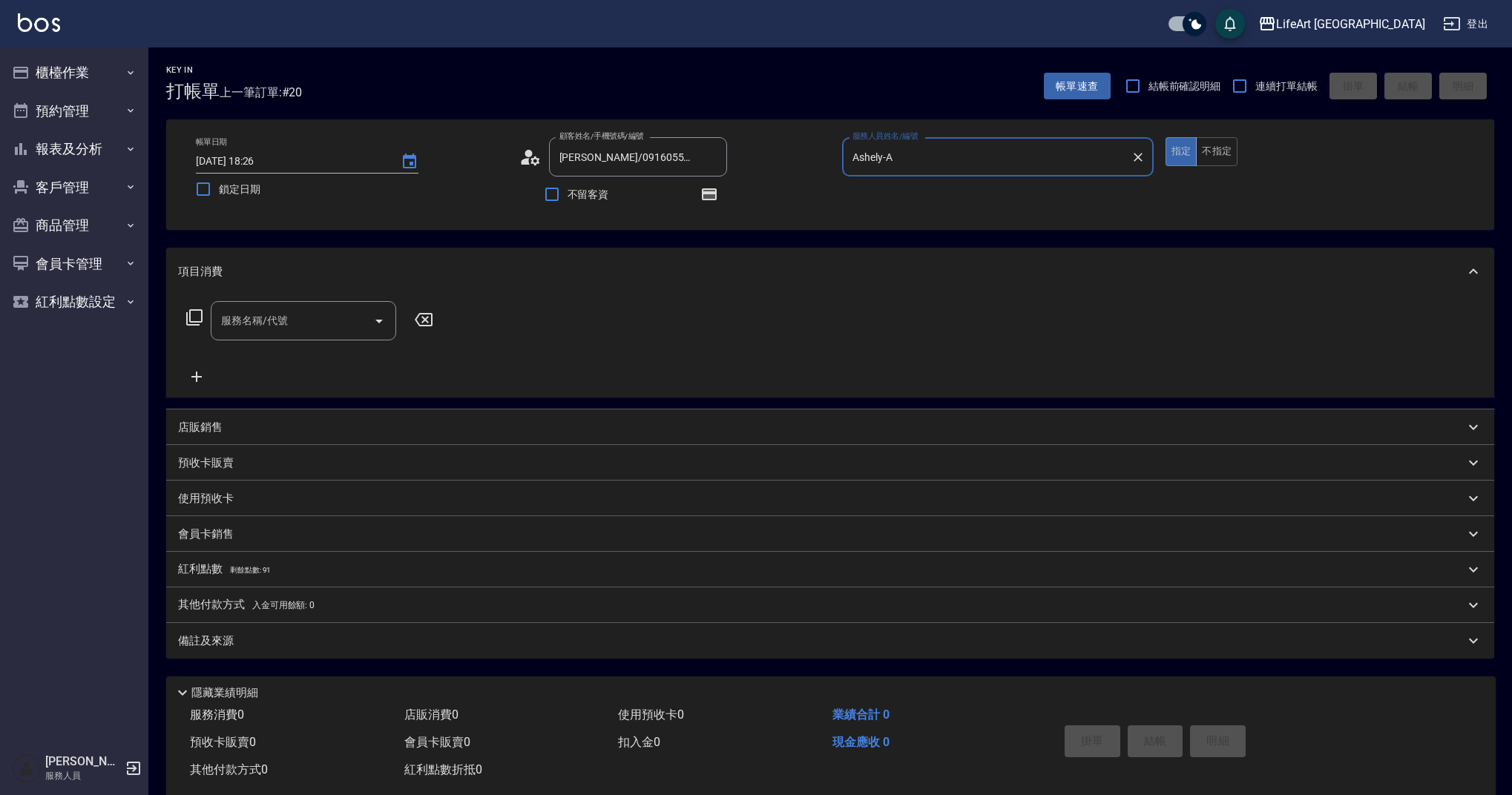
click at [265, 312] on div "服務名稱/代號 服務名稱/代號" at bounding box center [303, 320] width 186 height 39
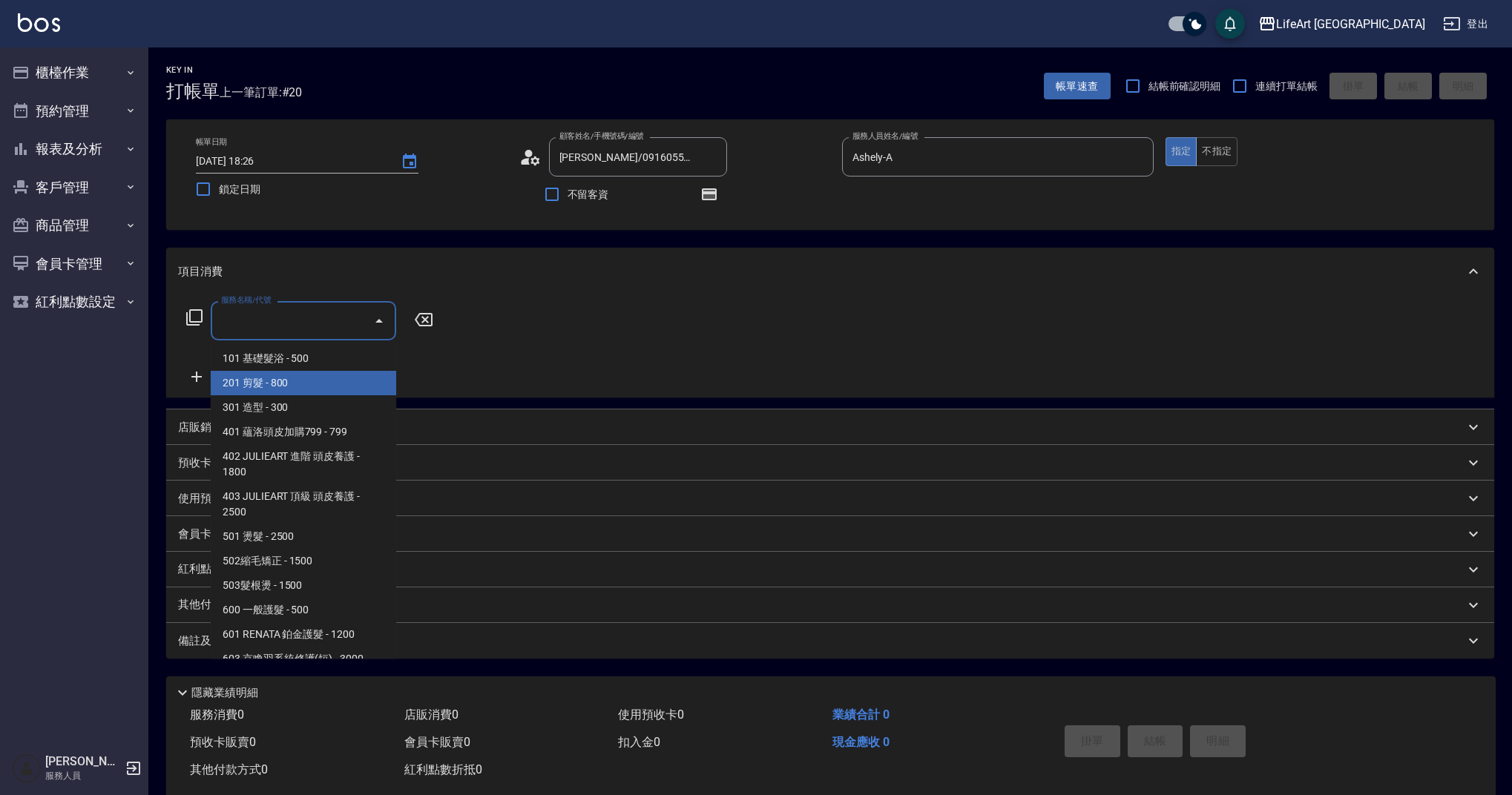
click at [295, 391] on span "201 剪髮 - 800" at bounding box center [303, 384] width 186 height 25
type input "201 剪髮(201)"
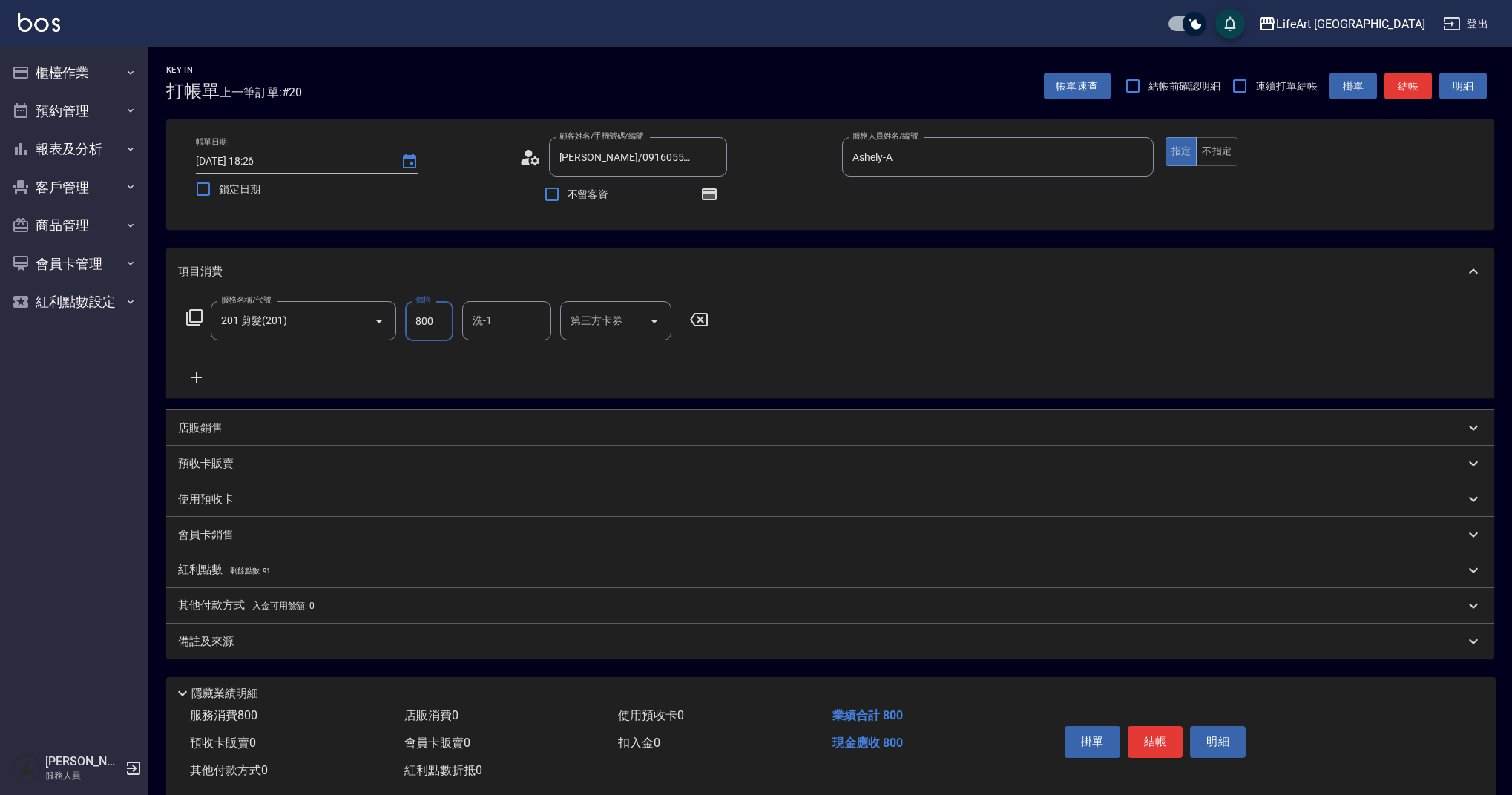
drag, startPoint x: 435, startPoint y: 322, endPoint x: 400, endPoint y: 319, distance: 35.1
click at [400, 319] on div "服務名稱/代號 201 剪髮(201) 服務名稱/代號 價格 800 價格 洗-1 洗-1 第三方卡券 第三方卡券" at bounding box center [448, 321] width 539 height 40
type input "945"
click at [529, 316] on input "洗-1" at bounding box center [506, 320] width 76 height 26
click at [523, 694] on div "Casey -c" at bounding box center [506, 714] width 89 height 40
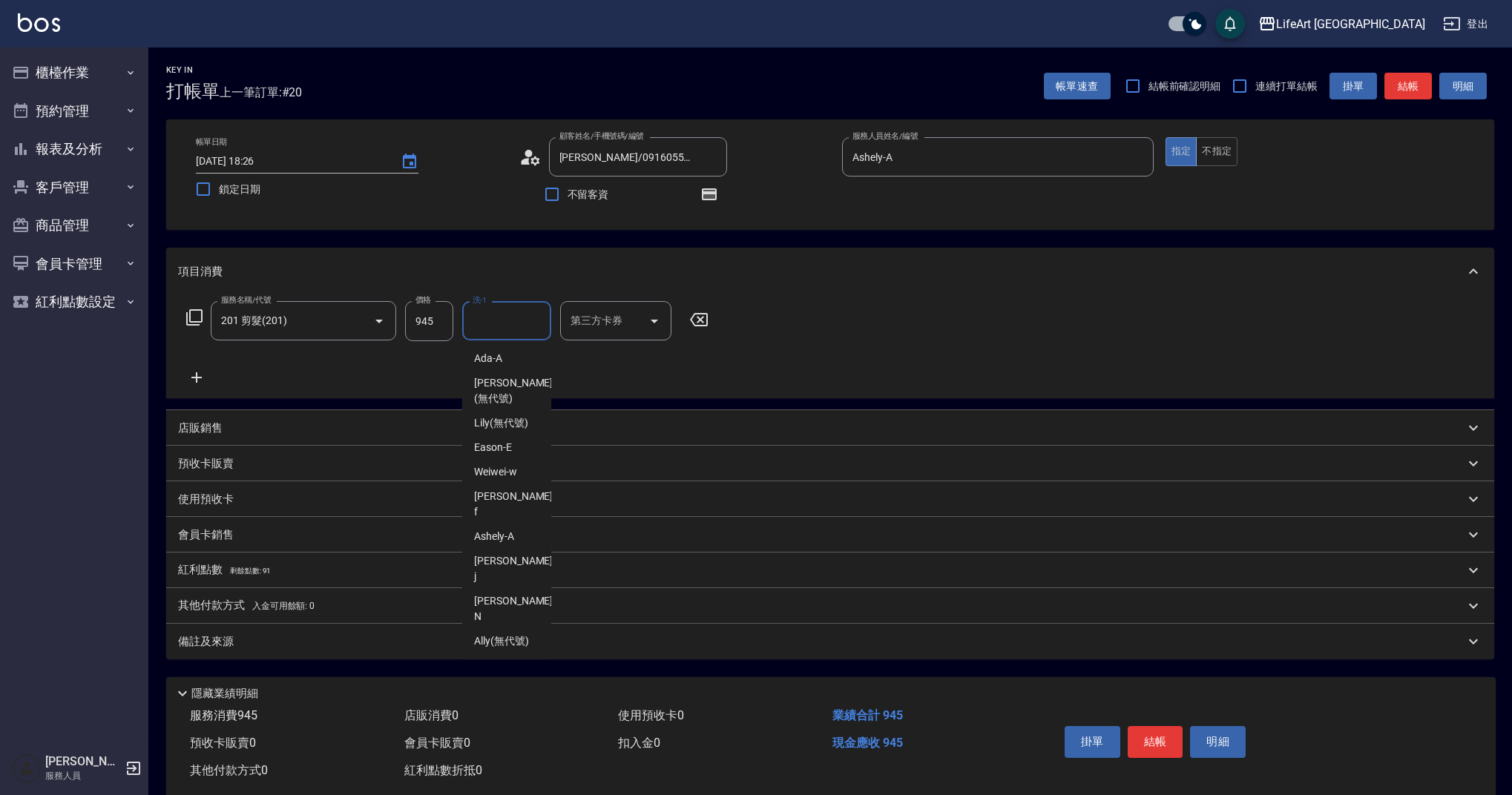
type input "Casey-c"
click at [491, 673] on div "Key In 打帳單 上一筆訂單:#20 帳單速查 結帳前確認明細 連續打單結帳 掛單 結帳 明細 帳單日期 [DATE] 18:26 鎖定日期 顧客姓名/手…" at bounding box center [829, 434] width 1363 height 773
click at [304, 569] on div "紅利點數 剩餘點數: 91" at bounding box center [821, 570] width 1286 height 16
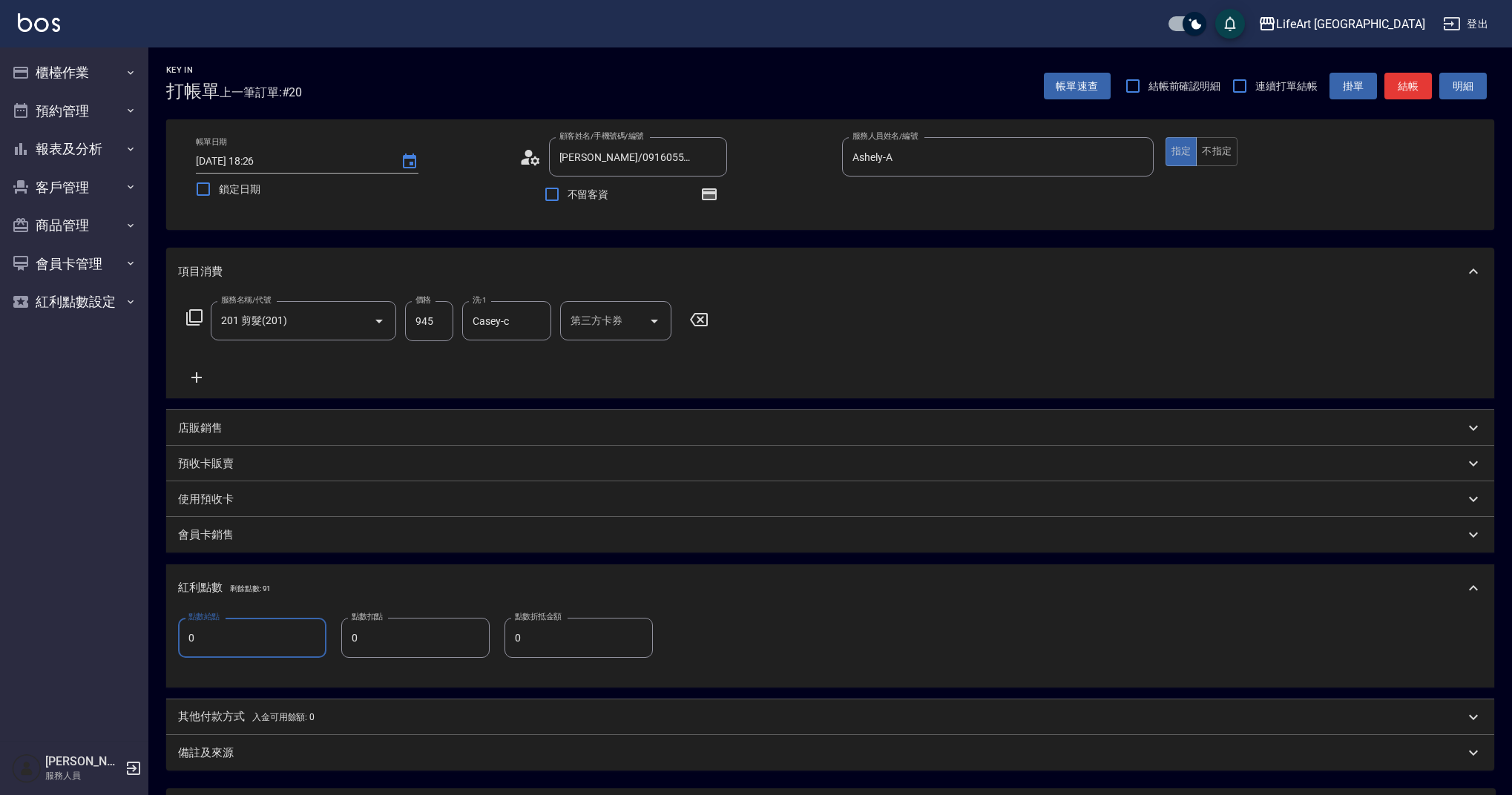
drag, startPoint x: 235, startPoint y: 628, endPoint x: 196, endPoint y: 635, distance: 39.6
click at [196, 635] on input "0" at bounding box center [252, 638] width 148 height 40
type input "1"
click at [307, 752] on div "備註及來源" at bounding box center [821, 753] width 1286 height 15
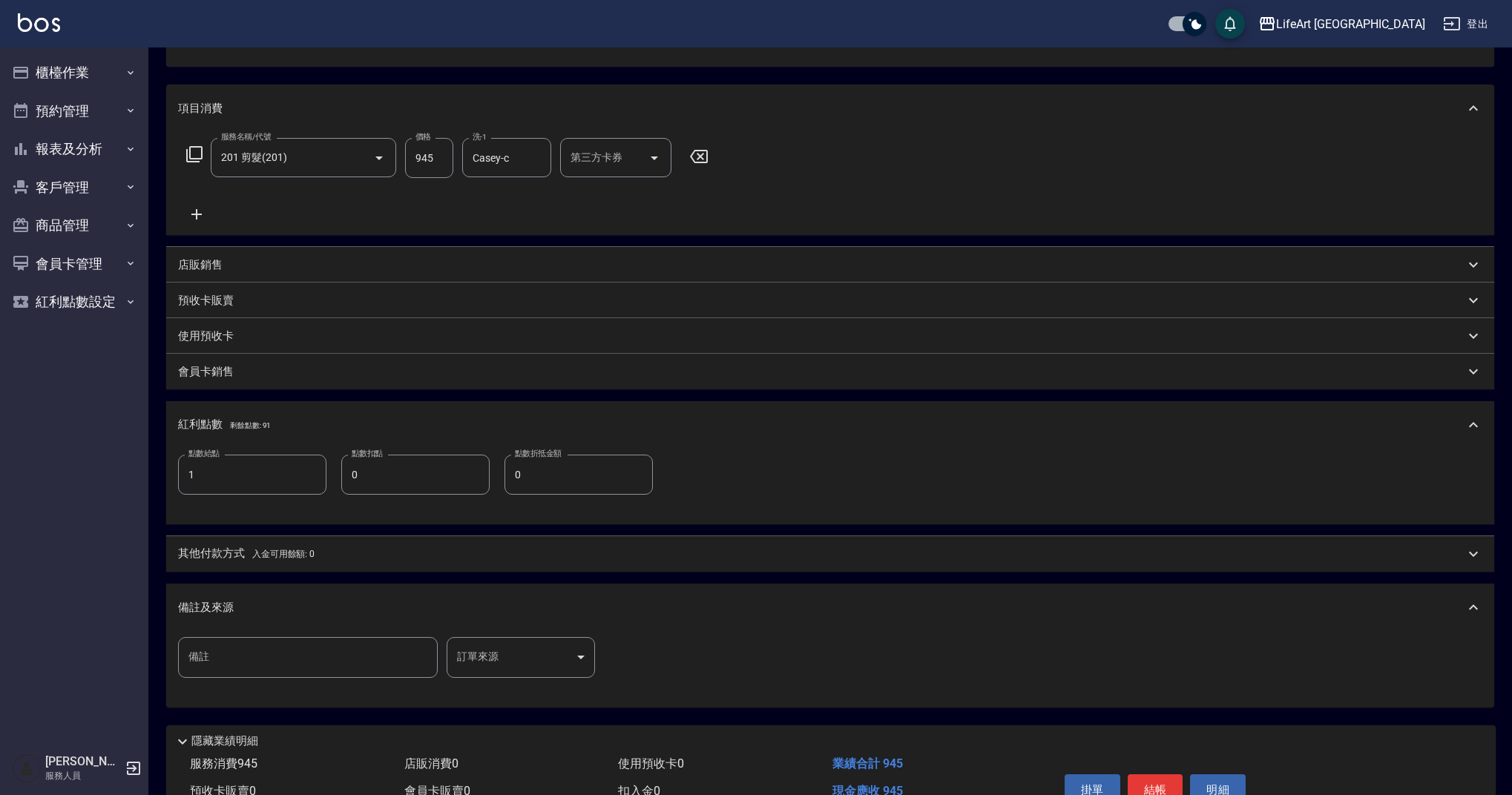
scroll to position [243, 0]
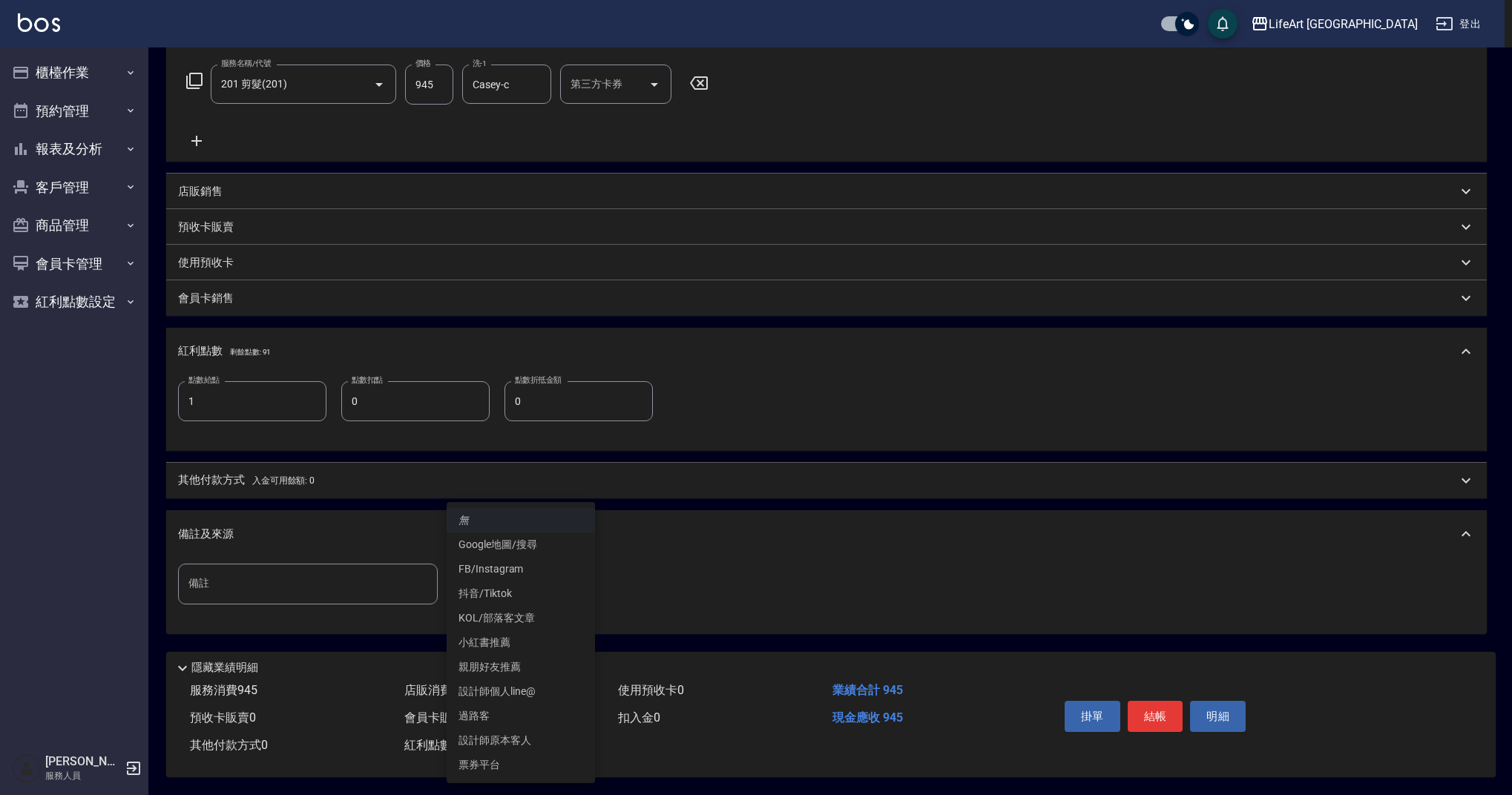
click at [537, 566] on body "LifeArt 蘆洲 登出 櫃檯作業 打帳單 帳單列表 現金收支登錄 高階收支登錄 材料自購登錄 每日結帳 排班表 現場電腦打卡 預約管理 預約管理 單日預約…" at bounding box center [756, 279] width 1512 height 1032
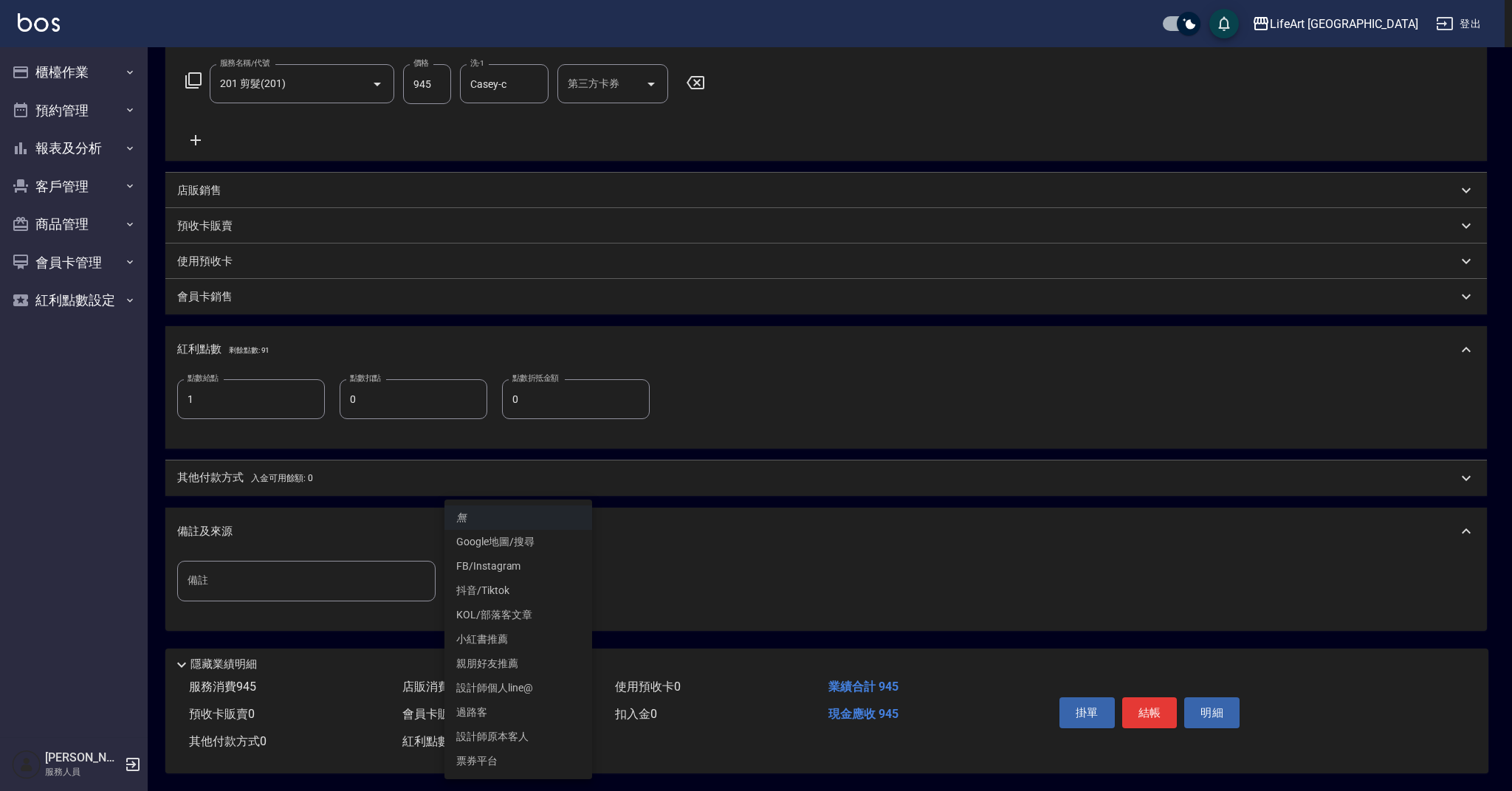
click at [522, 736] on li "設計師原本客人" at bounding box center [518, 738] width 148 height 25
type input "設計師原本客人"
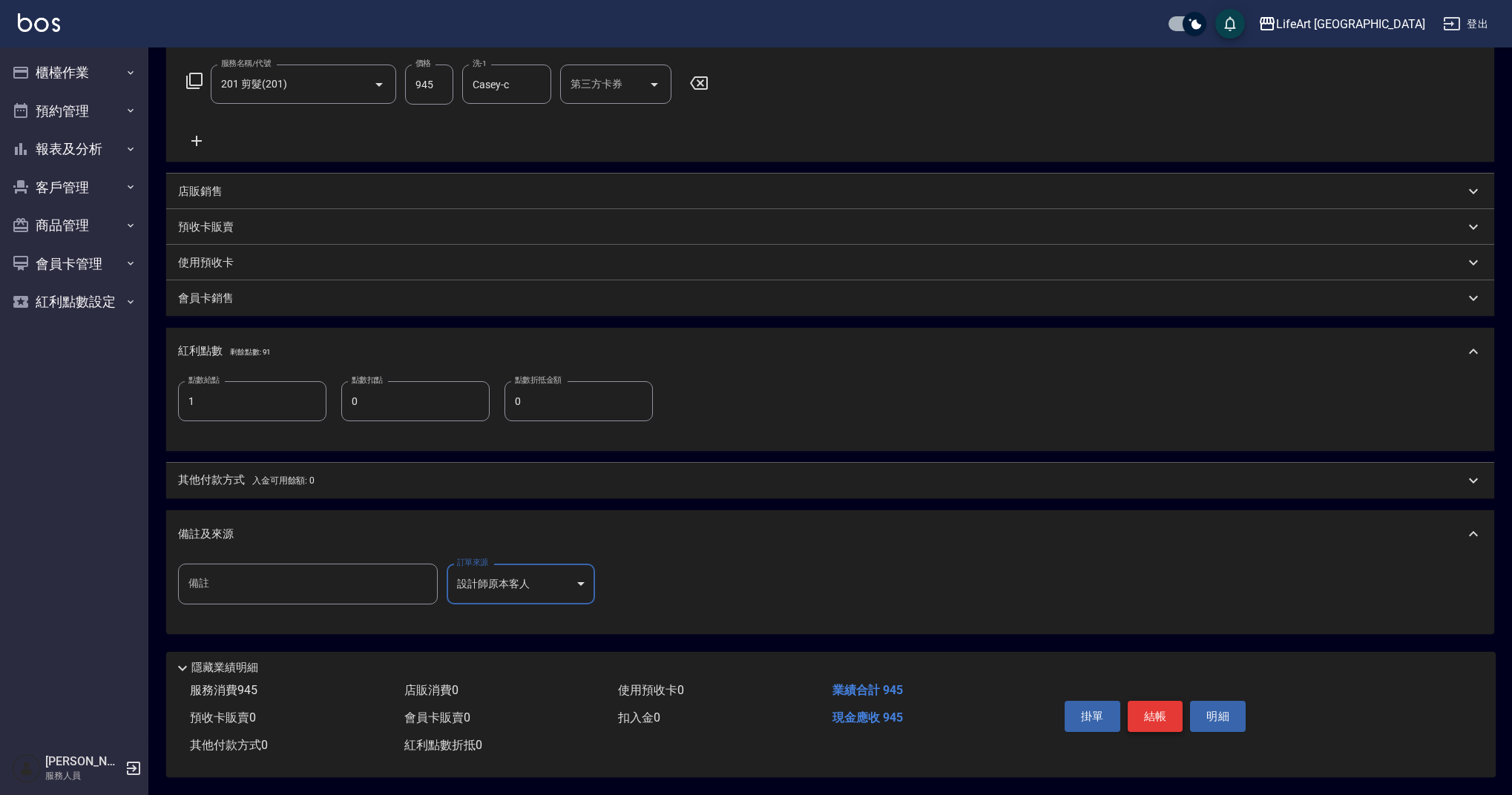
click at [1129, 714] on button "結帳" at bounding box center [1155, 717] width 55 height 32
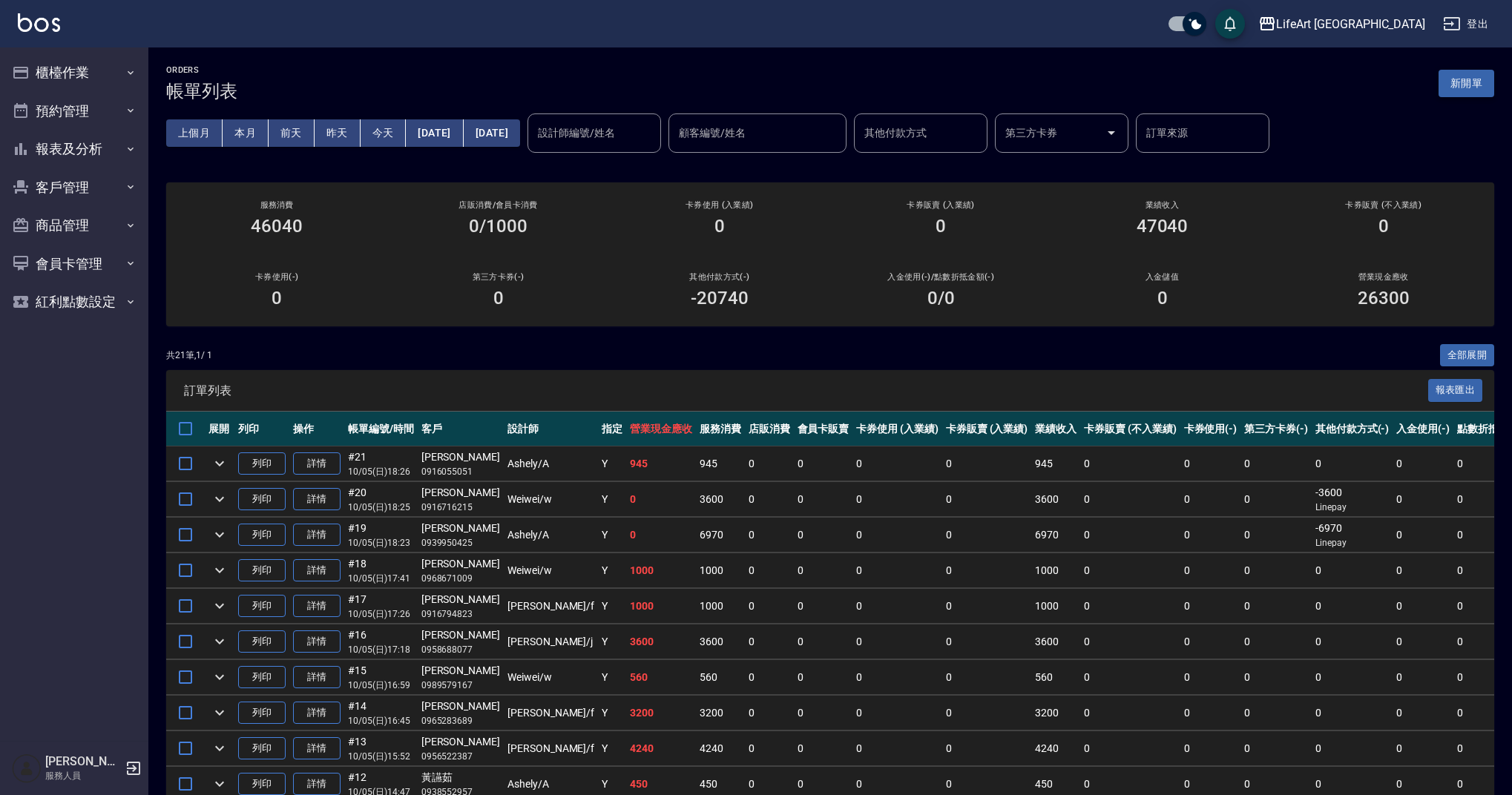
click at [1474, 77] on button "新開單" at bounding box center [1466, 83] width 55 height 28
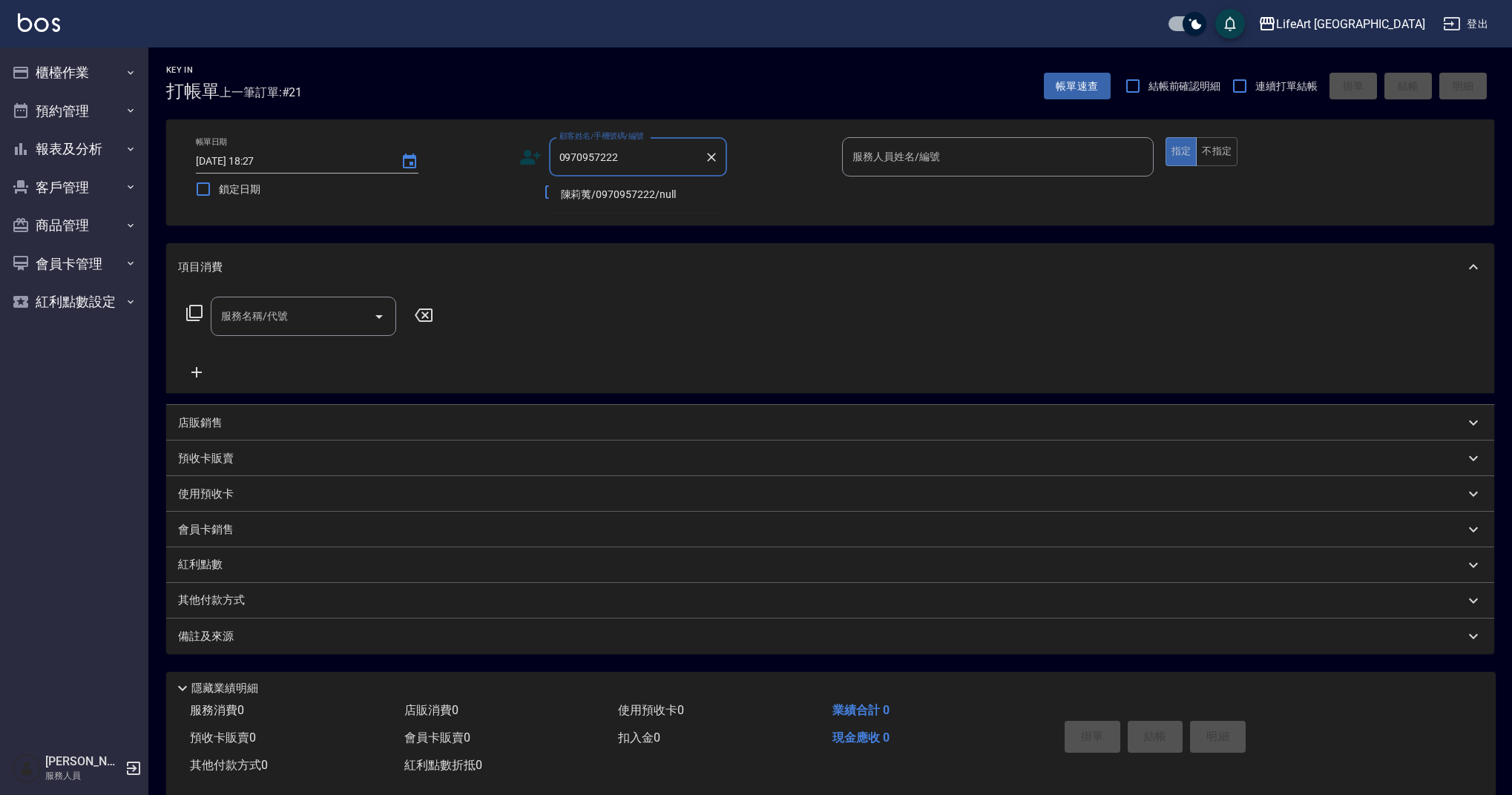
click at [679, 192] on li "陳莉荑/0970957222/null" at bounding box center [638, 195] width 178 height 25
type input "陳莉荑/0970957222/null"
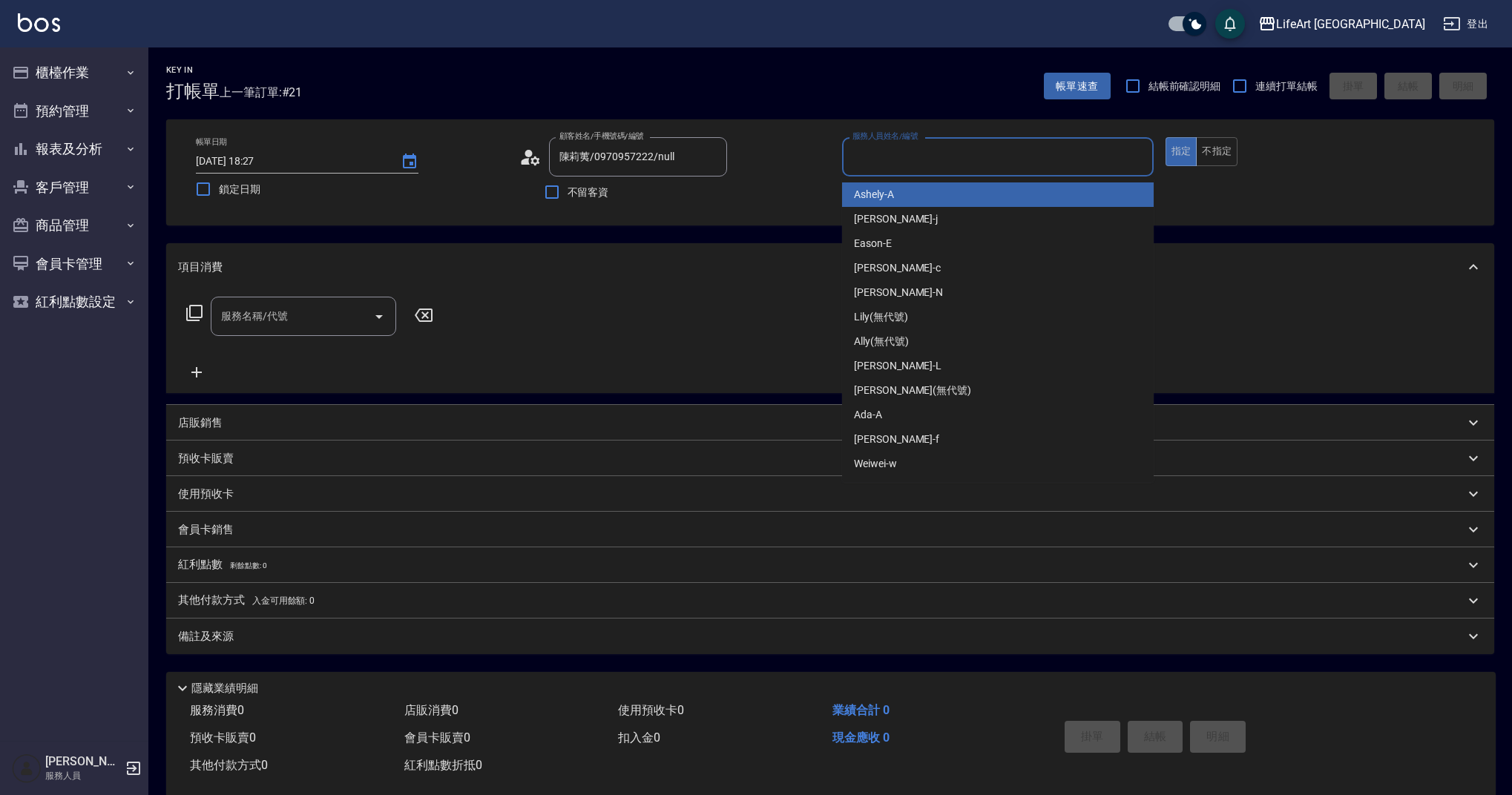
click at [917, 166] on input "服務人員姓名/編號" at bounding box center [997, 156] width 298 height 26
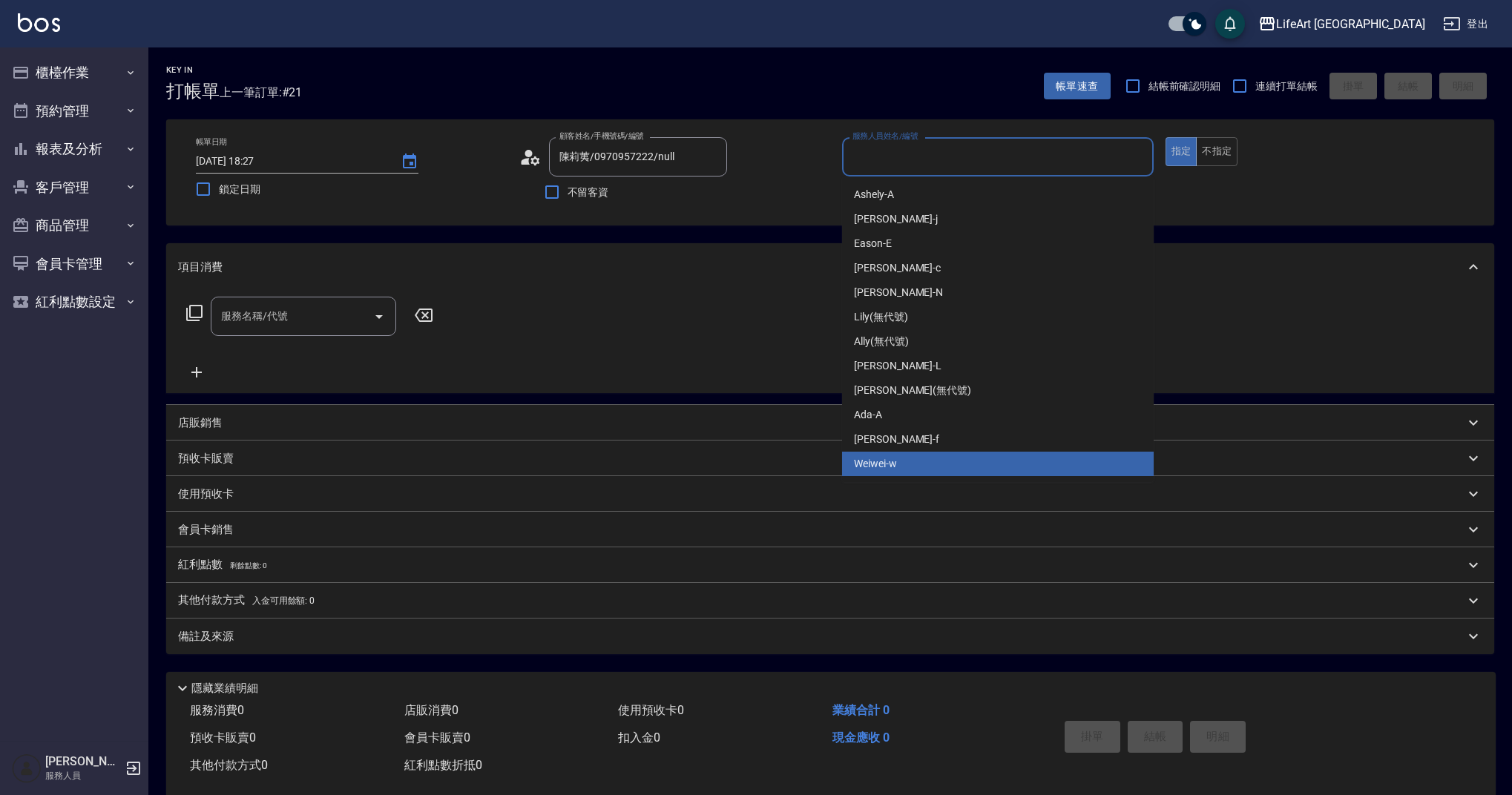
click at [910, 468] on div "Weiwei -w" at bounding box center [997, 464] width 312 height 25
type input "Weiwei-w"
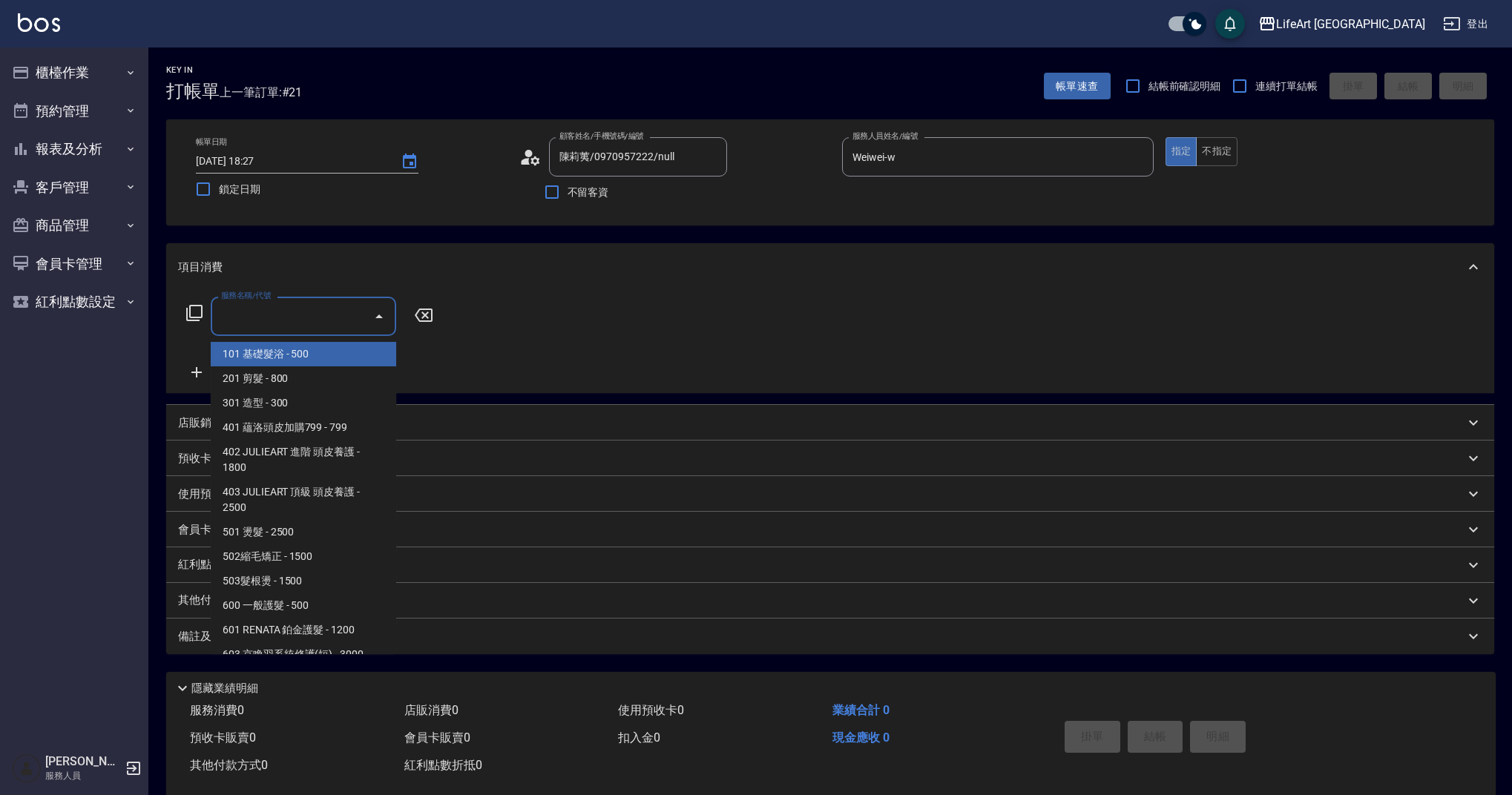
click at [284, 316] on input "服務名稱/代號" at bounding box center [292, 316] width 150 height 26
click at [299, 371] on span "201 剪髮 - 800" at bounding box center [303, 379] width 186 height 25
type input "201 剪髮(201)"
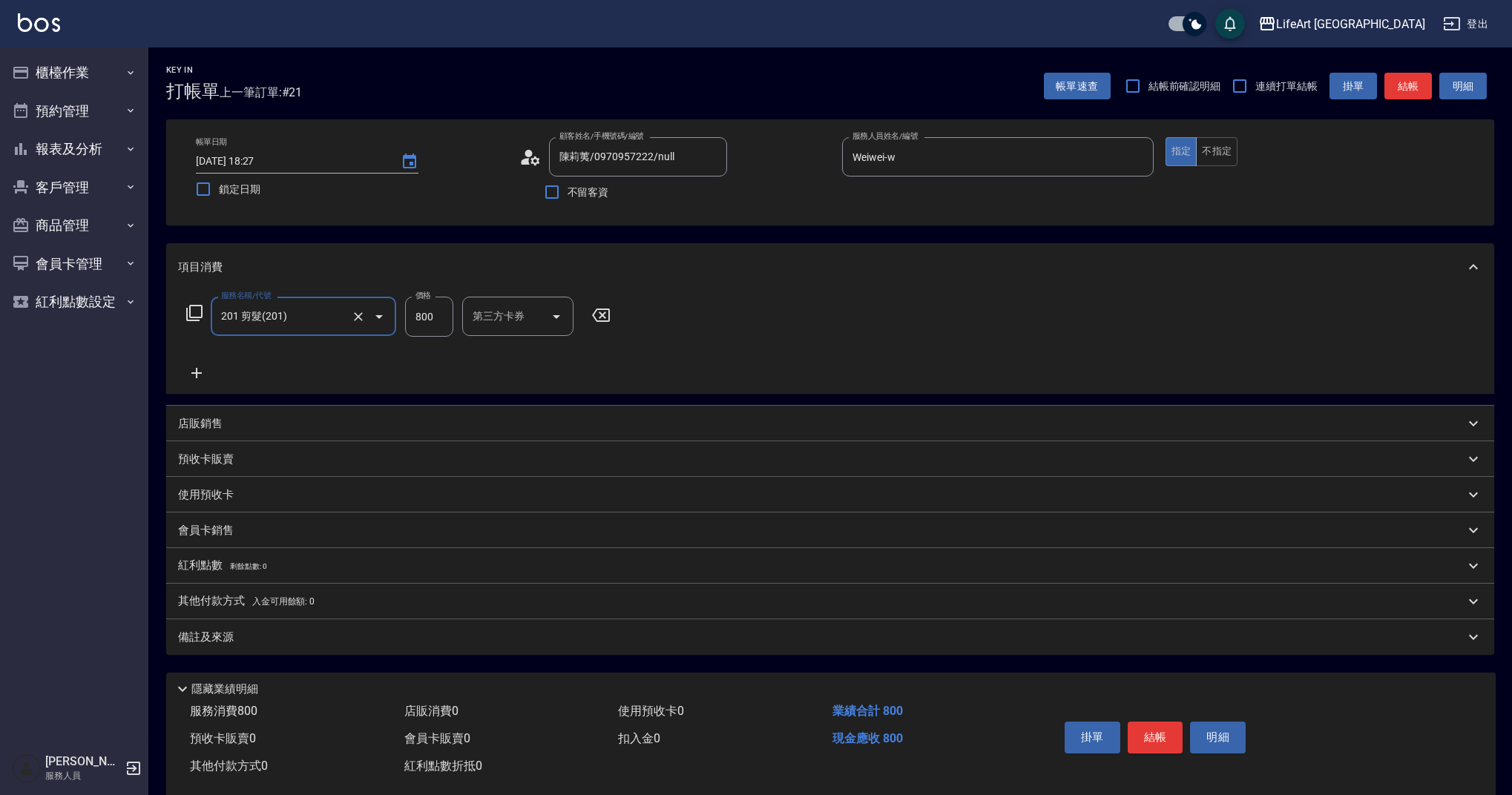
click at [200, 372] on icon at bounding box center [196, 373] width 11 height 11
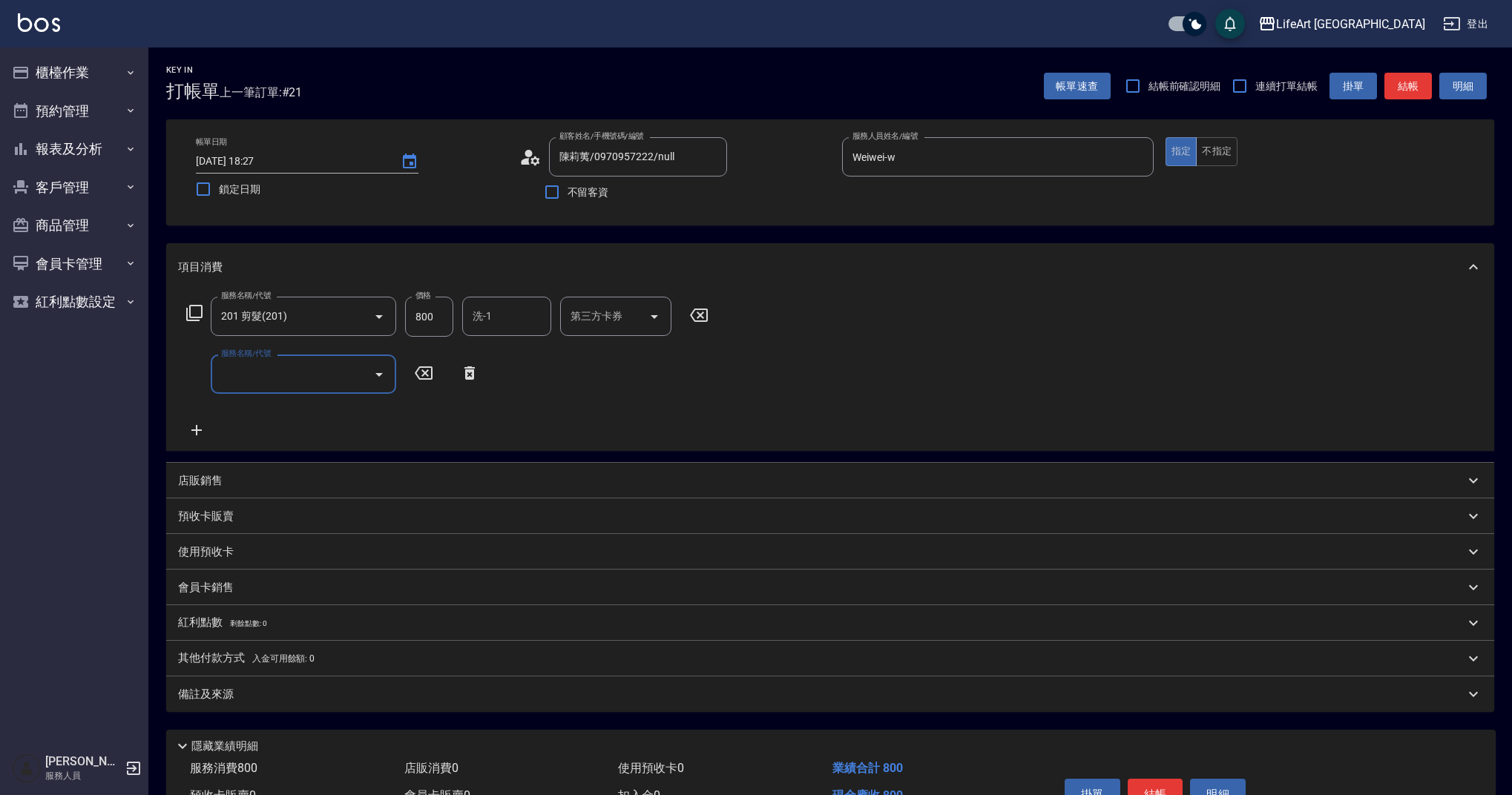
click at [309, 380] on input "服務名稱/代號" at bounding box center [292, 374] width 150 height 26
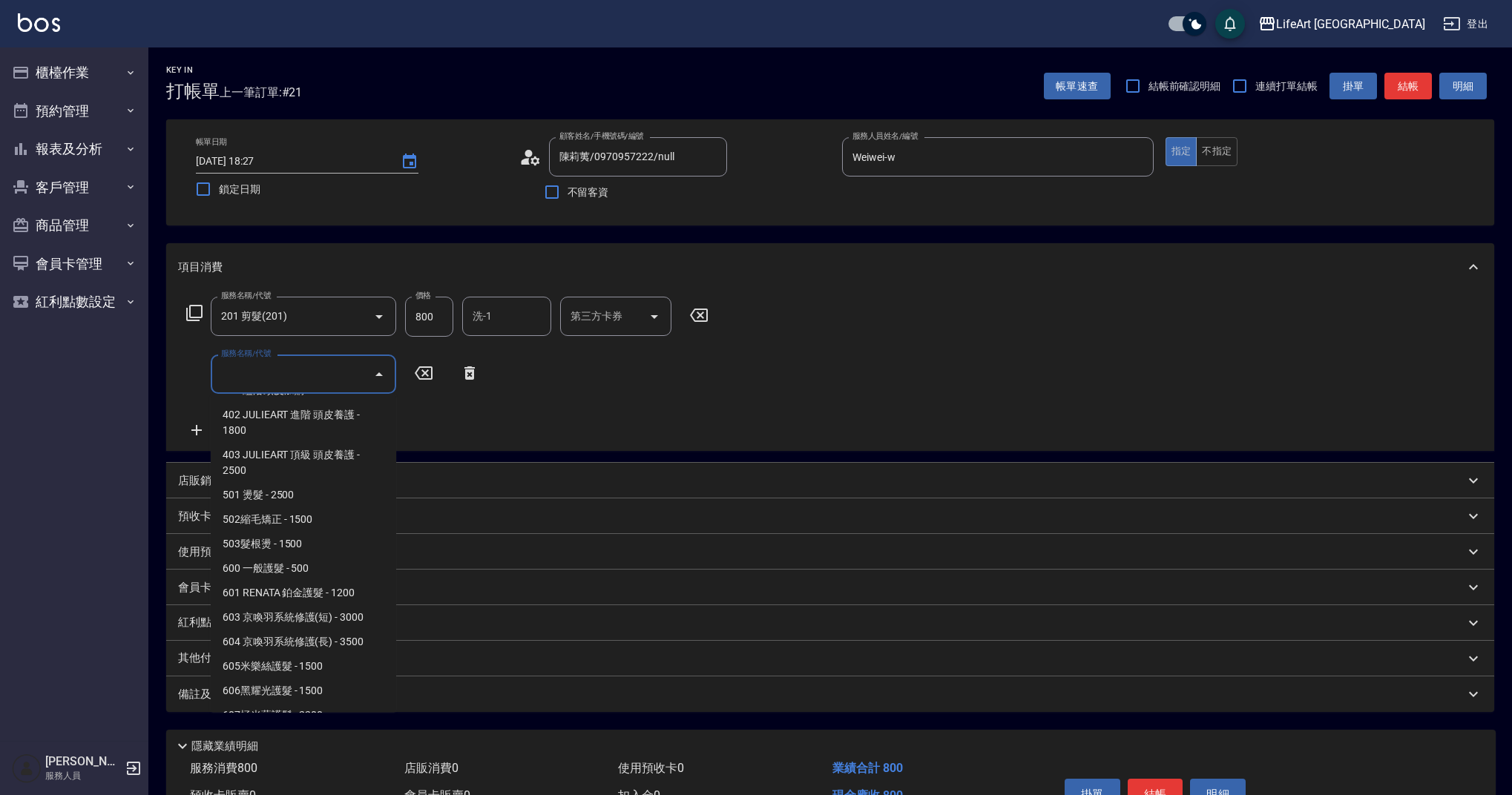
scroll to position [184, 0]
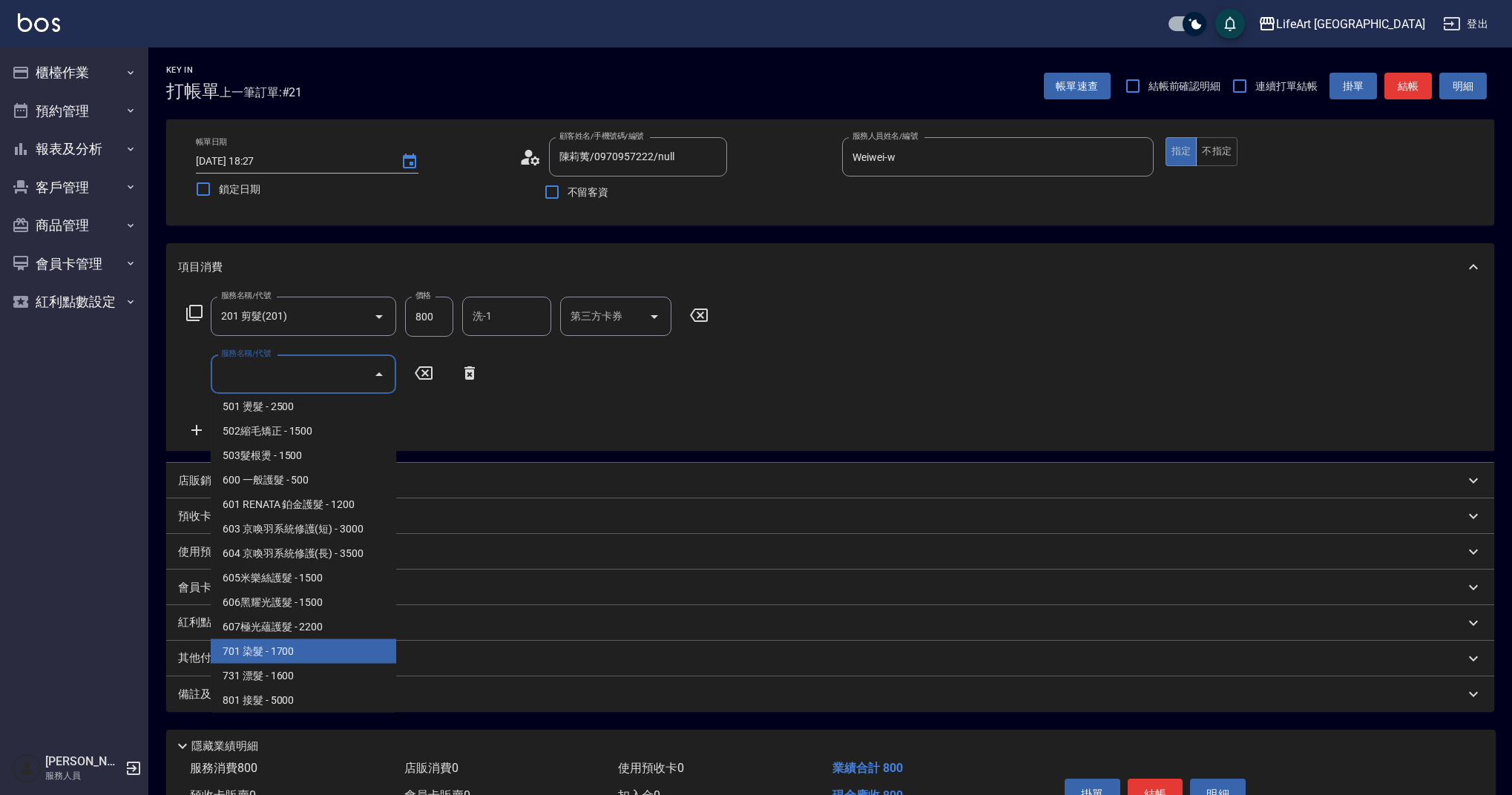
click at [302, 656] on span "701 染髮 - 1700" at bounding box center [303, 652] width 186 height 25
type input "701 染髮(701)"
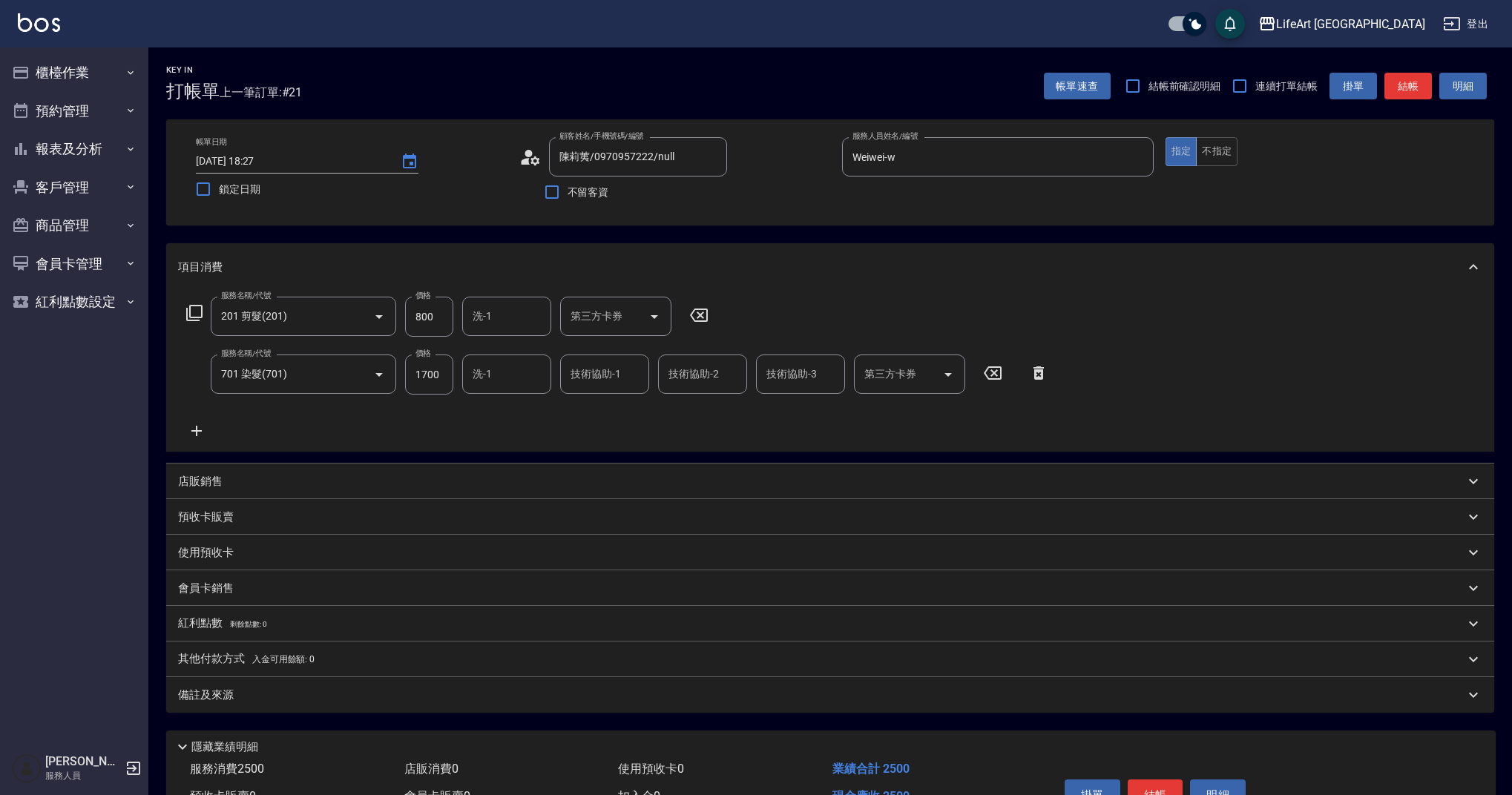
click at [192, 430] on icon at bounding box center [196, 431] width 37 height 18
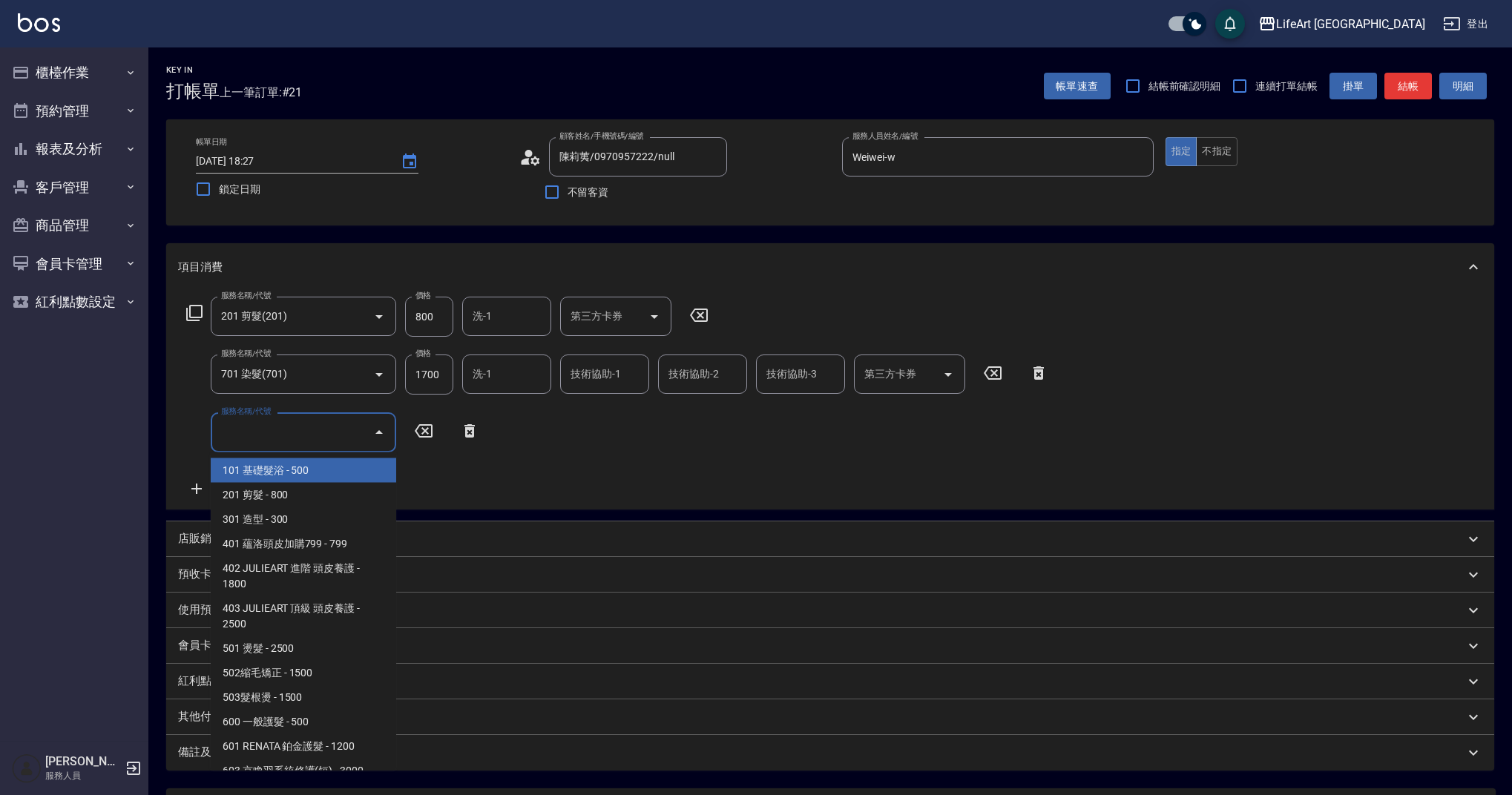
click at [303, 433] on input "服務名稱/代號" at bounding box center [292, 431] width 150 height 26
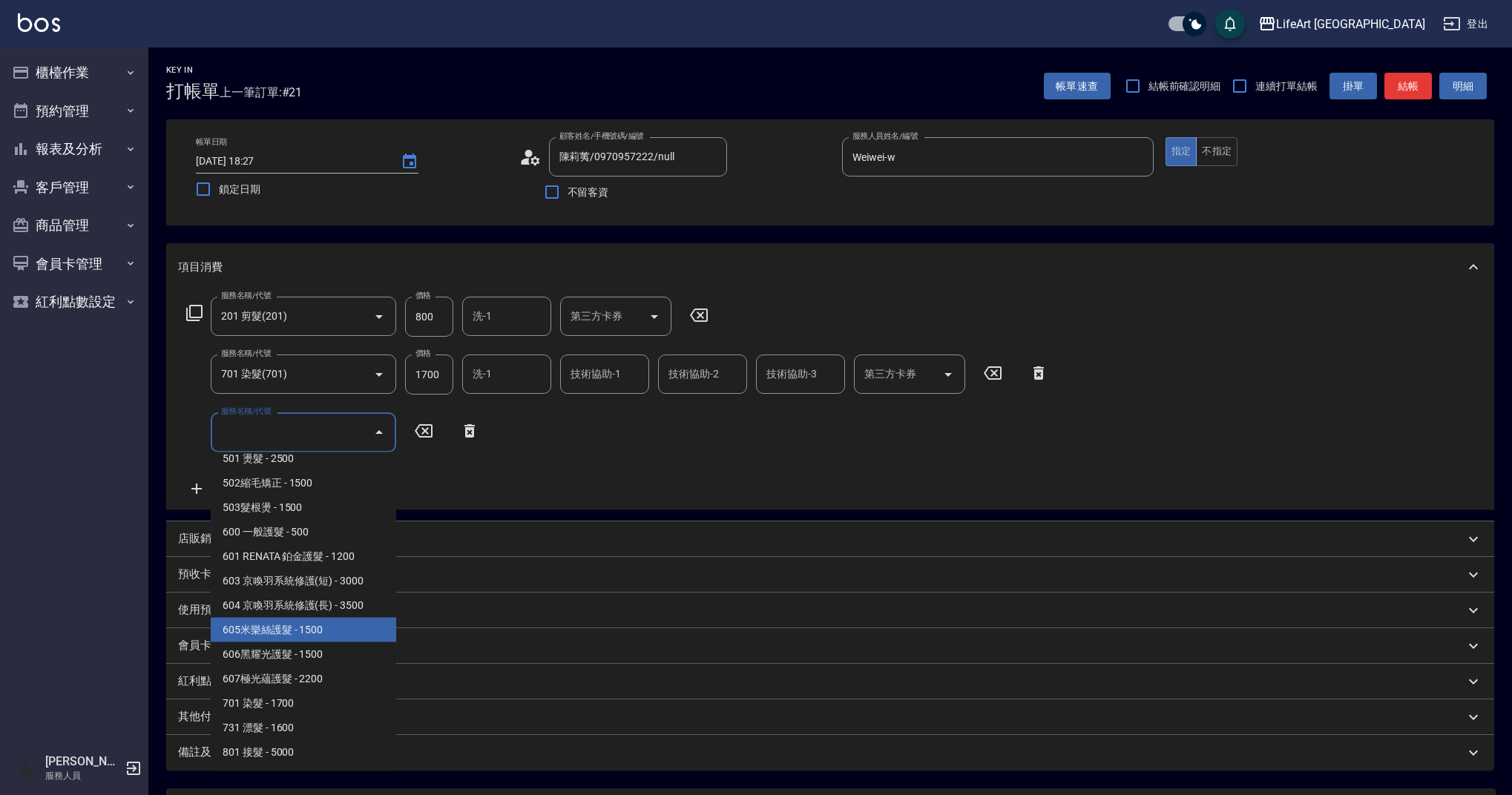
click at [301, 635] on span "605米樂絲護髮 - 1500" at bounding box center [303, 630] width 186 height 25
type input "605米樂絲護髮(605)"
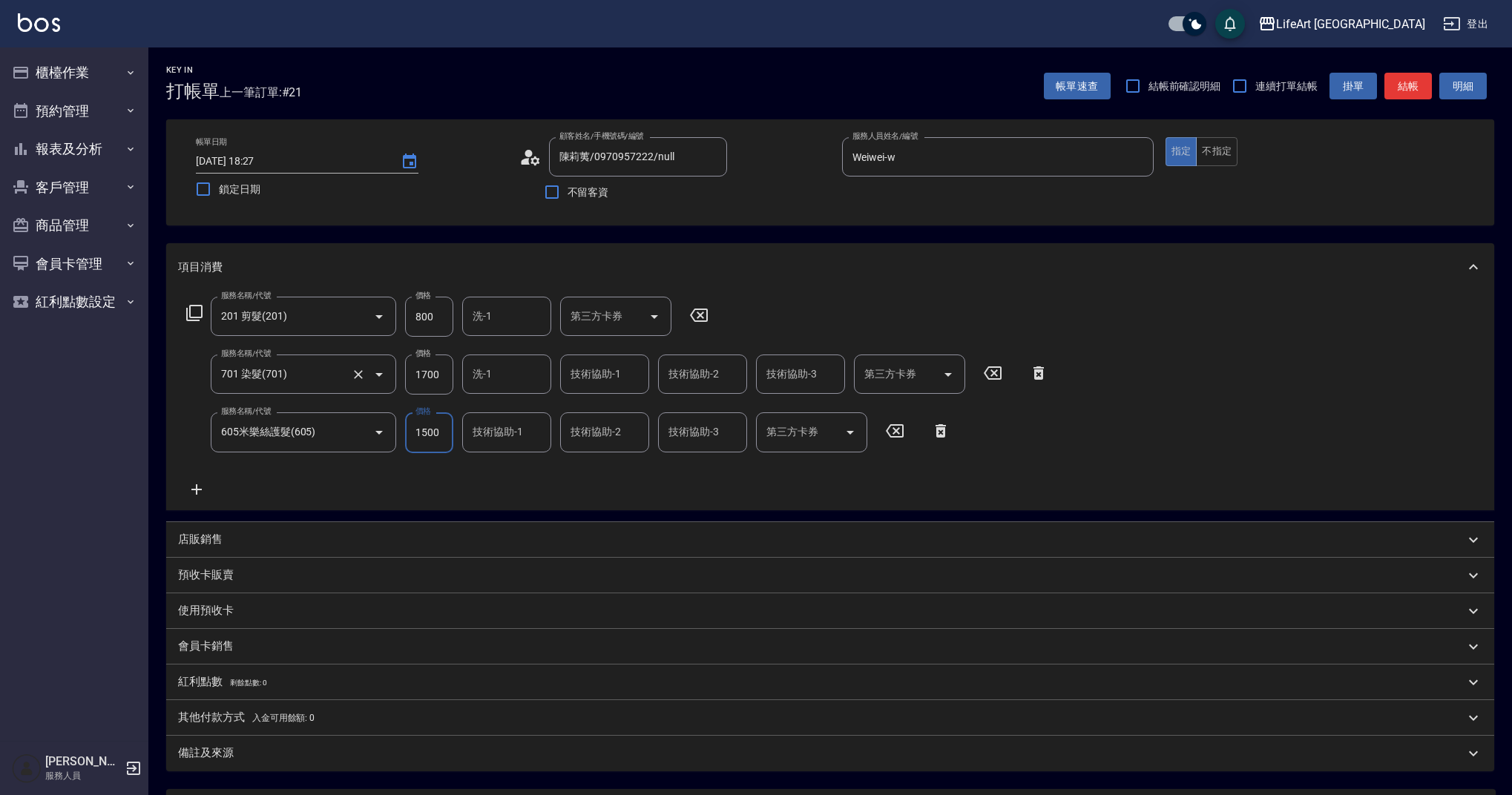
drag, startPoint x: 422, startPoint y: 373, endPoint x: 341, endPoint y: 375, distance: 81.0
click at [341, 375] on div "服務名稱/代號 701 染髮(701) 服務名稱/代號 價格 1700 價格 洗-1 洗-1 技術協助-1 技術協助-1 技術協助-2 技術協助-2 技術協助…" at bounding box center [617, 375] width 879 height 40
type input "1500"
drag, startPoint x: 446, startPoint y: 374, endPoint x: 348, endPoint y: 379, distance: 98.1
click at [348, 379] on div "服務名稱/代號 701 染髮(701) 服務名稱/代號 價格 1700 價格 洗-1 洗-1 技術協助-1 技術協助-1 技術協助-2 技術協助-2 技術協助…" at bounding box center [617, 375] width 879 height 40
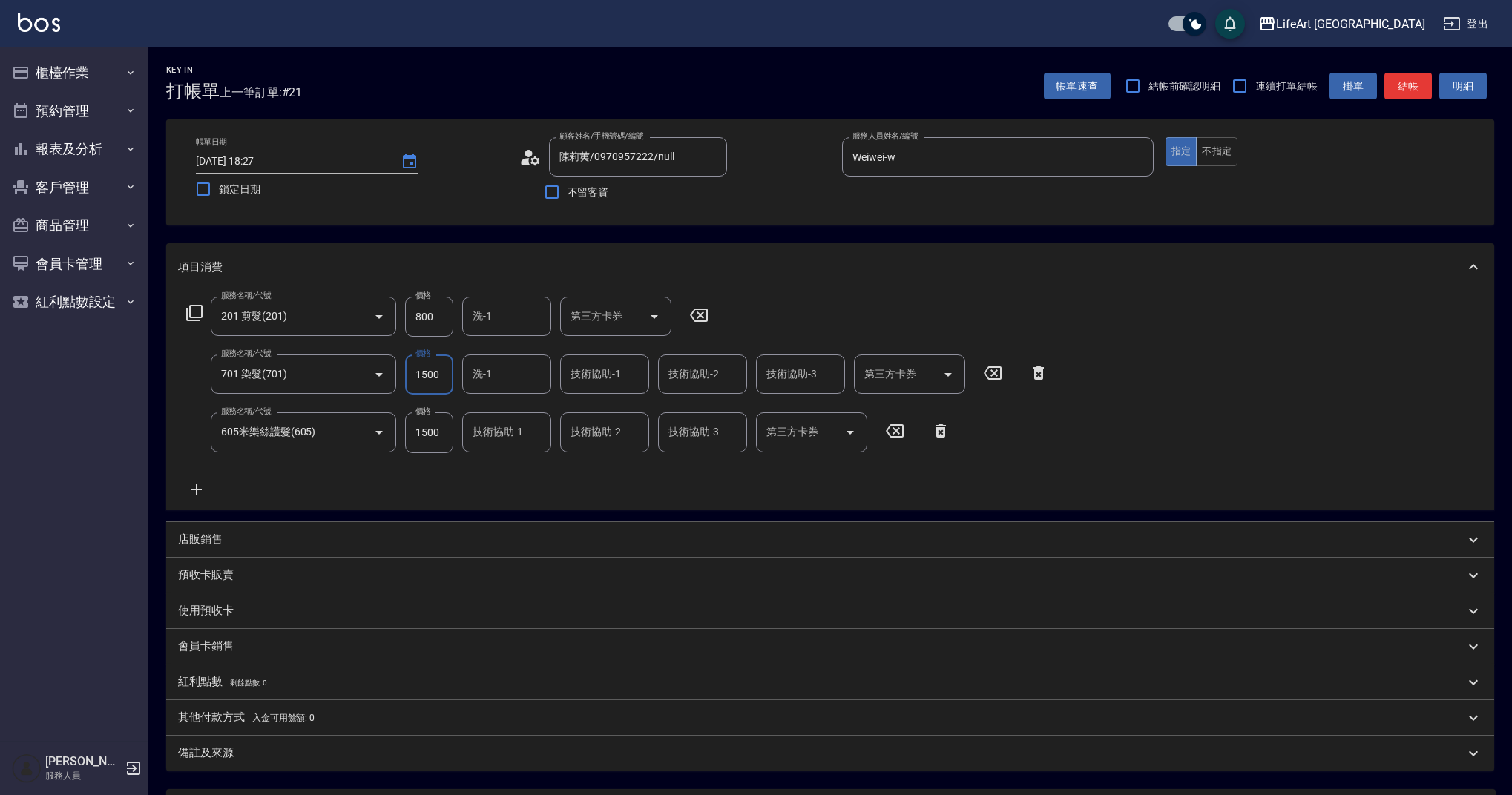
type input "1500"
click at [666, 500] on div "服務名稱/代號 201 剪髮(201) 服務名稱/代號 價格 800 價格 洗-1 洗-1 第三方卡券 第三方卡券 服務名稱/代號 701 染髮(701) 服…" at bounding box center [830, 400] width 1327 height 219
click at [533, 372] on input "洗-1" at bounding box center [506, 374] width 76 height 26
click at [527, 490] on div "Casey -c" at bounding box center [506, 510] width 89 height 40
type input "Casey-c"
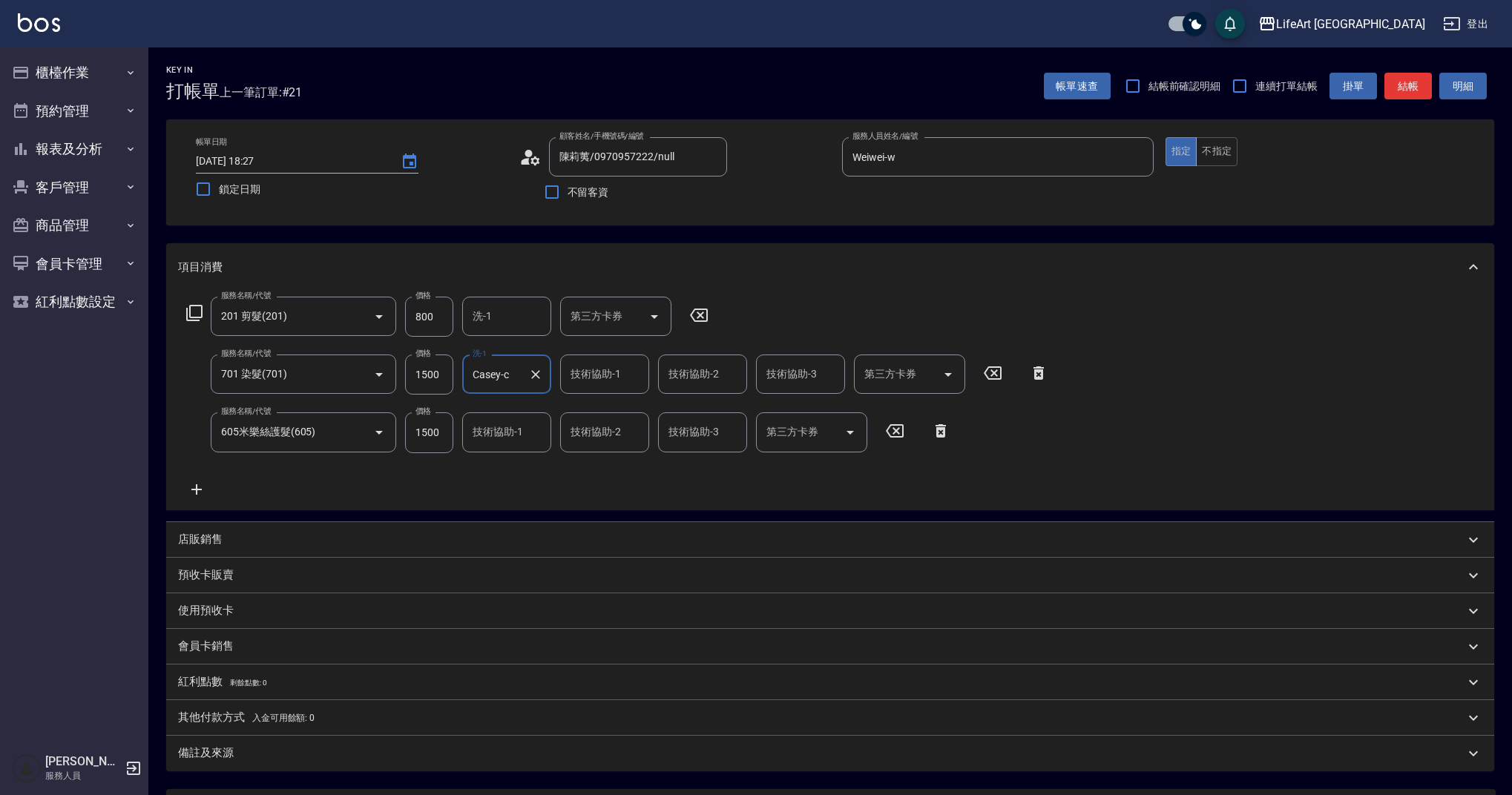
drag, startPoint x: 602, startPoint y: 380, endPoint x: 603, endPoint y: 390, distance: 10.0
click at [602, 379] on input "技術協助-1" at bounding box center [604, 374] width 76 height 26
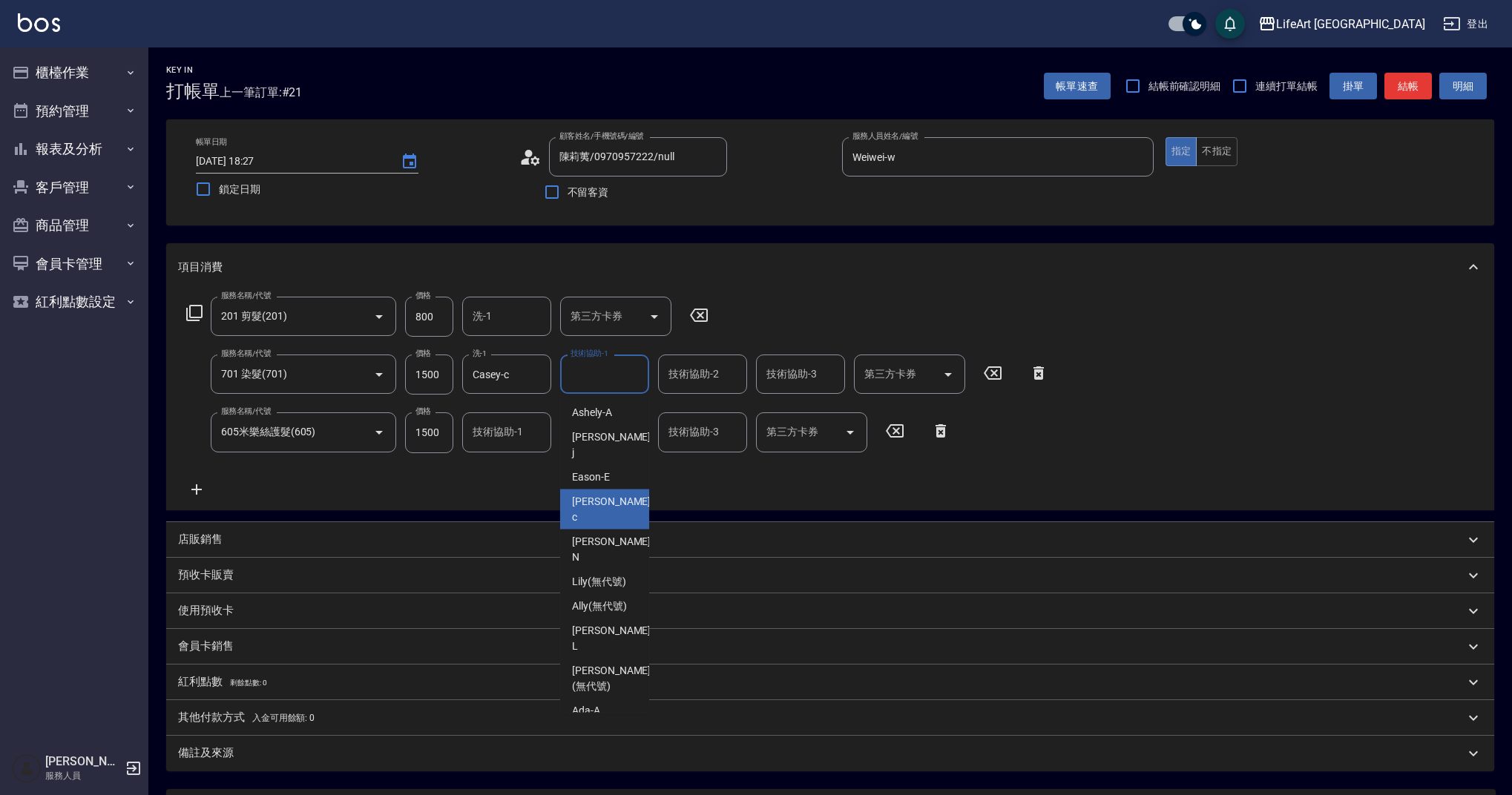
click at [614, 491] on div "Casey -c" at bounding box center [604, 510] width 89 height 40
type input "Casey-c"
click at [718, 365] on input "技術協助-2" at bounding box center [702, 374] width 76 height 26
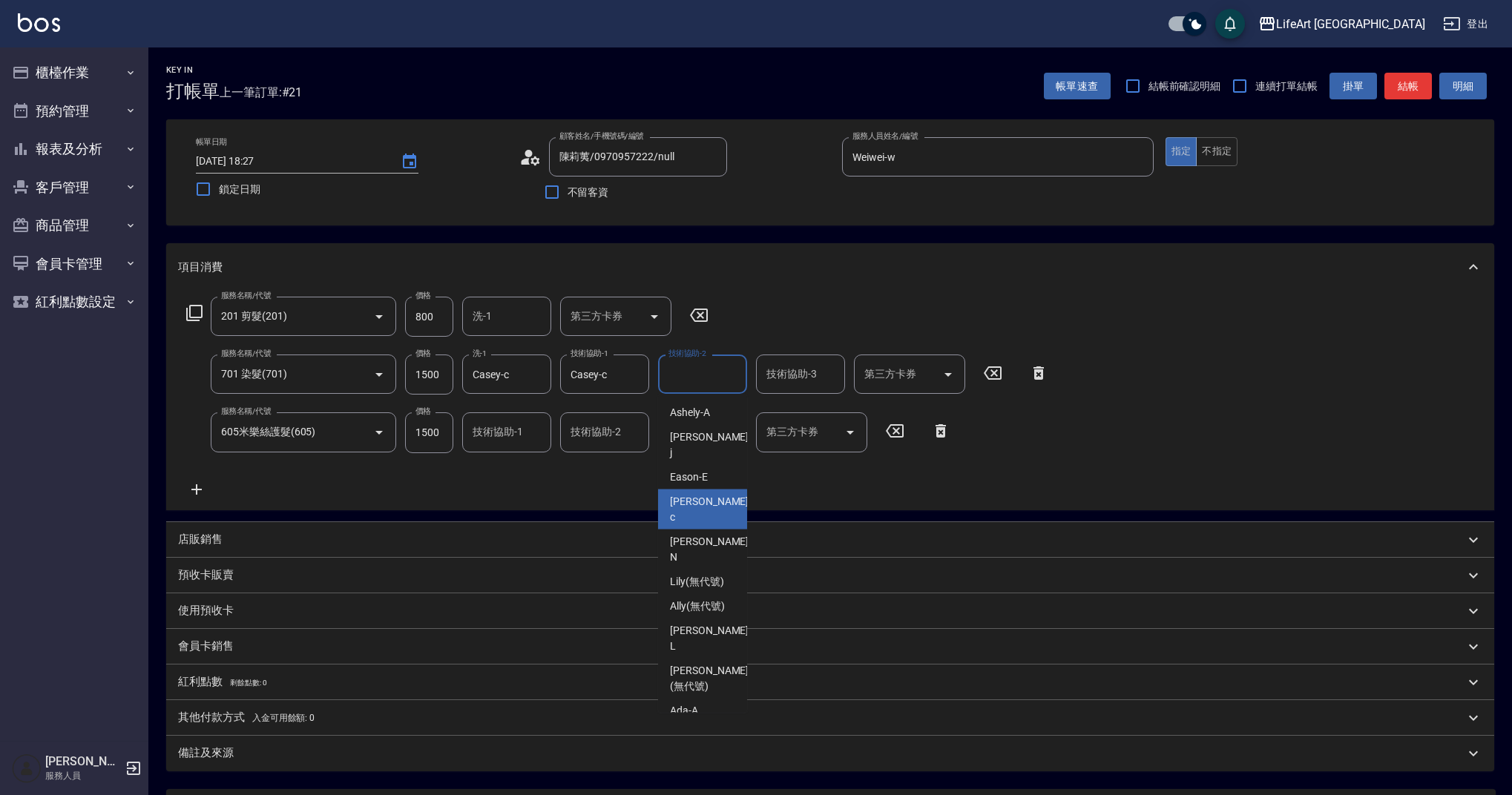
click at [702, 495] on span "Casey -c" at bounding box center [710, 510] width 81 height 32
type input "Casey-c"
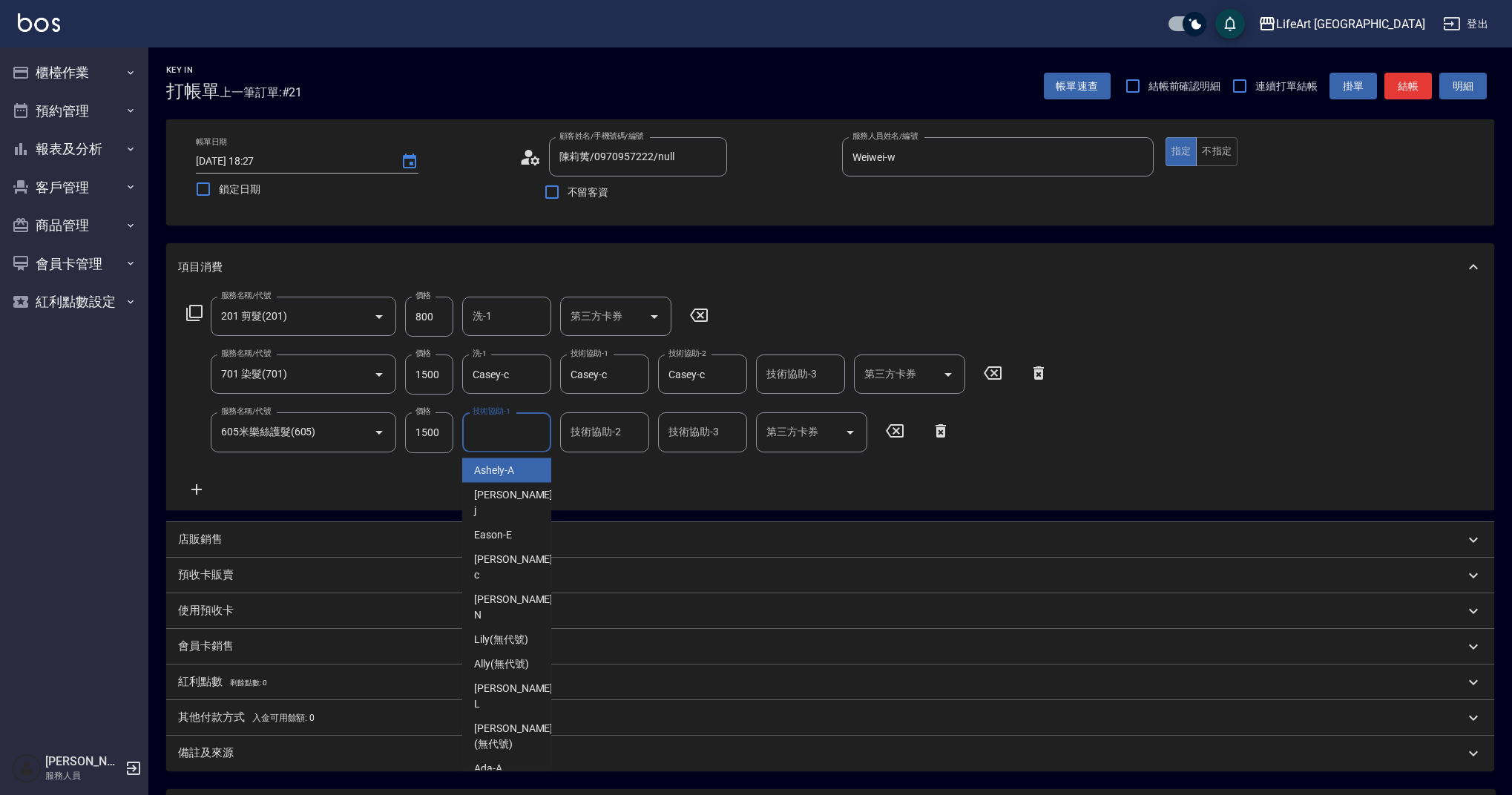
click at [541, 438] on input "技術協助-1" at bounding box center [506, 431] width 76 height 26
click at [513, 547] on div "Casey -c" at bounding box center [506, 567] width 89 height 40
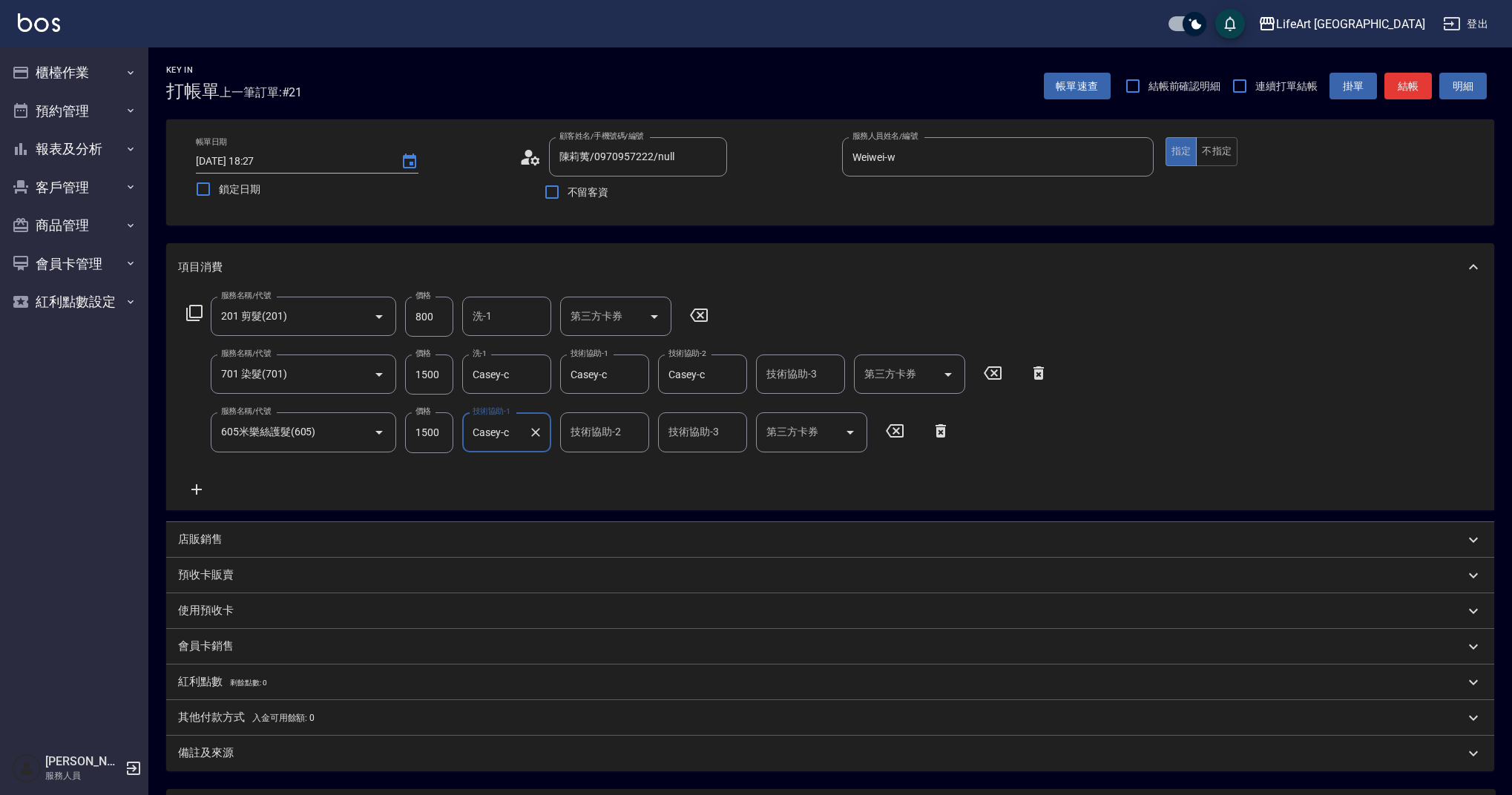
type input "Casey-c"
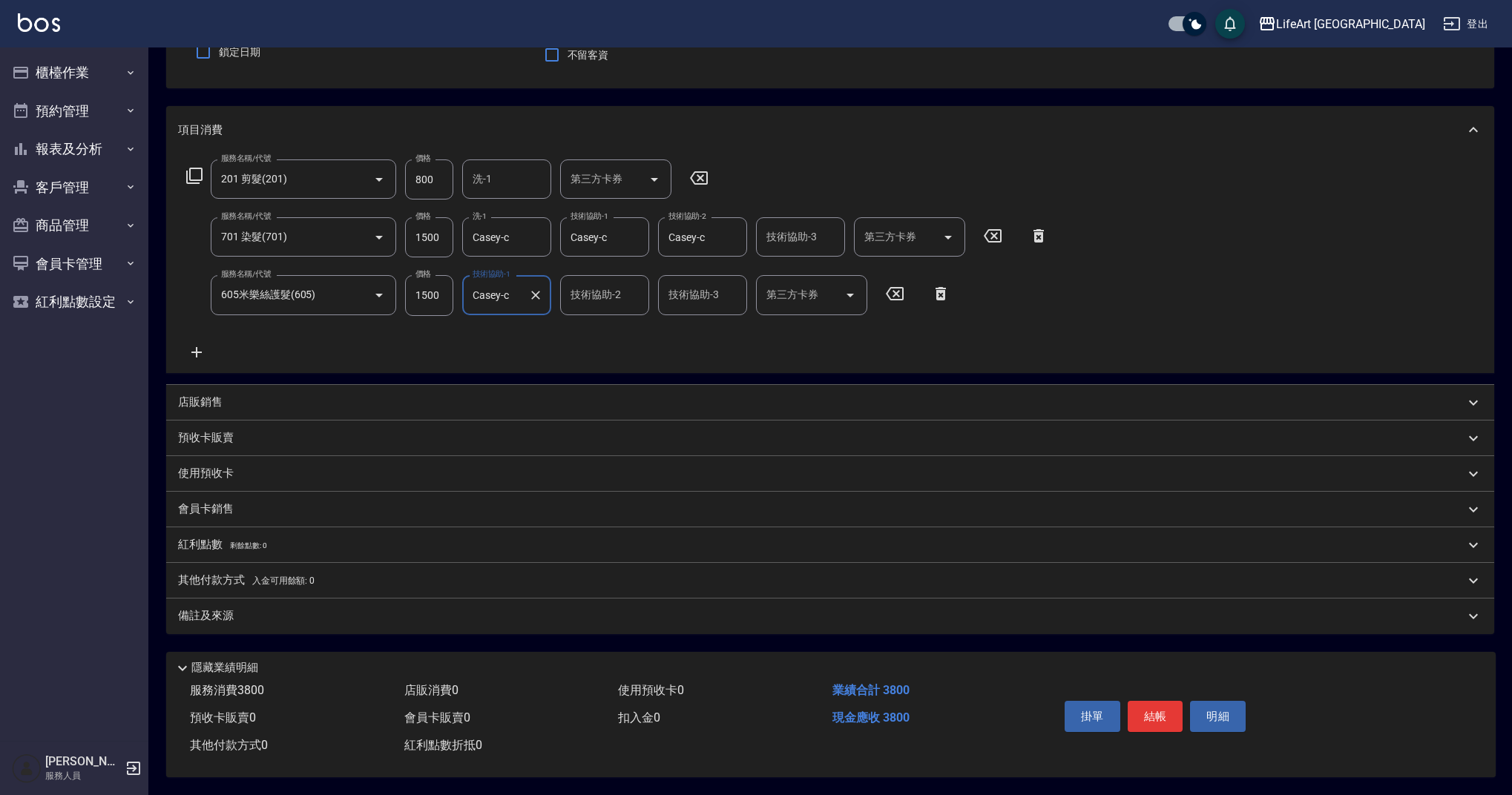
click at [236, 577] on p "其他付款方式 入金可用餘額: 0" at bounding box center [246, 581] width 137 height 16
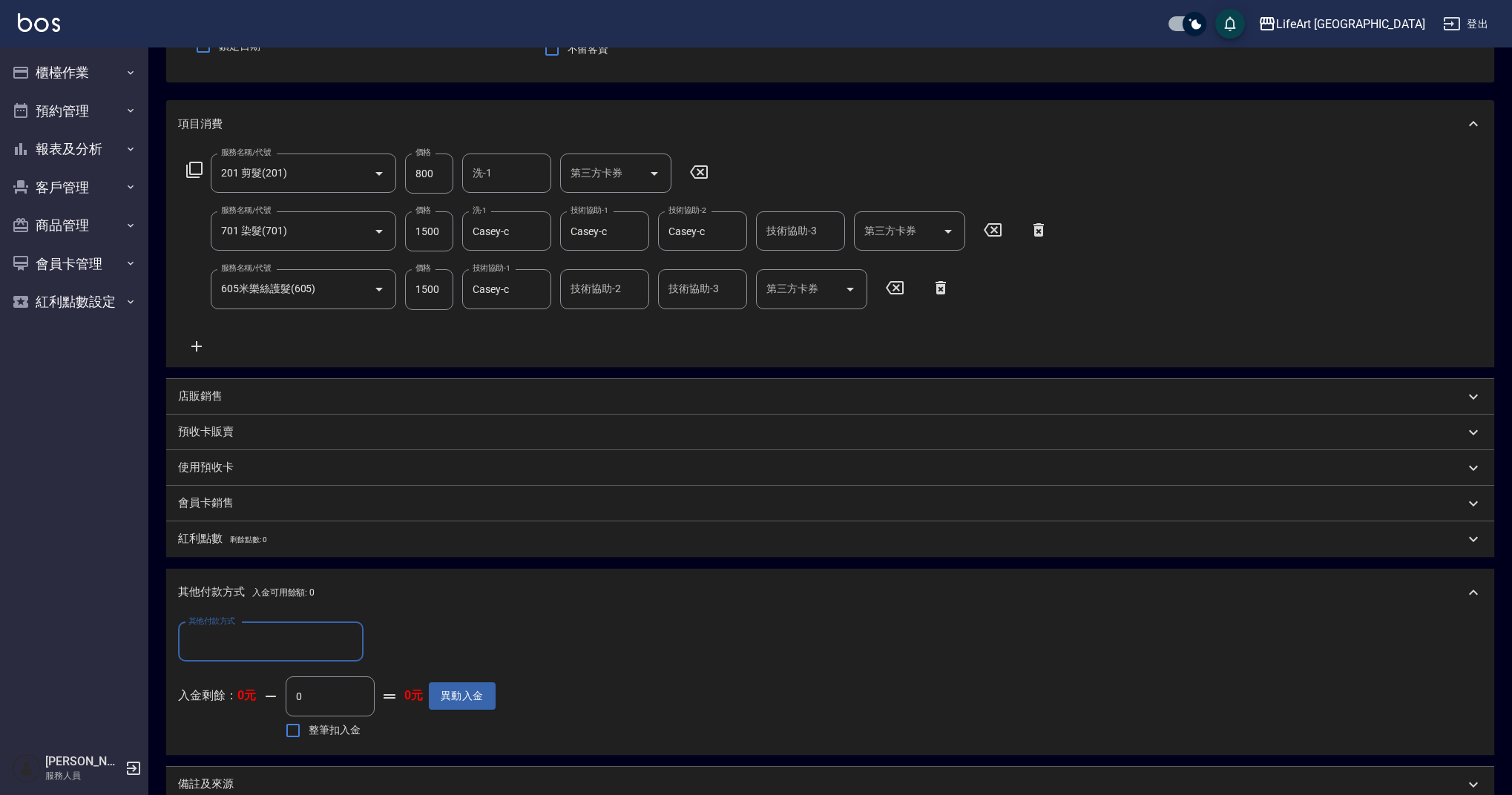
click at [325, 637] on input "其他付款方式" at bounding box center [271, 642] width 172 height 26
click at [279, 712] on span "Linepay" at bounding box center [271, 705] width 186 height 25
type input "Linepay"
drag, startPoint x: 412, startPoint y: 638, endPoint x: 372, endPoint y: 638, distance: 40.0
click at [372, 638] on div "其他付款方式 Linepay 其他付款方式 Linepay金額 0 Linepay金額" at bounding box center [337, 643] width 318 height 40
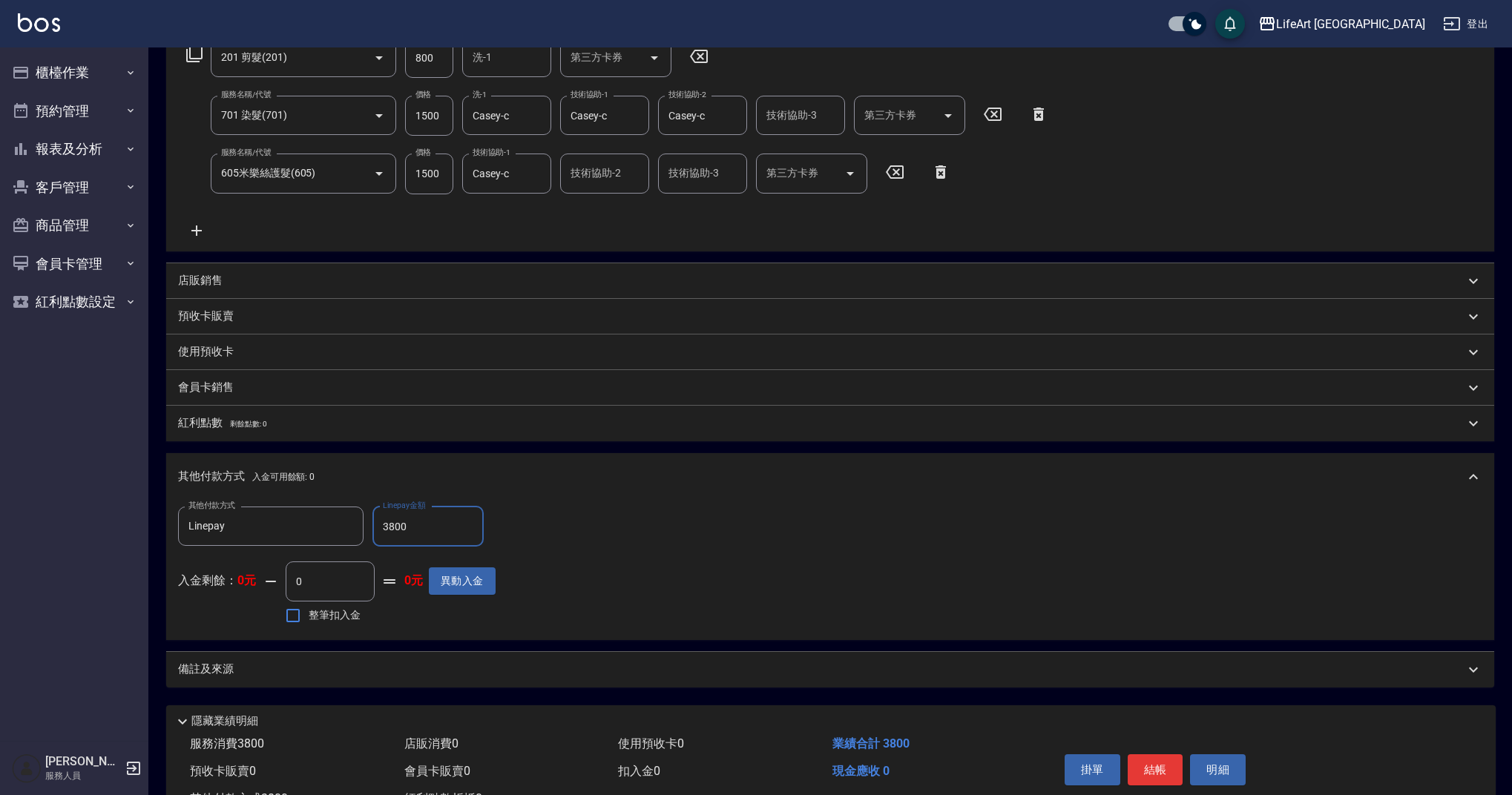
scroll to position [319, 0]
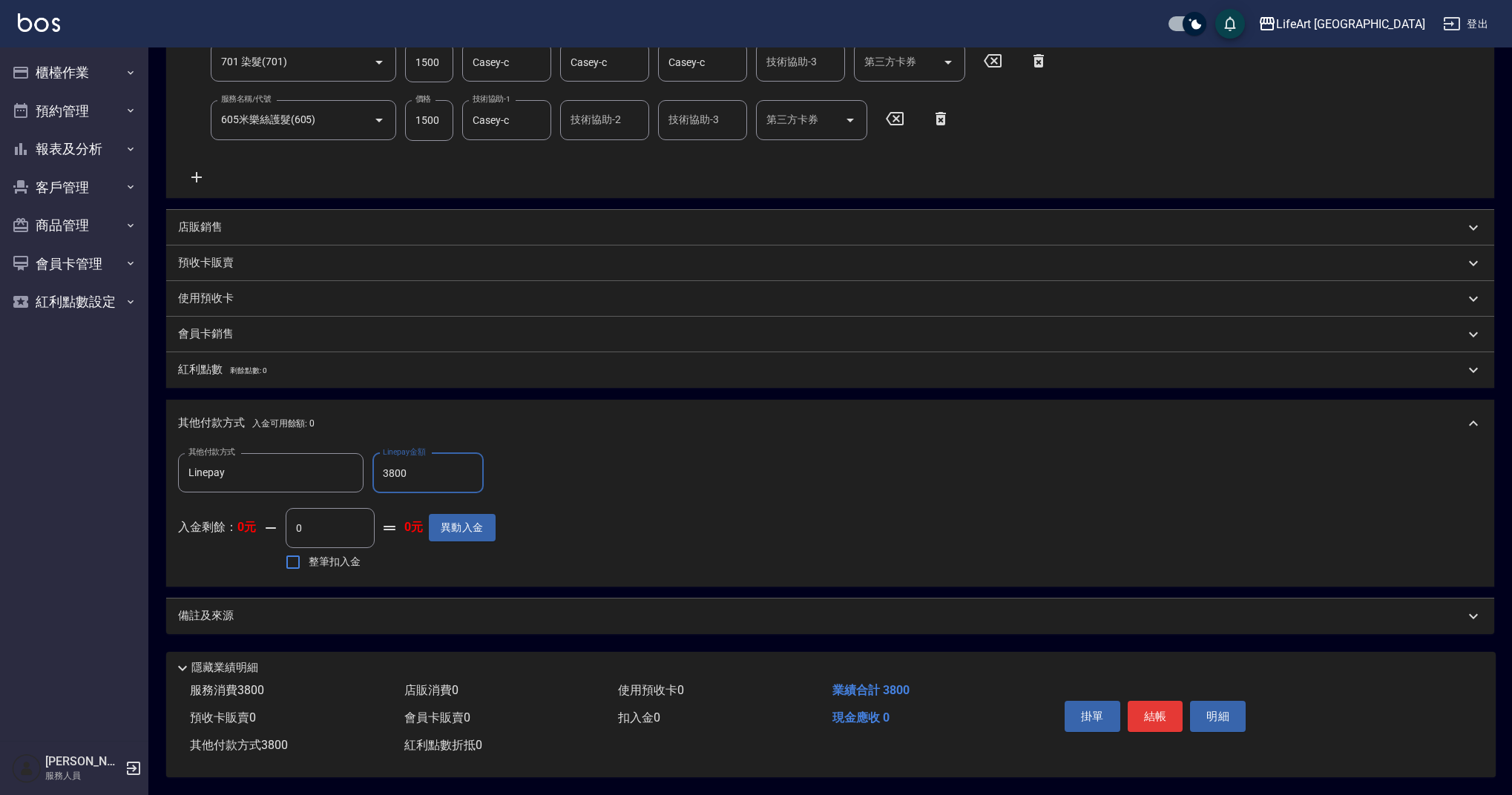
type input "3800"
click at [494, 616] on div "備註及來源" at bounding box center [821, 616] width 1286 height 15
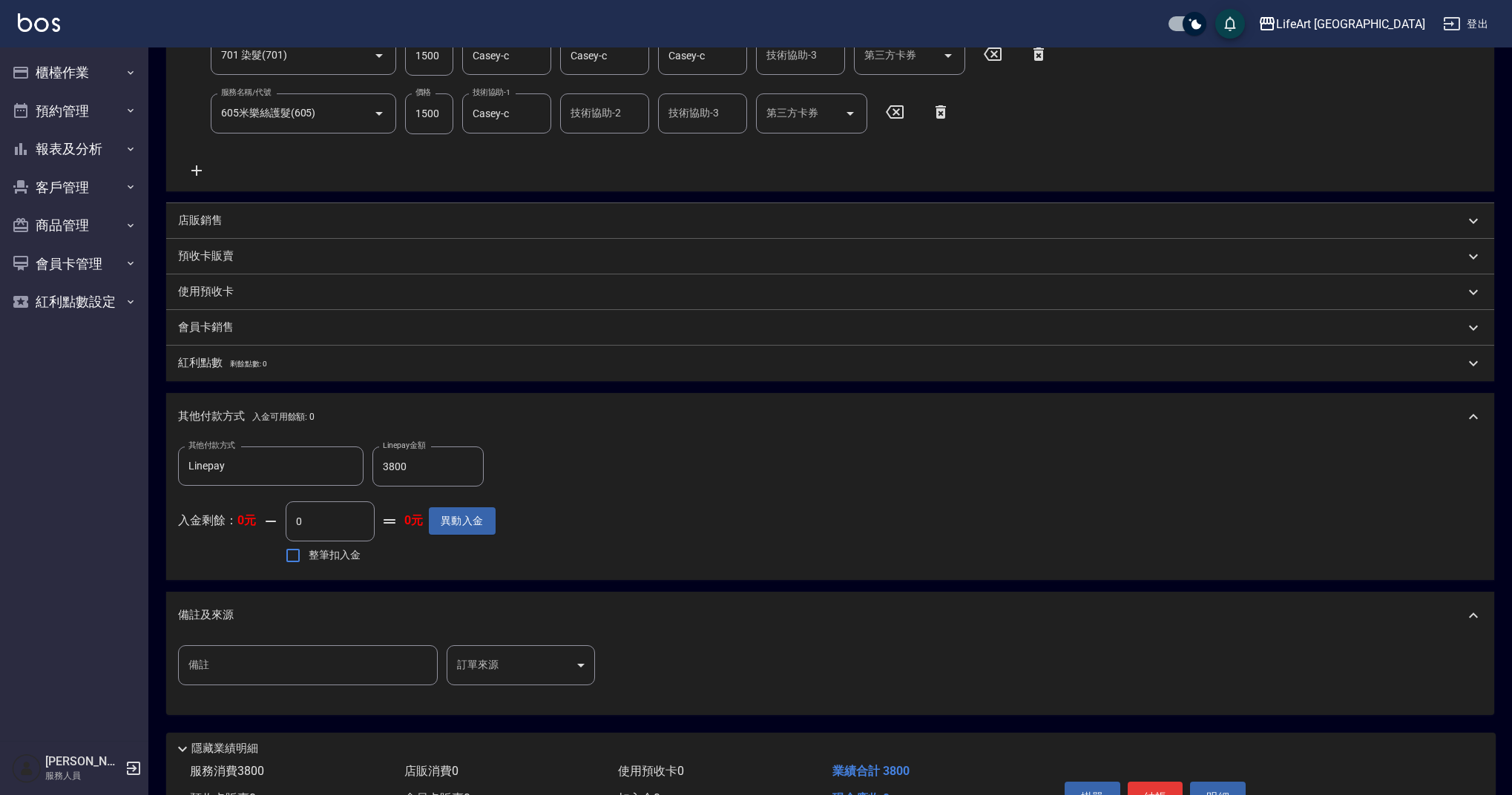
click at [520, 659] on body "LifeArt 蘆洲 登出 櫃檯作業 打帳單 帳單列表 現金收支登錄 高階收支登錄 材料自購登錄 每日結帳 排班表 現場電腦打卡 預約管理 預約管理 單日預約…" at bounding box center [756, 278] width 1512 height 1195
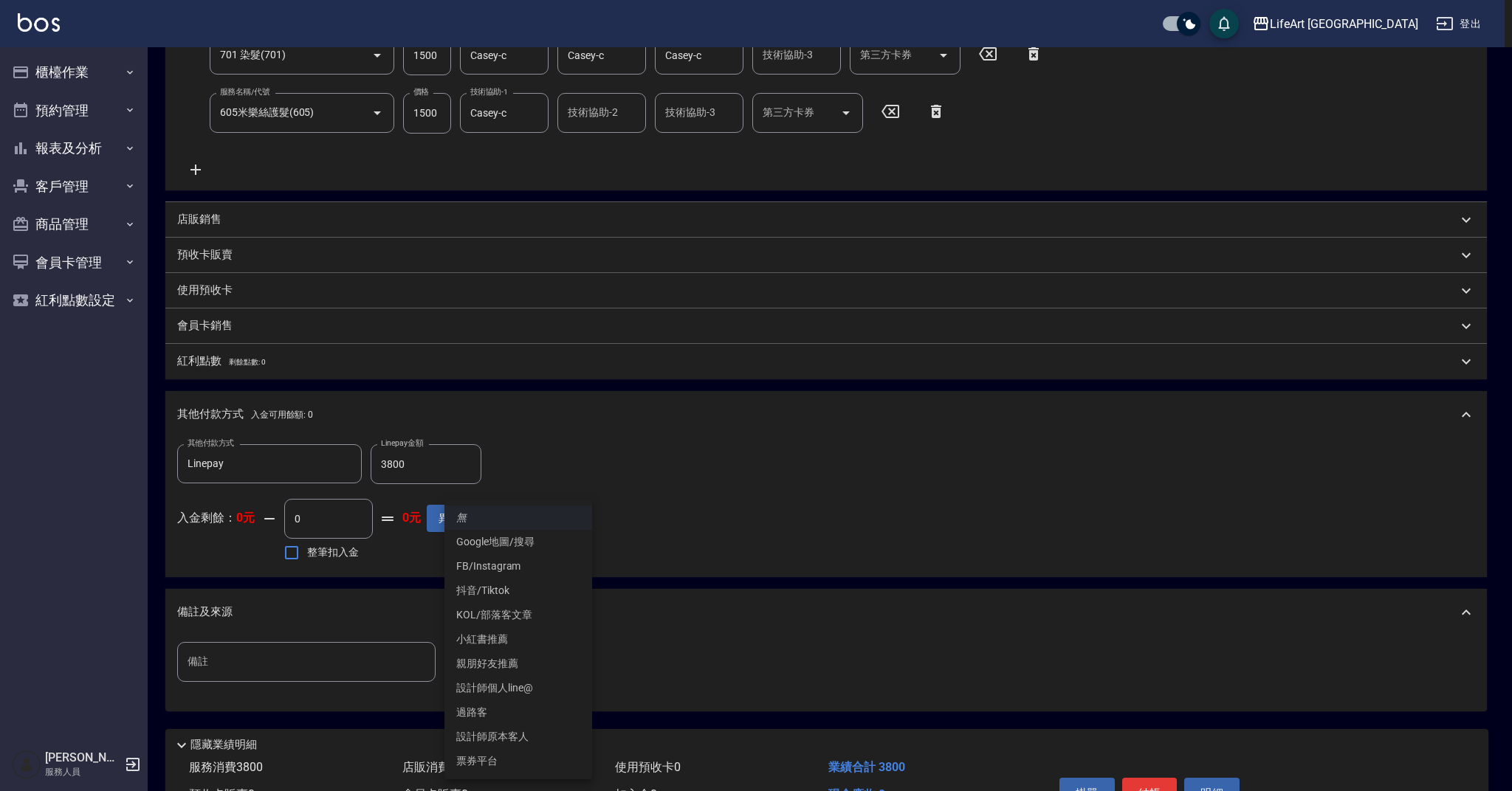
click at [530, 569] on li "FB/Instagram" at bounding box center [518, 566] width 148 height 25
type input "FB/Instagram"
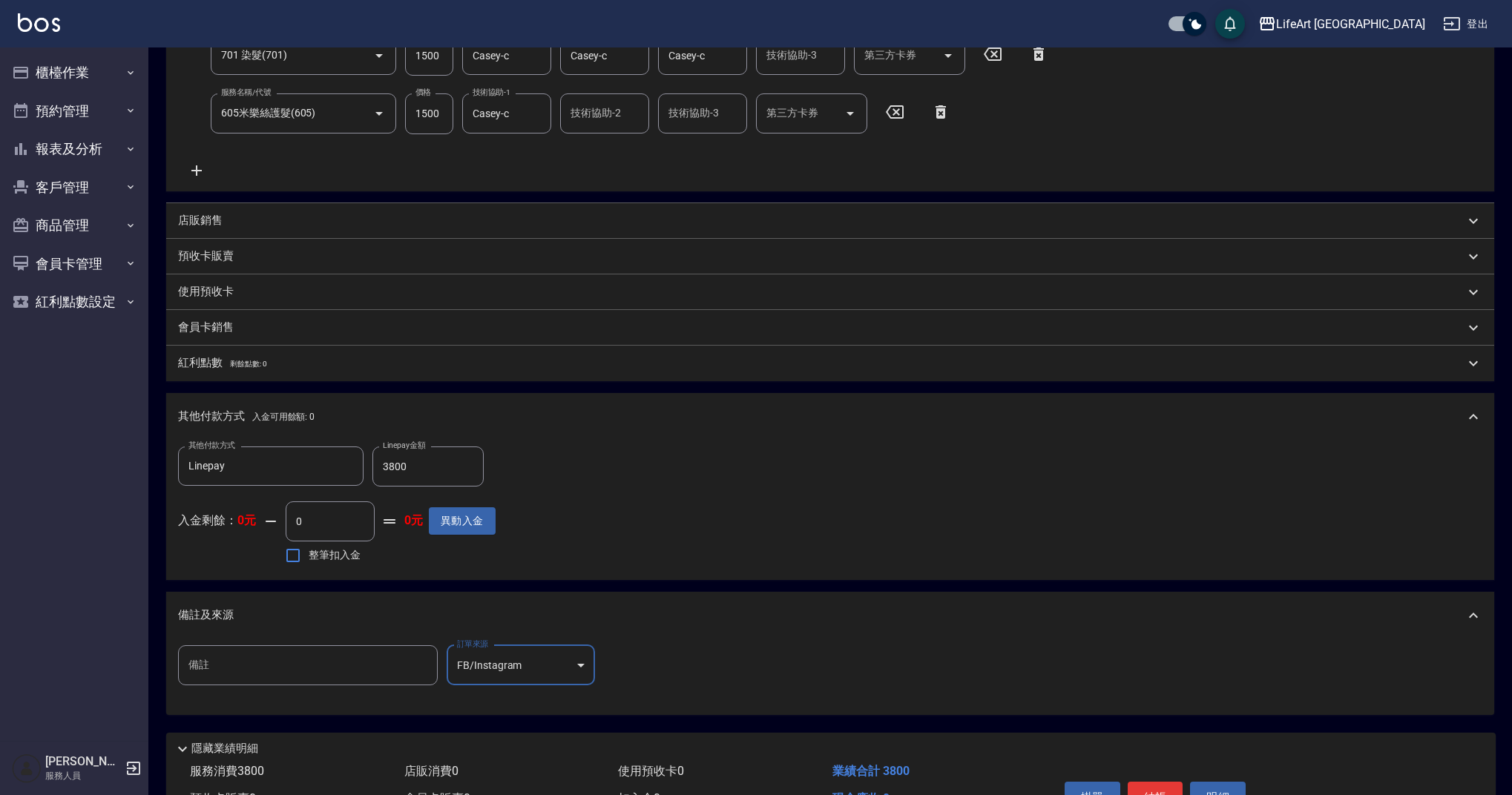
scroll to position [407, 0]
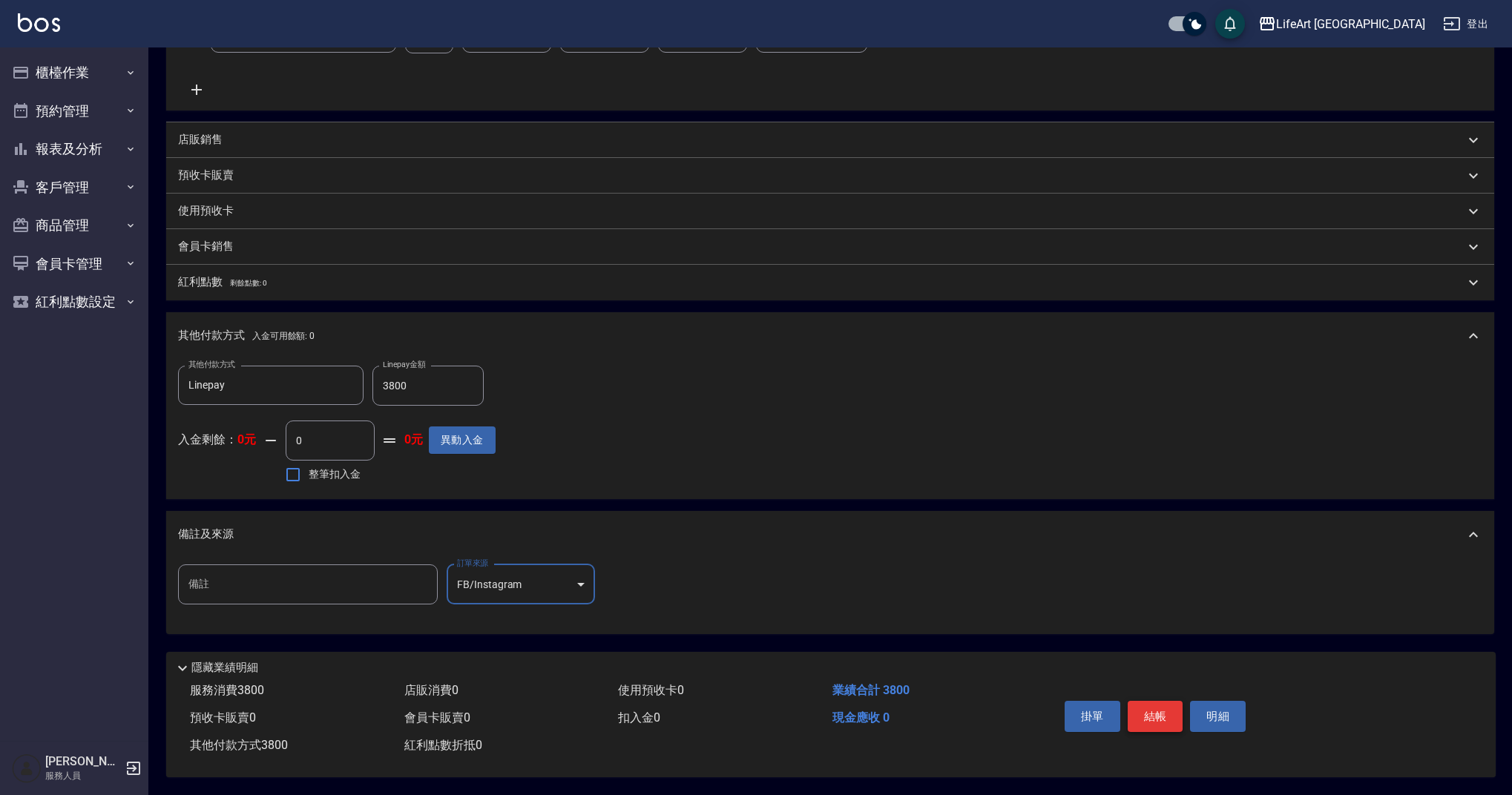
click at [1150, 707] on button "結帳" at bounding box center [1155, 717] width 55 height 32
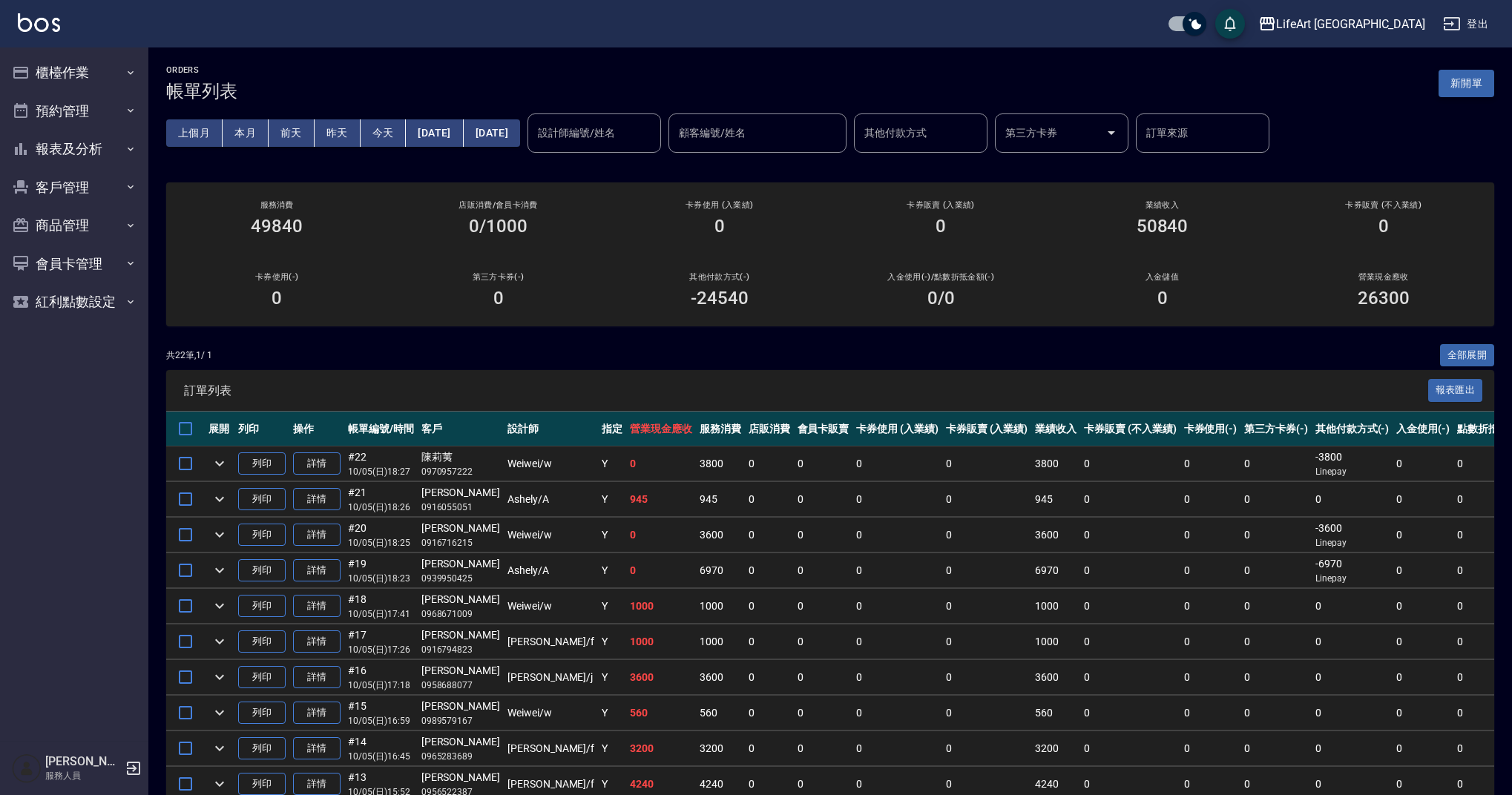
click at [1485, 84] on button "新開單" at bounding box center [1466, 83] width 55 height 28
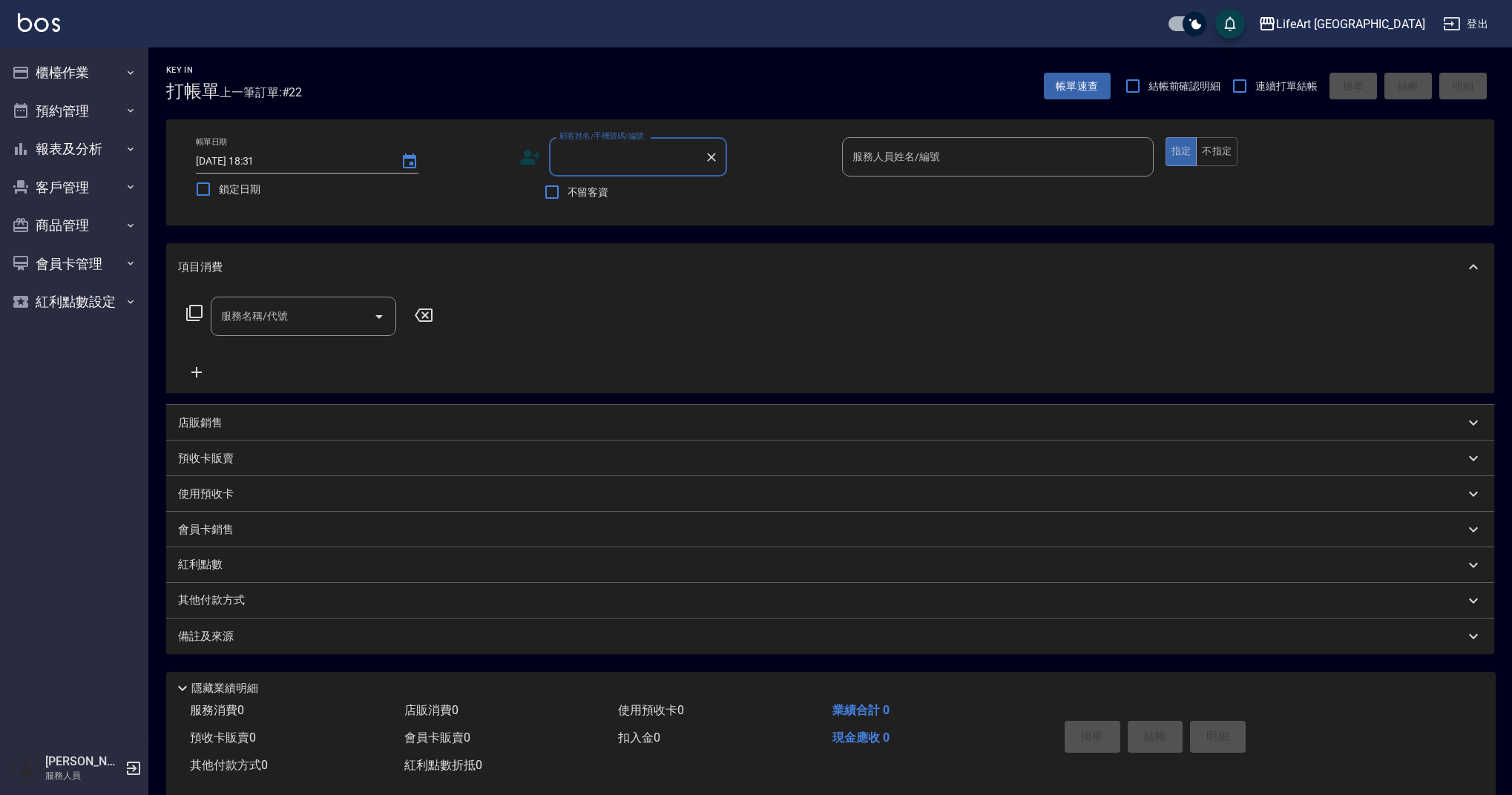
click at [586, 163] on input "顧客姓名/手機號碼/編號" at bounding box center [626, 156] width 142 height 26
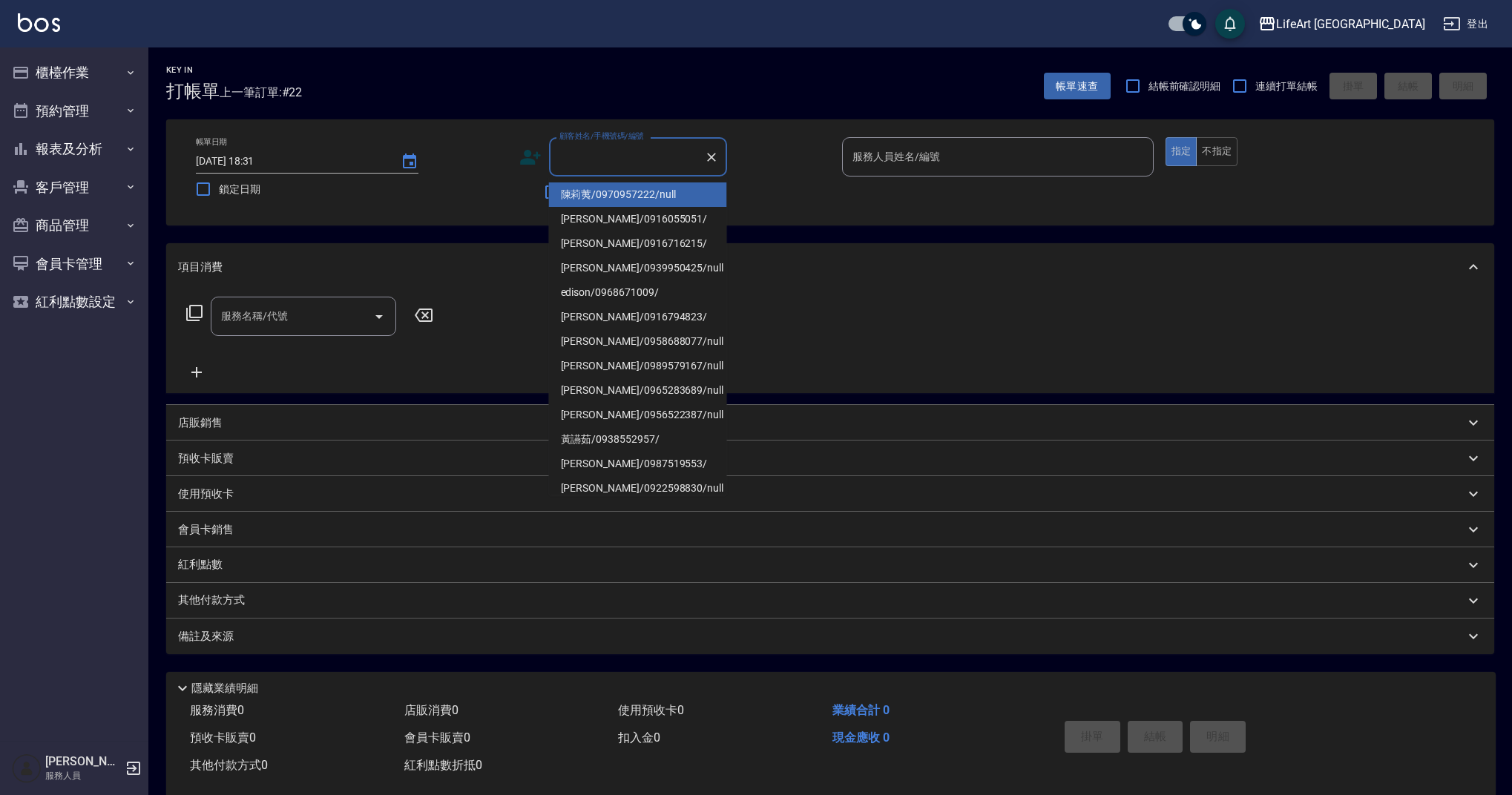
type input "x"
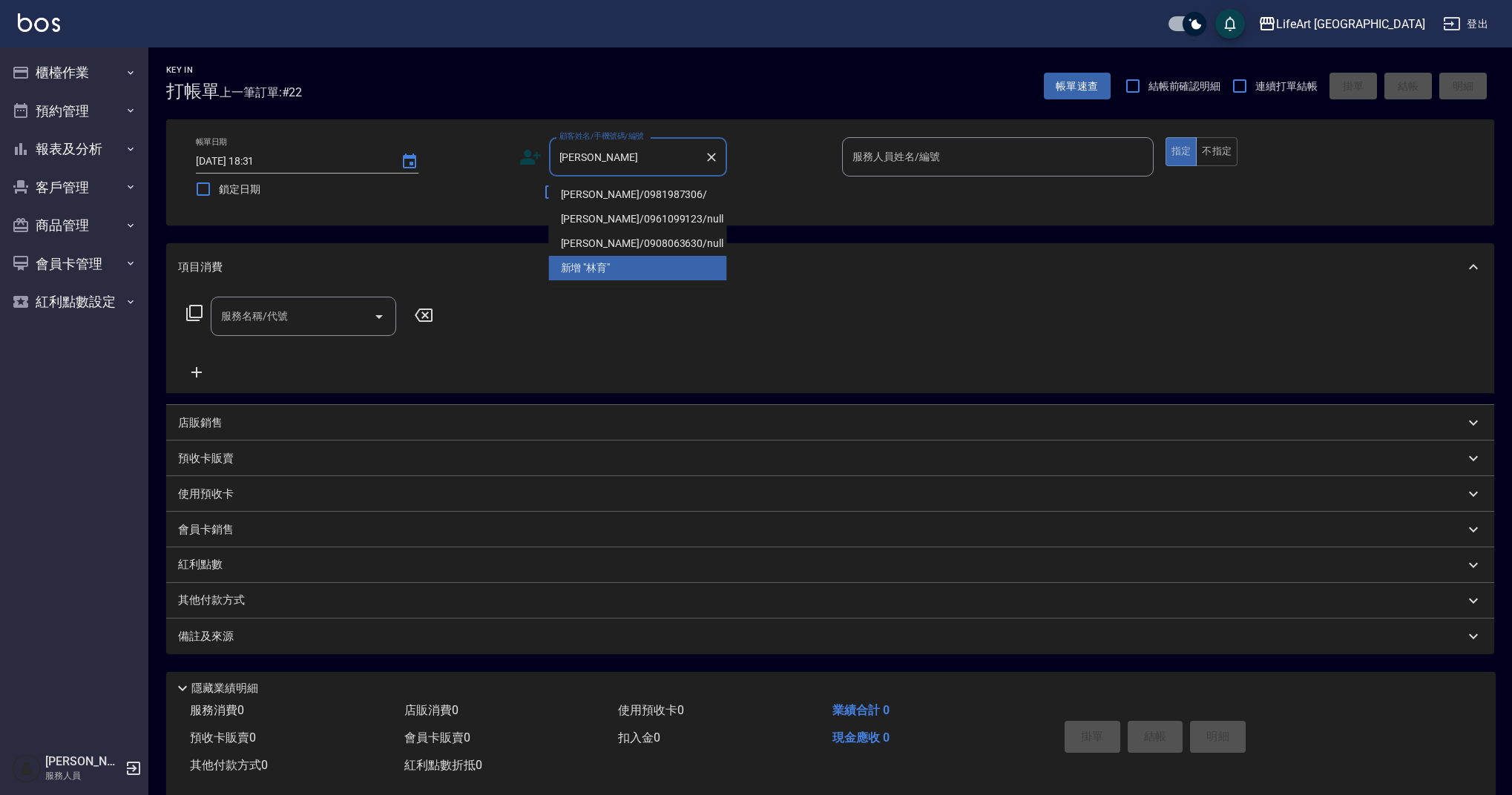
drag, startPoint x: 609, startPoint y: 197, endPoint x: 999, endPoint y: 194, distance: 390.0
click at [610, 197] on li "[PERSON_NAME]/0981987306/" at bounding box center [638, 195] width 178 height 25
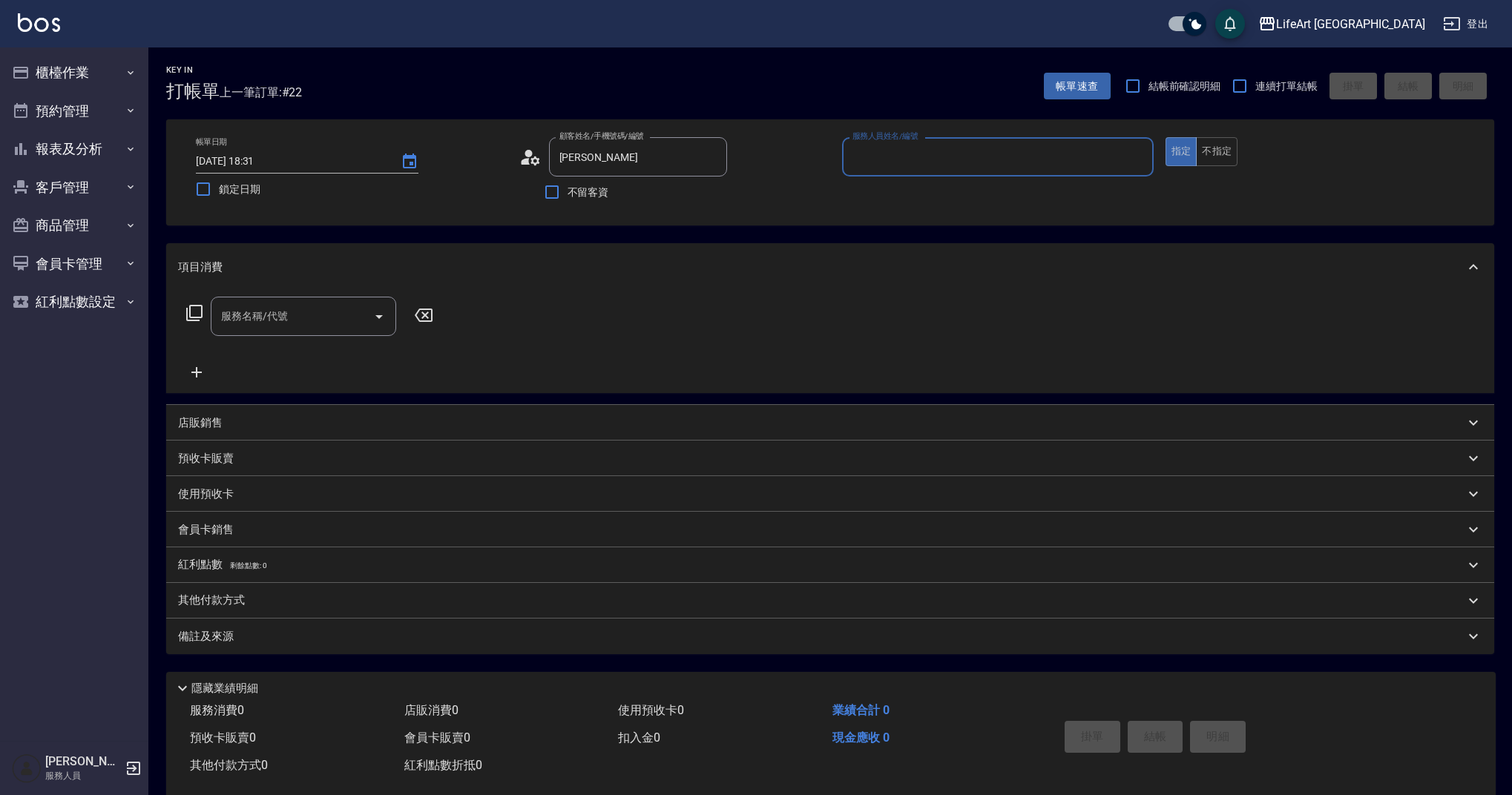
type input "[PERSON_NAME]/0981987306/"
type input "[PERSON_NAME]"
click at [700, 187] on icon "button" at bounding box center [709, 194] width 18 height 18
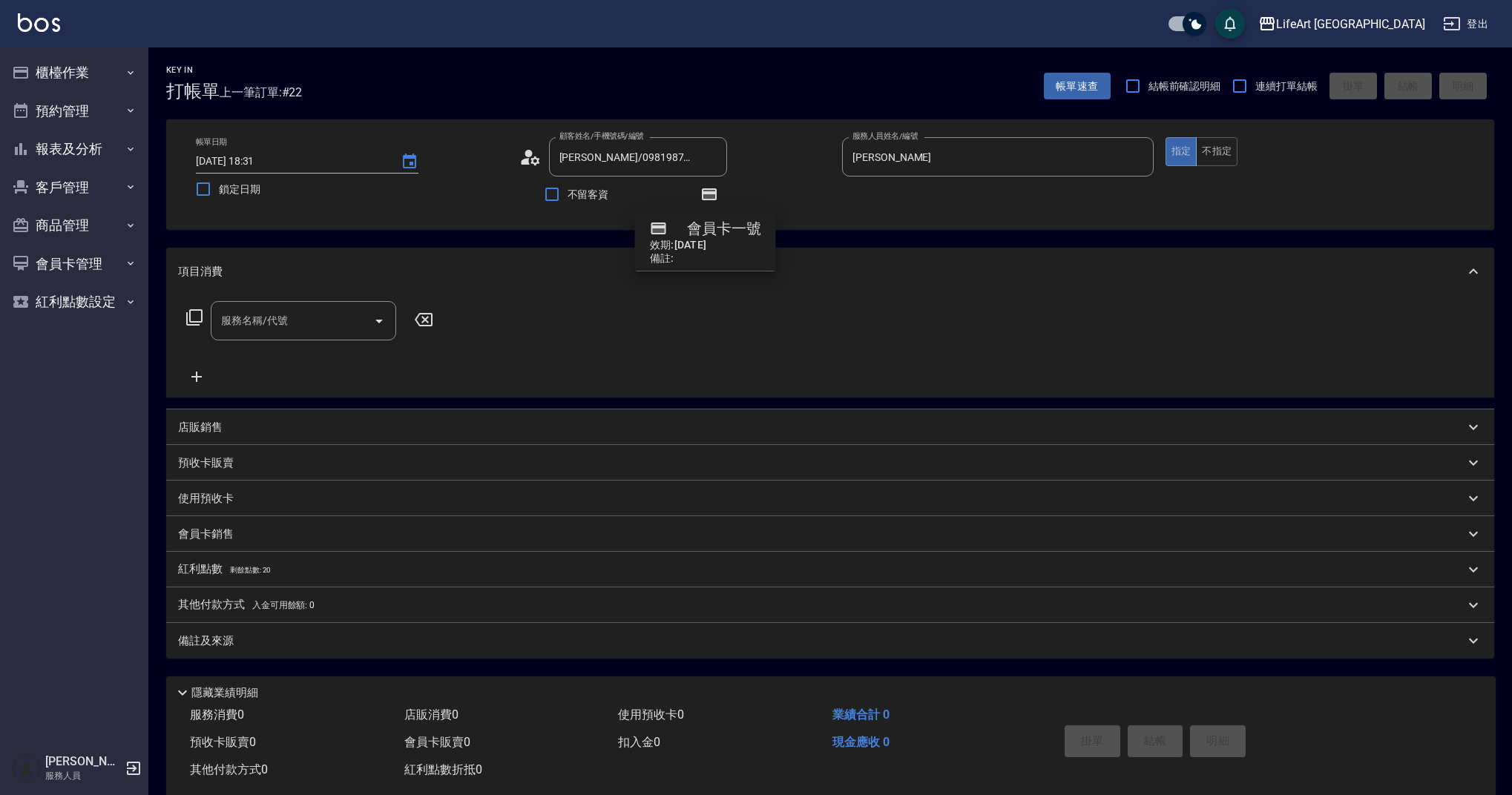
click at [357, 310] on input "服務名稱/代號" at bounding box center [292, 320] width 150 height 26
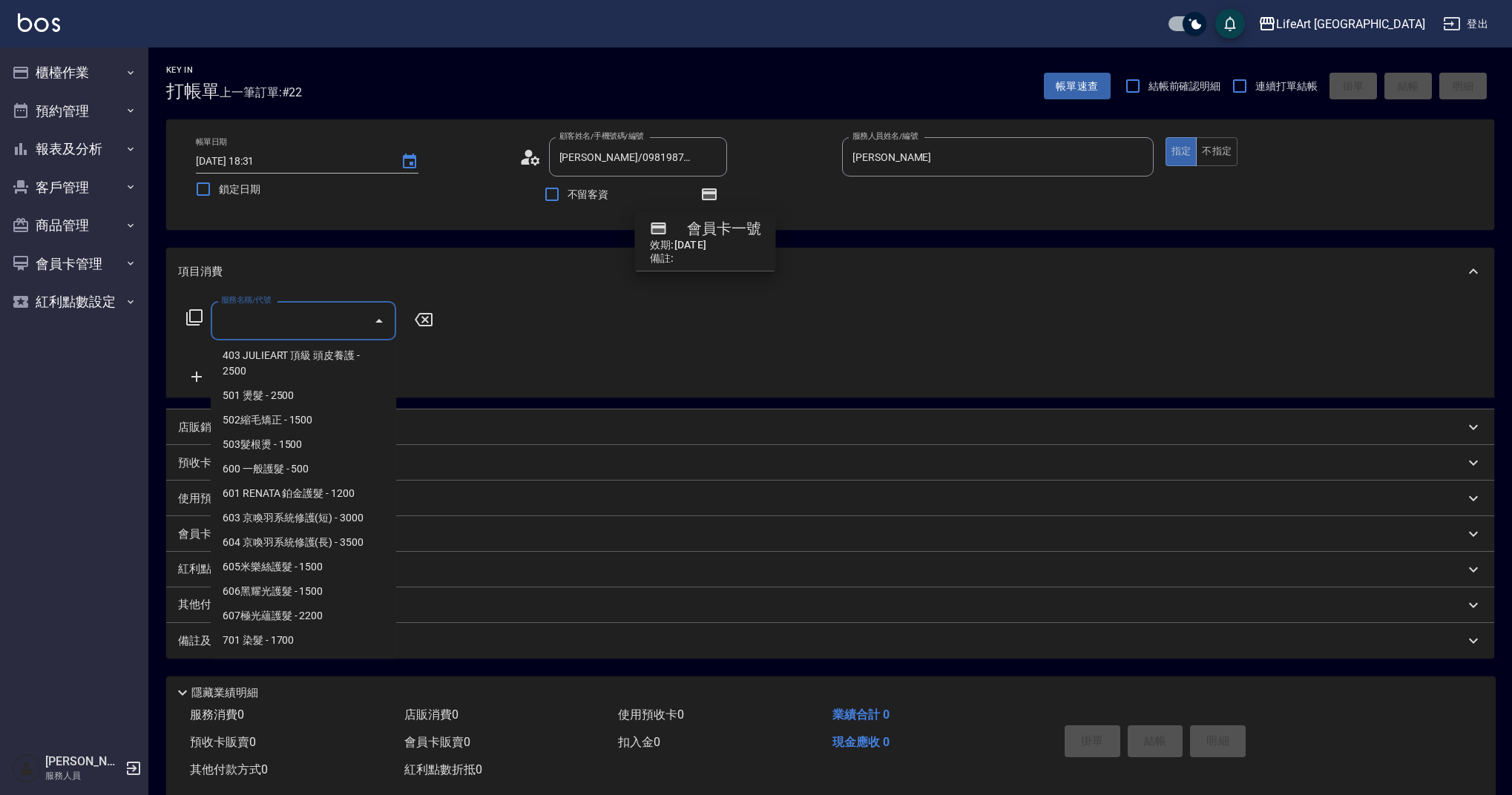
scroll to position [157, 0]
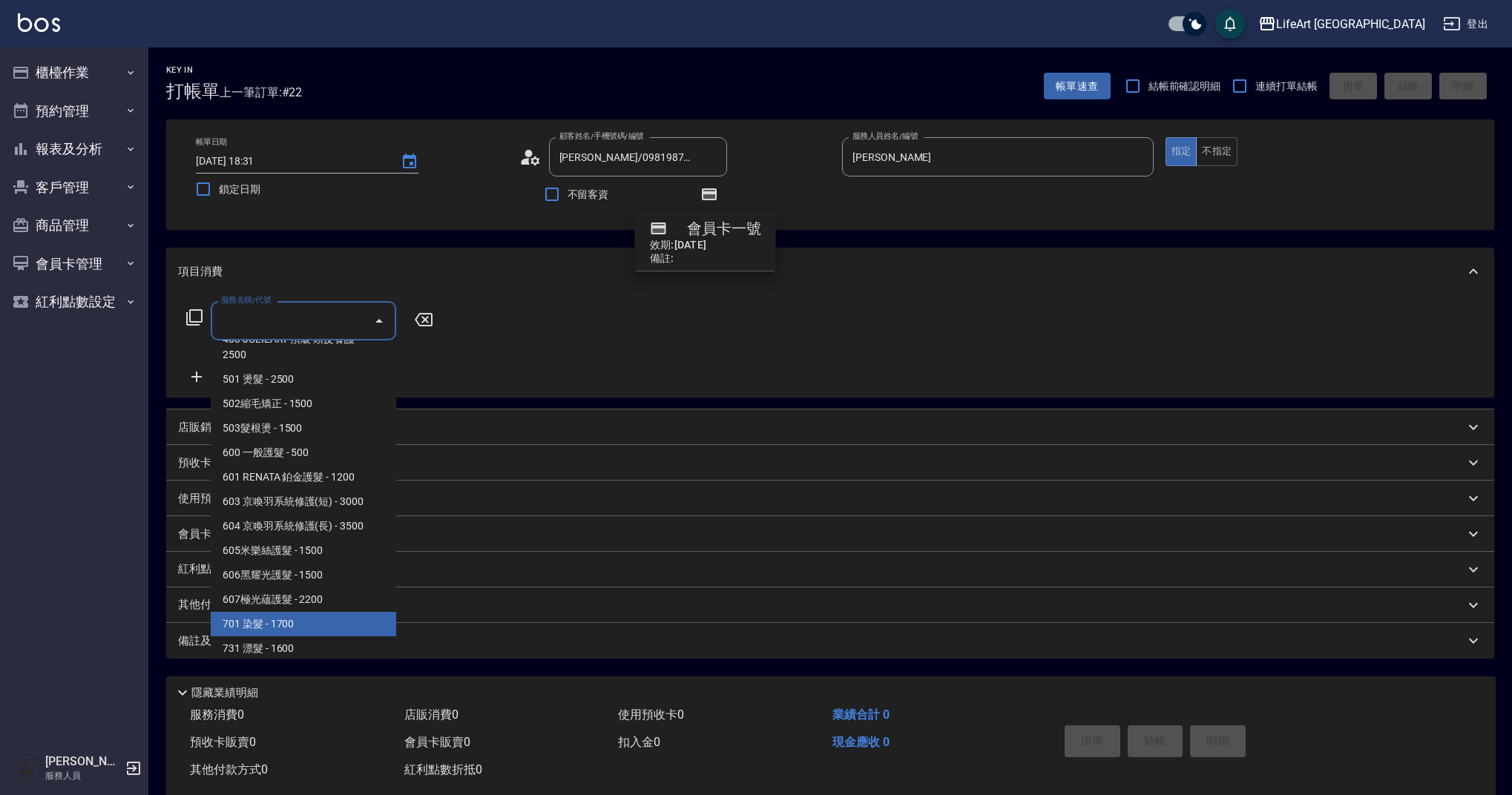
click at [310, 619] on span "701 染髮 - 1700" at bounding box center [303, 625] width 186 height 25
type input "701 染髮(701)"
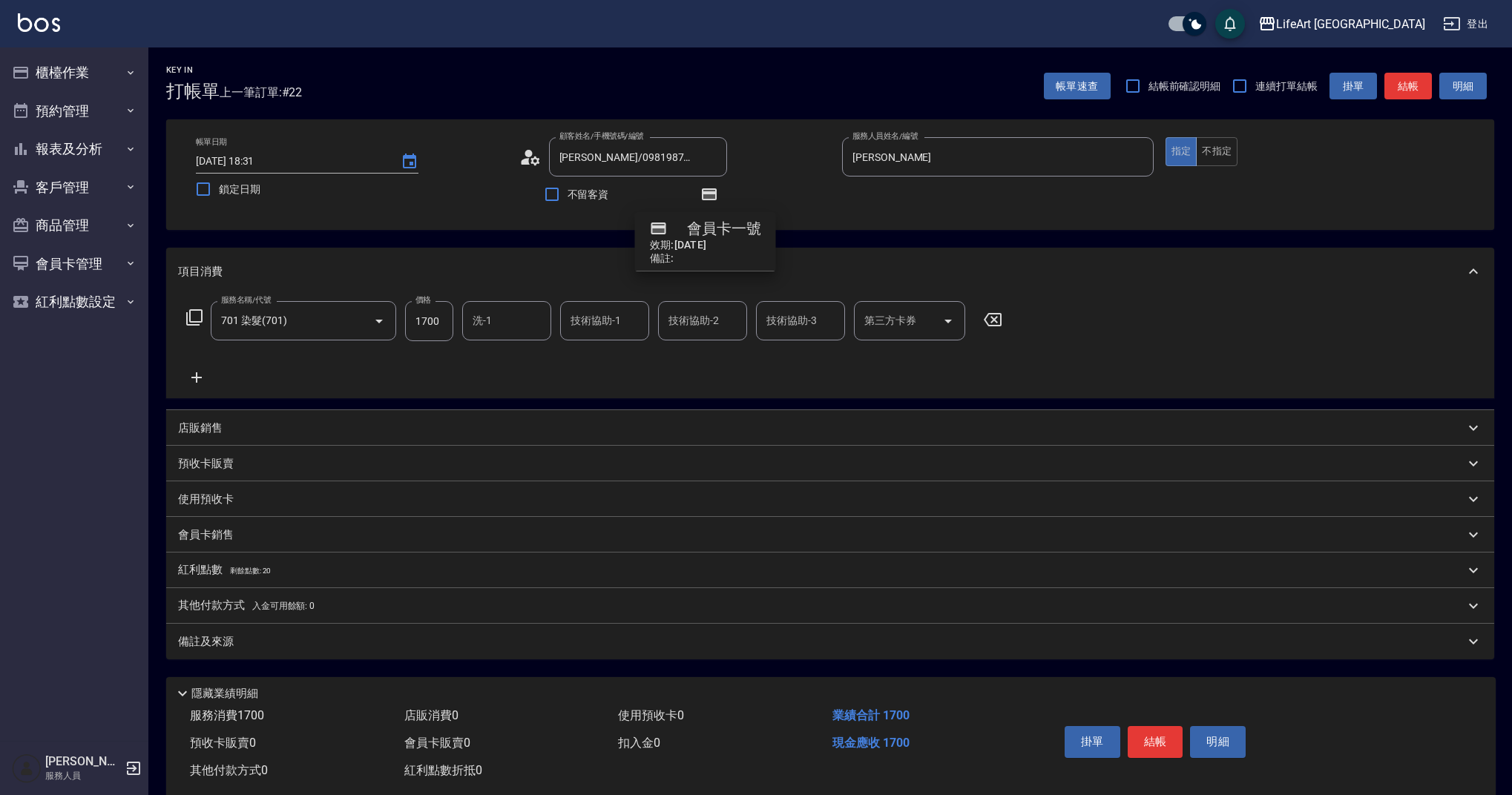
click at [194, 380] on icon at bounding box center [196, 377] width 37 height 18
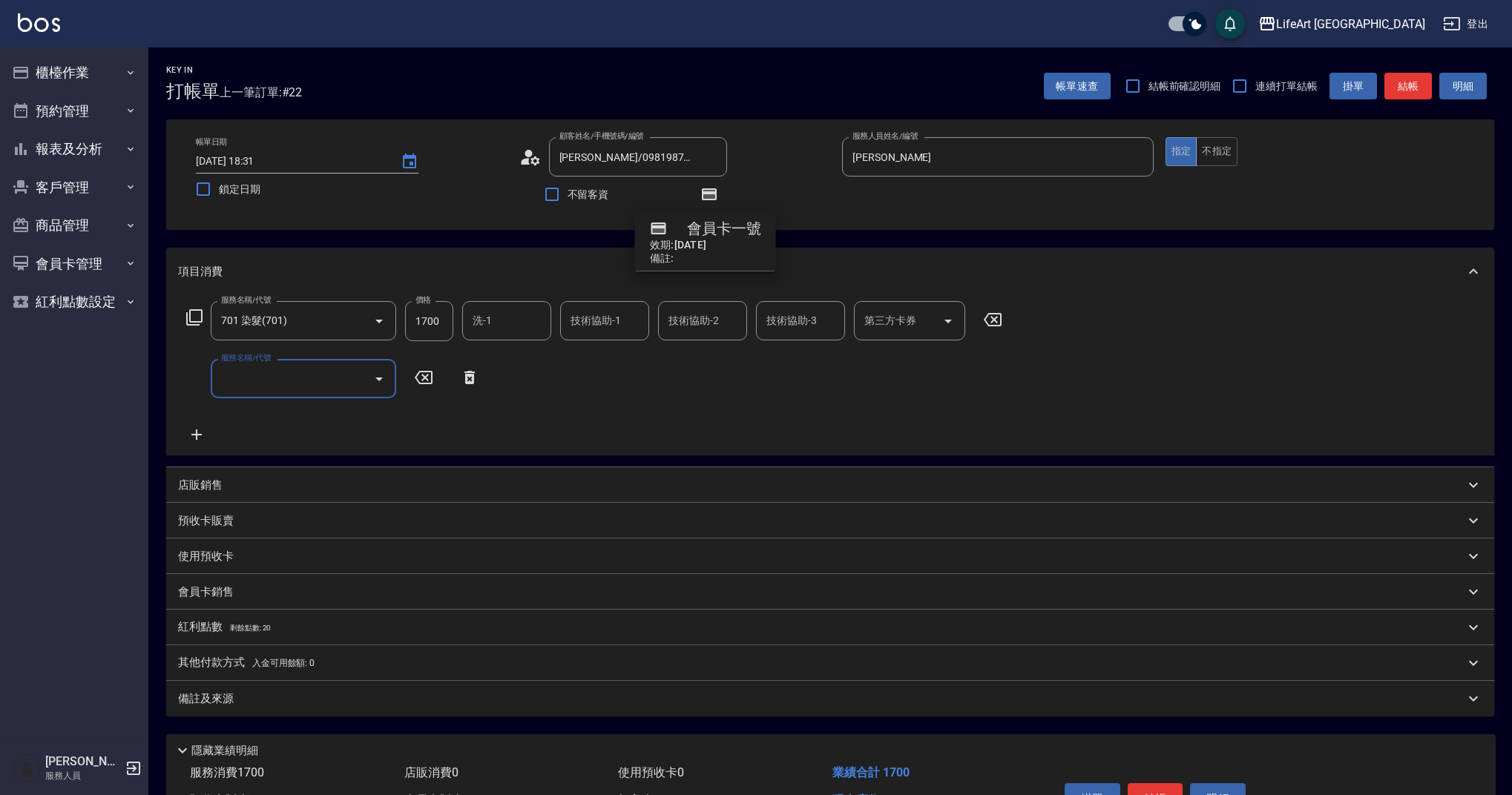
click at [287, 378] on input "服務名稱/代號" at bounding box center [292, 378] width 150 height 26
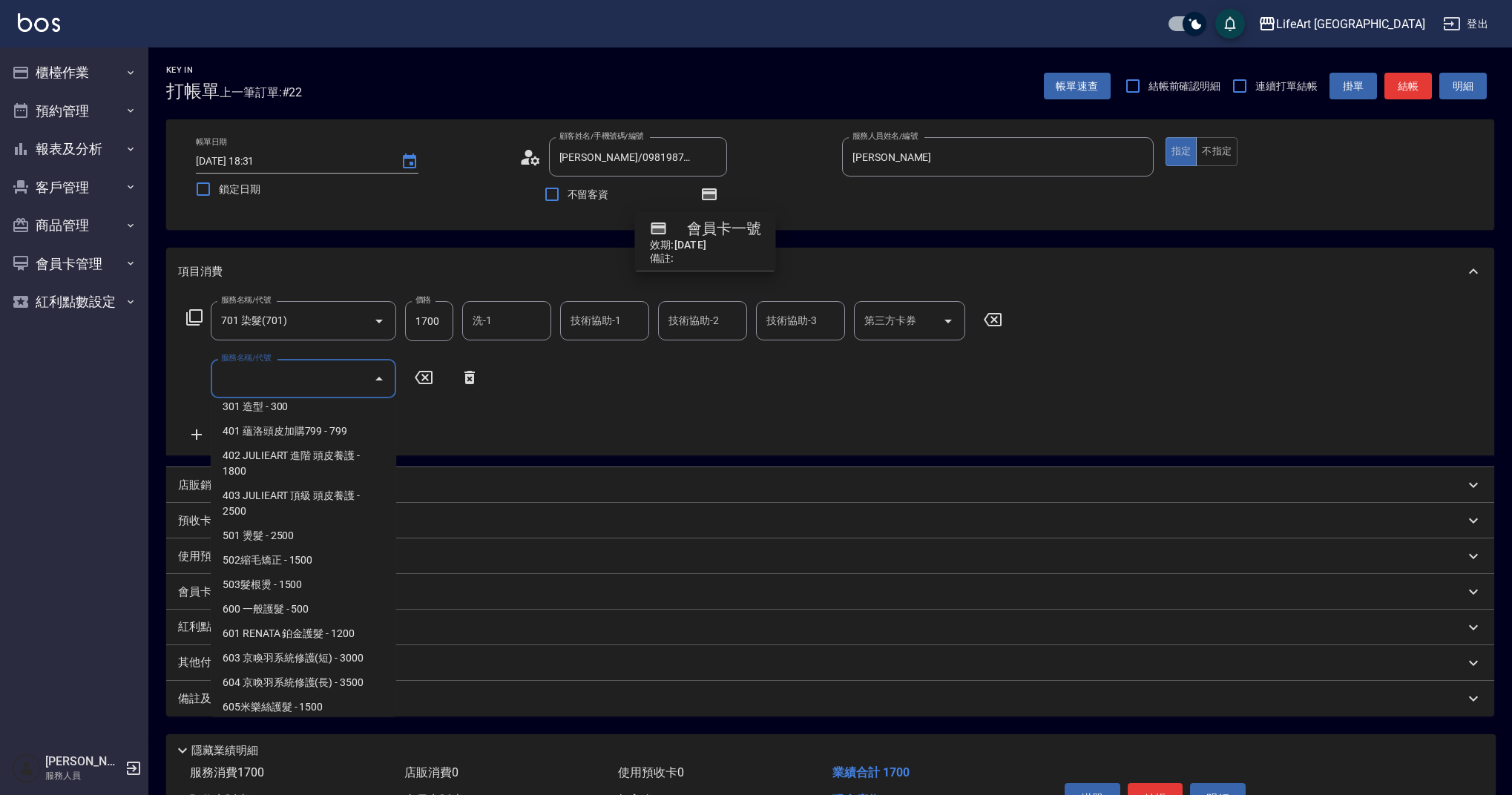
scroll to position [190, 0]
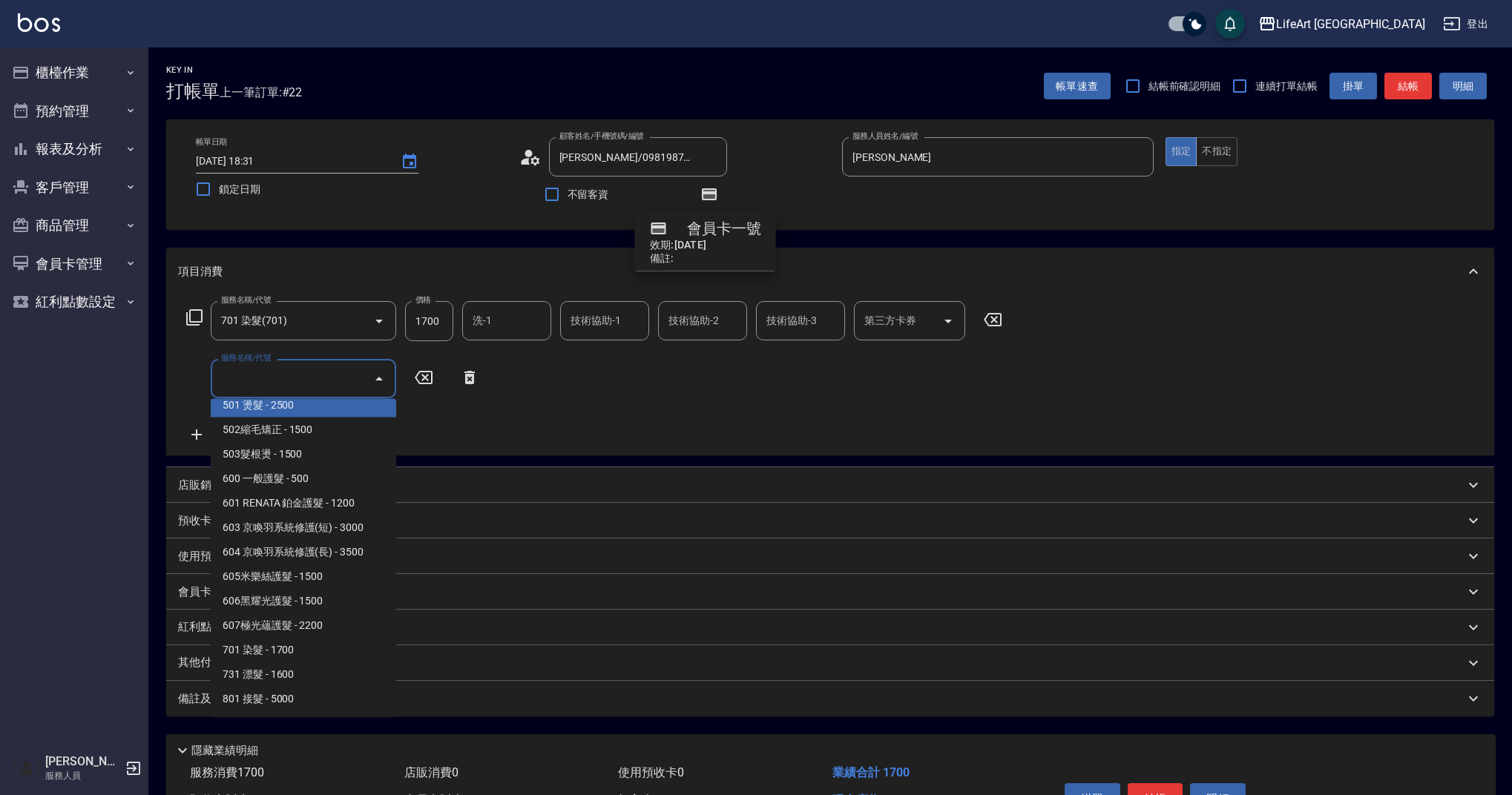
click at [314, 415] on span "501 燙髮 - 2500" at bounding box center [303, 406] width 186 height 25
type input "501 燙髮(501)"
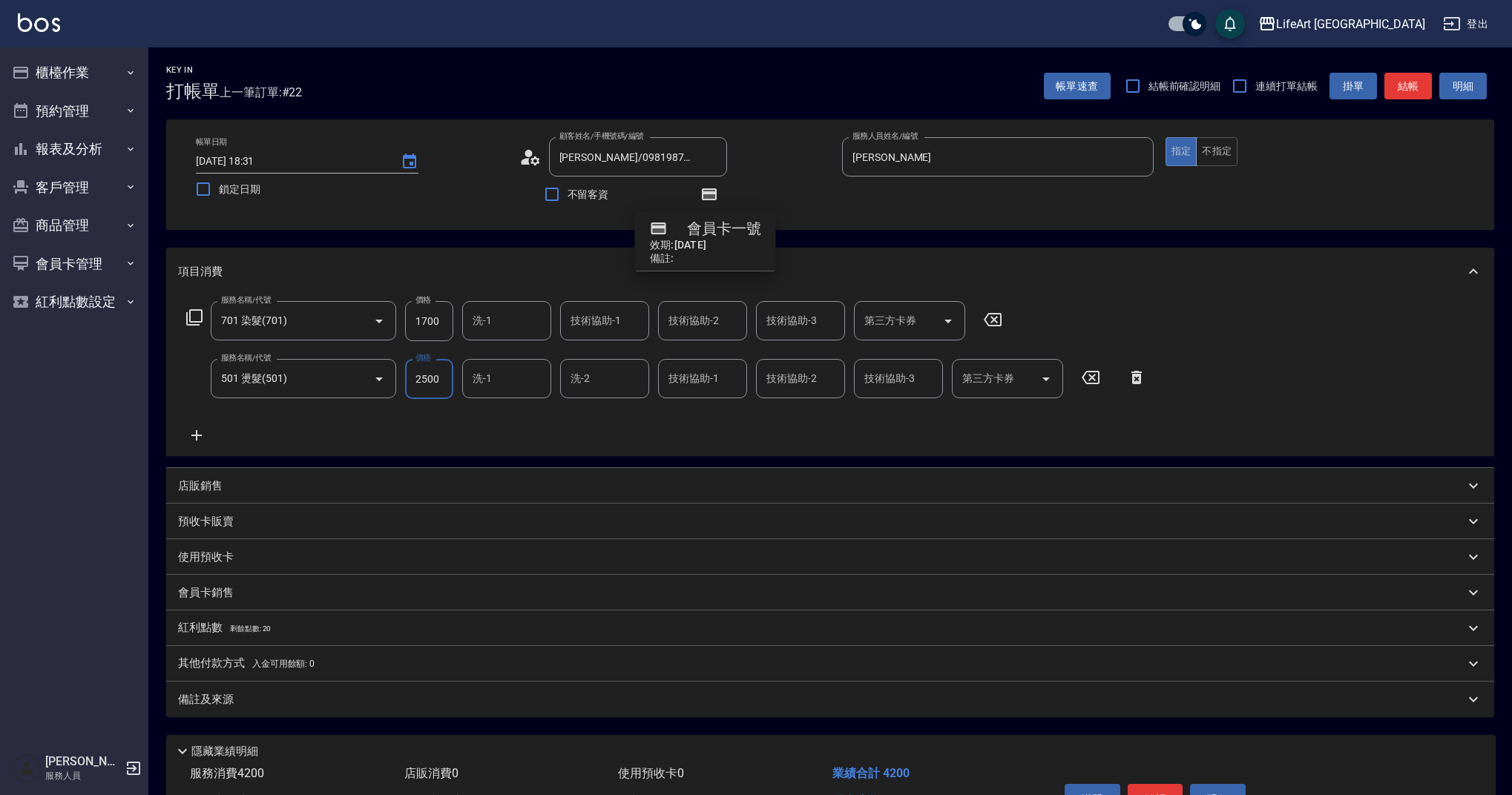
drag, startPoint x: 448, startPoint y: 325, endPoint x: 408, endPoint y: 324, distance: 40.0
click at [409, 324] on input "1700" at bounding box center [428, 321] width 48 height 40
click at [408, 323] on input "1700" at bounding box center [428, 321] width 48 height 40
drag, startPoint x: 408, startPoint y: 323, endPoint x: 469, endPoint y: 320, distance: 61.1
click at [469, 320] on div "服務名稱/代號 701 染髮(701) 服務名稱/代號 價格 1700 價格 洗-1 洗-1 技術協助-1 技術協助-1 技術協助-2 技術協助-2 技術協助…" at bounding box center [594, 321] width 833 height 40
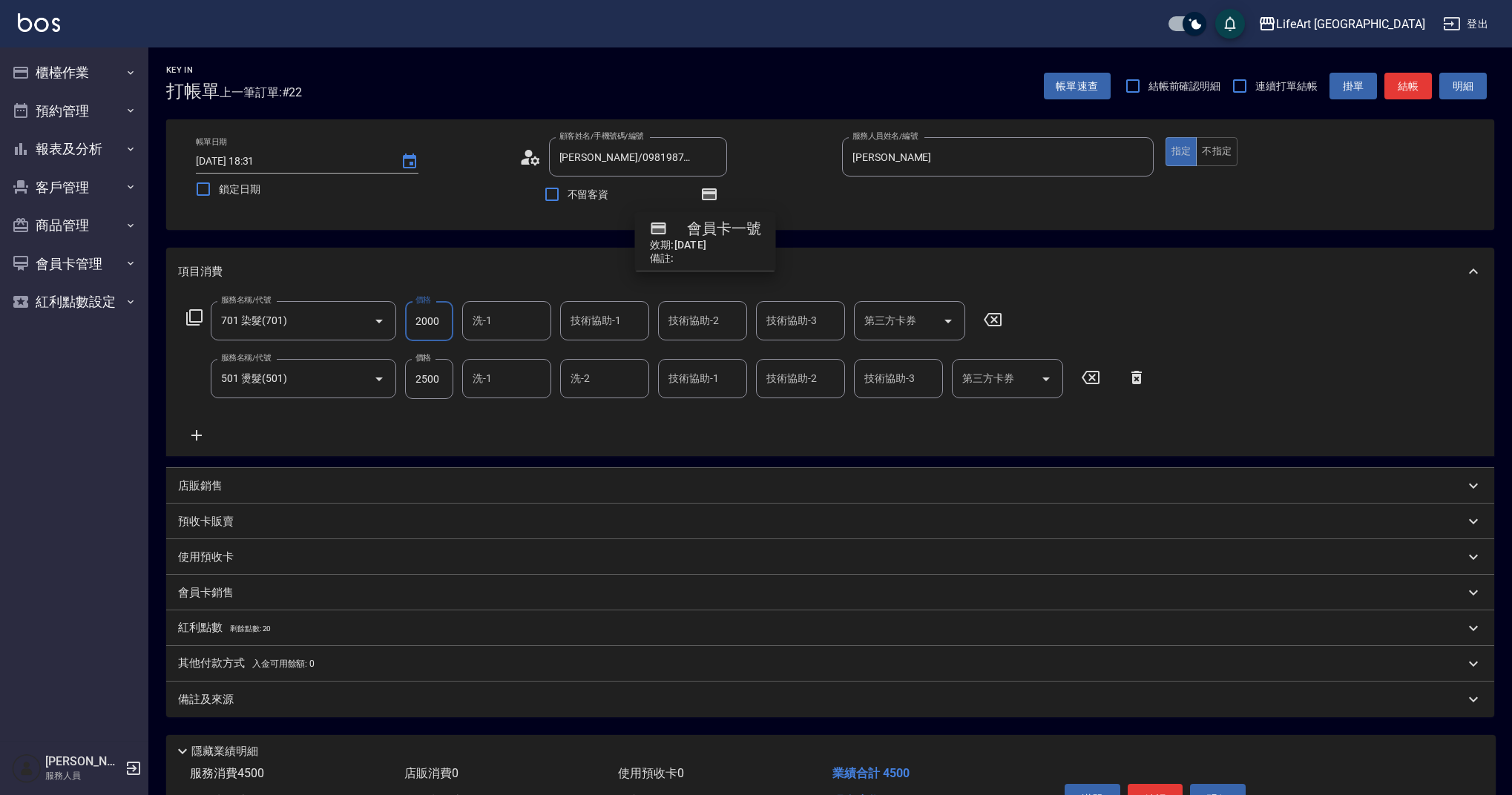
type input "2000"
click at [438, 388] on input "2500" at bounding box center [428, 379] width 48 height 40
drag, startPoint x: 447, startPoint y: 376, endPoint x: 375, endPoint y: 371, distance: 72.2
click at [375, 371] on div "服務名稱/代號 501 燙髮(501) 服務名稱/代號 價格 2500 價格 洗-1 洗-1 洗-2 洗-2 技術協助-1 技術協助-1 技術協助-2 技術協…" at bounding box center [666, 379] width 976 height 40
type input "2400"
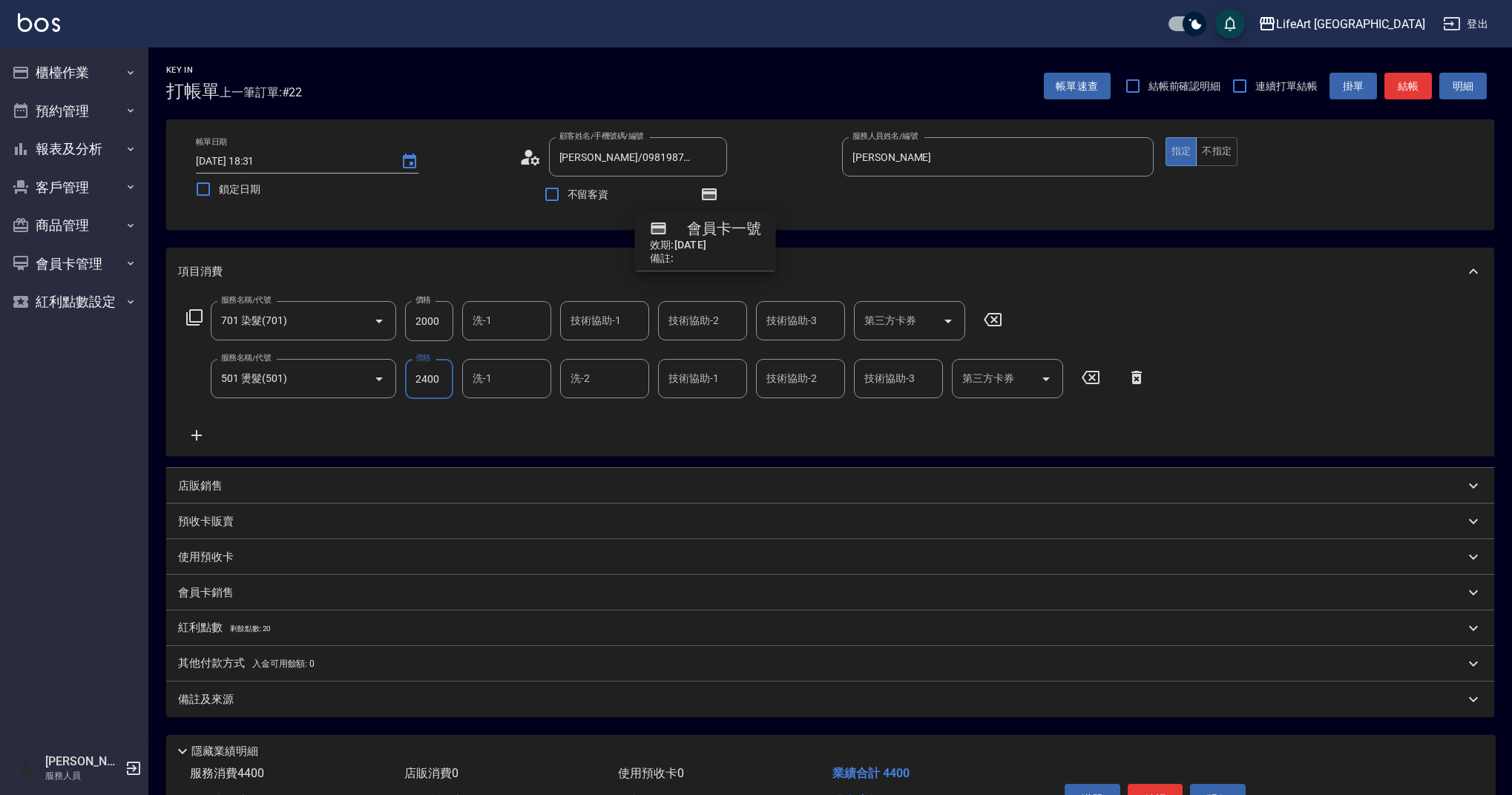
click at [273, 629] on div "紅利點數 剩餘點數: 20" at bounding box center [821, 628] width 1286 height 16
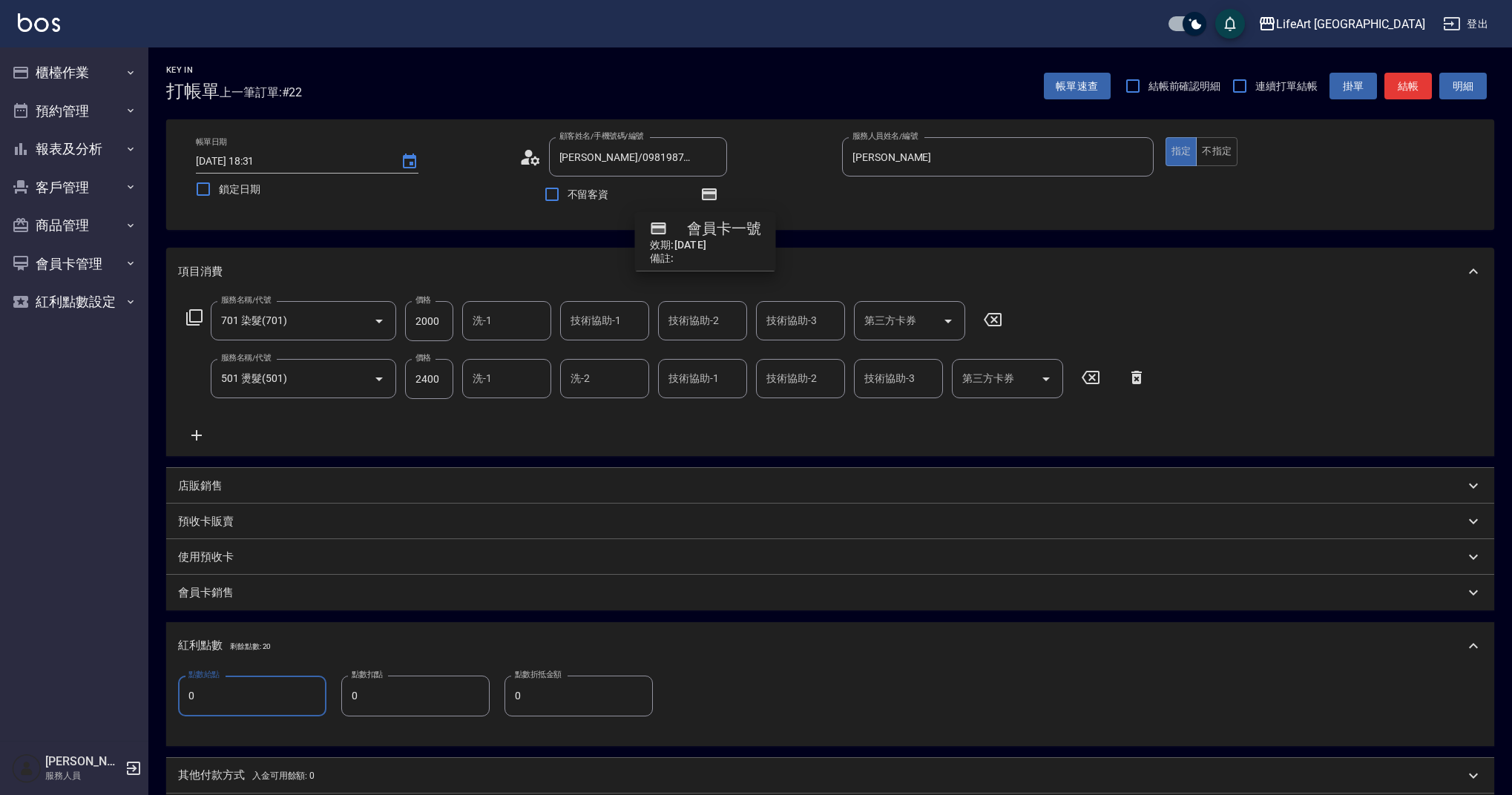
drag, startPoint x: 220, startPoint y: 696, endPoint x: 164, endPoint y: 702, distance: 56.3
click at [164, 702] on div "Key In 打帳單 上一筆訂單:#22 帳單速查 結帳前確認明細 連續打單結帳 掛單 結帳 明細 帳單日期 [DATE] 18:31 鎖定日期 顧客姓名/手…" at bounding box center [829, 519] width 1363 height 943
type input "9"
click at [517, 596] on div "會員卡銷售" at bounding box center [821, 593] width 1286 height 15
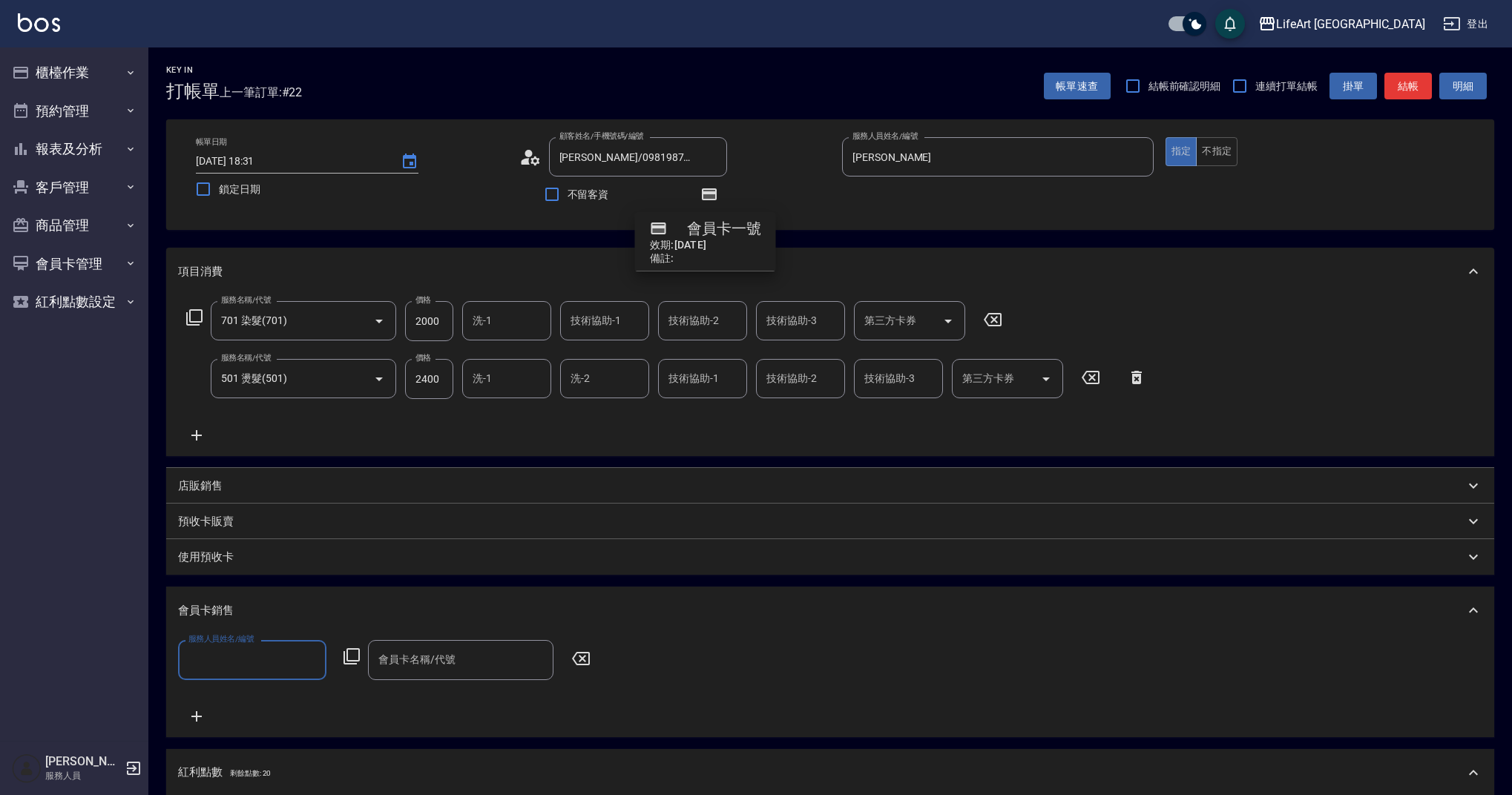
click at [445, 669] on input "會員卡名稱/代號" at bounding box center [461, 659] width 172 height 26
click at [445, 701] on span "會員卡一號 - 01" at bounding box center [461, 698] width 186 height 25
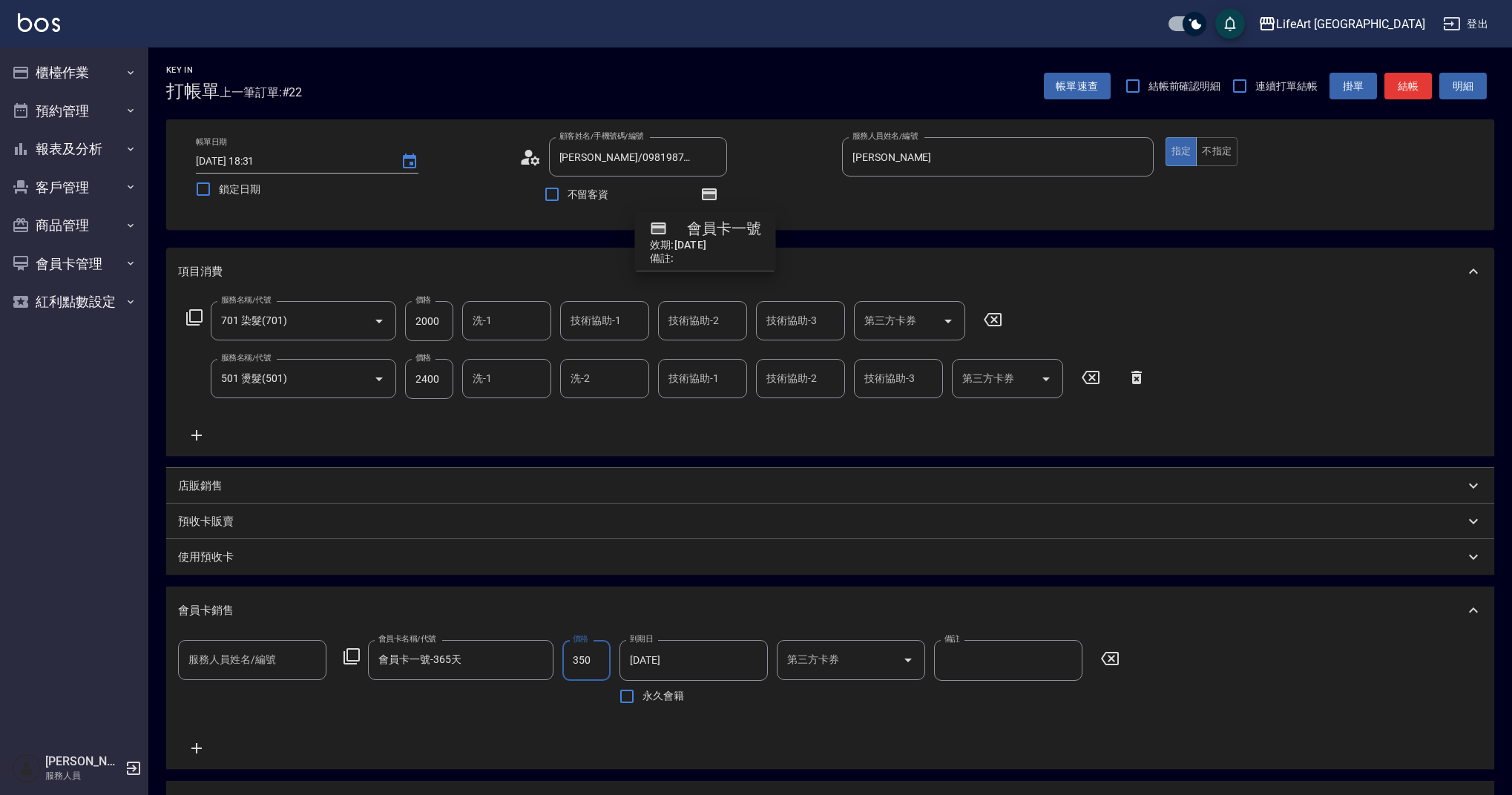
type input "會員卡一號-365天"
click at [255, 663] on input "服務人員姓名/編號" at bounding box center [252, 659] width 135 height 26
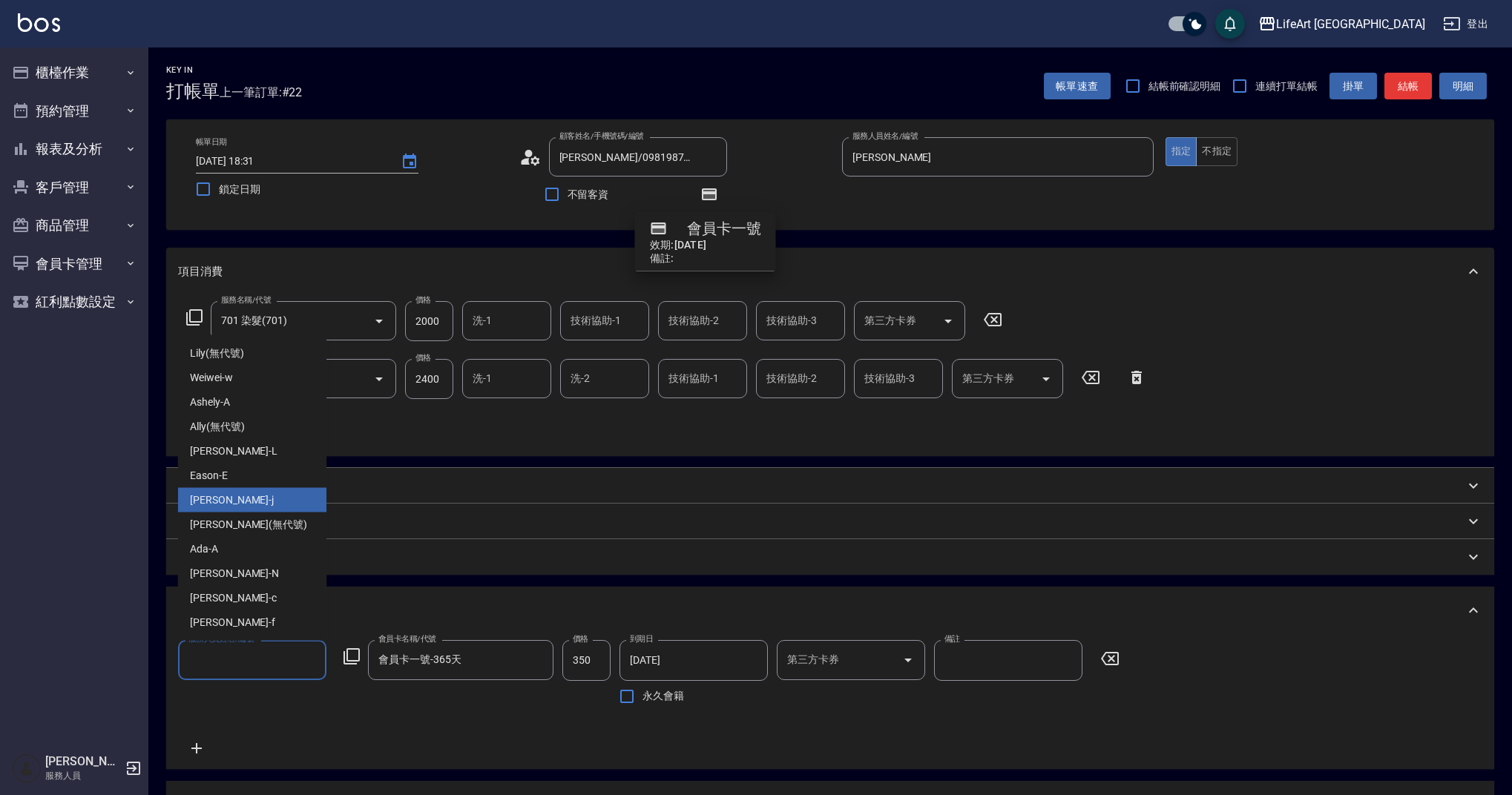
click at [238, 496] on div "[PERSON_NAME]" at bounding box center [252, 500] width 148 height 25
type input "[PERSON_NAME]"
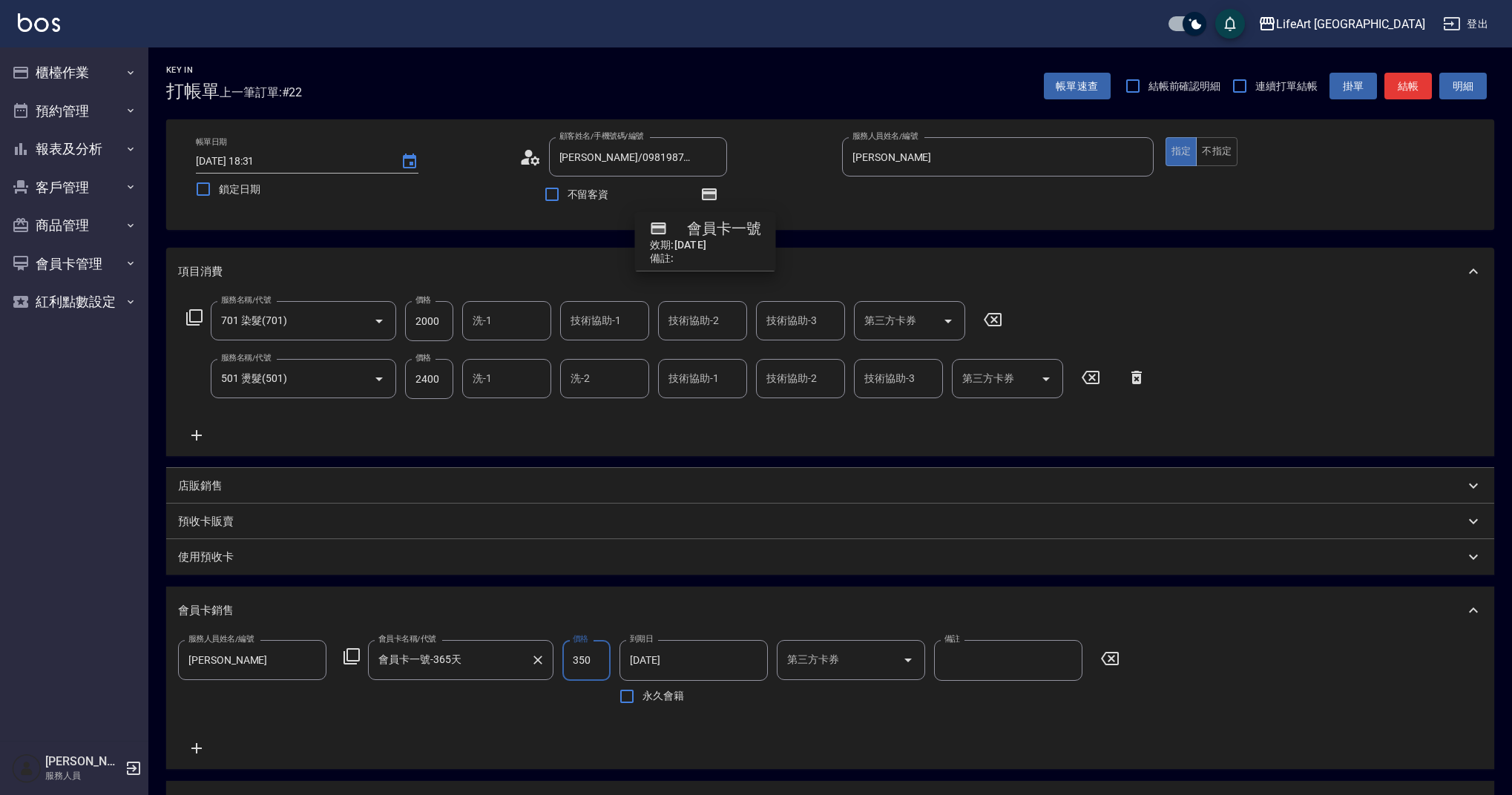
drag, startPoint x: 608, startPoint y: 657, endPoint x: 548, endPoint y: 659, distance: 60.0
click at [548, 659] on div "服務人員姓名/編號 [PERSON_NAME] 服務人員姓名/編號 會員卡名稱/代號 會員卡一號-365天 會員卡名稱/代號 價格 350 價格 到期日 [D…" at bounding box center [652, 675] width 950 height 71
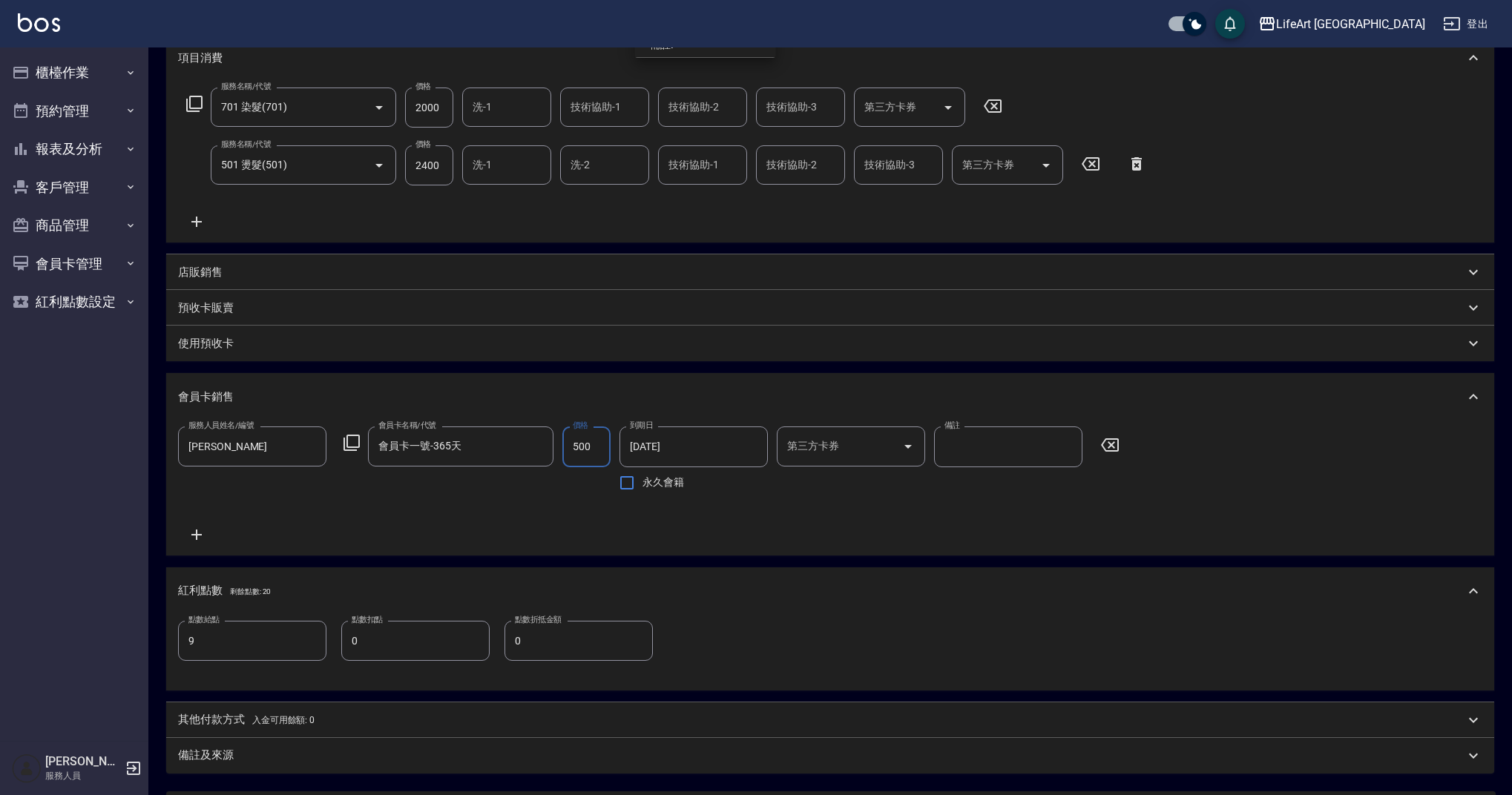
scroll to position [360, 0]
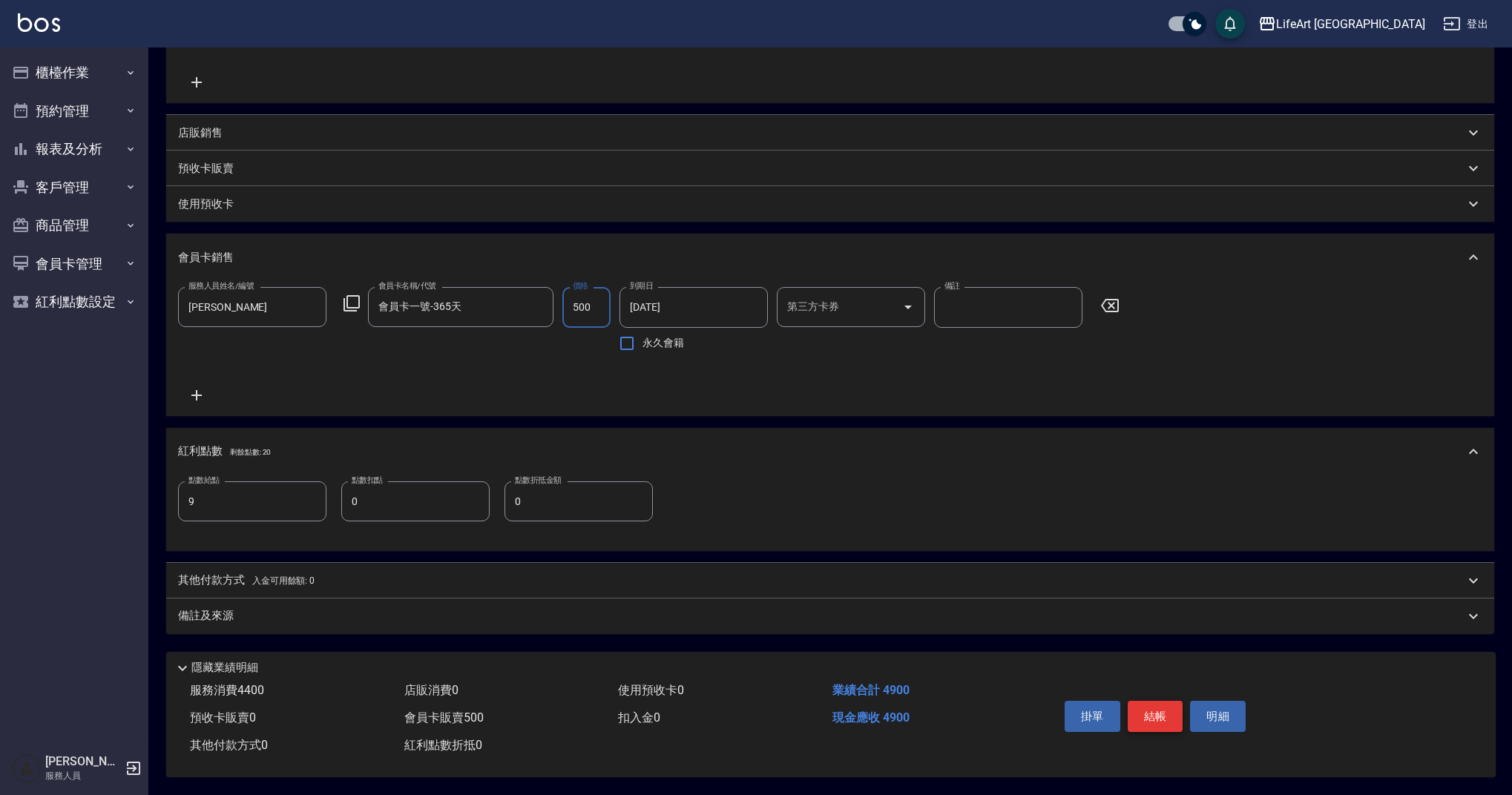
type input "500"
click at [1150, 709] on button "結帳" at bounding box center [1155, 717] width 55 height 32
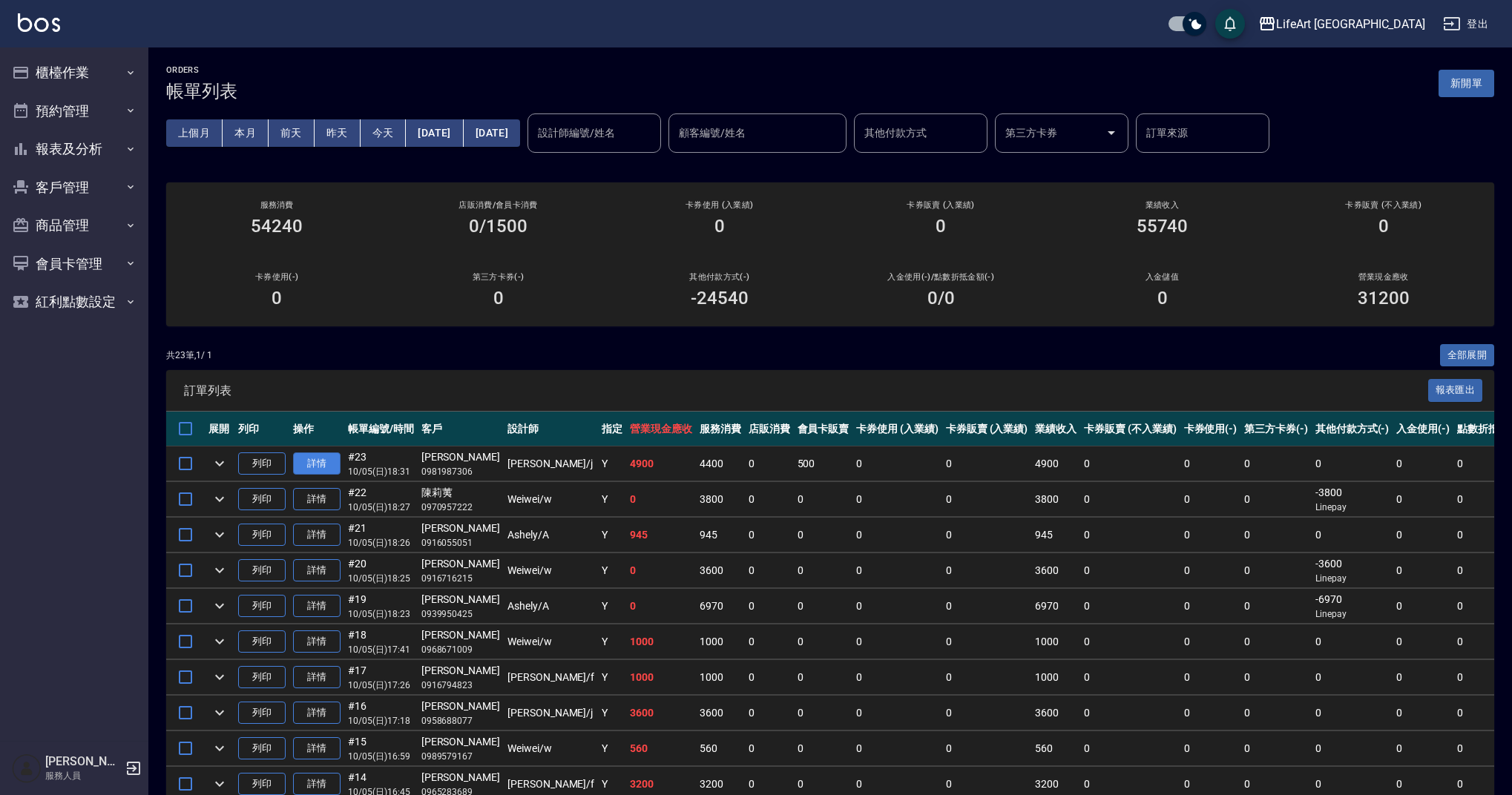
click at [317, 468] on link "詳情" at bounding box center [317, 464] width 48 height 23
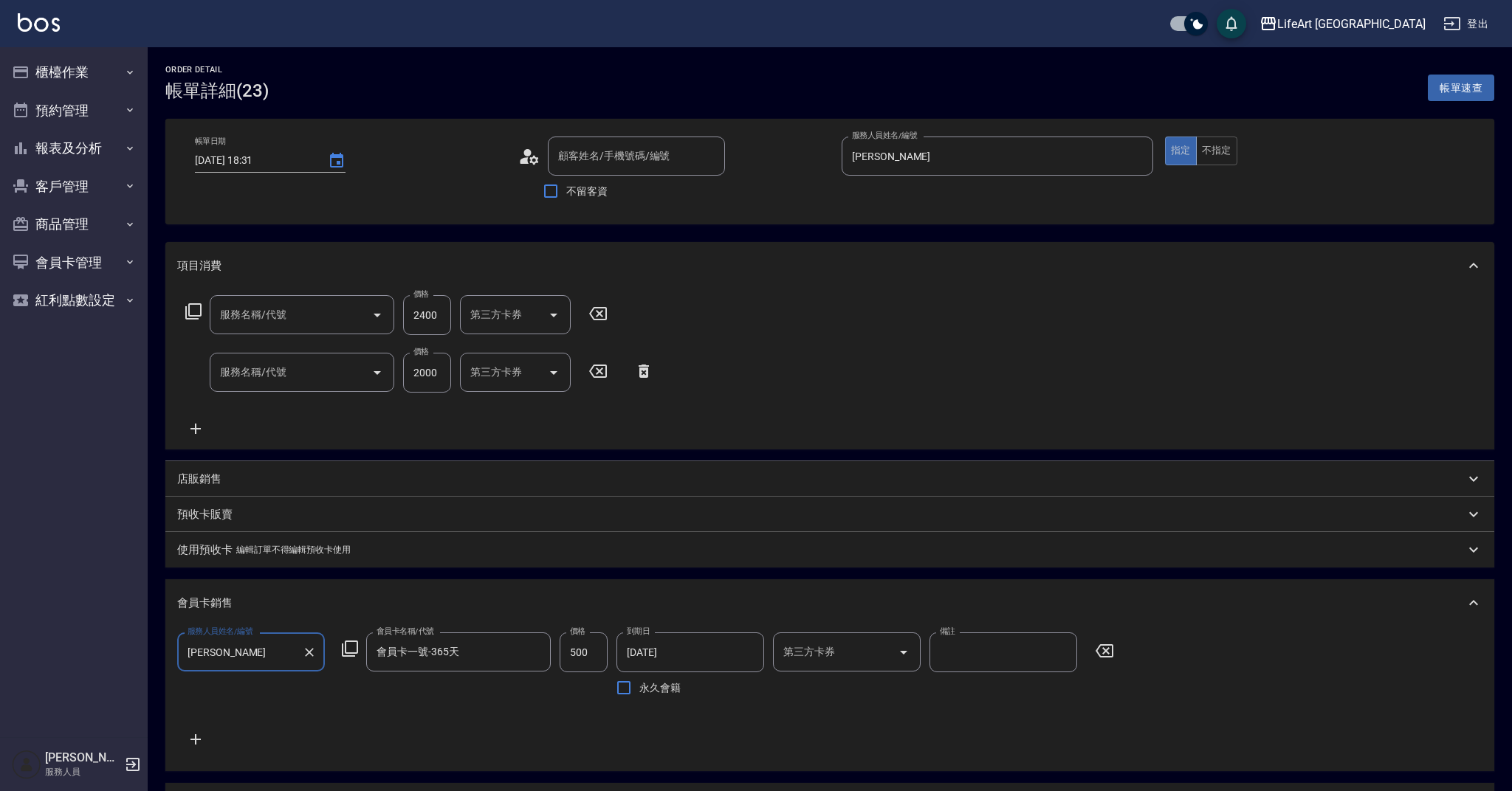
type input "[DATE] 18:31"
type input "[PERSON_NAME]"
type input "9"
type input "[PERSON_NAME]/0981987306/"
type input "501 燙髮(501)"
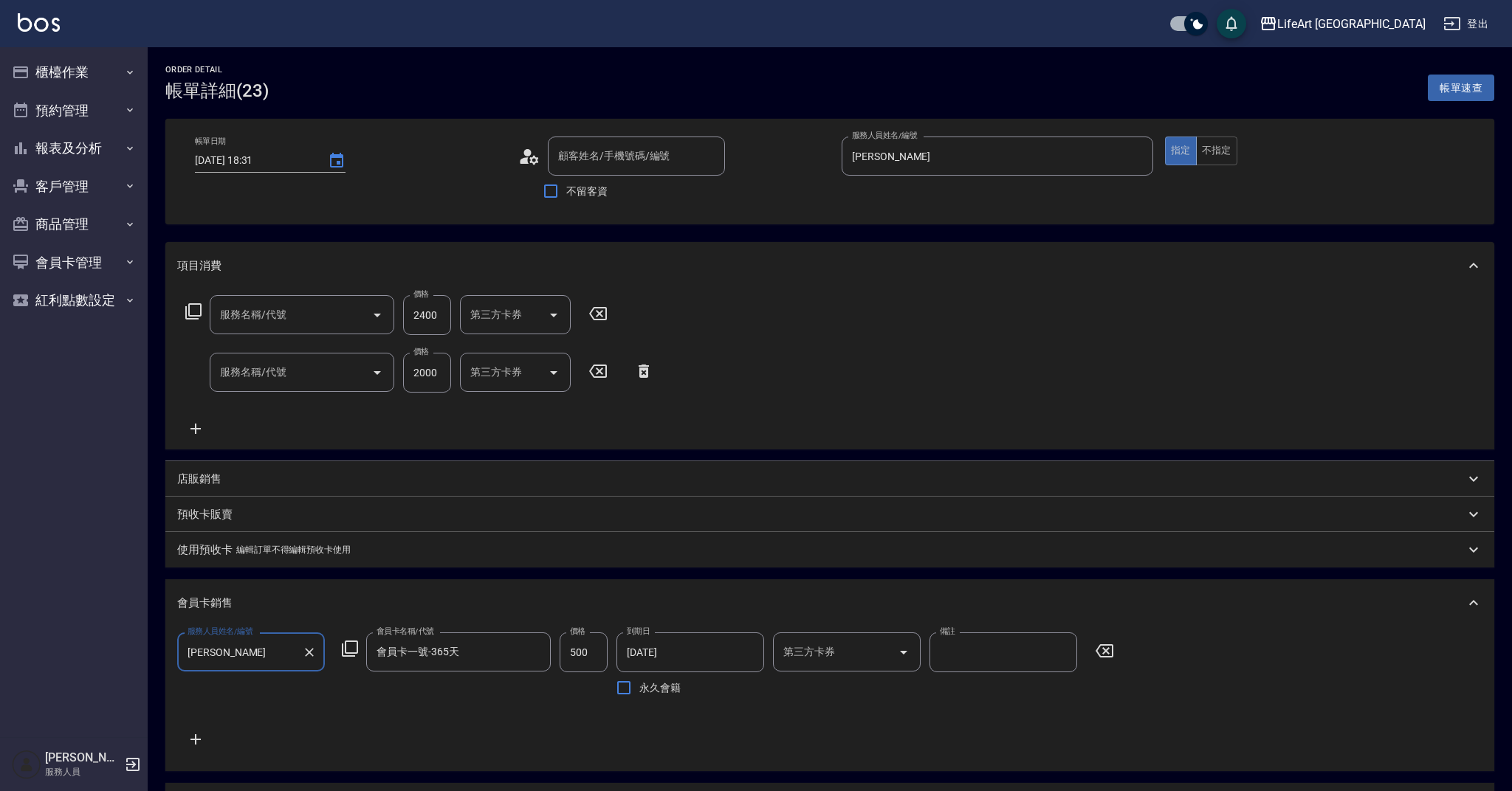
type input "701 染髮(701)"
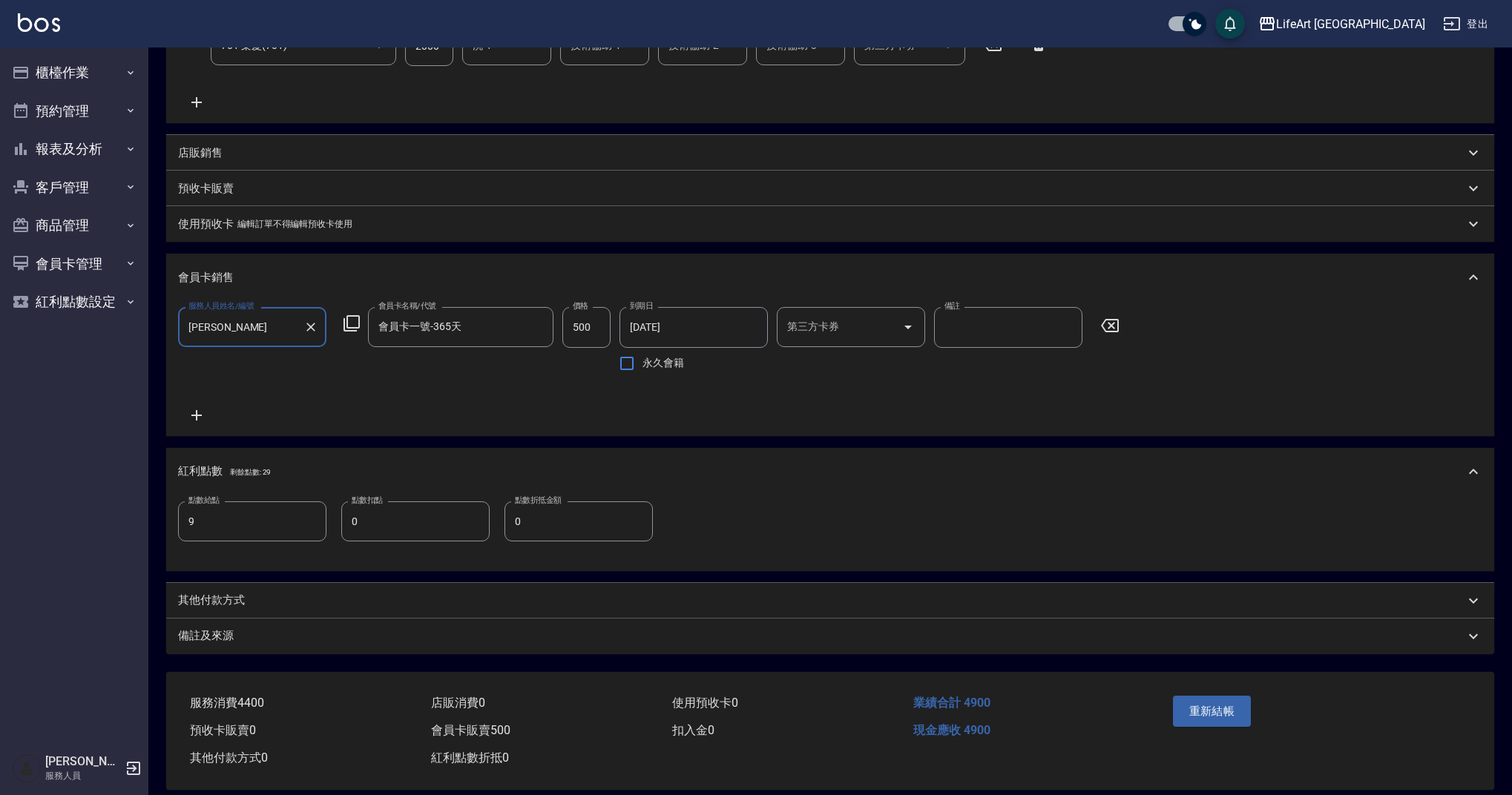
scroll to position [350, 0]
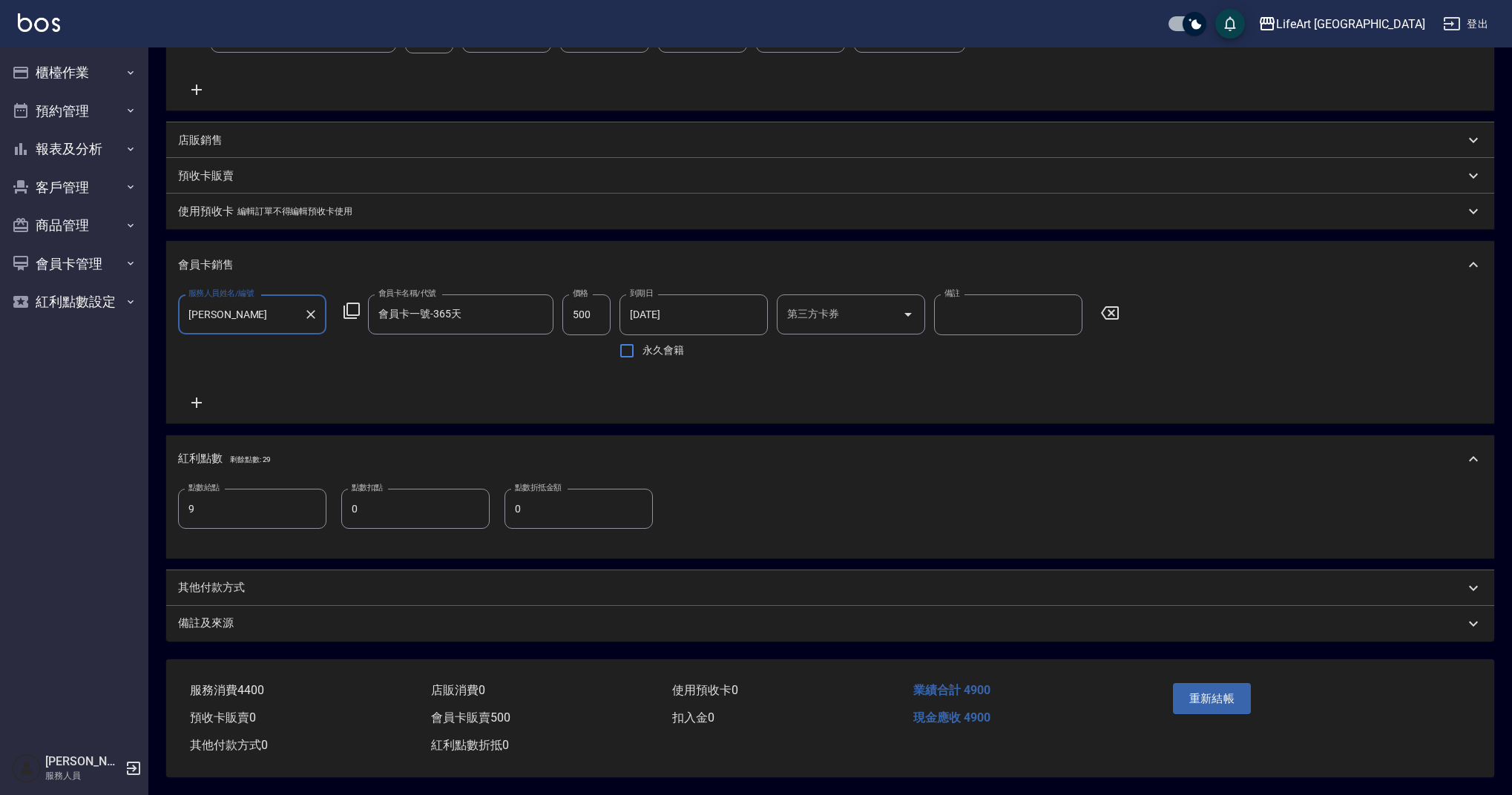
click at [336, 627] on div "備註及來源" at bounding box center [821, 624] width 1286 height 15
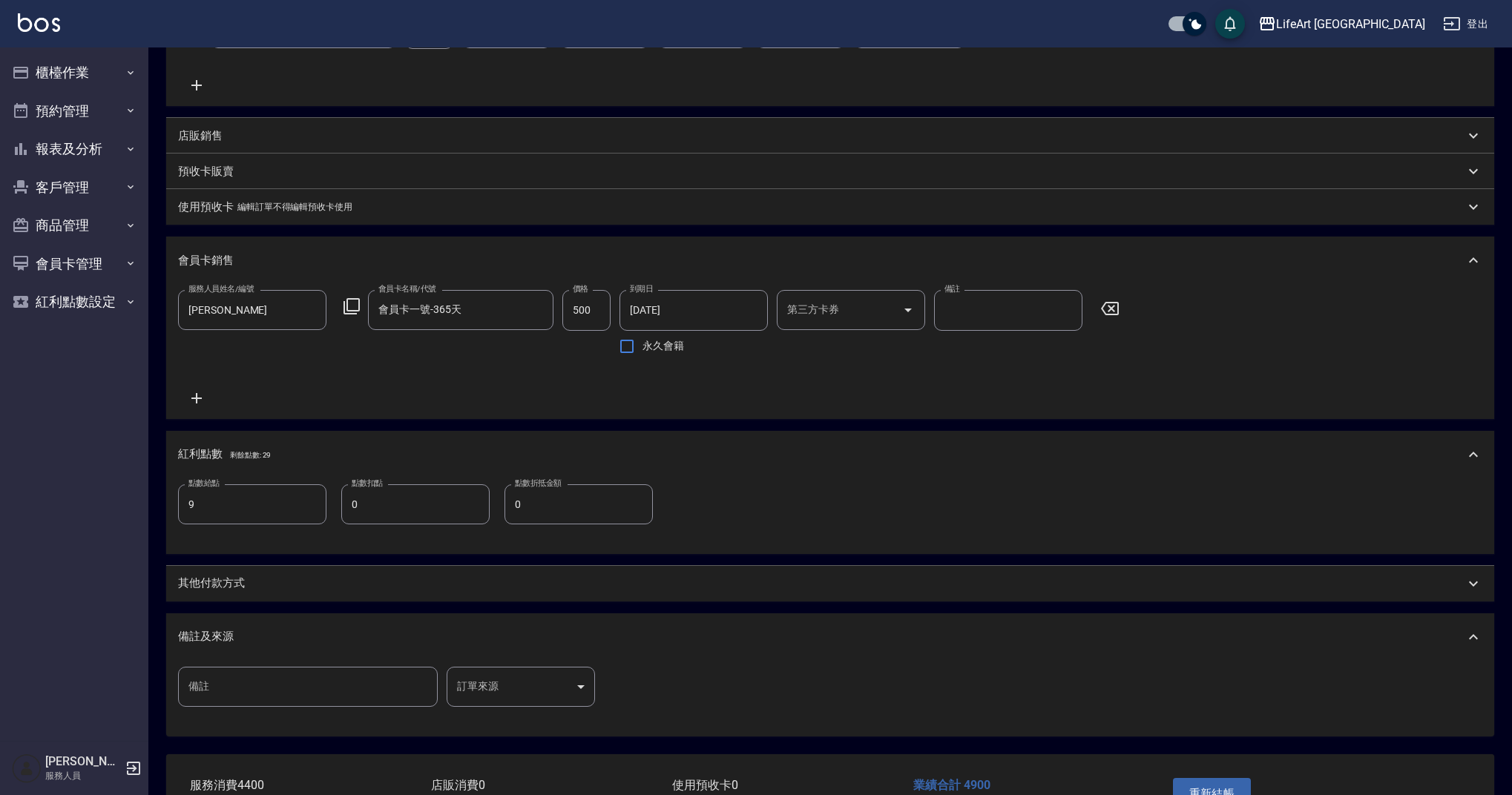
click at [478, 696] on body "LifeArt 蘆洲 登出 櫃檯作業 打帳單 帳單列表 現金收支登錄 高階收支登錄 材料自購登錄 每日結帳 排班表 現場電腦打卡 預約管理 預約管理 單日預約…" at bounding box center [756, 270] width 1512 height 1241
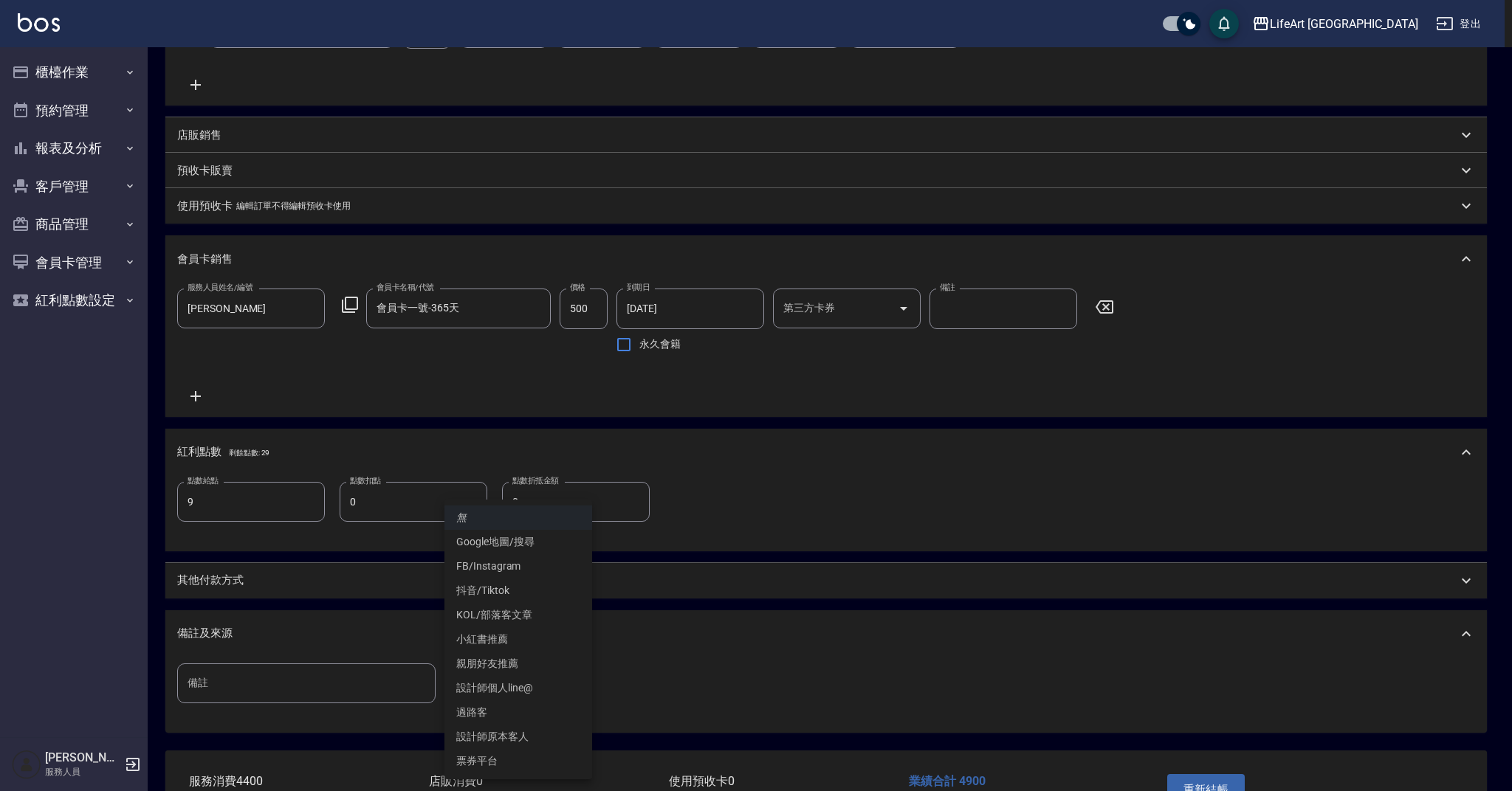
click at [498, 738] on li "設計師原本客人" at bounding box center [518, 738] width 148 height 25
type input "設計師原本客人"
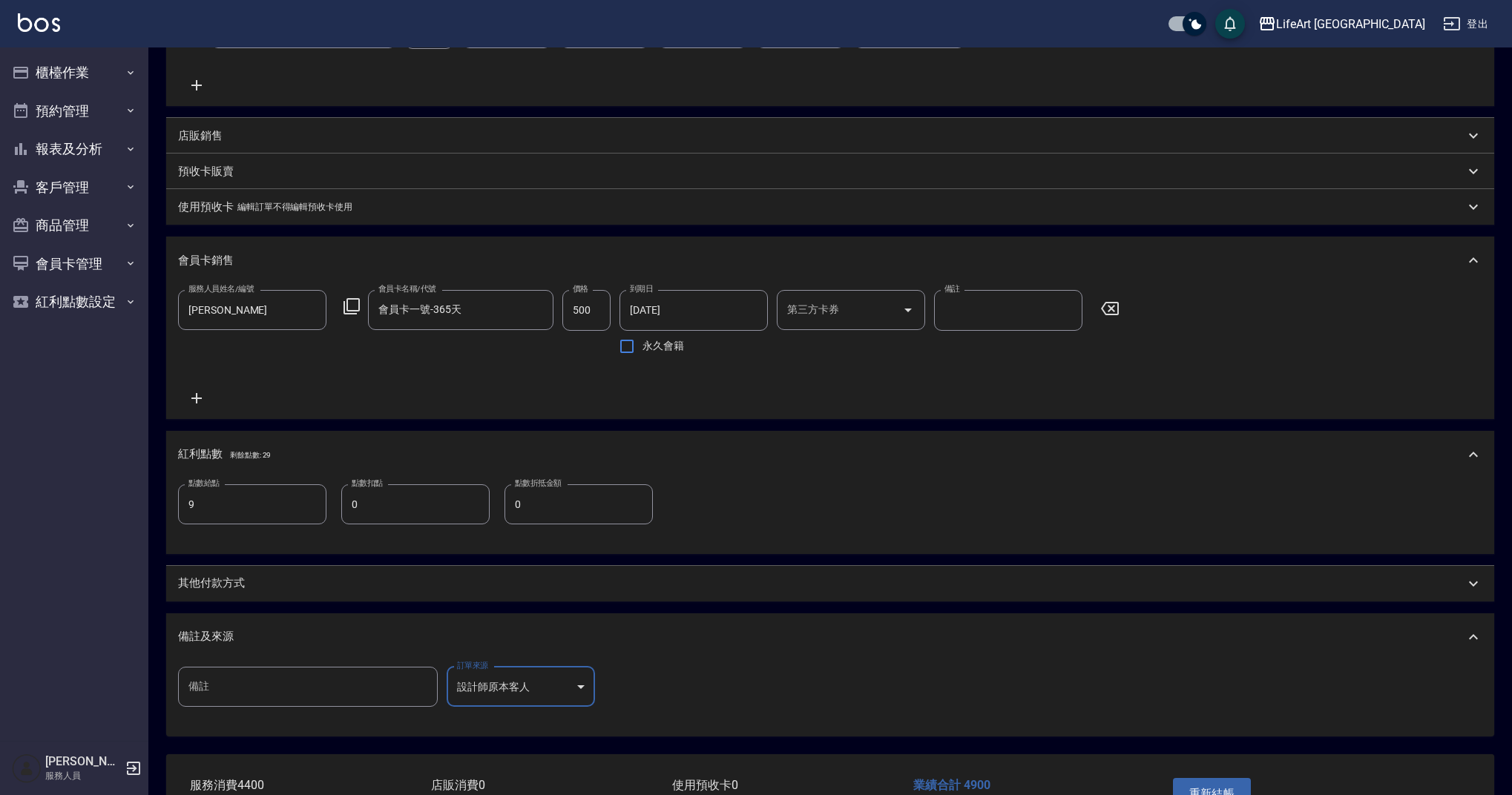
scroll to position [463, 0]
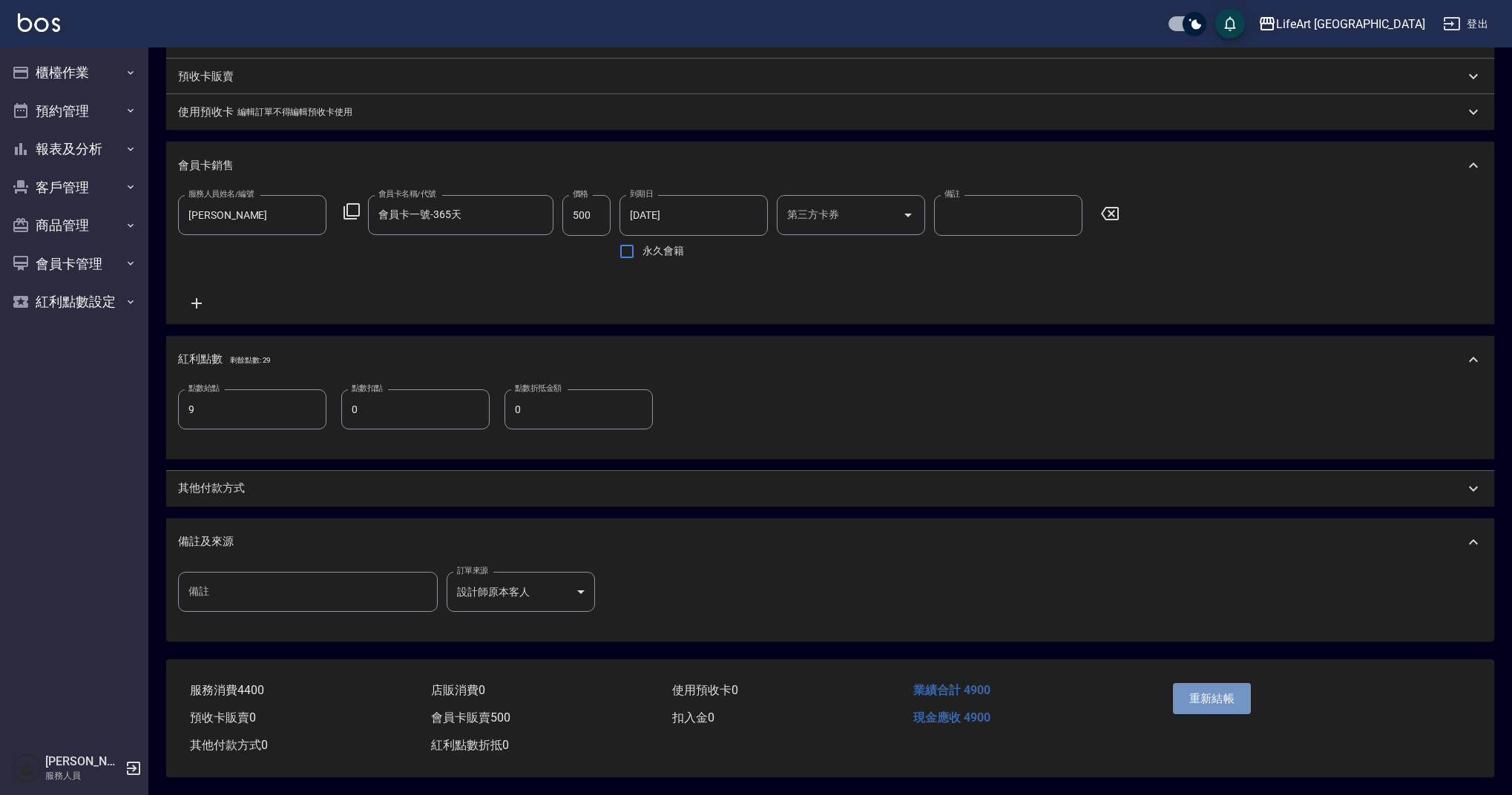
click at [1209, 697] on button "重新結帳" at bounding box center [1212, 698] width 78 height 32
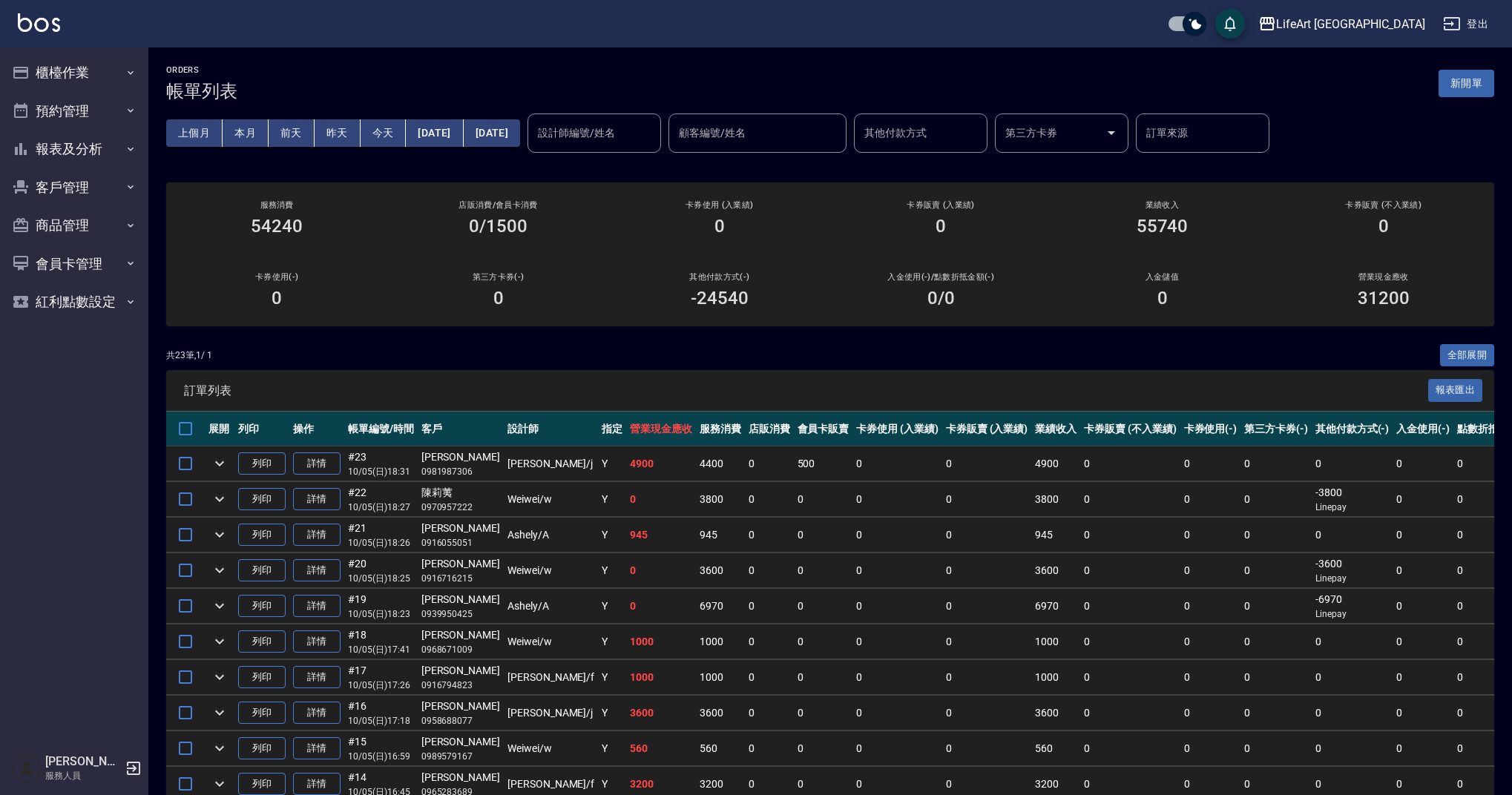
click at [296, 83] on div "ORDERS 帳單列表 新開單" at bounding box center [830, 83] width 1327 height 36
click at [94, 76] on button "櫃檯作業" at bounding box center [74, 73] width 137 height 38
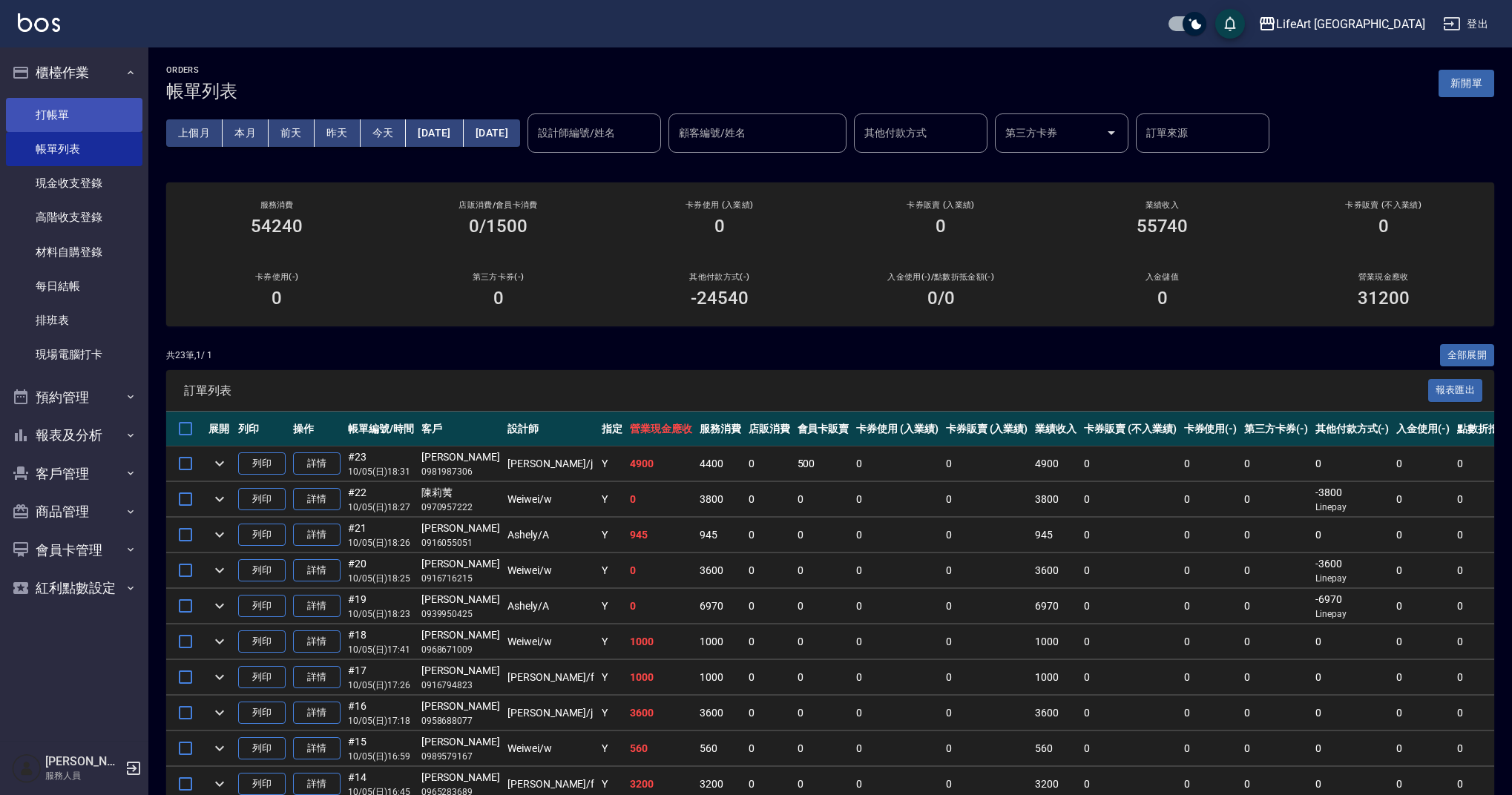
click at [94, 113] on link "打帳單" at bounding box center [74, 115] width 137 height 34
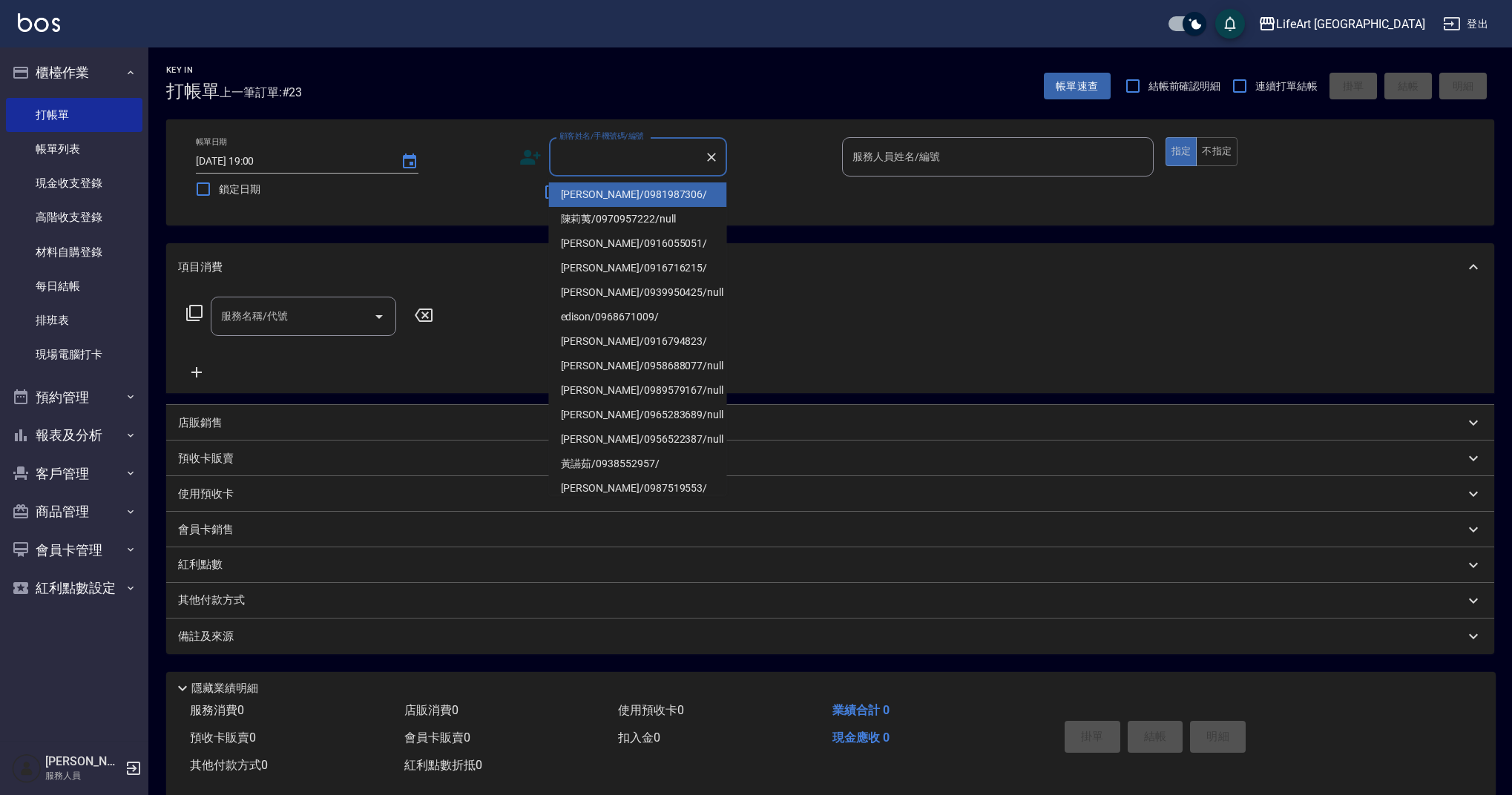
click at [586, 163] on input "顧客姓名/手機號碼/編號" at bounding box center [626, 156] width 142 height 26
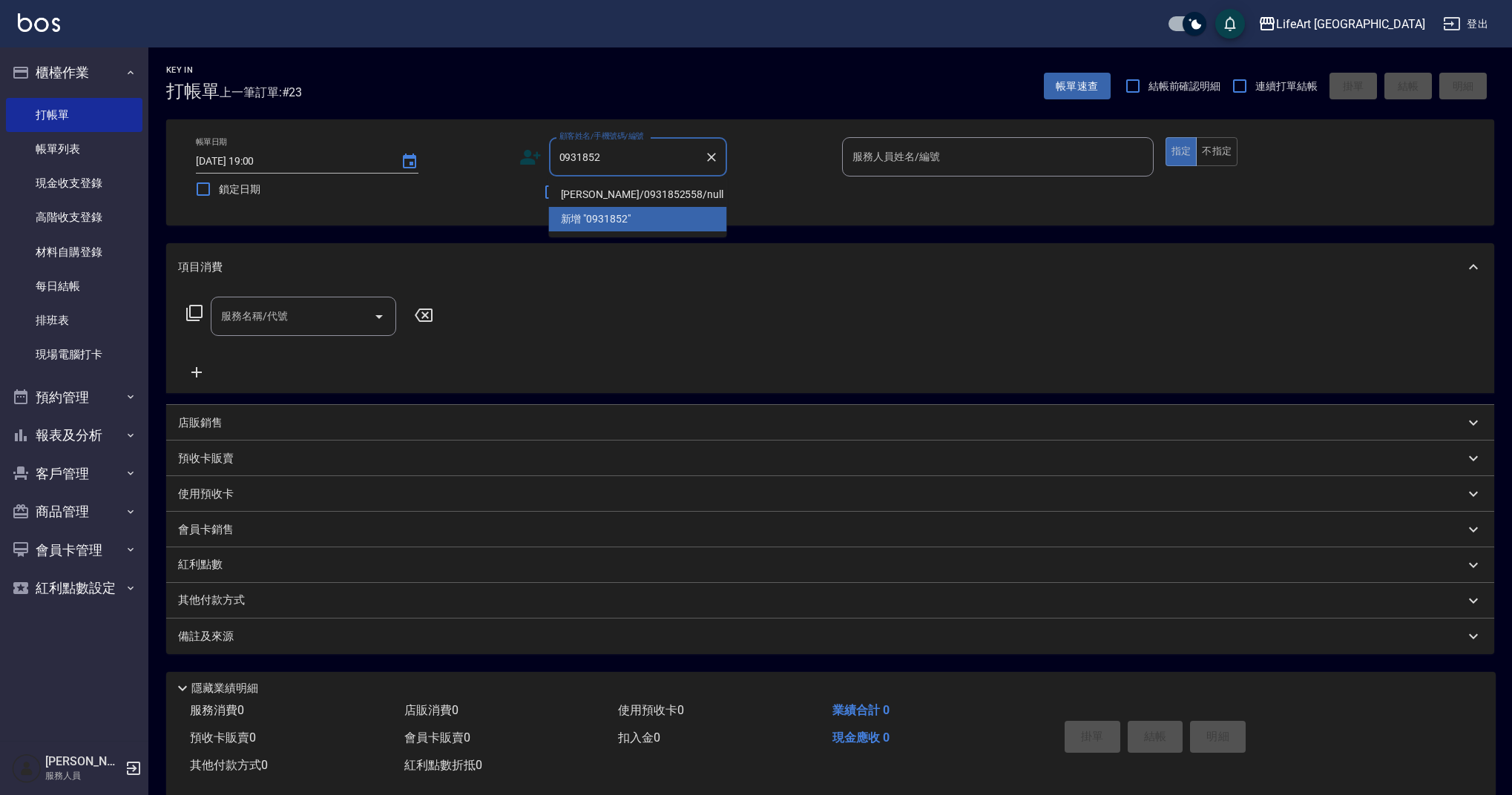
click at [586, 193] on li "[PERSON_NAME]/0931852558/null" at bounding box center [638, 195] width 178 height 25
type input "[PERSON_NAME]/0931852558/null"
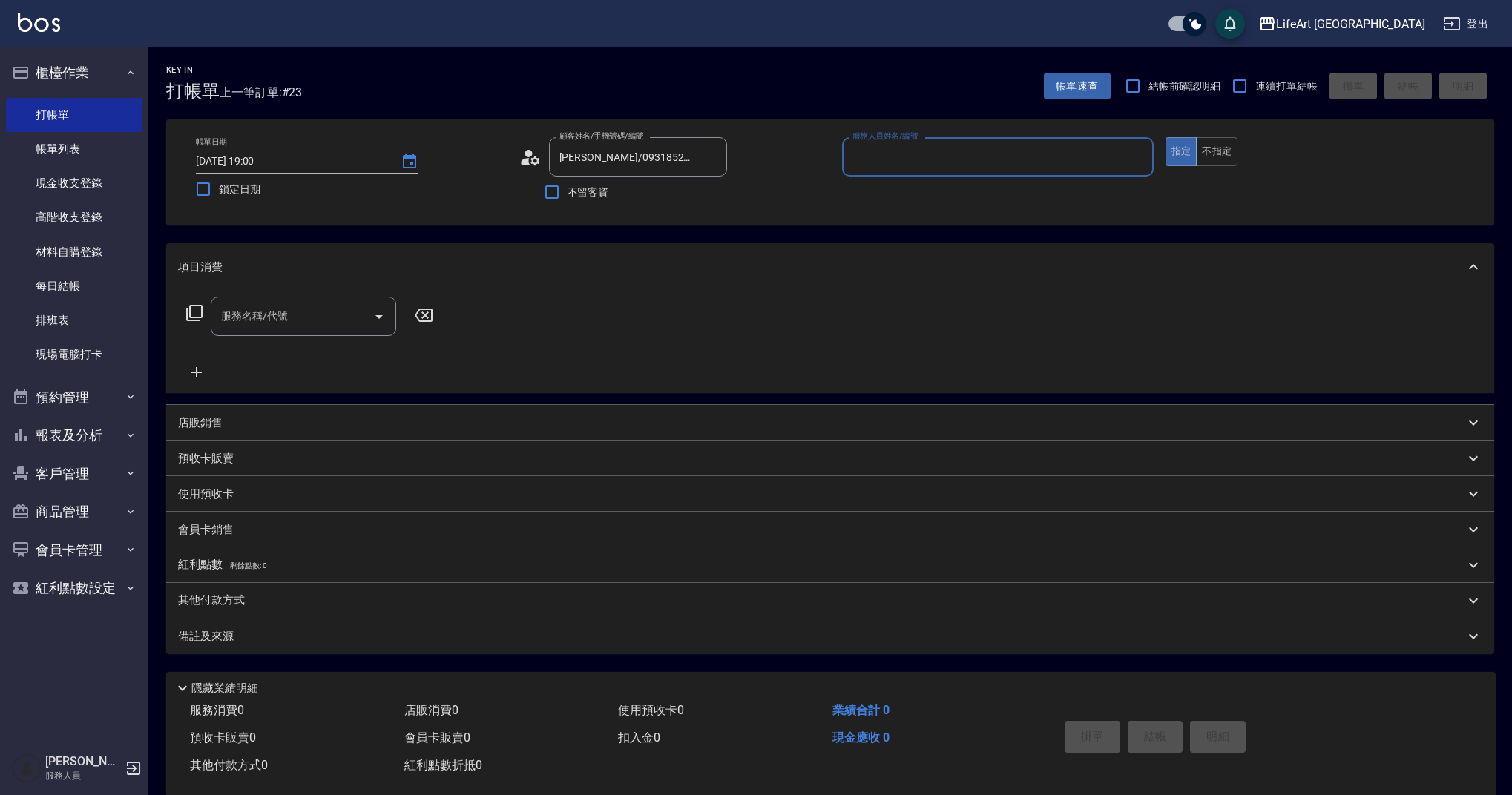
type input "Weiwei-w"
click at [725, 192] on button "button" at bounding box center [709, 194] width 35 height 35
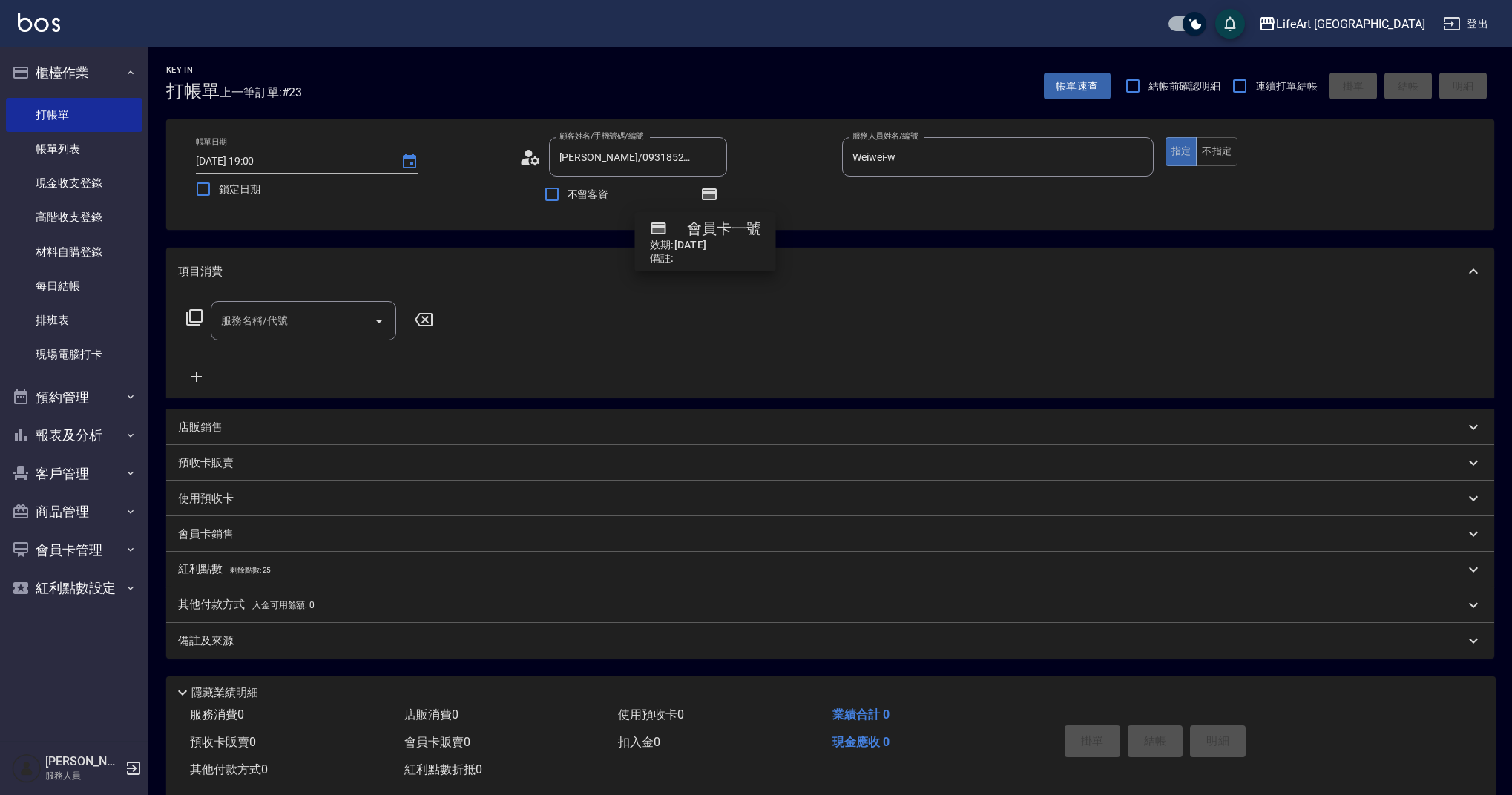
click at [531, 164] on icon at bounding box center [530, 157] width 22 height 22
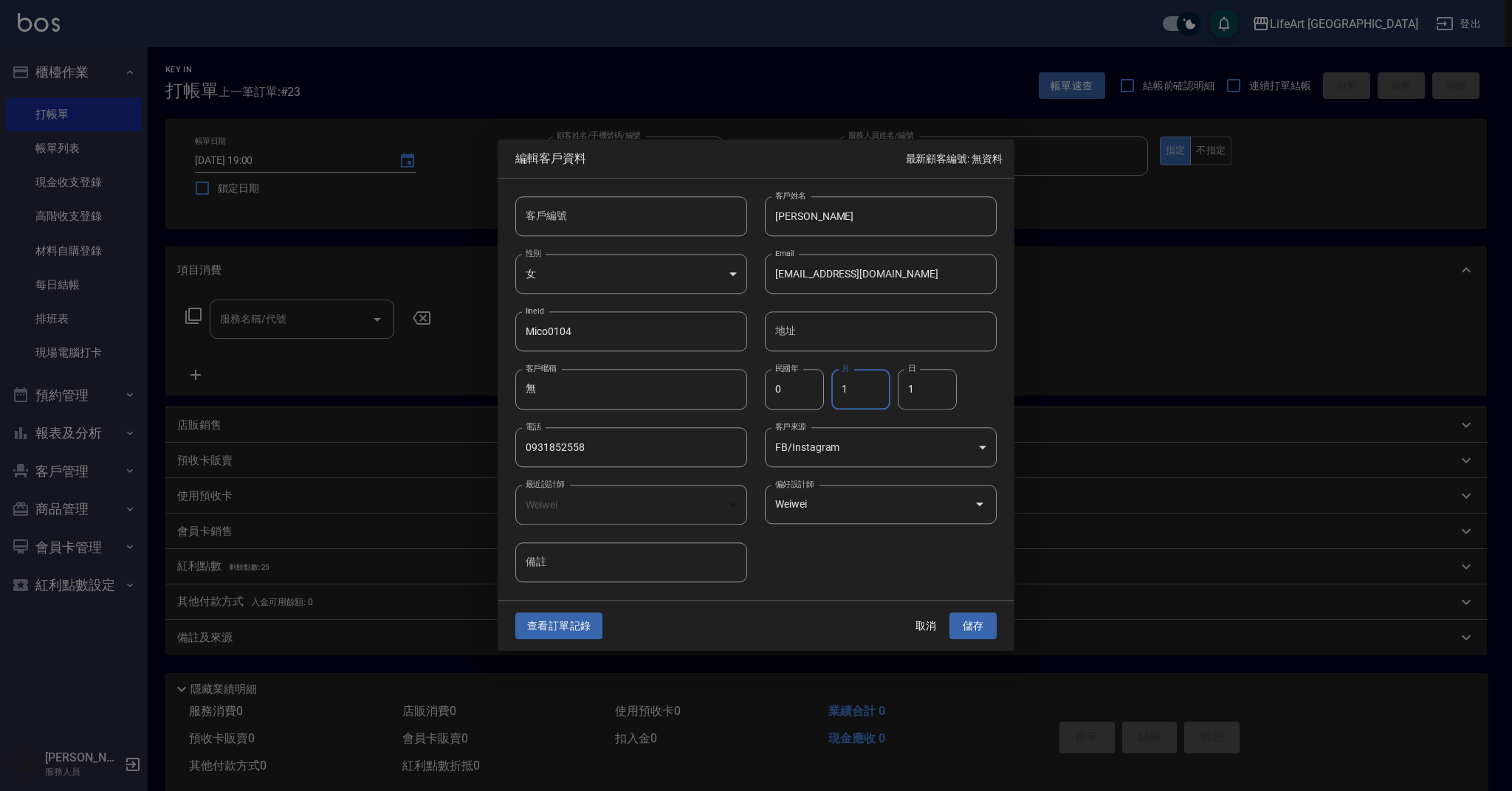
drag, startPoint x: 854, startPoint y: 390, endPoint x: 843, endPoint y: 391, distance: 11.0
click at [842, 391] on input "1" at bounding box center [861, 390] width 59 height 40
drag, startPoint x: 923, startPoint y: 393, endPoint x: 905, endPoint y: 391, distance: 18.1
click at [905, 391] on input "1" at bounding box center [927, 390] width 59 height 40
type input "4"
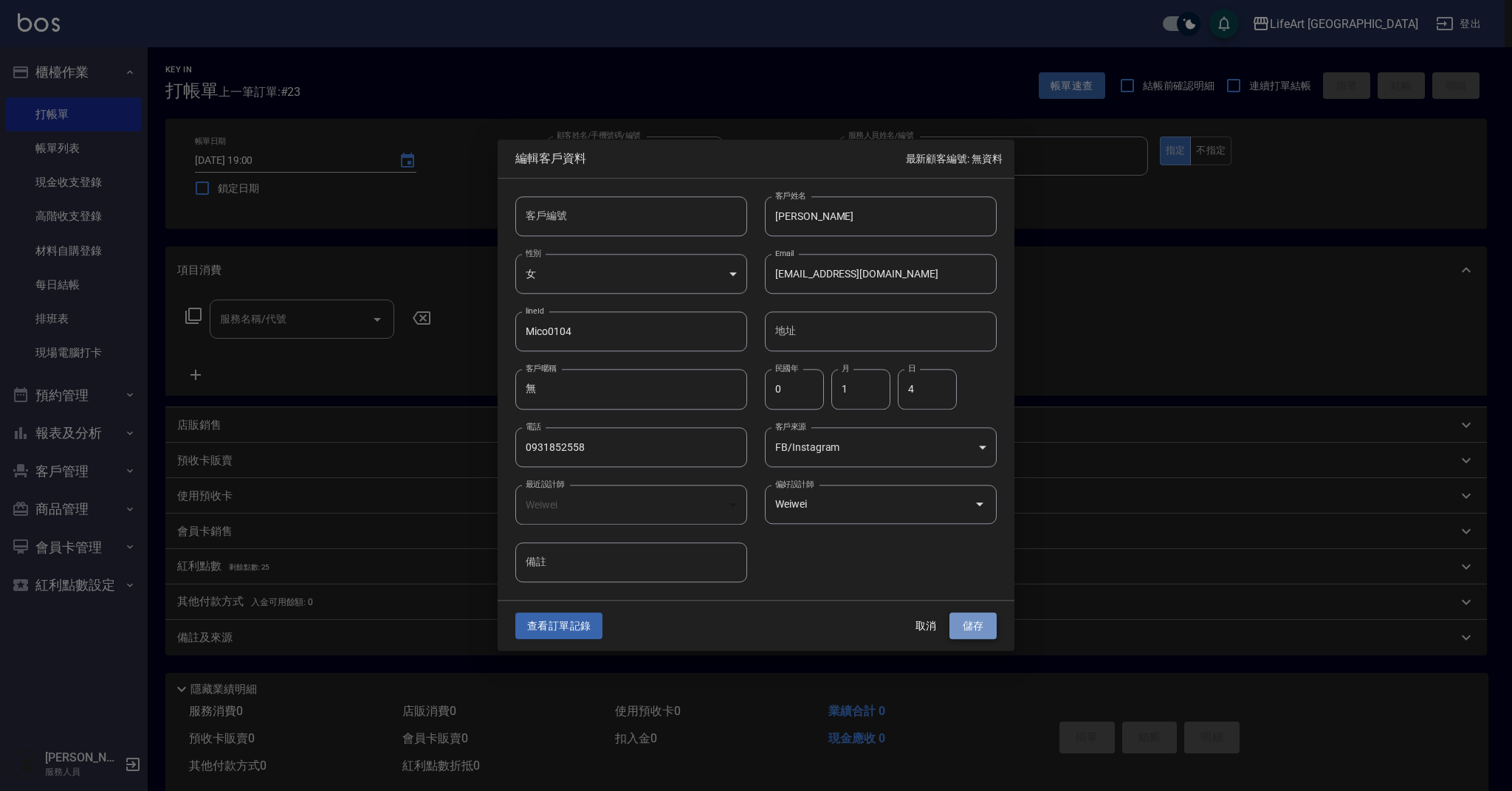
click at [975, 633] on button "儲存" at bounding box center [973, 626] width 48 height 28
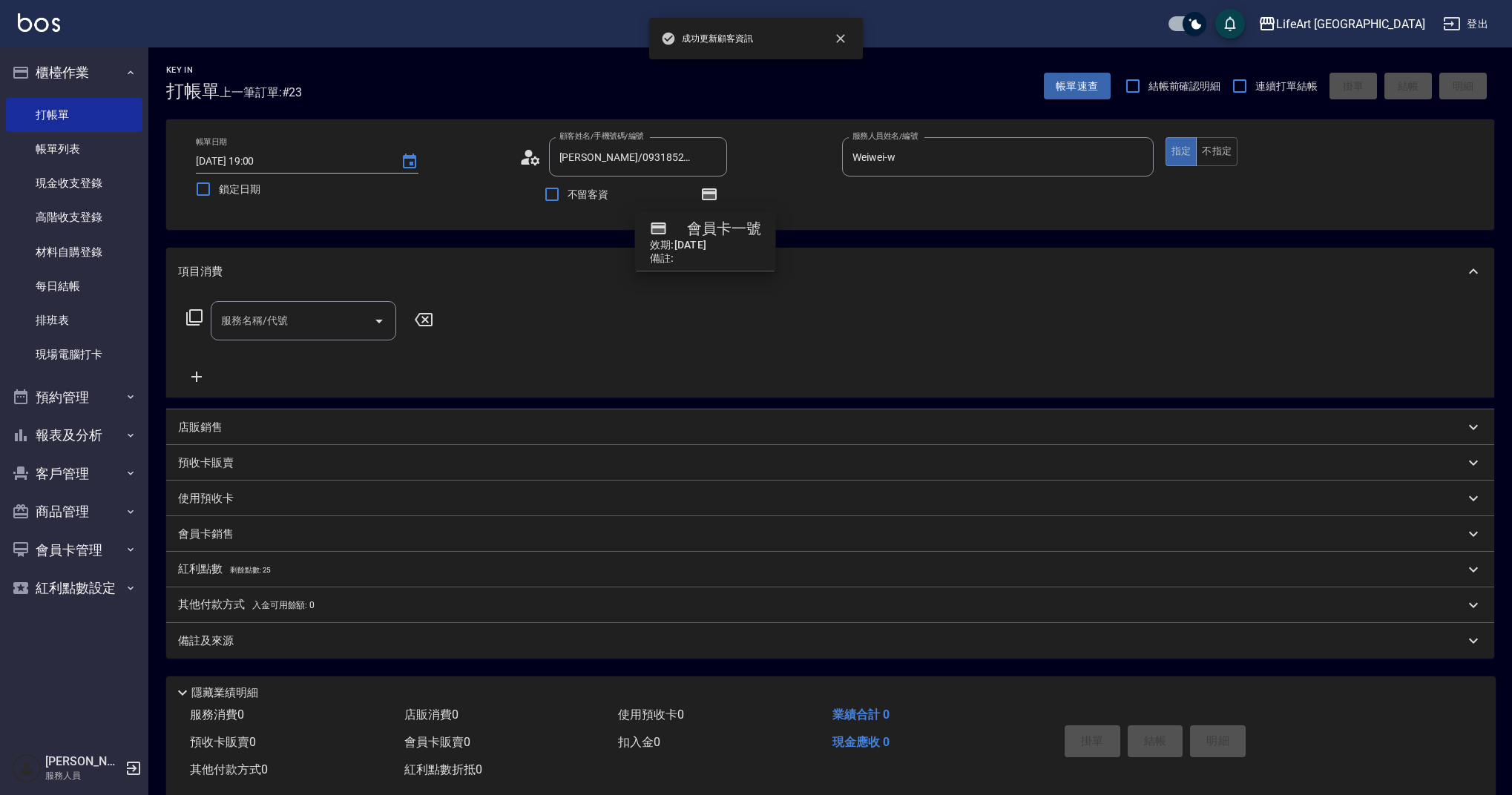
click at [246, 319] on input "服務名稱/代號" at bounding box center [292, 320] width 150 height 26
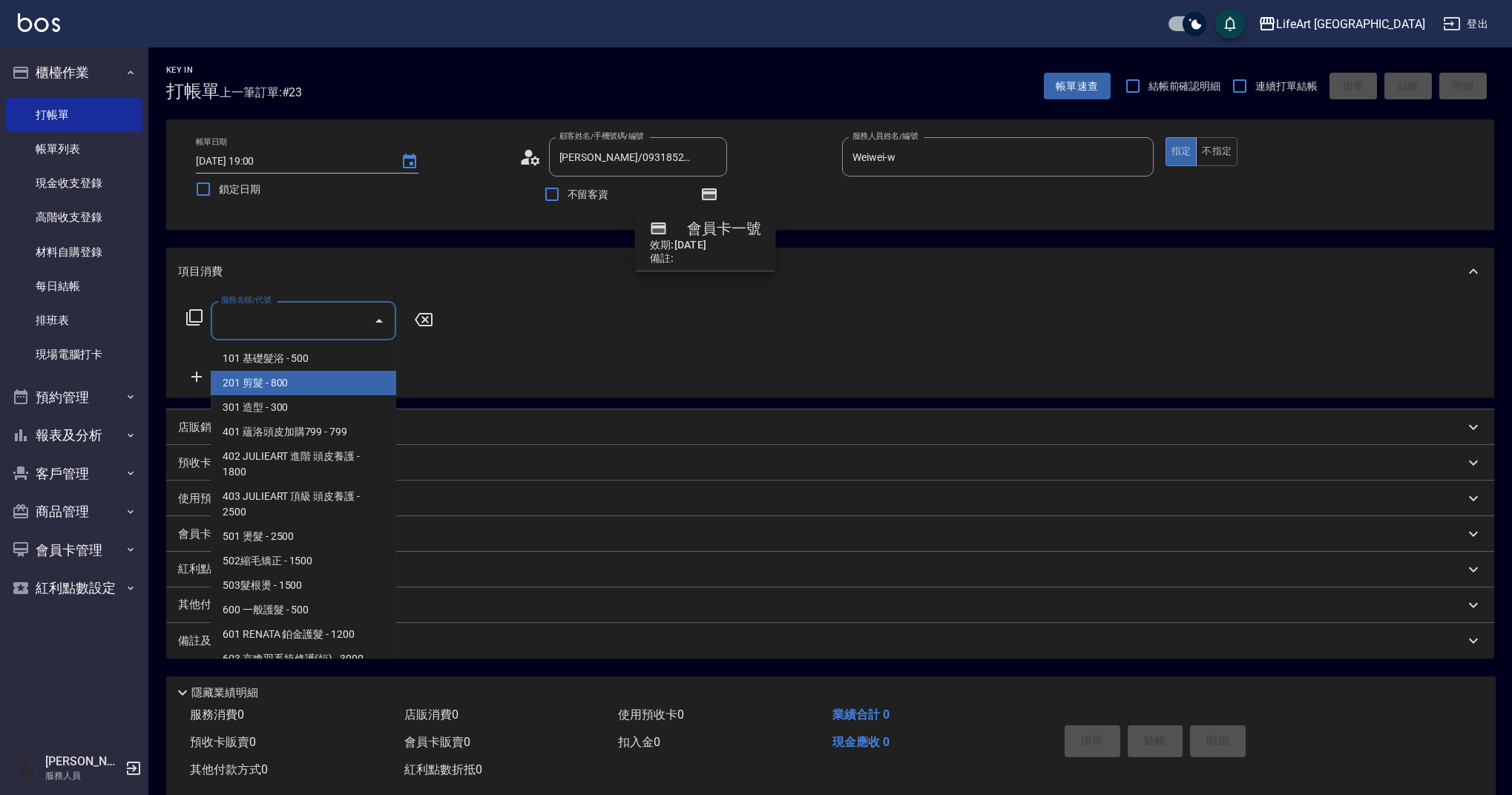
click at [318, 383] on span "201 剪髮 - 800" at bounding box center [303, 384] width 186 height 25
type input "201 剪髮(201)"
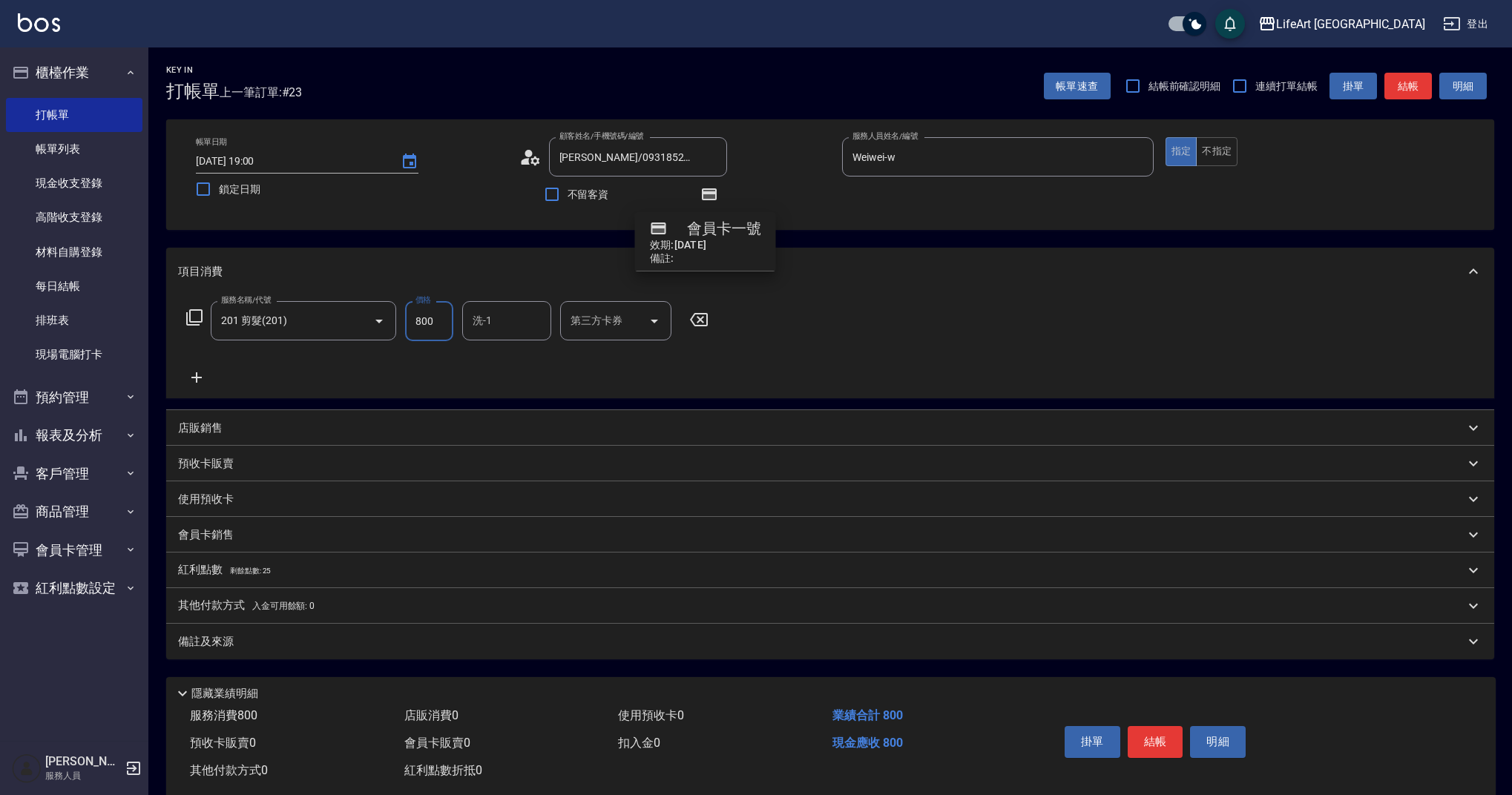
drag, startPoint x: 422, startPoint y: 319, endPoint x: 407, endPoint y: 314, distance: 15.8
click at [407, 314] on input "800" at bounding box center [428, 321] width 48 height 40
type input "1000"
click at [515, 324] on input "洗-1" at bounding box center [506, 320] width 76 height 26
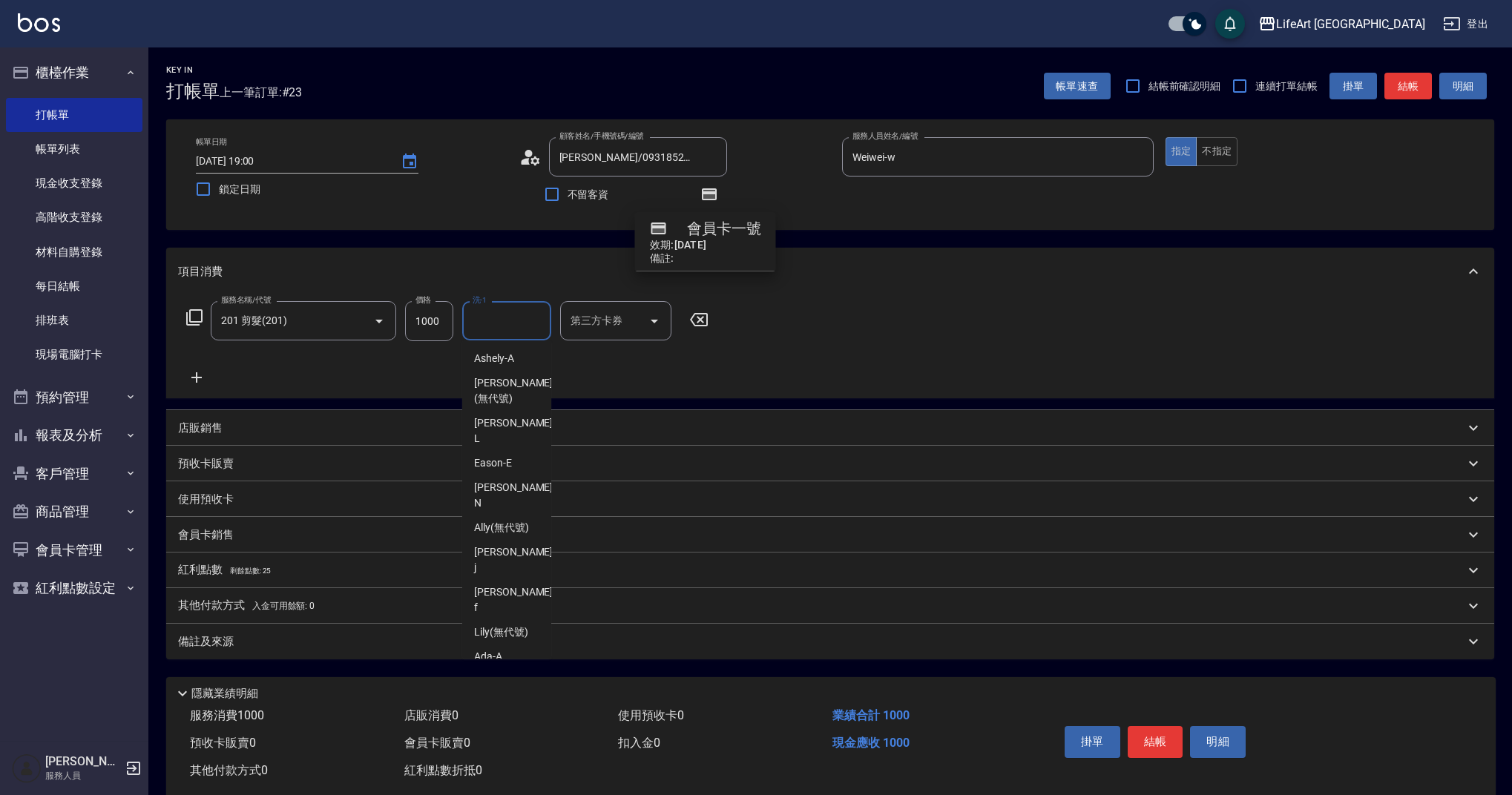
click at [500, 674] on span "Casey -c" at bounding box center [515, 689] width 81 height 32
type input "Casey-c"
click at [244, 564] on p "紅利點數 剩餘點數: 25" at bounding box center [224, 570] width 93 height 16
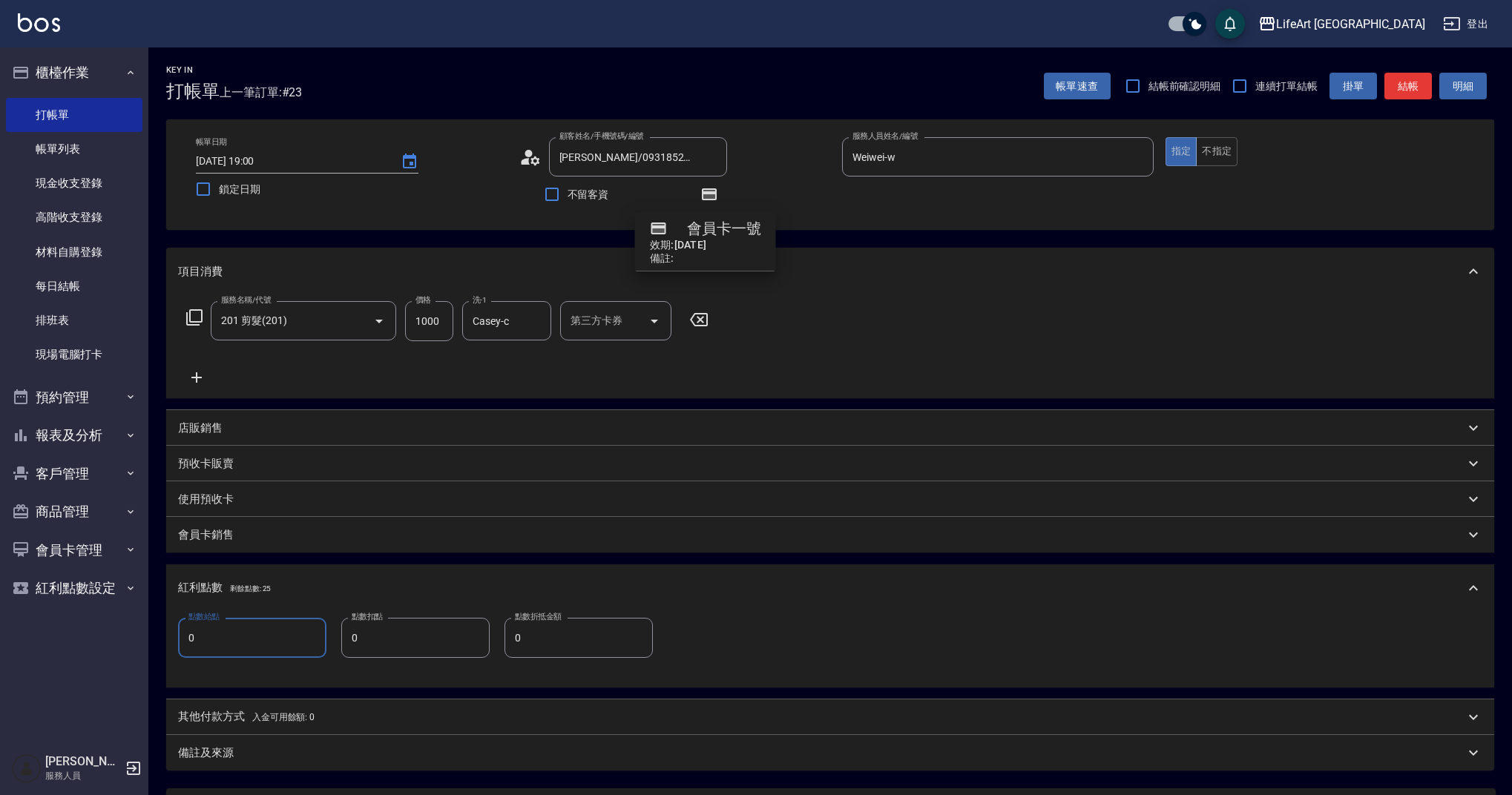
drag, startPoint x: 217, startPoint y: 643, endPoint x: 173, endPoint y: 638, distance: 44.3
click at [173, 638] on div "點數給點 0 點數給點 點數扣點 0 點數扣點 點數折抵金額 0 點數折抵金額" at bounding box center [830, 650] width 1327 height 76
type input "2"
click at [228, 756] on p "備註及來源" at bounding box center [206, 753] width 55 height 15
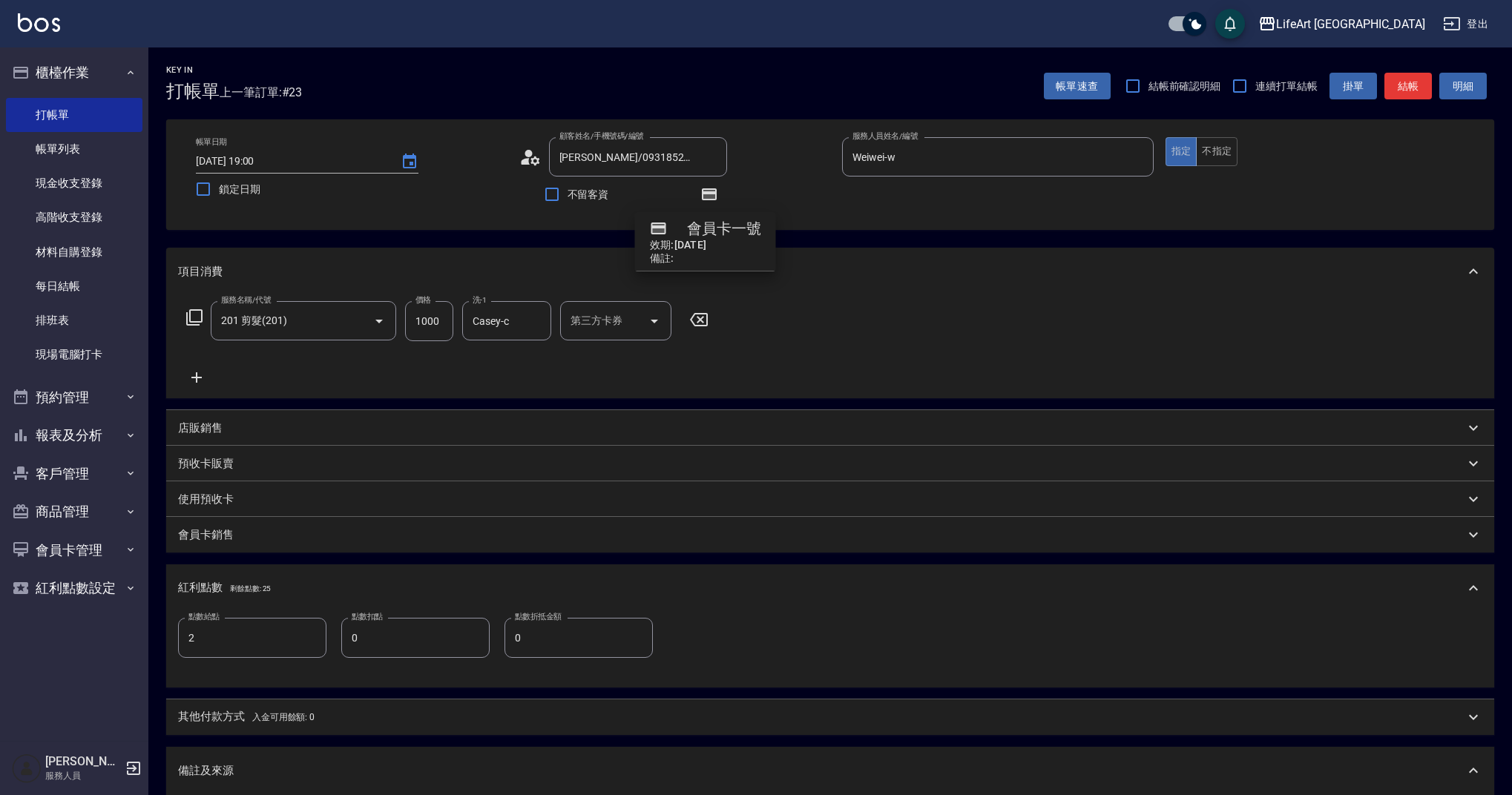
scroll to position [212, 0]
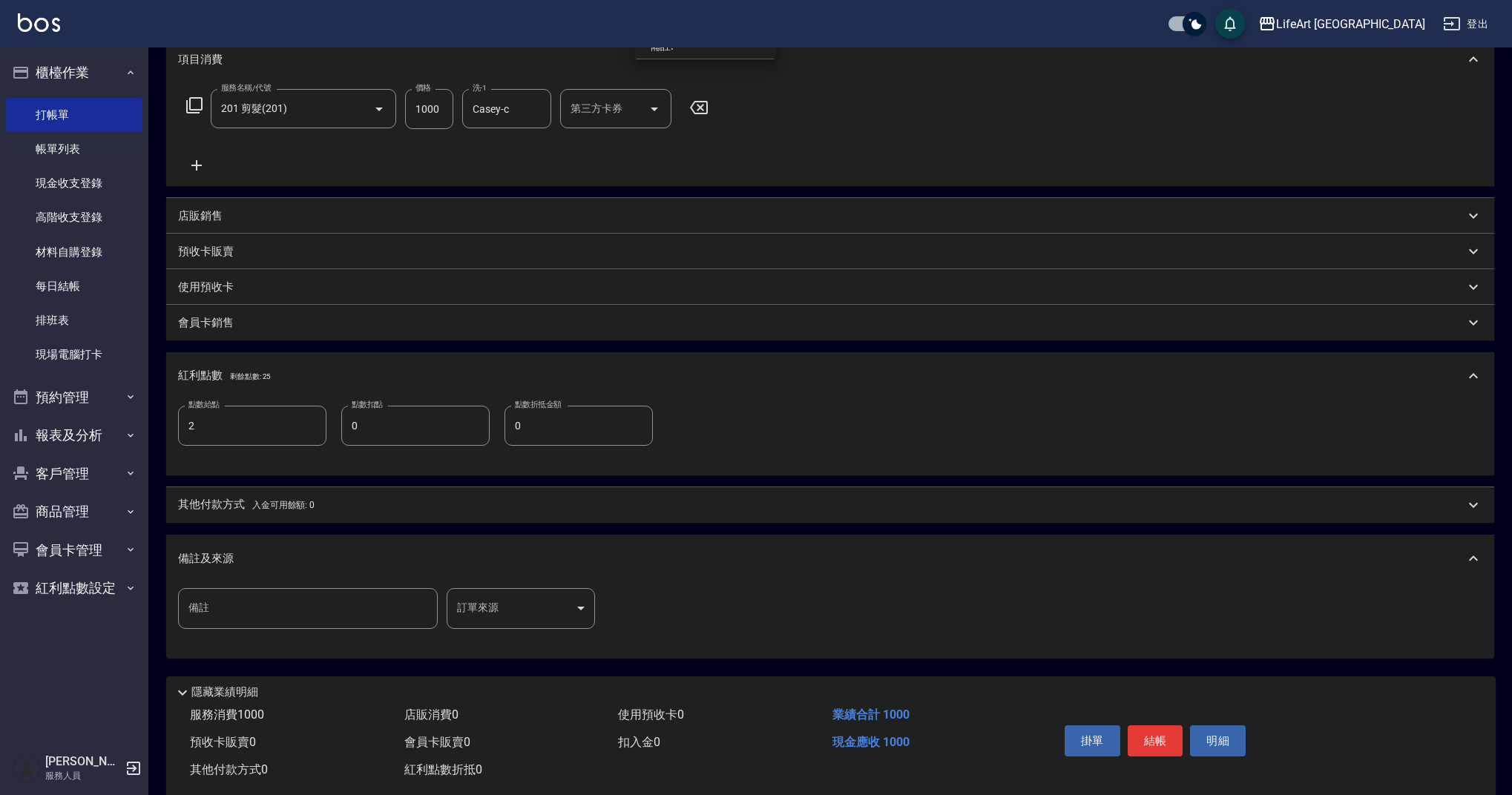
click at [531, 604] on body "LifeArt 蘆洲 登出 櫃檯作業 打帳單 帳單列表 現金收支登錄 高階收支登錄 材料自購登錄 每日結帳 排班表 現場電腦打卡 預約管理 預約管理 單日預約…" at bounding box center [756, 303] width 1512 height 1032
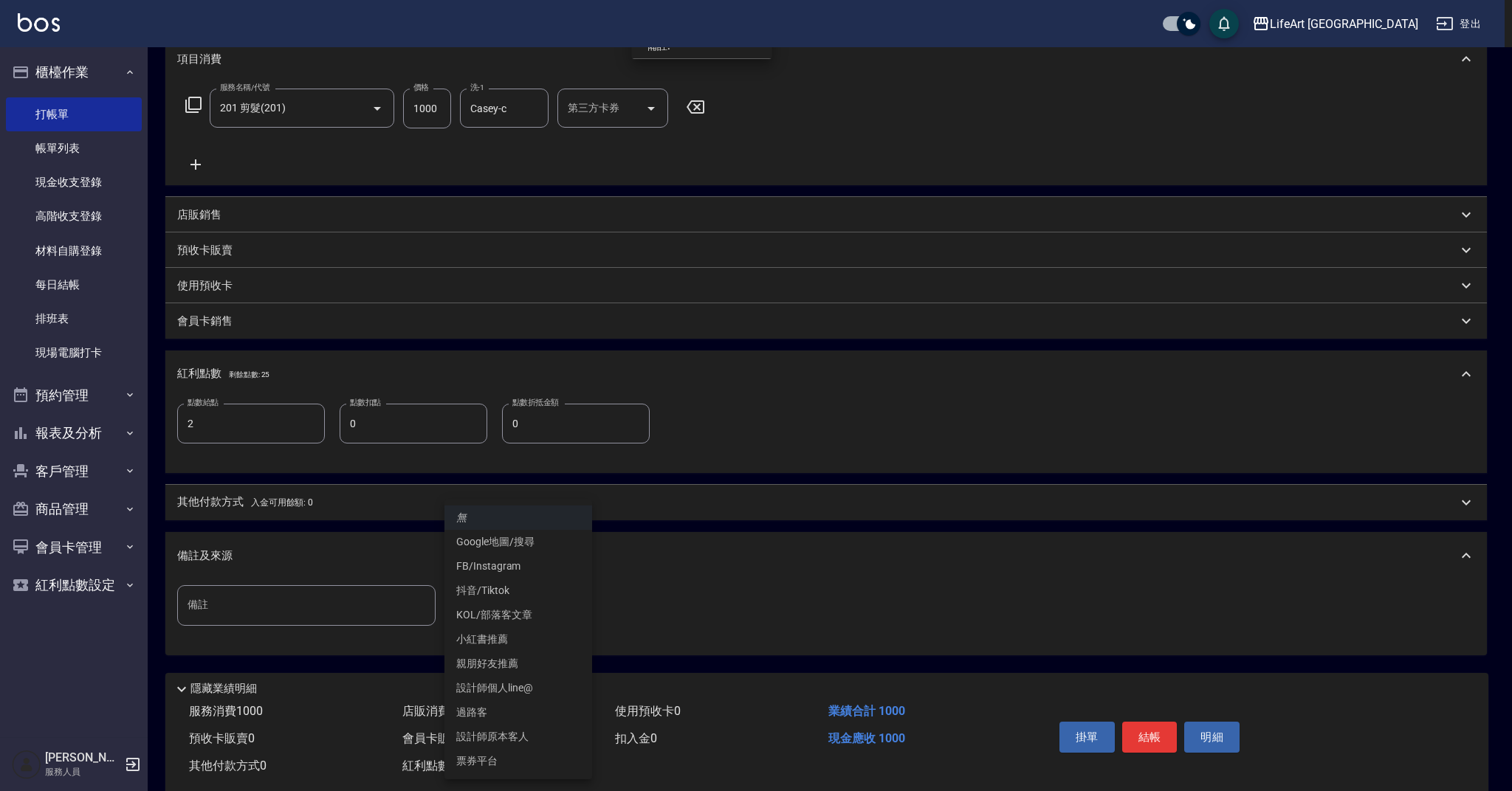
drag, startPoint x: 507, startPoint y: 737, endPoint x: 517, endPoint y: 742, distance: 11.2
click at [507, 737] on li "設計師原本客人" at bounding box center [518, 738] width 148 height 25
type input "設計師原本客人"
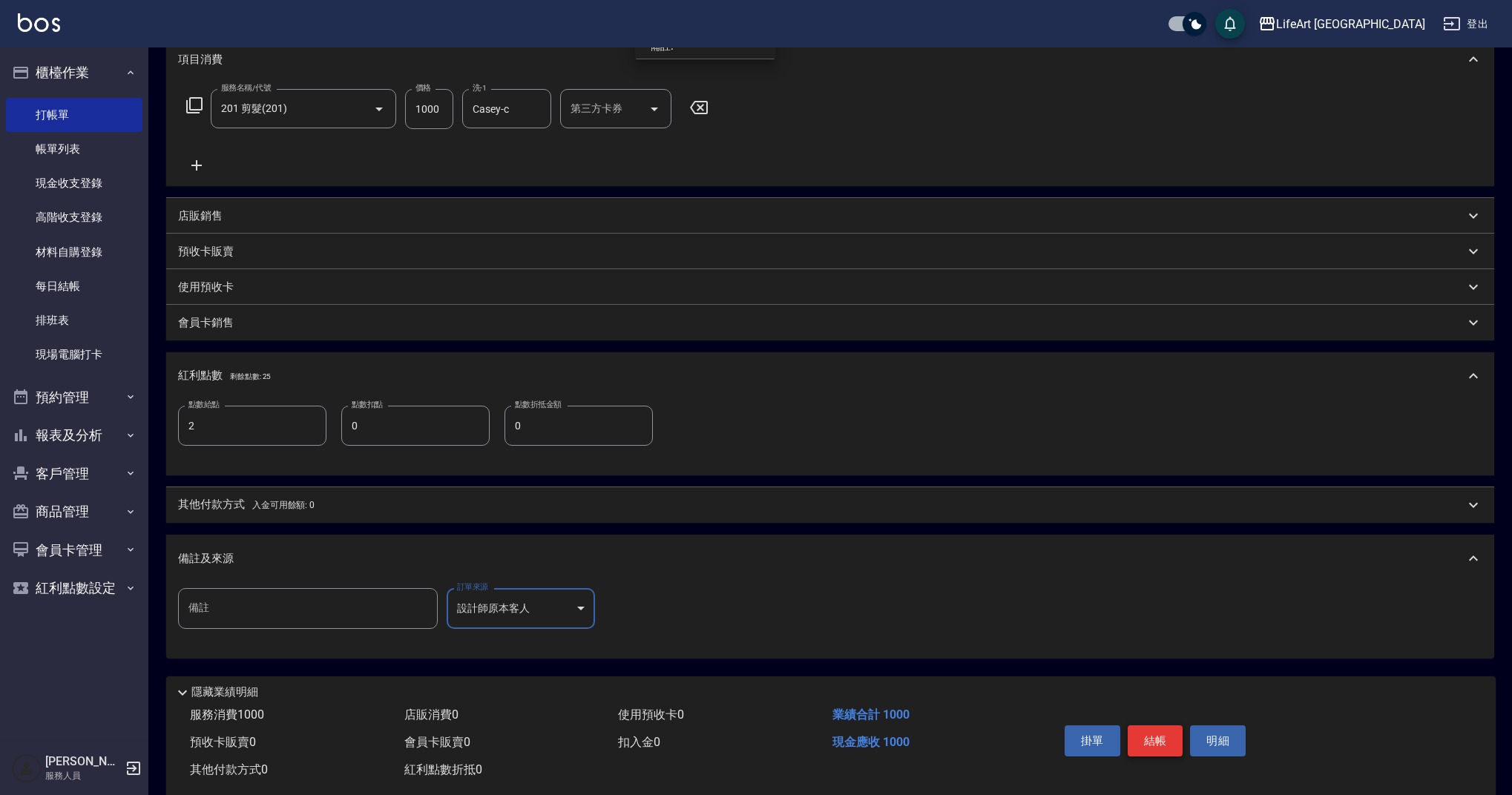
click at [1148, 744] on button "結帳" at bounding box center [1155, 740] width 55 height 32
